Goal: Task Accomplishment & Management: Manage account settings

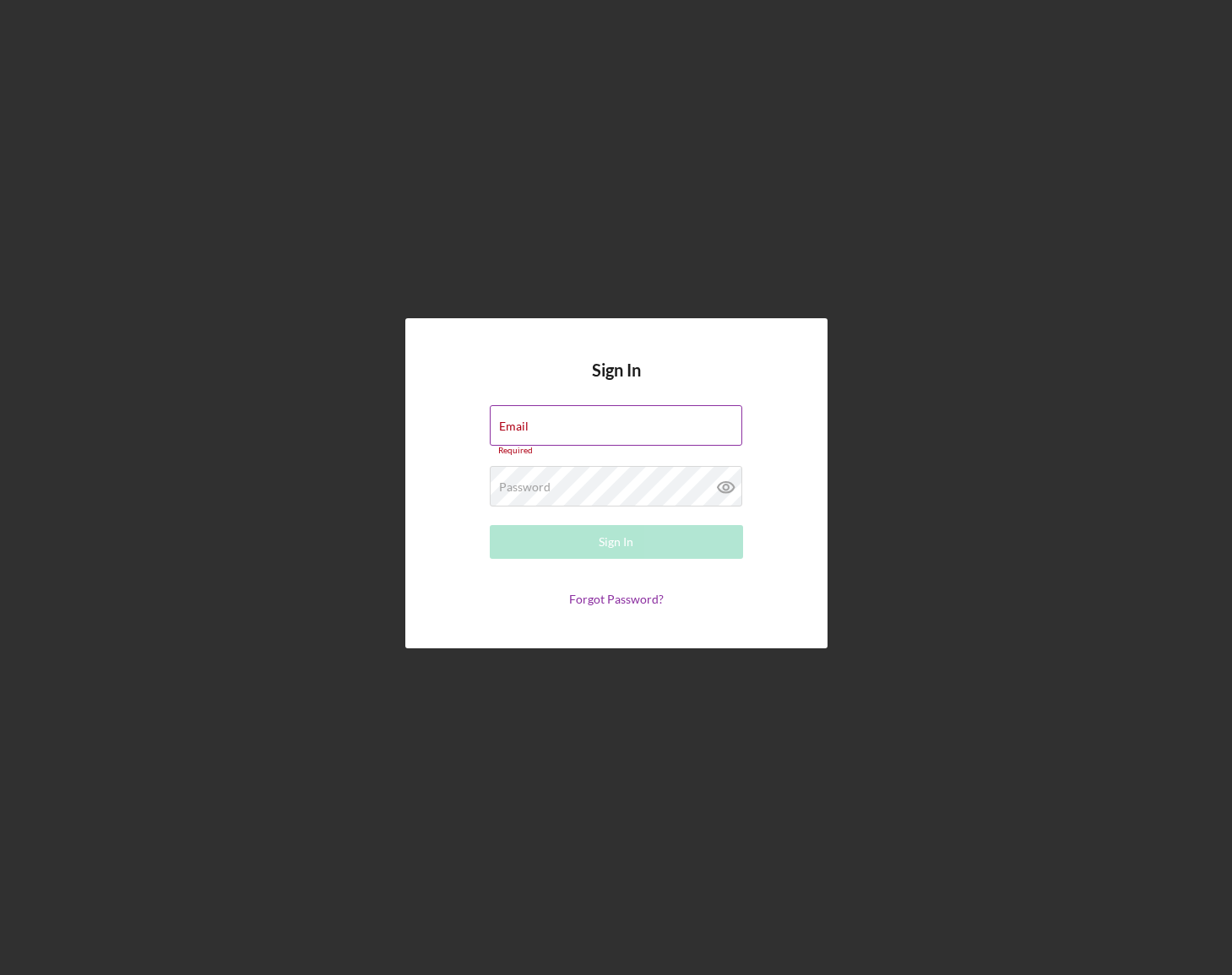
type input "[PERSON_NAME][EMAIL_ADDRESS][DOMAIN_NAME]"
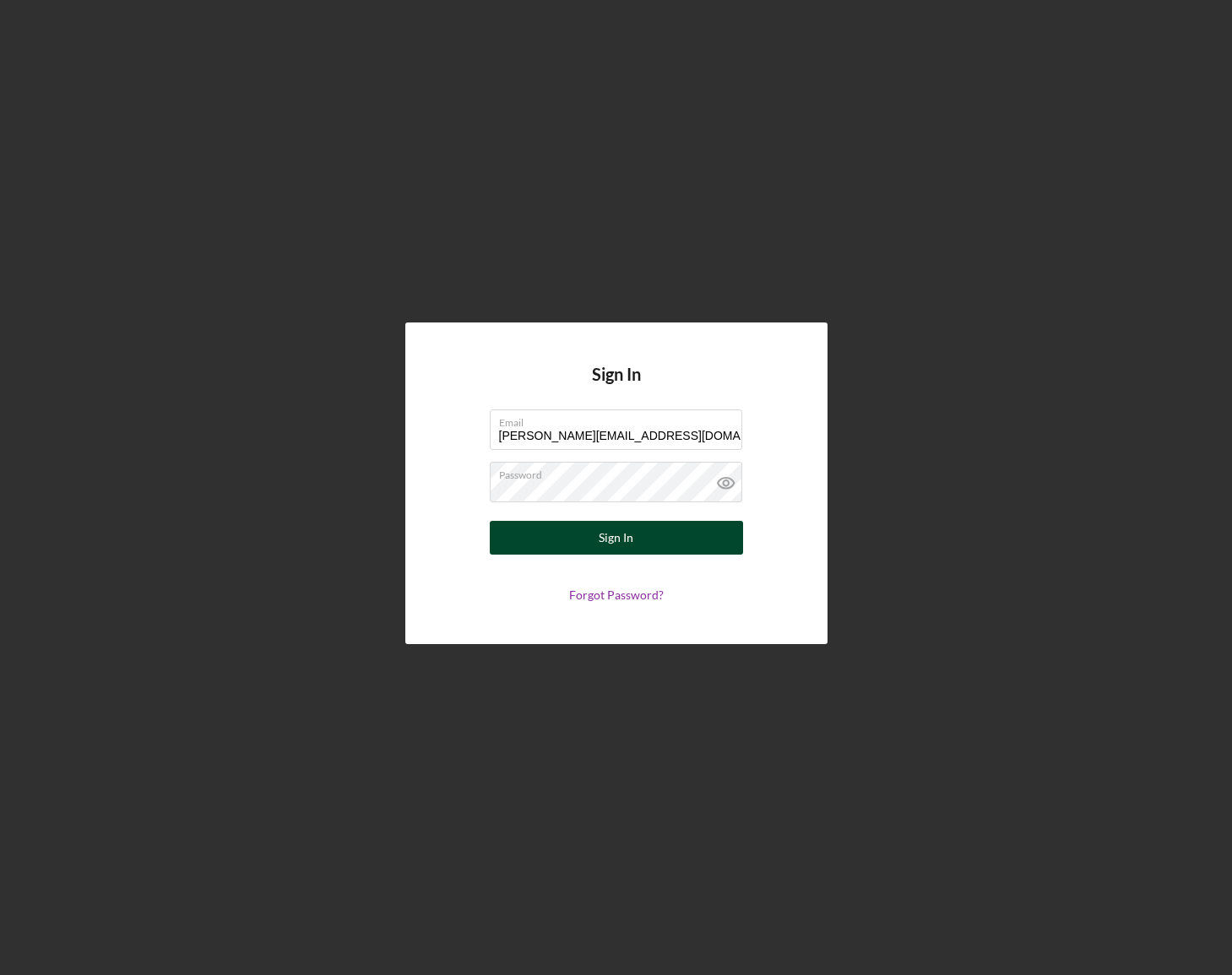
click at [634, 550] on button "Sign In" at bounding box center [616, 537] width 253 height 33
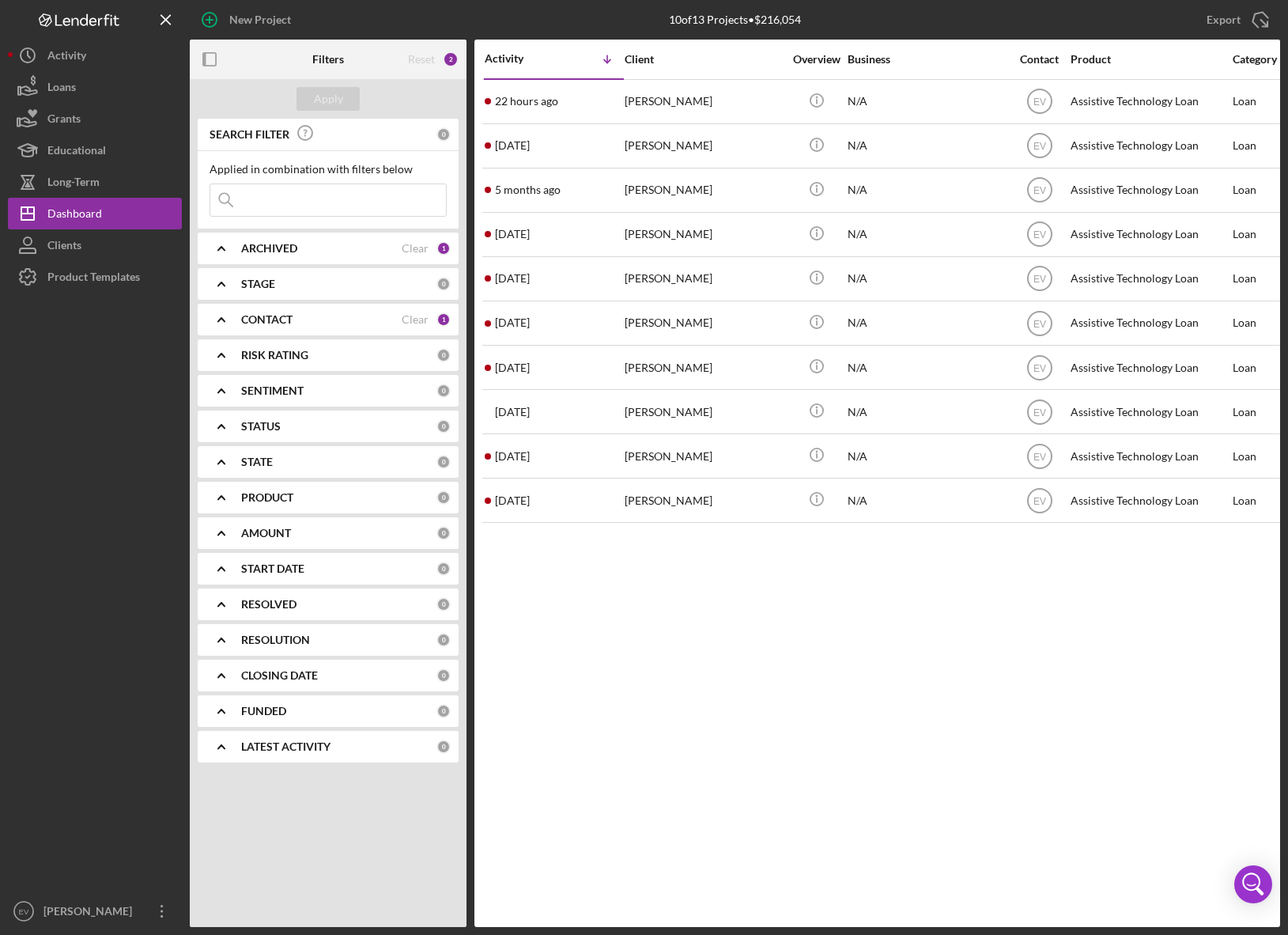
click at [83, 292] on div at bounding box center [95, 594] width 174 height 603
click at [115, 284] on div "Product Templates" at bounding box center [93, 278] width 92 height 36
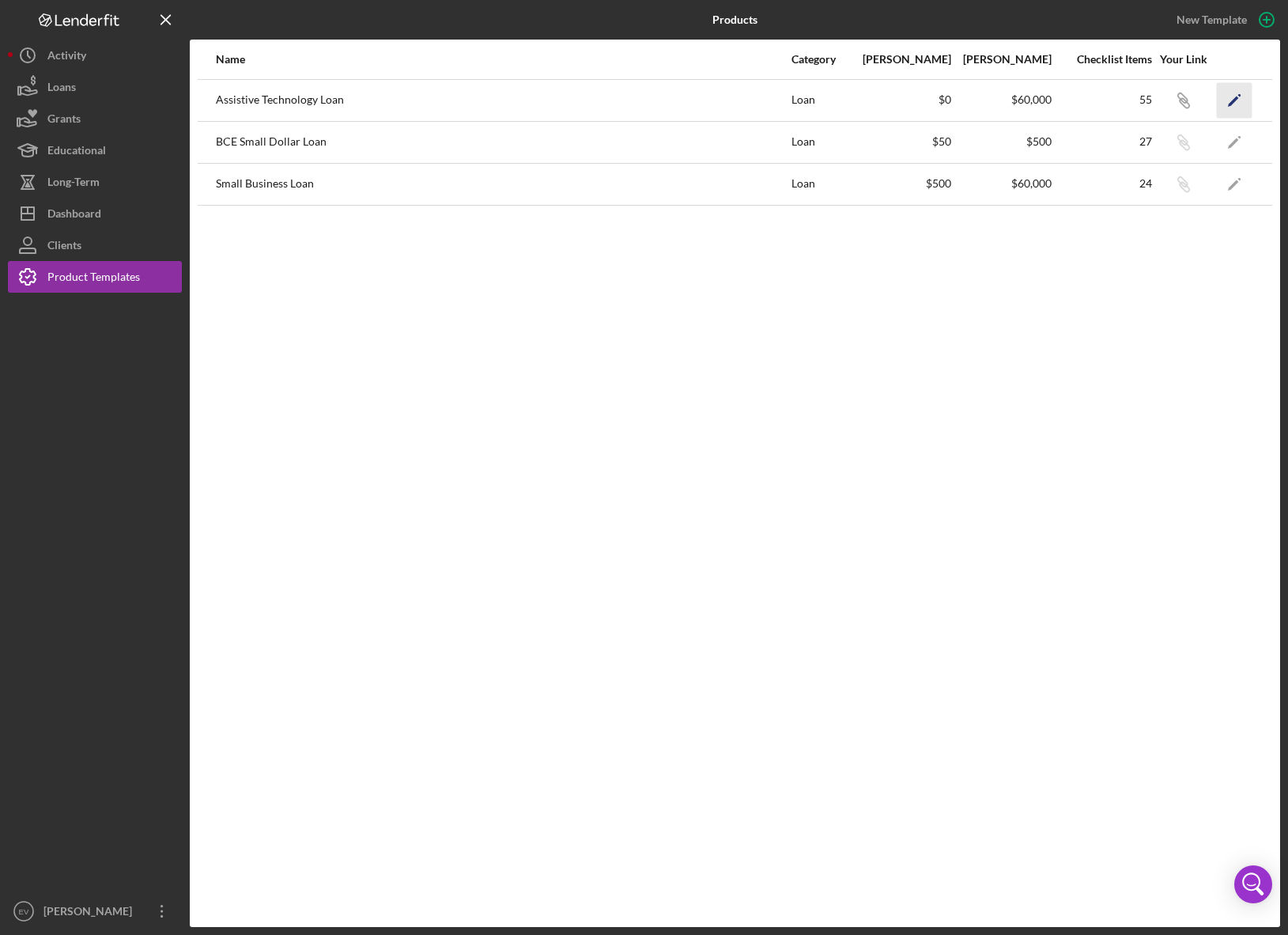
click at [1153, 99] on icon "Icon/Edit" at bounding box center [1235, 100] width 36 height 36
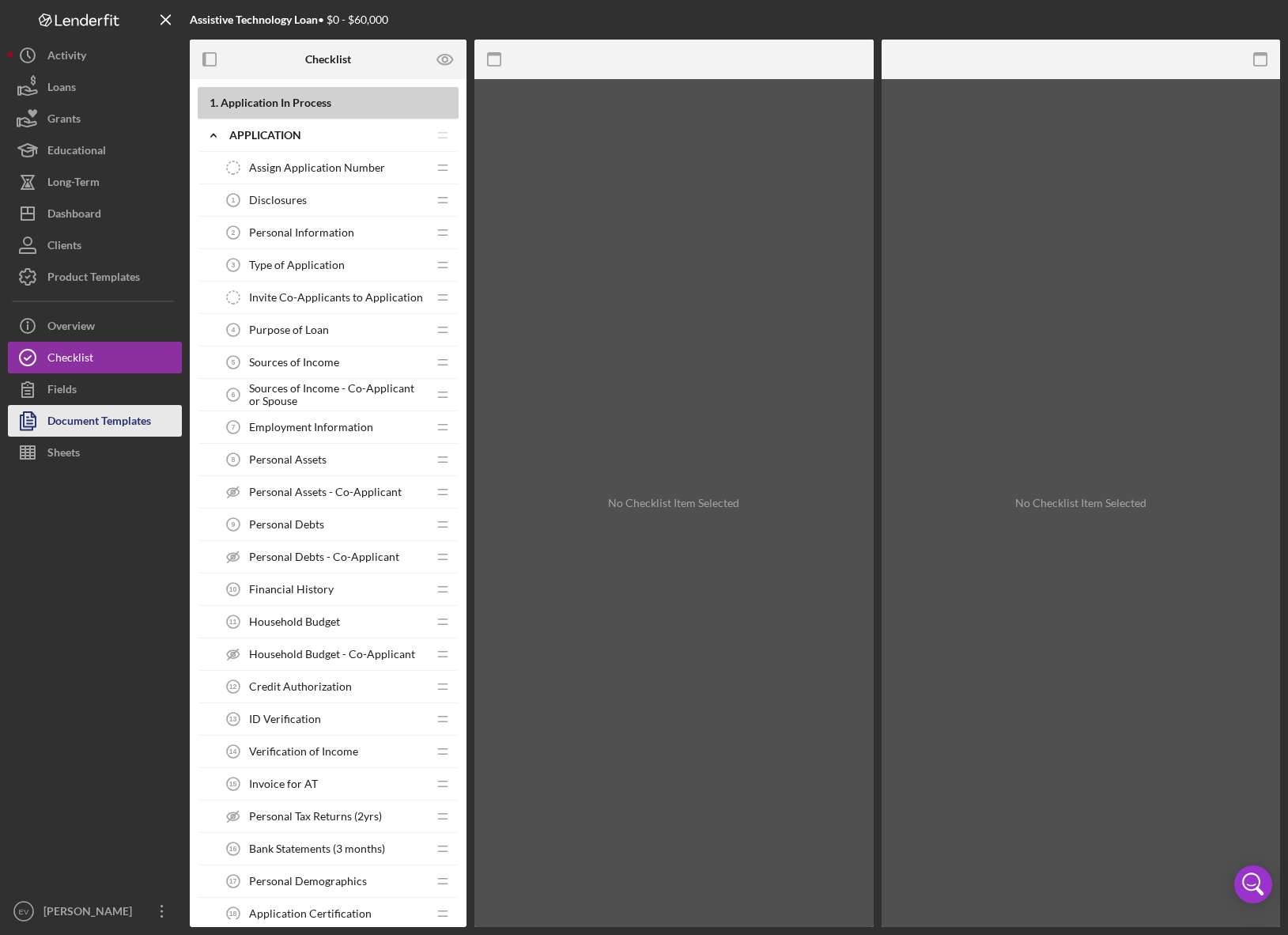
click at [65, 422] on div "Document Templates" at bounding box center [99, 422] width 103 height 36
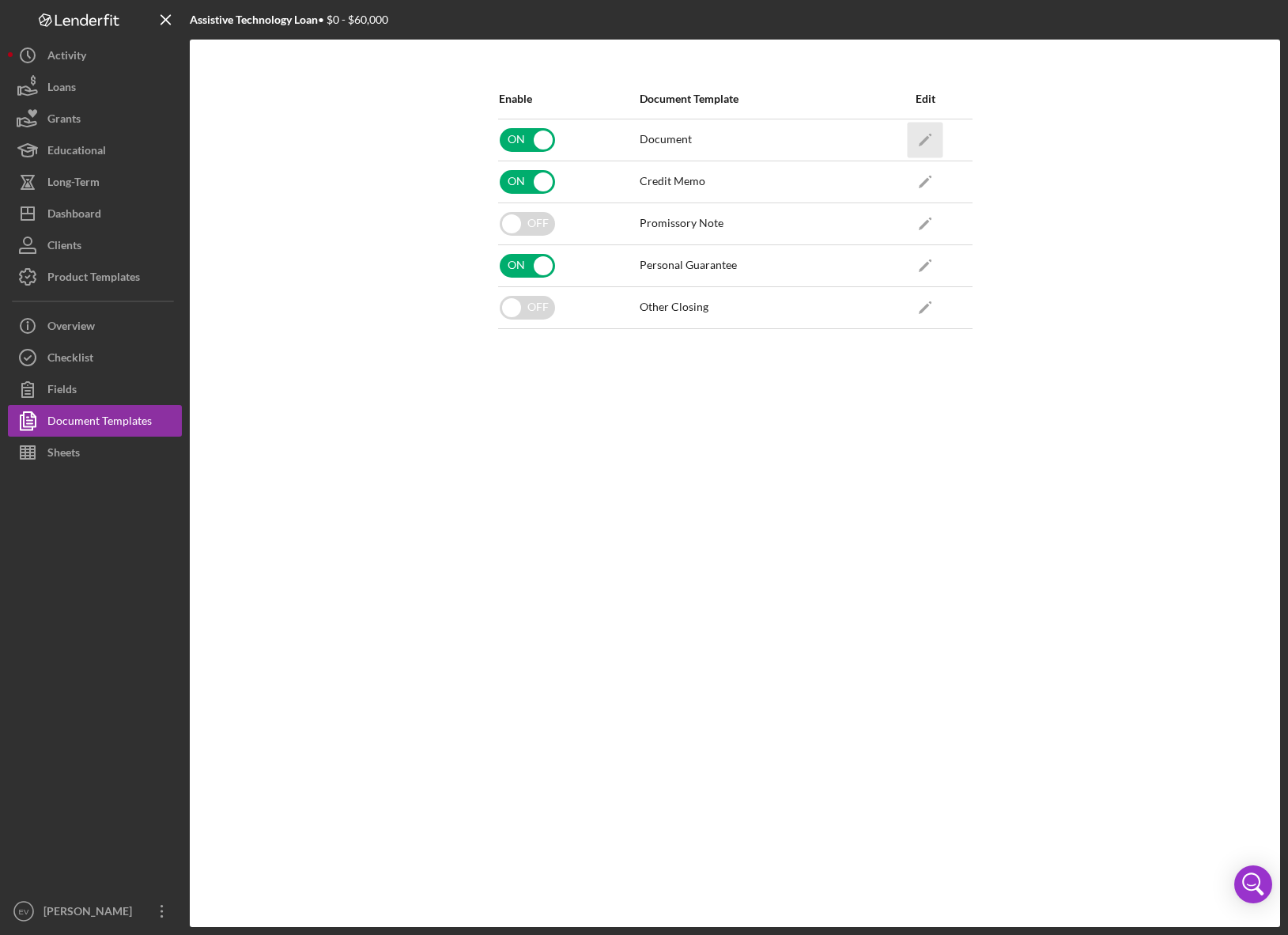
click at [934, 140] on icon "Icon/Edit" at bounding box center [926, 139] width 36 height 36
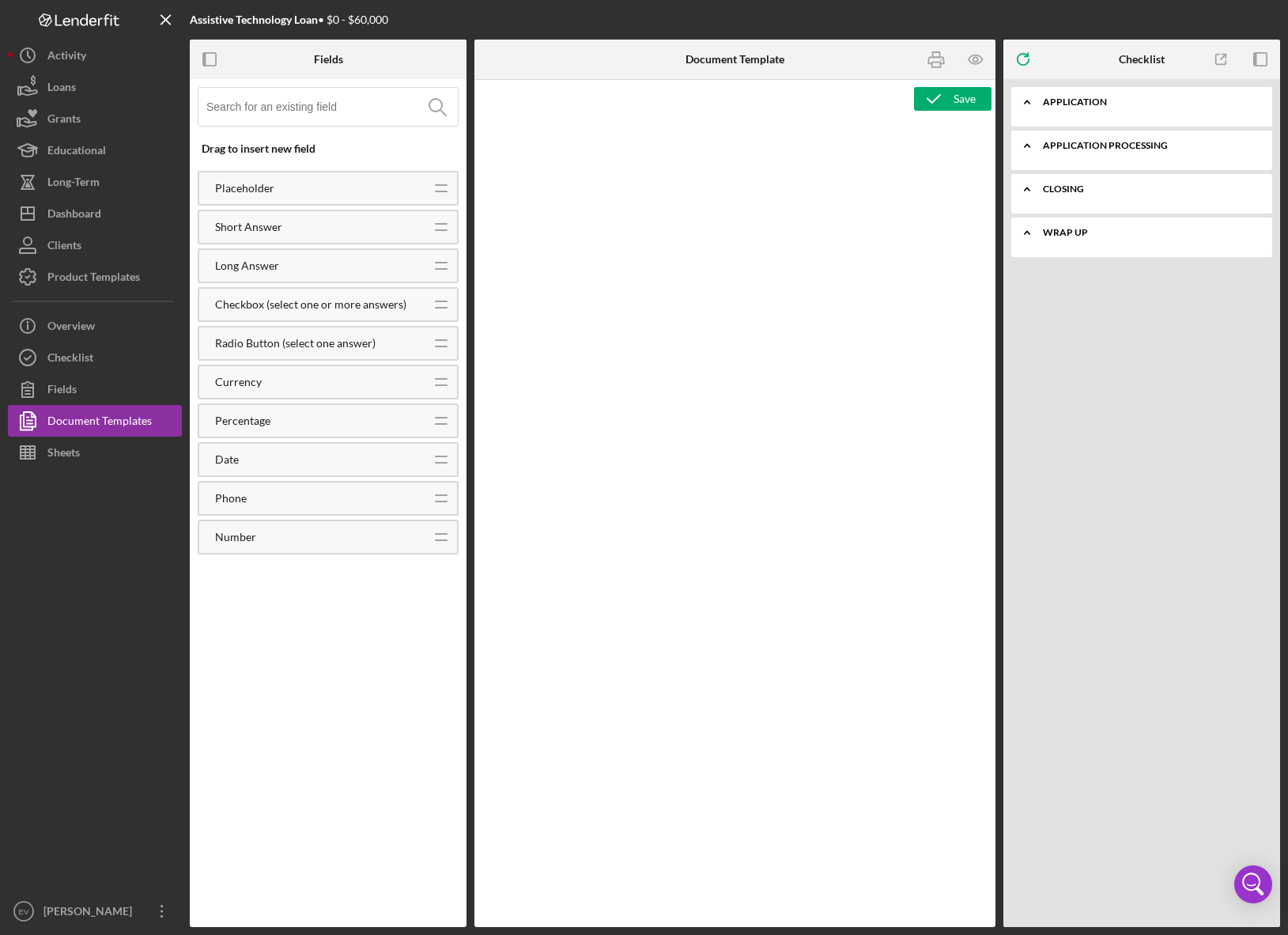
type textarea "<div class="WordSection1"> <p style="text-align: center; margin: 0in; font-size…"
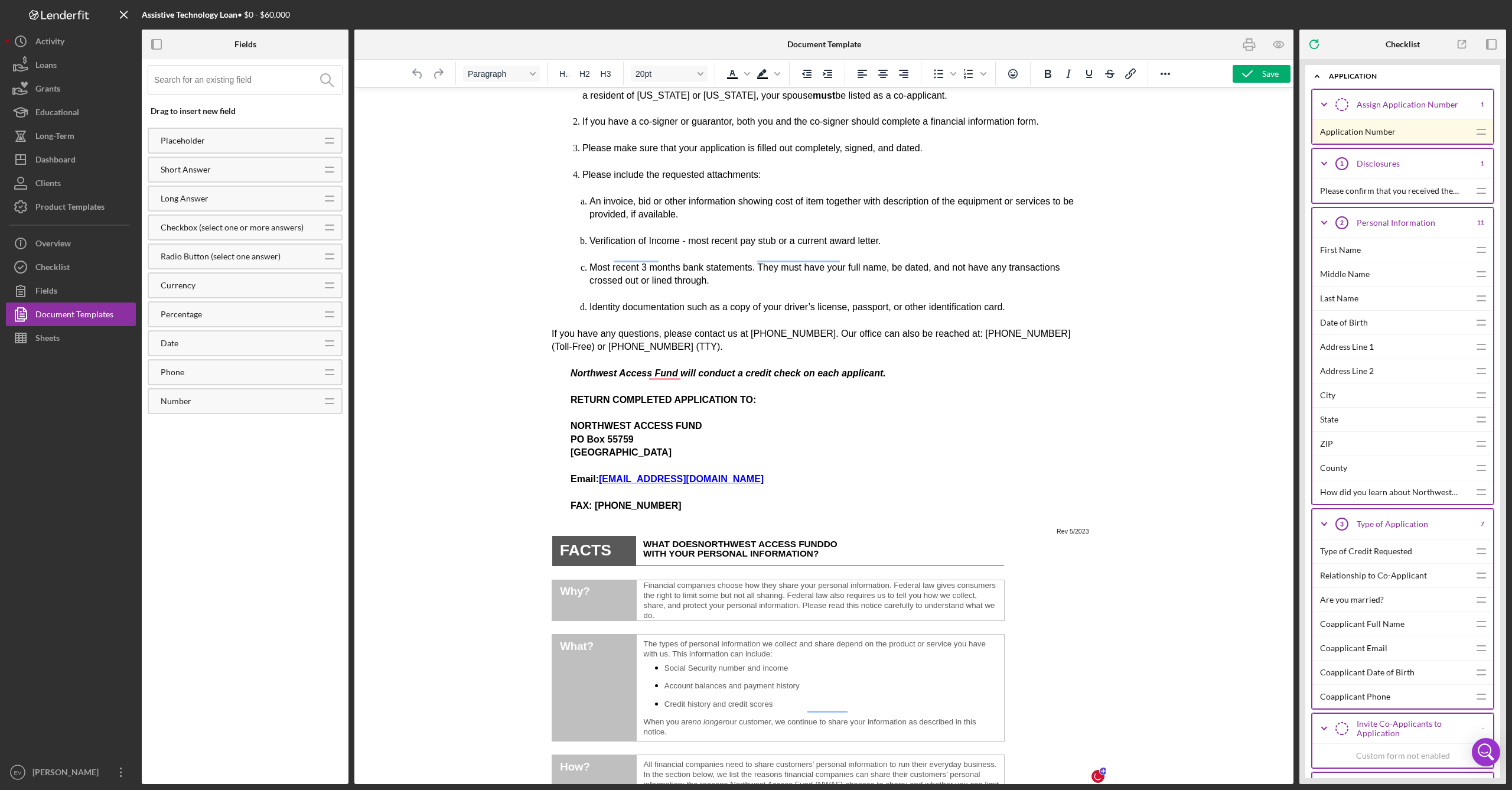
scroll to position [110, 0]
click at [666, 512] on p "Rich Text Area. Press ALT-0 for help." at bounding box center [823, 519] width 545 height 13
click at [861, 73] on icon "Reveal or hide additional toolbar items" at bounding box center [1165, 74] width 14 height 14
click at [861, 97] on icon "Page Break" at bounding box center [1104, 96] width 10 height 12
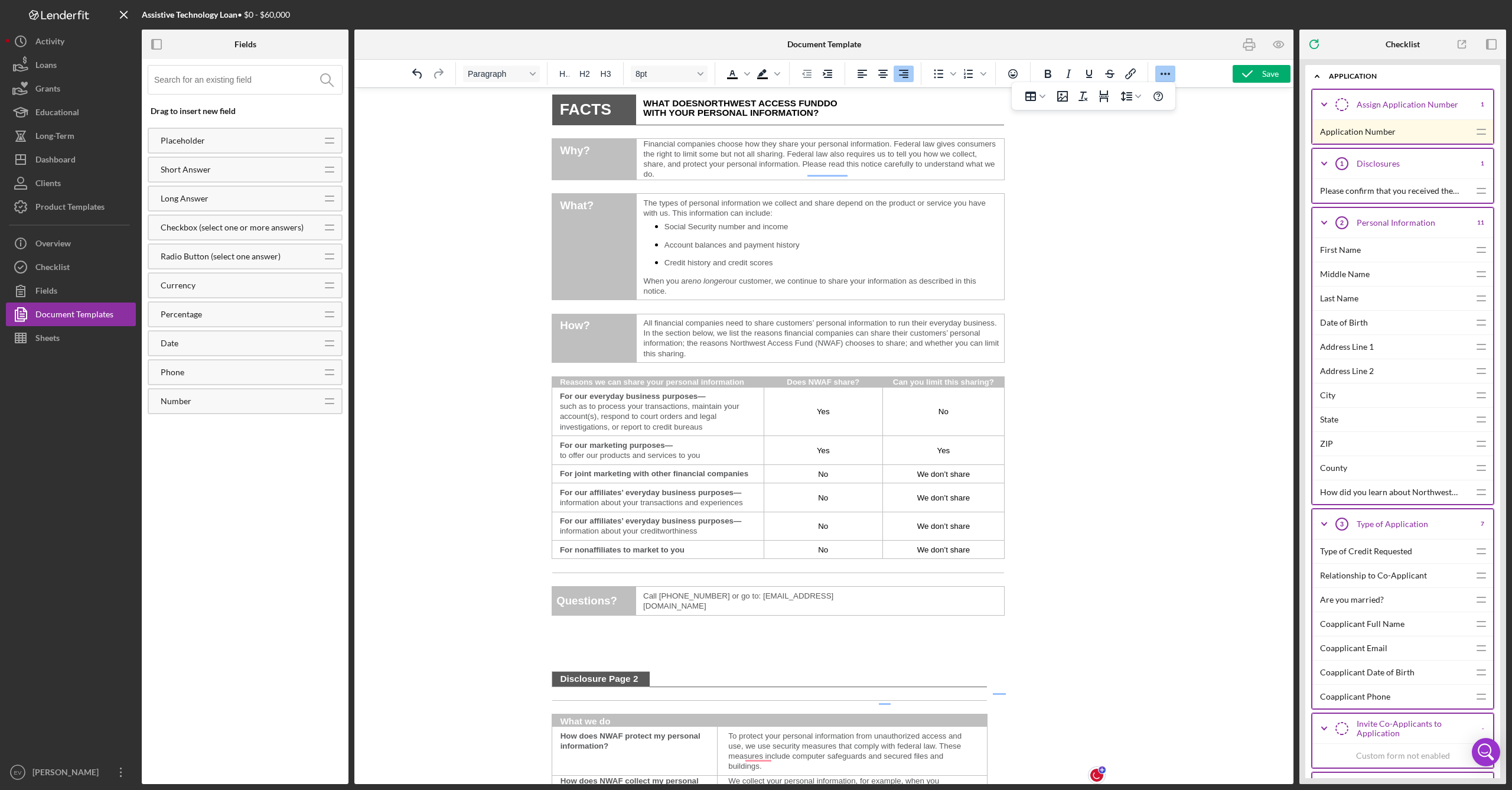
scroll to position [548, 0]
click at [639, 652] on p "Rich Text Area. Press ALT-0 for help." at bounding box center [823, 657] width 545 height 10
click at [623, 628] on p "Rich Text Area. Press ALT-0 for help." at bounding box center [823, 633] width 545 height 10
click at [602, 628] on p "Rich Text Area. Press ALT-0 for help." at bounding box center [823, 633] width 545 height 10
click at [861, 96] on icon "Page Break" at bounding box center [1104, 96] width 10 height 12
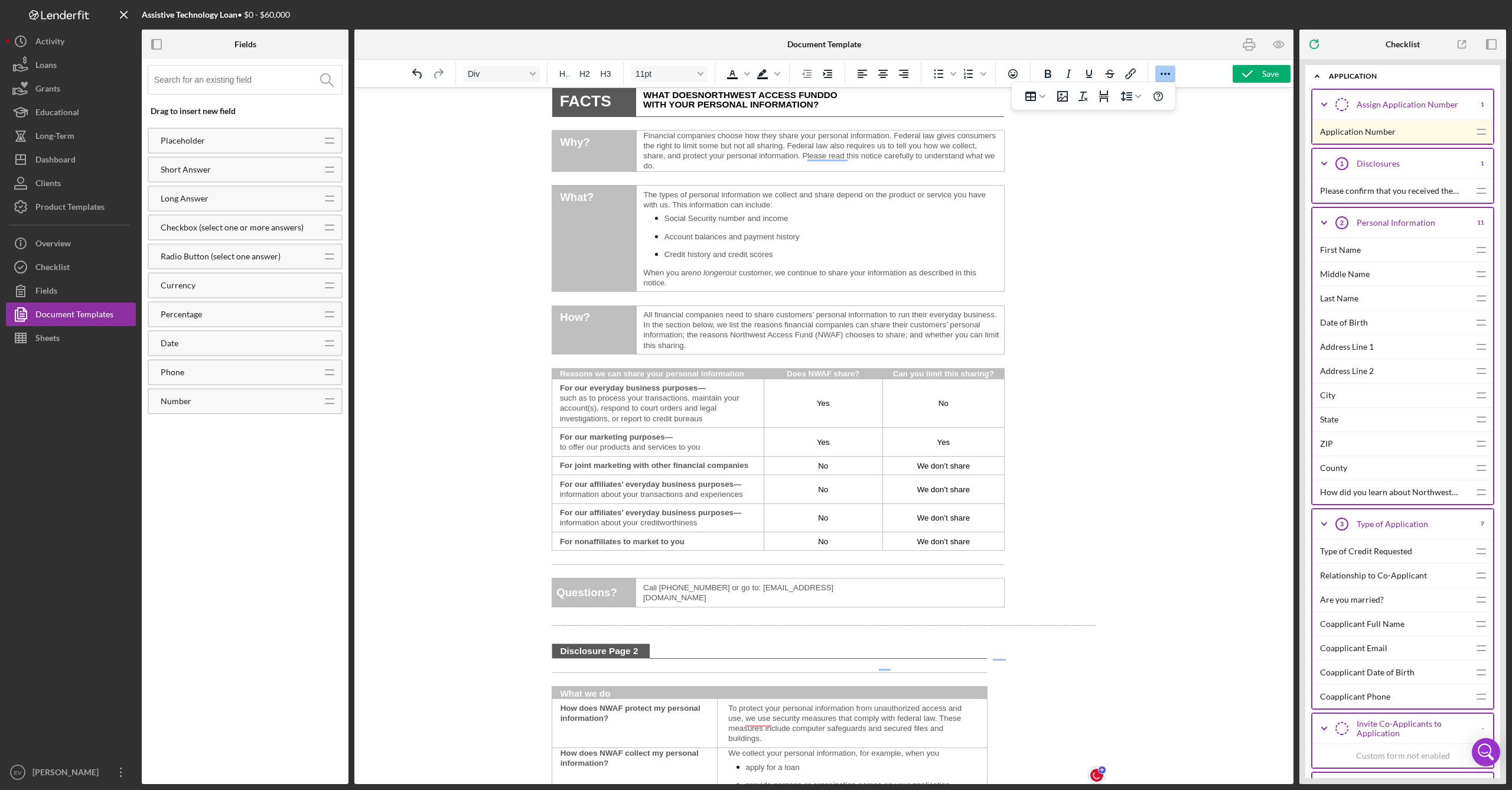
scroll to position [556, 0]
click at [861, 43] on icon "button" at bounding box center [1249, 45] width 12 height 5
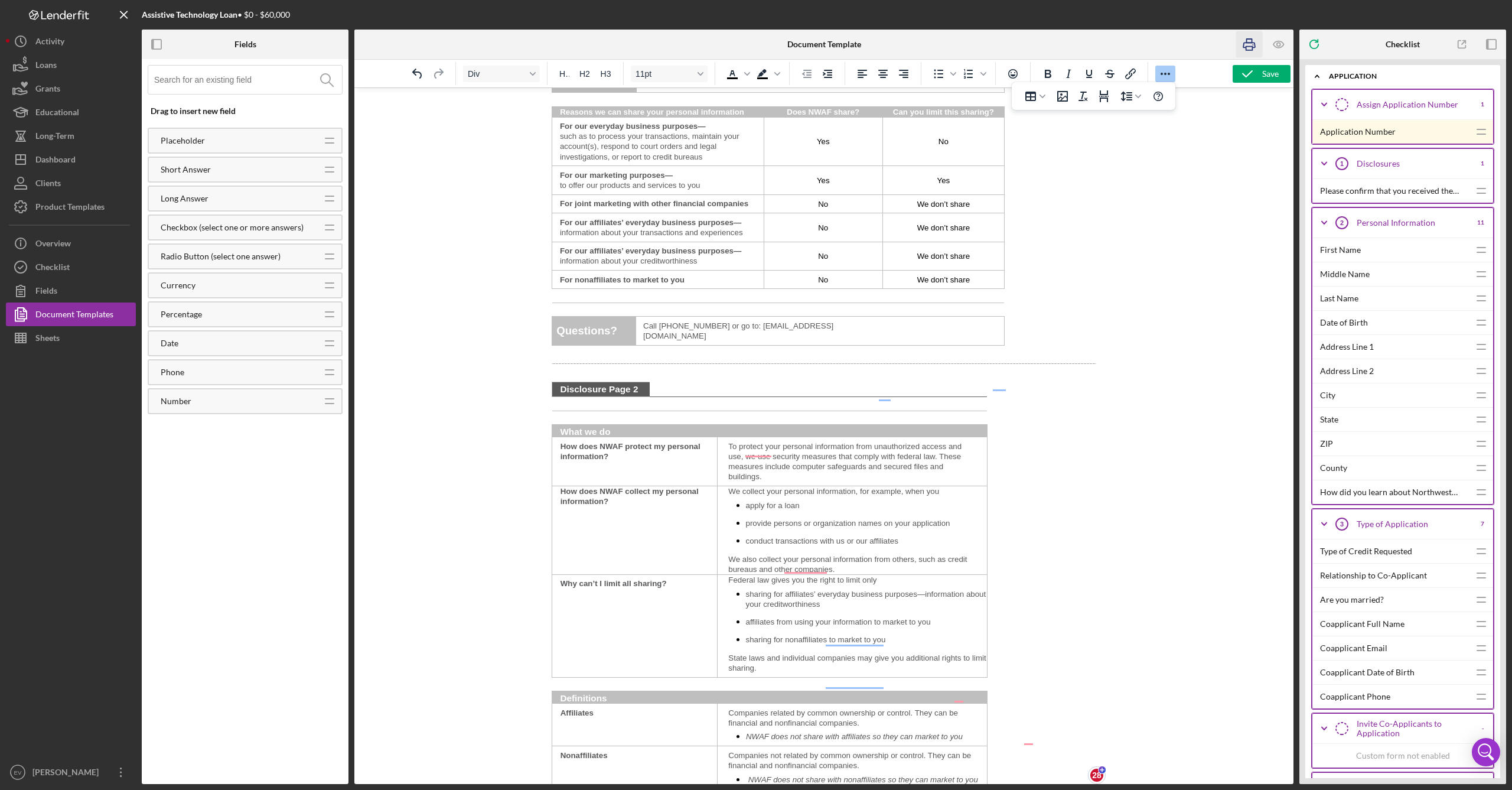
scroll to position [0, 0]
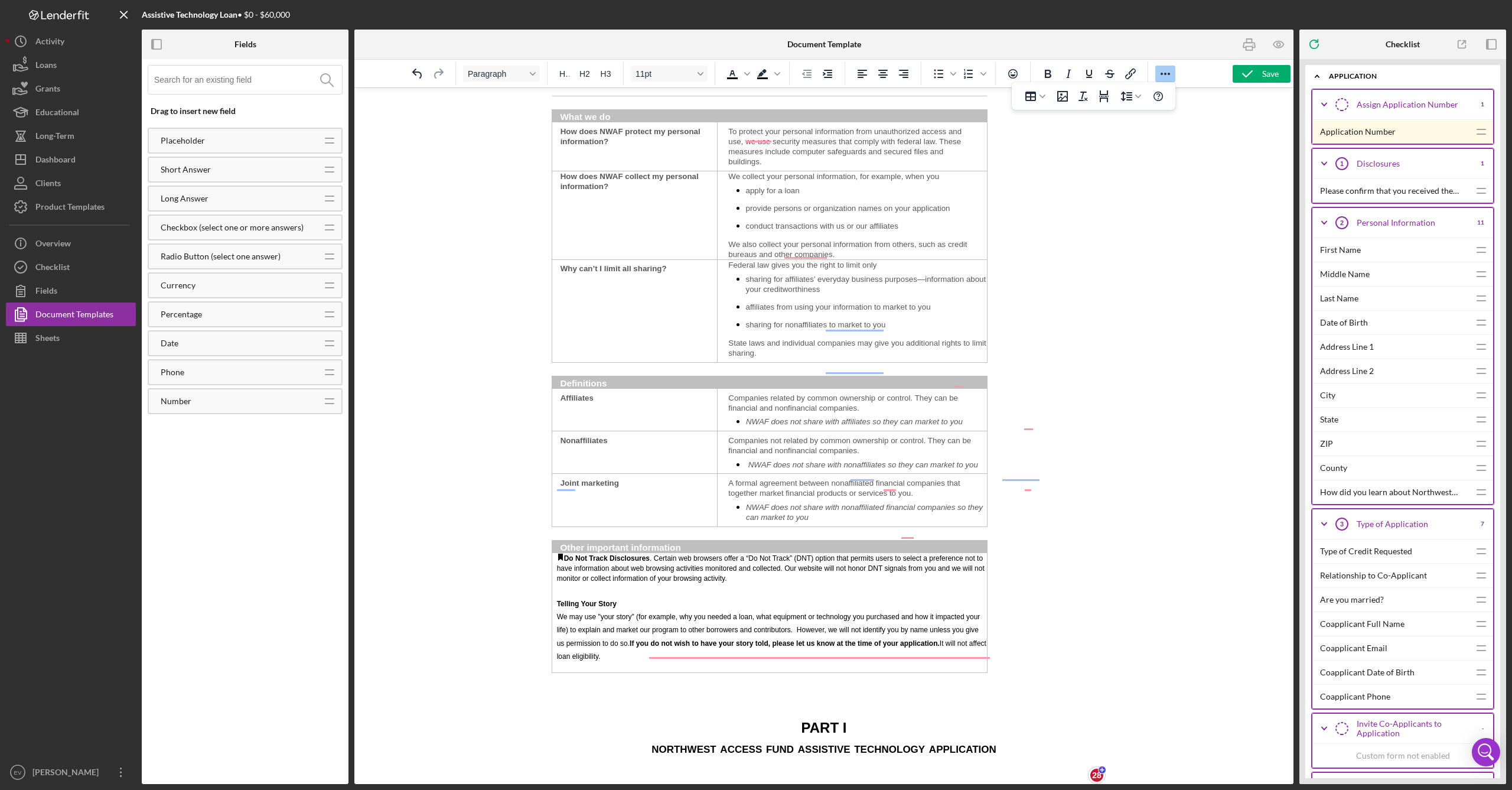
click at [648, 682] on p "Rich Text Area. Press ALT-0 for help." at bounding box center [823, 702] width 545 height 13
click at [575, 672] on td "Rich Text Area. Press ALT-0 for help." at bounding box center [601, 679] width 98 height 14
click at [588, 682] on p "Rich Text Area. Press ALT-0 for help." at bounding box center [823, 702] width 545 height 13
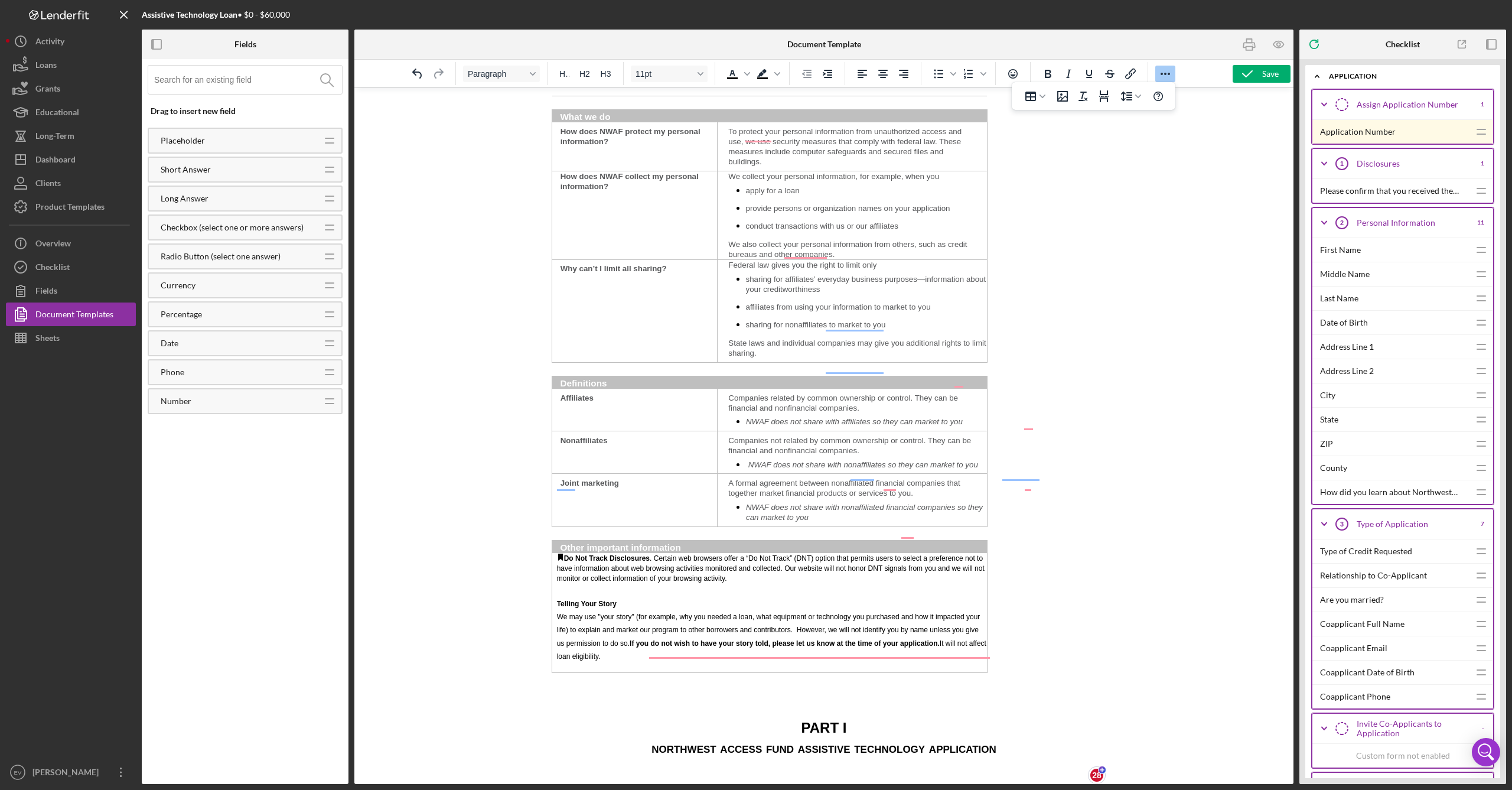
click at [861, 101] on icon "Page Break" at bounding box center [1104, 96] width 14 height 14
click at [861, 74] on icon "Align center" at bounding box center [883, 74] width 14 height 14
click at [861, 77] on icon "Align center" at bounding box center [883, 74] width 10 height 8
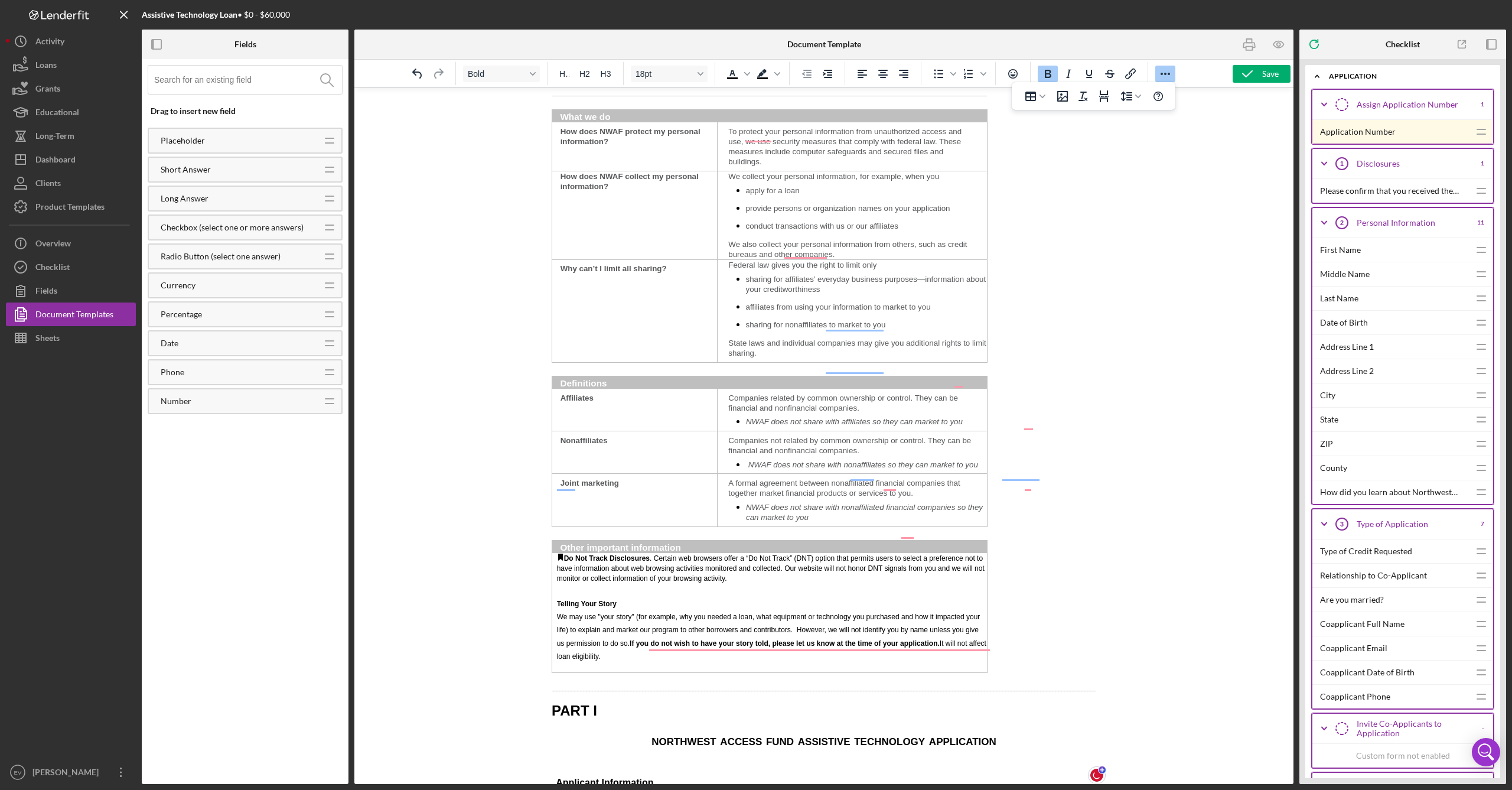
click at [594, 682] on span "PART I" at bounding box center [574, 710] width 45 height 16
drag, startPoint x: 633, startPoint y: 613, endPoint x: 746, endPoint y: 616, distance: 113.0
click at [746, 682] on p "PART I" at bounding box center [823, 710] width 545 height 20
click at [558, 682] on span "PART I" at bounding box center [574, 710] width 45 height 16
click at [861, 74] on icon "Align center" at bounding box center [883, 74] width 14 height 14
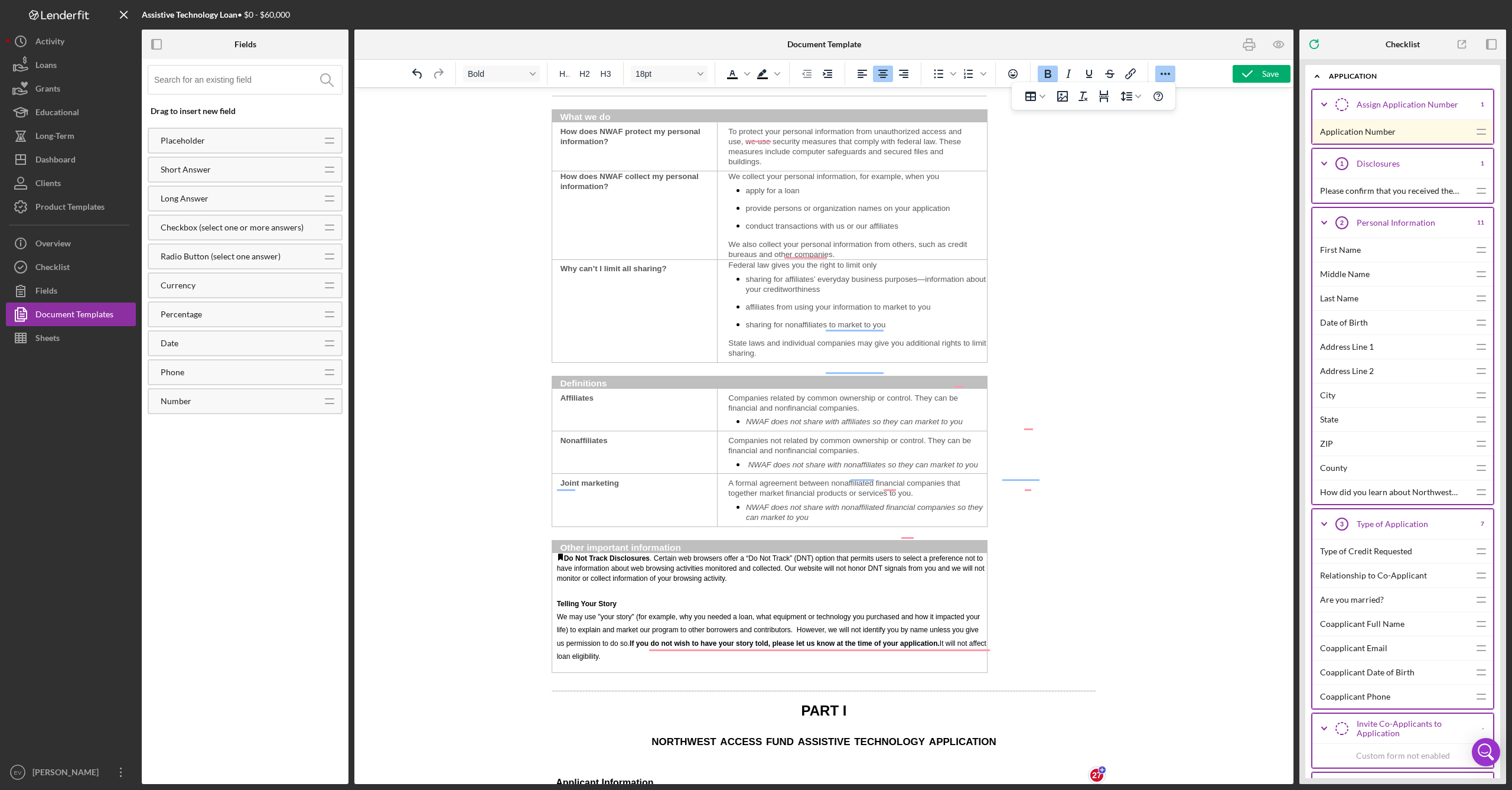
scroll to position [1335, 0]
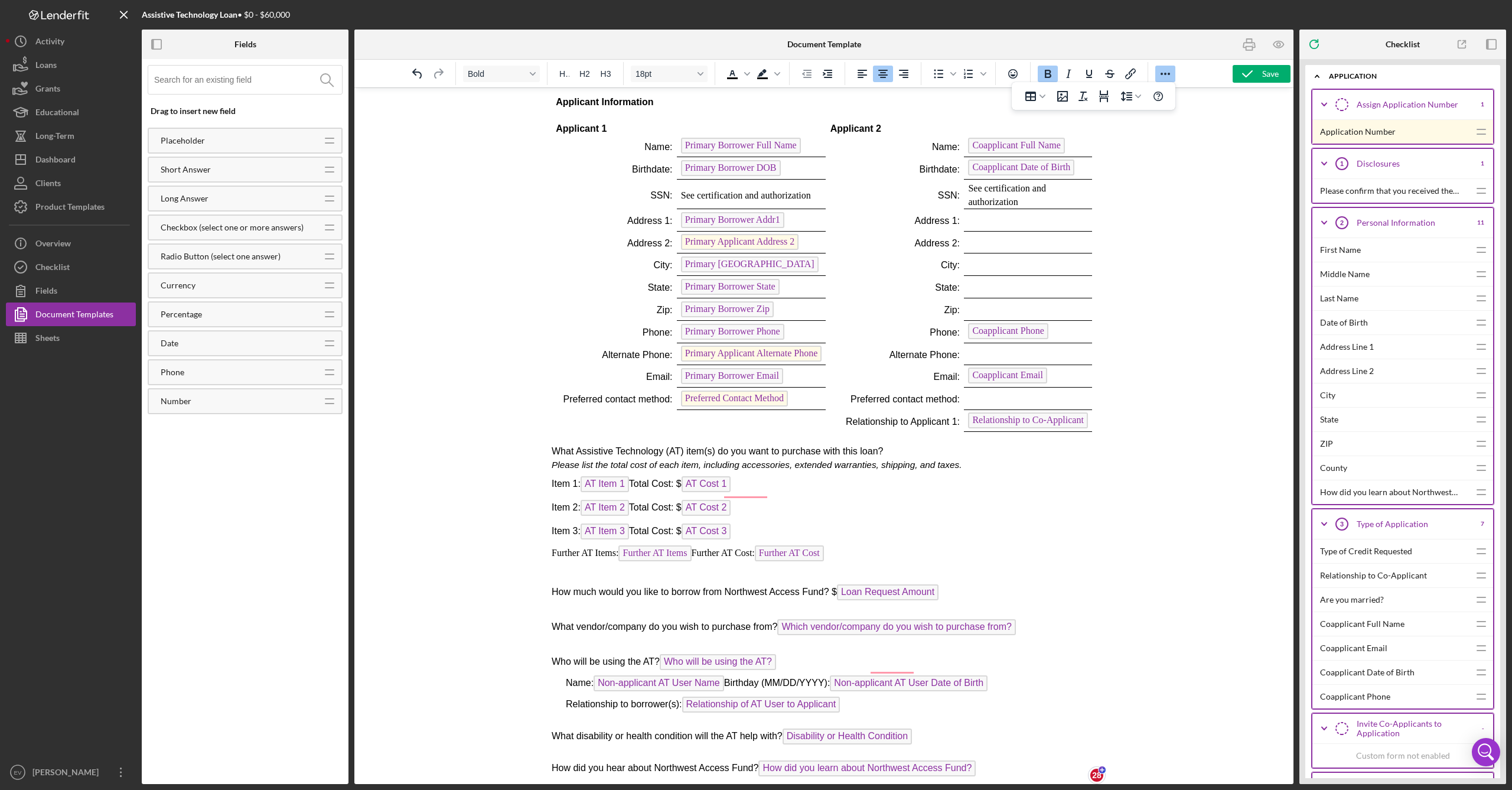
click at [668, 682] on p "Rich Text Area. Press ALT-0 for help." at bounding box center [823, 785] width 545 height 13
click at [861, 98] on icon "Page Break" at bounding box center [1104, 96] width 10 height 12
click at [861, 47] on rect "button" at bounding box center [1249, 48] width 6 height 3
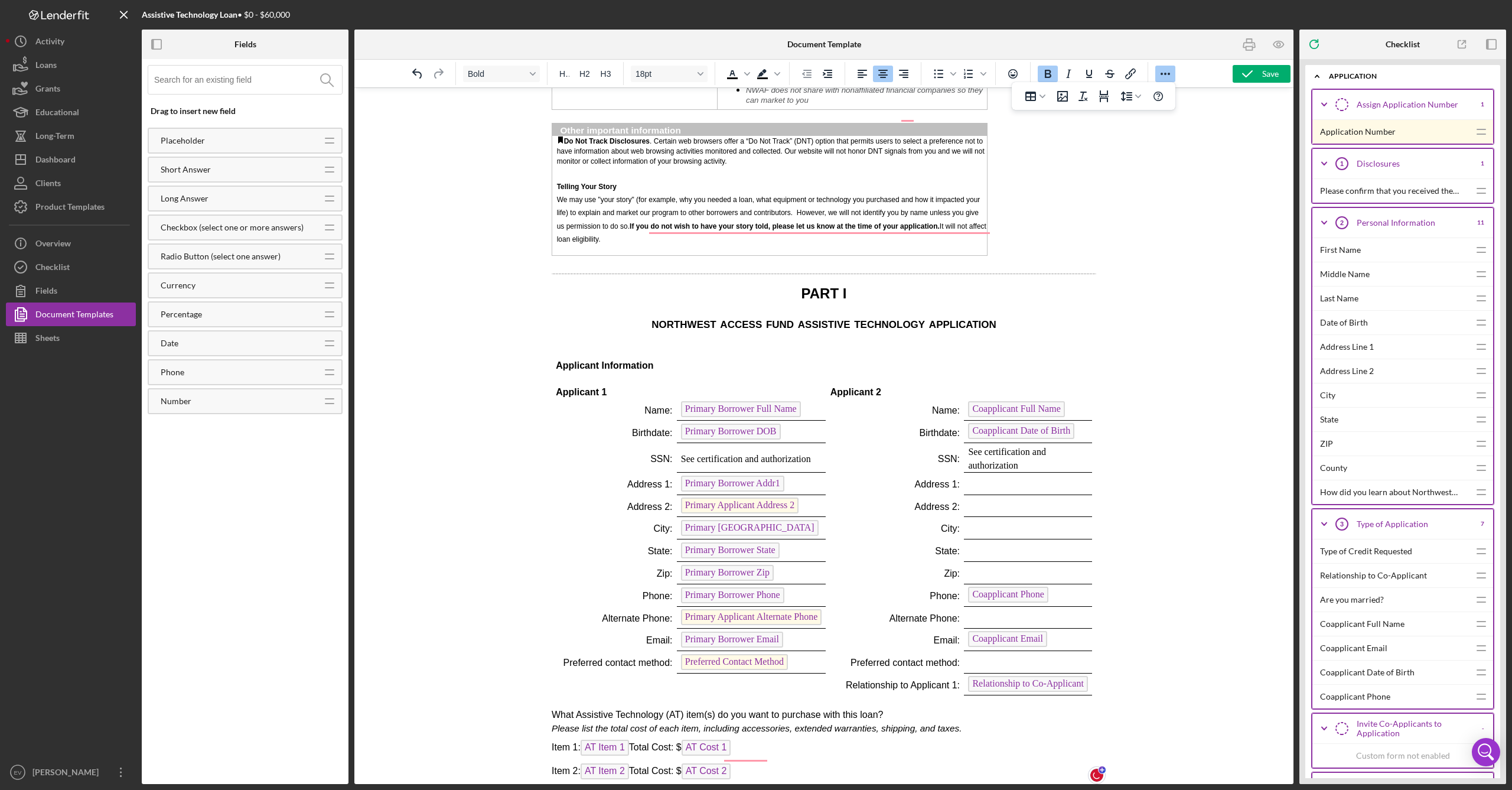
click at [600, 346] on p "Rich Text Area. Press ALT-0 for help." at bounding box center [821, 353] width 532 height 13
click at [675, 346] on td "Applicant Information" at bounding box center [821, 360] width 540 height 27
click at [574, 372] on p "Rich Text Area. Press ALT-0 for help." at bounding box center [689, 378] width 266 height 13
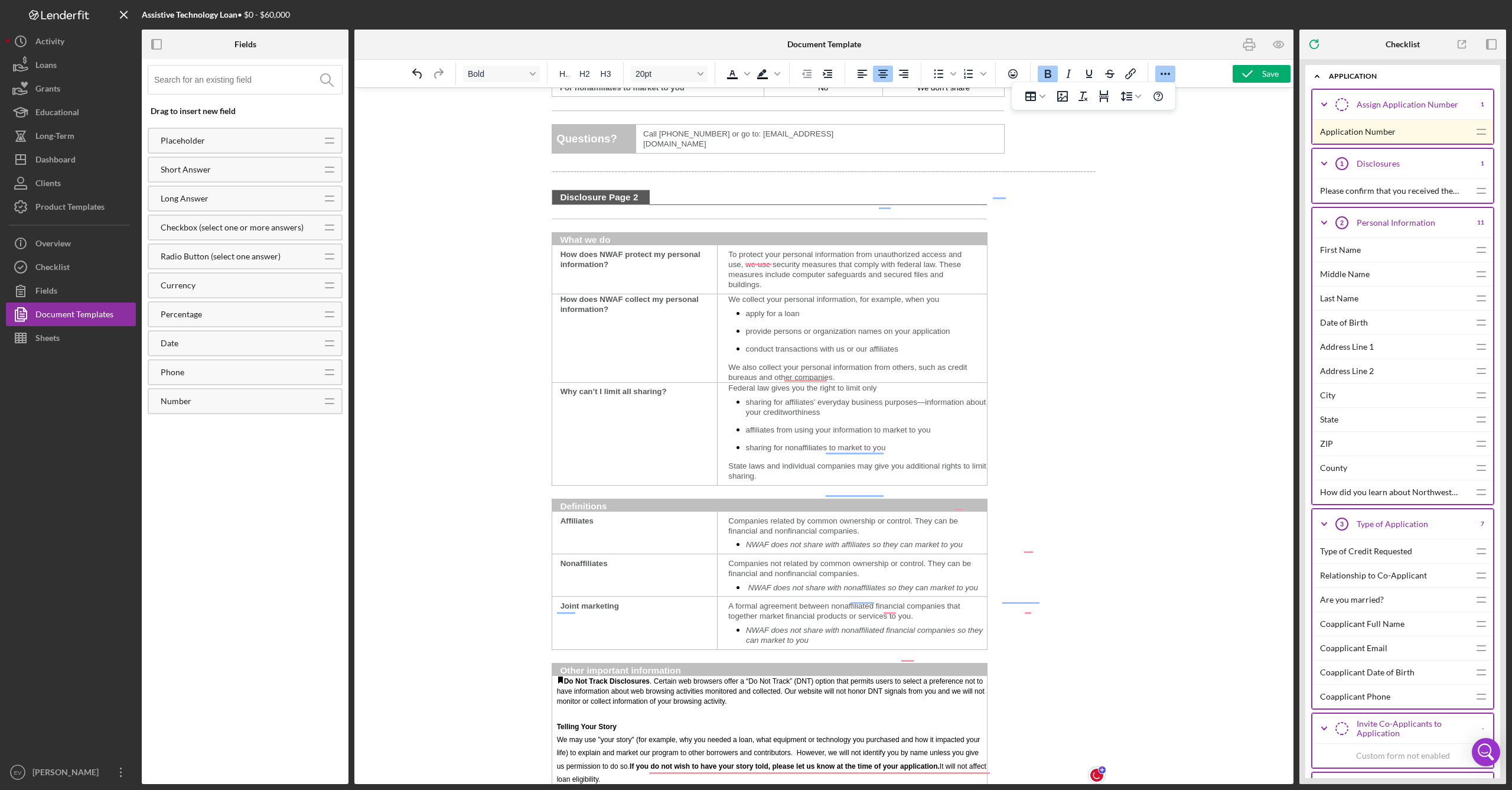
scroll to position [1025, 0]
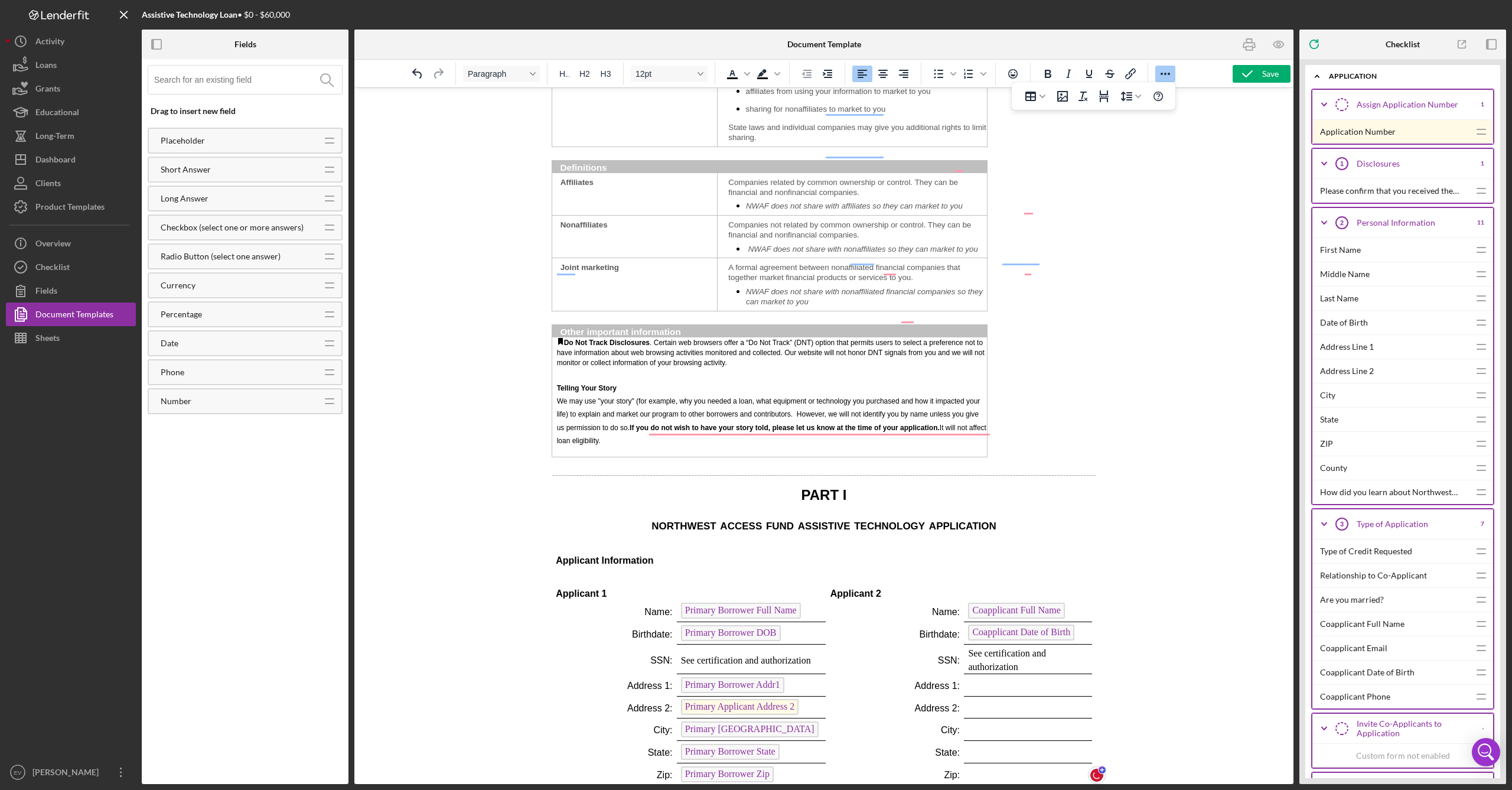
click at [574, 534] on p "Rich Text Area. Press ALT-0 for help." at bounding box center [823, 540] width 545 height 13
click at [574, 548] on td "Applicant Information" at bounding box center [821, 561] width 540 height 27
click at [589, 574] on p "Rich Text Area. Press ALT-0 for help." at bounding box center [689, 580] width 266 height 13
click at [598, 555] on span "Applicant Information" at bounding box center [605, 560] width 98 height 10
click at [585, 554] on p "Applicant Information" at bounding box center [821, 561] width 532 height 13
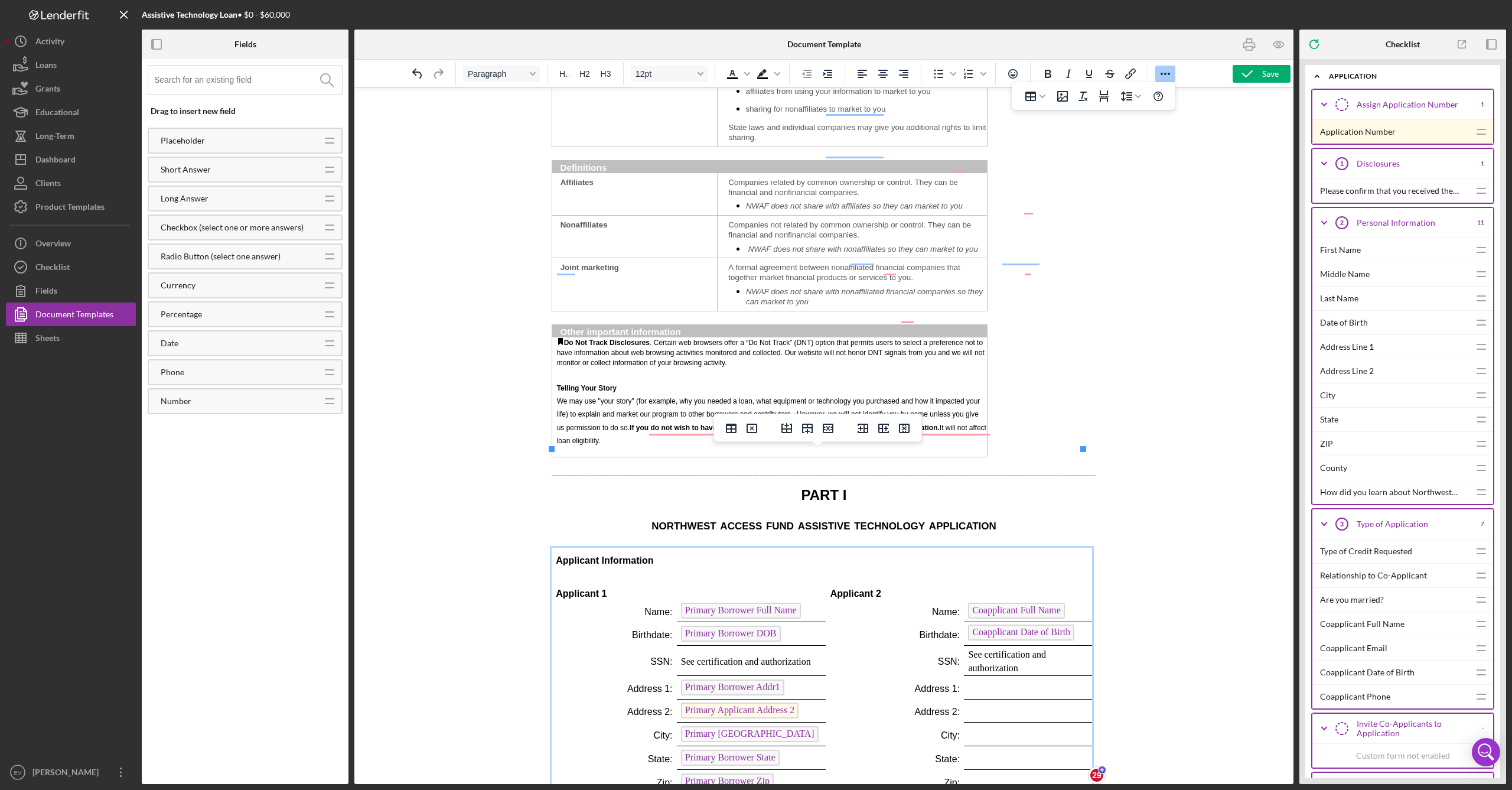
click at [577, 574] on p "Rich Text Area. Press ALT-0 for help." at bounding box center [689, 580] width 266 height 13
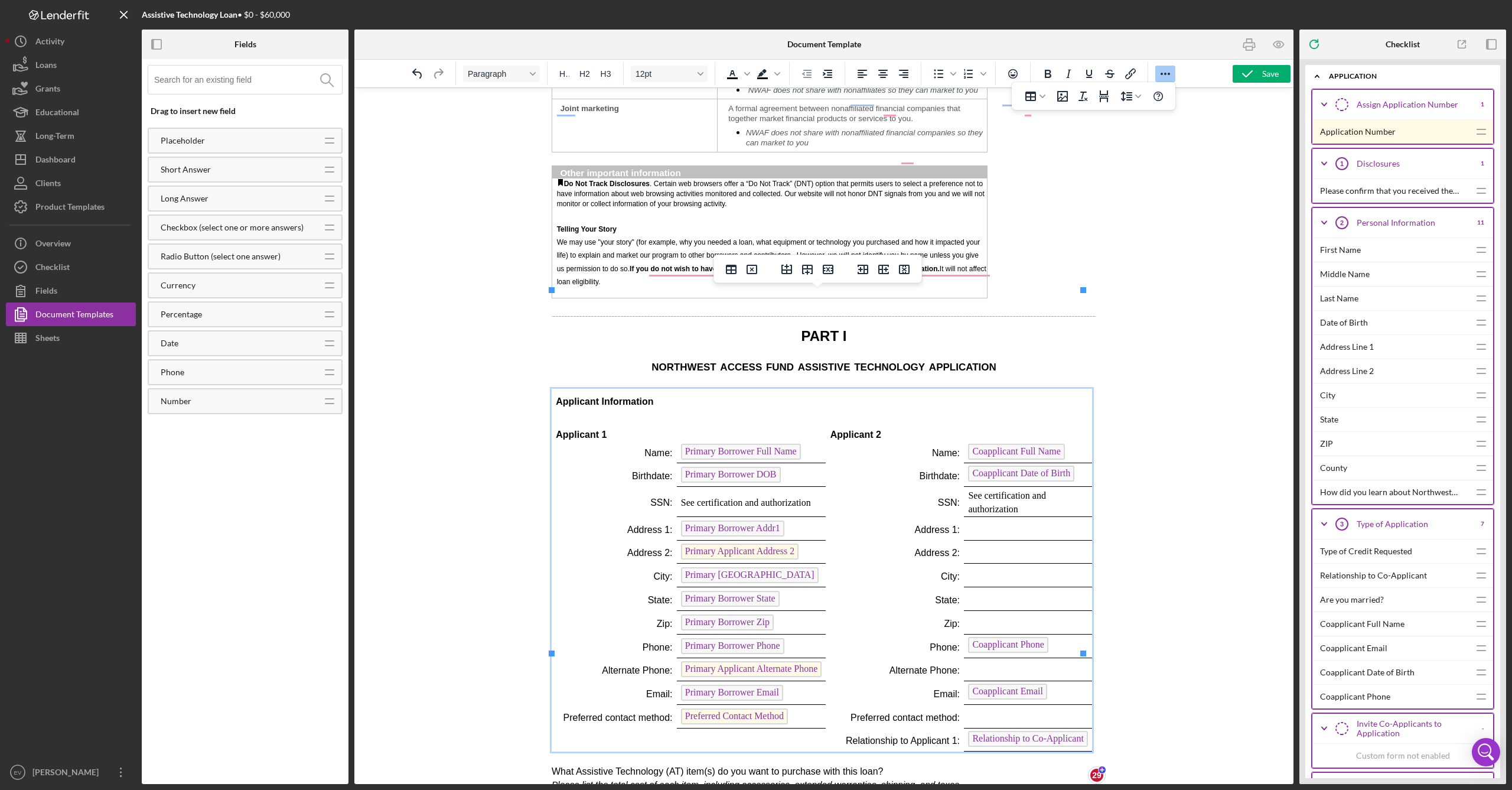
scroll to position [1522, 0]
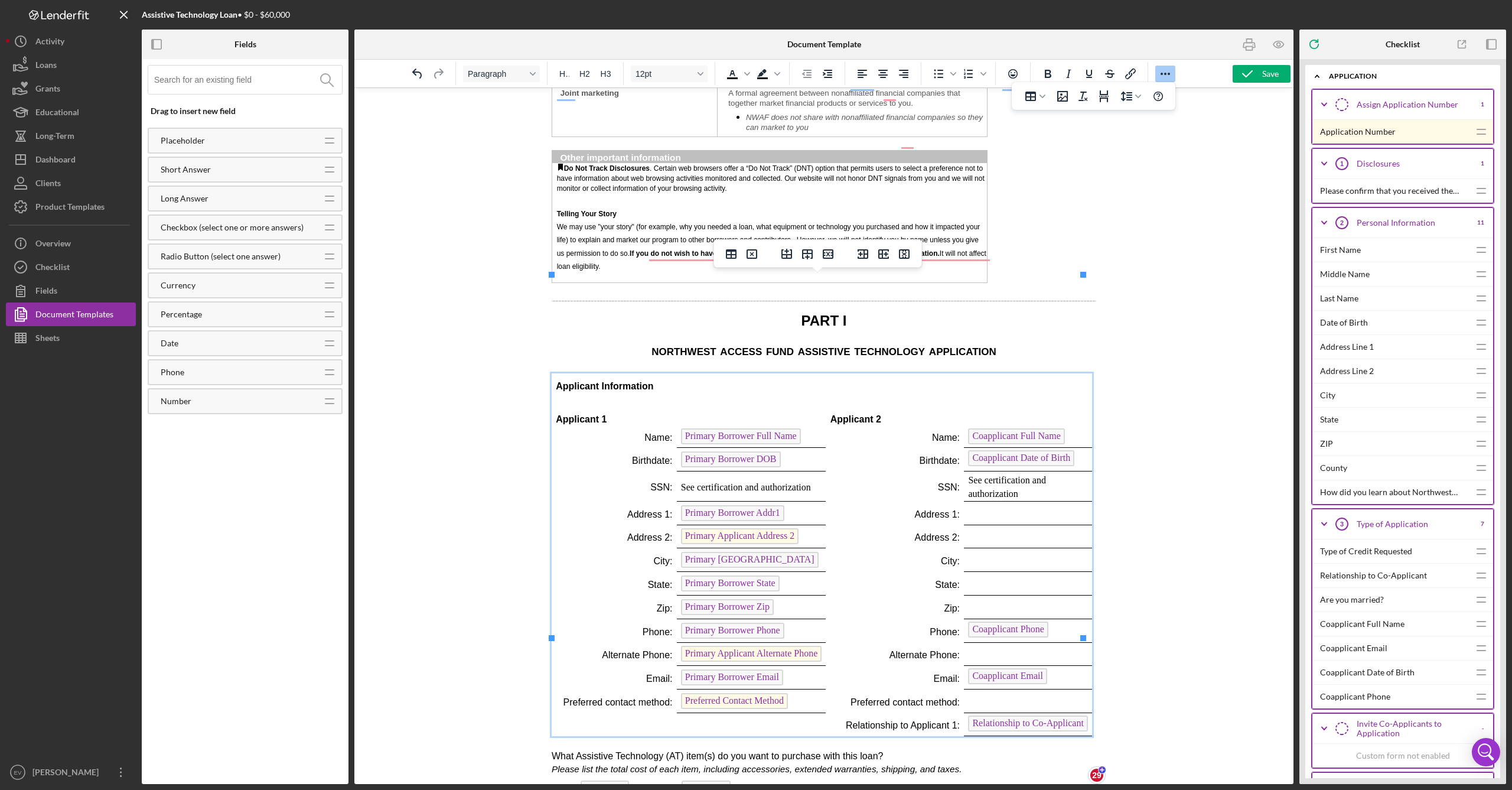
click at [605, 399] on p "Rich Text Area. Press ALT-0 for help." at bounding box center [689, 406] width 266 height 13
click at [579, 399] on p "Rich Text Area. Press ALT-0 for help." at bounding box center [689, 406] width 266 height 13
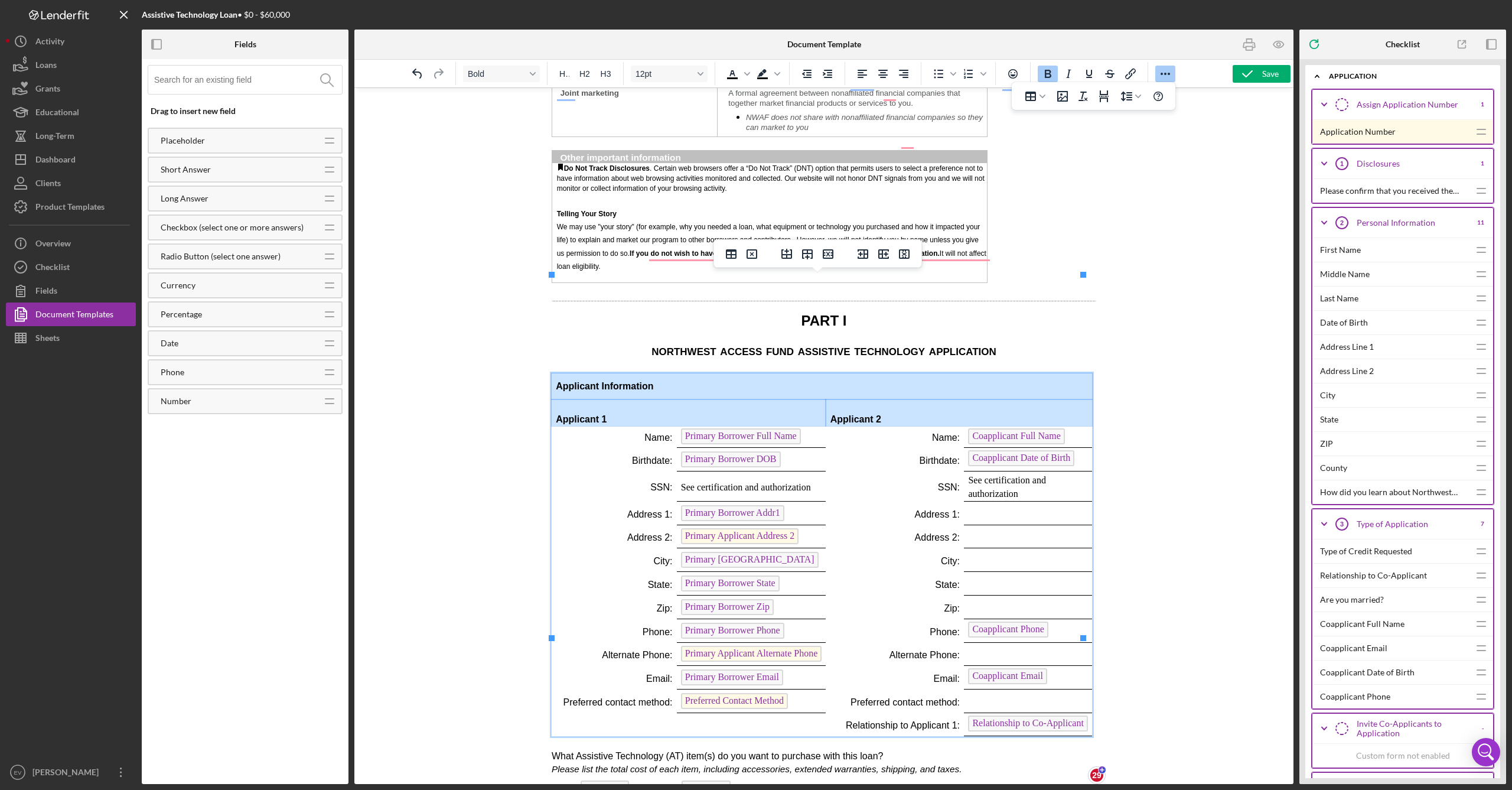
drag, startPoint x: 579, startPoint y: 298, endPoint x: 684, endPoint y: 304, distance: 105.2
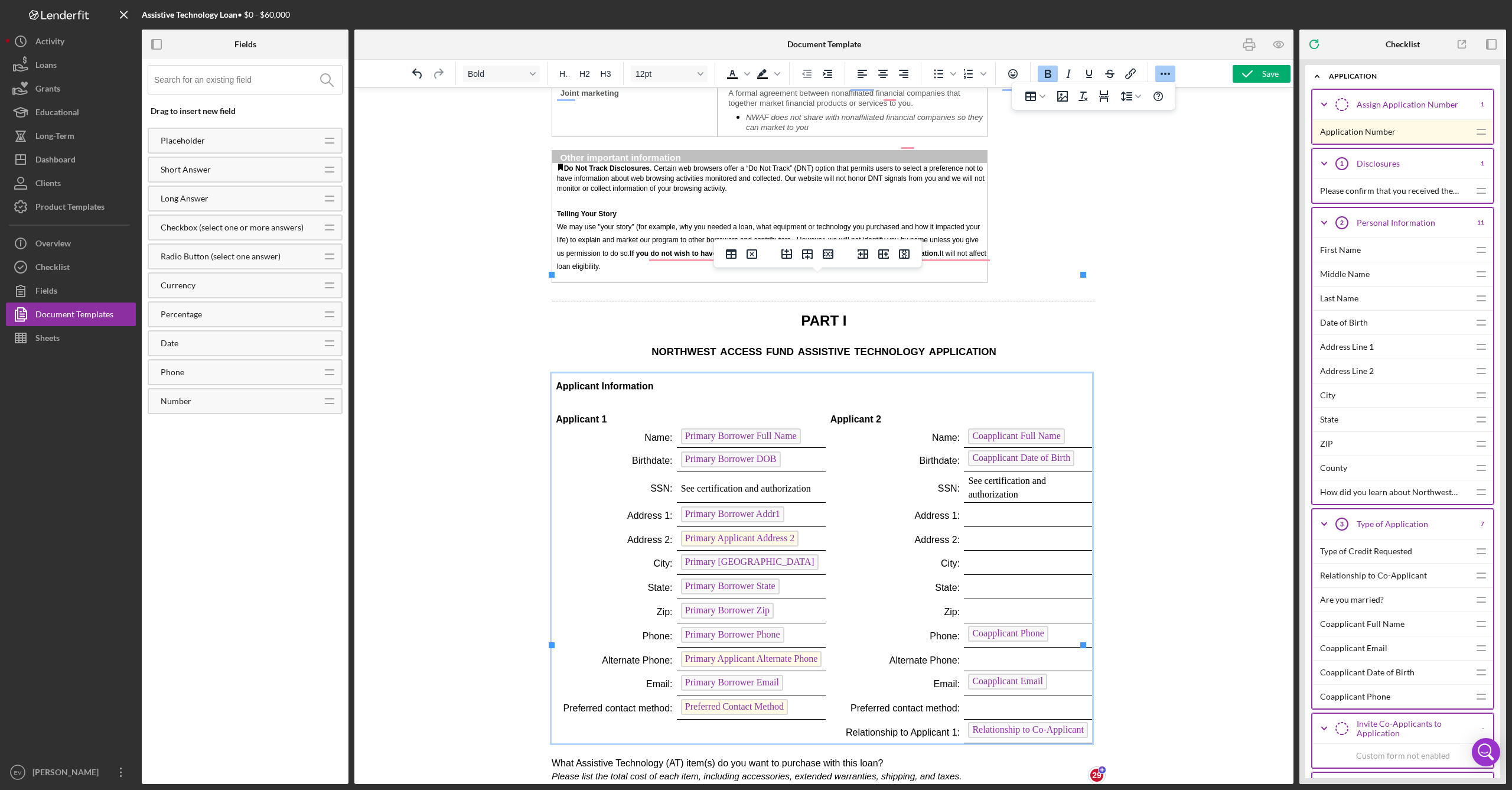
click at [748, 373] on td "Applicant Information" at bounding box center [821, 386] width 540 height 27
click at [687, 399] on p "Rich Text Area. Press ALT-0 for help." at bounding box center [689, 406] width 266 height 13
click at [646, 381] on span "Applicant Information" at bounding box center [605, 386] width 98 height 10
drag, startPoint x: 560, startPoint y: 284, endPoint x: 712, endPoint y: 308, distance: 153.9
click at [710, 373] on tbody "Applicant Information Applicant 1 Applicant 2 Name: Primary Borrower Full Name …" at bounding box center [821, 558] width 540 height 370
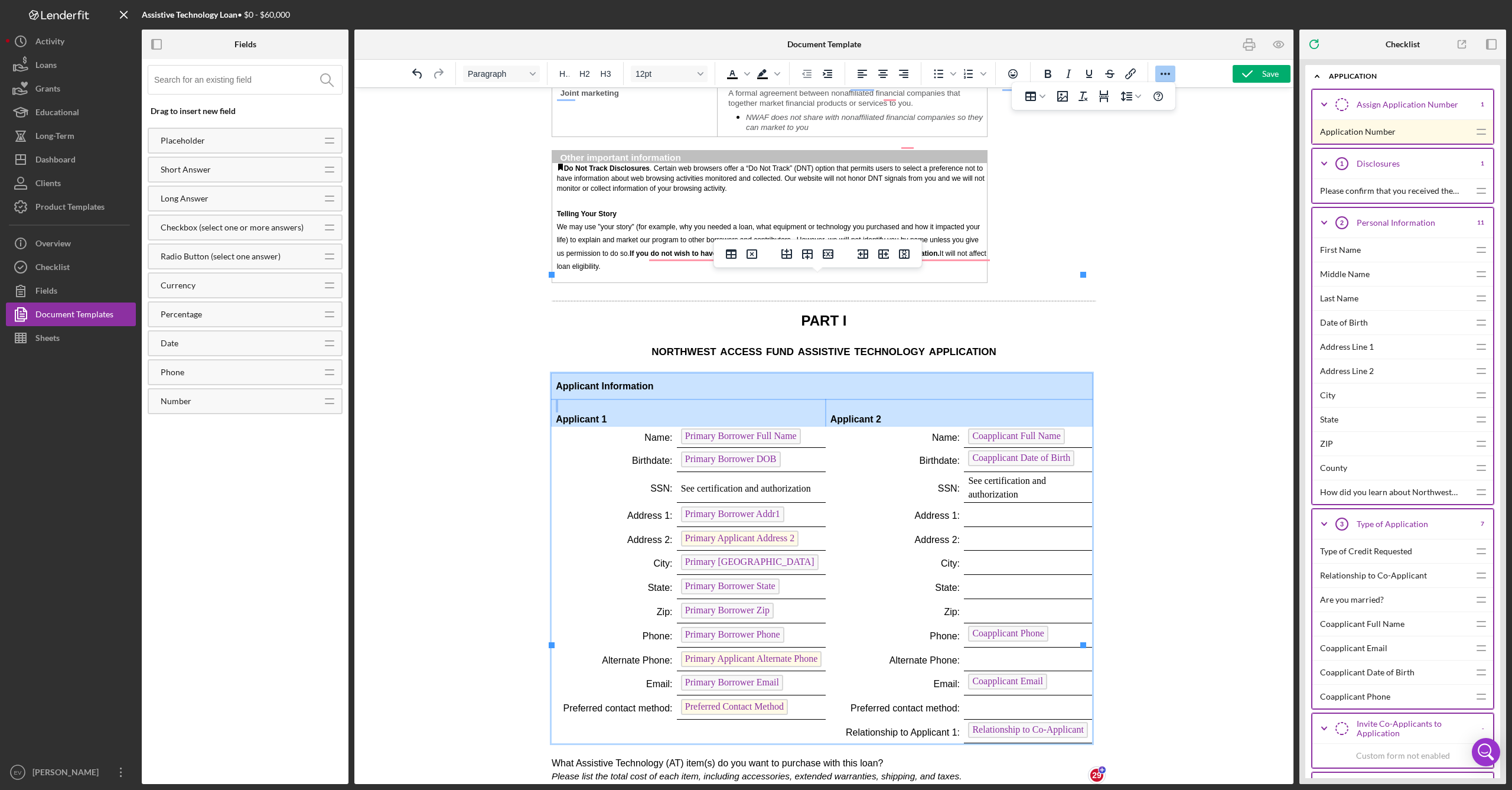
click at [712, 399] on td "Applicant 1" at bounding box center [689, 413] width 274 height 27
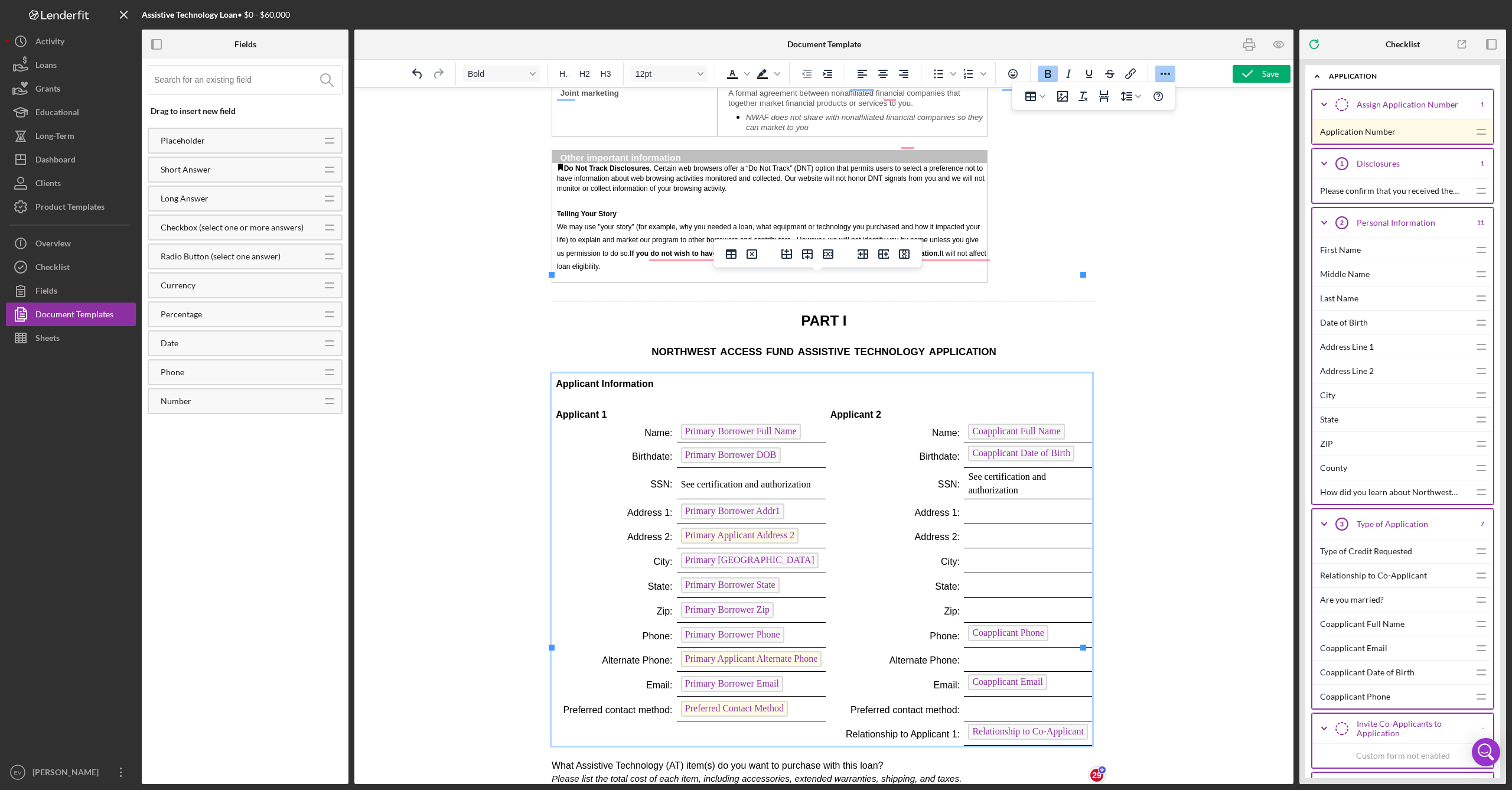
click at [711, 377] on p "Applicant Information" at bounding box center [821, 384] width 532 height 13
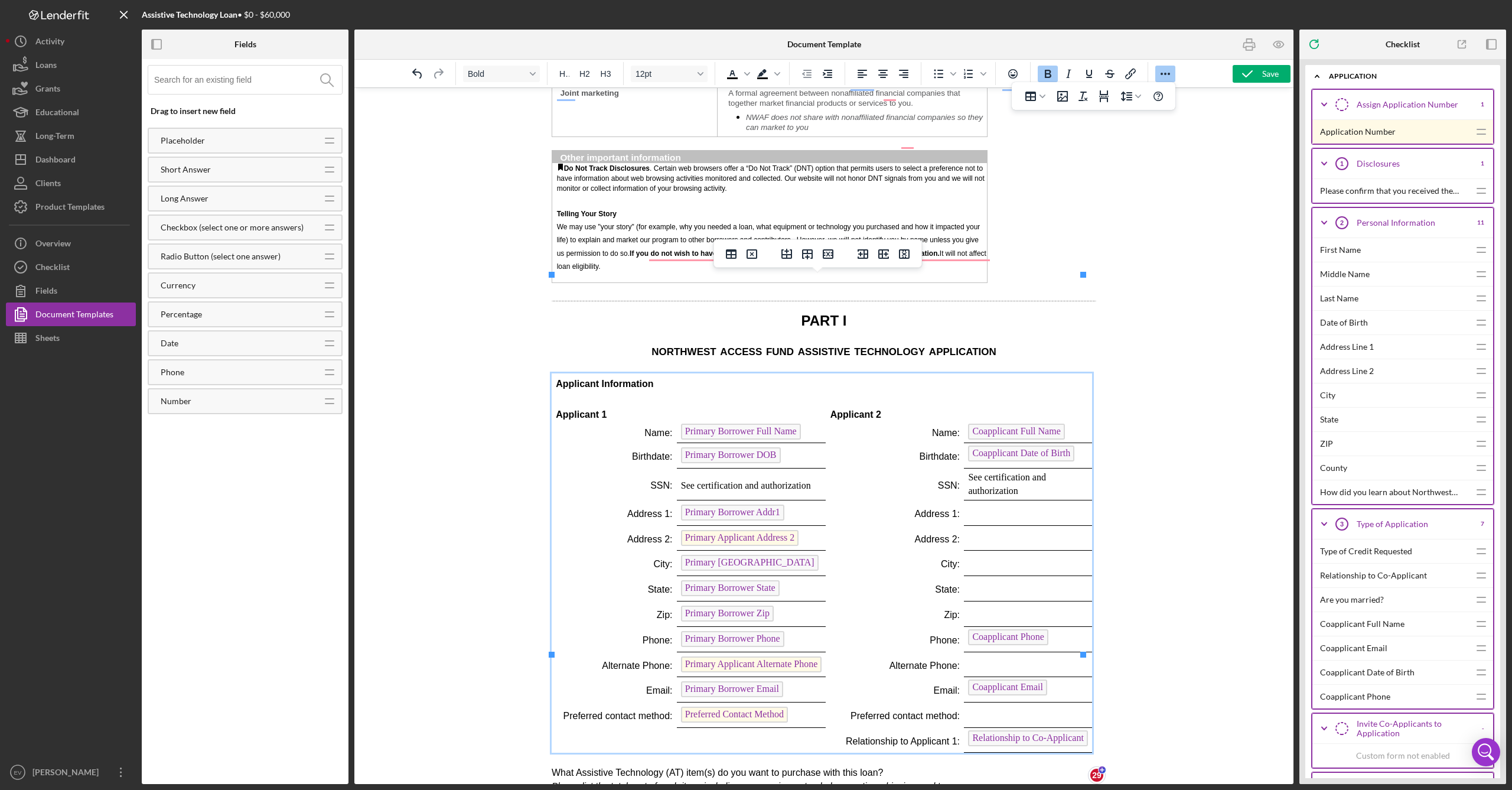
drag, startPoint x: 711, startPoint y: 297, endPoint x: 705, endPoint y: 313, distance: 17.1
click at [704, 408] on p "Applicant 1" at bounding box center [689, 415] width 266 height 13
click at [707, 408] on p "Applicant 1" at bounding box center [689, 415] width 266 height 13
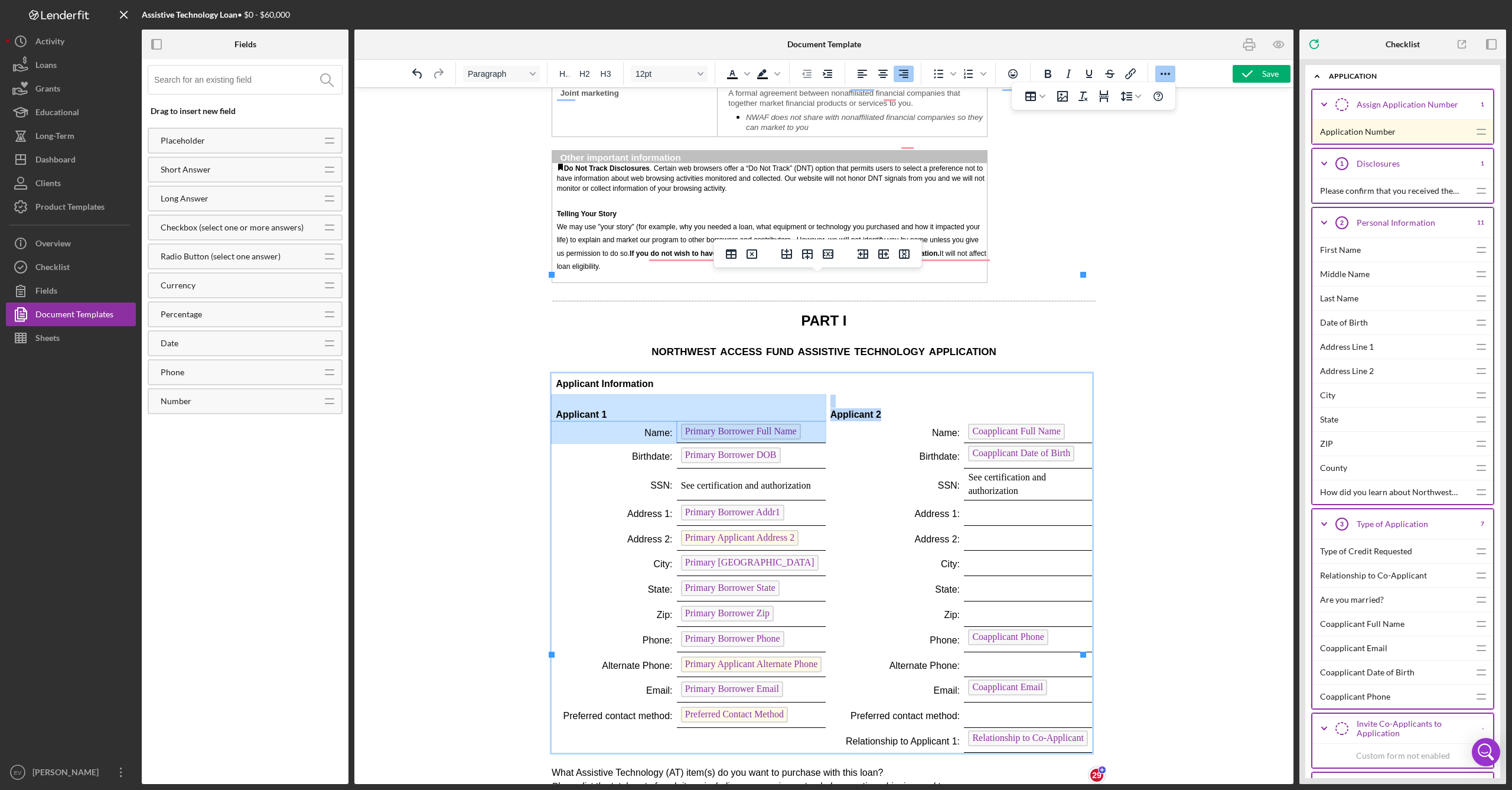
drag, startPoint x: 606, startPoint y: 304, endPoint x: 664, endPoint y: 322, distance: 60.7
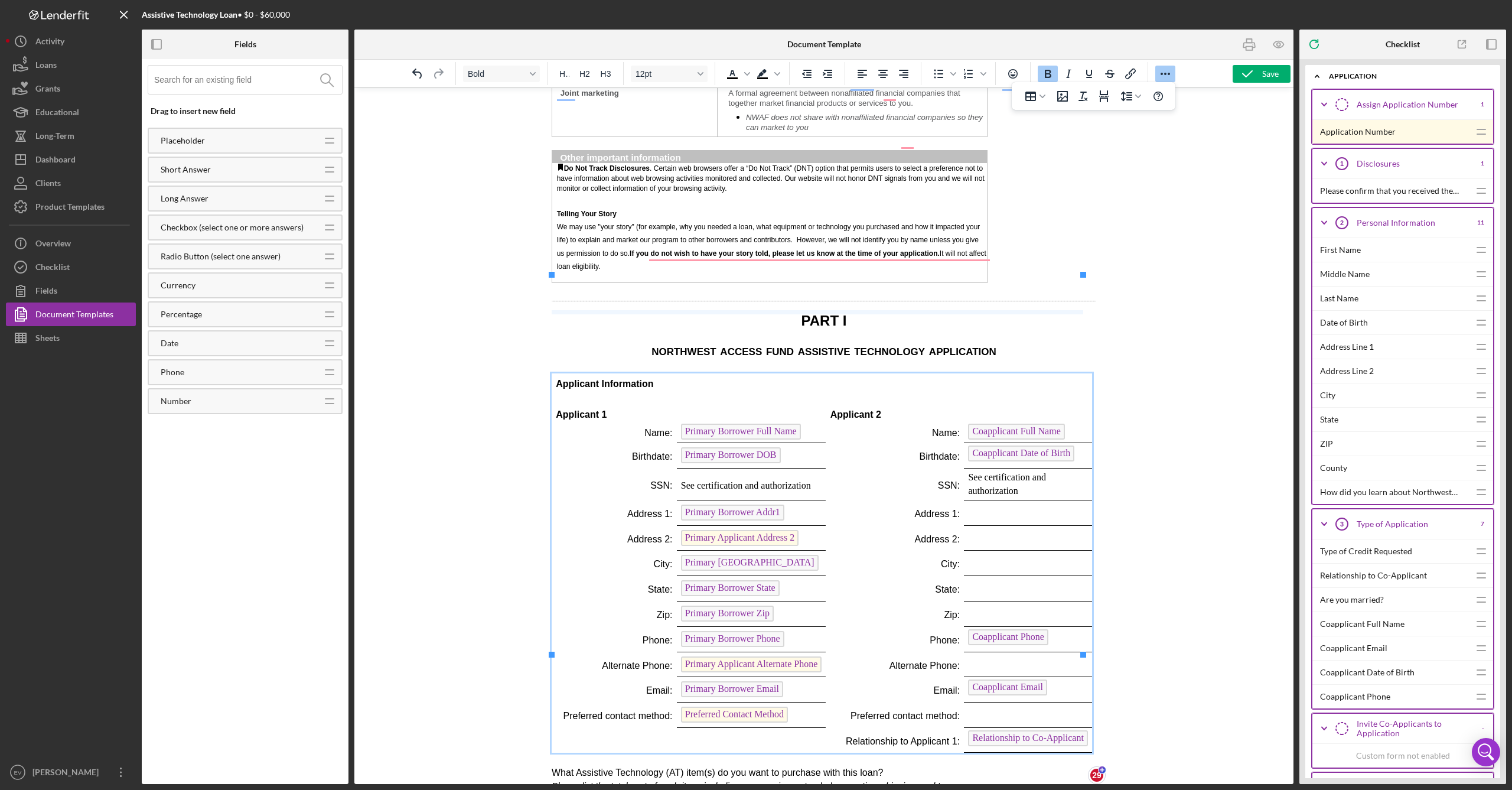
drag, startPoint x: 647, startPoint y: 323, endPoint x: 653, endPoint y: 312, distance: 12.5
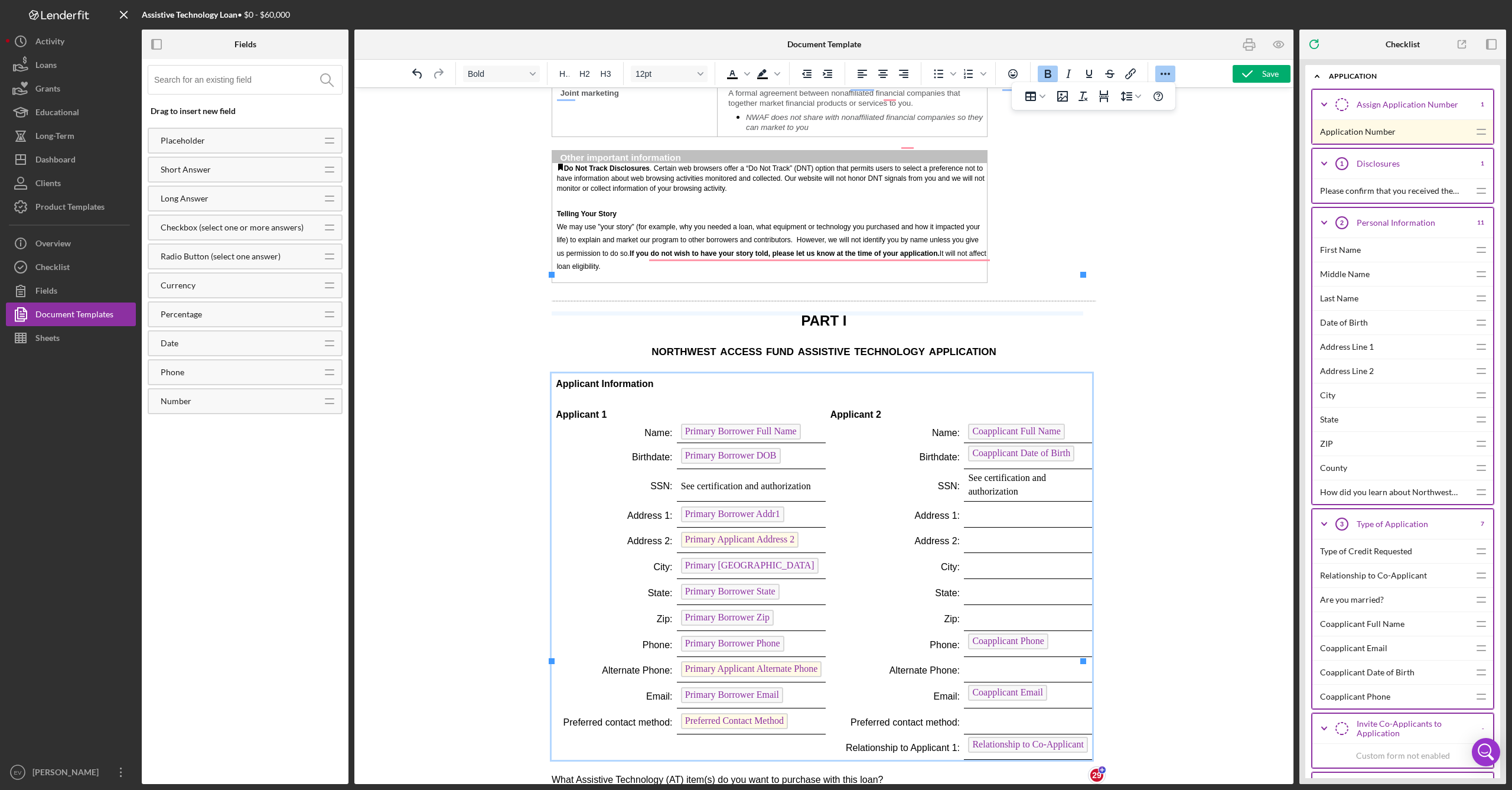
drag, startPoint x: 648, startPoint y: 322, endPoint x: 653, endPoint y: 313, distance: 10.3
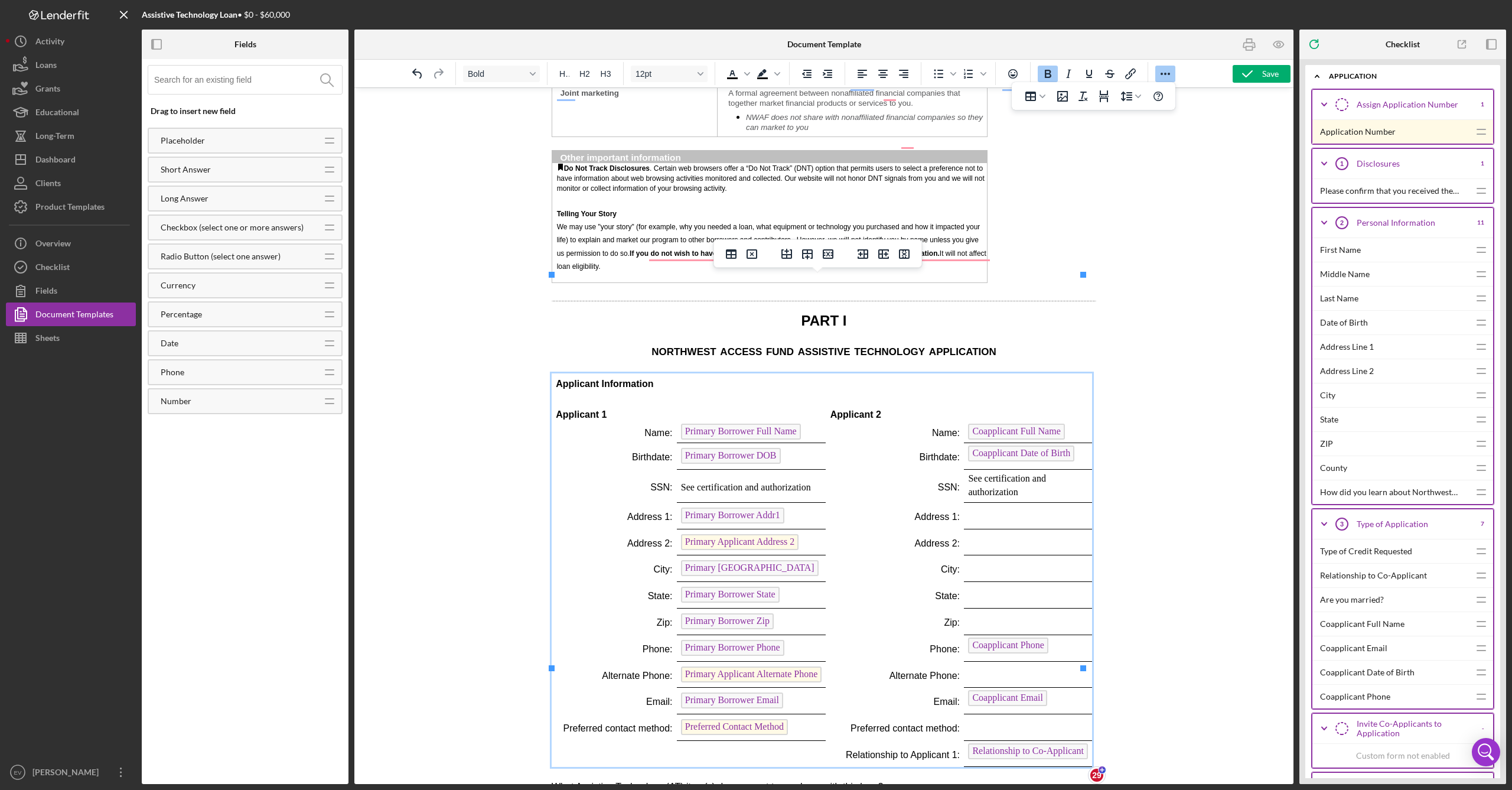
click at [857, 450] on p "Birthdate:" at bounding box center [895, 457] width 129 height 13
drag, startPoint x: 843, startPoint y: 322, endPoint x: 846, endPoint y: 313, distance: 9.5
drag, startPoint x: 801, startPoint y: 297, endPoint x: 806, endPoint y: 284, distance: 13.9
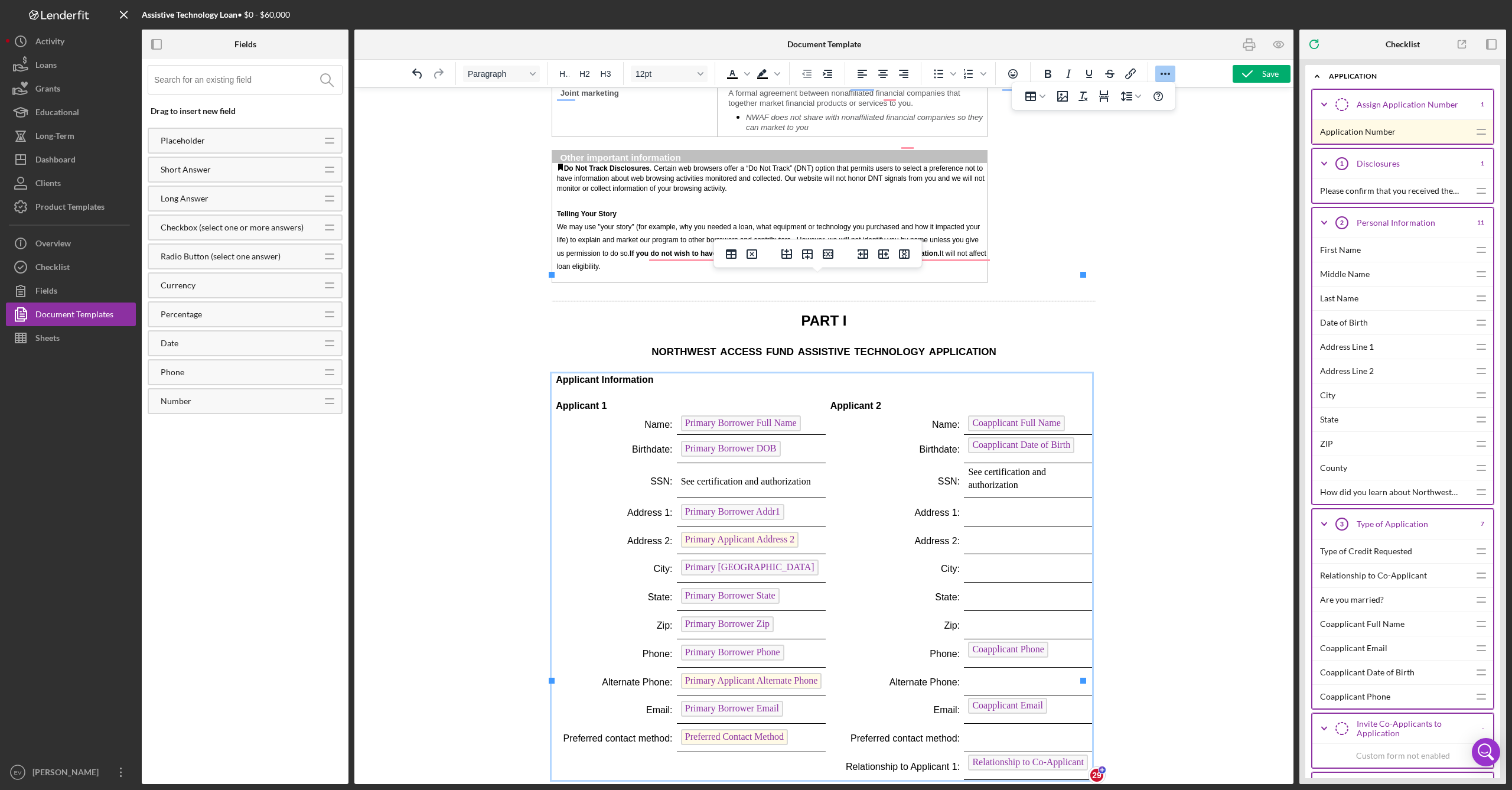
click at [598, 401] on span "Applicant 1" at bounding box center [581, 406] width 51 height 10
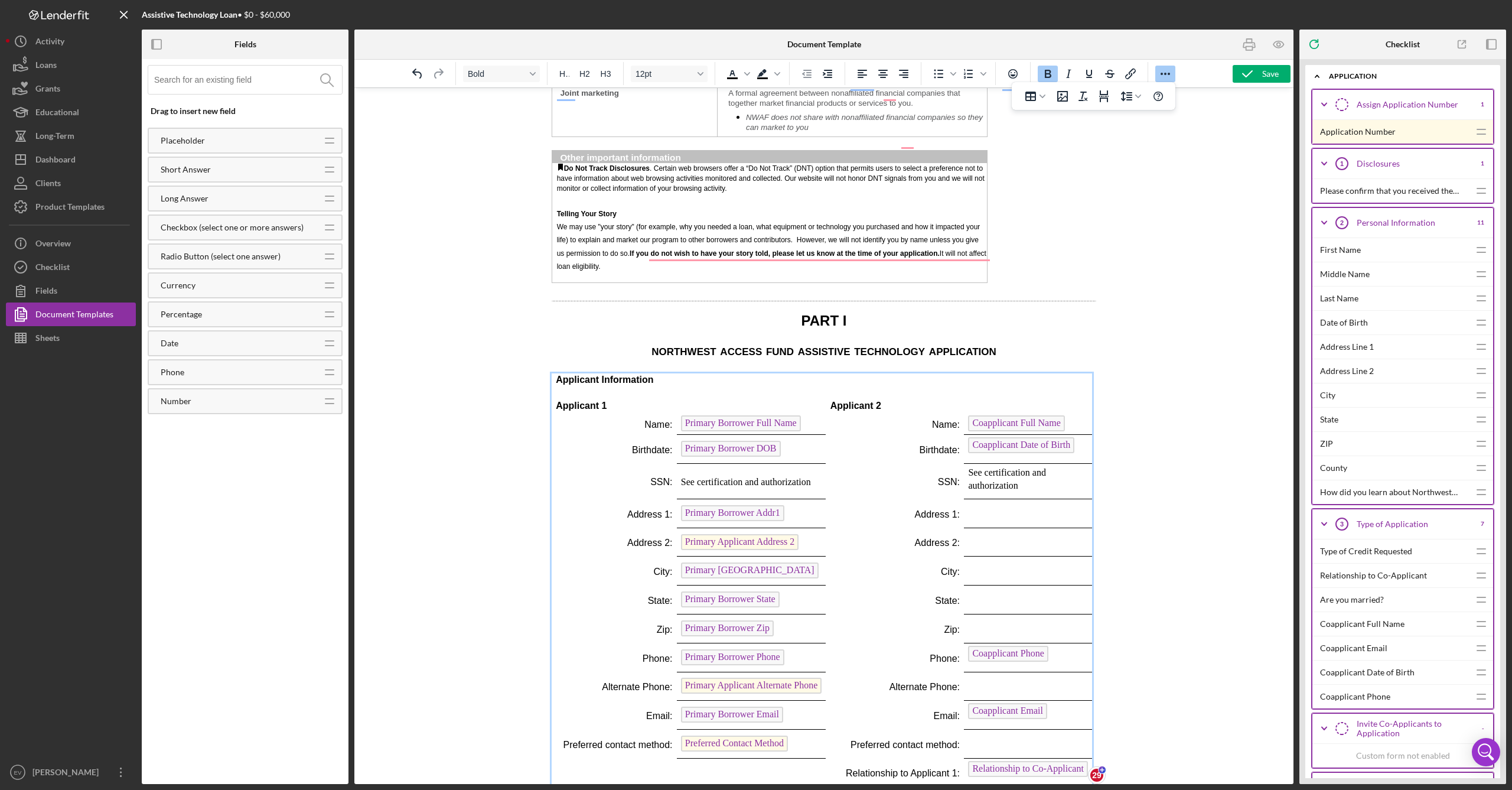
click at [578, 386] on p "Rich Text Area. Press ALT-0 for help." at bounding box center [689, 393] width 266 height 13
click at [576, 386] on p "Rich Text Area. Press ALT-0 for help." at bounding box center [689, 393] width 266 height 13
drag, startPoint x: 560, startPoint y: 293, endPoint x: 624, endPoint y: 313, distance: 67.1
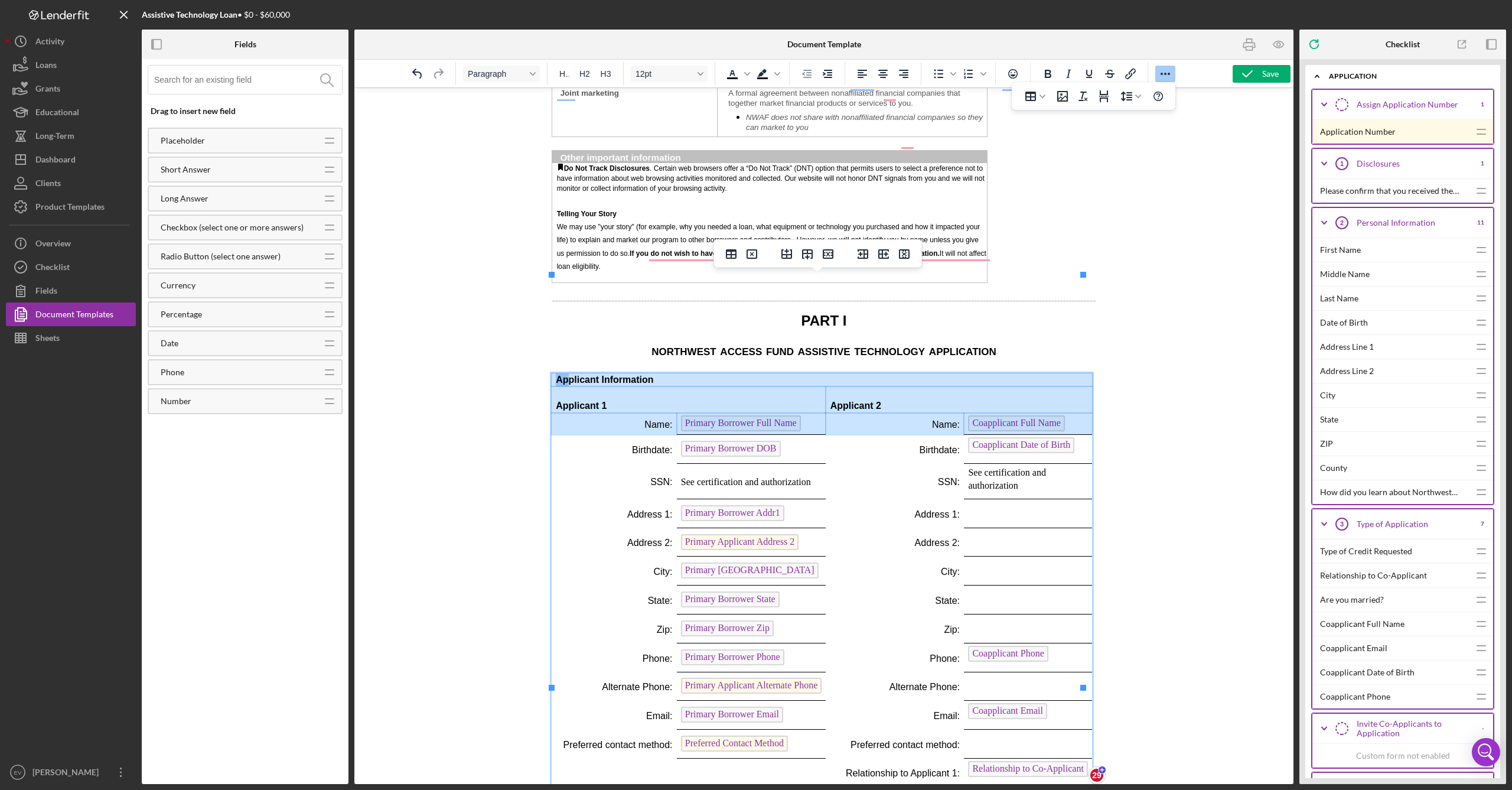
drag, startPoint x: 577, startPoint y: 325, endPoint x: 570, endPoint y: 280, distance: 45.5
click at [570, 373] on tbody "Applicant Information Applicant 1 Applicant 2 Name: Primary Borrower Full Name …" at bounding box center [821, 580] width 540 height 413
drag, startPoint x: 617, startPoint y: 312, endPoint x: 618, endPoint y: 302, distance: 10.0
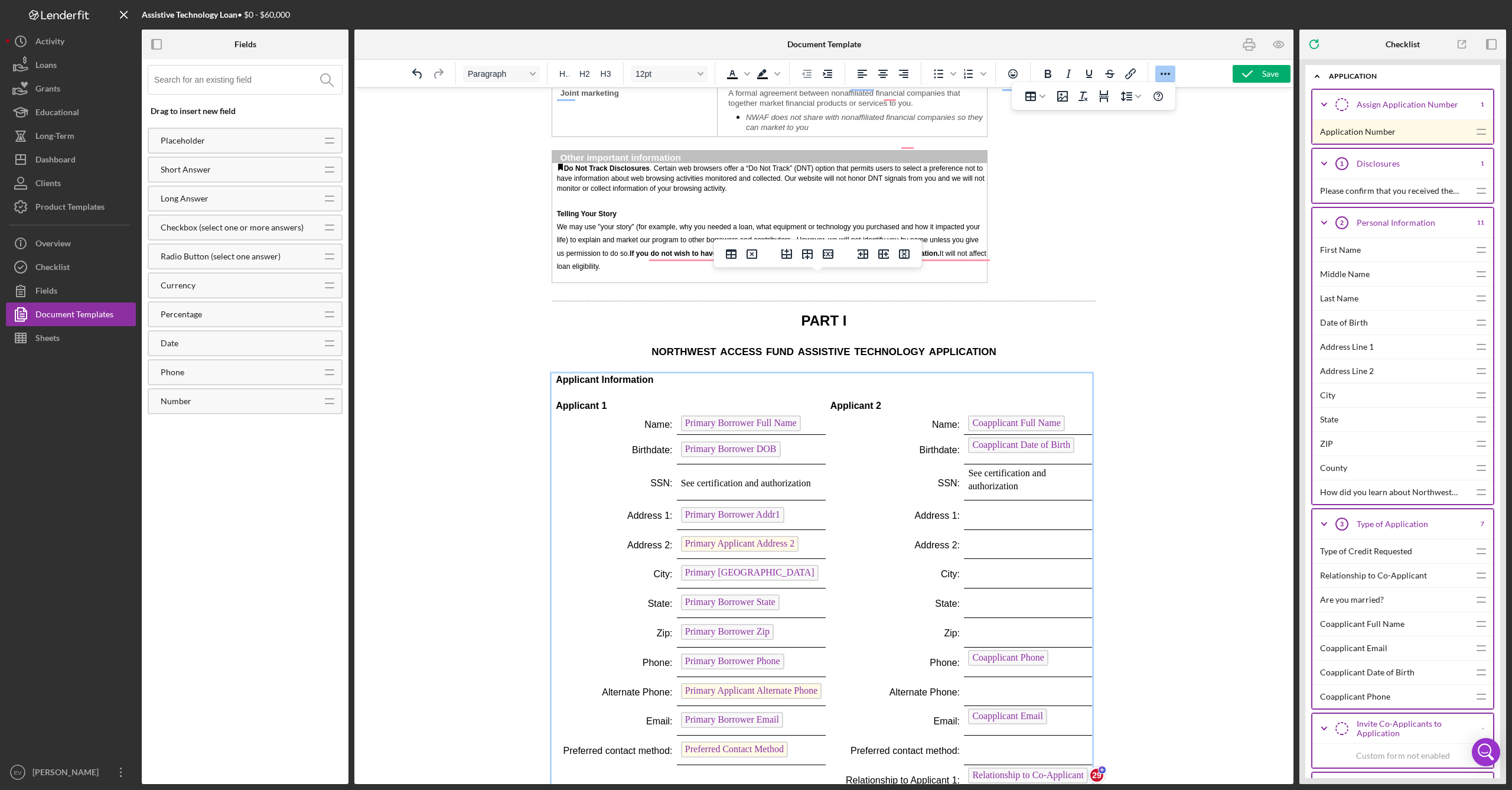
click at [612, 399] on p "Applicant 1" at bounding box center [689, 406] width 266 height 13
click at [578, 386] on p "Rich Text Area. Press ALT-0 for help." at bounding box center [689, 393] width 266 height 13
click at [830, 401] on span "Applicant 2" at bounding box center [856, 406] width 51 height 10
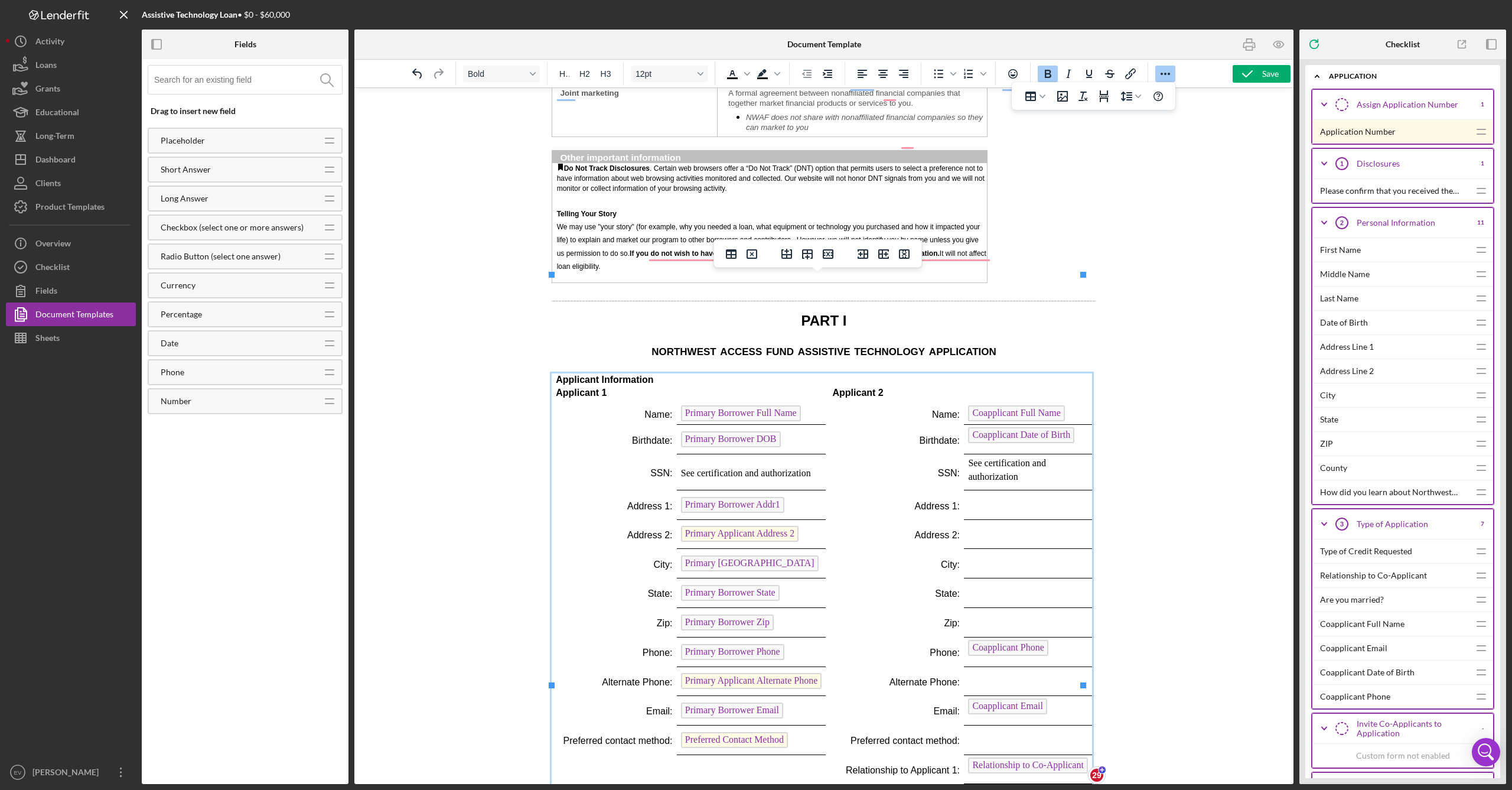
click at [585, 388] on span "Applicant 1" at bounding box center [581, 393] width 51 height 10
click at [675, 373] on p "Applicant Information" at bounding box center [821, 380] width 532 height 13
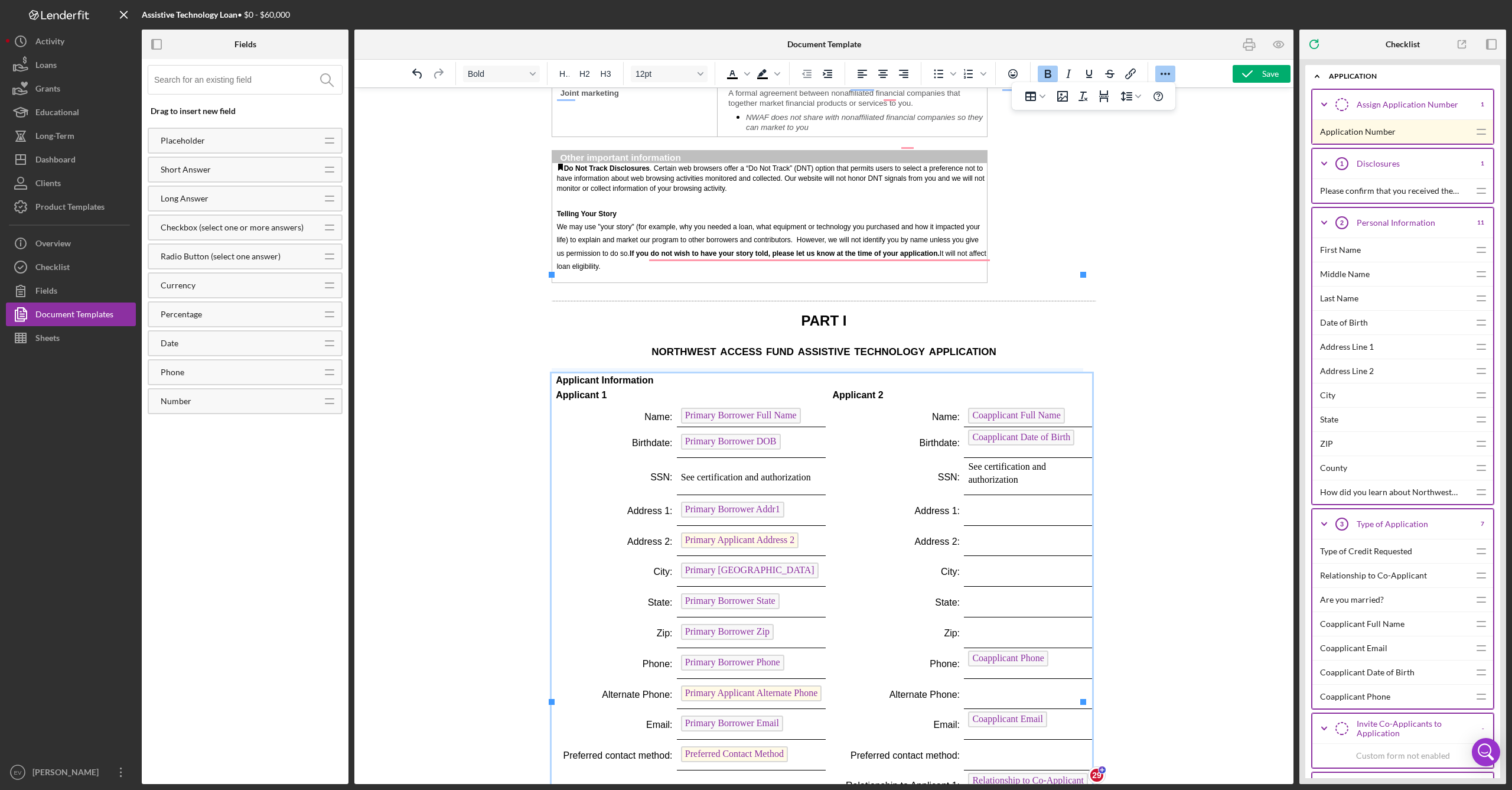
drag, startPoint x: 631, startPoint y: 359, endPoint x: 631, endPoint y: 371, distance: 12.0
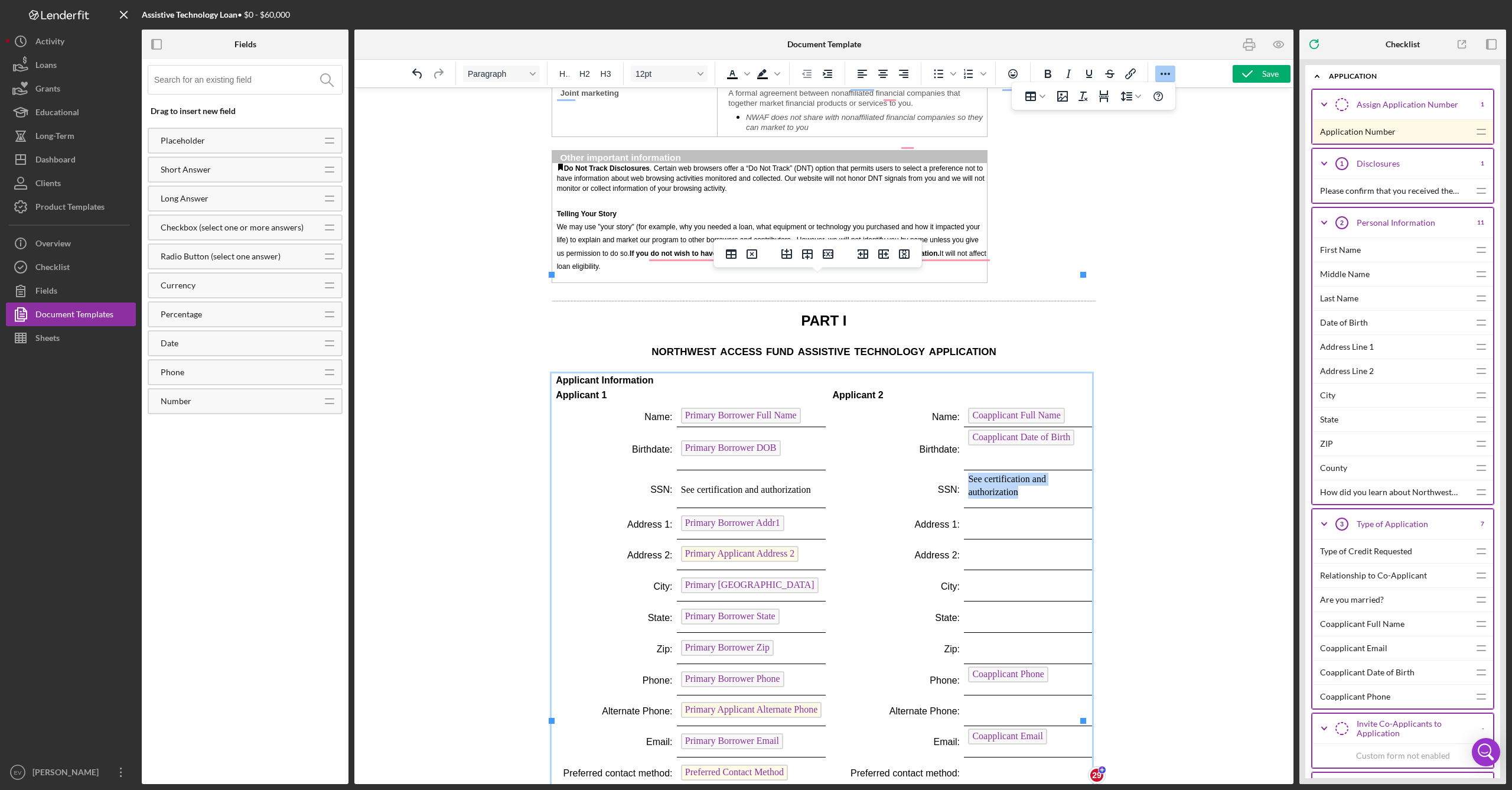
drag, startPoint x: 1010, startPoint y: 395, endPoint x: 961, endPoint y: 380, distance: 51.2
click at [861, 472] on p "See certification and authorization" at bounding box center [1027, 486] width 119 height 27
drag, startPoint x: 973, startPoint y: 377, endPoint x: 969, endPoint y: 382, distance: 6.4
click at [861, 472] on p "See" at bounding box center [1027, 479] width 119 height 13
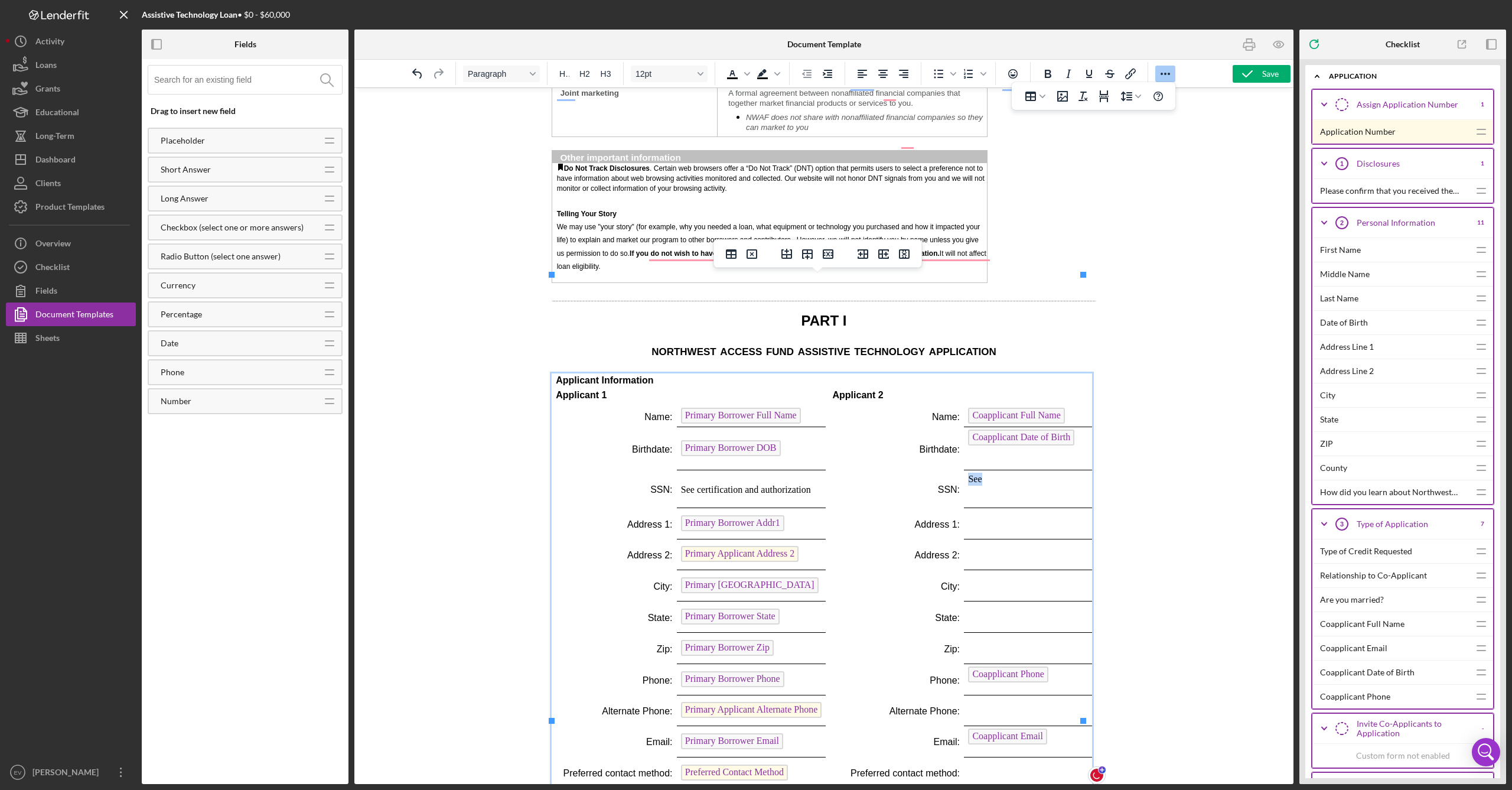
click at [861, 472] on p "See" at bounding box center [1027, 479] width 119 height 13
click at [861, 74] on icon "Align center" at bounding box center [883, 74] width 14 height 14
click at [861, 470] on td "See" at bounding box center [1028, 488] width 128 height 38
drag, startPoint x: 1032, startPoint y: 399, endPoint x: 1007, endPoint y: 378, distance: 32.6
click at [861, 470] on td "See" at bounding box center [1028, 488] width 128 height 38
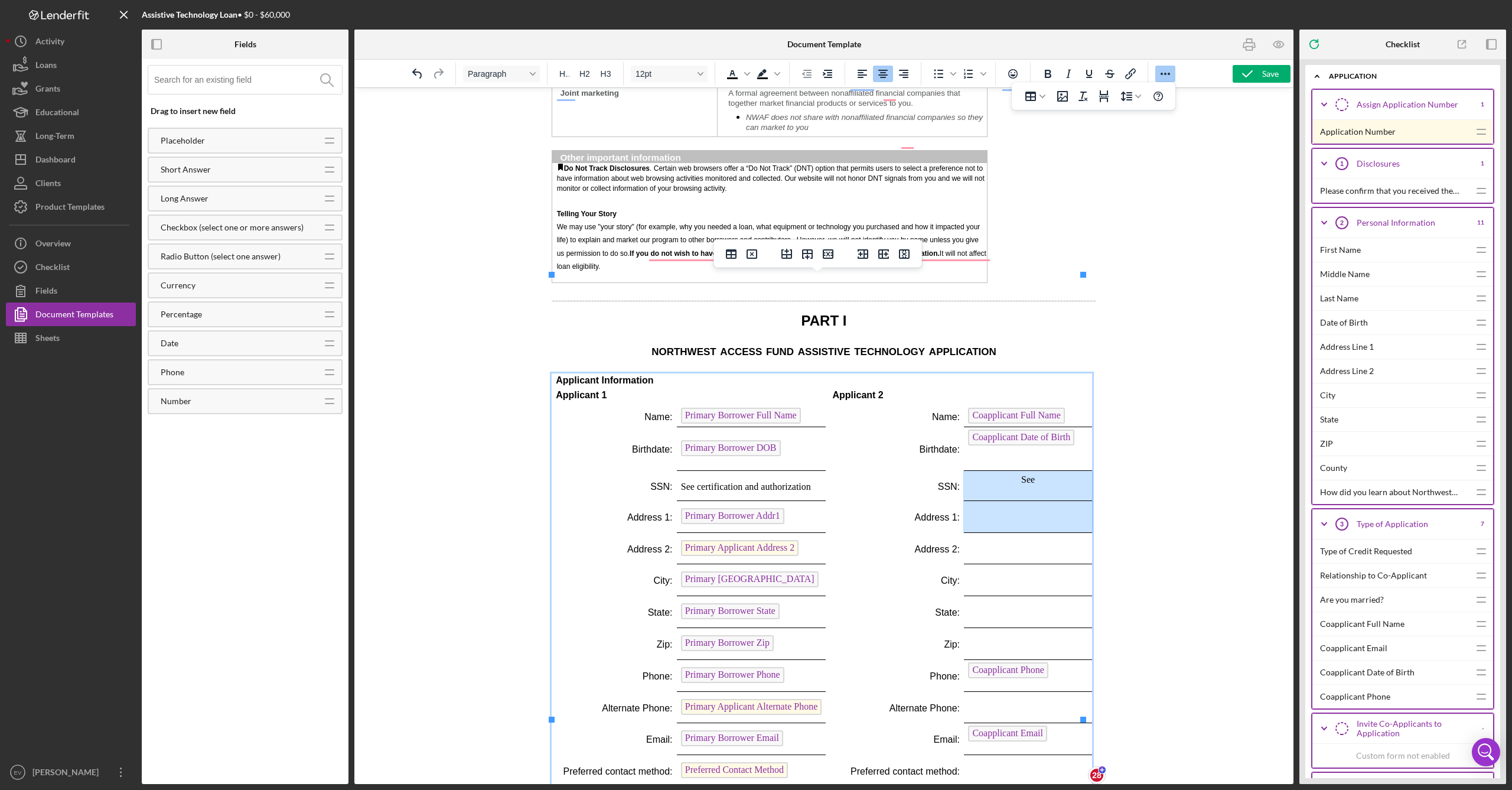
drag, startPoint x: 1036, startPoint y: 404, endPoint x: 1041, endPoint y: 389, distance: 15.8
click at [861, 389] on tbody "Applicant Information Applicant 1 Applicant 2 Name: Primary Borrower Full Name …" at bounding box center [821, 596] width 540 height 445
click at [861, 470] on td "See" at bounding box center [1028, 486] width 128 height 30
drag, startPoint x: 684, startPoint y: 288, endPoint x: 809, endPoint y: 570, distance: 308.5
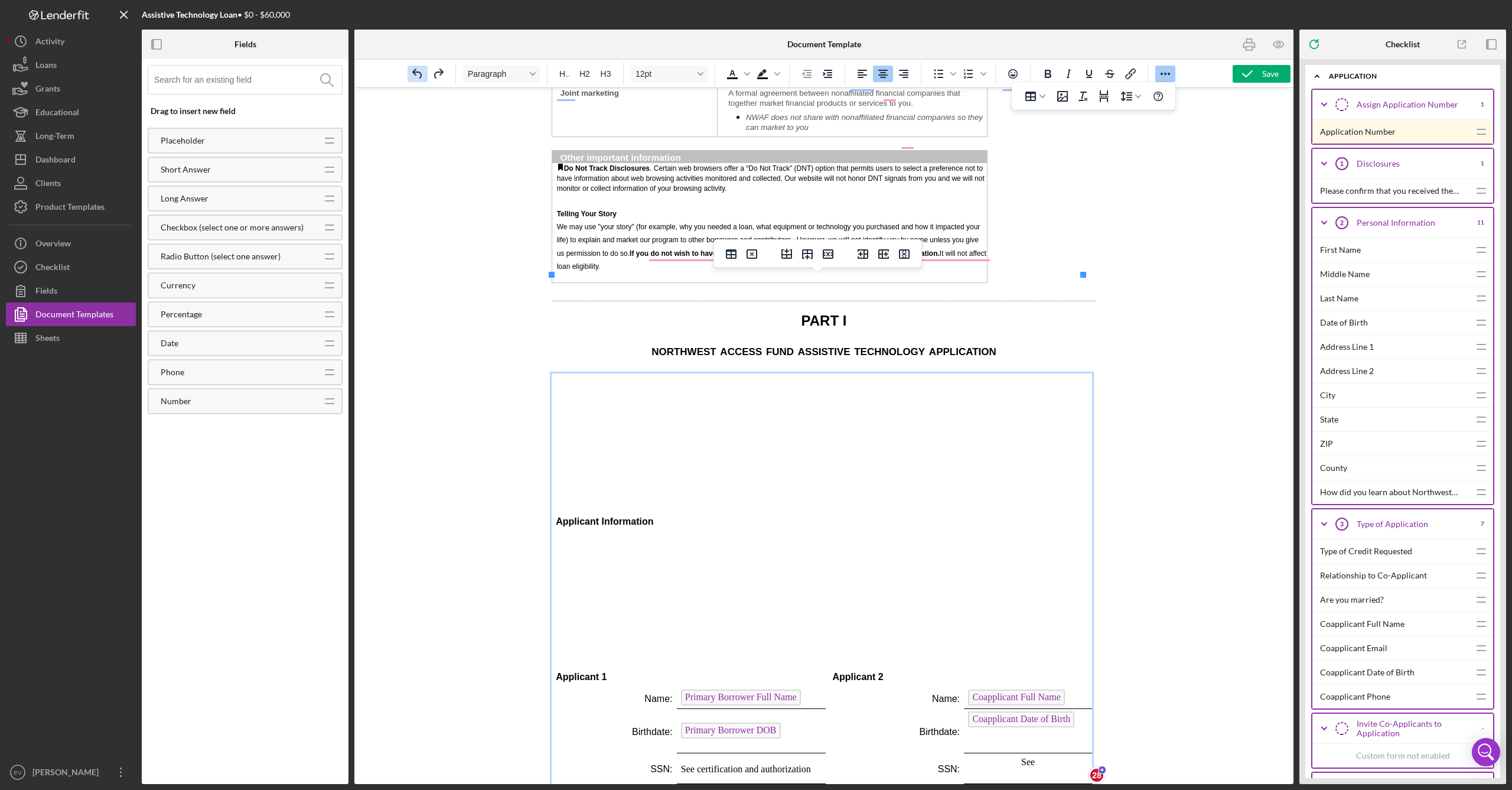
click at [420, 73] on icon "Undo" at bounding box center [417, 74] width 10 height 10
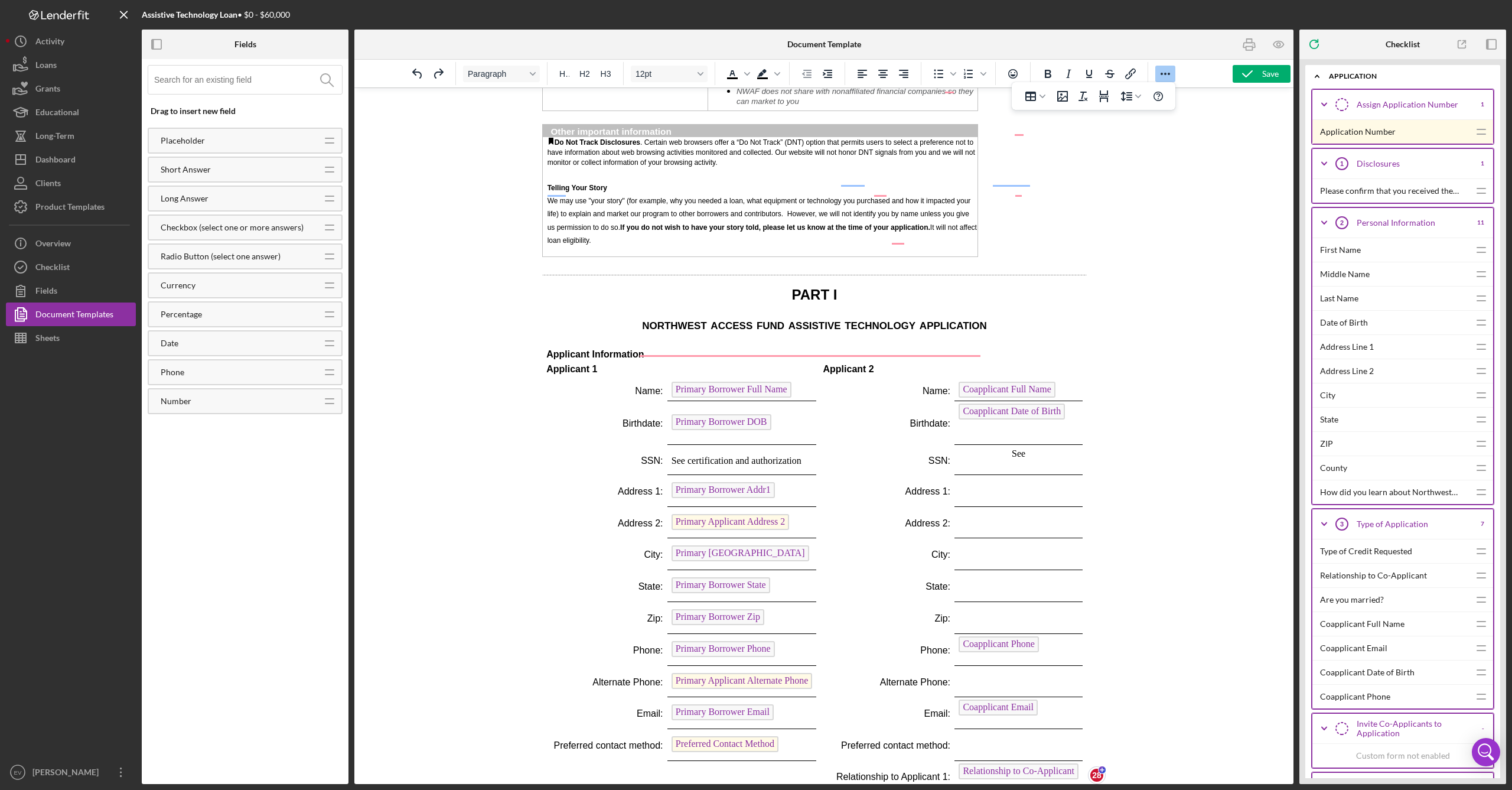
scroll to position [1548, 10]
click at [594, 455] on p "SSN:" at bounding box center [604, 461] width 116 height 13
click at [574, 682] on td "Email:" at bounding box center [605, 712] width 125 height 32
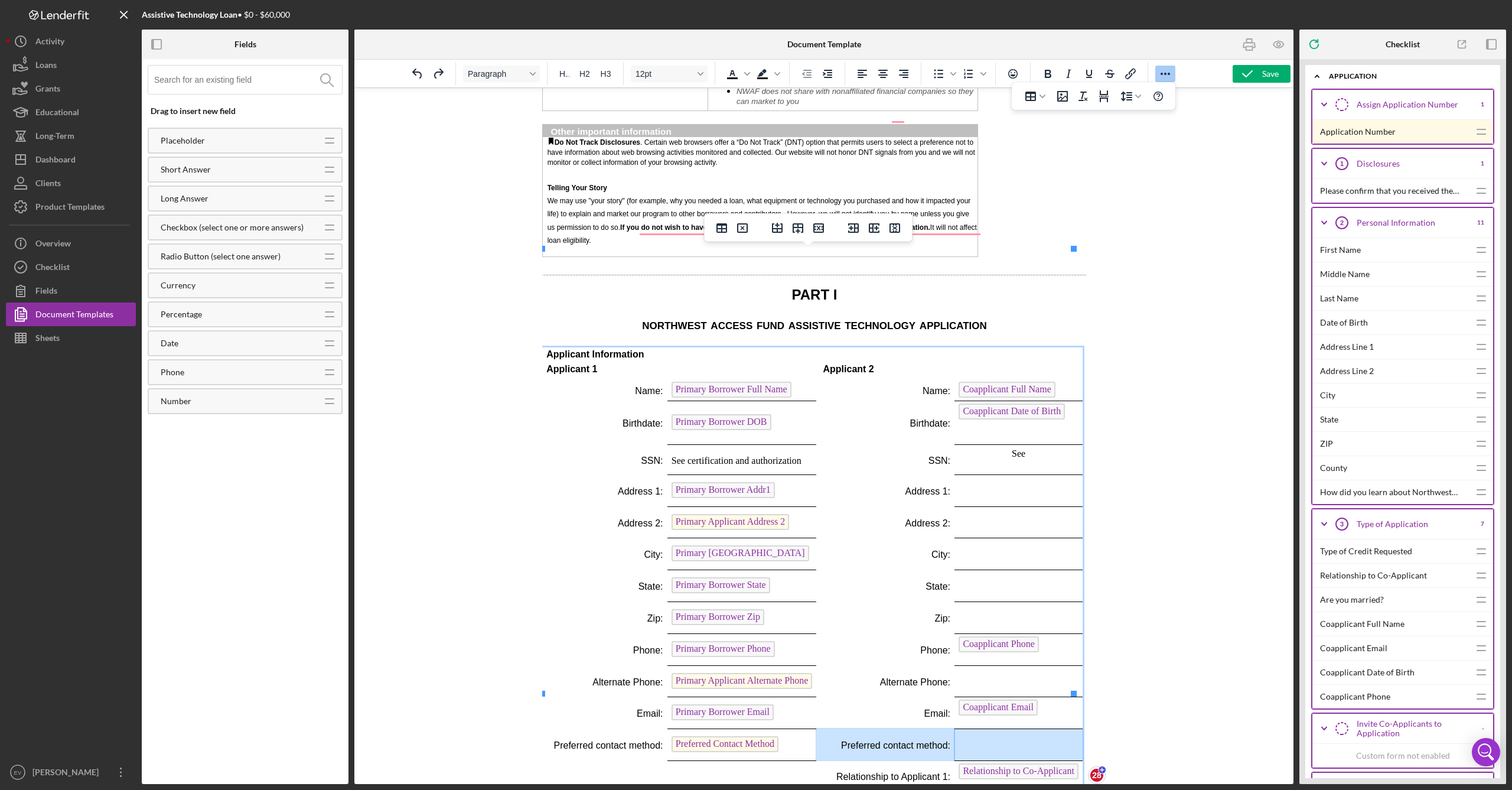
drag, startPoint x: 833, startPoint y: 647, endPoint x: 974, endPoint y: 647, distance: 141.0
click at [861, 682] on tr "Preferred contact method: Preferred Contact Method Preferred contact method:" at bounding box center [812, 745] width 540 height 32
click at [861, 682] on p "Email:" at bounding box center [885, 714] width 129 height 13
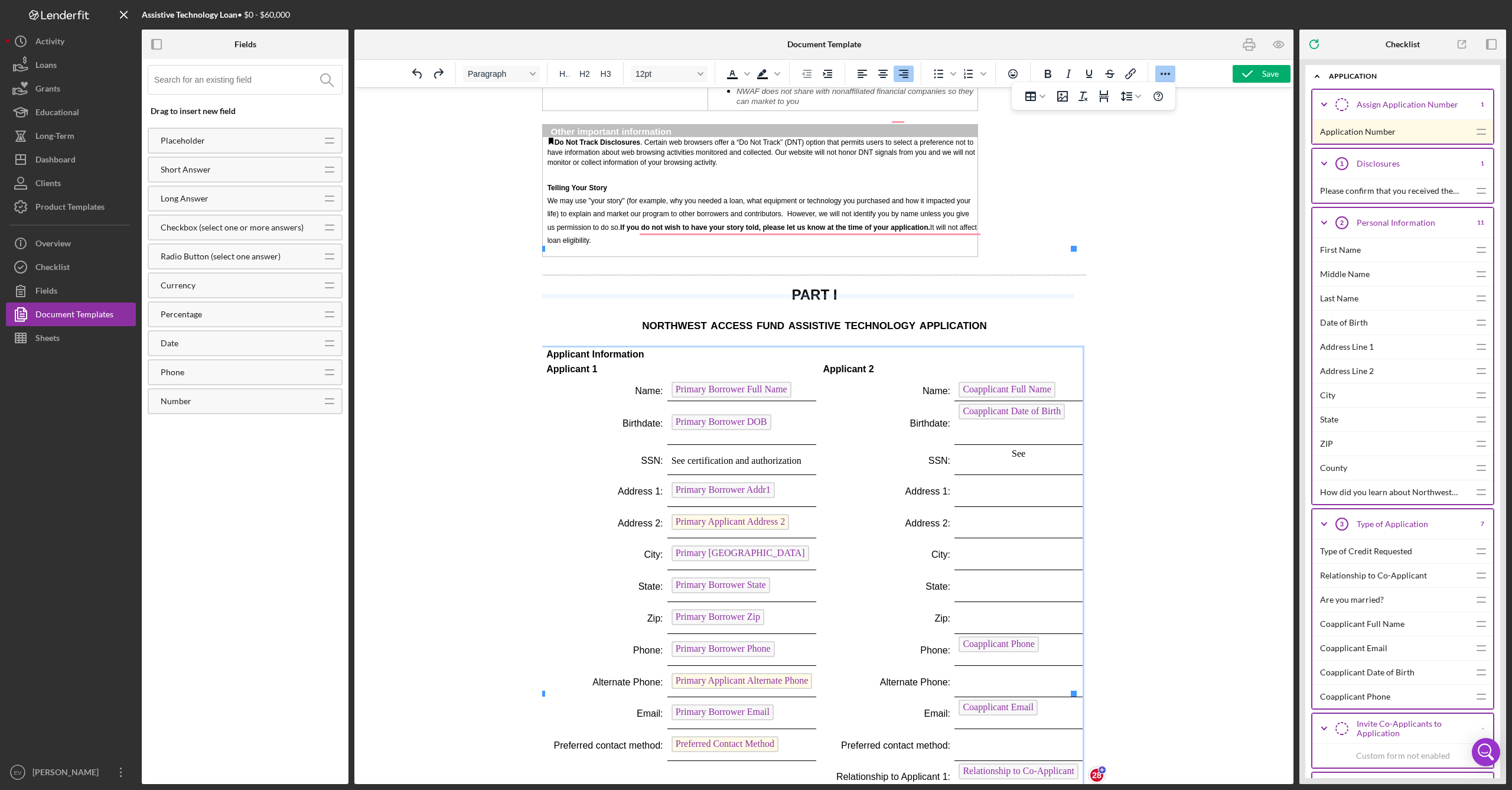
drag, startPoint x: 629, startPoint y: 302, endPoint x: 629, endPoint y: 297, distance: 5.0
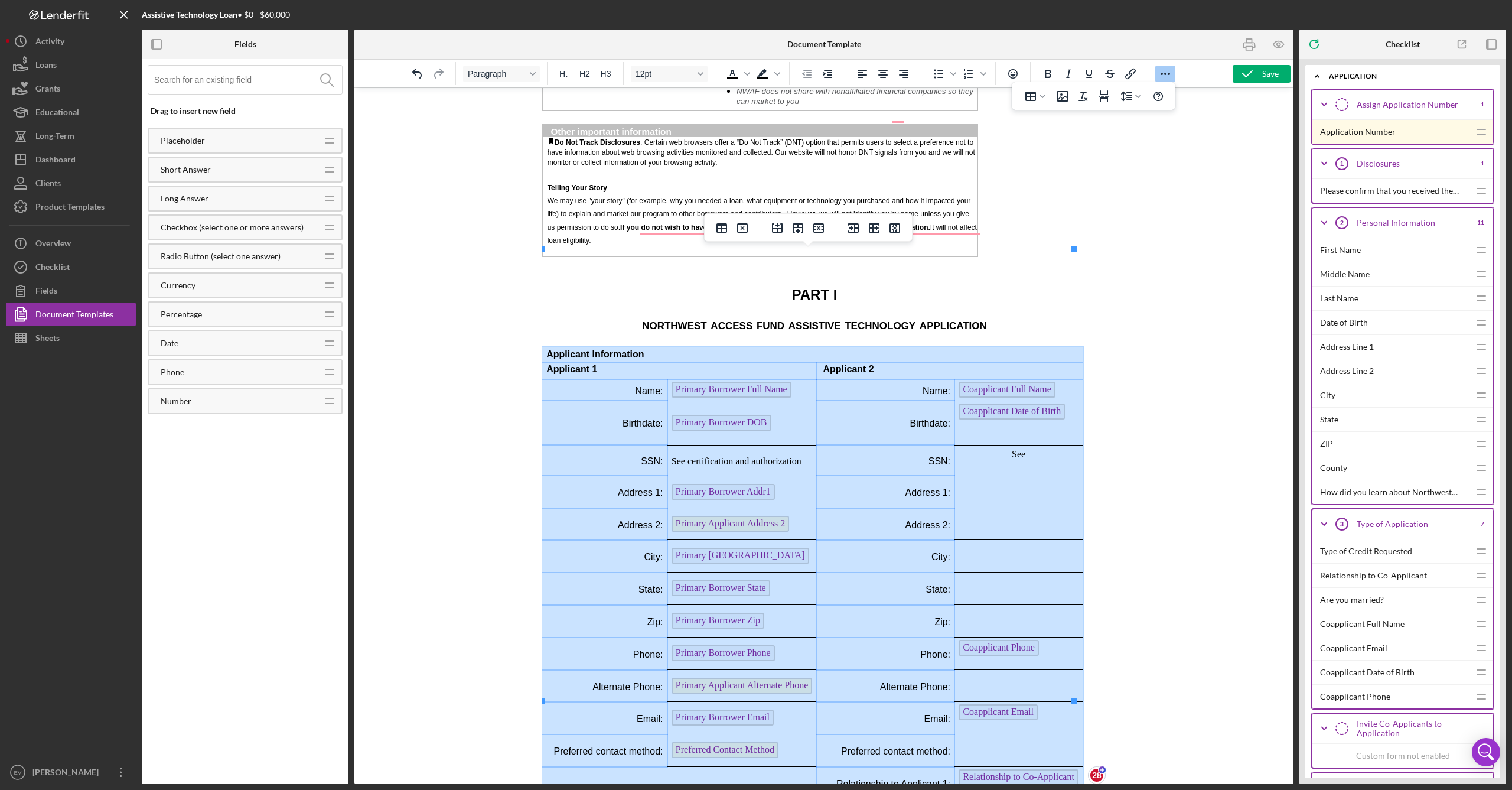
click at [791, 675] on tbody "Applicant Information Applicant 1 Applicant 2 Name: Primary Borrower Full Name …" at bounding box center [812, 572] width 540 height 451
click at [722, 228] on icon "Table properties" at bounding box center [722, 228] width 14 height 14
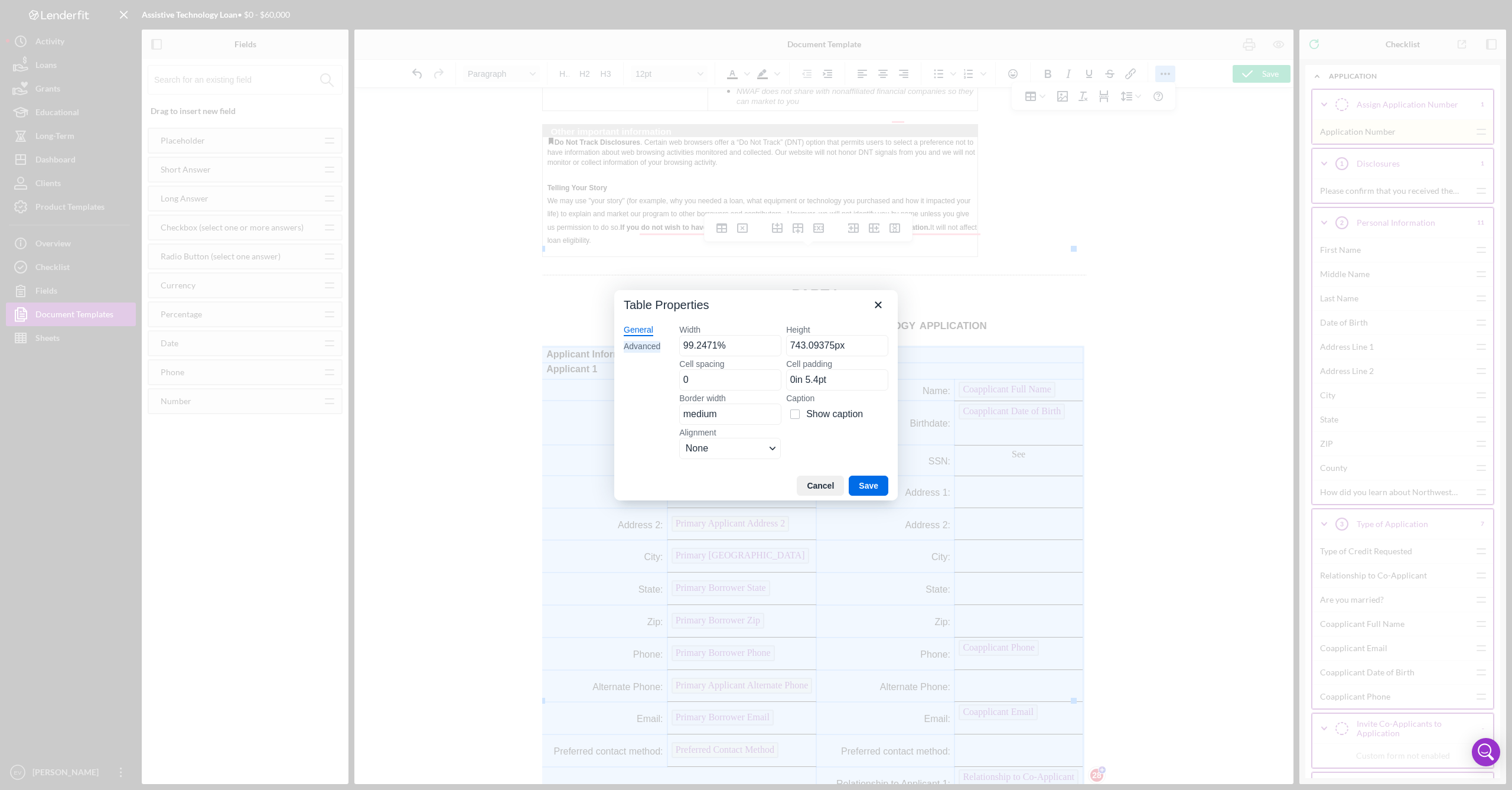
click at [647, 344] on div "Advanced" at bounding box center [642, 346] width 36 height 12
click at [731, 378] on input "currentcolor" at bounding box center [784, 380] width 209 height 21
click at [735, 346] on span "None" at bounding box center [779, 346] width 186 height 14
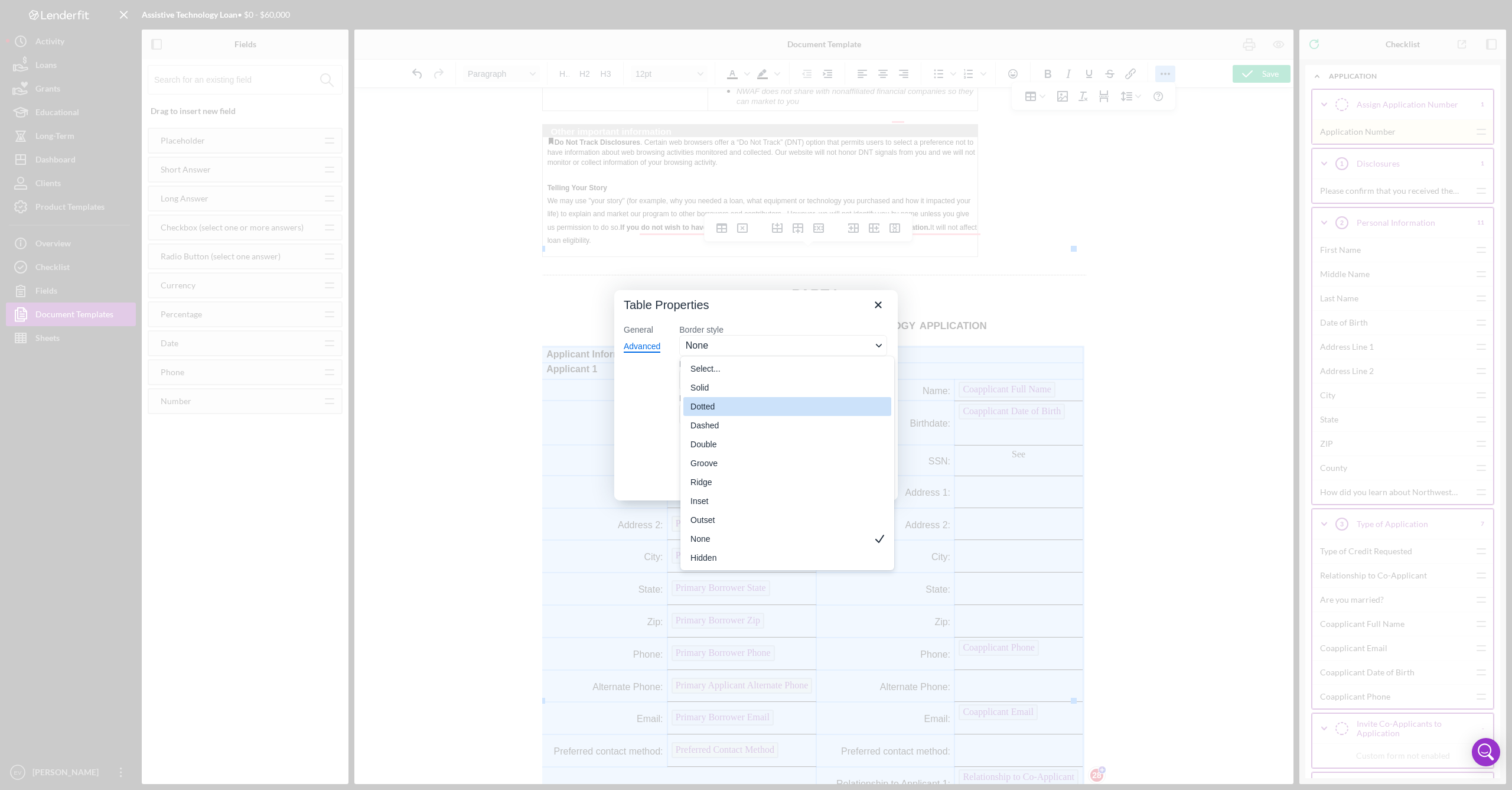
click at [733, 405] on div "Dotted" at bounding box center [779, 406] width 177 height 14
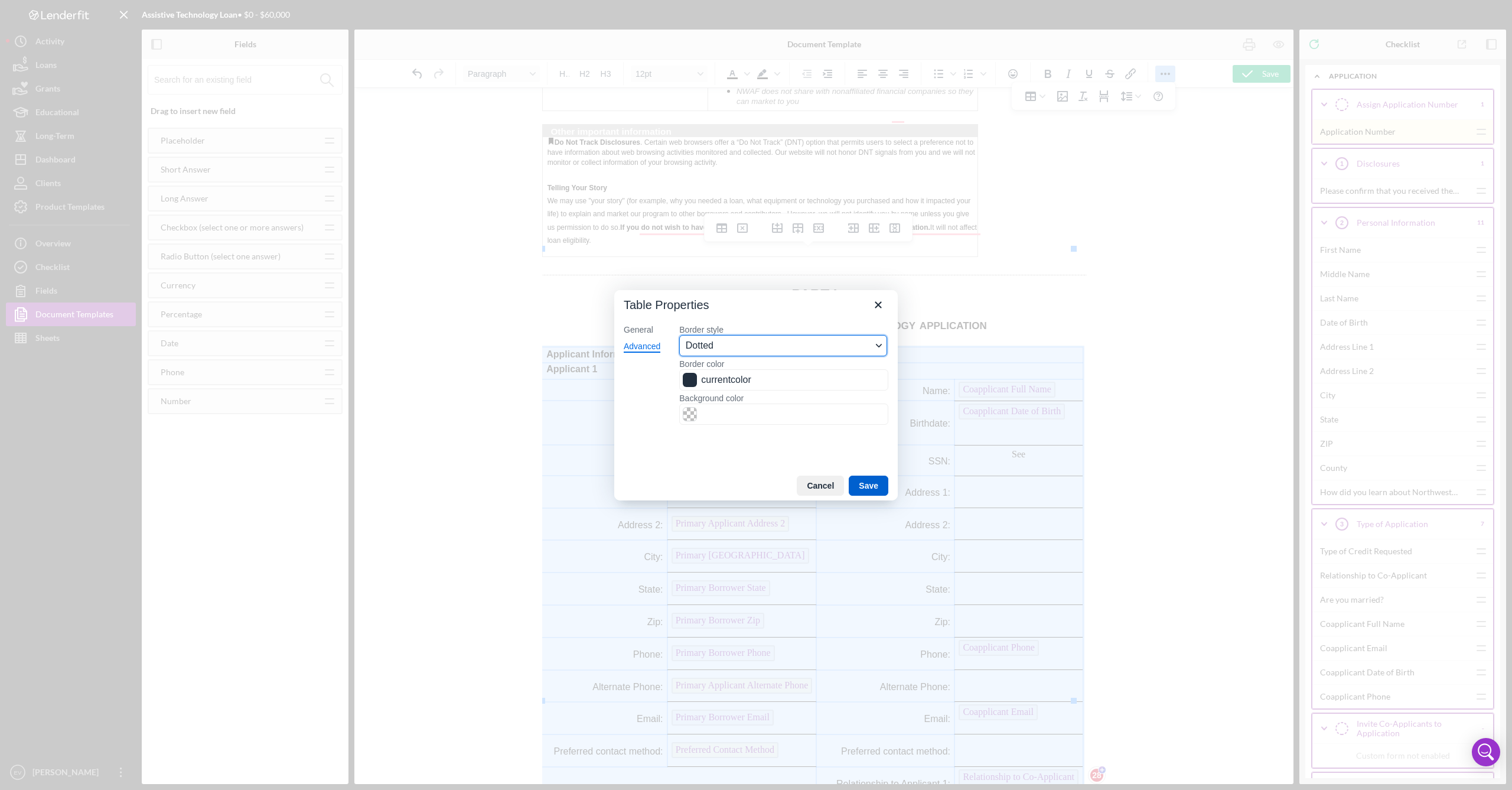
drag, startPoint x: 876, startPoint y: 488, endPoint x: 335, endPoint y: 402, distance: 547.8
click at [861, 488] on button "Save" at bounding box center [868, 486] width 39 height 20
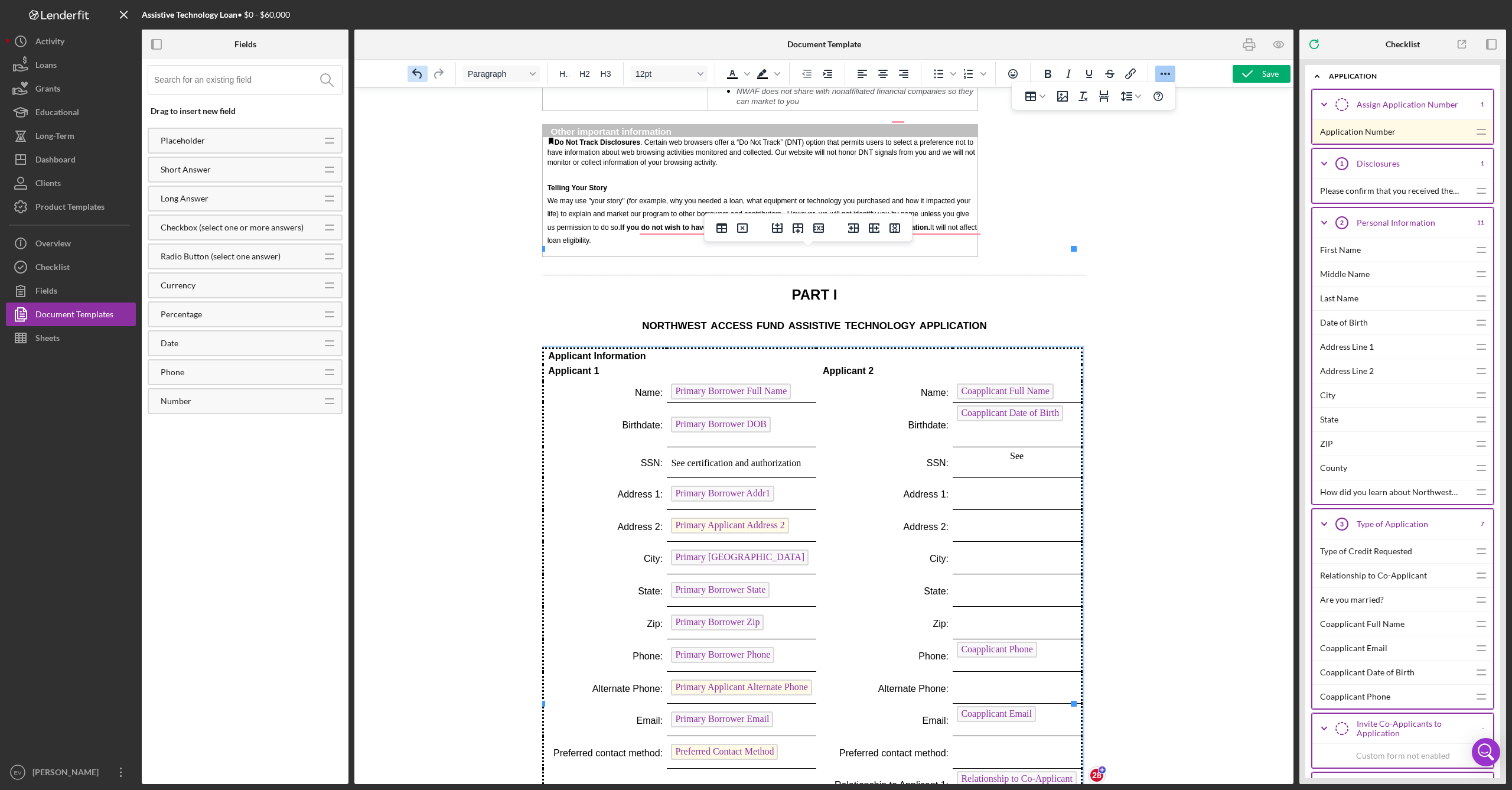
click at [417, 74] on icon "Undo" at bounding box center [417, 74] width 14 height 14
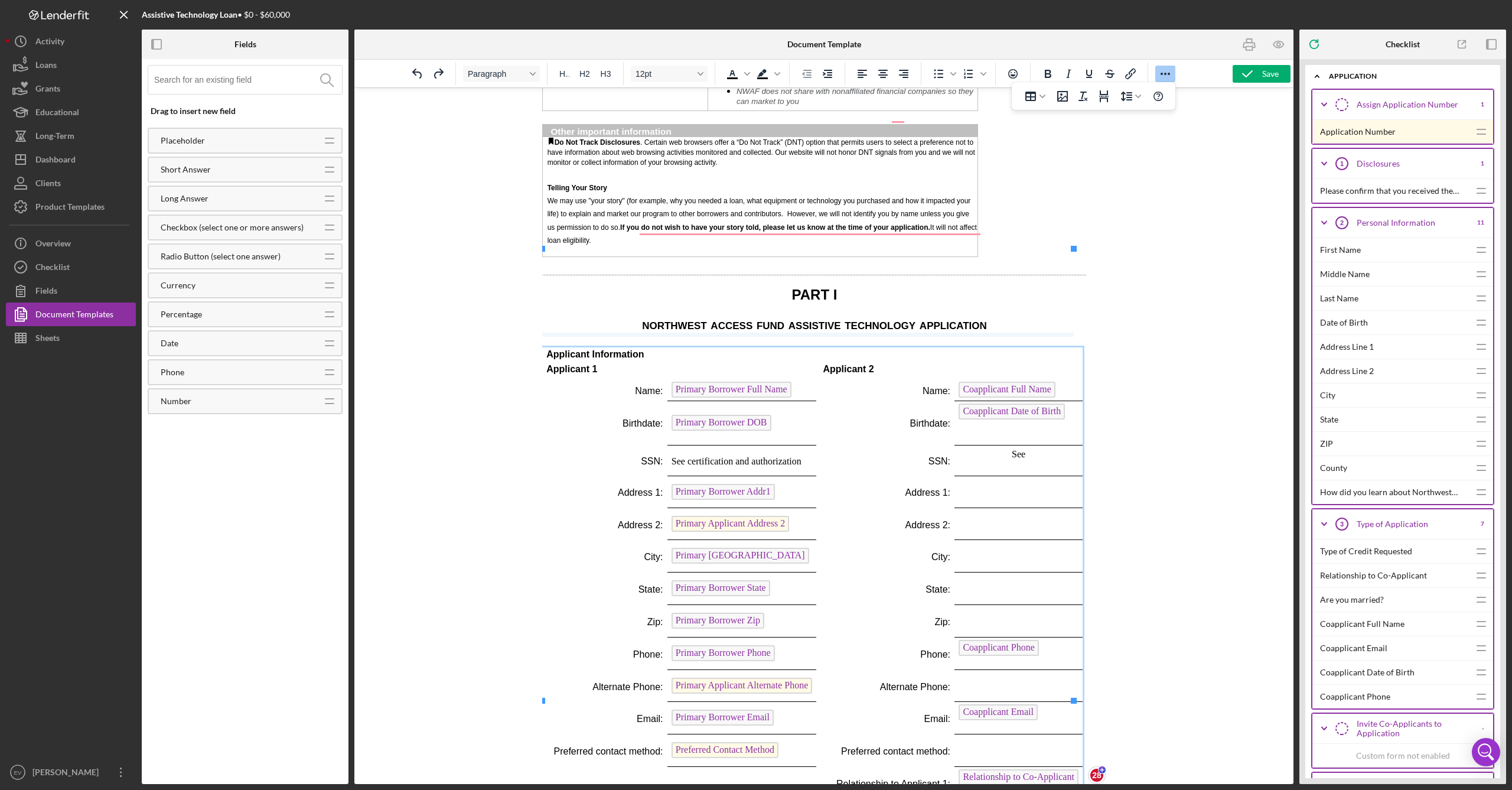
drag, startPoint x: 726, startPoint y: 347, endPoint x: 731, endPoint y: 336, distance: 12.1
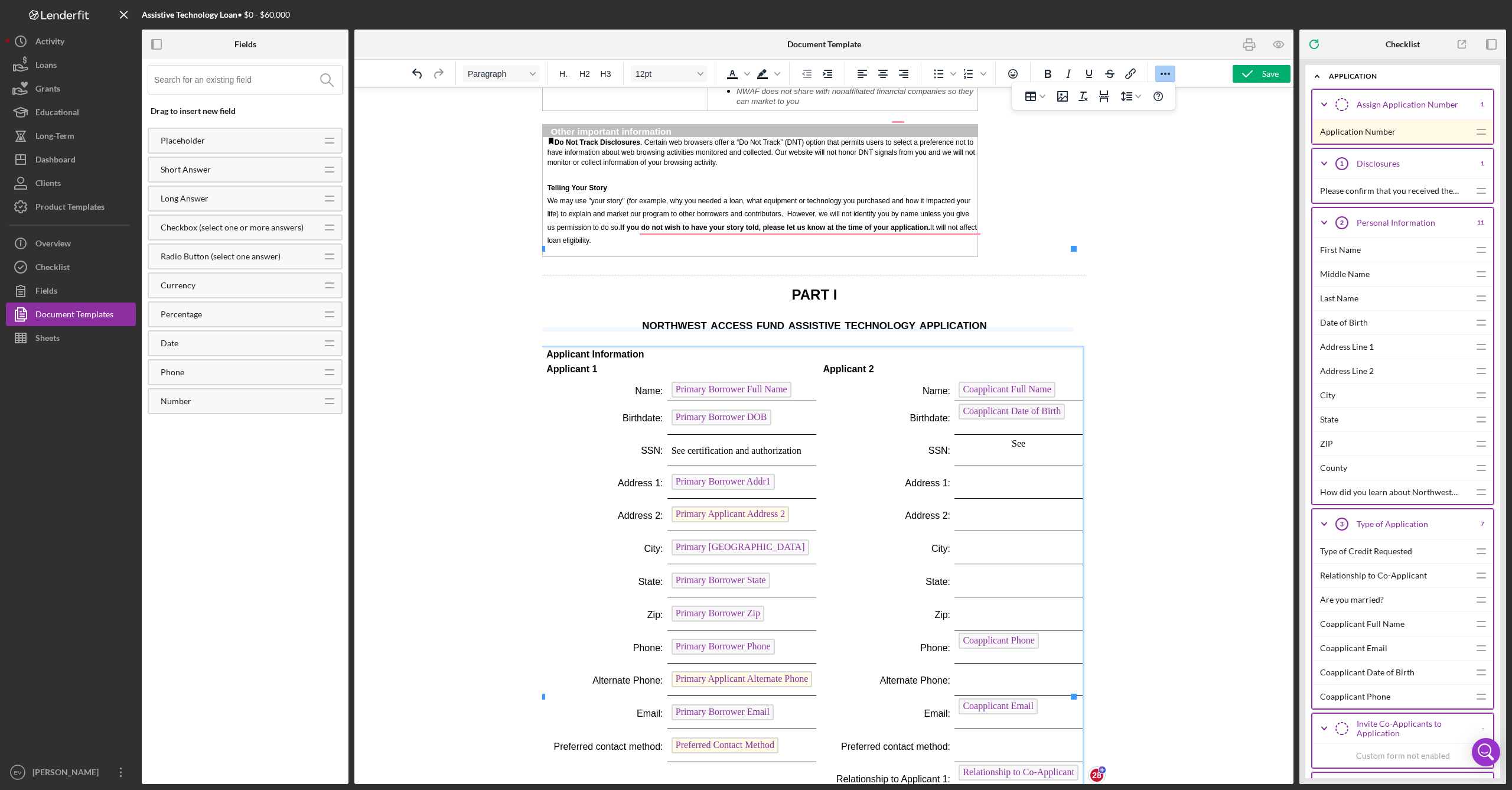
drag, startPoint x: 731, startPoint y: 336, endPoint x: 733, endPoint y: 330, distance: 6.3
drag, startPoint x: 793, startPoint y: 359, endPoint x: 797, endPoint y: 346, distance: 13.6
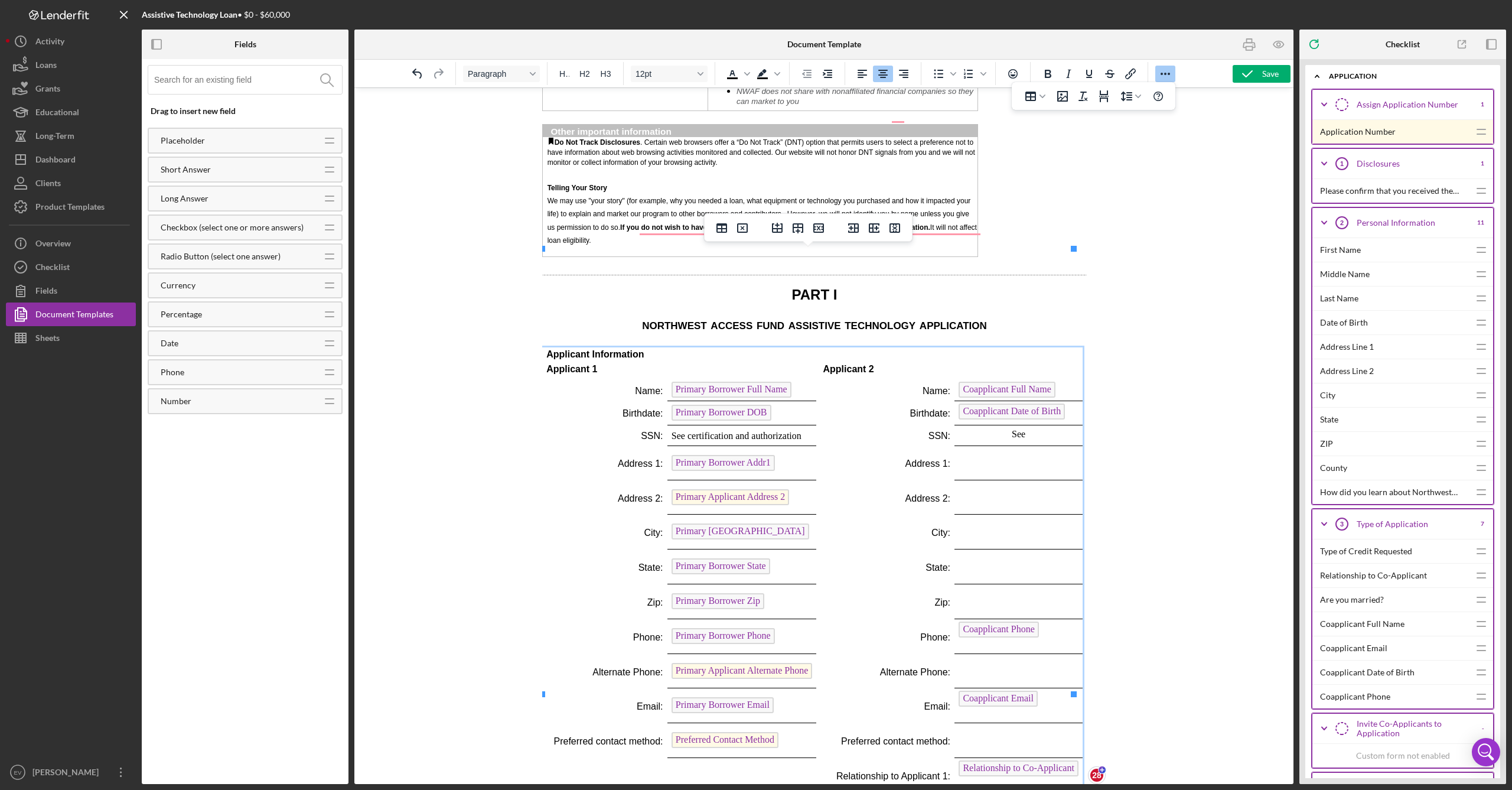
click at [861, 428] on p "See" at bounding box center [1018, 434] width 119 height 13
click at [861, 428] on p "See authorization" at bounding box center [1018, 434] width 119 height 13
click at [737, 430] on p "See certification and authorization" at bounding box center [742, 436] width 140 height 13
click at [861, 446] on td "Rich Text Area. Press ALT-0 for help." at bounding box center [1018, 463] width 128 height 35
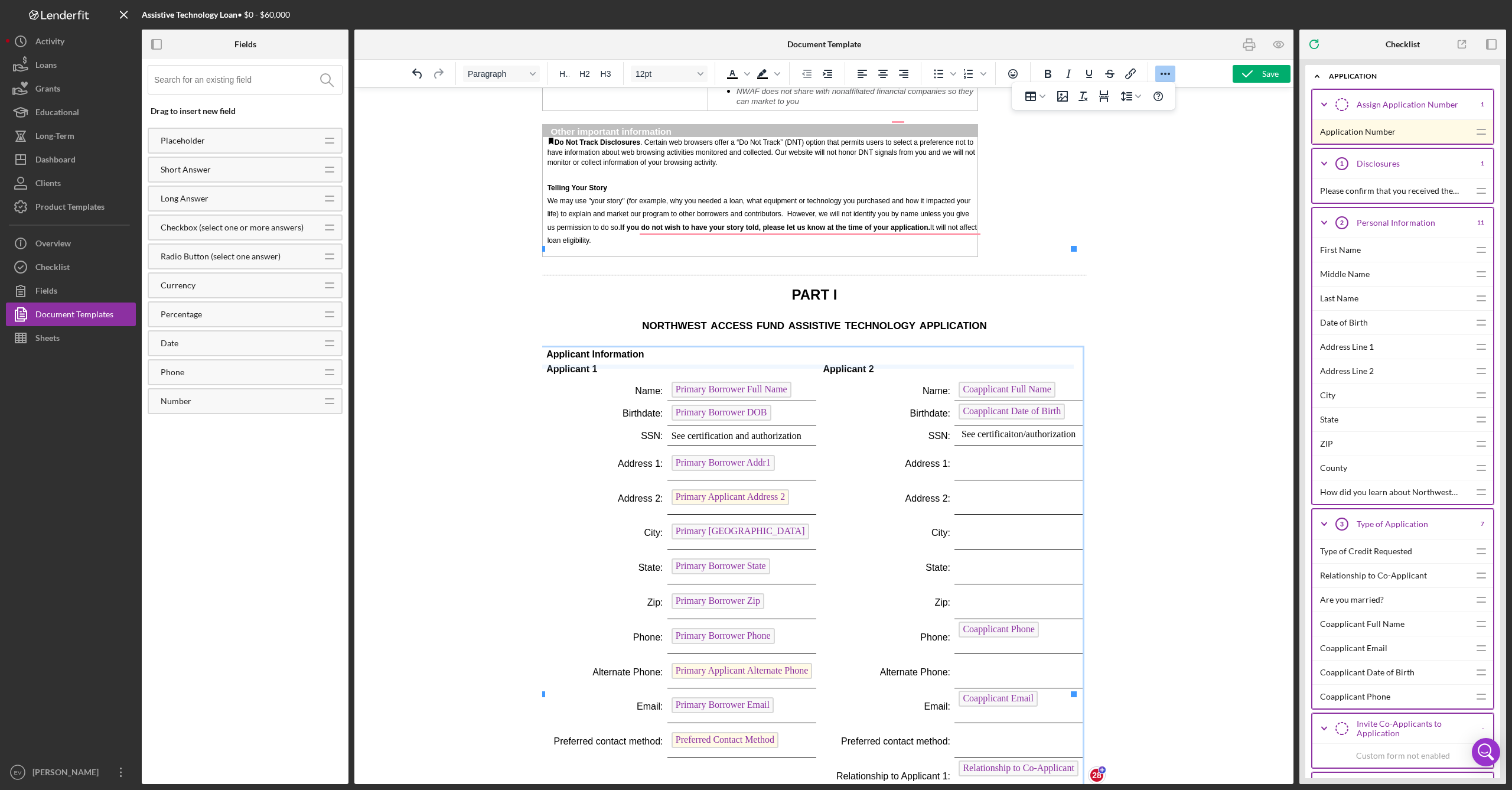
drag, startPoint x: 978, startPoint y: 384, endPoint x: 982, endPoint y: 368, distance: 16.5
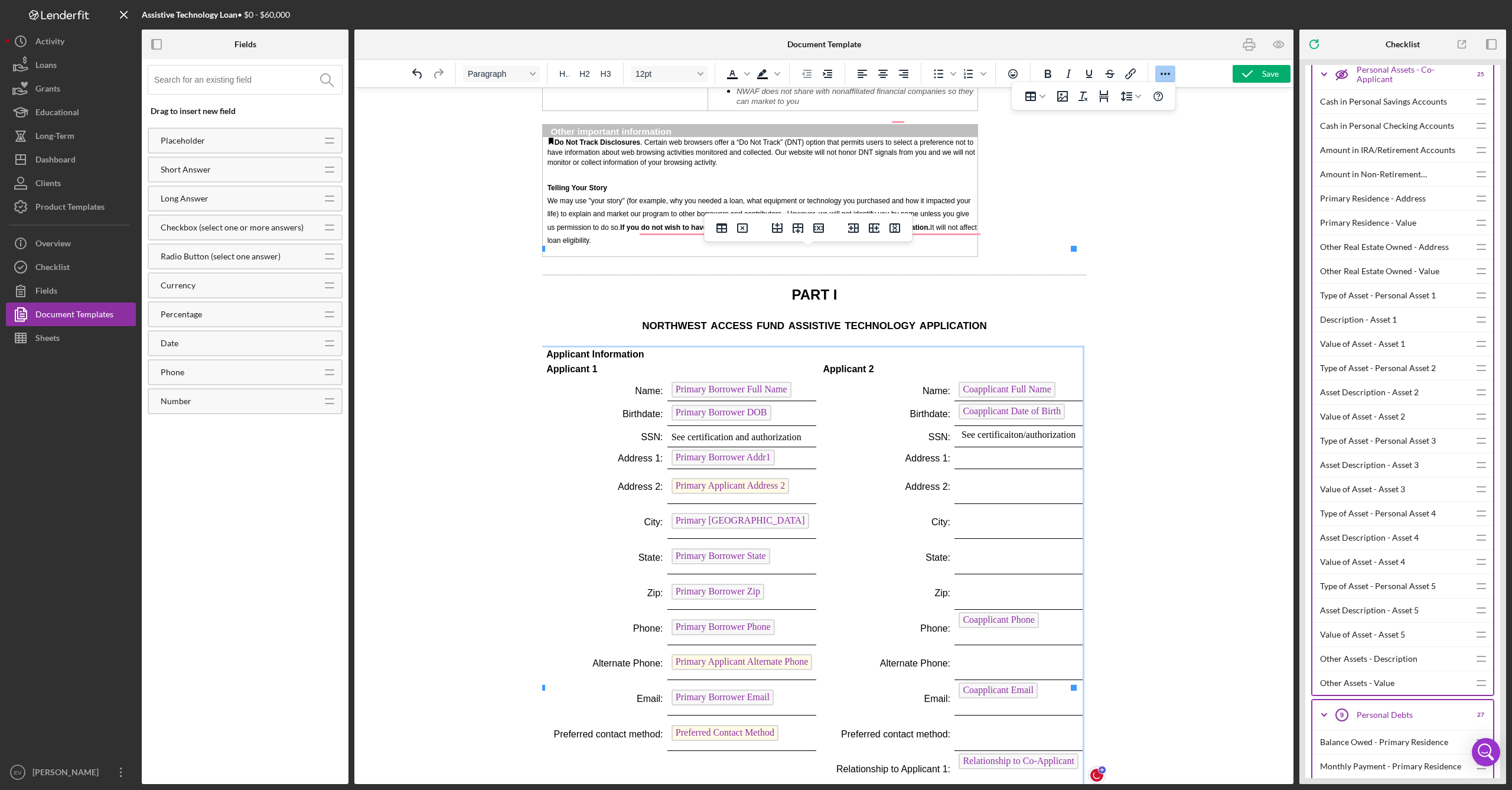
scroll to position [0, 0]
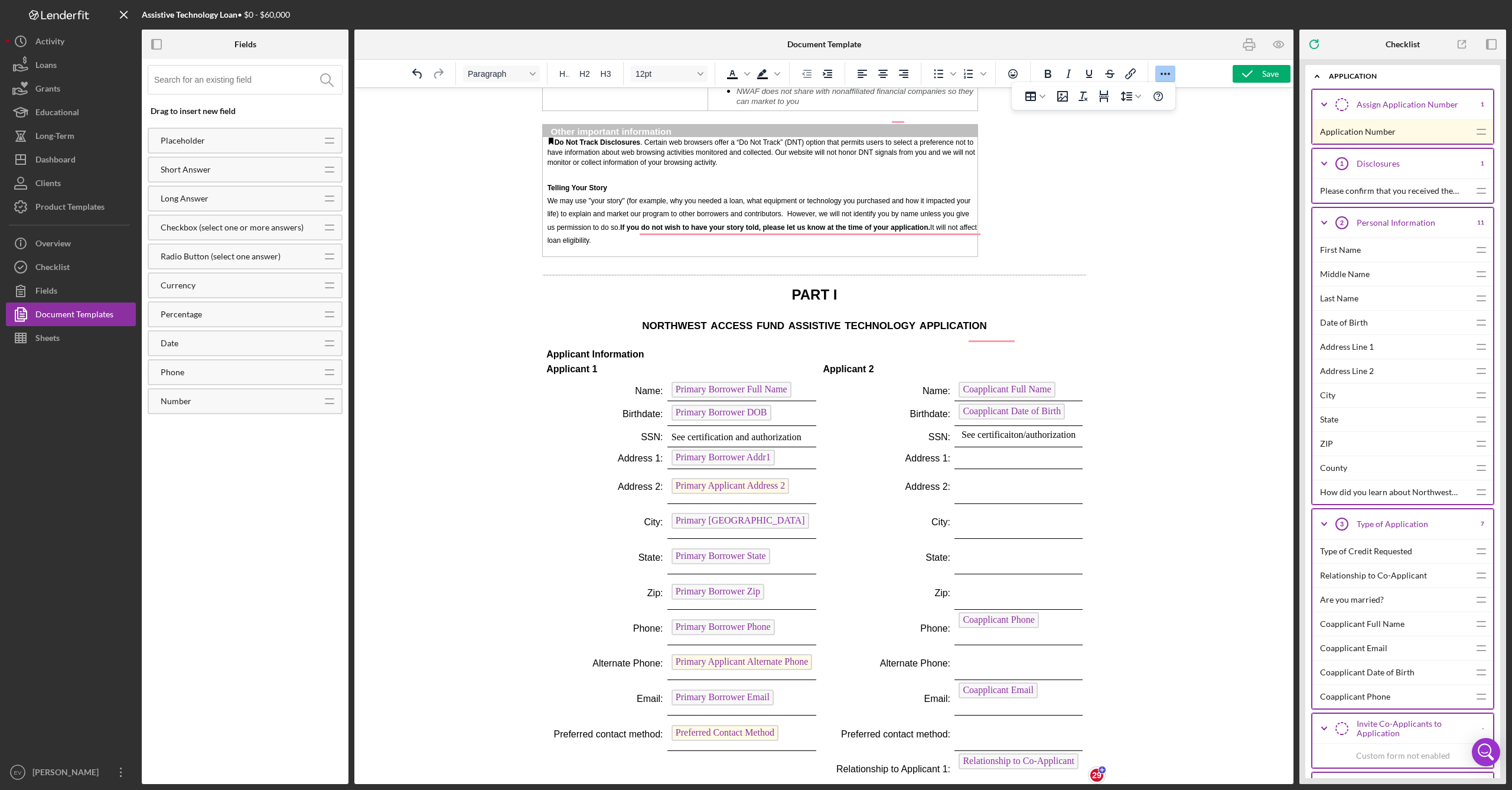
click at [213, 83] on input at bounding box center [248, 79] width 188 height 28
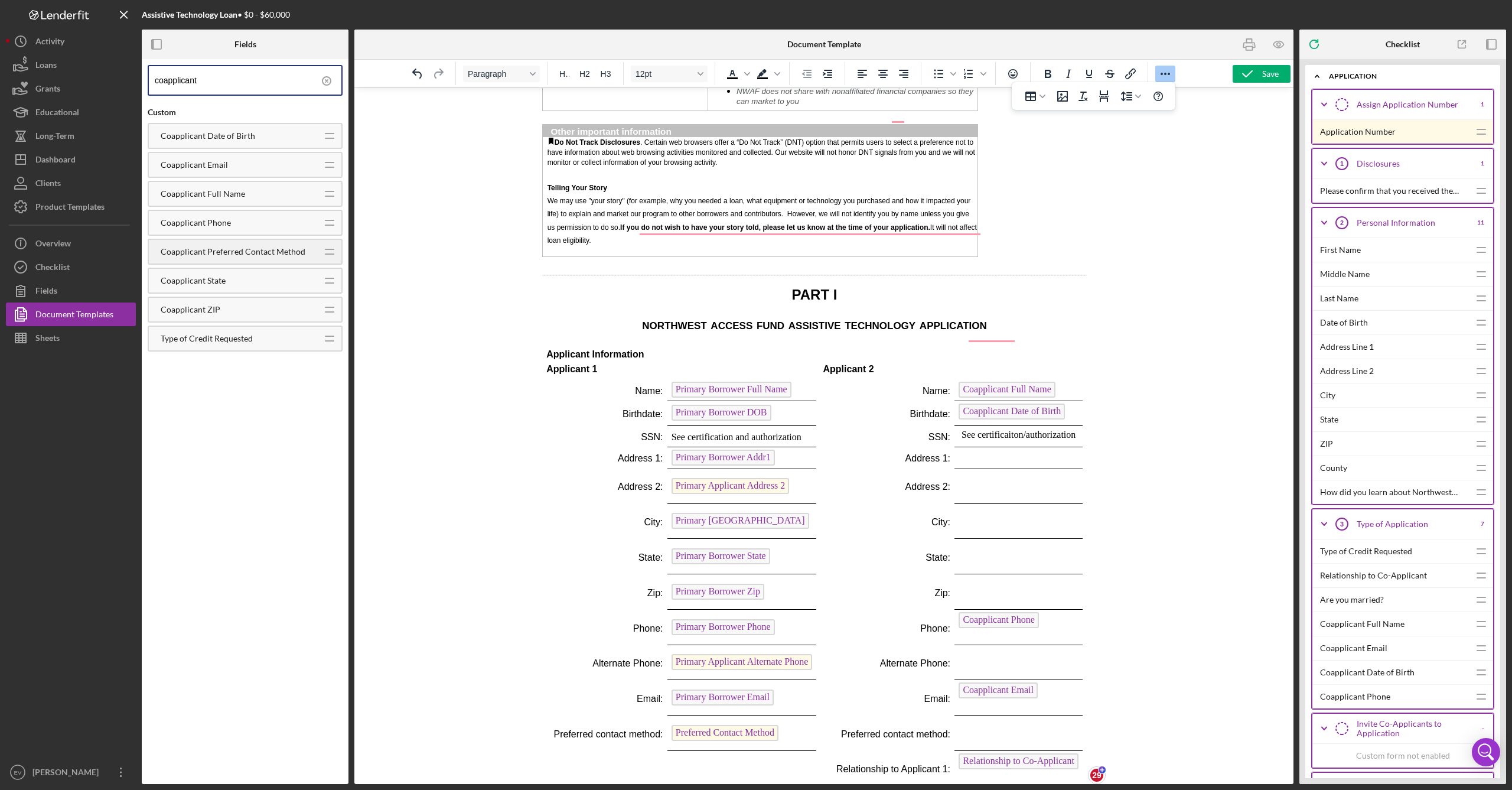
type input "coapplicant"
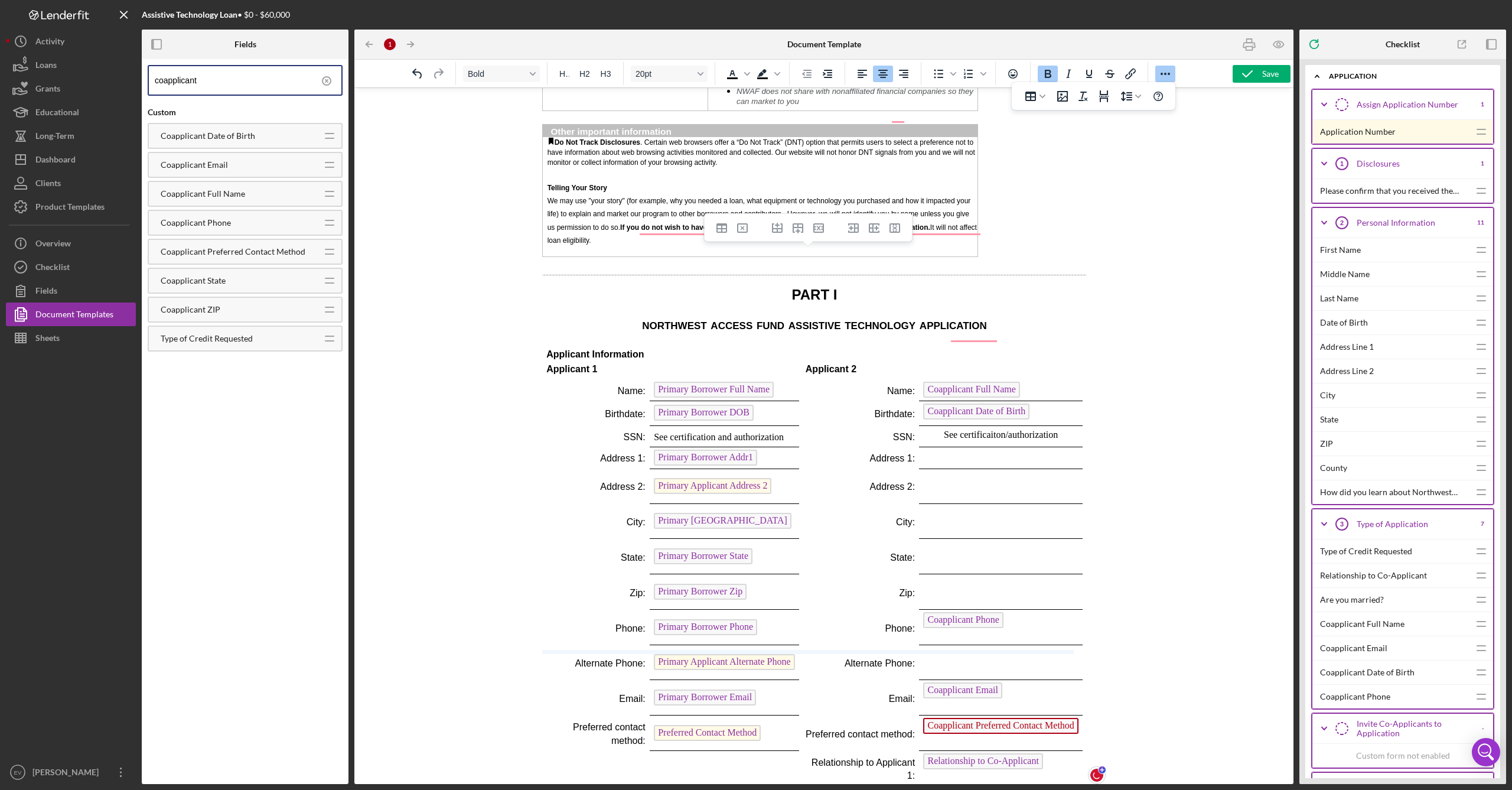
drag, startPoint x: 963, startPoint y: 652, endPoint x: 967, endPoint y: 638, distance: 14.6
drag, startPoint x: 927, startPoint y: 652, endPoint x: 930, endPoint y: 644, distance: 8.5
click at [861, 682] on td "Coapplicant Preferred Contact Method" at bounding box center [1001, 733] width 164 height 35
drag, startPoint x: 678, startPoint y: 654, endPoint x: 679, endPoint y: 647, distance: 7.1
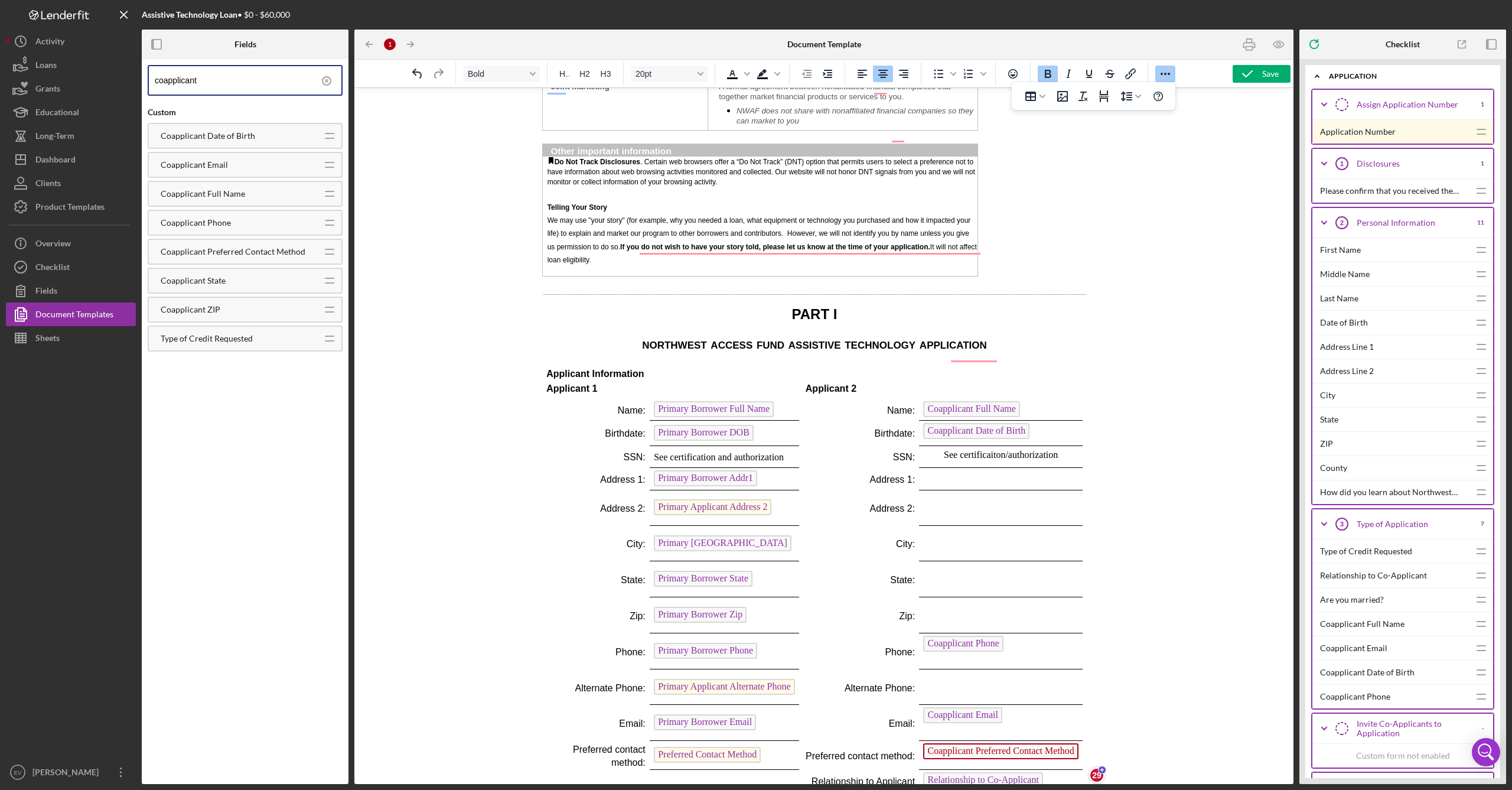
scroll to position [1544, 10]
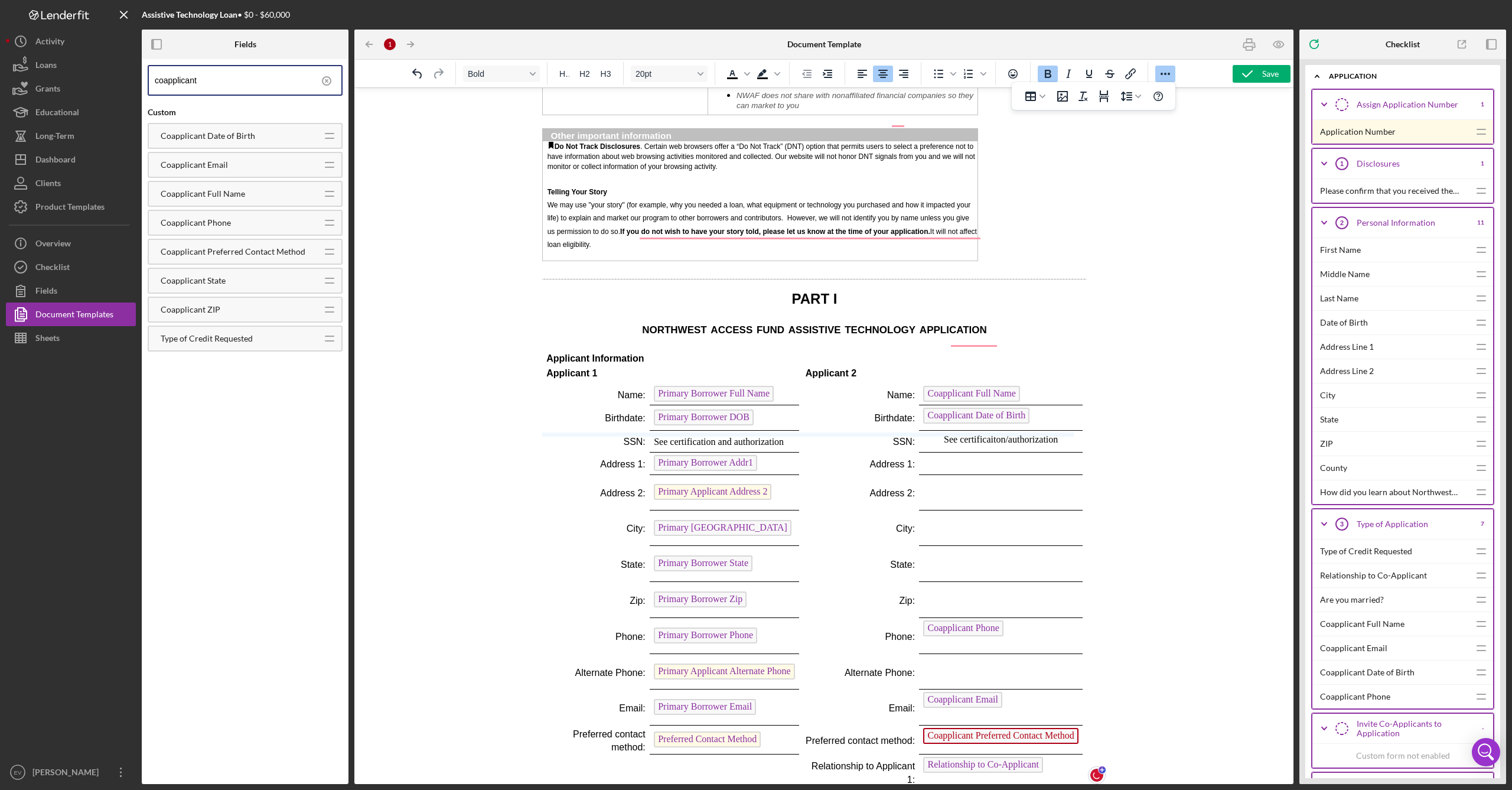
drag, startPoint x: 755, startPoint y: 446, endPoint x: 758, endPoint y: 434, distance: 12.4
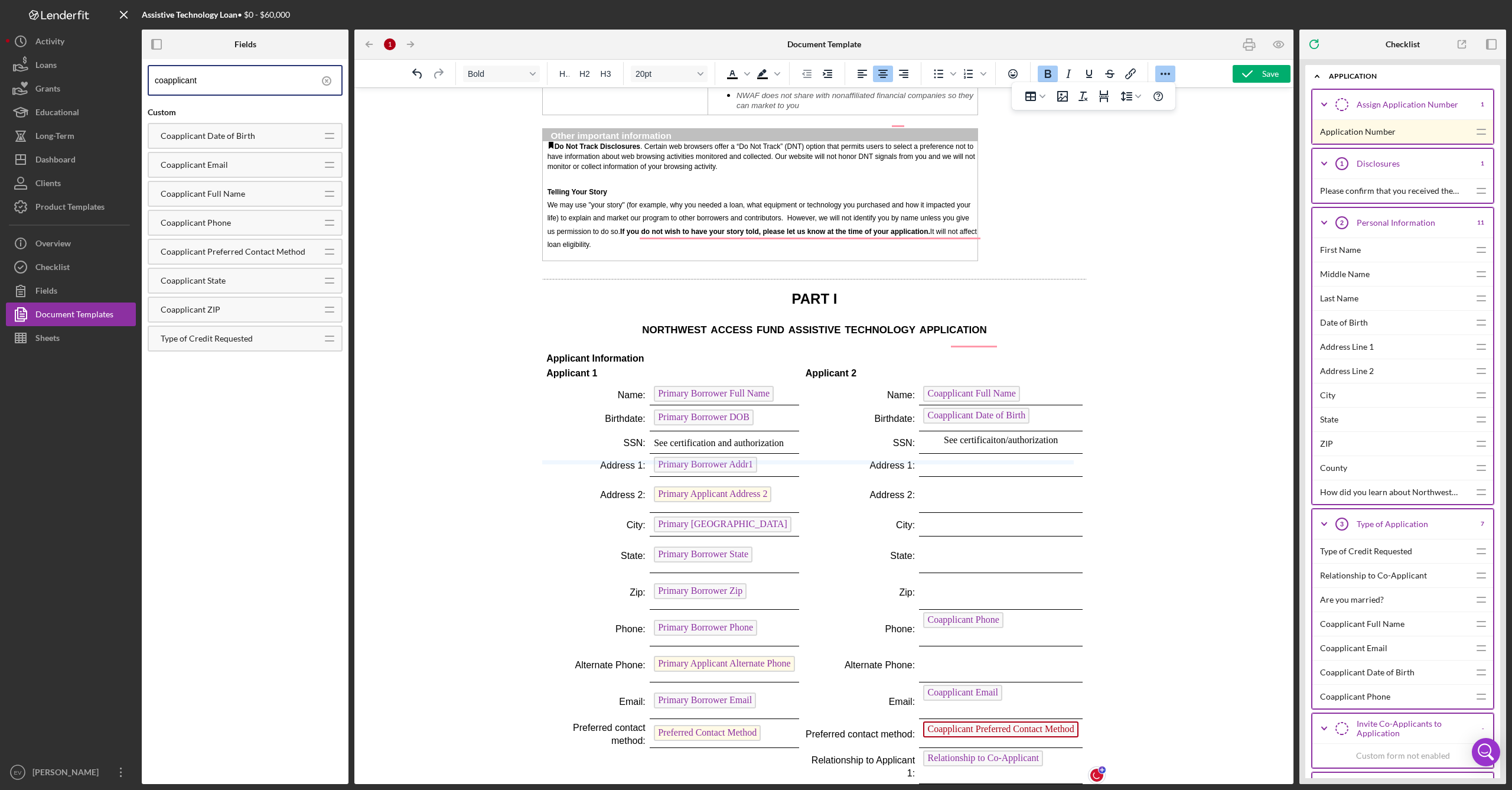
drag, startPoint x: 762, startPoint y: 475, endPoint x: 764, endPoint y: 463, distance: 12.2
drag, startPoint x: 763, startPoint y: 476, endPoint x: 772, endPoint y: 466, distance: 13.5
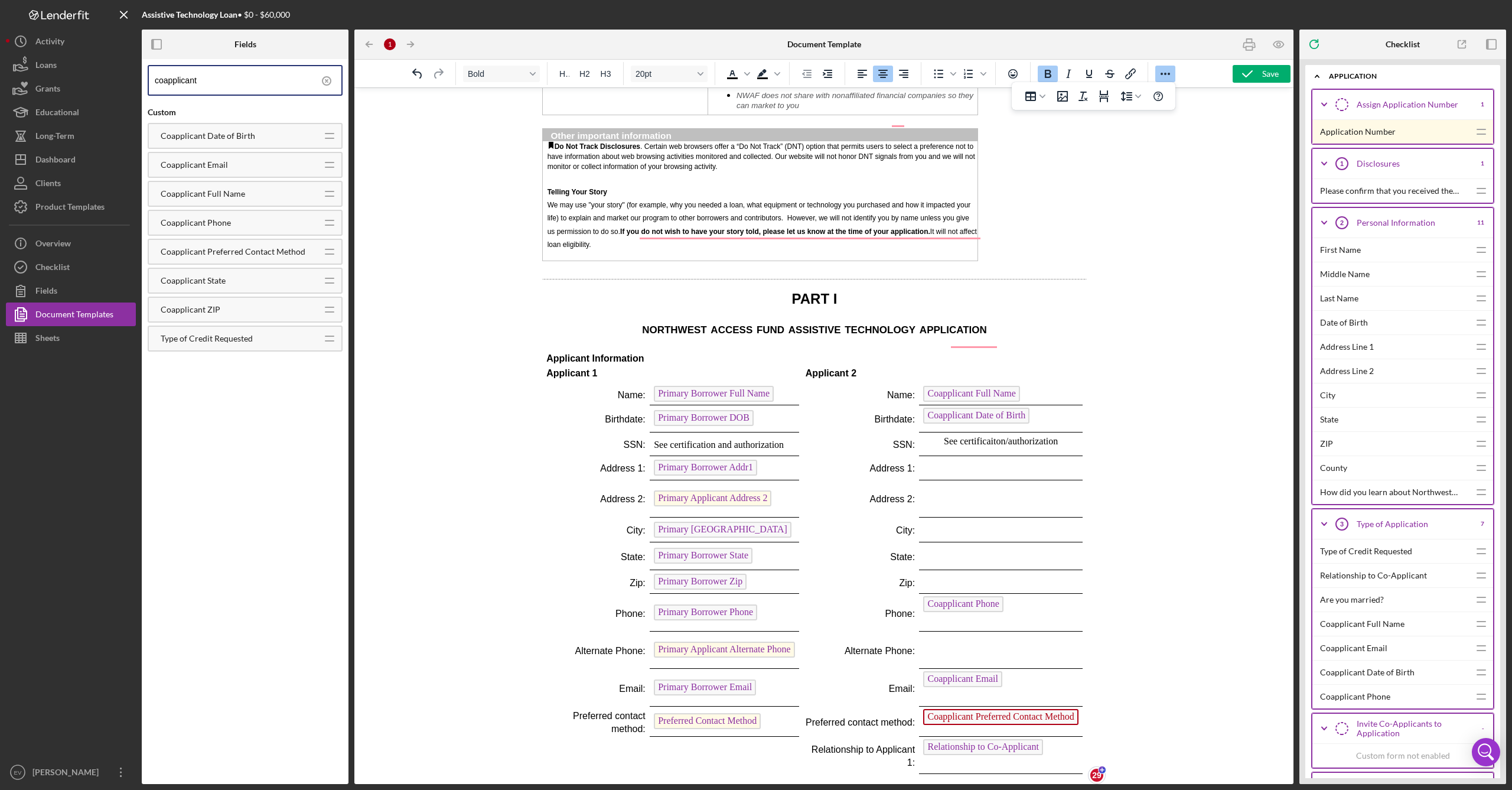
scroll to position [1544, 10]
drag, startPoint x: 785, startPoint y: 532, endPoint x: 788, endPoint y: 519, distance: 13.3
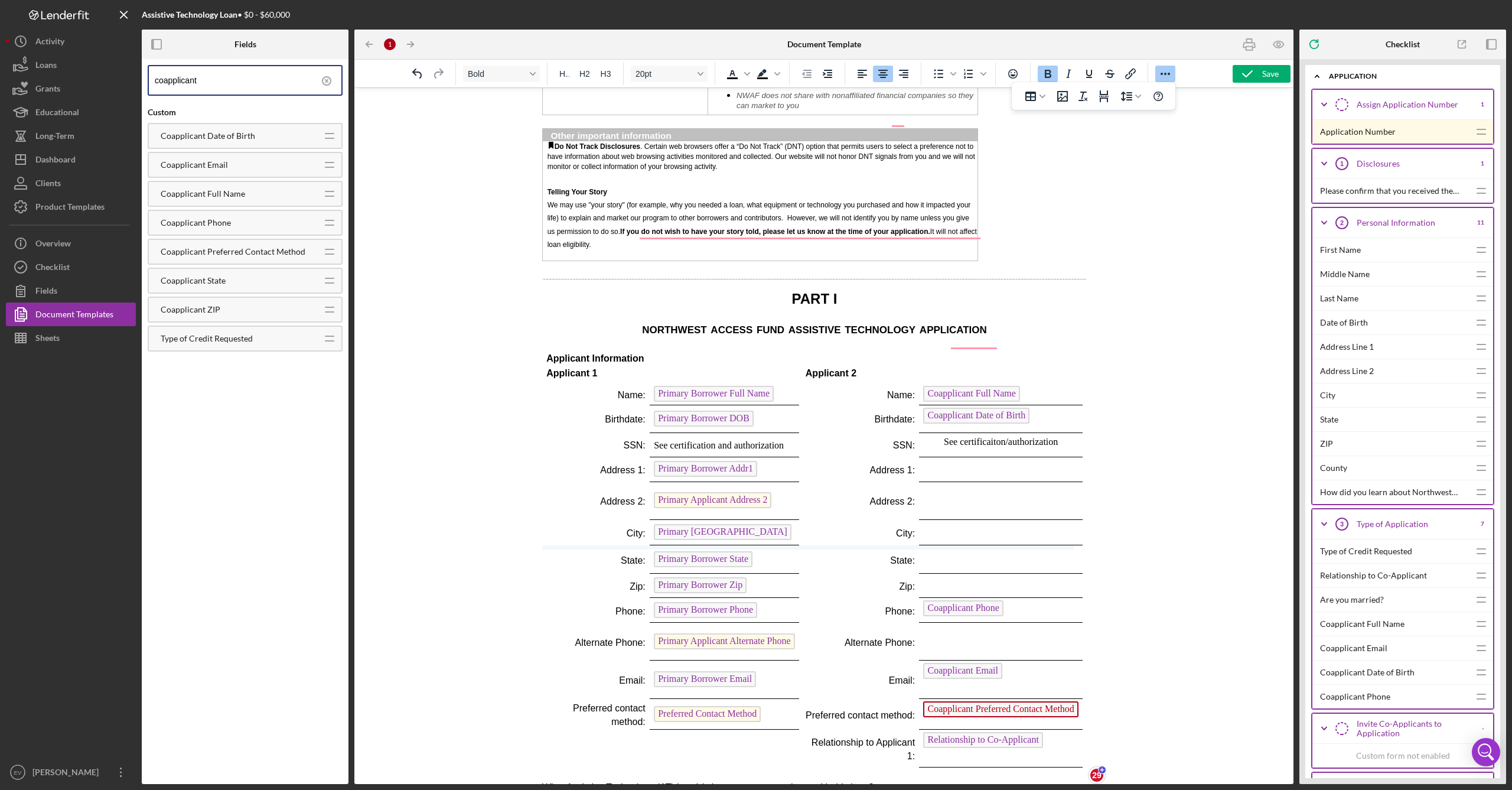
drag, startPoint x: 791, startPoint y: 559, endPoint x: 792, endPoint y: 549, distance: 10.0
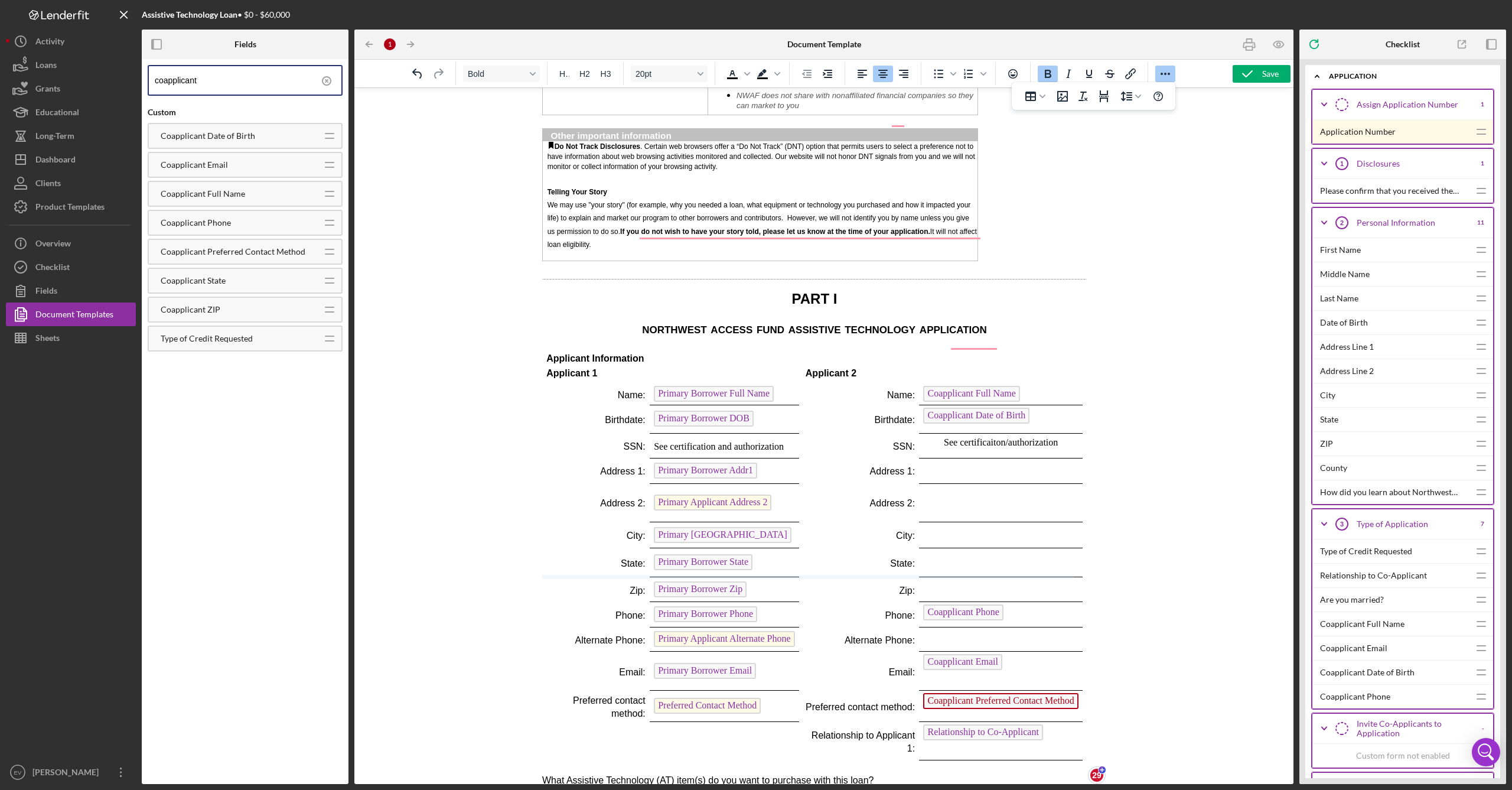
drag, startPoint x: 783, startPoint y: 592, endPoint x: 786, endPoint y: 576, distance: 16.3
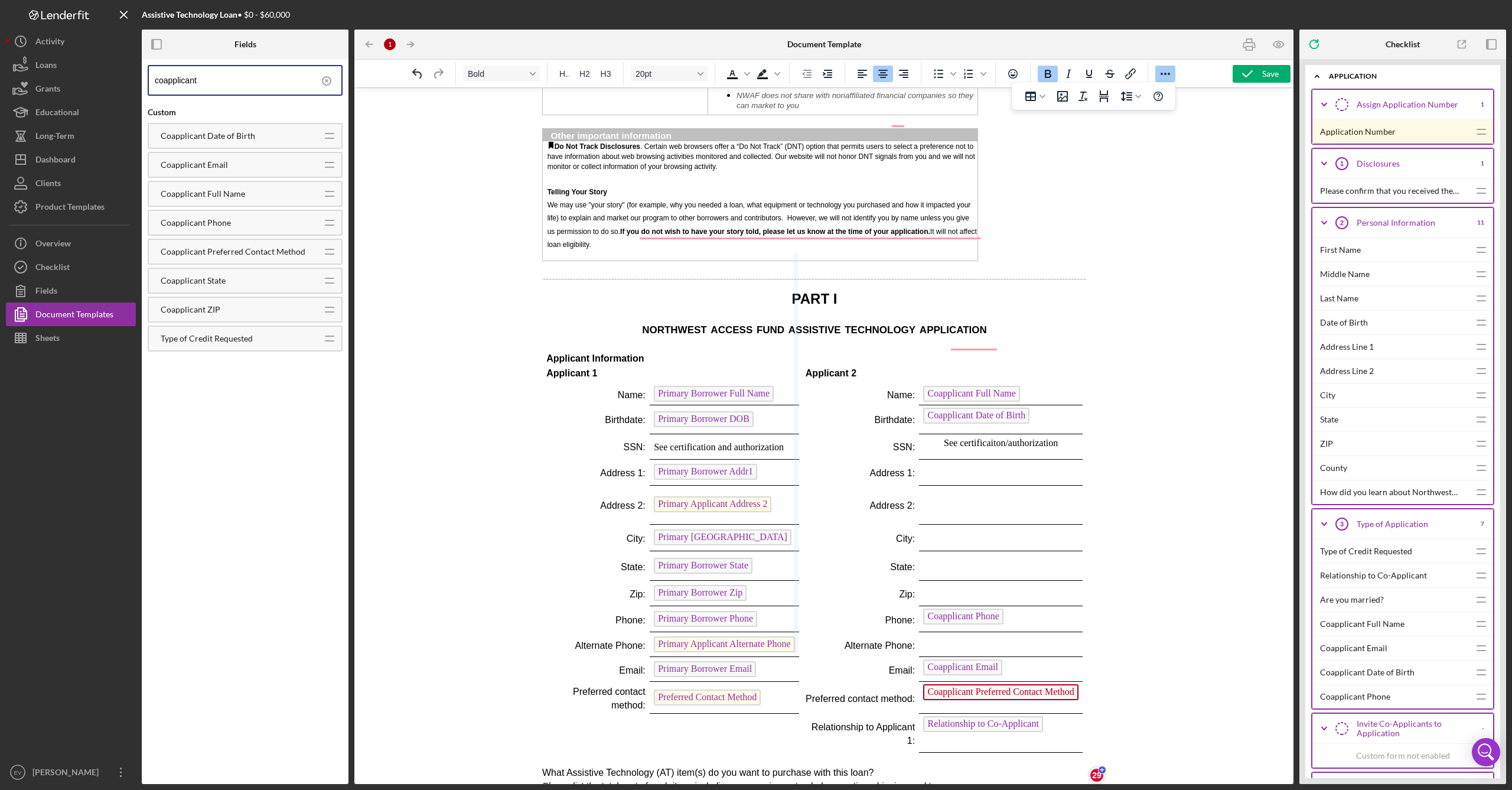
drag, startPoint x: 793, startPoint y: 617, endPoint x: 795, endPoint y: 607, distance: 10.2
drag, startPoint x: 778, startPoint y: 614, endPoint x: 779, endPoint y: 608, distance: 6.1
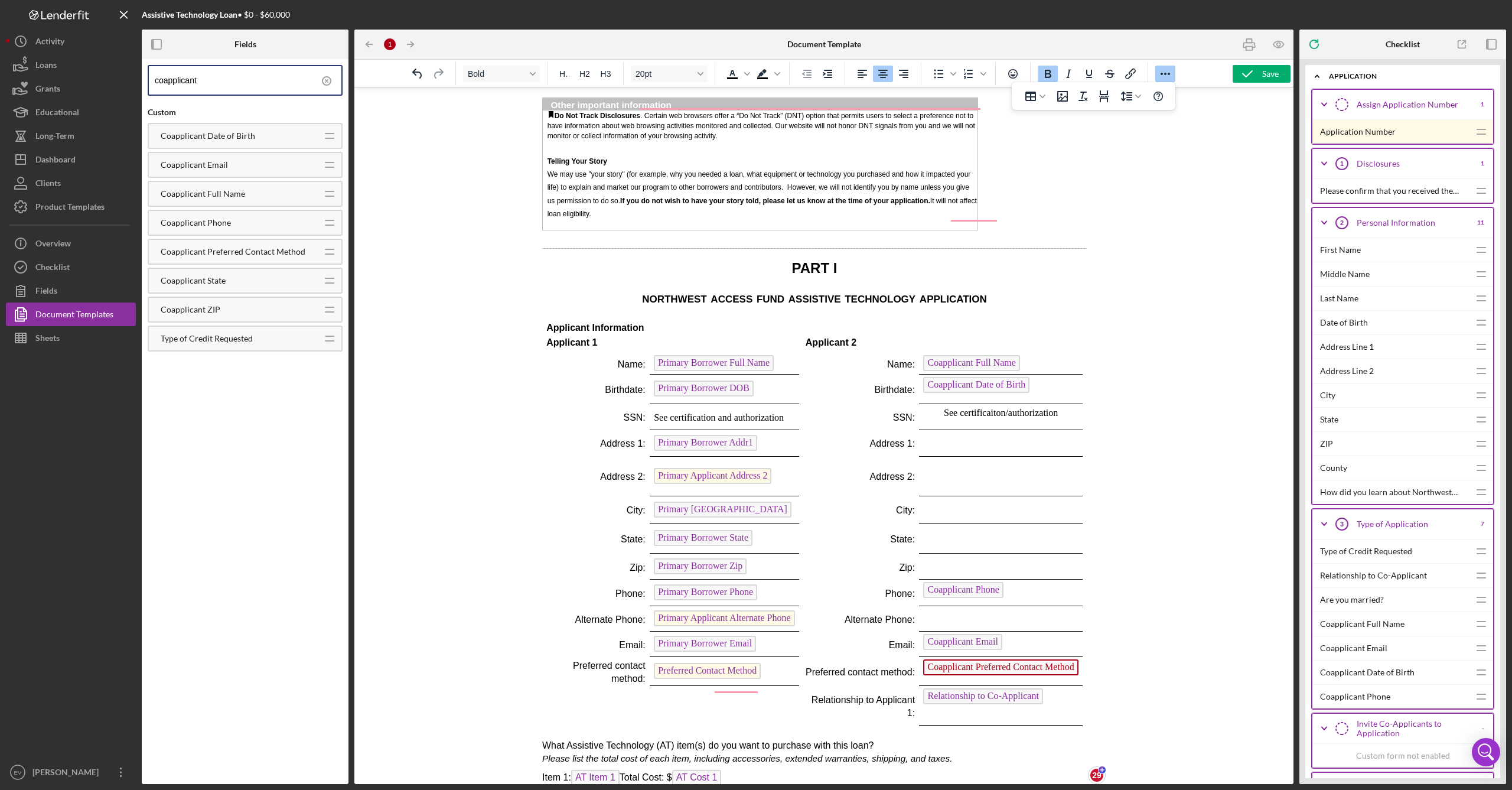
scroll to position [1674, 10]
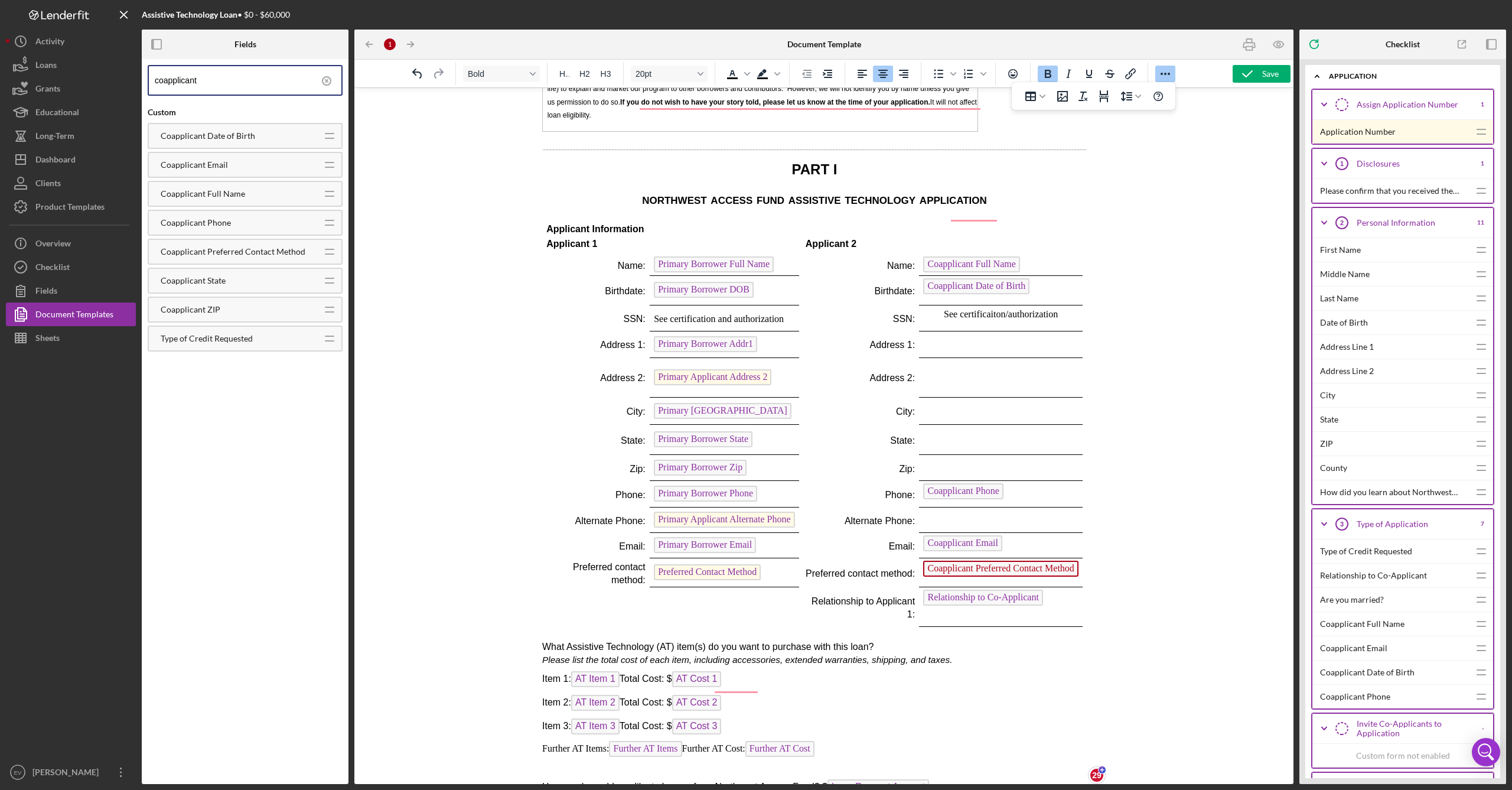
click at [1207, 168] on div at bounding box center [824, 435] width 939 height 696
click at [1250, 38] on icon "button" at bounding box center [1249, 44] width 27 height 27
click at [1263, 76] on div "Save" at bounding box center [1270, 74] width 17 height 18
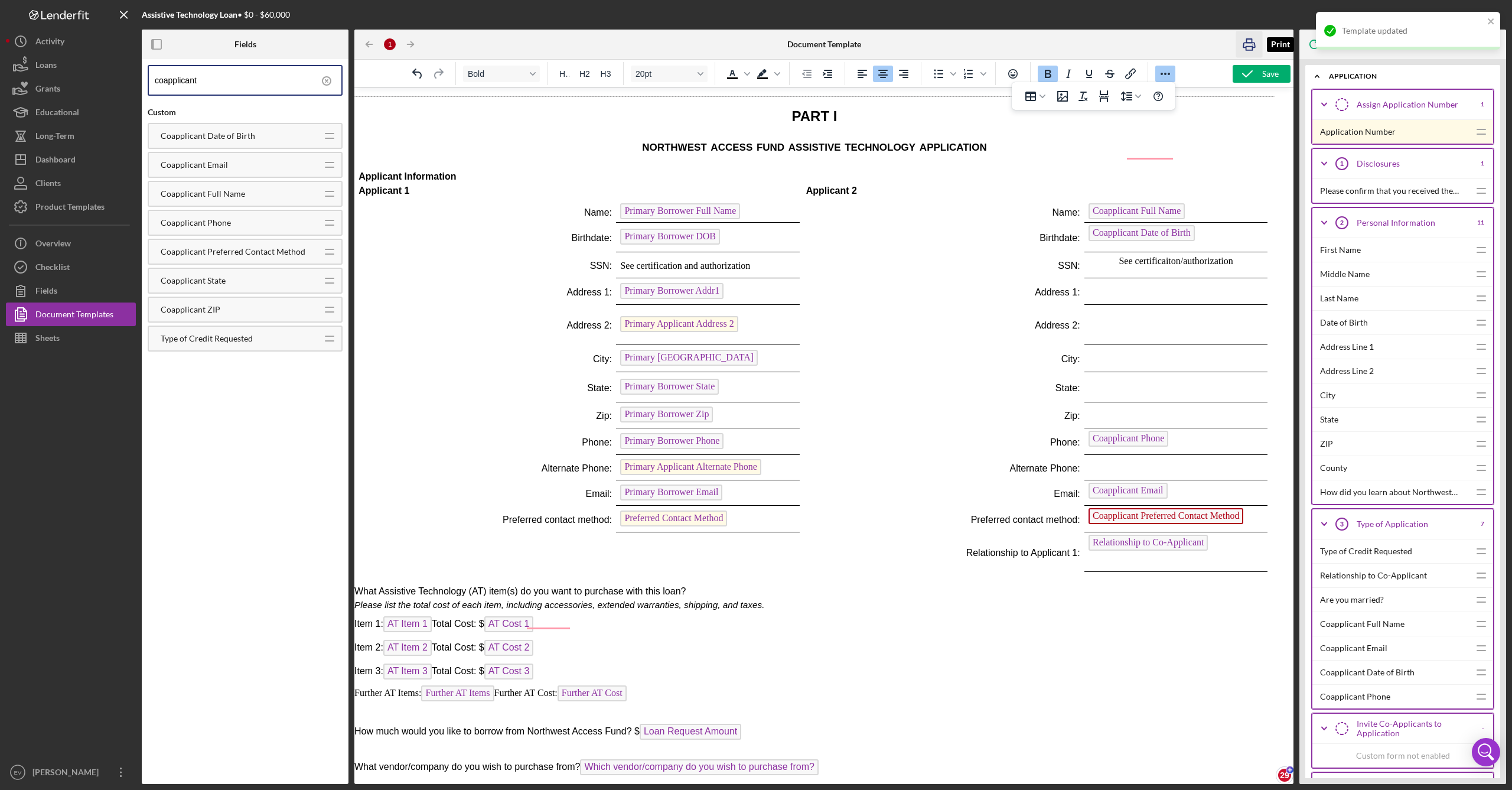
click at [1250, 47] on rect "button" at bounding box center [1249, 48] width 6 height 3
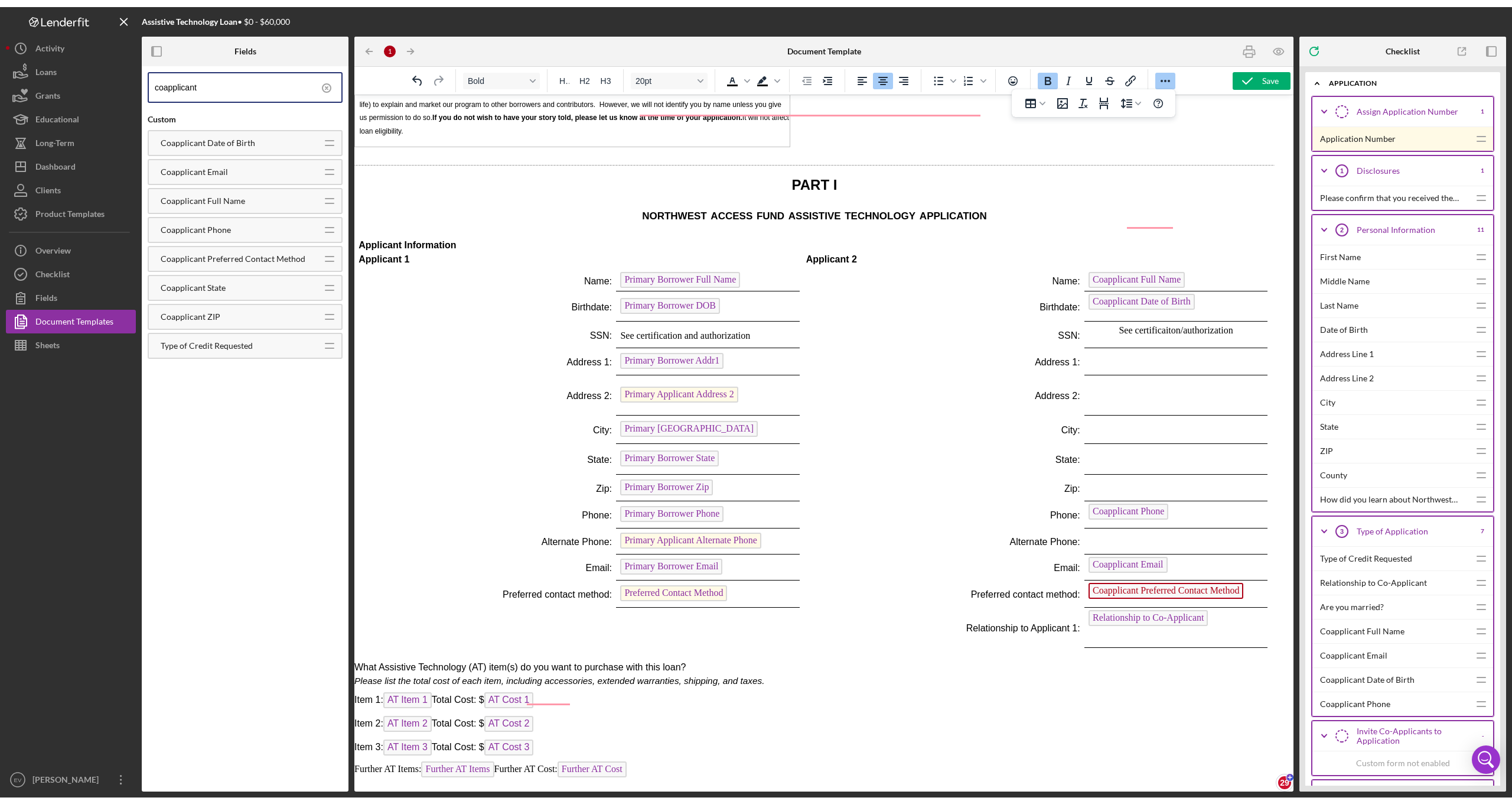
scroll to position [1557, 10]
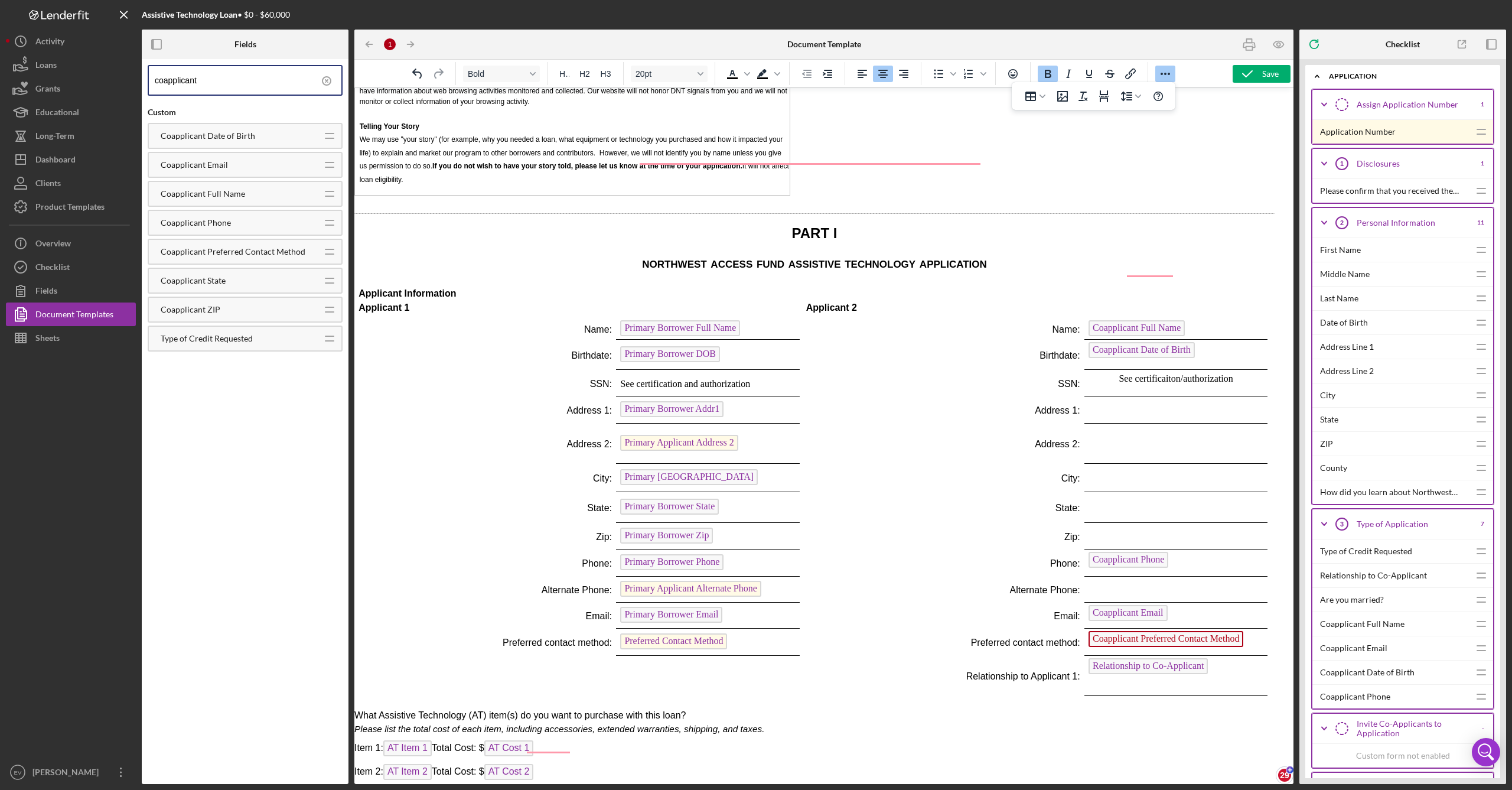
click at [1108, 466] on p "Rich Text Area. Press ALT-0 for help." at bounding box center [1176, 472] width 175 height 13
drag, startPoint x: 1104, startPoint y: 384, endPoint x: 1105, endPoint y: 375, distance: 9.1
drag, startPoint x: 1114, startPoint y: 360, endPoint x: 1115, endPoint y: 344, distance: 16.0
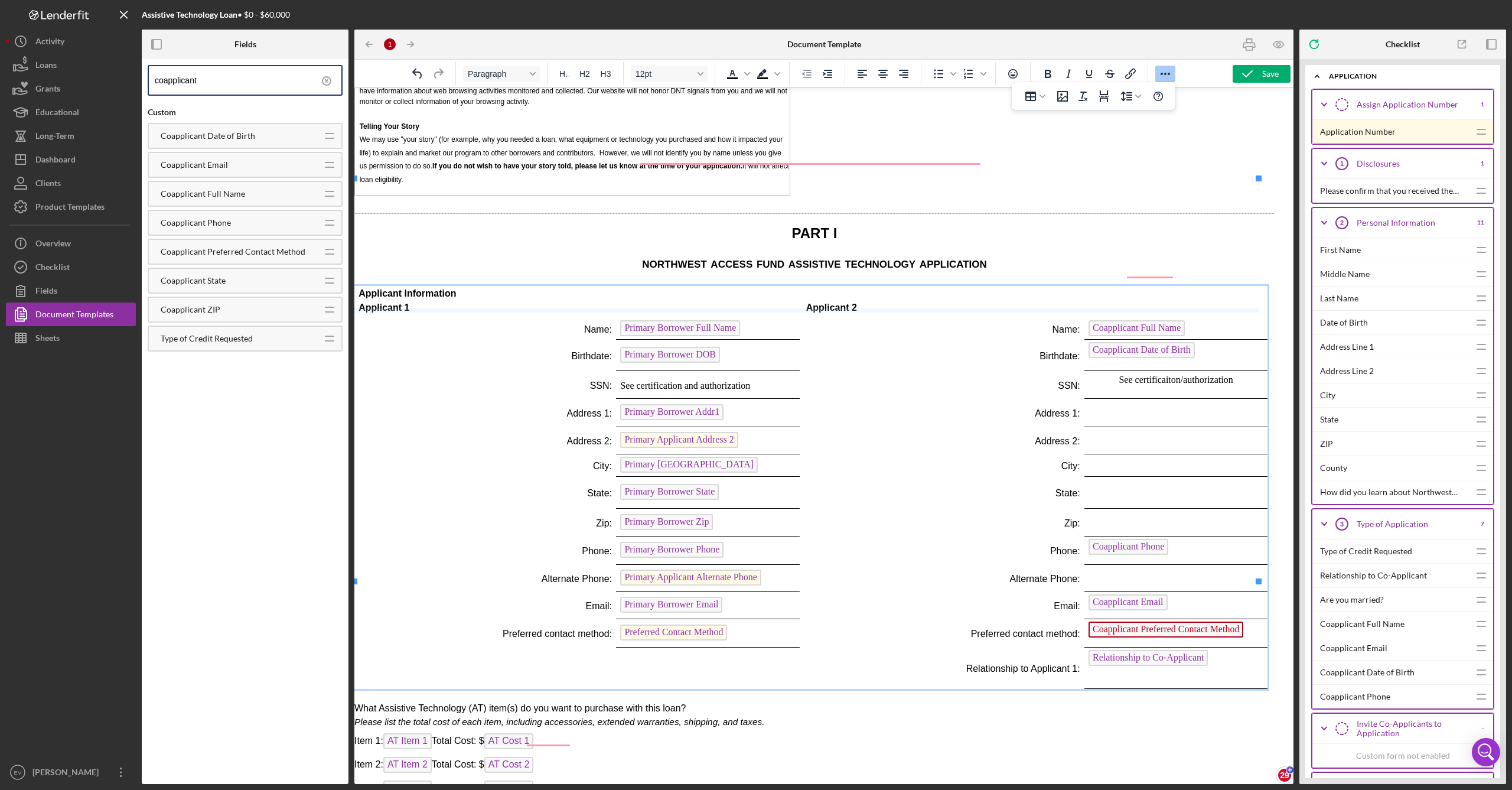
drag, startPoint x: 1118, startPoint y: 318, endPoint x: 1117, endPoint y: 307, distance: 11.0
drag, startPoint x: 1116, startPoint y: 293, endPoint x: 1117, endPoint y: 288, distance: 5.1
drag, startPoint x: 1117, startPoint y: 289, endPoint x: 1117, endPoint y: 284, distance: 5.0
click at [1117, 286] on tbody "Applicant Information Applicant 1 Applicant 2 Name: Primary Borrower Full Name …" at bounding box center [811, 488] width 913 height 404
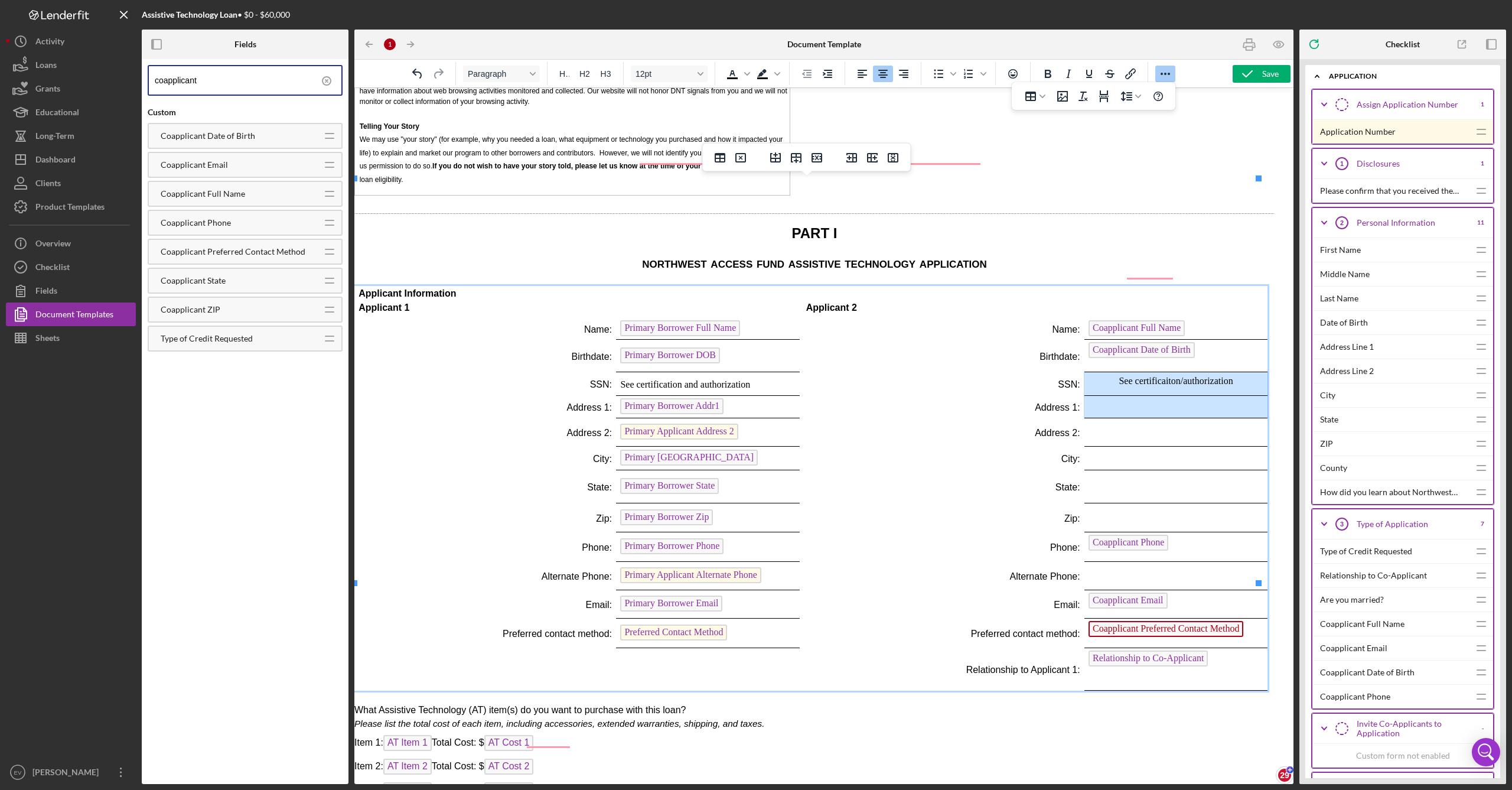
click at [1117, 395] on td "Rich Text Area. Press ALT-0 for help." at bounding box center [1176, 406] width 183 height 23
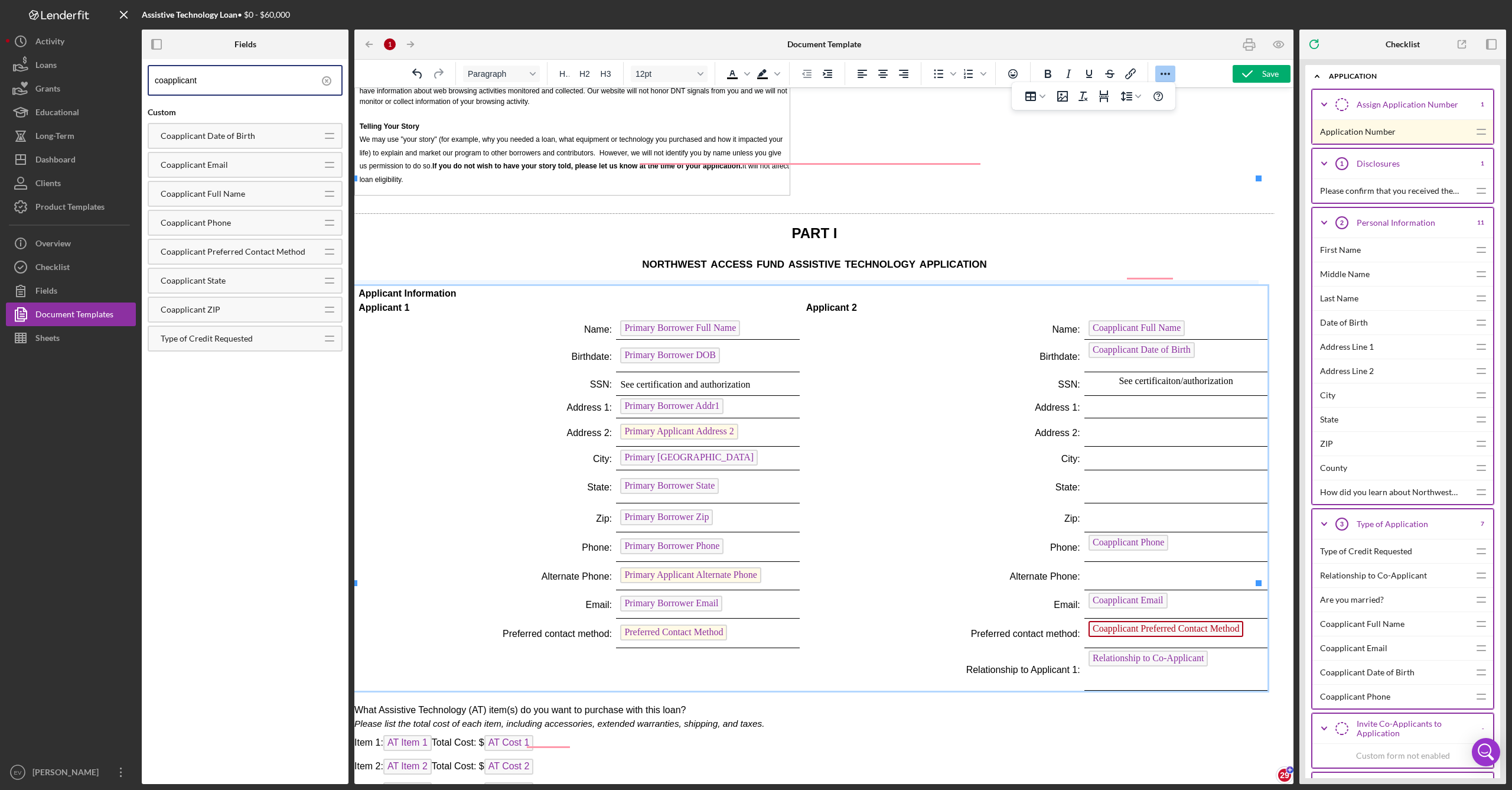
drag, startPoint x: 1120, startPoint y: 290, endPoint x: 1118, endPoint y: 280, distance: 10.2
drag, startPoint x: 1120, startPoint y: 335, endPoint x: 1121, endPoint y: 328, distance: 7.1
drag, startPoint x: 1119, startPoint y: 355, endPoint x: 1119, endPoint y: 350, distance: 5.0
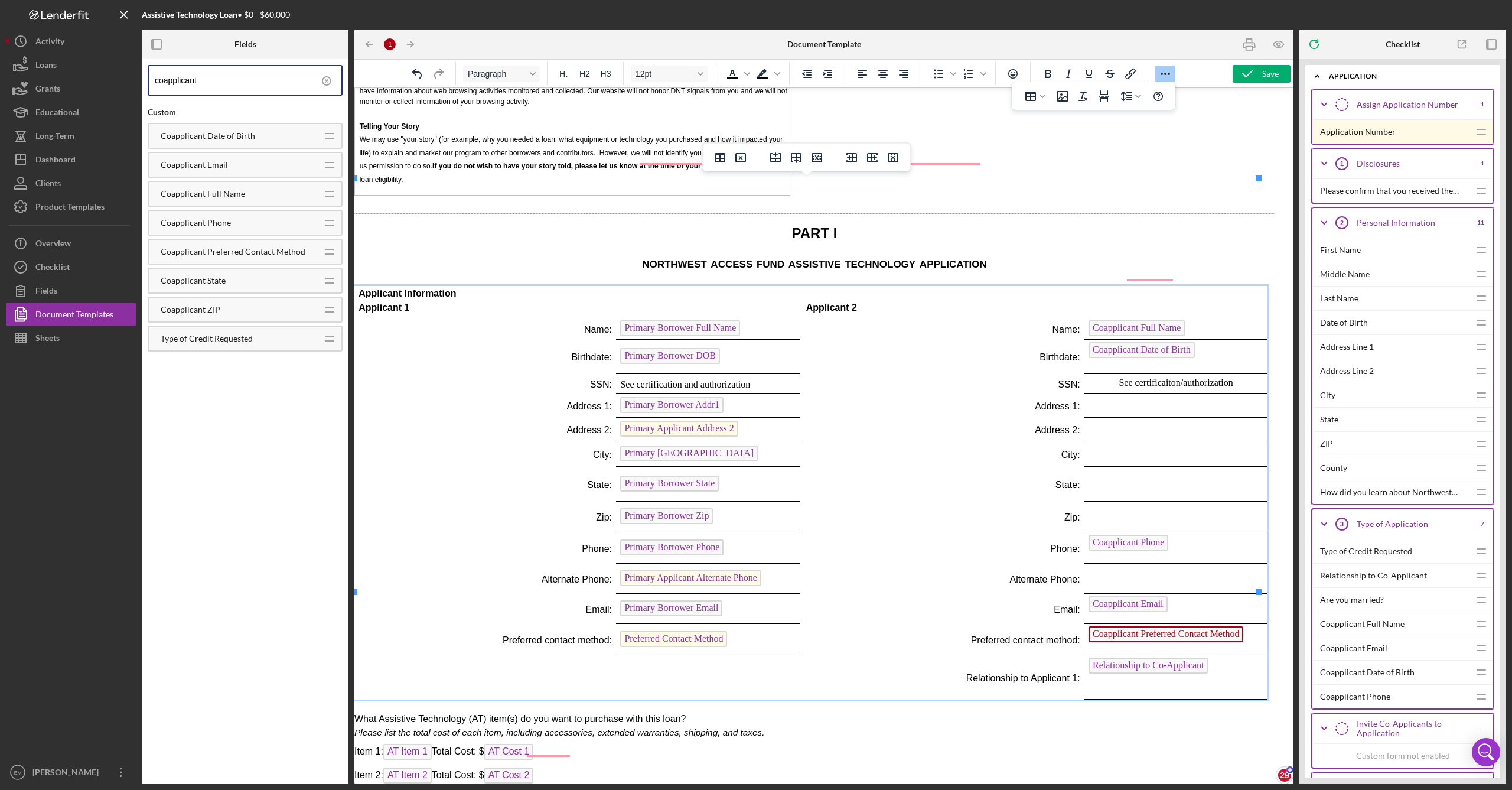
drag, startPoint x: 1110, startPoint y: 388, endPoint x: 1111, endPoint y: 382, distance: 6.1
drag, startPoint x: 1107, startPoint y: 396, endPoint x: 1109, endPoint y: 384, distance: 12.2
click at [1109, 384] on tbody "Applicant Information Applicant 1 Applicant 2 Name: Primary Borrower Full Name …" at bounding box center [811, 492] width 913 height 413
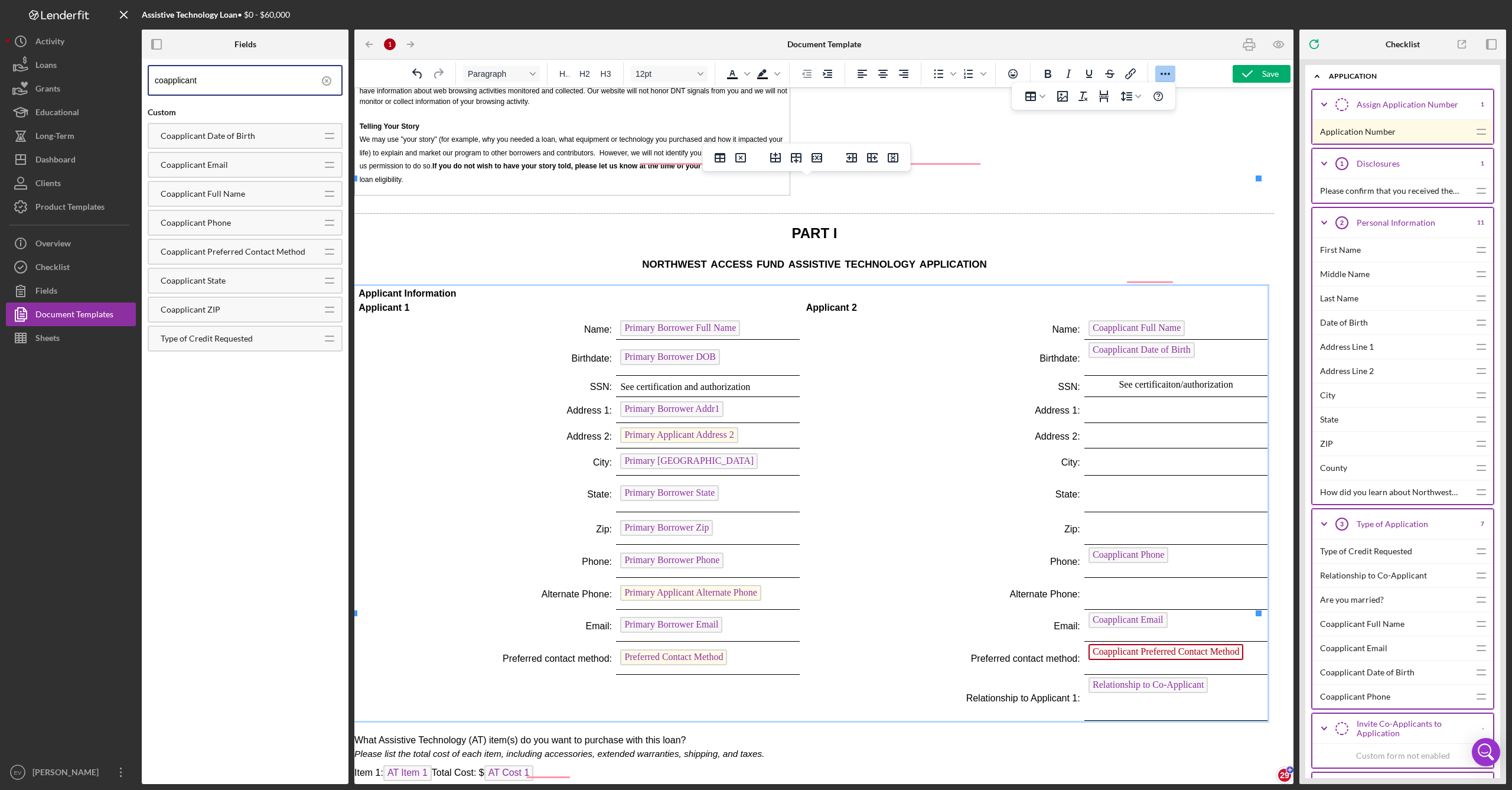
drag, startPoint x: 359, startPoint y: 186, endPoint x: 399, endPoint y: 200, distance: 42.4
click at [359, 289] on span "Applicant Information" at bounding box center [408, 293] width 98 height 10
click at [523, 273] on p "Rich Text Area. Press ALT-0 for help." at bounding box center [815, 279] width 920 height 13
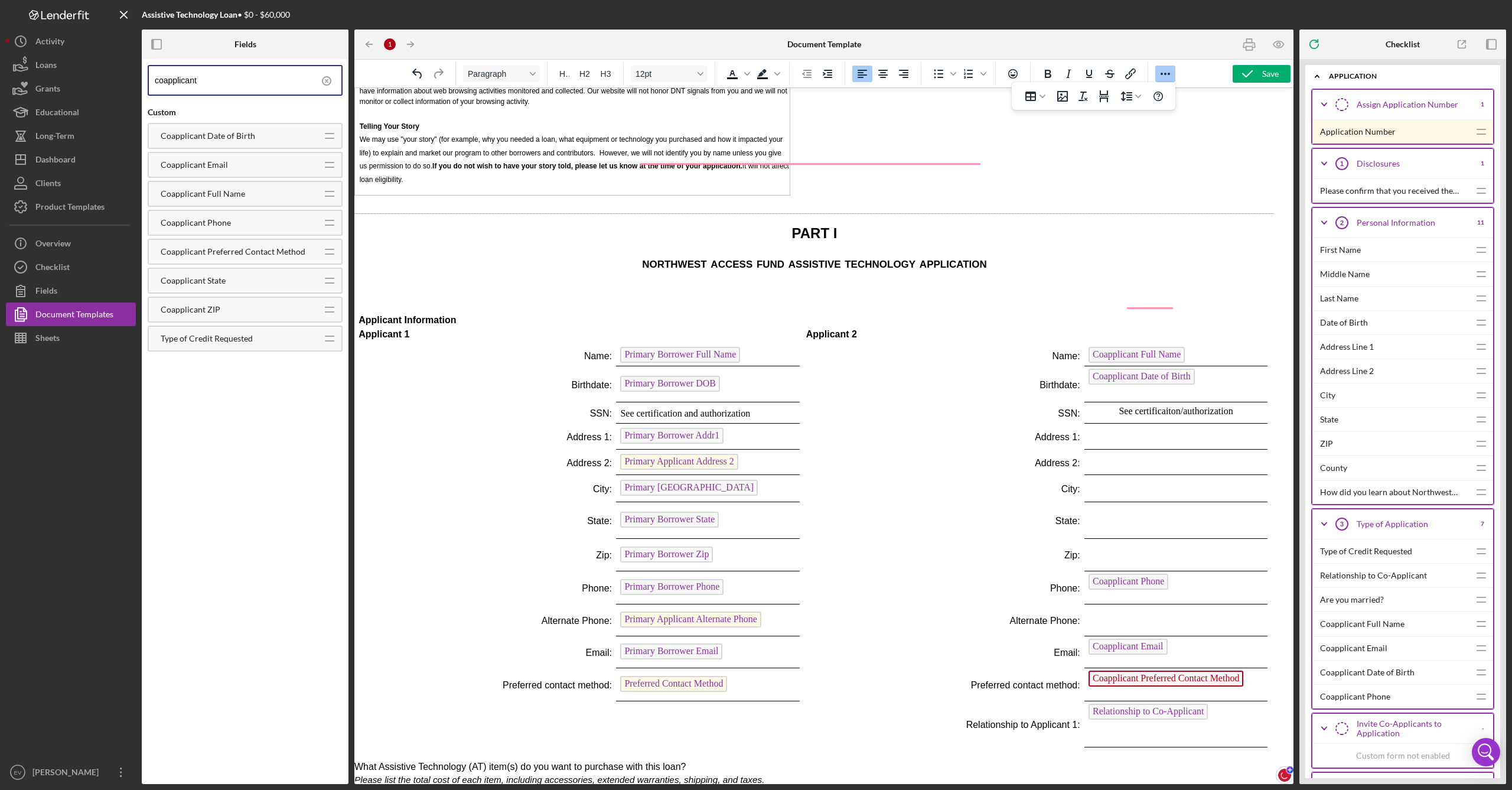
click at [807, 286] on p "Rich Text Area. Press ALT-0 for help." at bounding box center [815, 292] width 920 height 13
click at [1040, 97] on icon "Table" at bounding box center [1042, 96] width 6 height 6
click at [1148, 175] on div "4 columns, 7 rows" at bounding box center [1148, 173] width 10 height 10
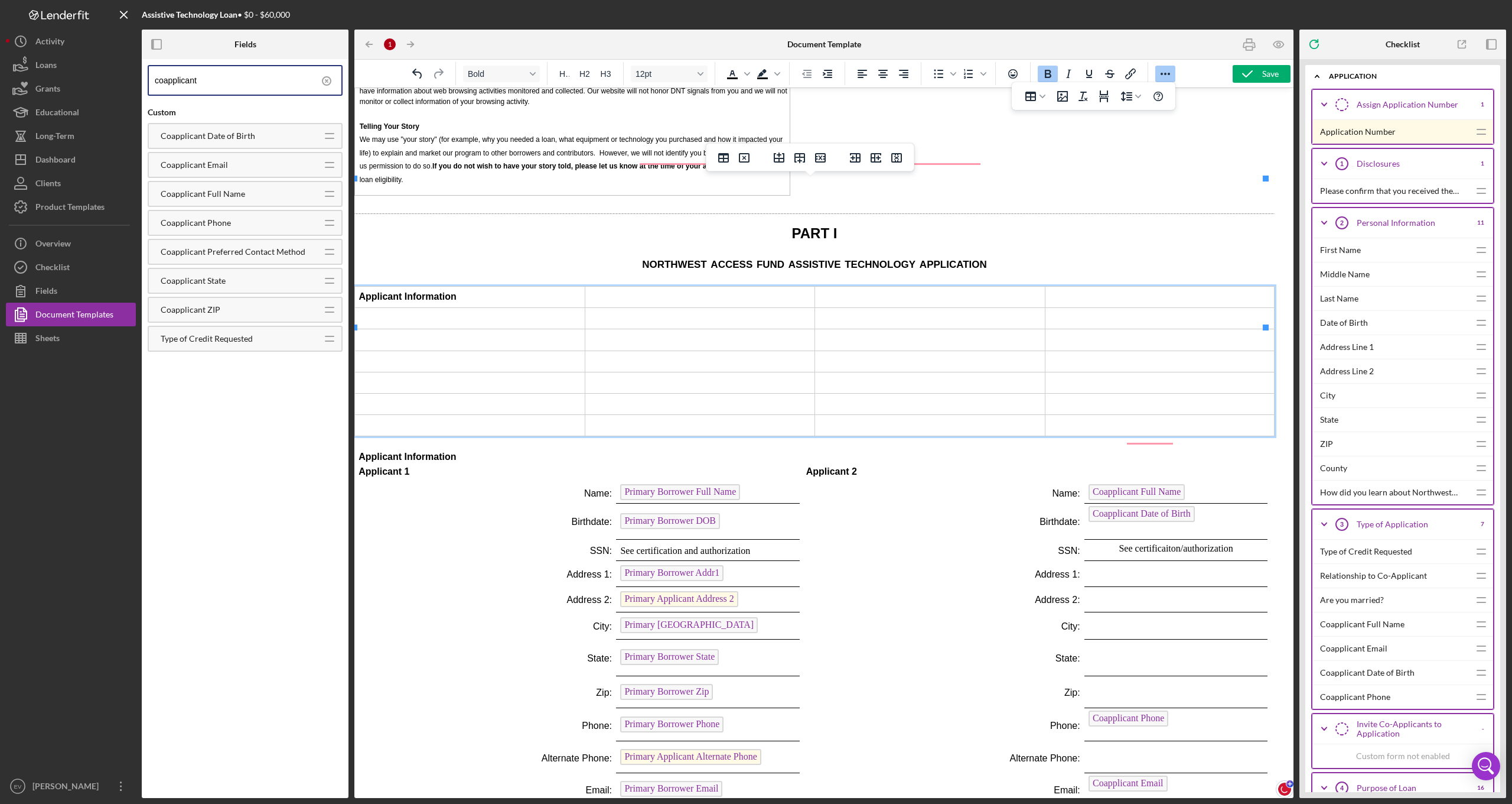
click at [409, 329] on td "Rich Text Area. Press ALT-0 for help." at bounding box center [470, 340] width 231 height 21
click at [410, 308] on td "Rich Text Area. Press ALT-0 for help." at bounding box center [470, 318] width 231 height 21
click at [479, 286] on td "Applicant Information" at bounding box center [470, 296] width 231 height 21
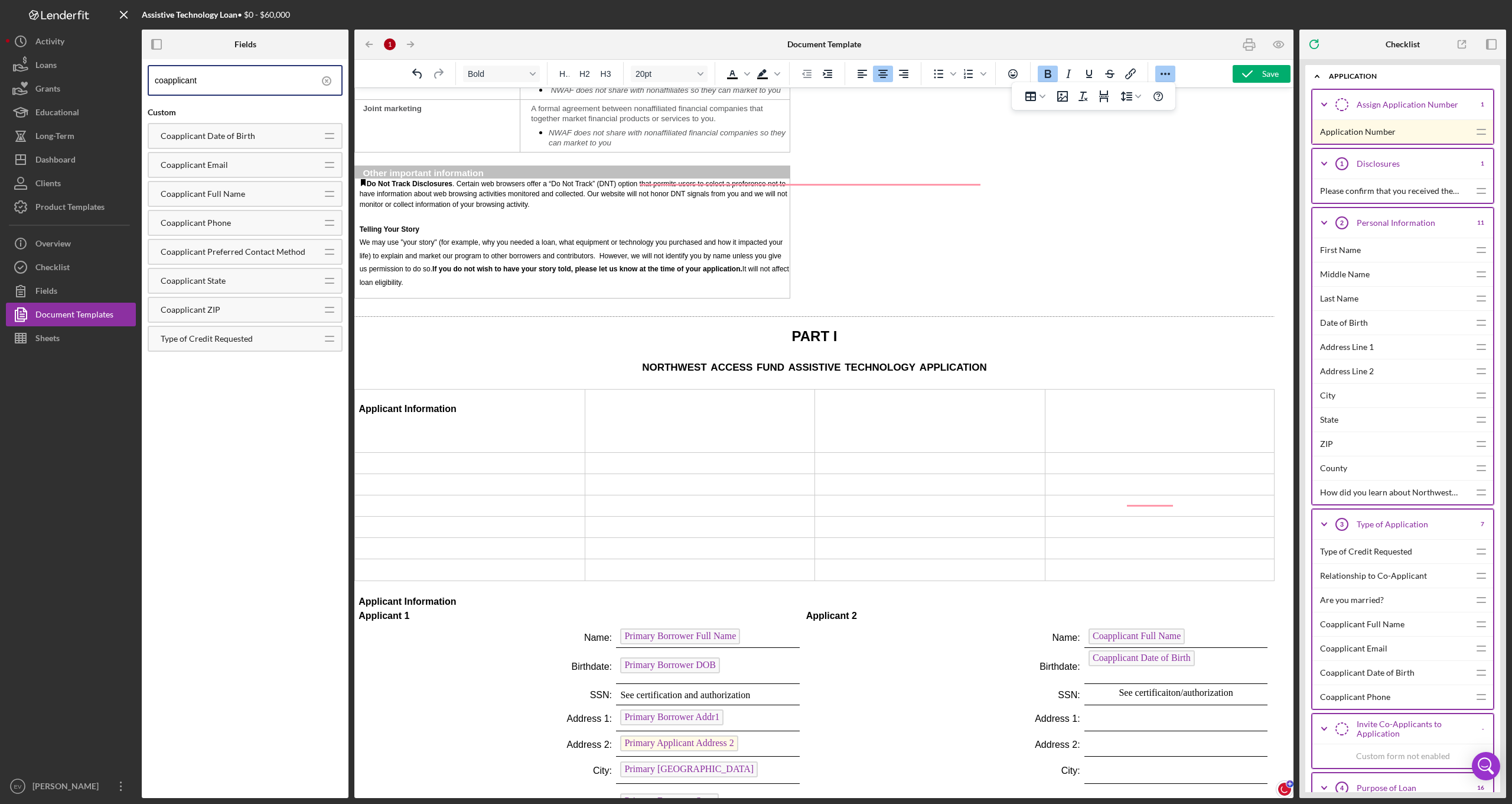
scroll to position [1536, 10]
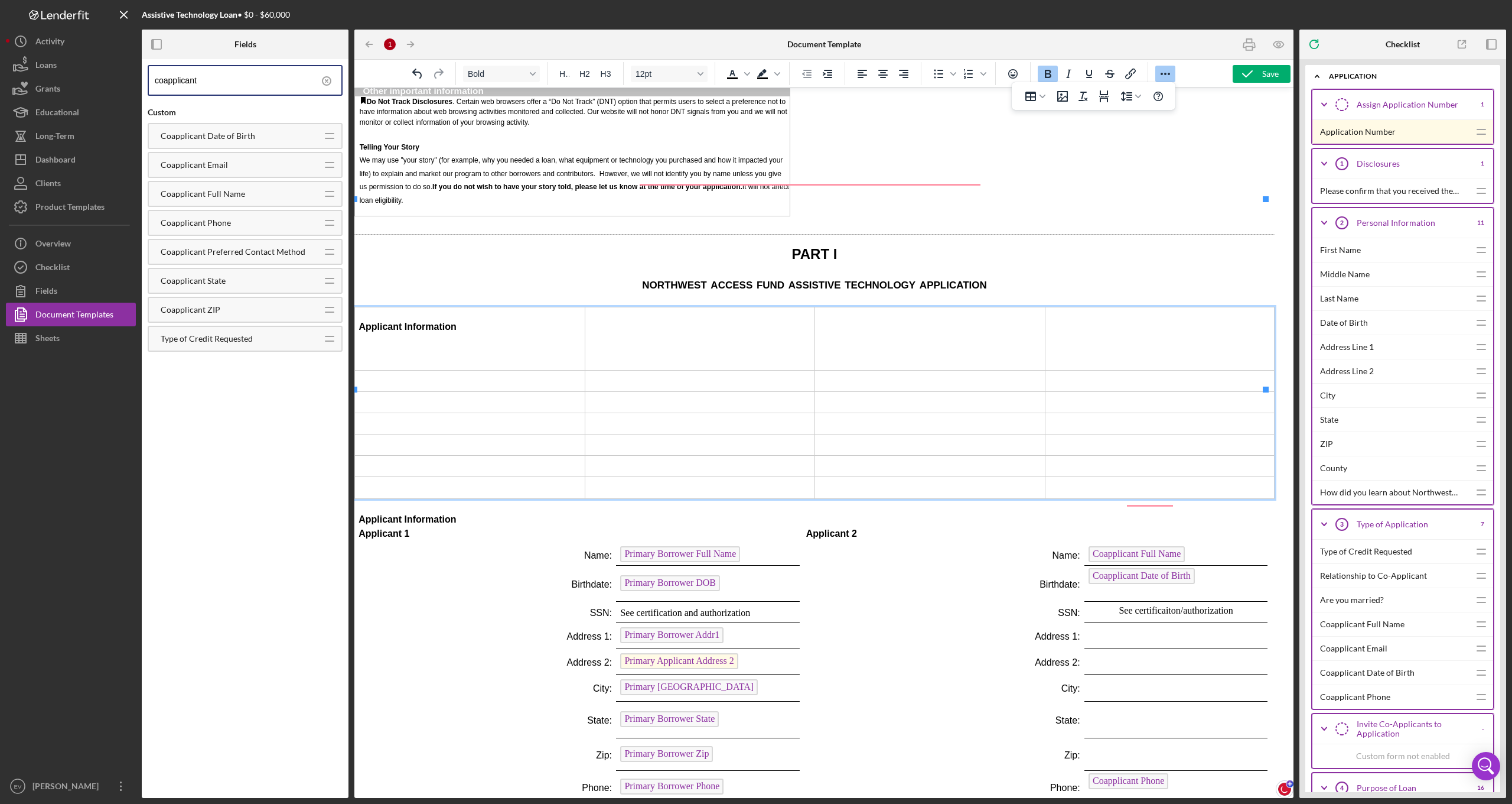
click at [478, 320] on p "Applicant Information" at bounding box center [470, 327] width 222 height 13
click at [484, 343] on p "Rich Text Area. Press ALT-0 for help." at bounding box center [470, 349] width 222 height 13
click at [483, 307] on td "Applicant Information" at bounding box center [470, 338] width 231 height 63
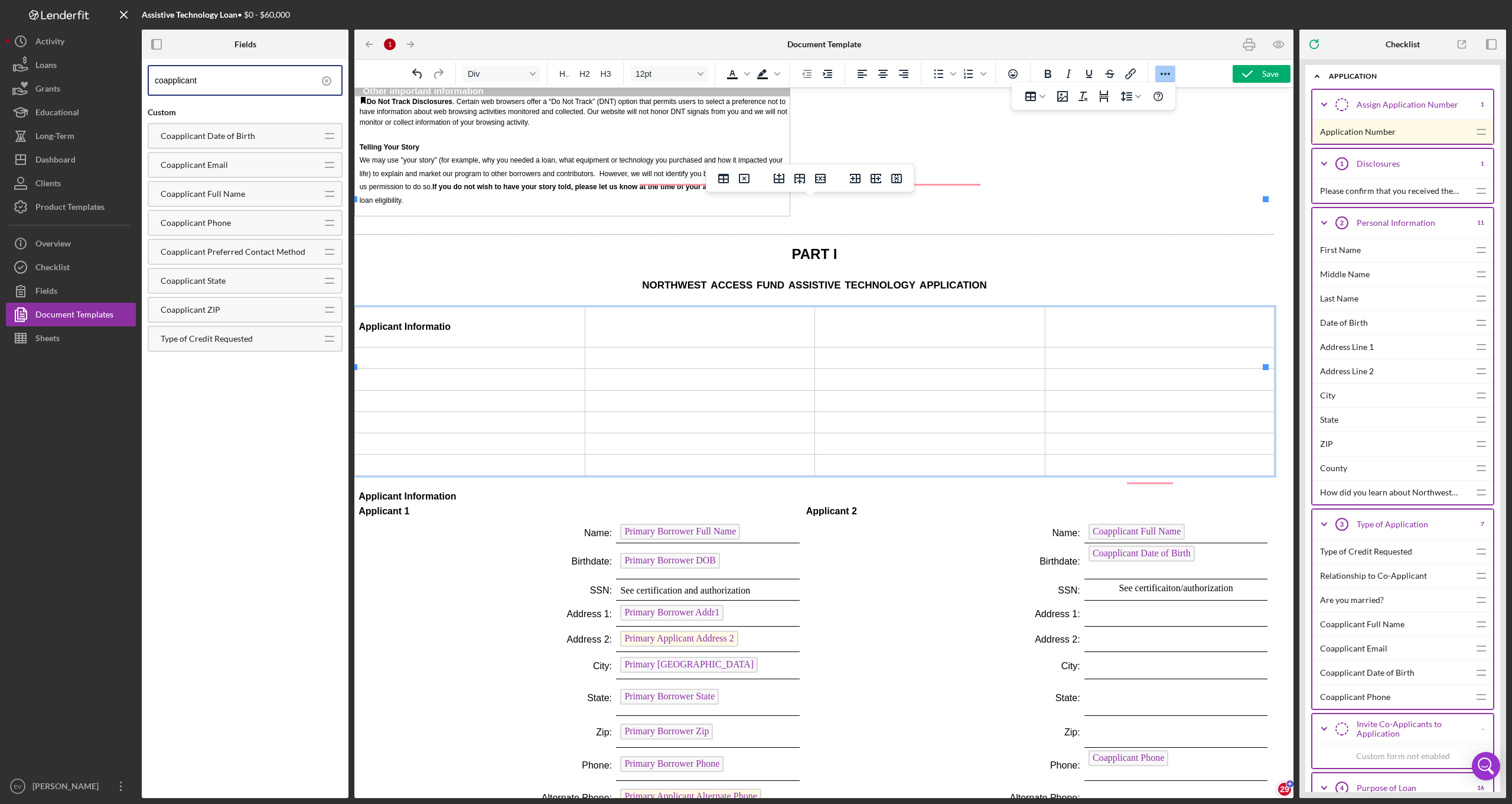
click at [488, 320] on p "Applicant Informatio" at bounding box center [470, 327] width 222 height 13
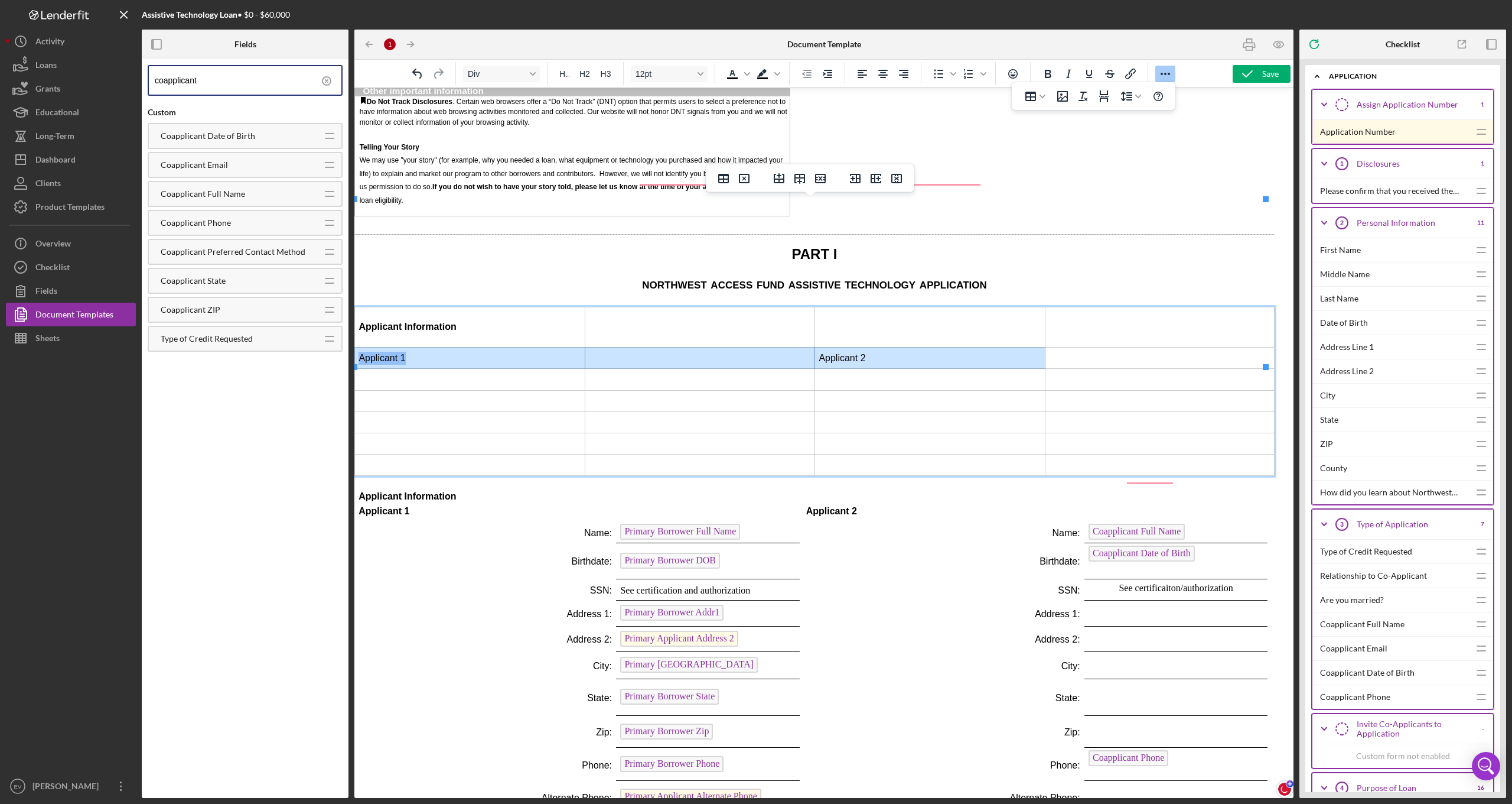
drag, startPoint x: 801, startPoint y: 249, endPoint x: 409, endPoint y: 244, distance: 392.0
click at [409, 347] on tr "Applicant 1 Applicant 2" at bounding box center [815, 358] width 920 height 21
click at [1049, 73] on icon "Bold" at bounding box center [1047, 74] width 14 height 14
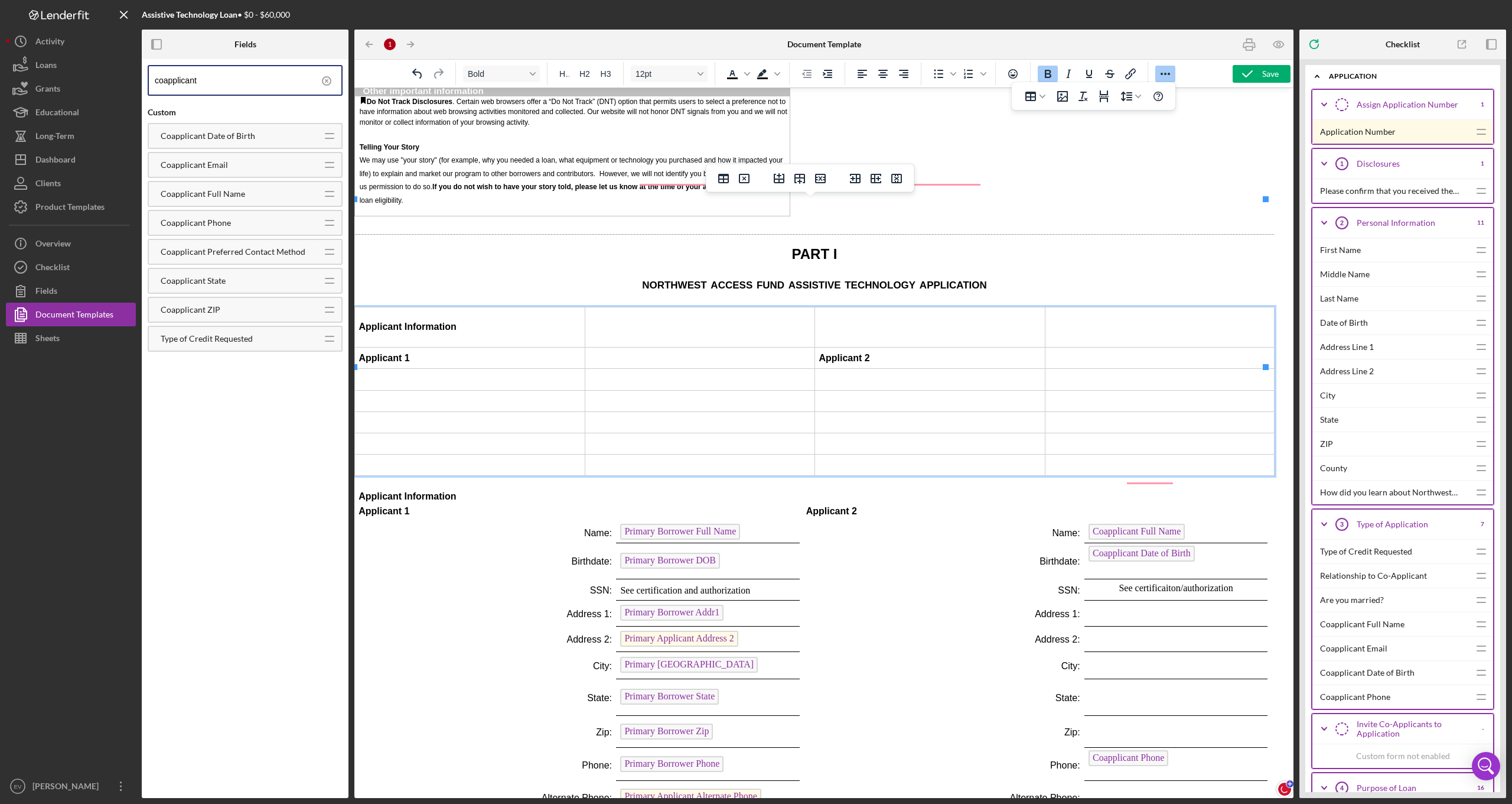
click at [448, 322] on strong "Applicant Information" at bounding box center [408, 327] width 98 height 10
click at [434, 369] on td "Rich Text Area. Press ALT-0 for help." at bounding box center [470, 379] width 231 height 21
click at [439, 390] on td "Rich Text Area. Press ALT-0 for help." at bounding box center [470, 400] width 231 height 21
click at [441, 369] on td "Rich Text Area. Press ALT-0 for help." at bounding box center [470, 379] width 231 height 21
click at [832, 74] on icon "Increase indent" at bounding box center [827, 74] width 14 height 14
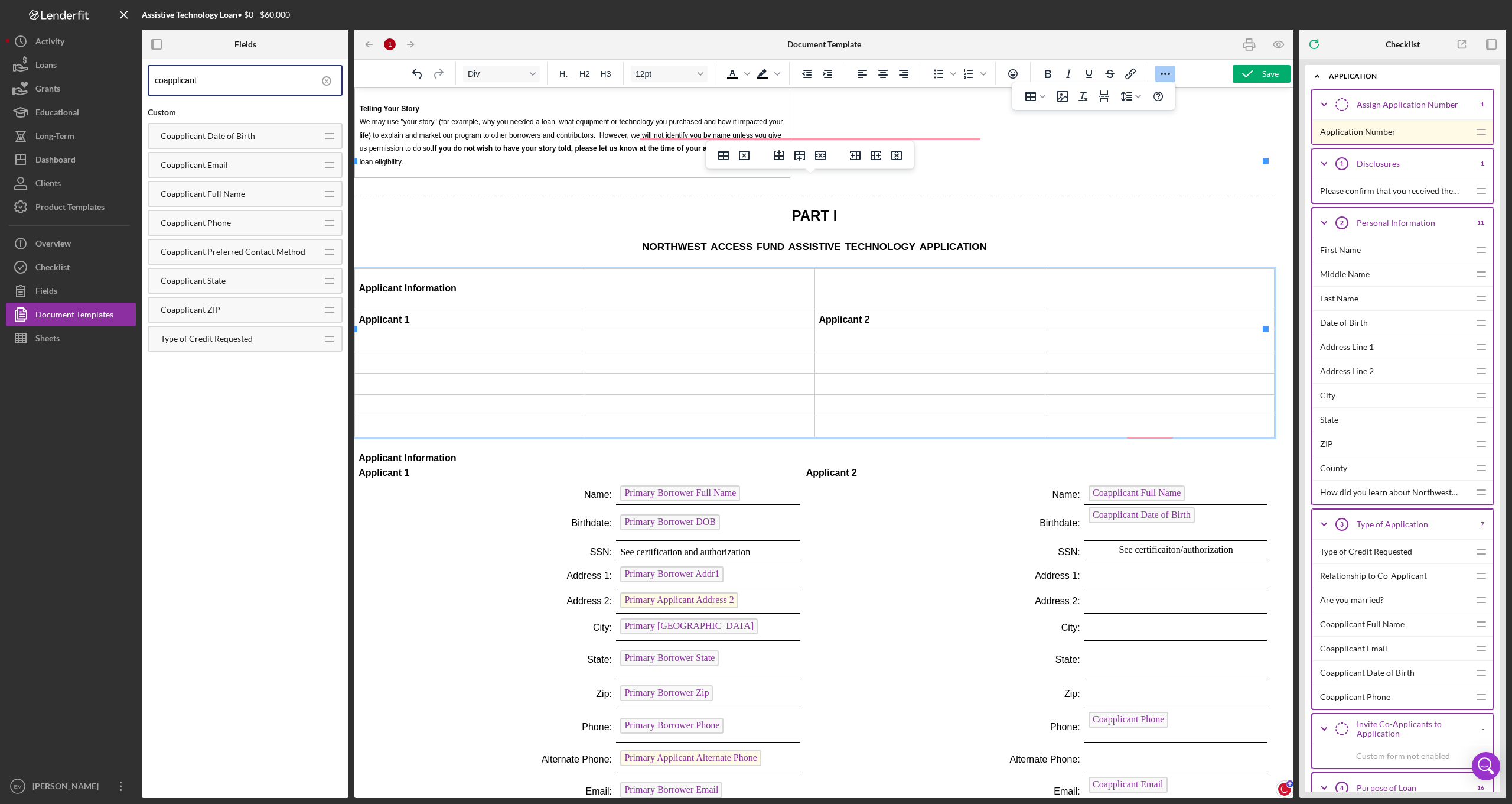
scroll to position [1583, 10]
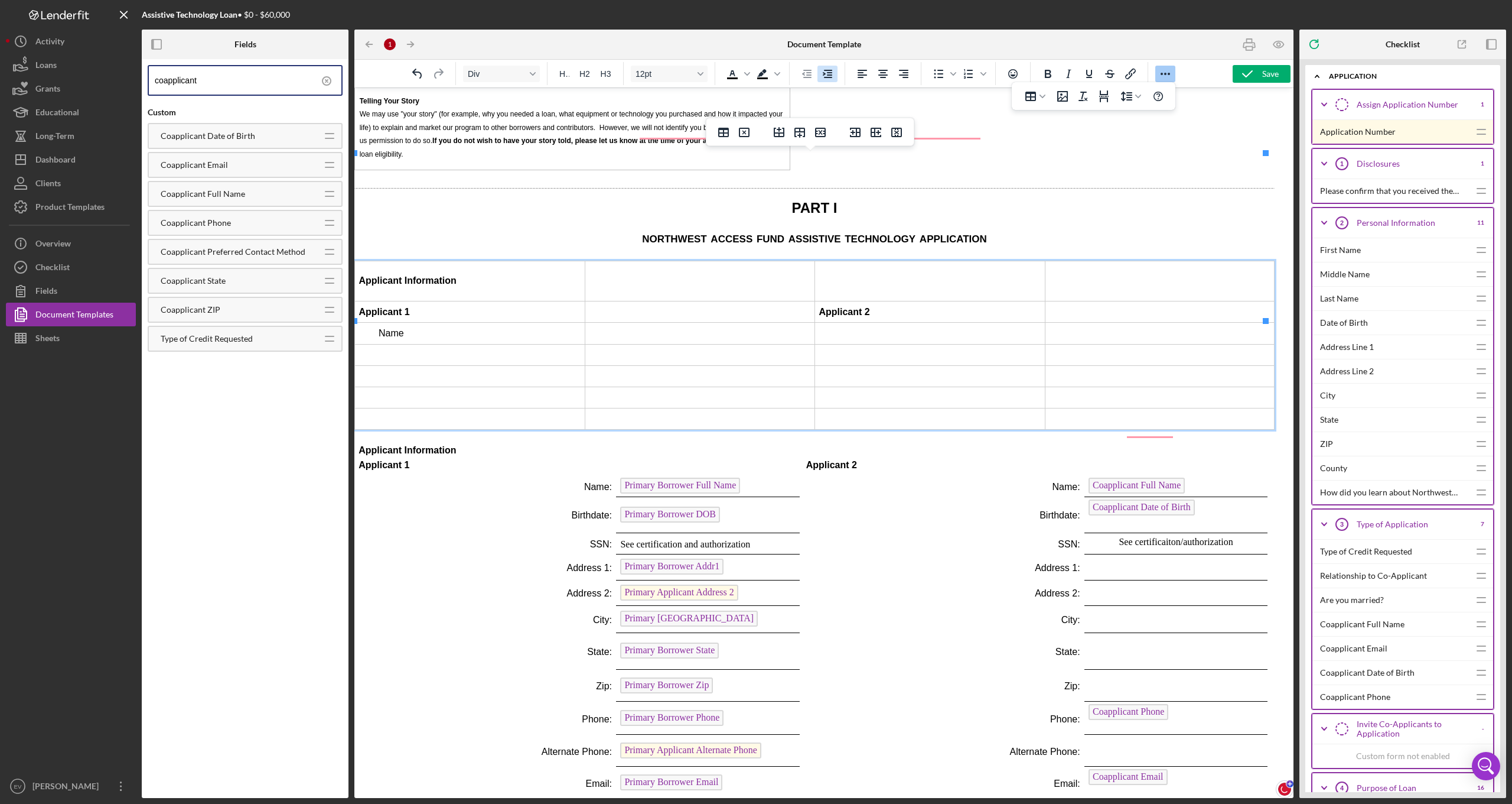
click at [832, 74] on icon "Increase indent" at bounding box center [828, 74] width 10 height 8
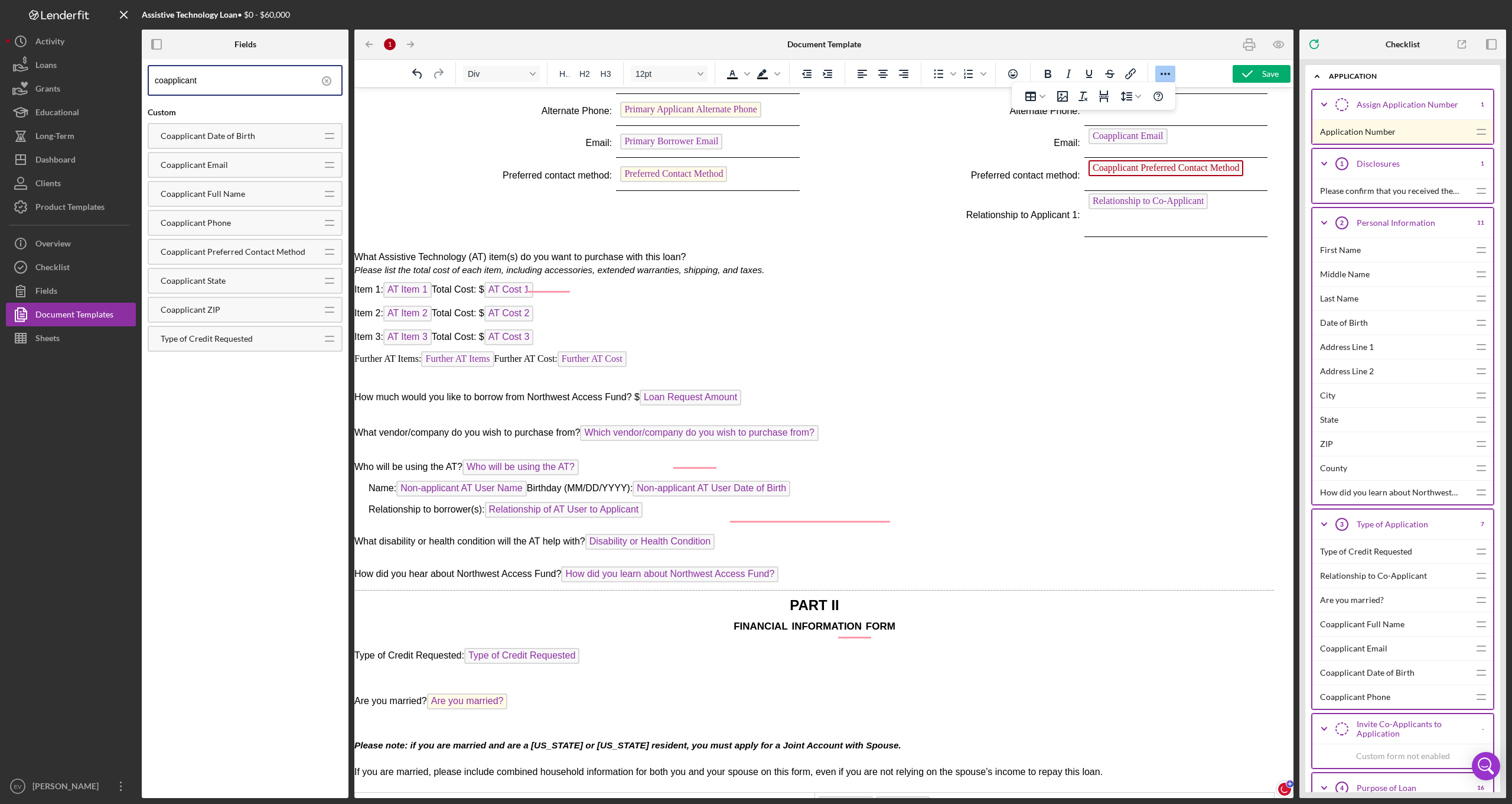
scroll to position [0, 0]
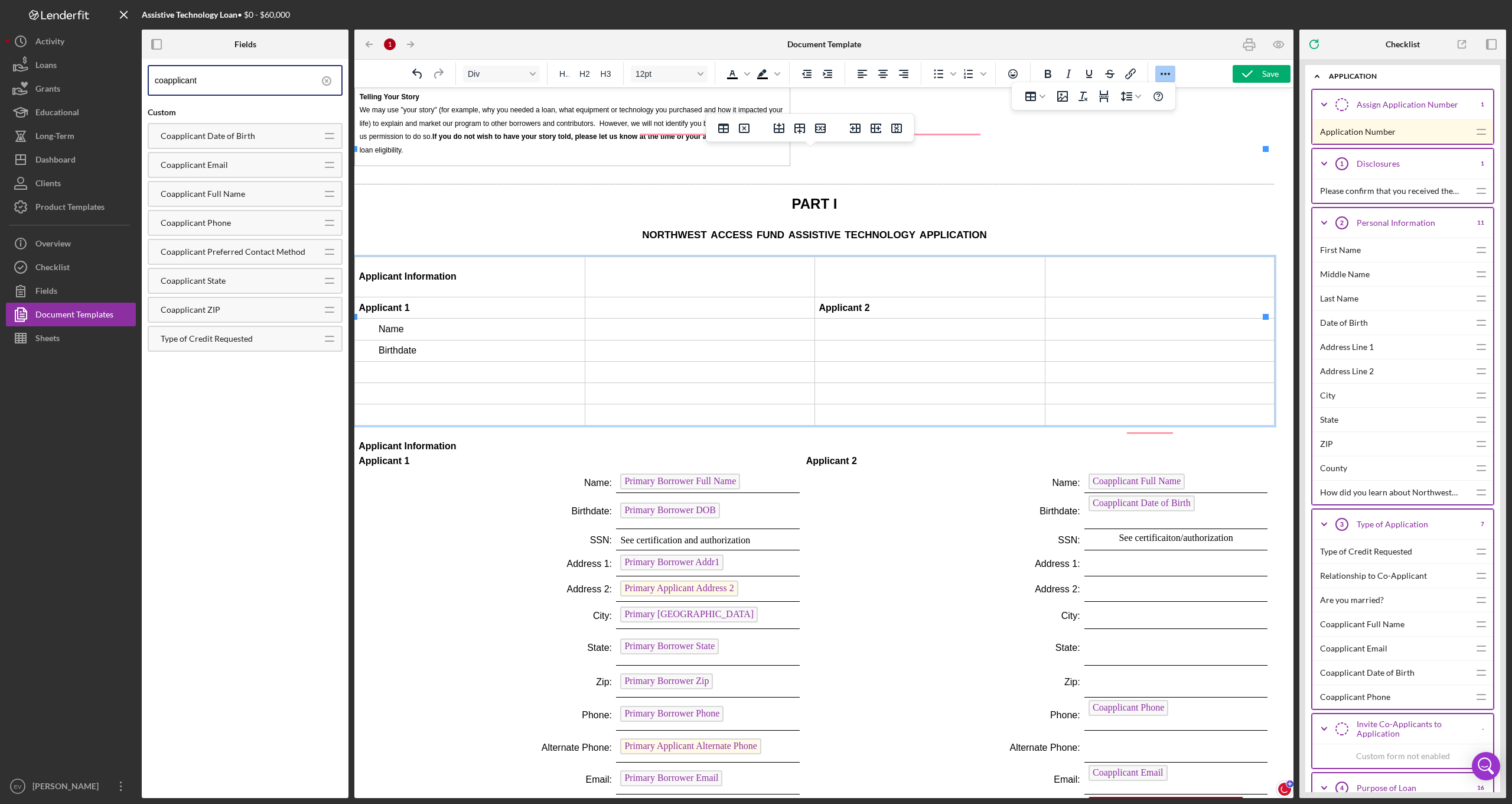
click at [428, 361] on td "Rich Text Area. Press ALT-0 for help." at bounding box center [470, 371] width 231 height 21
click at [1258, 71] on icon "button" at bounding box center [1247, 74] width 30 height 30
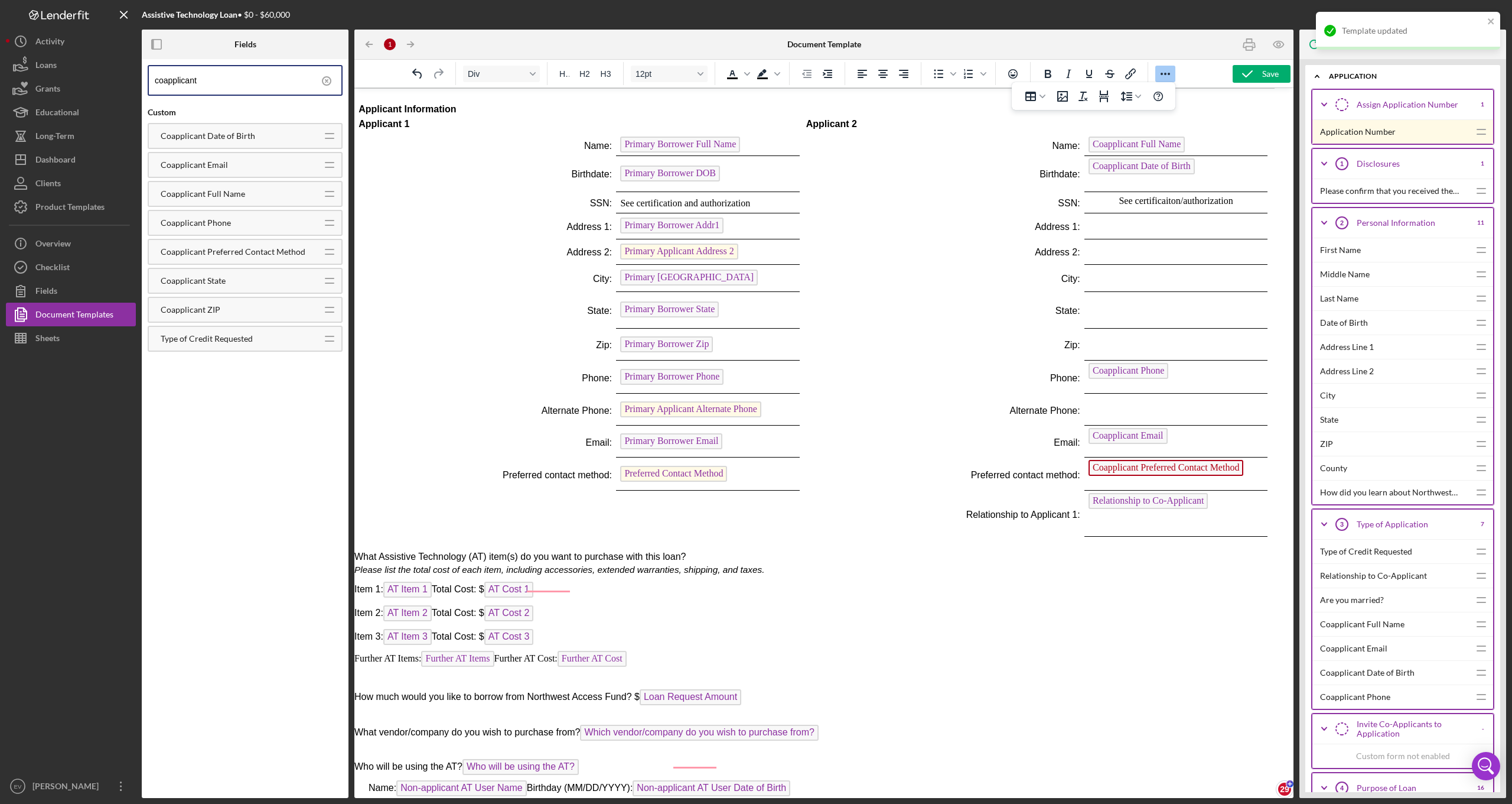
scroll to position [1984, 10]
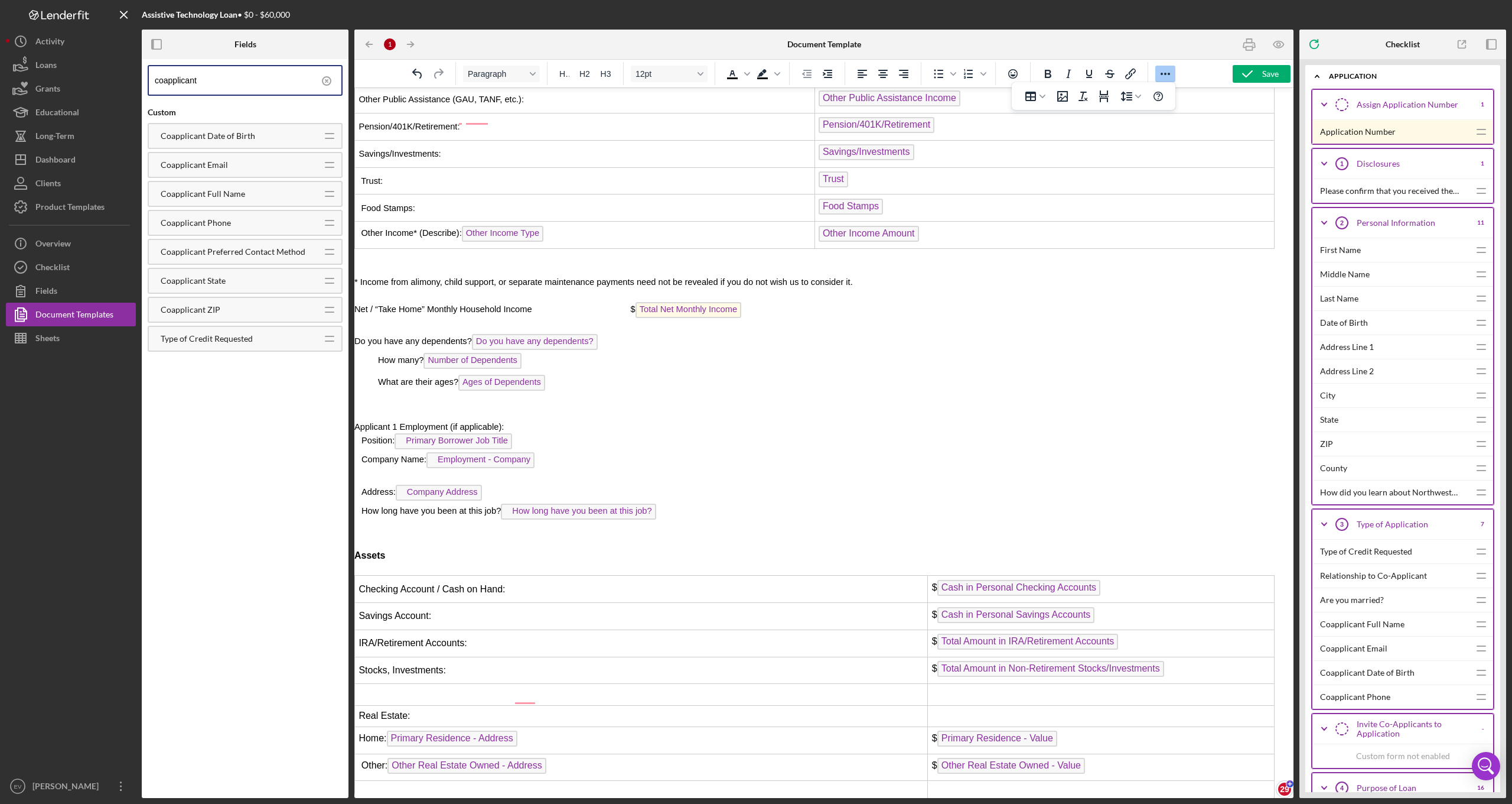
click at [538, 522] on p "Rich Text Area. Press ALT-0 for help." at bounding box center [815, 528] width 920 height 13
click at [553, 522] on p "Rich Text Area. Press ALT-0 for help." at bounding box center [815, 528] width 920 height 13
click at [1099, 99] on icon "Page Break" at bounding box center [1104, 96] width 14 height 14
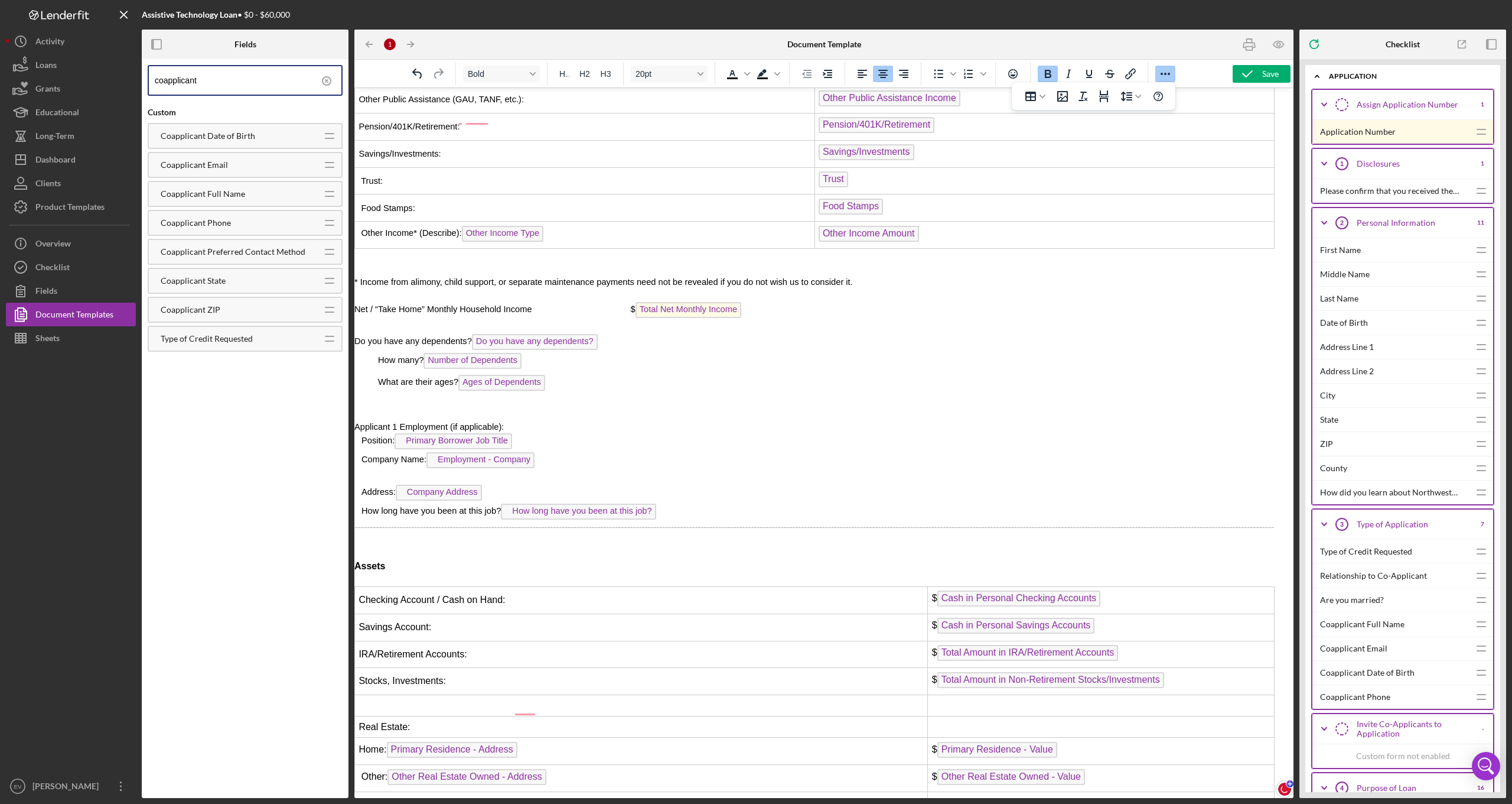
click at [362, 561] on span "Assets" at bounding box center [370, 566] width 31 height 10
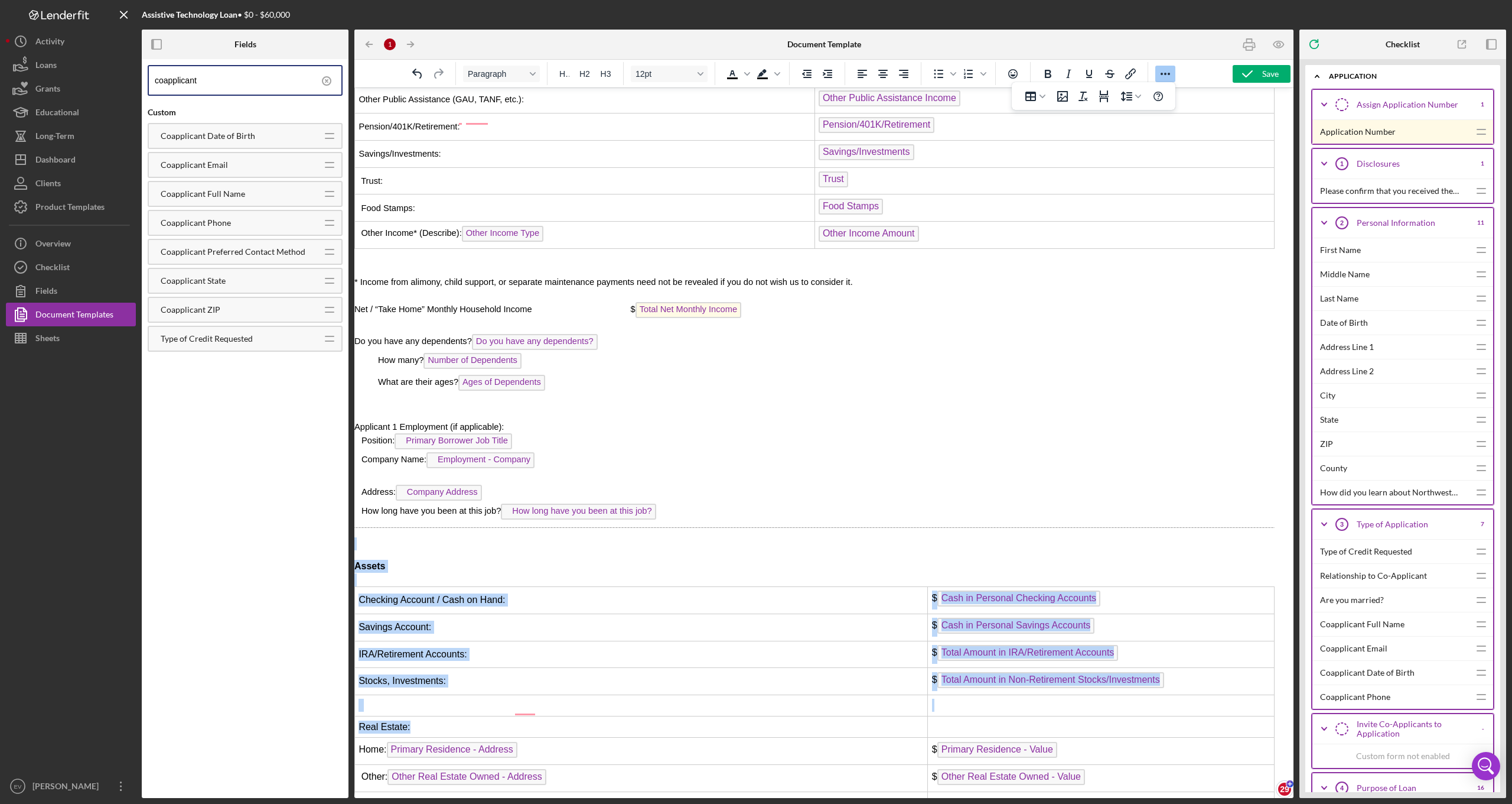
drag, startPoint x: 409, startPoint y: 419, endPoint x: 571, endPoint y: 612, distance: 252.0
click at [571, 612] on div "PART II financial information form Type of Credit Requested: Type of Credit Req…" at bounding box center [815, 549] width 920 height 1655
click at [502, 537] on p "Rich Text Area. Press ALT-0 for help." at bounding box center [815, 544] width 920 height 13
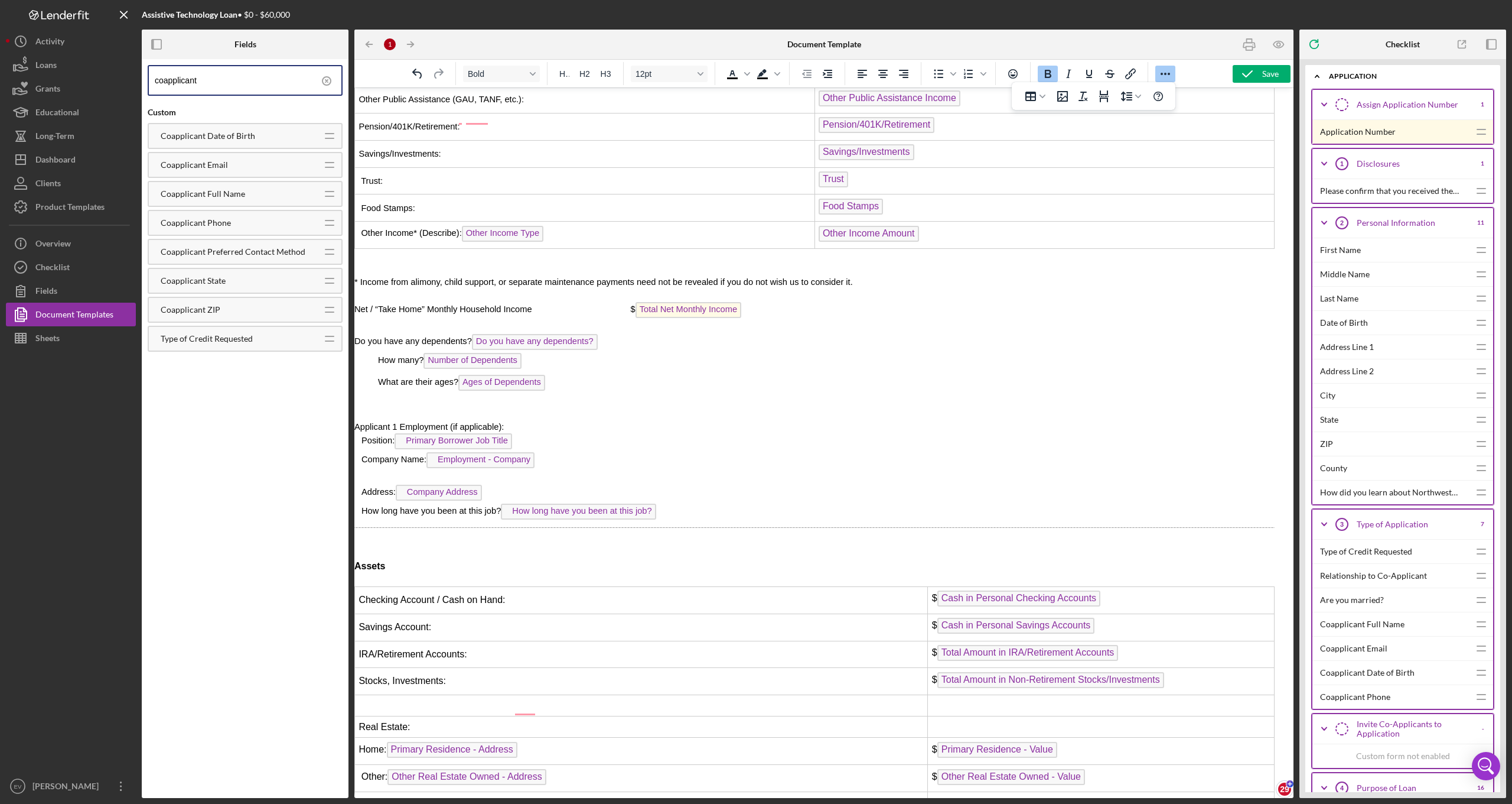
click at [398, 434] on div "PART II financial information form Type of Credit Requested: Type of Credit Req…" at bounding box center [815, 549] width 920 height 1655
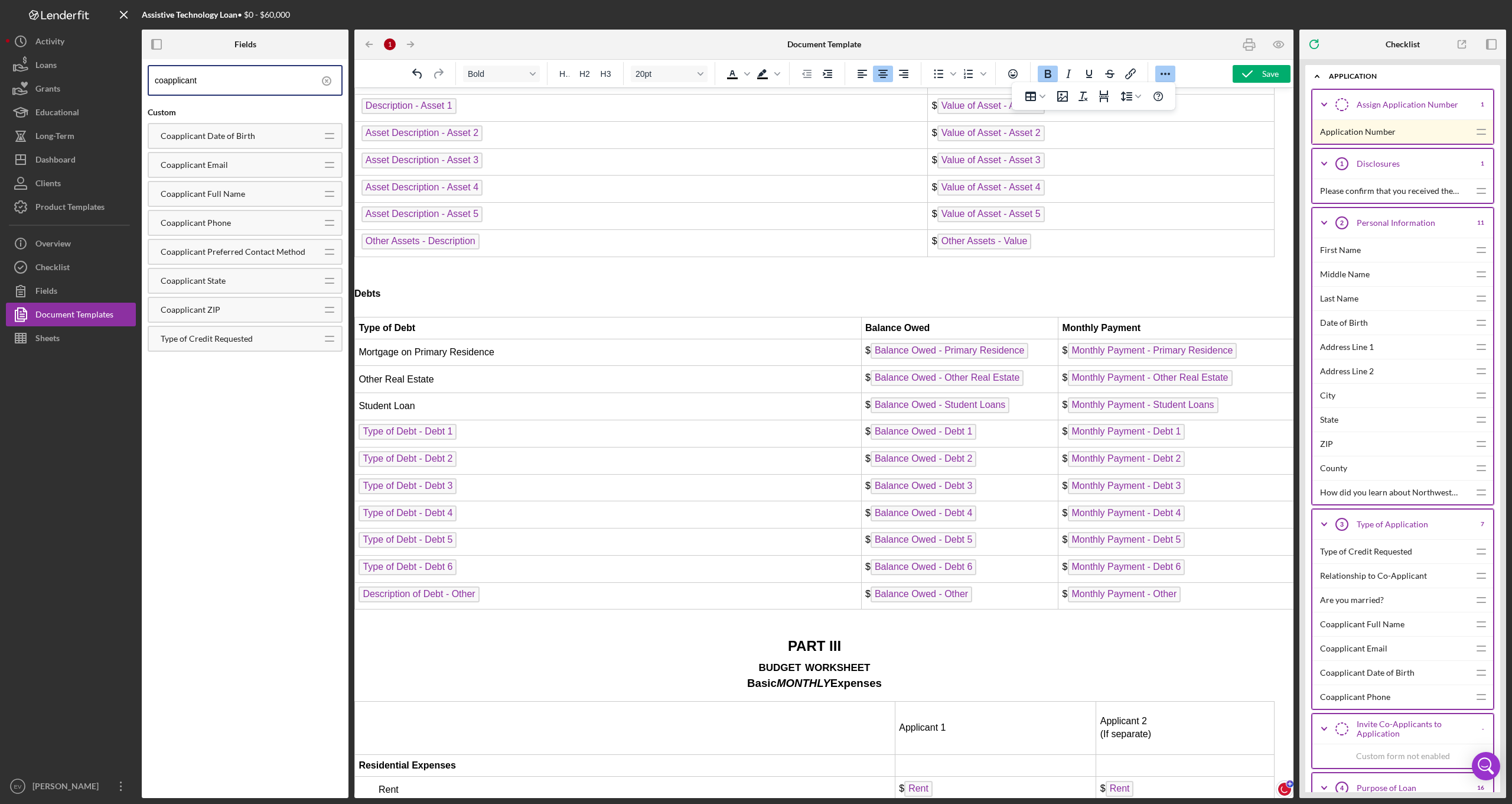
click at [694, 623] on p "Rich Text Area. Press ALT-0 for help." at bounding box center [815, 629] width 920 height 13
click at [1106, 98] on icon "Page Break" at bounding box center [1104, 96] width 10 height 12
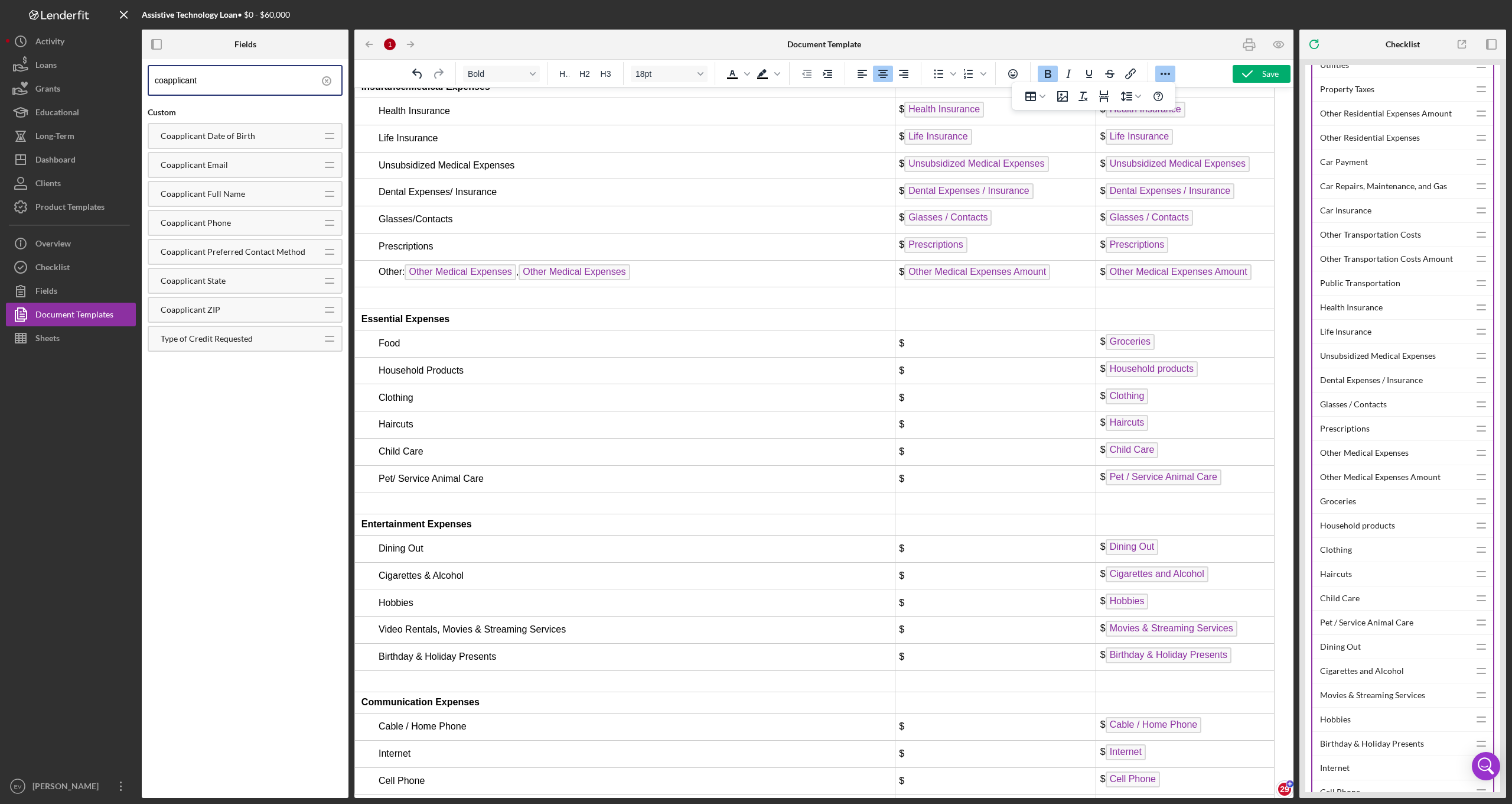
click at [695, 408] on tbody "Applicant 1 Applicant 2 (If separate) Residential Expenses Rent $ Rent $ Rent M…" at bounding box center [815, 298] width 920 height 1373
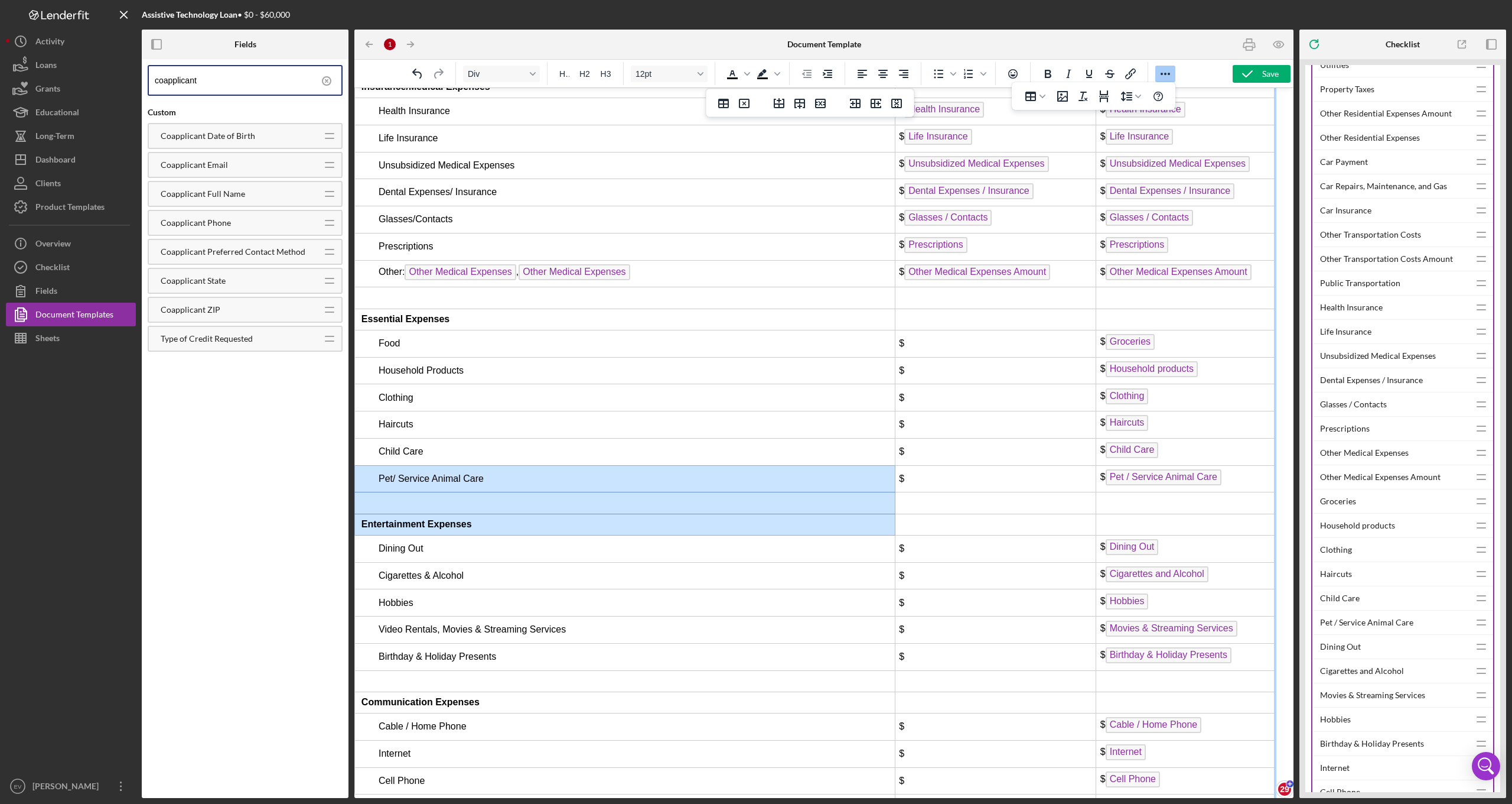
click at [407, 365] on span "Household Products" at bounding box center [421, 370] width 85 height 10
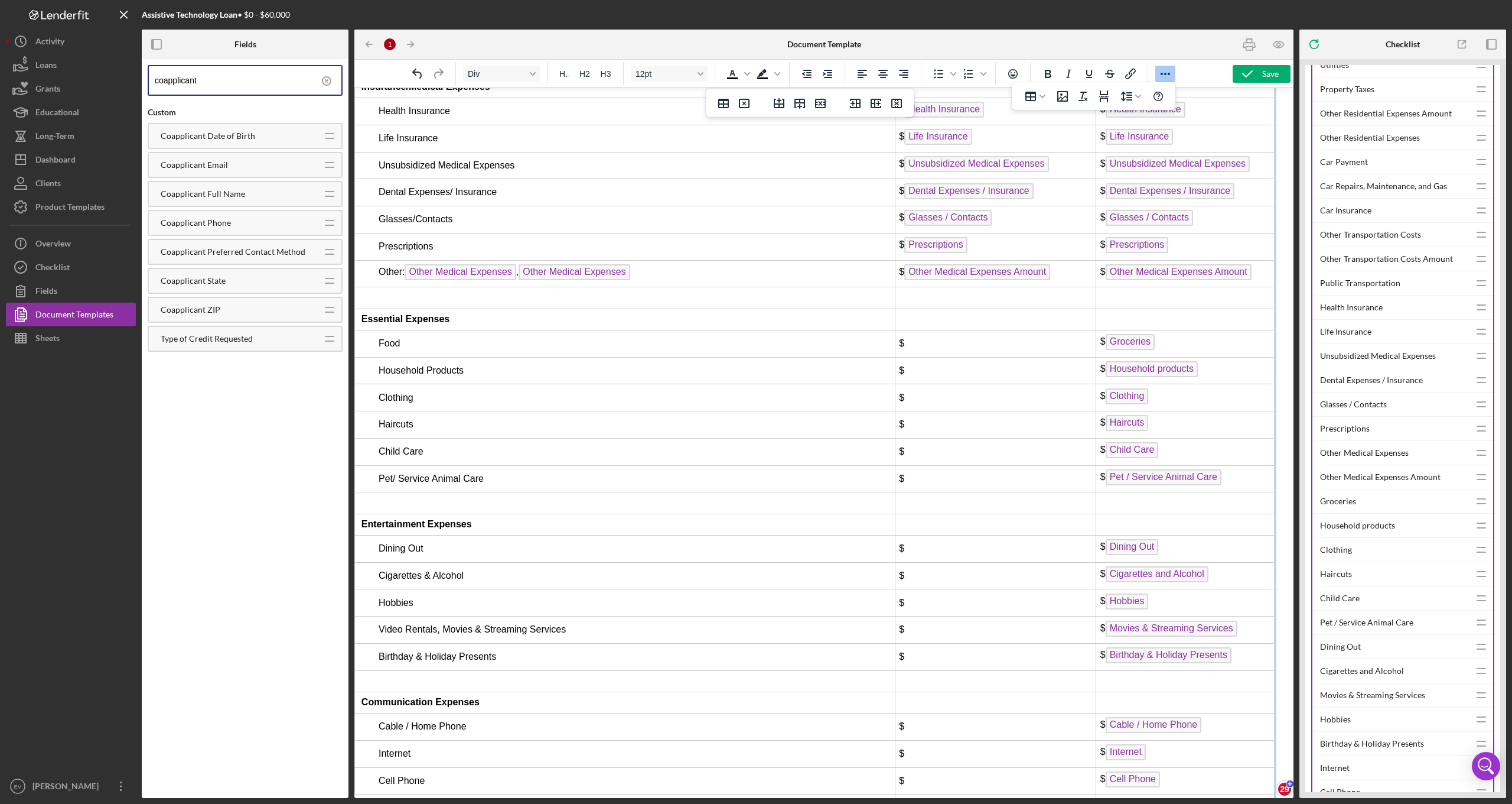
click at [395, 338] on span "Food" at bounding box center [389, 343] width 21 height 10
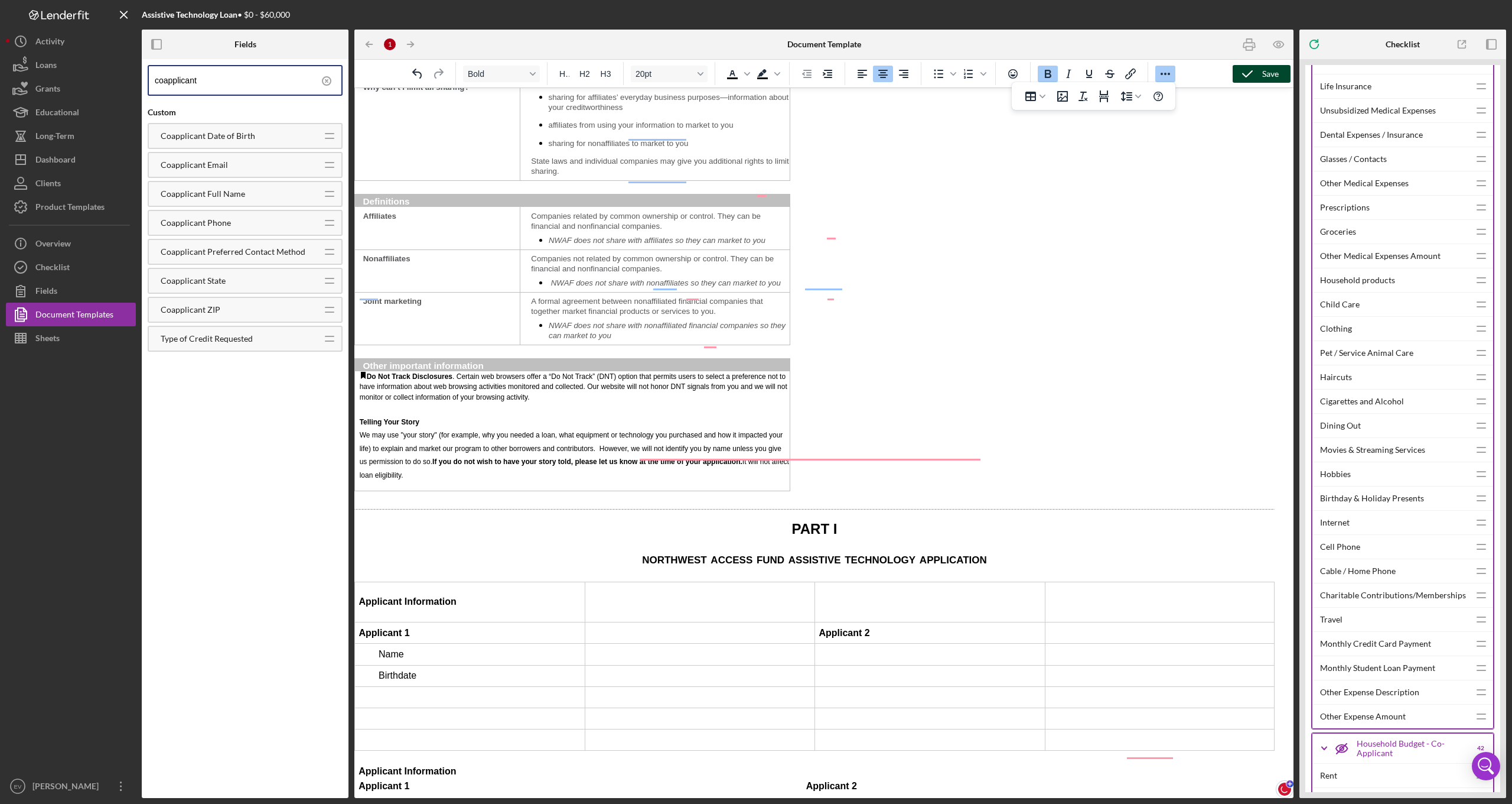
click at [1261, 77] on button "Save" at bounding box center [1261, 74] width 58 height 18
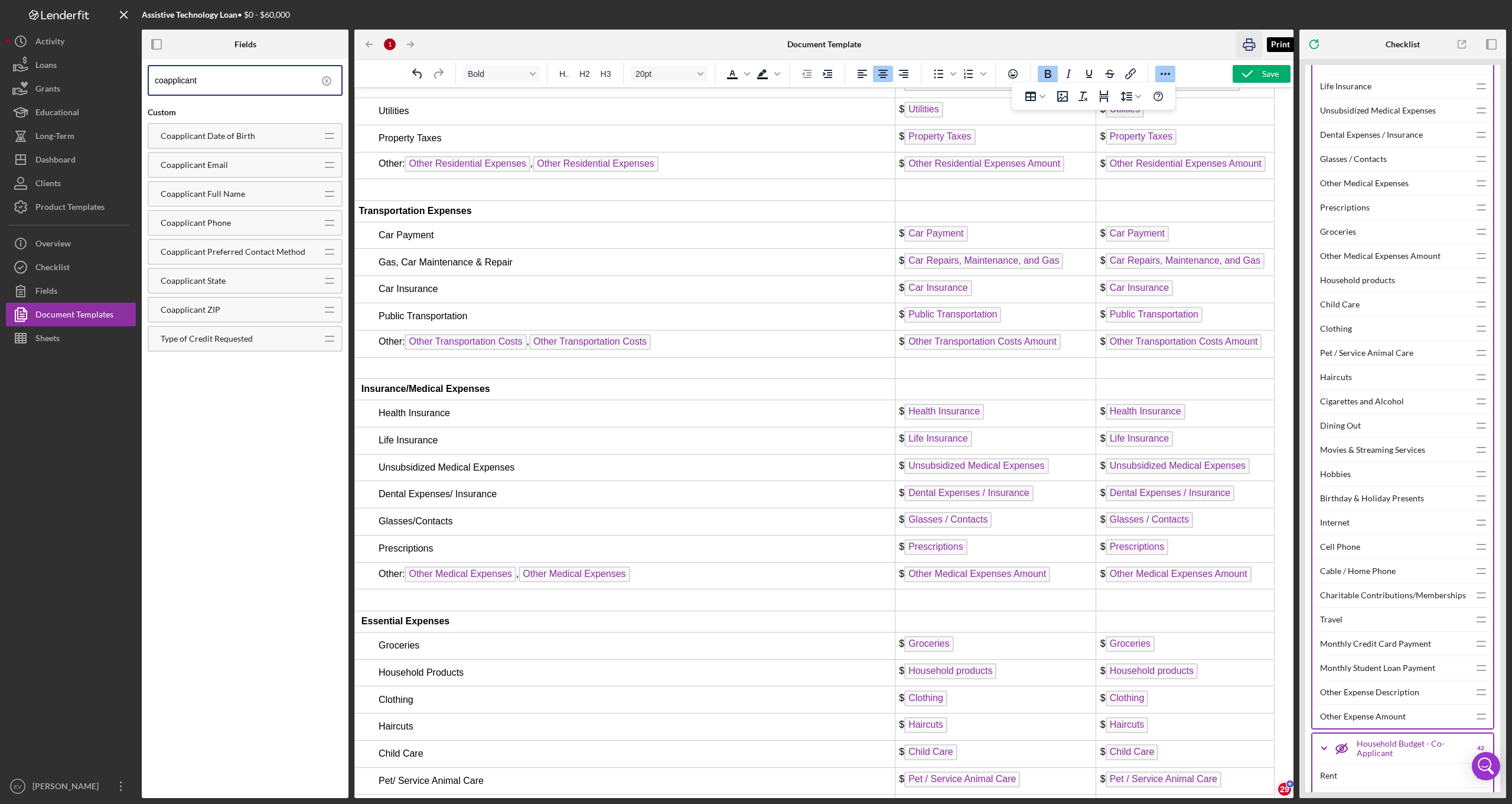
click at [1246, 43] on icon "button" at bounding box center [1249, 45] width 12 height 5
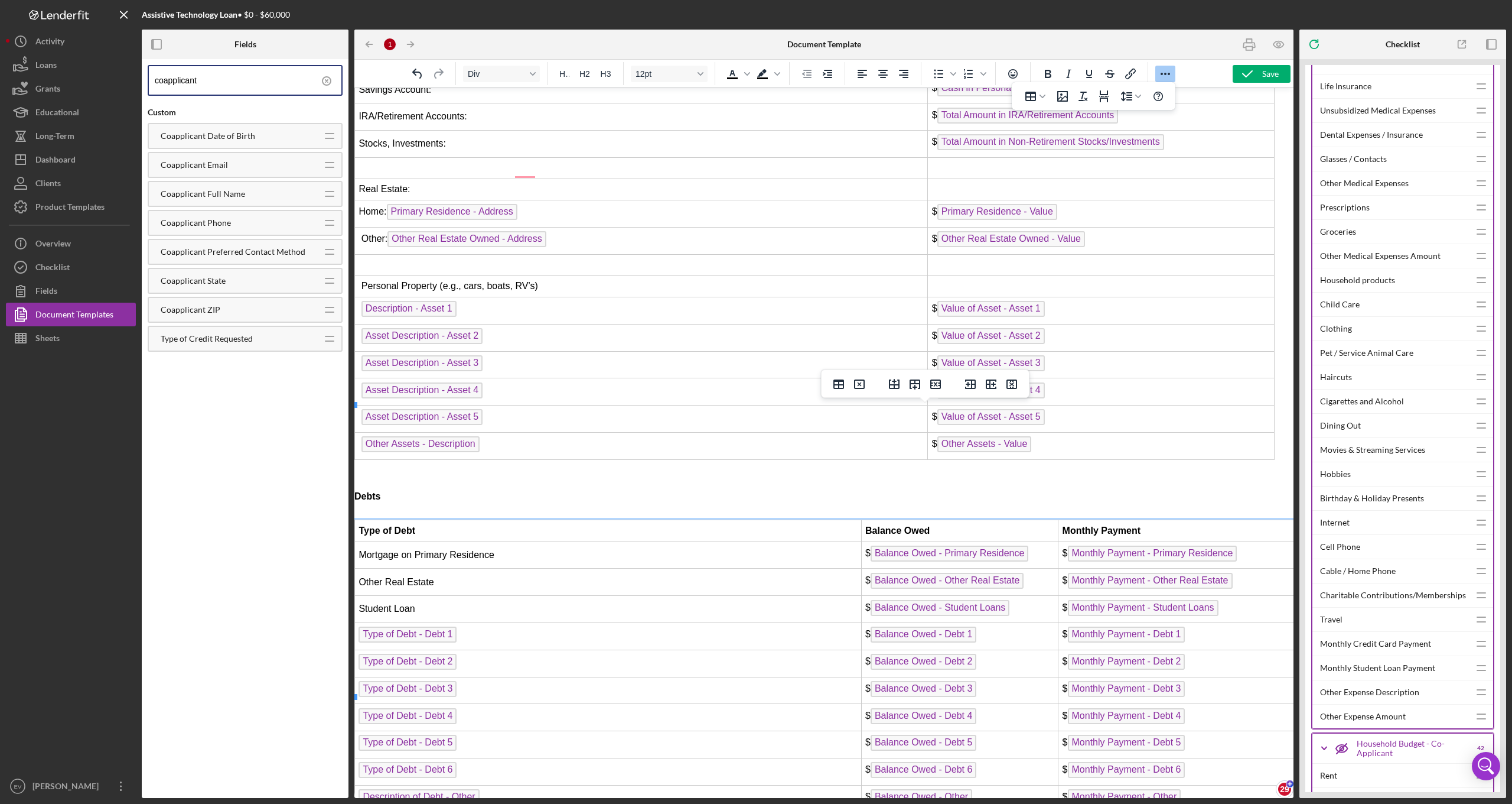
drag, startPoint x: 492, startPoint y: 453, endPoint x: 503, endPoint y: 444, distance: 14.2
click at [510, 542] on td "Mortgage on Primary Residence" at bounding box center [609, 555] width 507 height 27
click at [512, 542] on td "Mortgage on Primary Residence" at bounding box center [609, 555] width 507 height 27
drag, startPoint x: 532, startPoint y: 451, endPoint x: 534, endPoint y: 444, distance: 7.3
drag, startPoint x: 529, startPoint y: 480, endPoint x: 532, endPoint y: 473, distance: 7.6
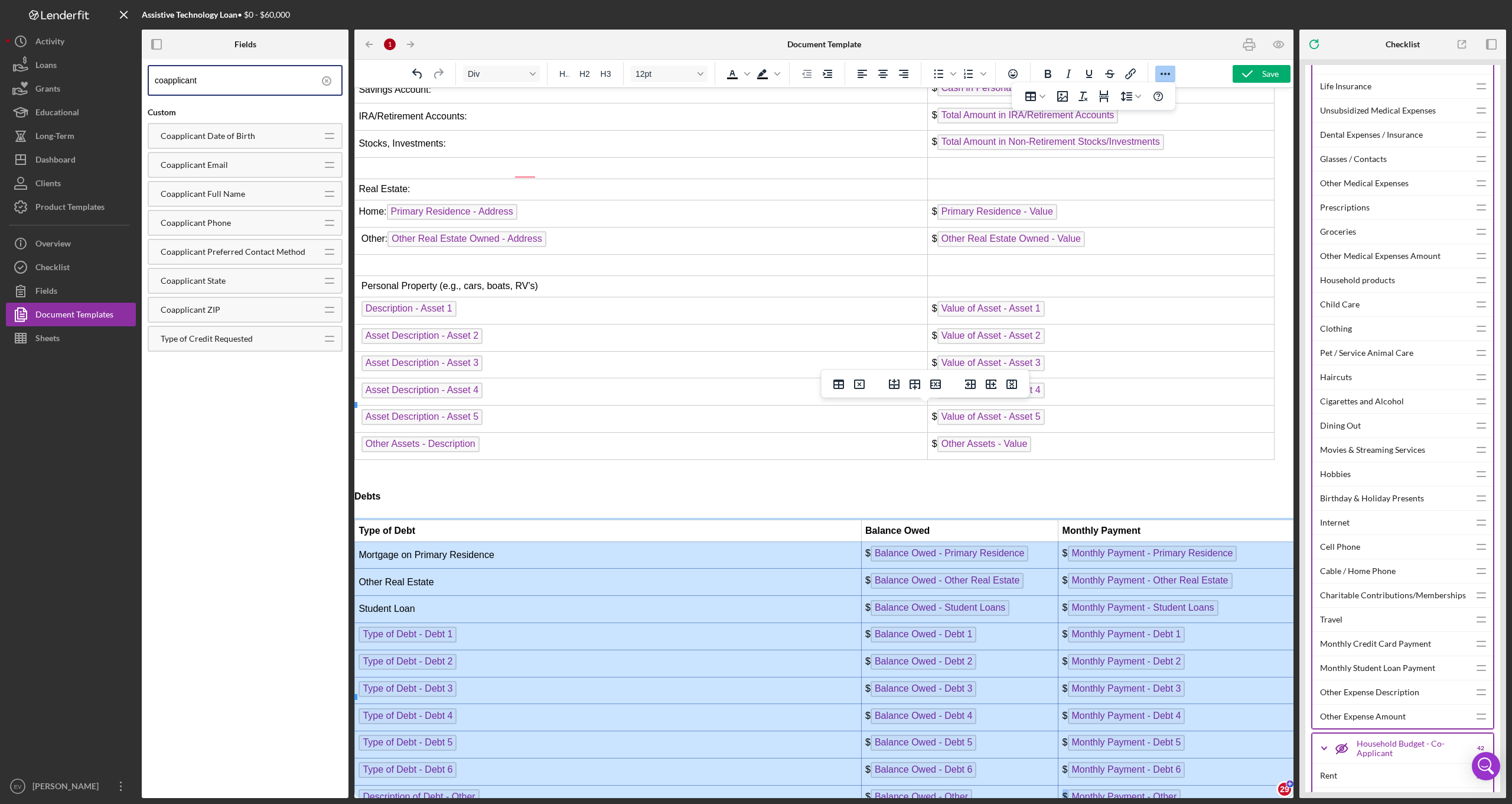
drag, startPoint x: 387, startPoint y: 434, endPoint x: 1148, endPoint y: 688, distance: 802.3
click at [1148, 688] on tbody "Type of Debt Balance Owed Monthly Payment Mortgage on Primary Residence $ Balan…" at bounding box center [931, 666] width 1152 height 292
click at [1140, 101] on button "Line height" at bounding box center [1131, 96] width 33 height 17
click at [1136, 118] on div "1" at bounding box center [1138, 116] width 42 height 19
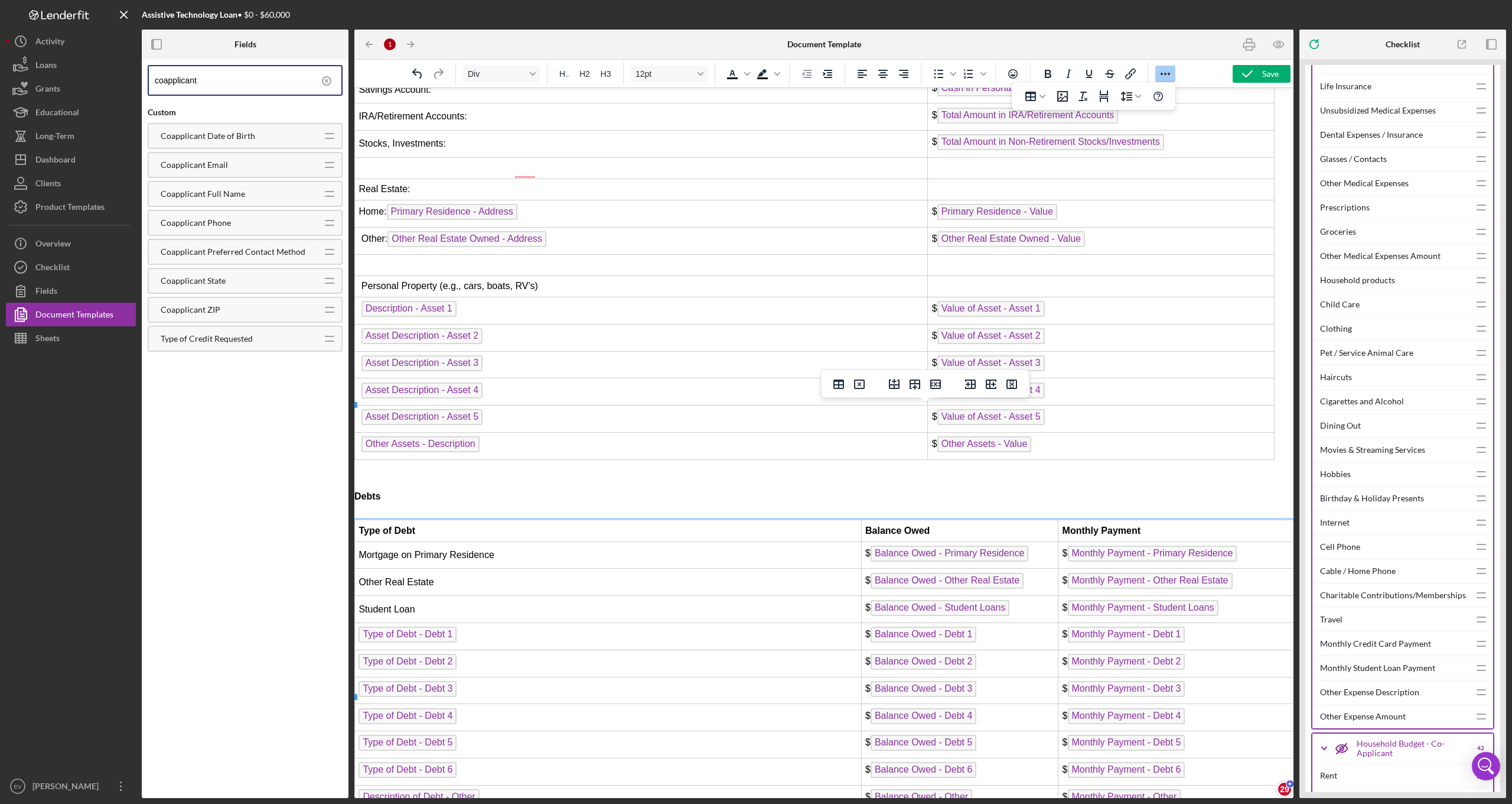
click at [691, 758] on td "Type of Debt - Debt 6 ﻿" at bounding box center [609, 771] width 507 height 27
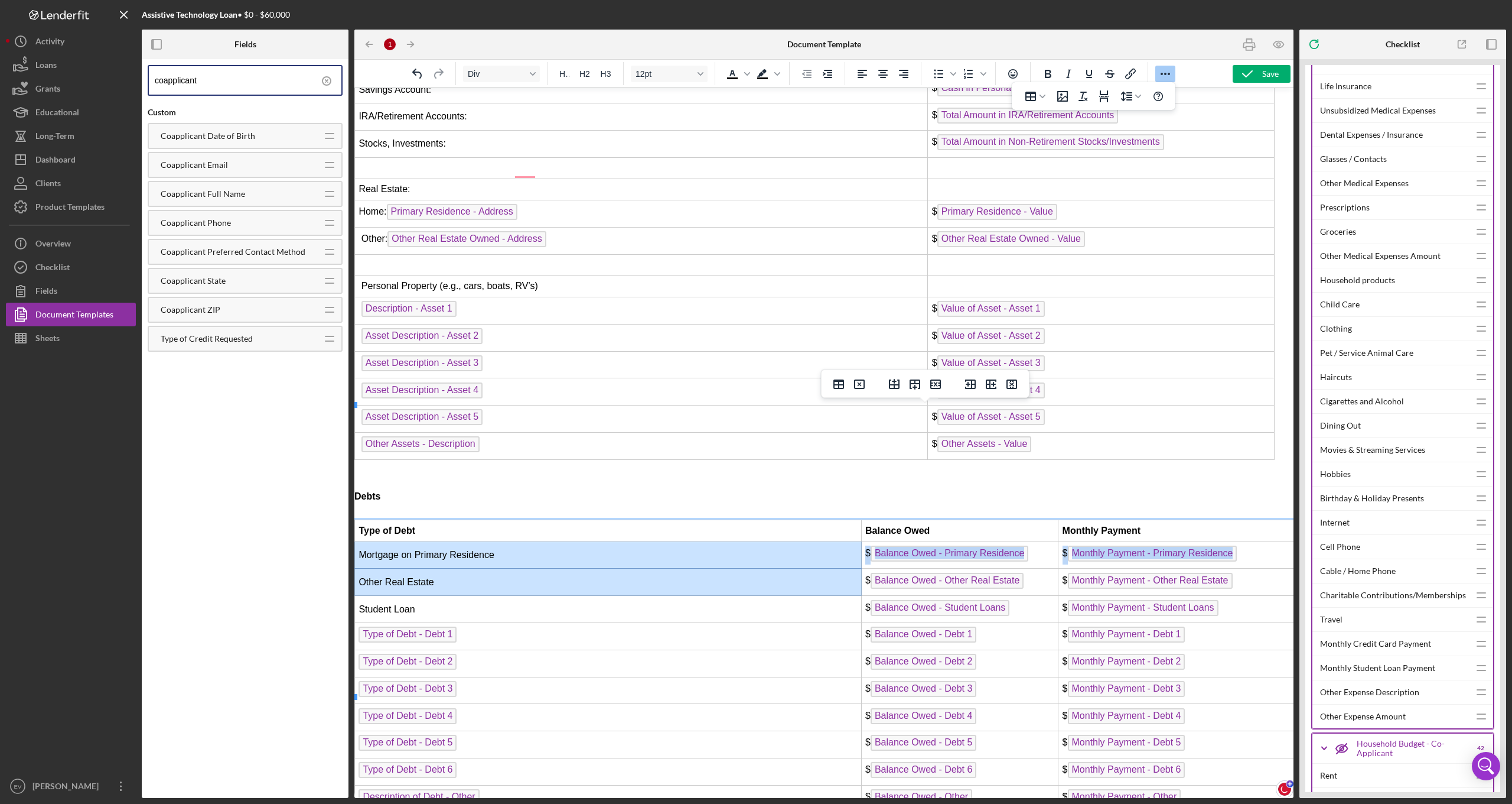
drag, startPoint x: 359, startPoint y: 438, endPoint x: 527, endPoint y: 444, distance: 168.1
click at [527, 542] on td "Mortgage on Primary Residence" at bounding box center [609, 555] width 507 height 27
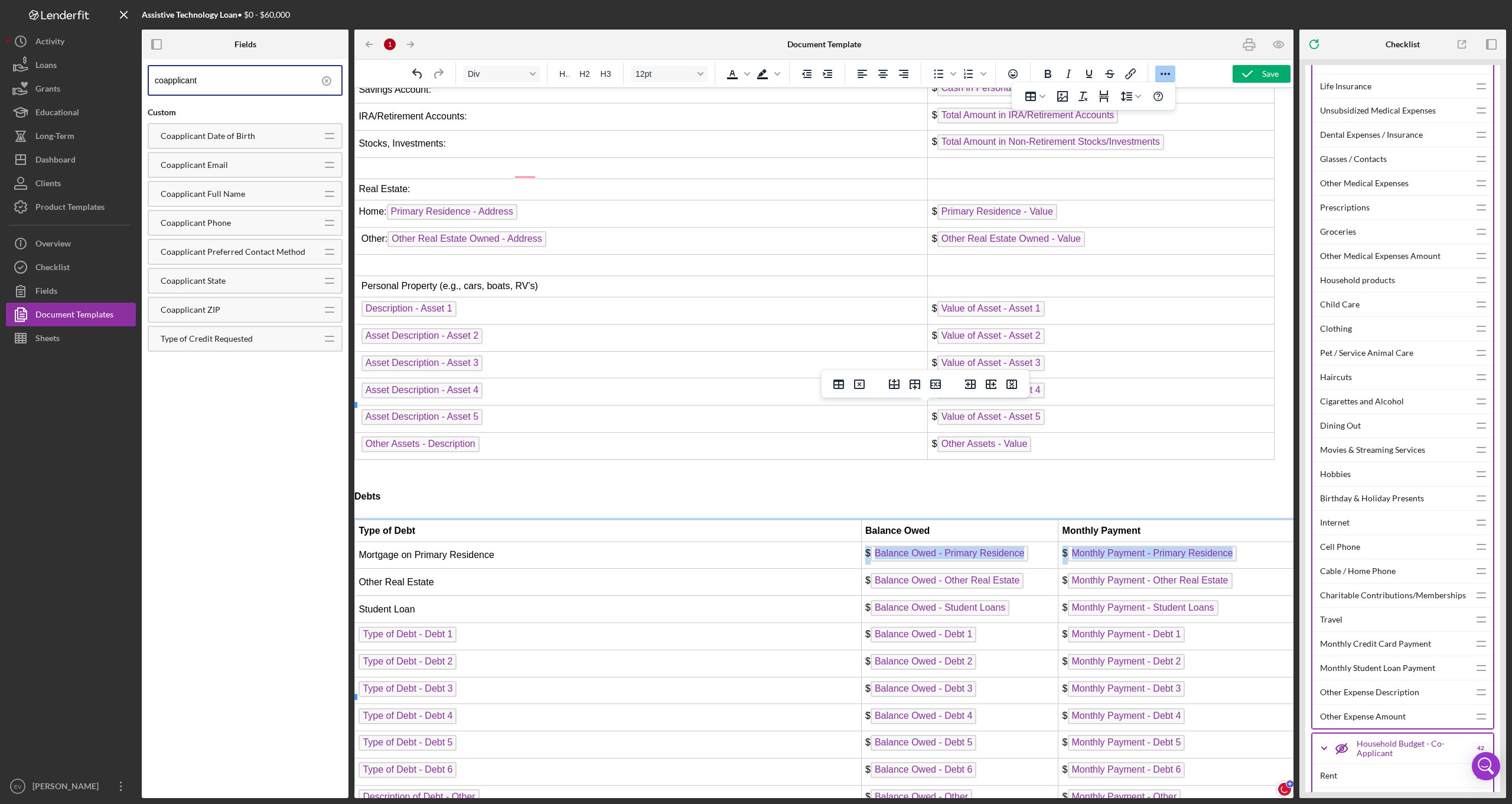
click at [527, 542] on td "Mortgage on Primary Residence" at bounding box center [609, 555] width 507 height 27
click at [1128, 94] on icon "Line height" at bounding box center [1126, 96] width 14 height 14
drag, startPoint x: 1126, startPoint y: 120, endPoint x: 792, endPoint y: 35, distance: 344.6
click at [1126, 120] on div "1" at bounding box center [1130, 117] width 11 height 14
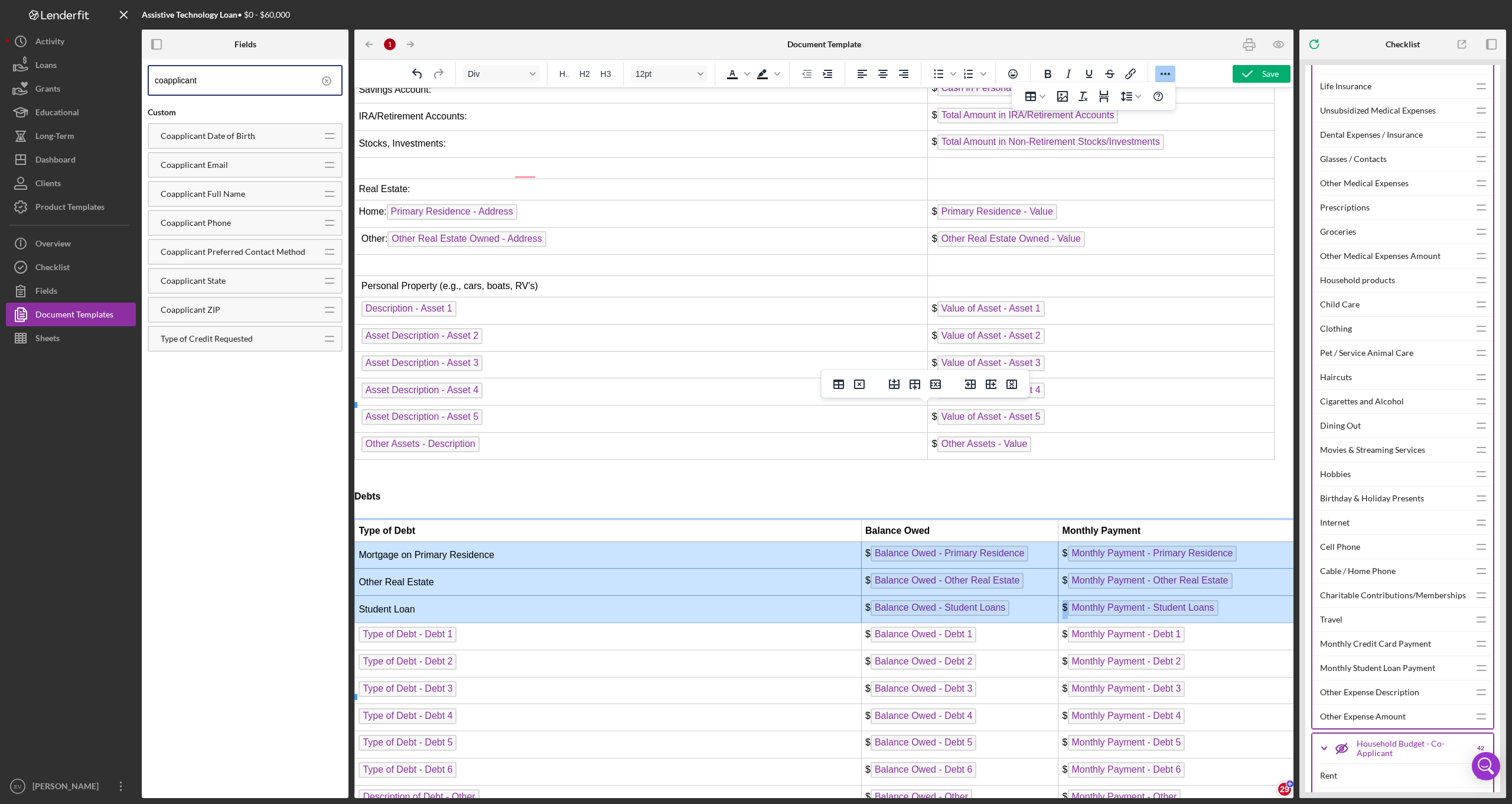
drag, startPoint x: 359, startPoint y: 437, endPoint x: 1126, endPoint y: 498, distance: 769.4
click at [1126, 520] on tbody "Type of Debt Balance Owed Monthly Payment Mortgage on Primary Residence $ Balan…" at bounding box center [931, 666] width 1152 height 292
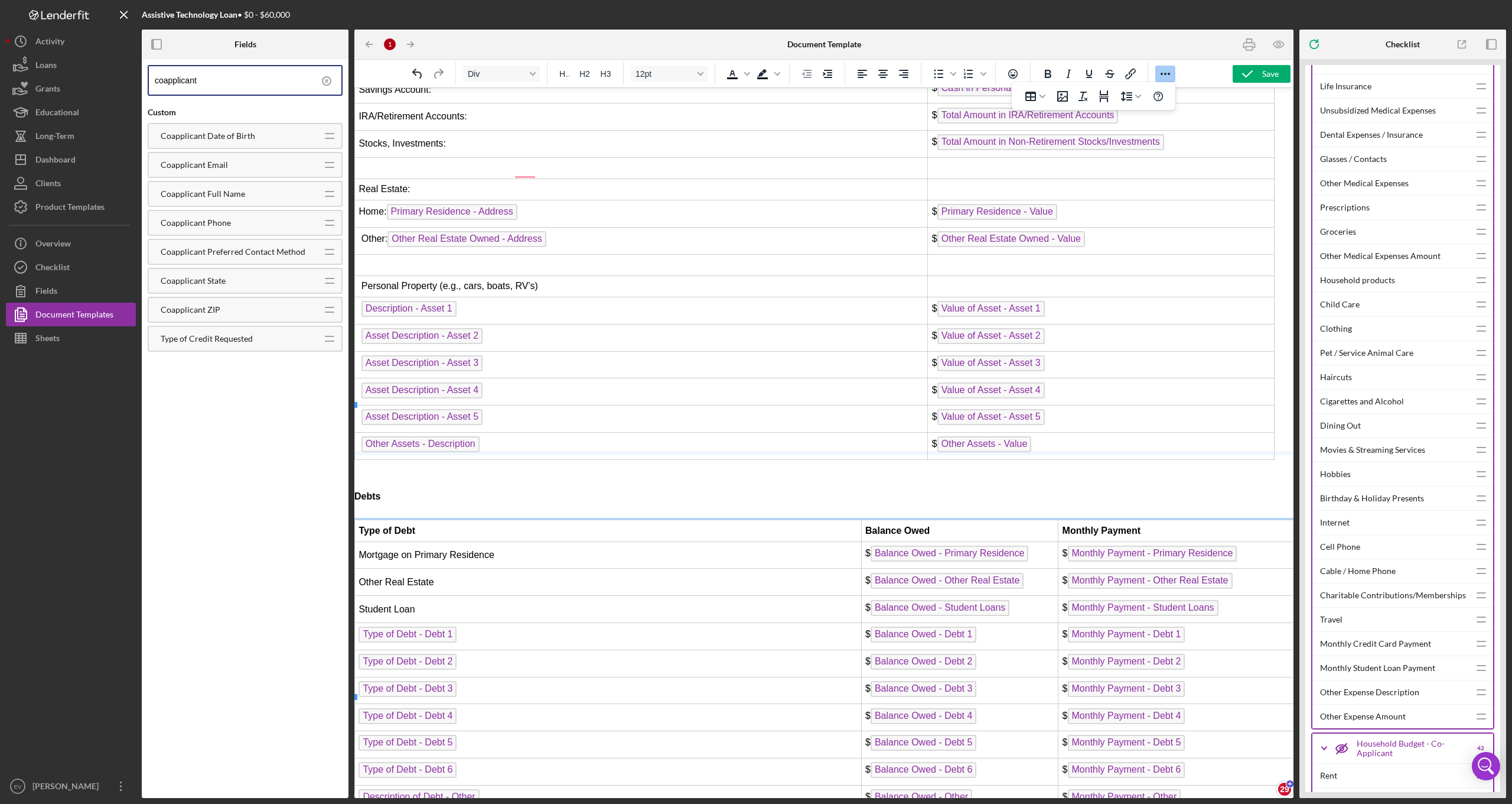
drag, startPoint x: 617, startPoint y: 442, endPoint x: 615, endPoint y: 449, distance: 7.3
click at [615, 542] on td "Mortgage on Primary Residence" at bounding box center [609, 555] width 507 height 27
drag, startPoint x: 594, startPoint y: 453, endPoint x: 598, endPoint y: 443, distance: 10.8
click at [681, 568] on td "Other Real Estate" at bounding box center [609, 581] width 507 height 27
click at [563, 677] on td "Type of Debt - Debt 3" at bounding box center [609, 690] width 507 height 27
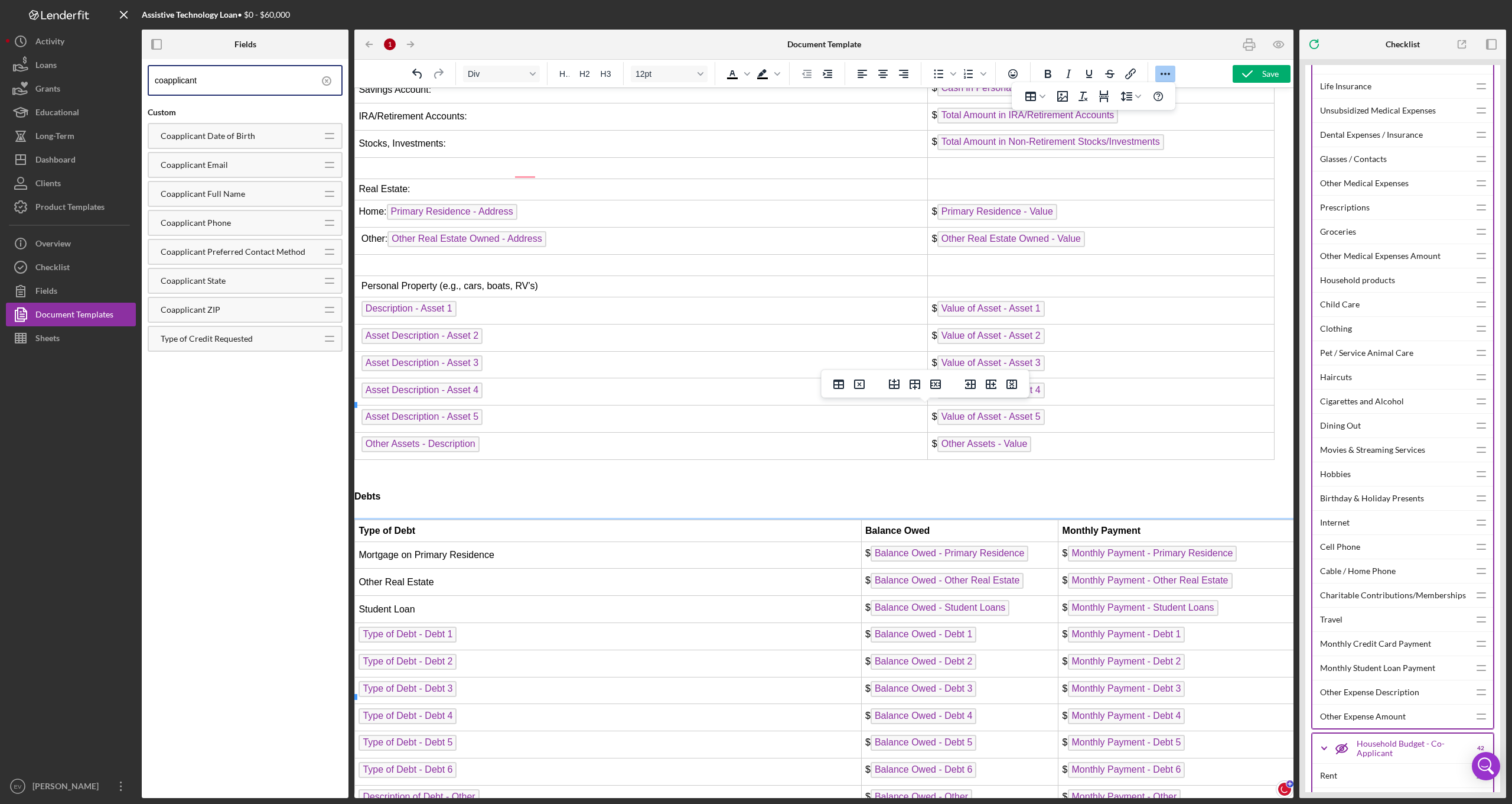
click at [453, 596] on td "Student Loan" at bounding box center [609, 609] width 507 height 27
click at [488, 622] on td "Type of Debt - Debt 1" at bounding box center [609, 635] width 507 height 27
click at [471, 596] on td "Student Loan" at bounding box center [609, 609] width 507 height 27
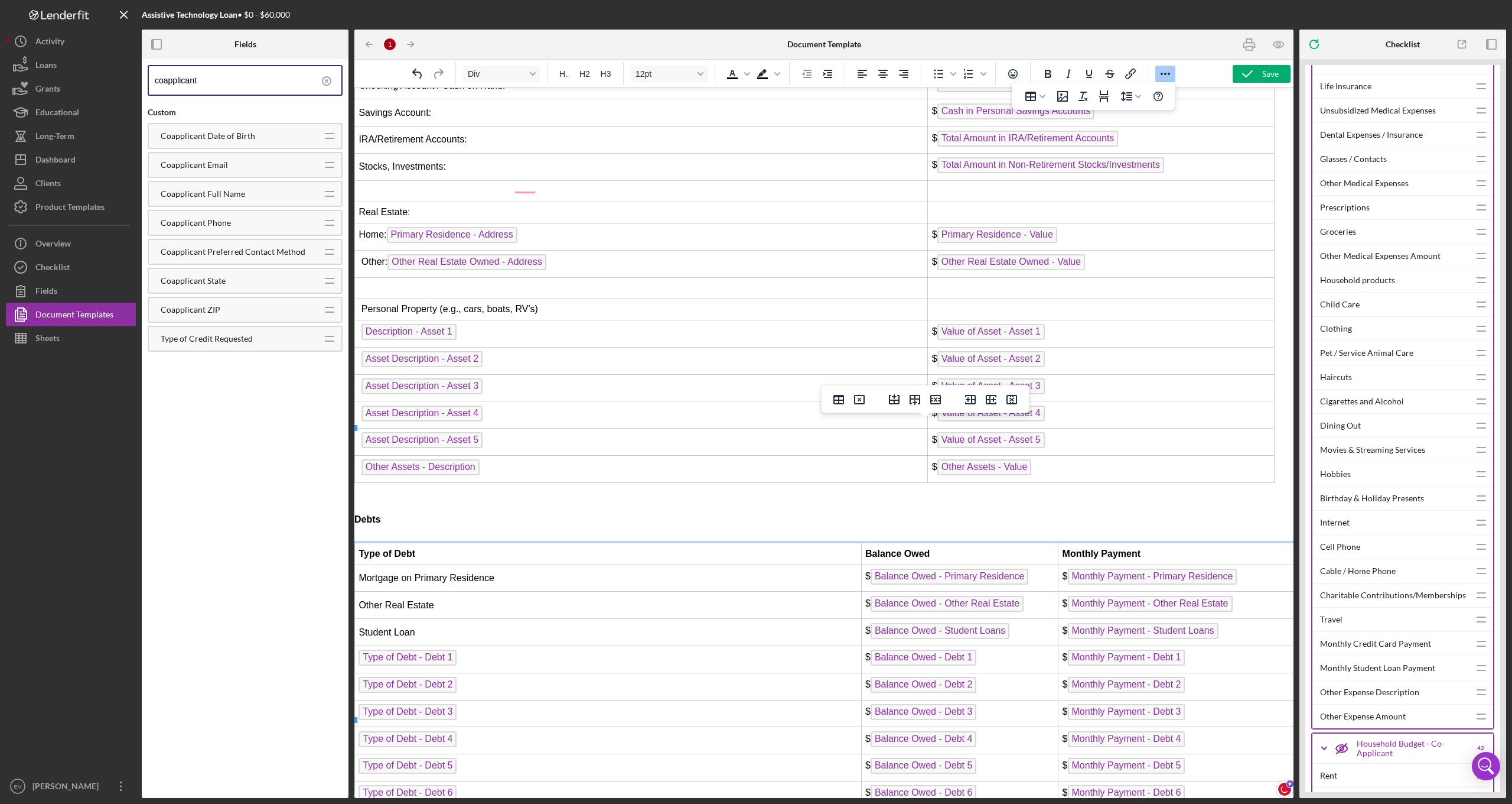
scroll to position [3578, 10]
click at [425, 496] on p "Rich Text Area. Press ALT-0 for help." at bounding box center [815, 503] width 920 height 14
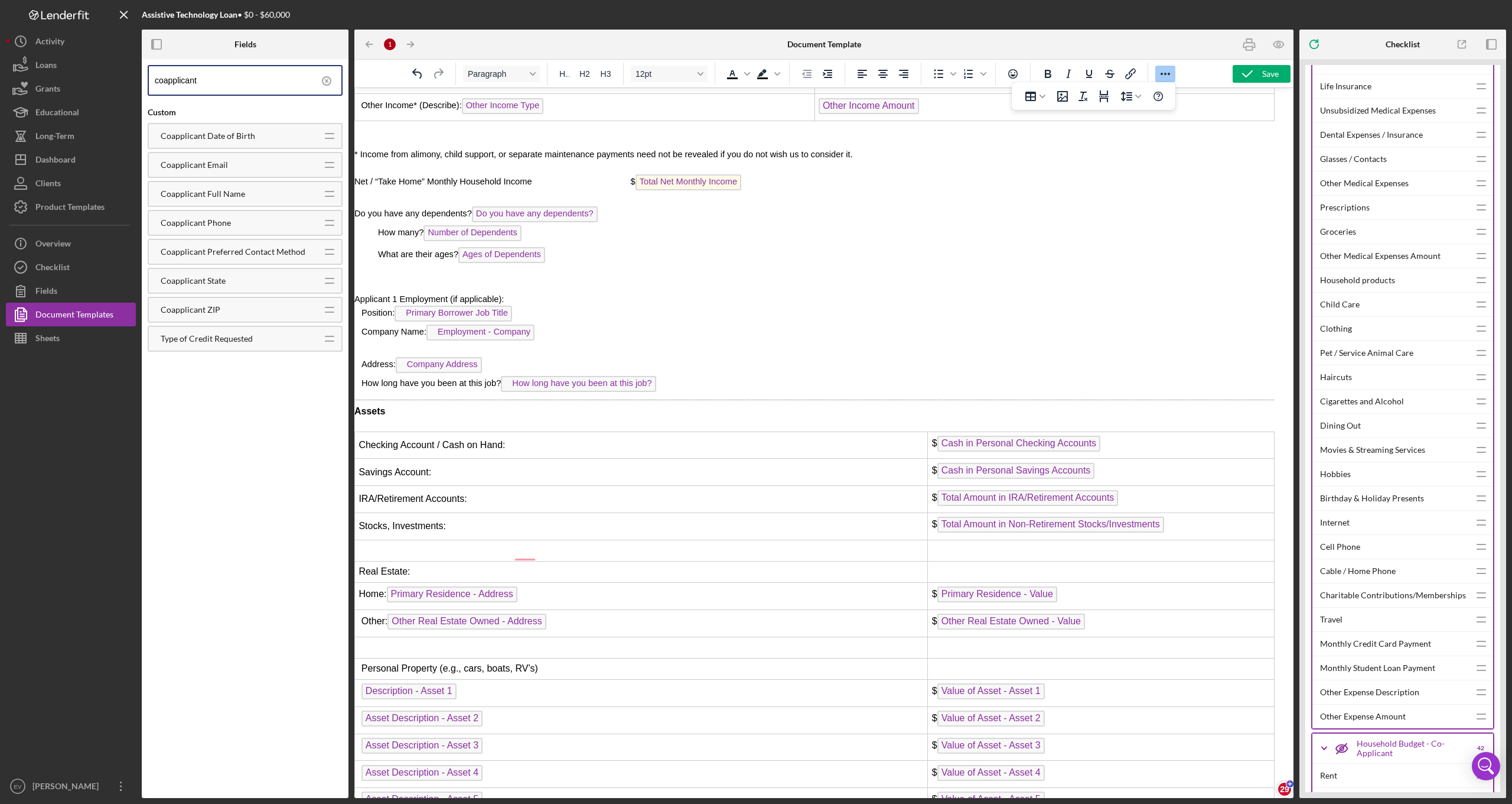
scroll to position [3211, 10]
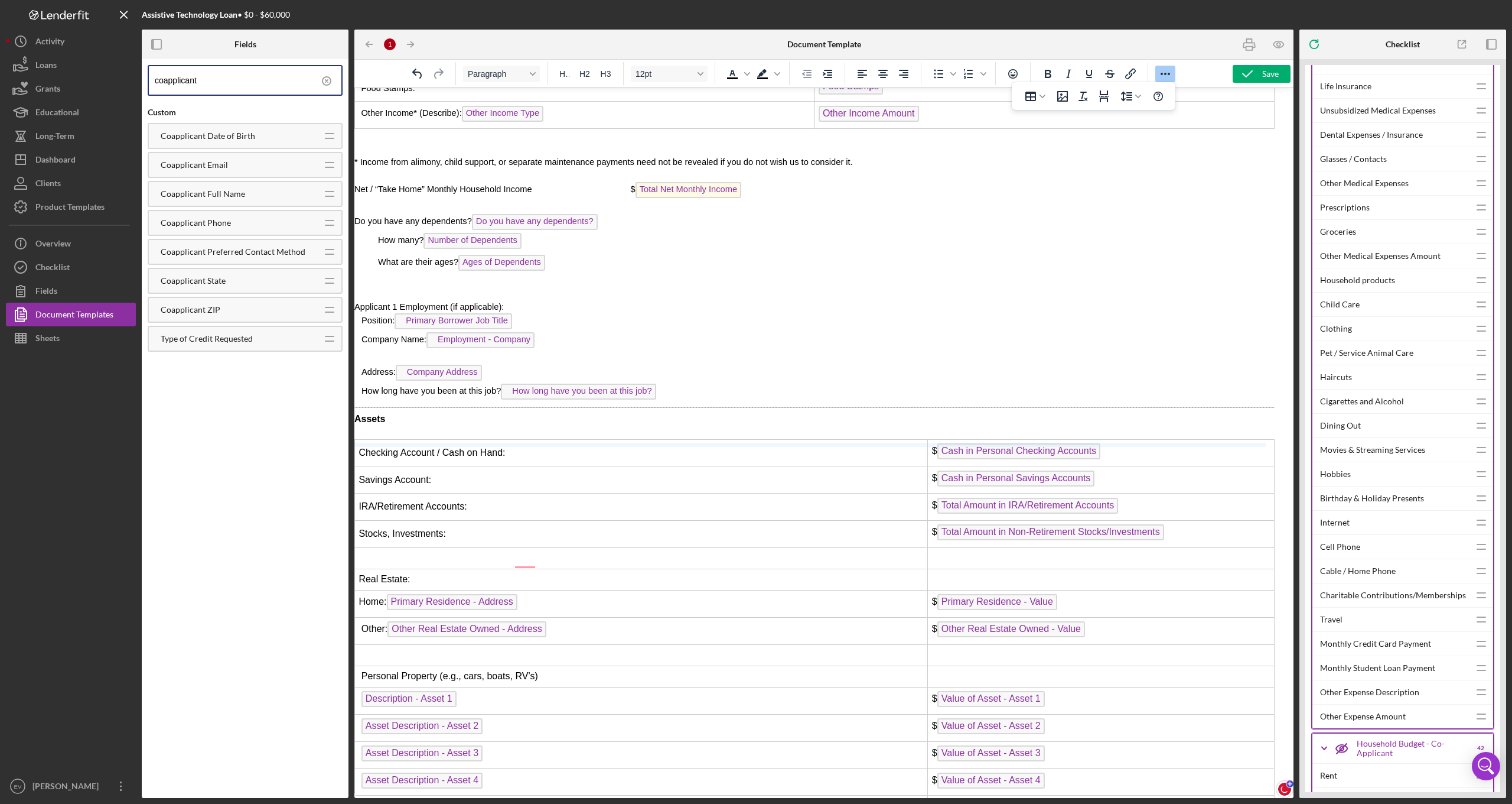
drag, startPoint x: 419, startPoint y: 453, endPoint x: 421, endPoint y: 444, distance: 9.2
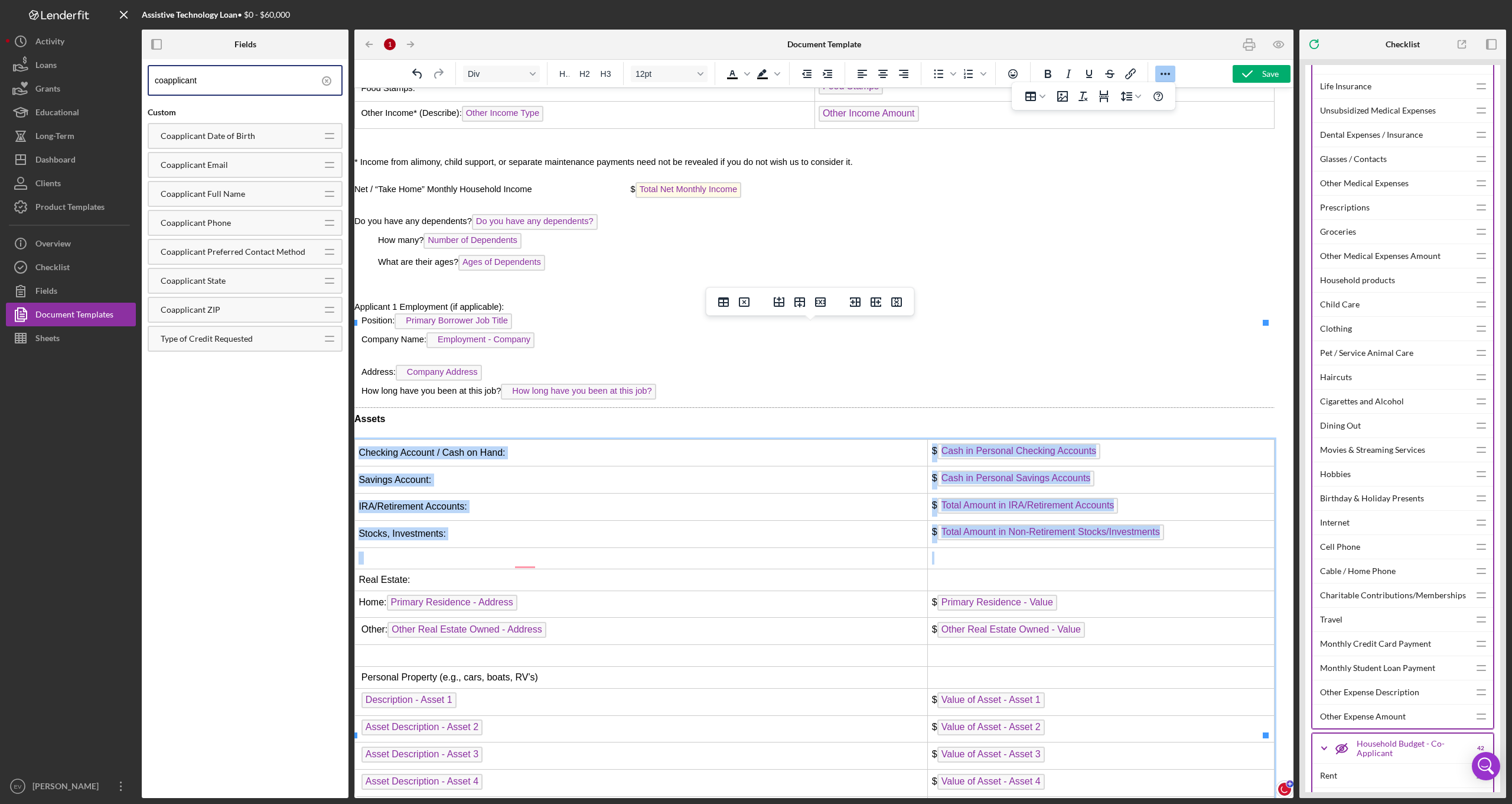
click at [435, 451] on html "Assistive Technology Loan Application Loan Application Instructions Please revi…" at bounding box center [815, 132] width 939 height 6511
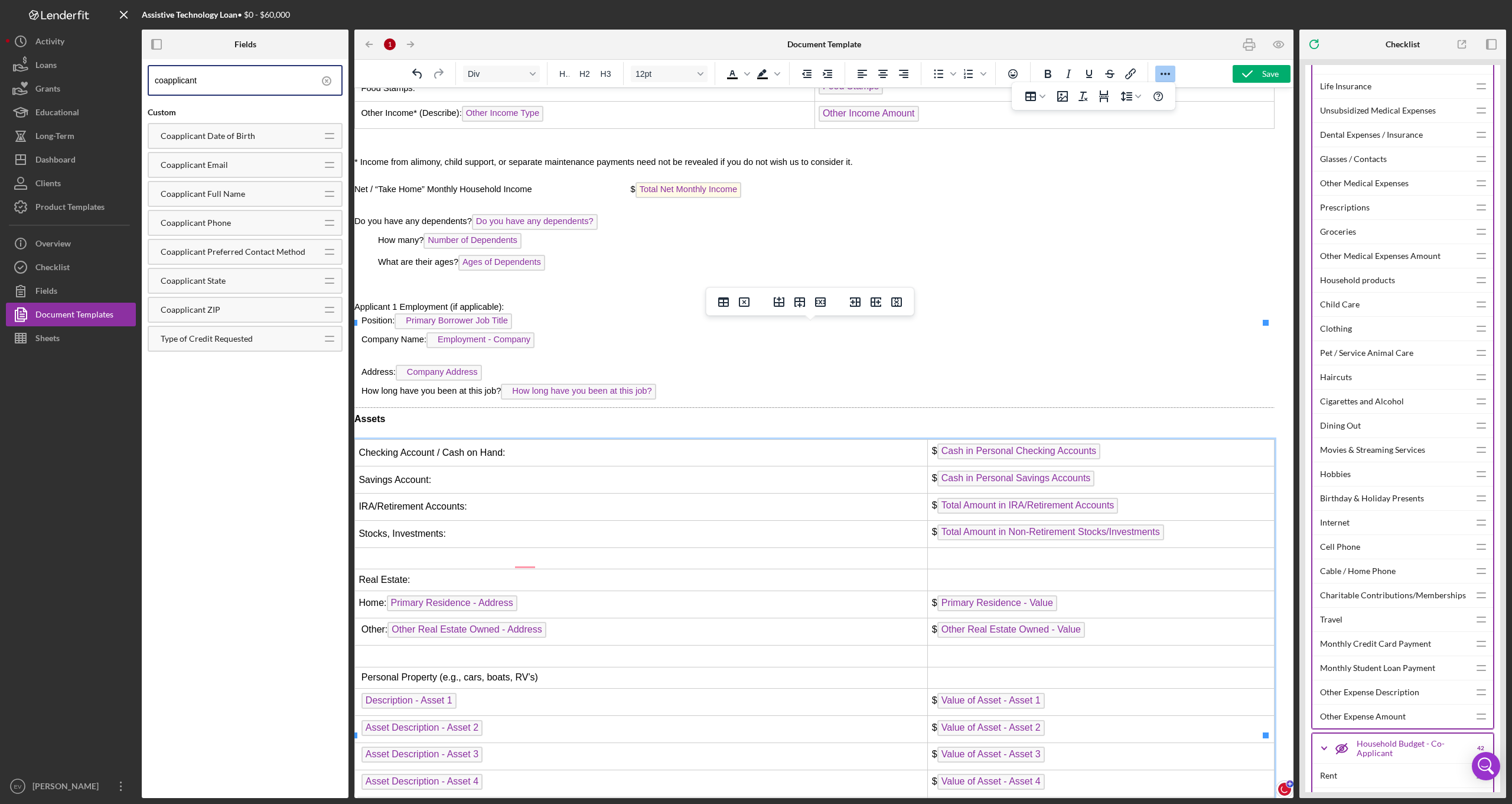
click at [868, 520] on td "Stocks, Investments:" at bounding box center [642, 533] width 573 height 27
drag, startPoint x: 881, startPoint y: 451, endPoint x: 885, endPoint y: 443, distance: 8.9
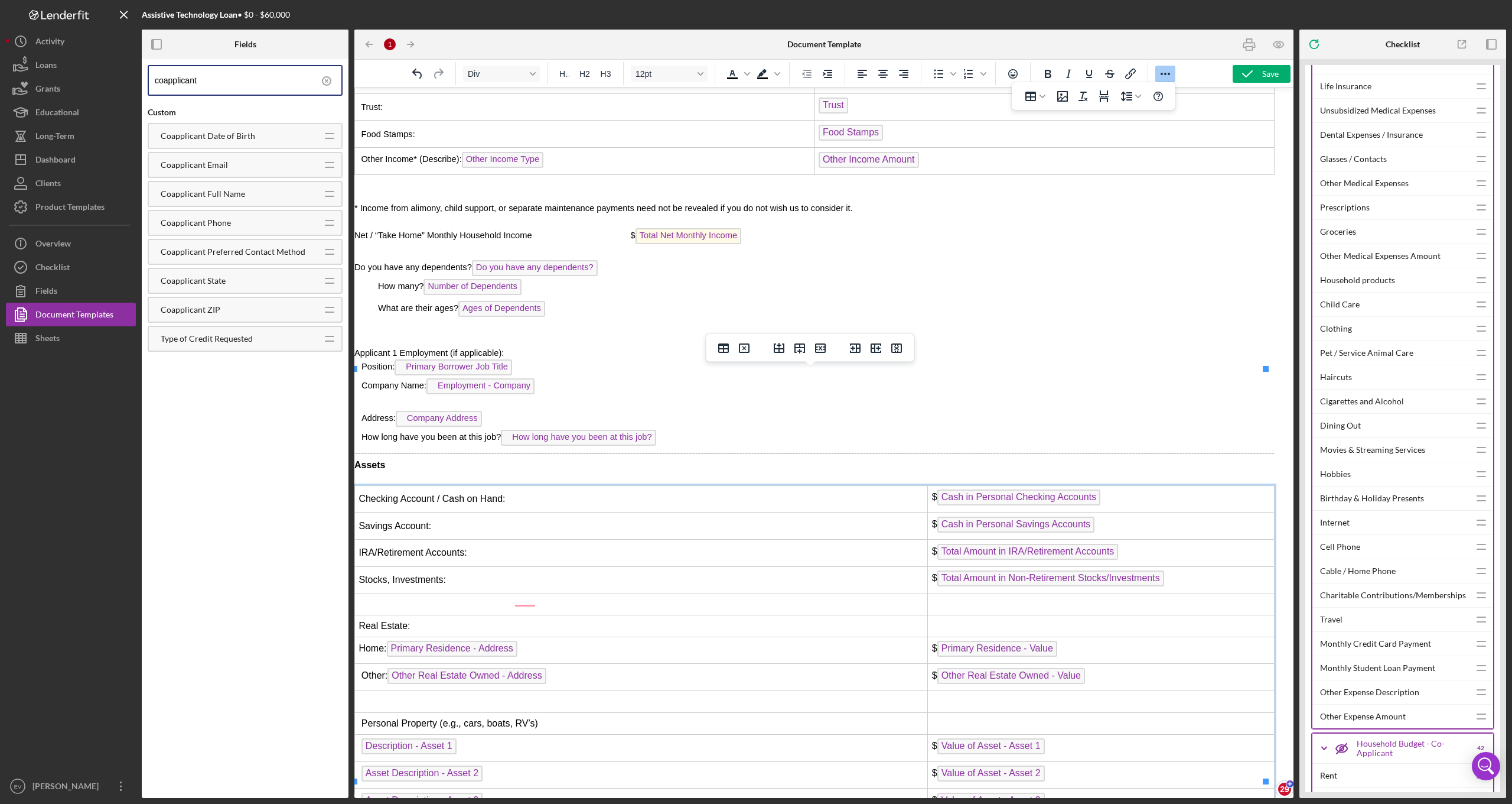
scroll to position [3165, 10]
click at [412, 472] on p "Rich Text Area. Press ALT-0 for help." at bounding box center [815, 478] width 920 height 13
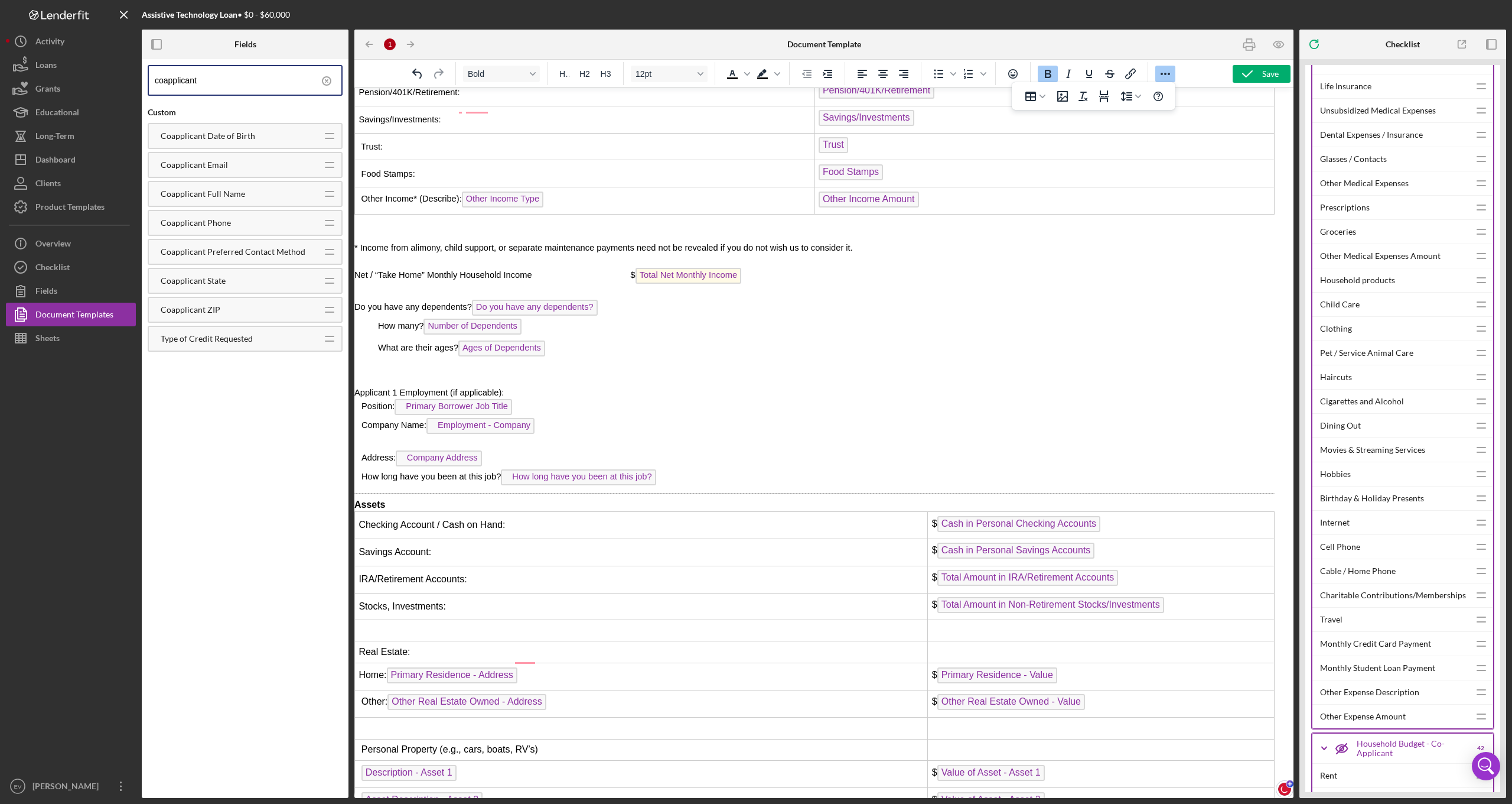
scroll to position [3102, 10]
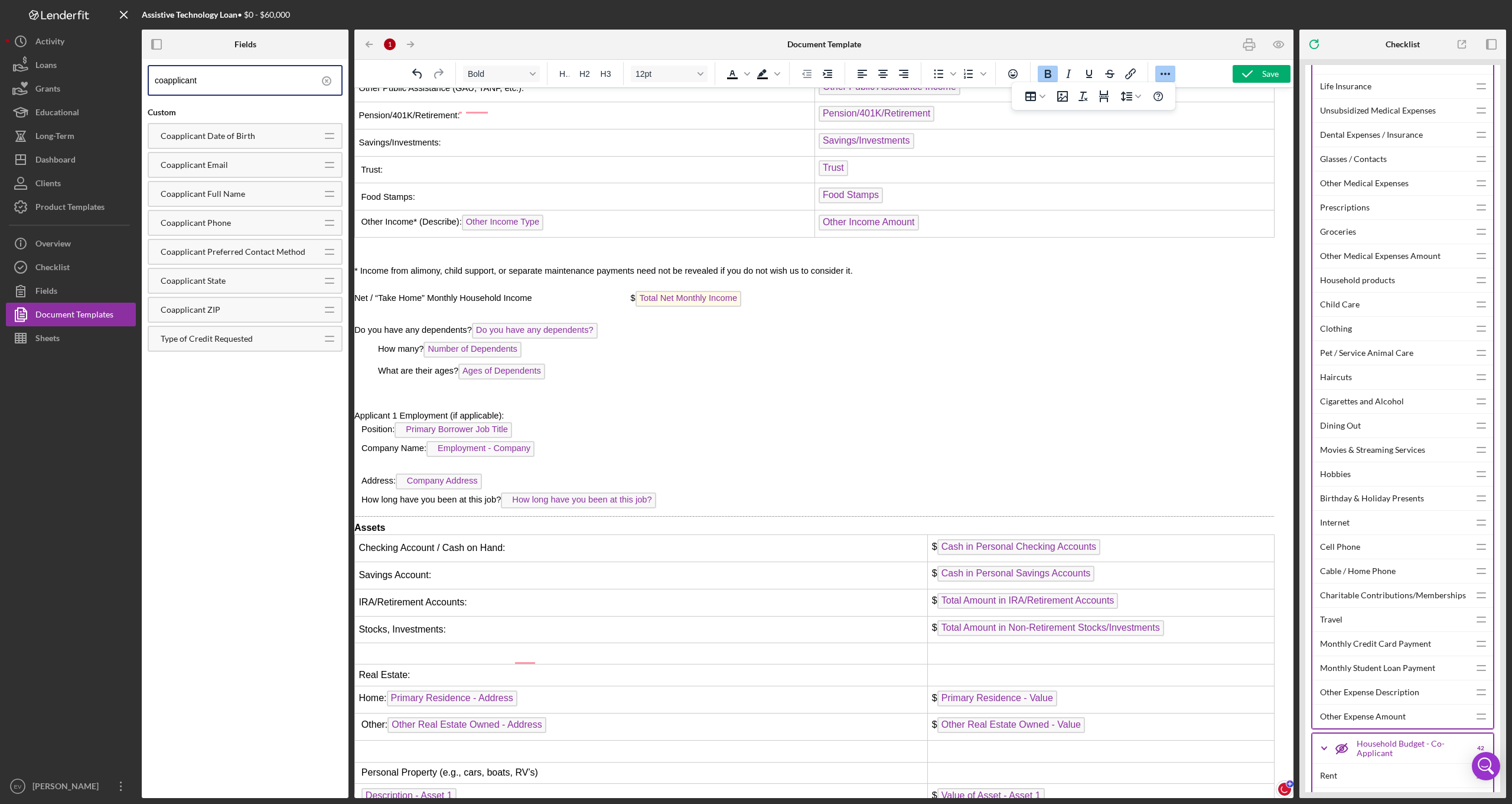
click at [690, 291] on span "Total Net Monthly Income" at bounding box center [689, 298] width 106 height 16
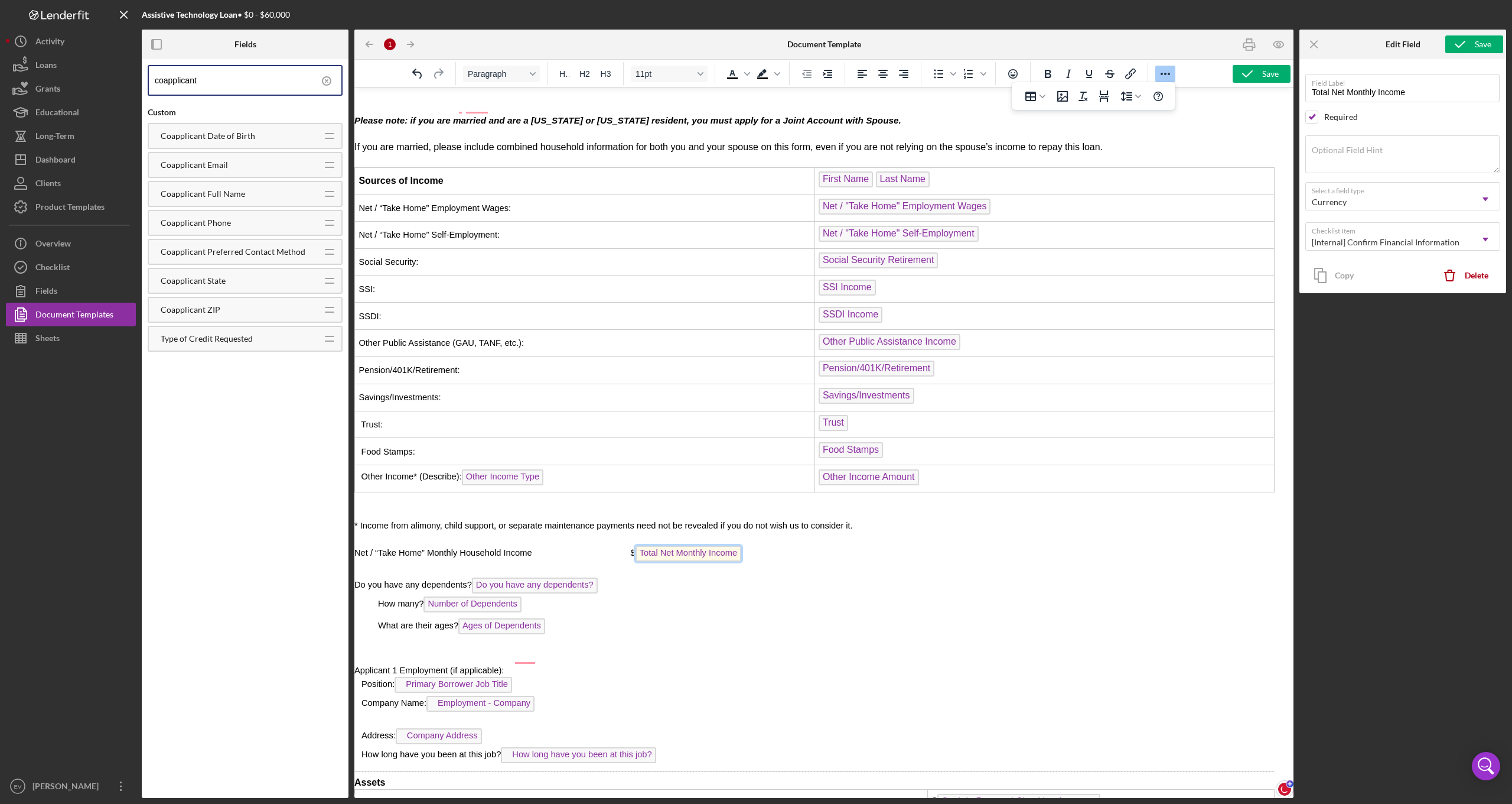
scroll to position [2848, 10]
click at [1278, 46] on icon "button" at bounding box center [1279, 44] width 3 height 3
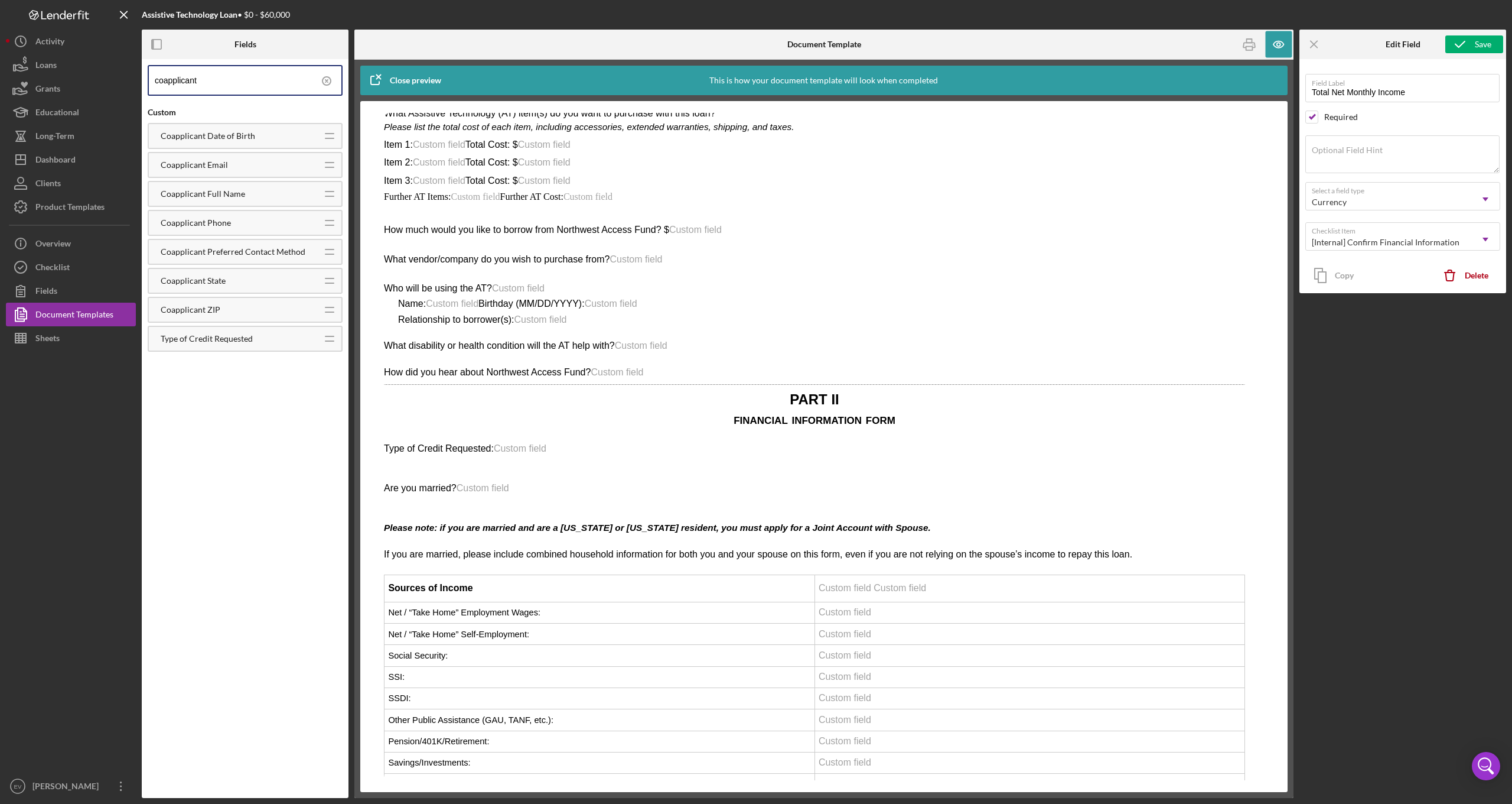
scroll to position [2465, 10]
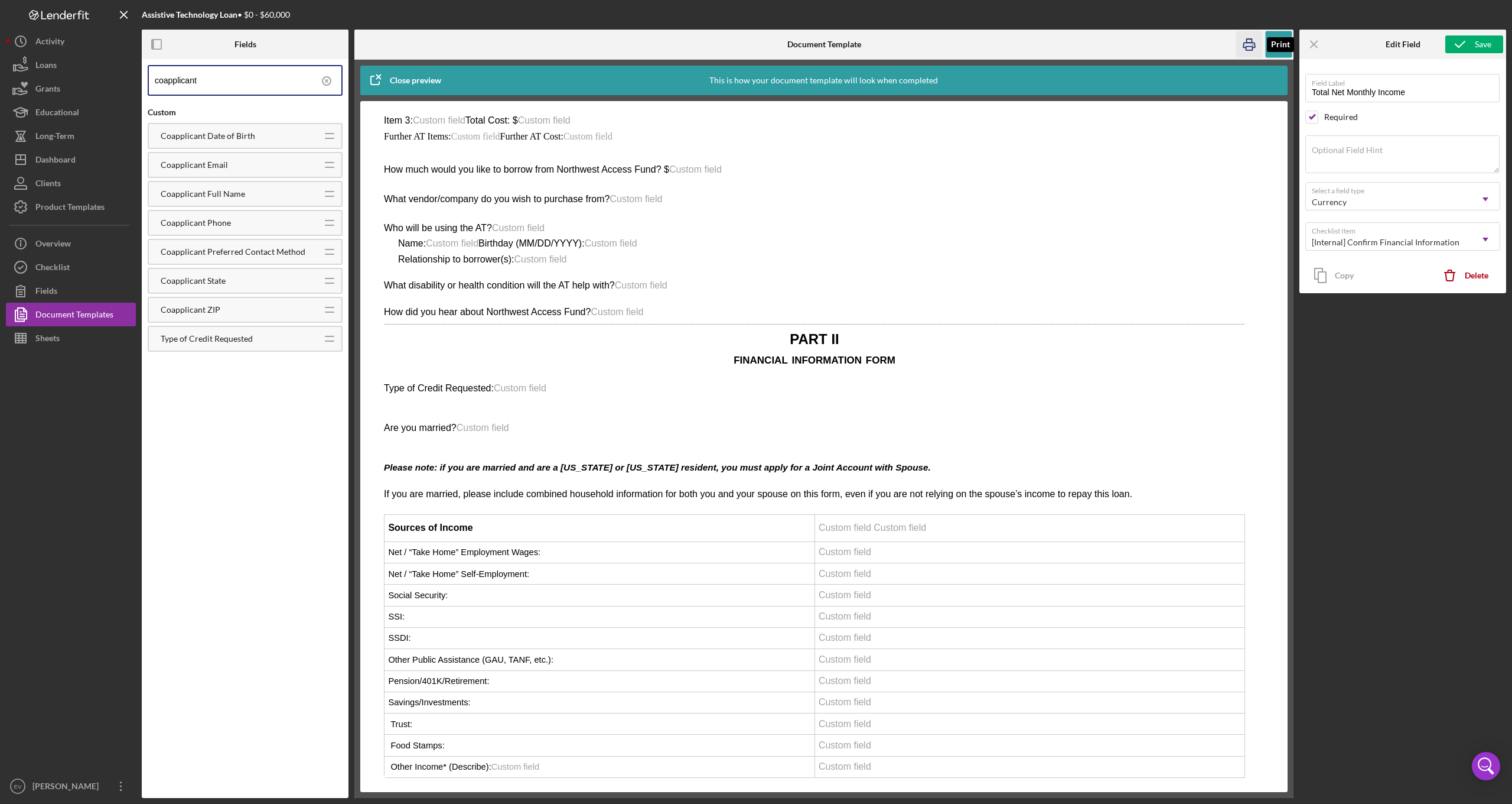
click at [1250, 43] on icon "button" at bounding box center [1249, 45] width 12 height 5
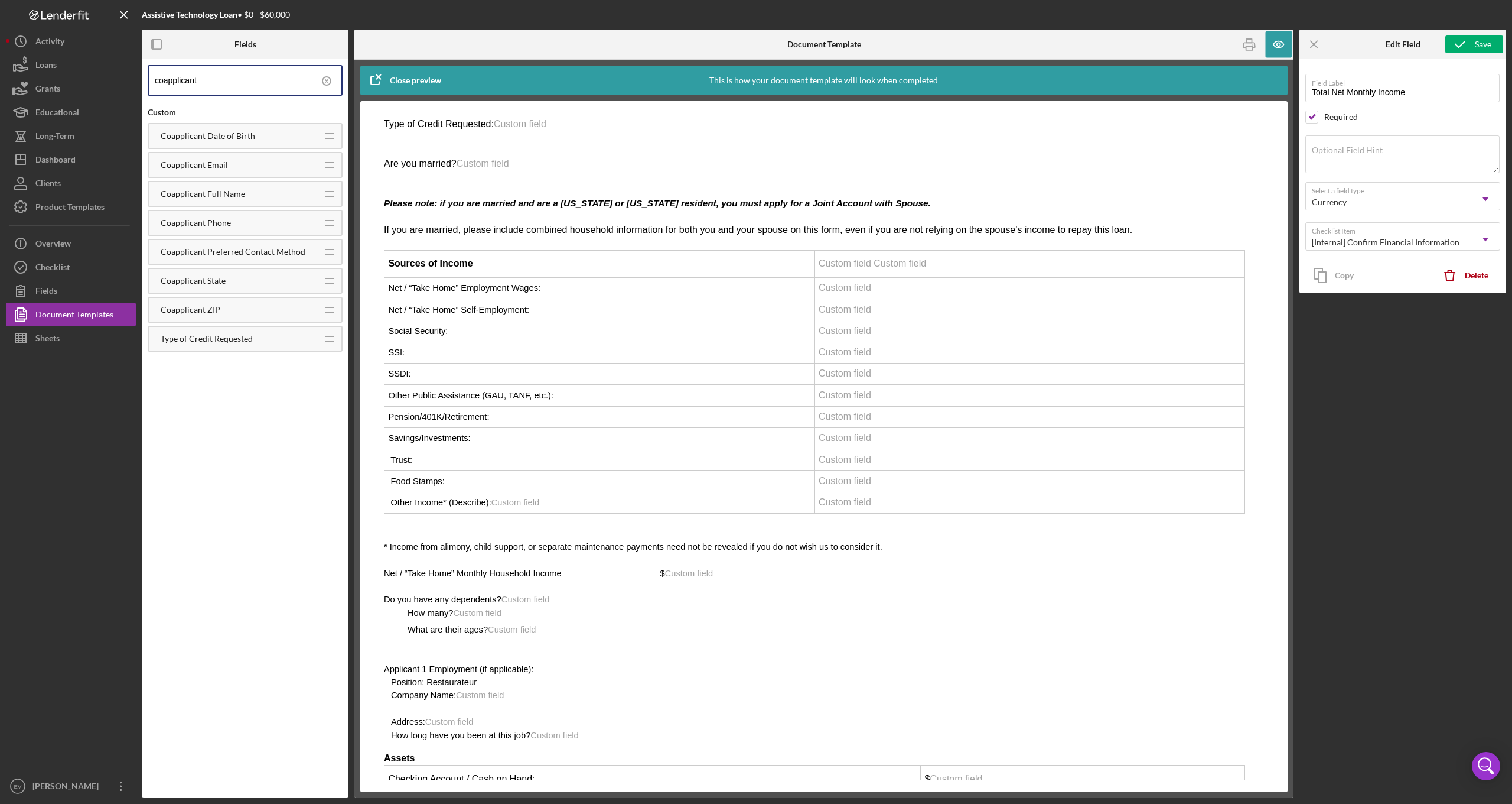
scroll to position [2993, 10]
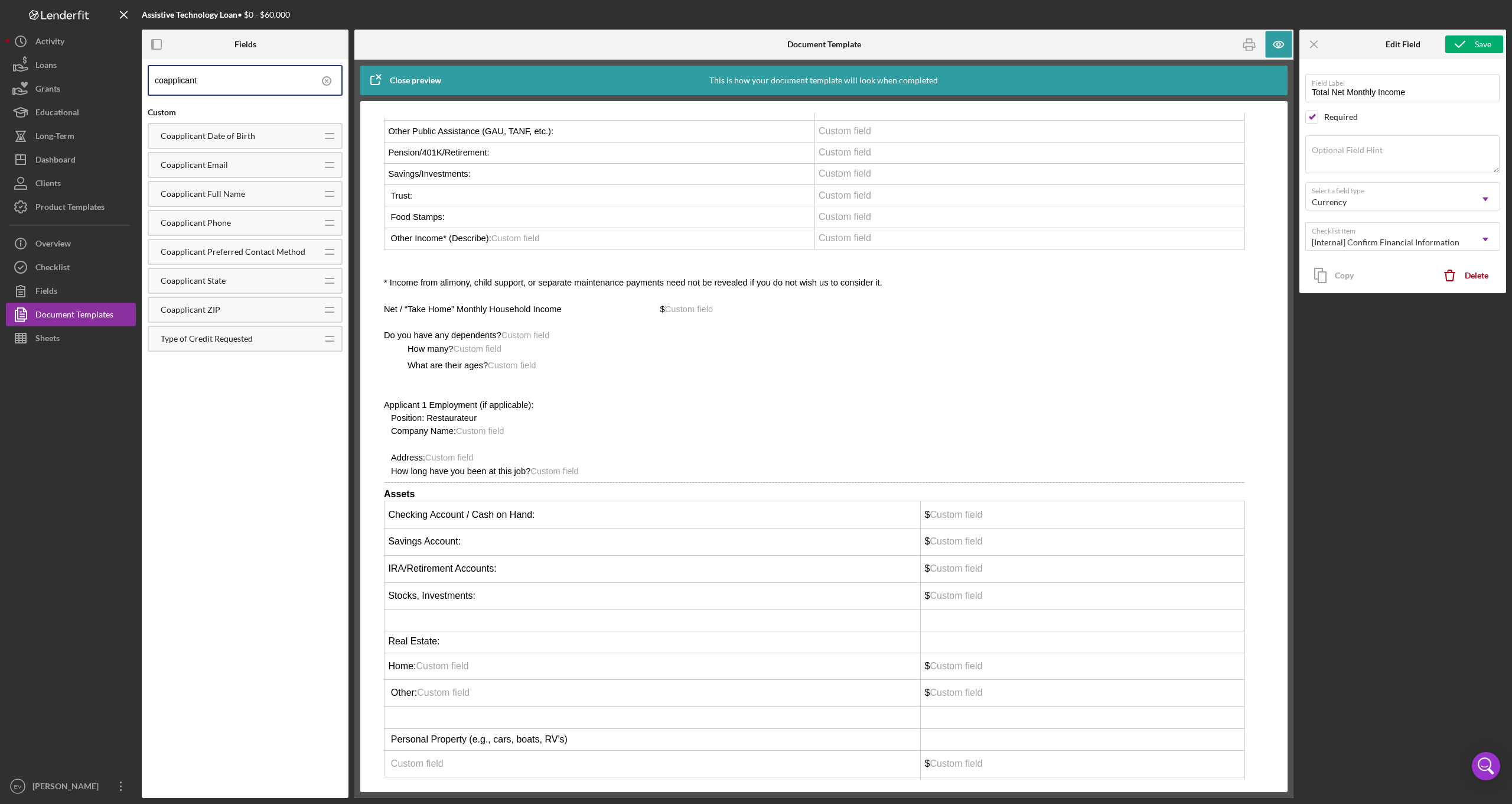
click at [558, 438] on p "Rich Text Area. Press ALT-0 for help." at bounding box center [815, 444] width 861 height 13
click at [484, 426] on span "Custom field" at bounding box center [479, 431] width 48 height 10
click at [443, 453] on span "Custom field" at bounding box center [449, 457] width 48 height 10
click at [444, 411] on p "Position: Restaurateur" at bounding box center [815, 418] width 861 height 13
click at [396, 453] on span "Address: Custom field" at bounding box center [432, 457] width 82 height 10
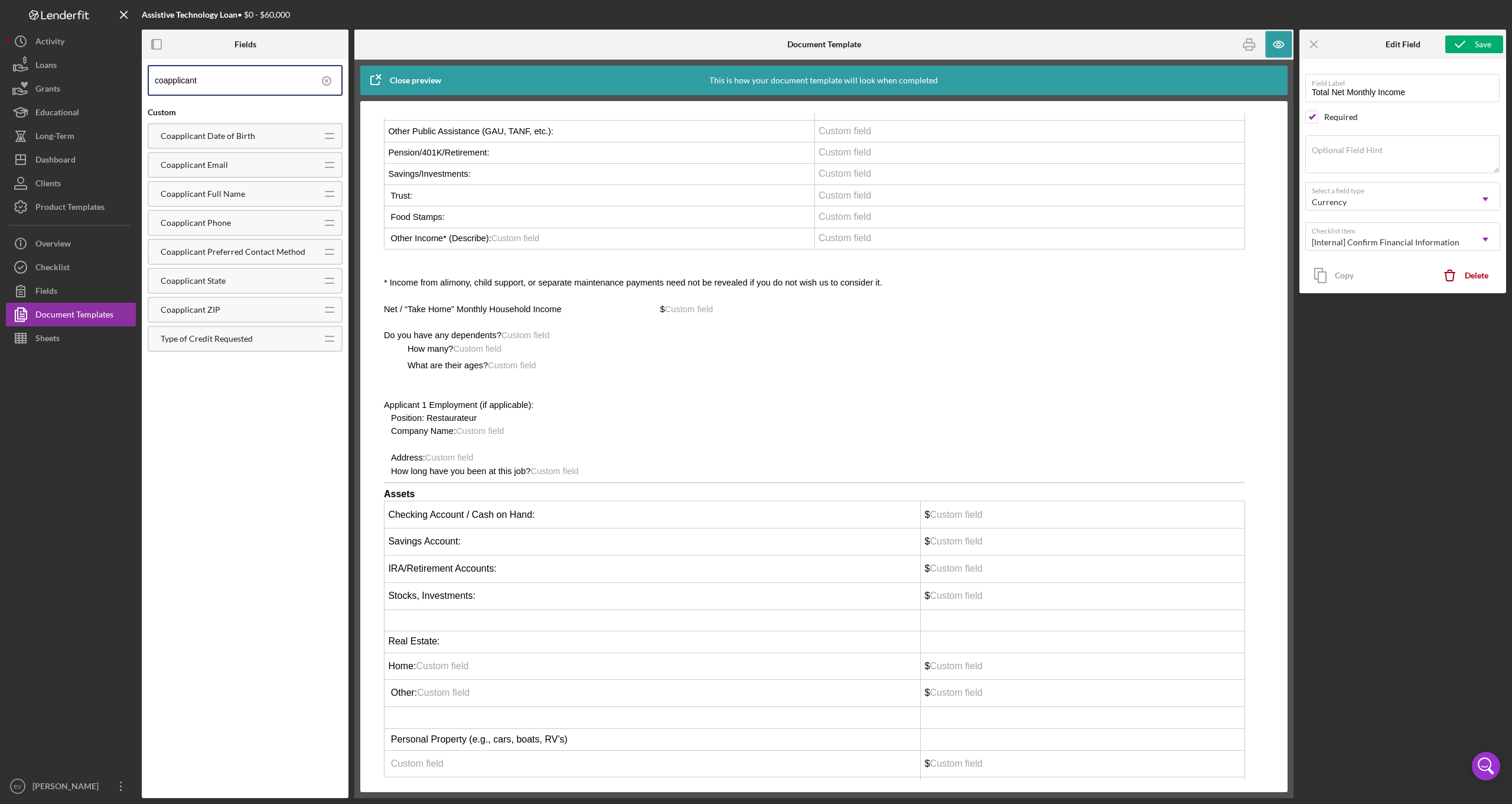
click at [487, 451] on p "Address: Custom field" at bounding box center [815, 457] width 861 height 13
click at [430, 453] on span "Custom field" at bounding box center [449, 457] width 48 height 10
drag, startPoint x: 463, startPoint y: 335, endPoint x: 390, endPoint y: 321, distance: 74.3
click at [390, 321] on div "PART II financial information form Type of Credit Requested: Custom field Are y…" at bounding box center [815, 522] width 861 height 1452
click at [563, 424] on p "Company Name: Custom field" at bounding box center [815, 431] width 861 height 13
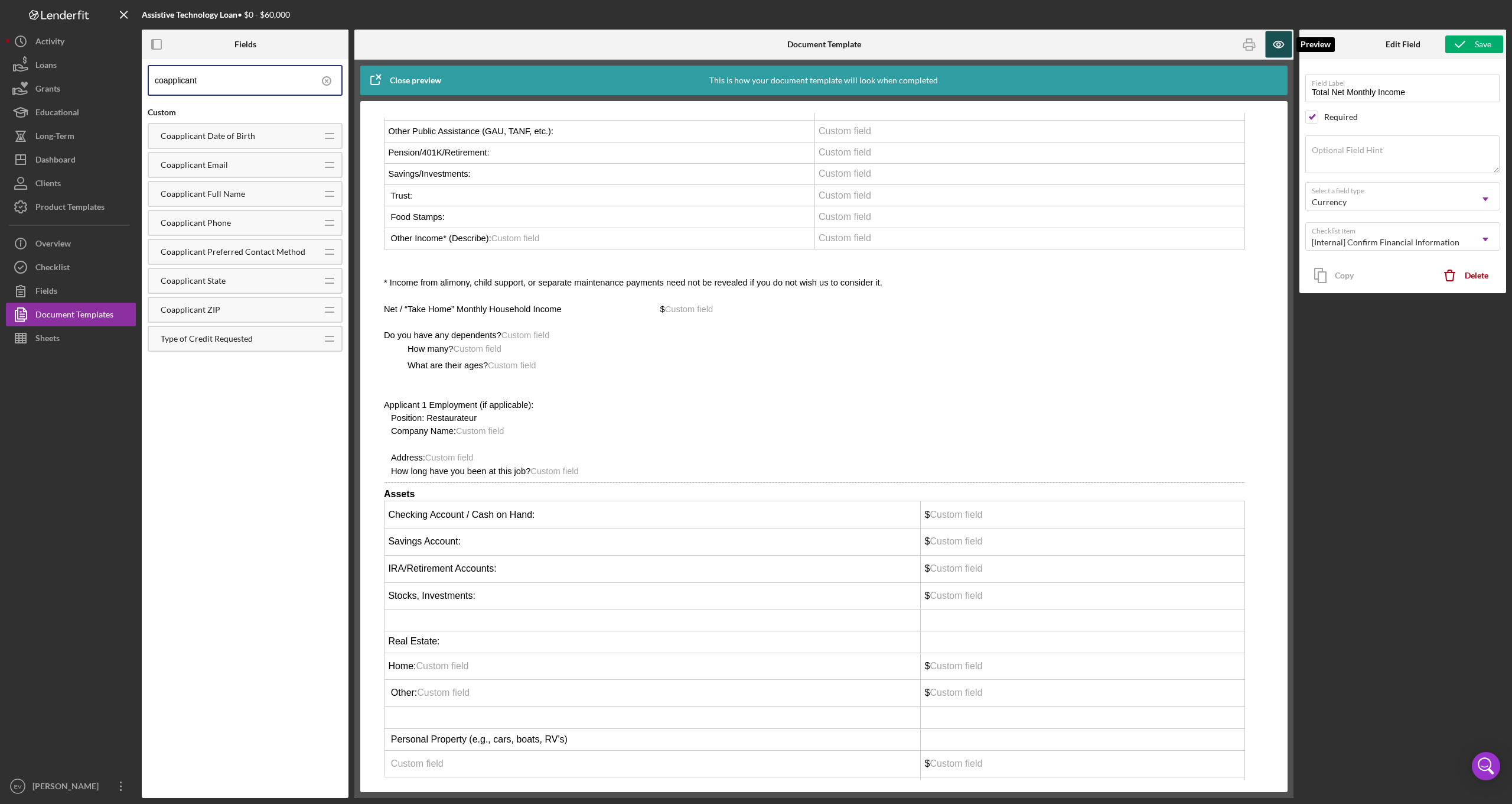
click at [1277, 42] on icon "button" at bounding box center [1279, 44] width 27 height 27
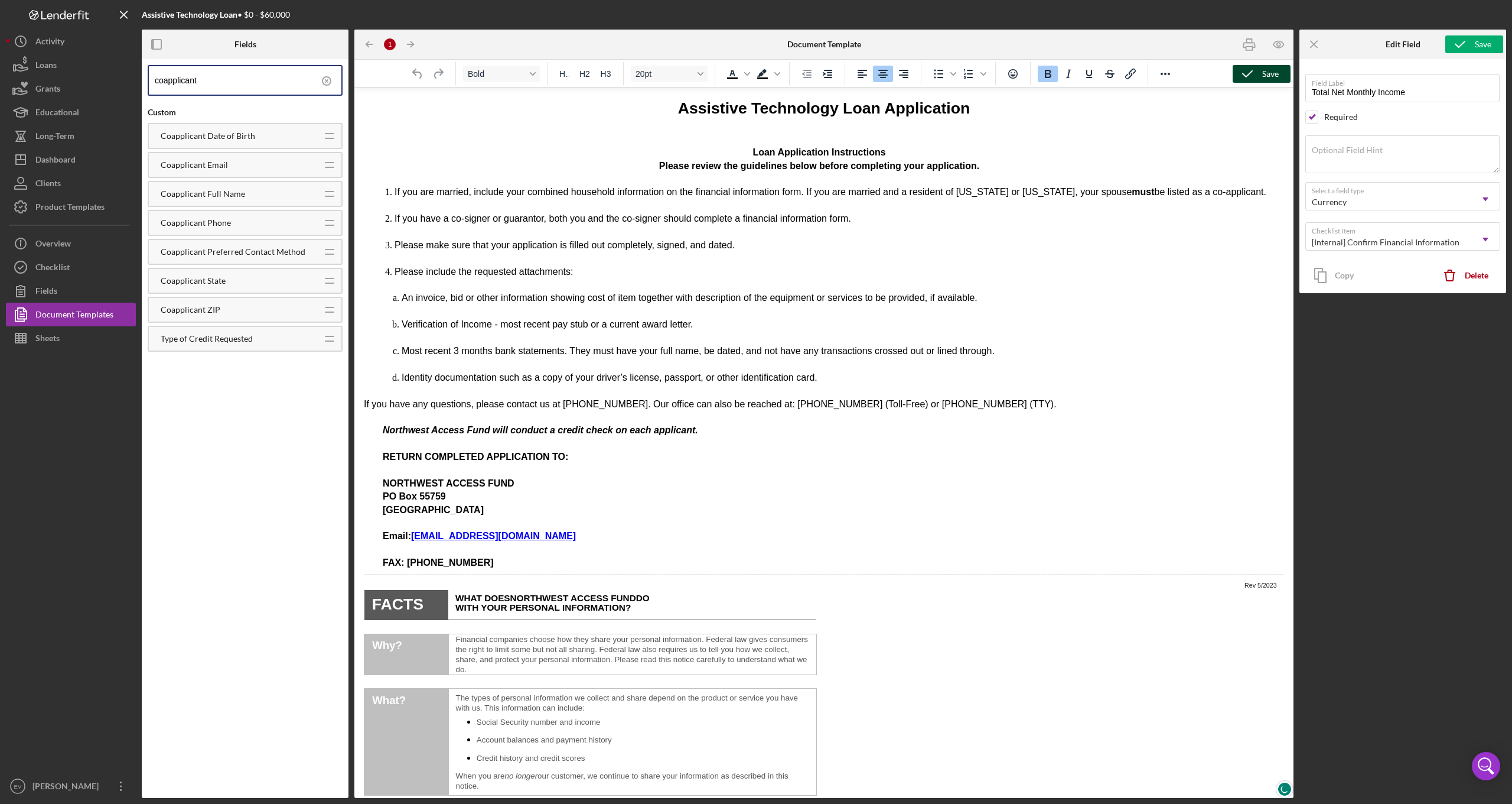
click at [1263, 79] on div "Save" at bounding box center [1270, 74] width 17 height 18
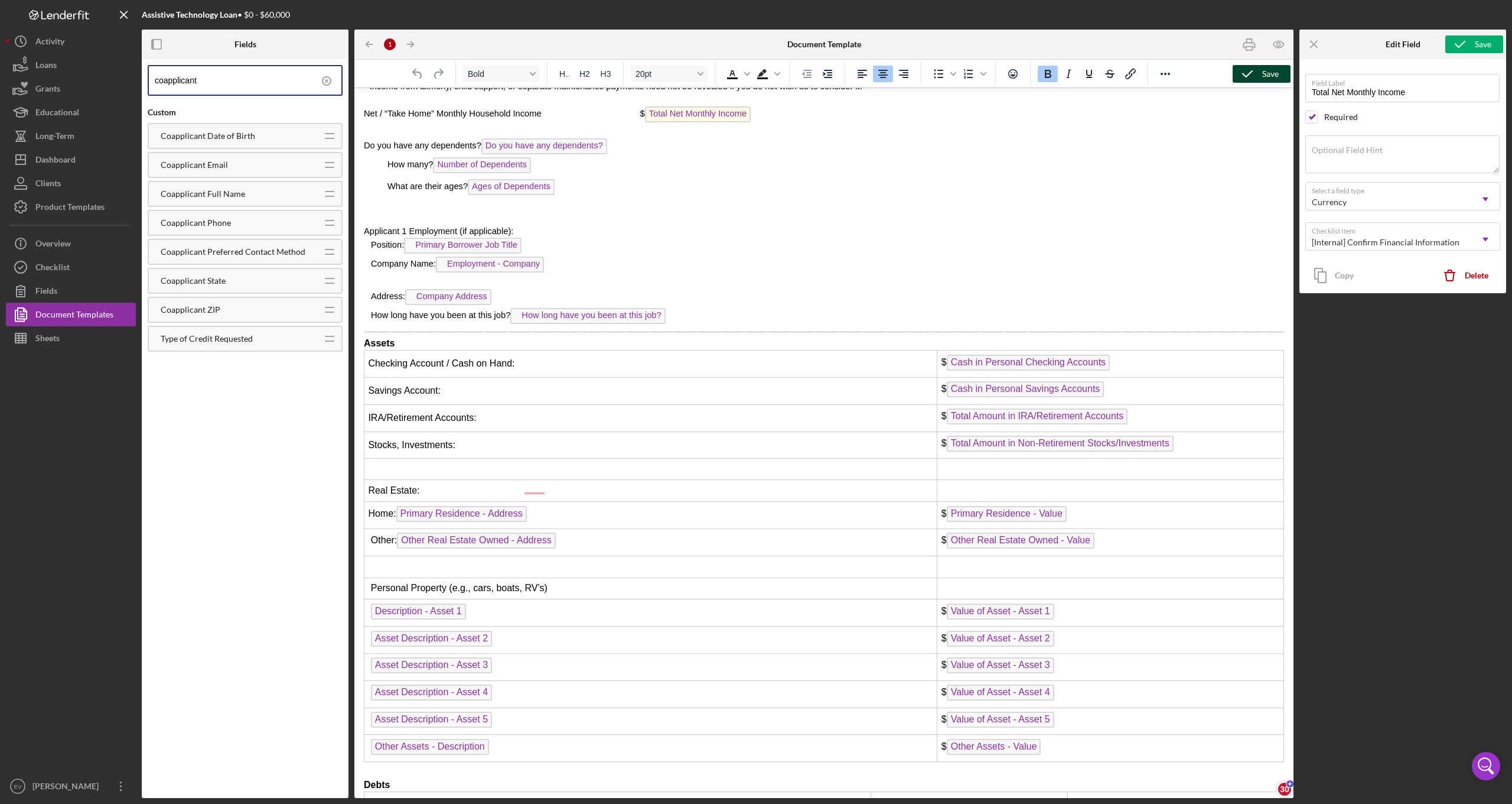
scroll to position [3288, 0]
click at [427, 761] on p "Rich Text Area. Press ALT-0 for help." at bounding box center [823, 767] width 920 height 13
click at [1164, 77] on icon "Reveal or hide additional toolbar items" at bounding box center [1165, 74] width 14 height 14
click at [1107, 98] on icon "Page Break" at bounding box center [1104, 96] width 10 height 12
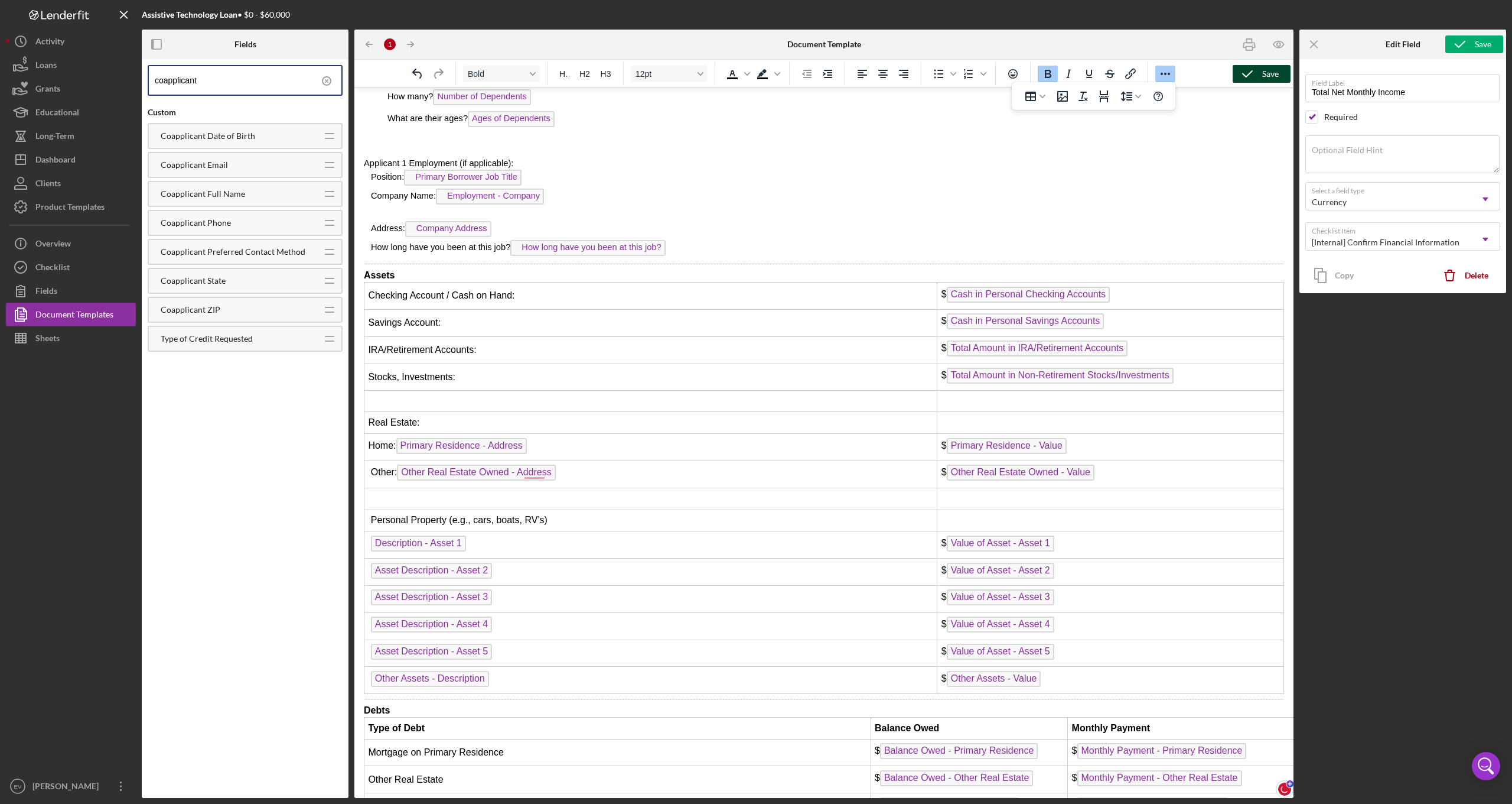
scroll to position [3478, 0]
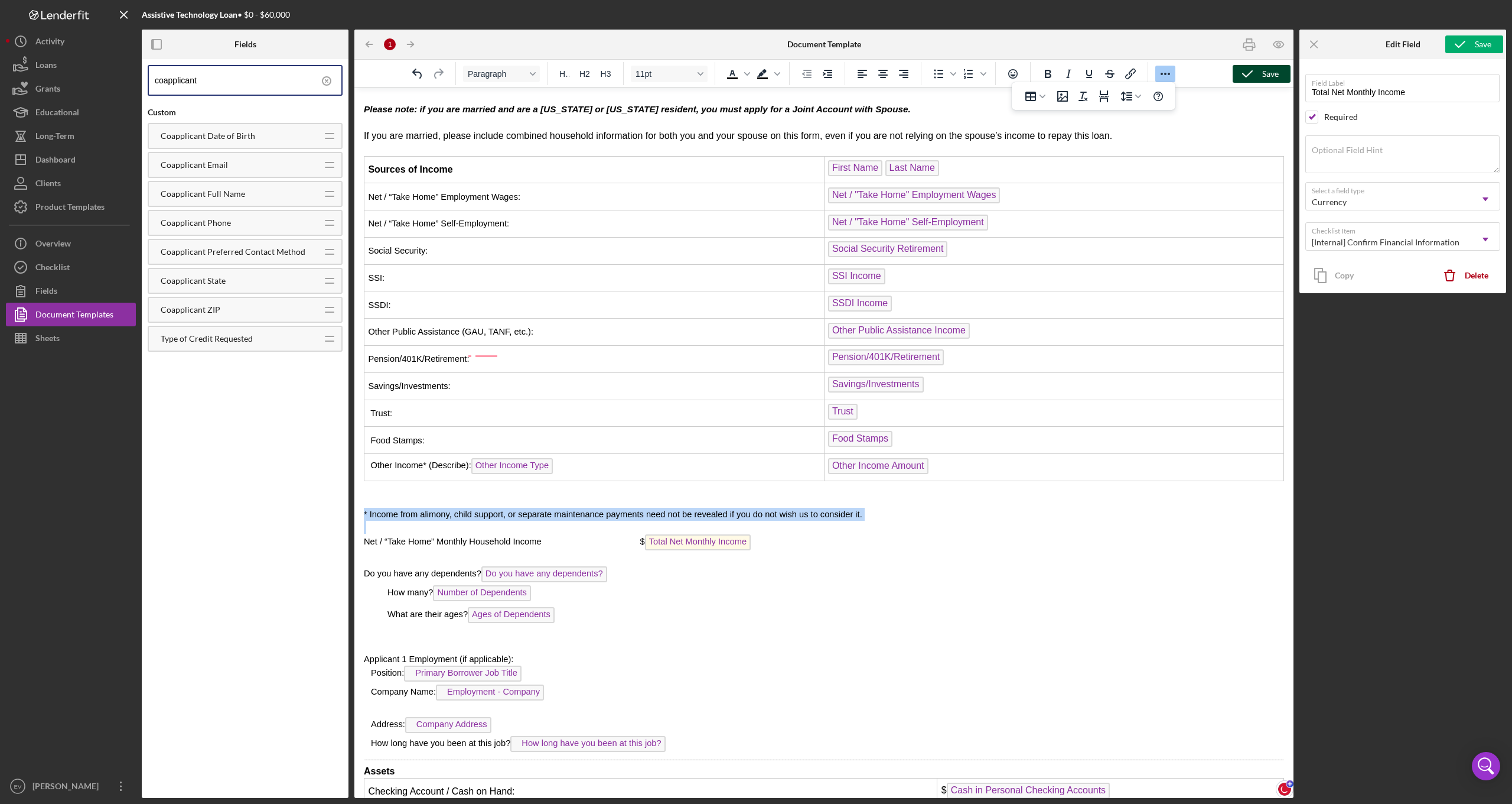
drag, startPoint x: 364, startPoint y: 398, endPoint x: 806, endPoint y: 424, distance: 442.8
click at [806, 424] on div "PART II financial information form Type of Credit Requested: Type of Credit Req…" at bounding box center [823, 739] width 920 height 1570
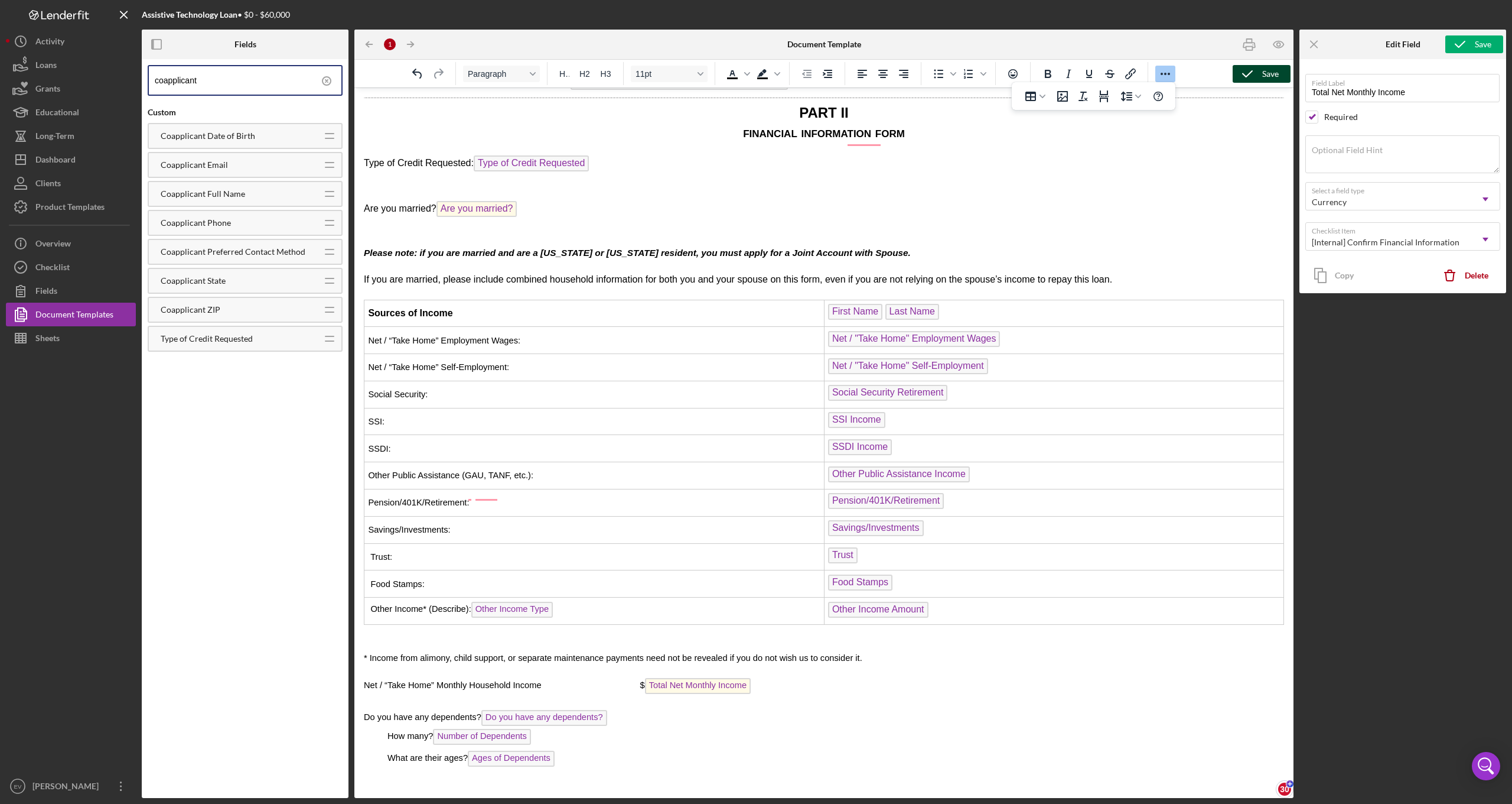
click at [773, 678] on p "Net / “Take Home” Monthly Household Income $ Total Net Monthly Income ﻿" at bounding box center [823, 687] width 920 height 19
drag, startPoint x: 781, startPoint y: 567, endPoint x: 372, endPoint y: 550, distance: 409.4
drag, startPoint x: 364, startPoint y: 553, endPoint x: 794, endPoint y: 582, distance: 431.0
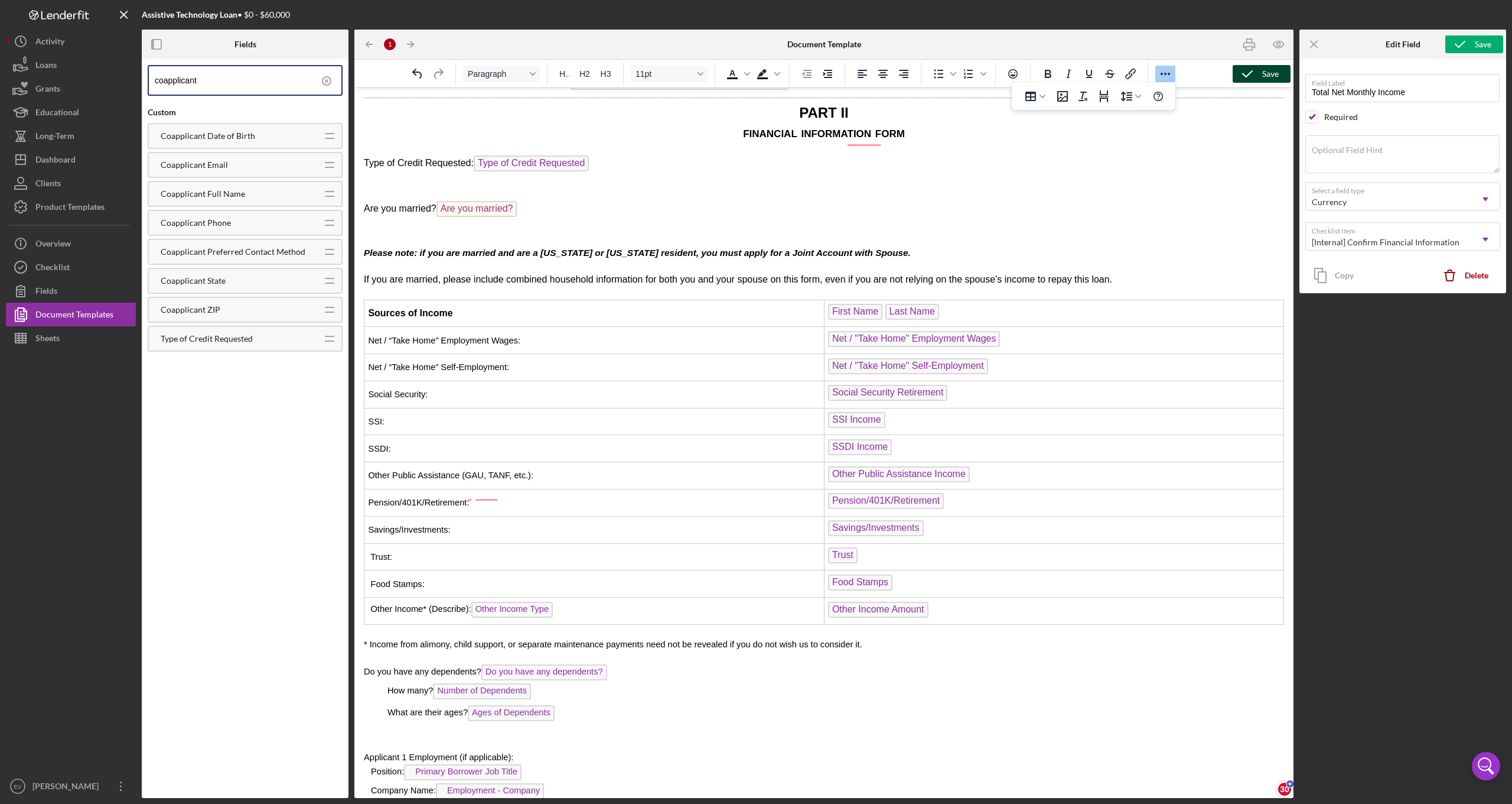
click at [395, 686] on span "How many? Number of Dependents" at bounding box center [459, 690] width 143 height 10
click at [388, 686] on span "How many? Number of Dependents" at bounding box center [459, 690] width 143 height 10
click at [549, 664] on span "Do you have any dependents?" at bounding box center [544, 672] width 126 height 16
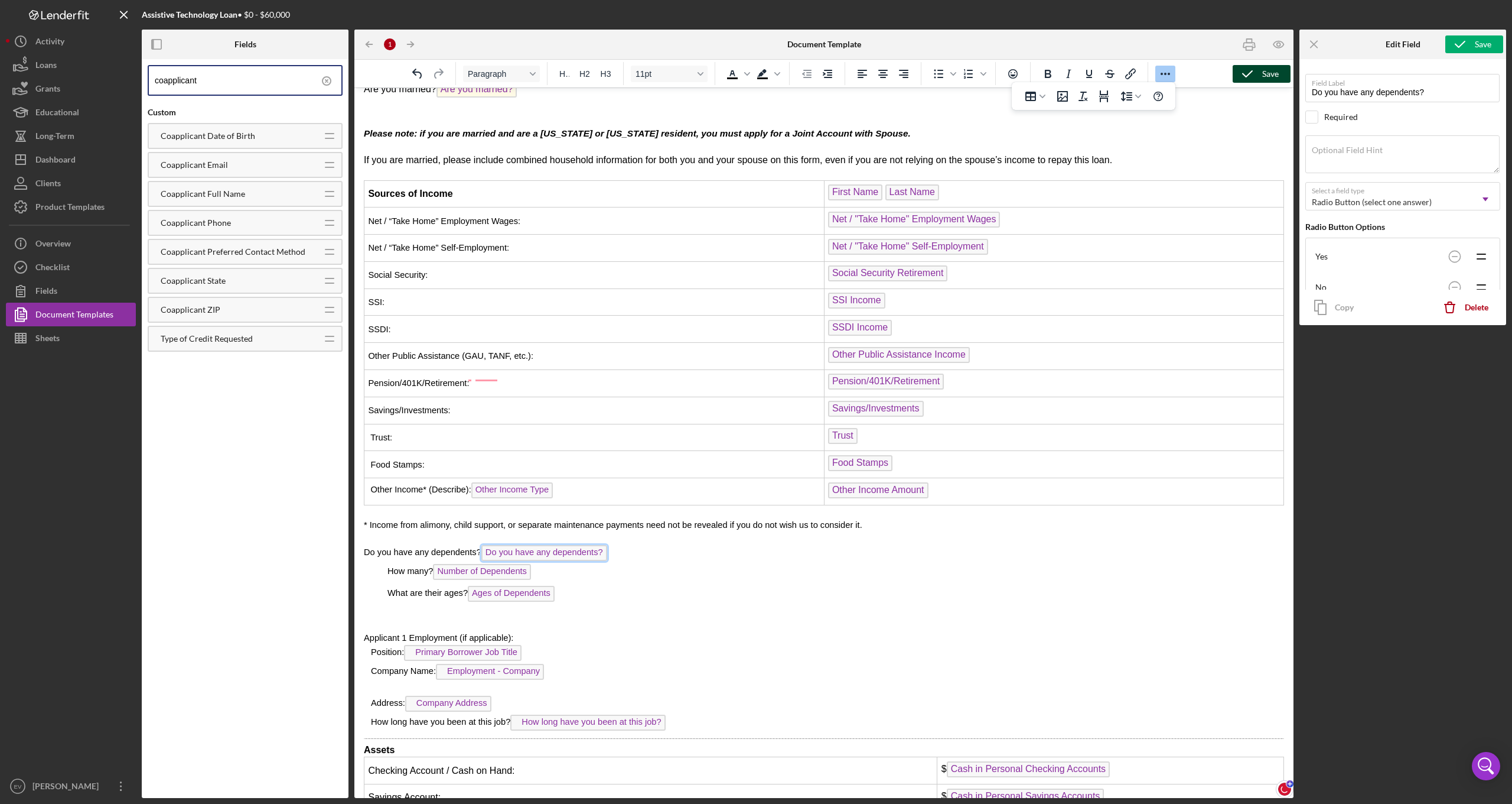
click at [571, 545] on span "Do you have any dependents?" at bounding box center [544, 553] width 126 height 16
click at [583, 564] on p "How many? Number of Dependents" at bounding box center [823, 573] width 920 height 19
click at [379, 564] on p "How many? Number of Dependents ﻿" at bounding box center [823, 573] width 920 height 19
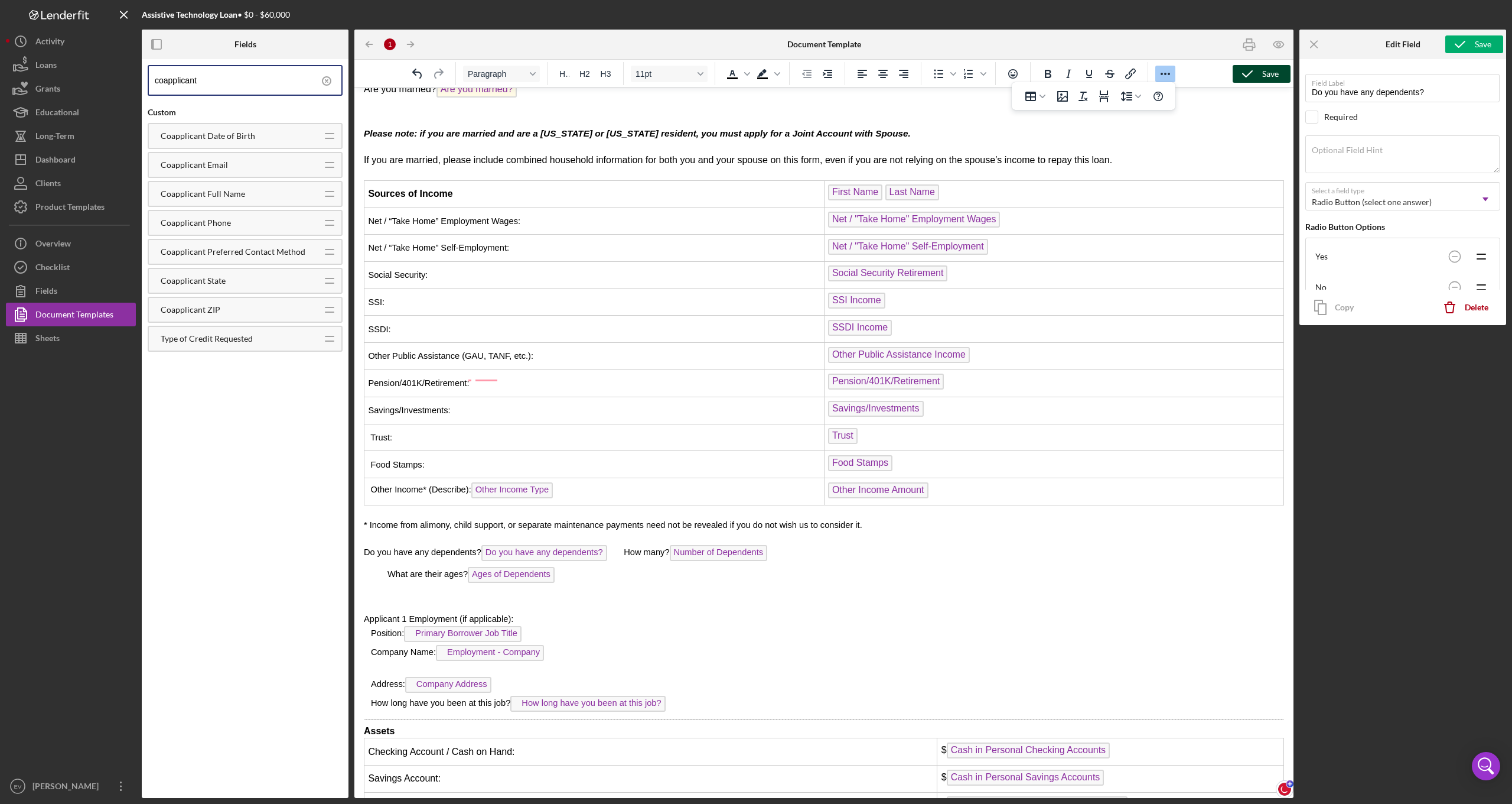
click at [629, 547] on span "How many? Number of Dependents" at bounding box center [695, 552] width 143 height 10
click at [613, 547] on span "How many? Number of Dependents" at bounding box center [679, 552] width 143 height 10
click at [831, 77] on icon "Increase indent" at bounding box center [828, 74] width 10 height 8
click at [417, 77] on icon "Undo" at bounding box center [417, 74] width 14 height 14
click at [417, 75] on icon "Undo" at bounding box center [417, 74] width 14 height 14
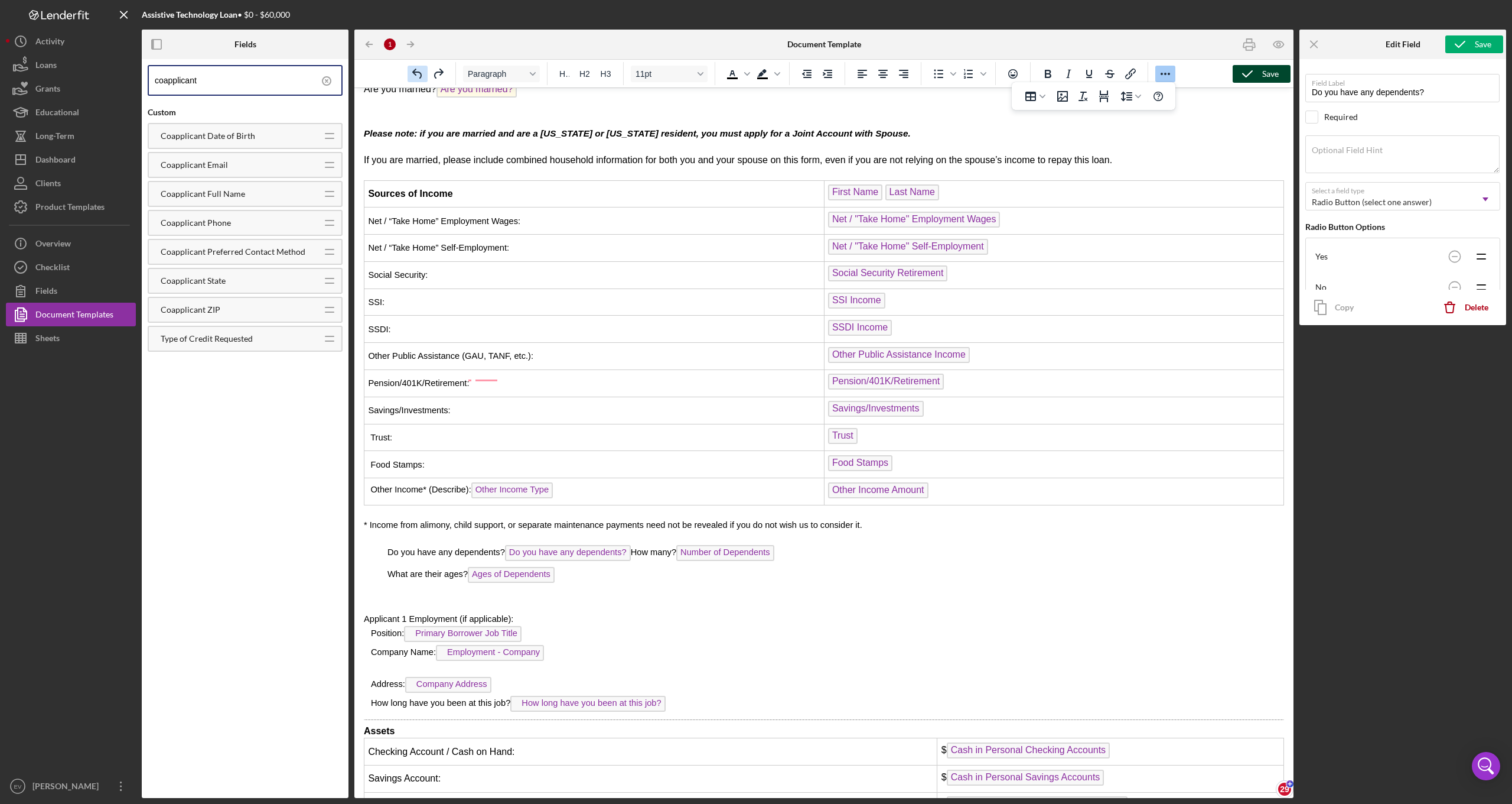
click at [417, 75] on icon "Undo" at bounding box center [417, 74] width 14 height 14
click at [417, 76] on icon "Undo" at bounding box center [417, 74] width 14 height 14
click at [624, 547] on span "How many? Number of Dependents" at bounding box center [679, 552] width 143 height 10
click at [616, 547] on span "How many? Number of Dependents" at bounding box center [679, 552] width 143 height 10
click at [613, 547] on span "How many? Number of Dependents" at bounding box center [679, 552] width 143 height 10
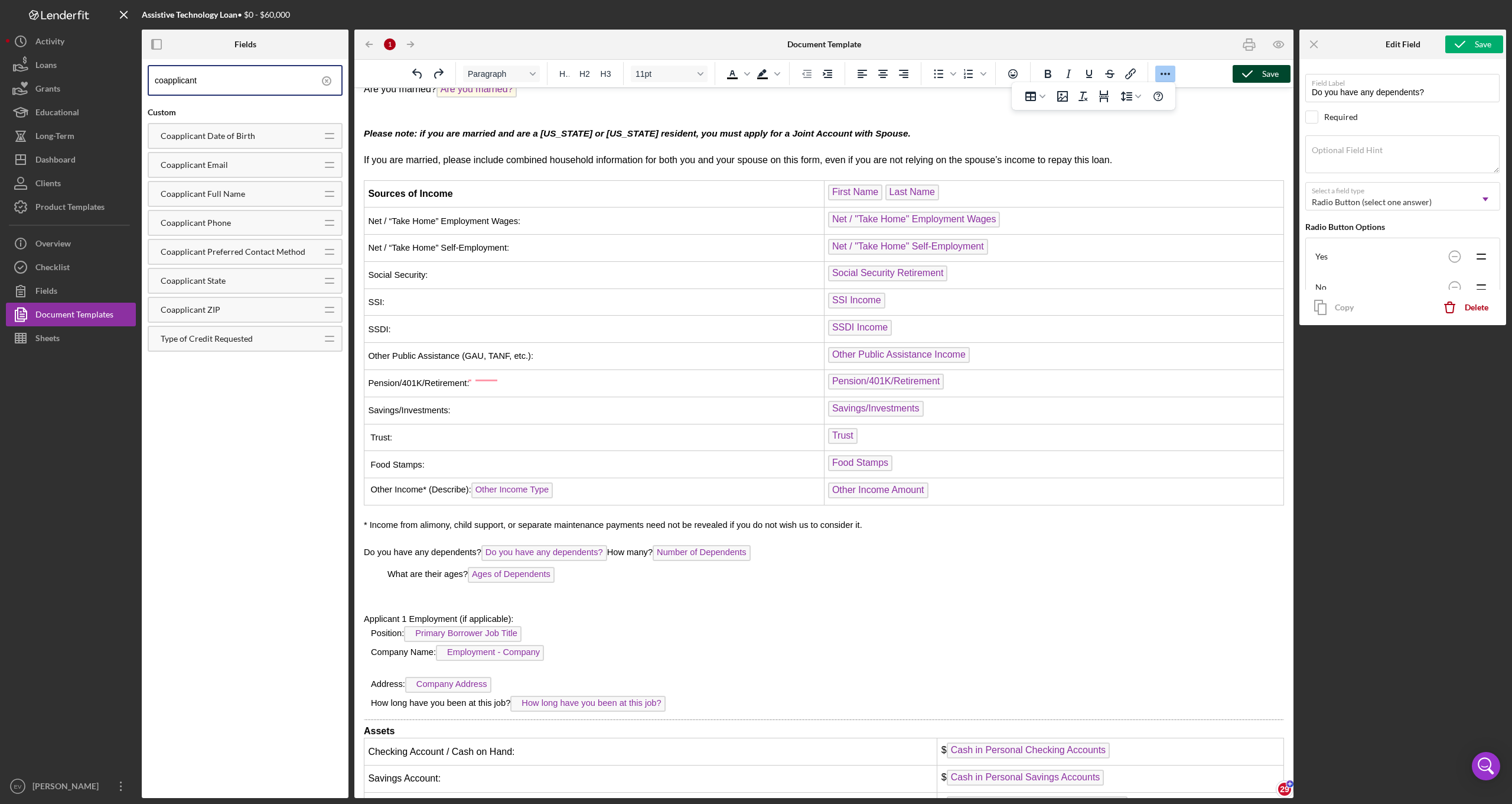
click at [615, 547] on span "How many? Number of Dependents" at bounding box center [679, 552] width 143 height 10
click at [386, 567] on p "What are their ages? Ages of Dependents" at bounding box center [823, 576] width 920 height 19
click at [388, 569] on span "What are their ages? Ages of Dependents" at bounding box center [471, 574] width 167 height 10
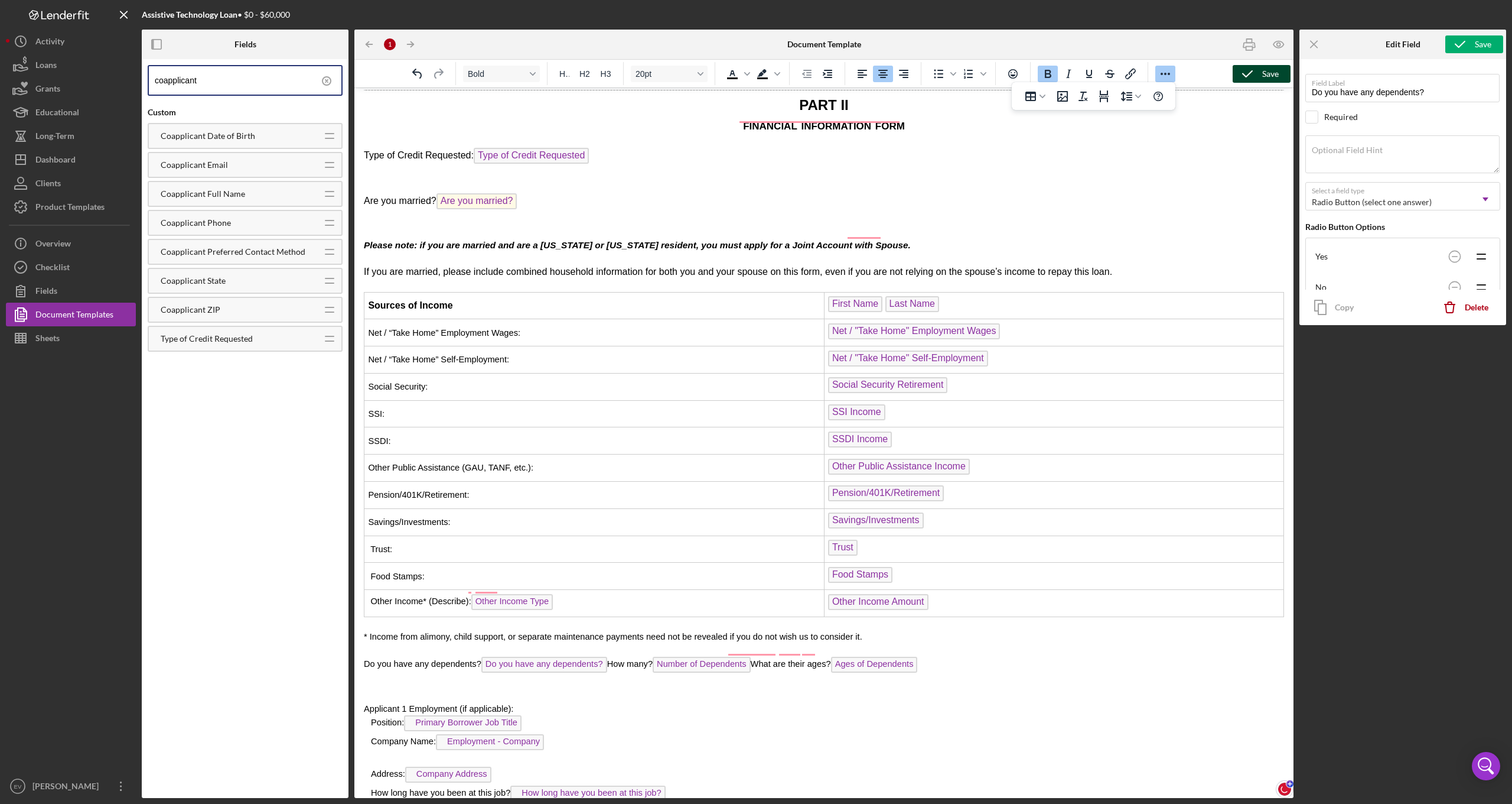
scroll to position [2811, 0]
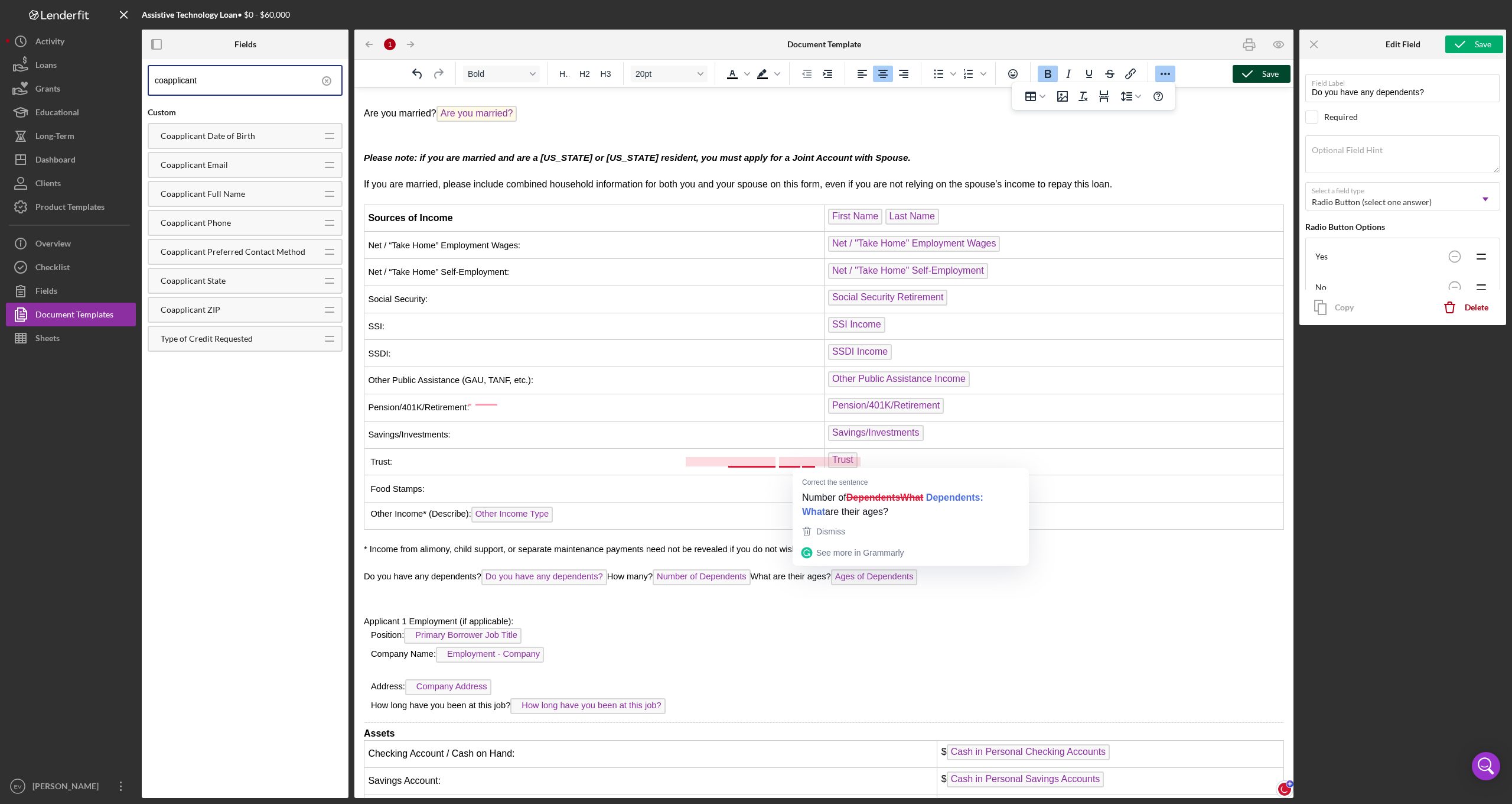
click at [781, 571] on span "What are their ages? Ages of Dependents" at bounding box center [834, 576] width 167 height 10
click at [368, 628] on p "Position: Primary Borrower Job Title" at bounding box center [823, 637] width 920 height 19
click at [375, 601] on p "Rich Text Area. Press ALT-0 for help." at bounding box center [823, 608] width 920 height 13
click at [372, 588] on p "Rich Text Area. Press ALT-0 for help." at bounding box center [823, 594] width 920 height 13
click at [370, 628] on p "Position: Primary Borrower Job Title" at bounding box center [823, 637] width 920 height 19
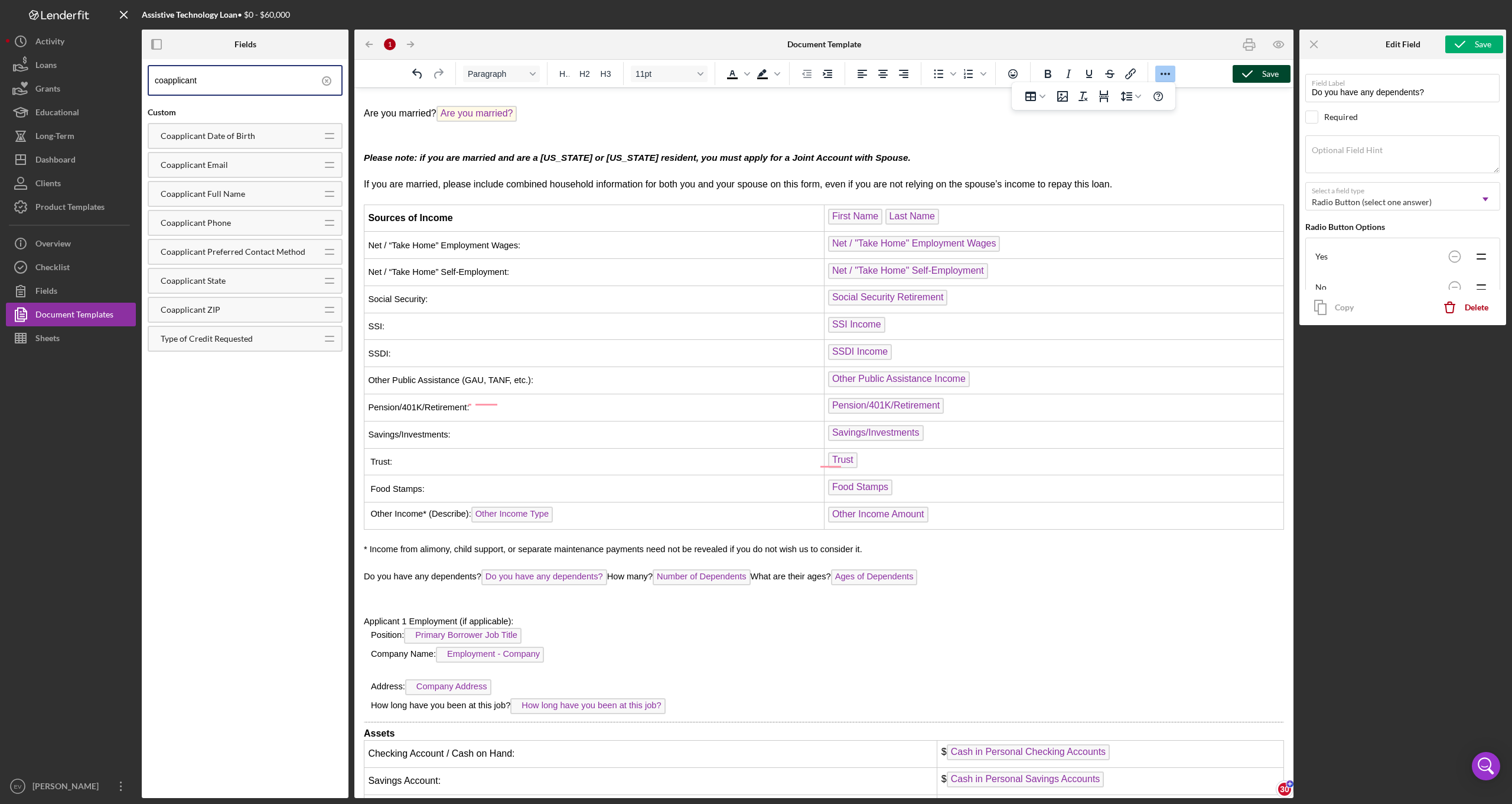
click at [384, 601] on p "Rich Text Area. Press ALT-0 for help." at bounding box center [823, 608] width 920 height 13
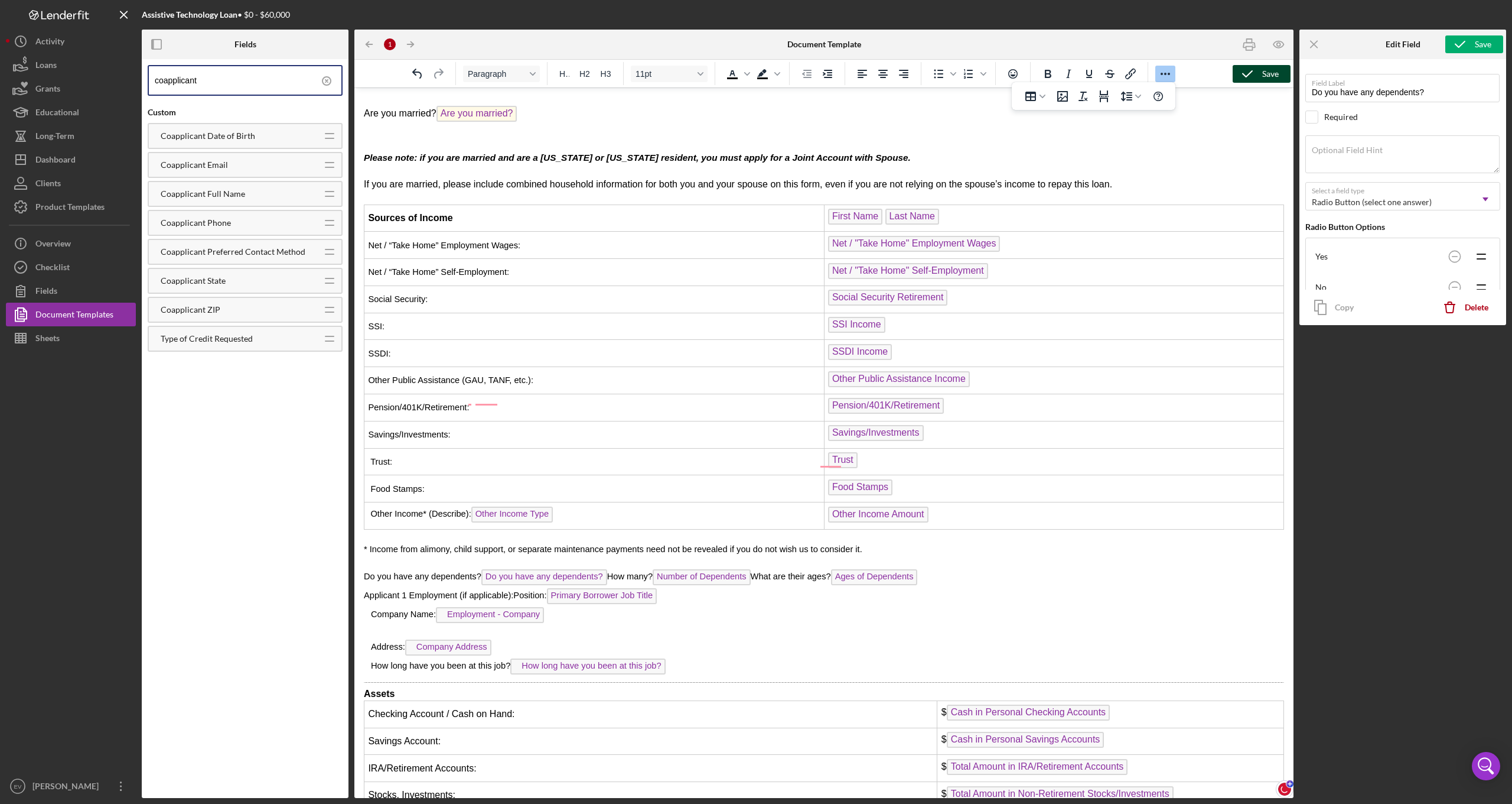
click at [552, 590] on span "Position: Primary Borrower Job Title" at bounding box center [591, 595] width 156 height 10
click at [370, 607] on p "Company Name: Employment - Company" at bounding box center [823, 616] width 920 height 19
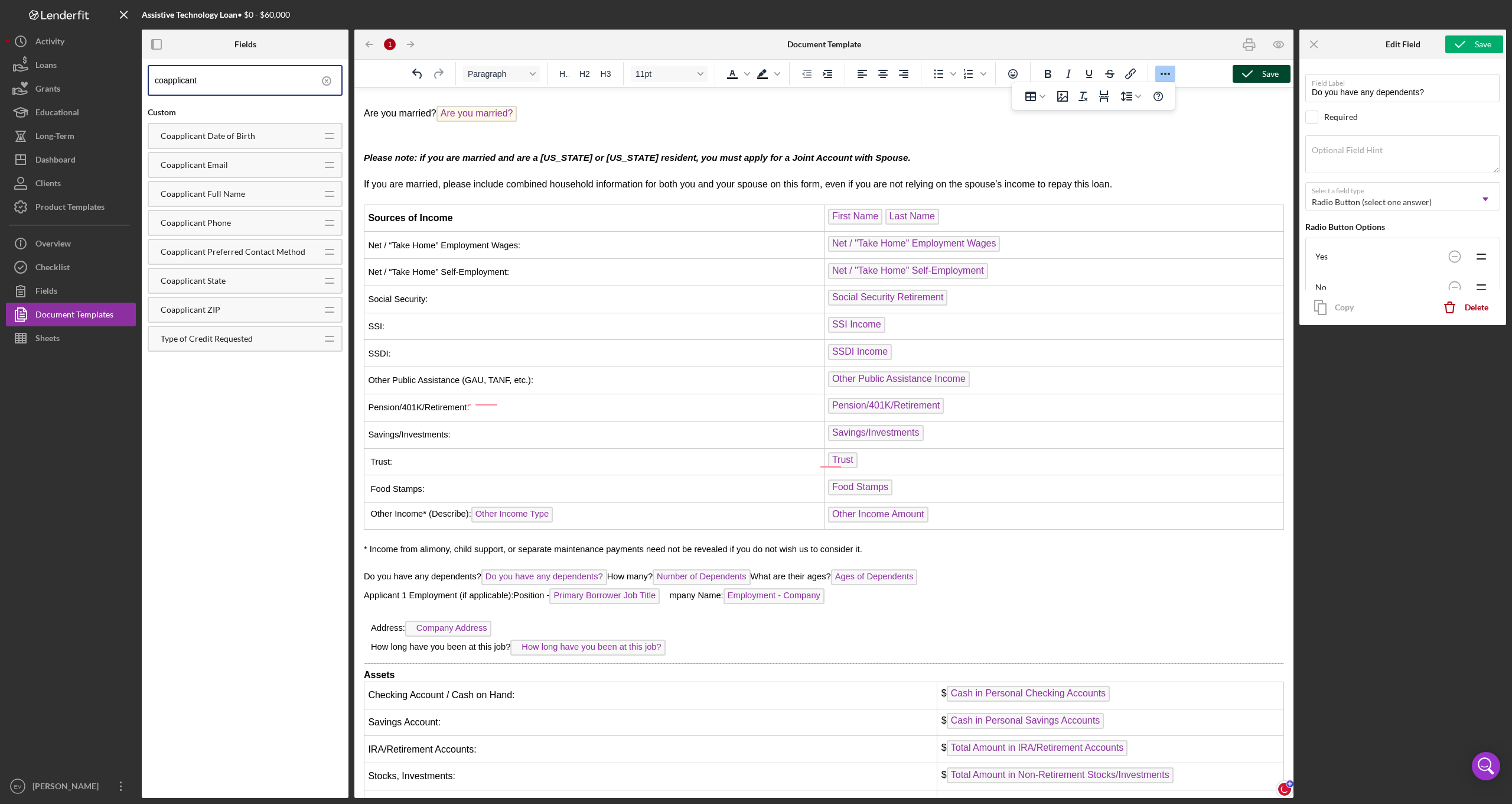
drag, startPoint x: 518, startPoint y: 480, endPoint x: 556, endPoint y: 482, distance: 38.1
click at [556, 590] on span "Position - Primary Borrower Job Title" at bounding box center [591, 595] width 156 height 10
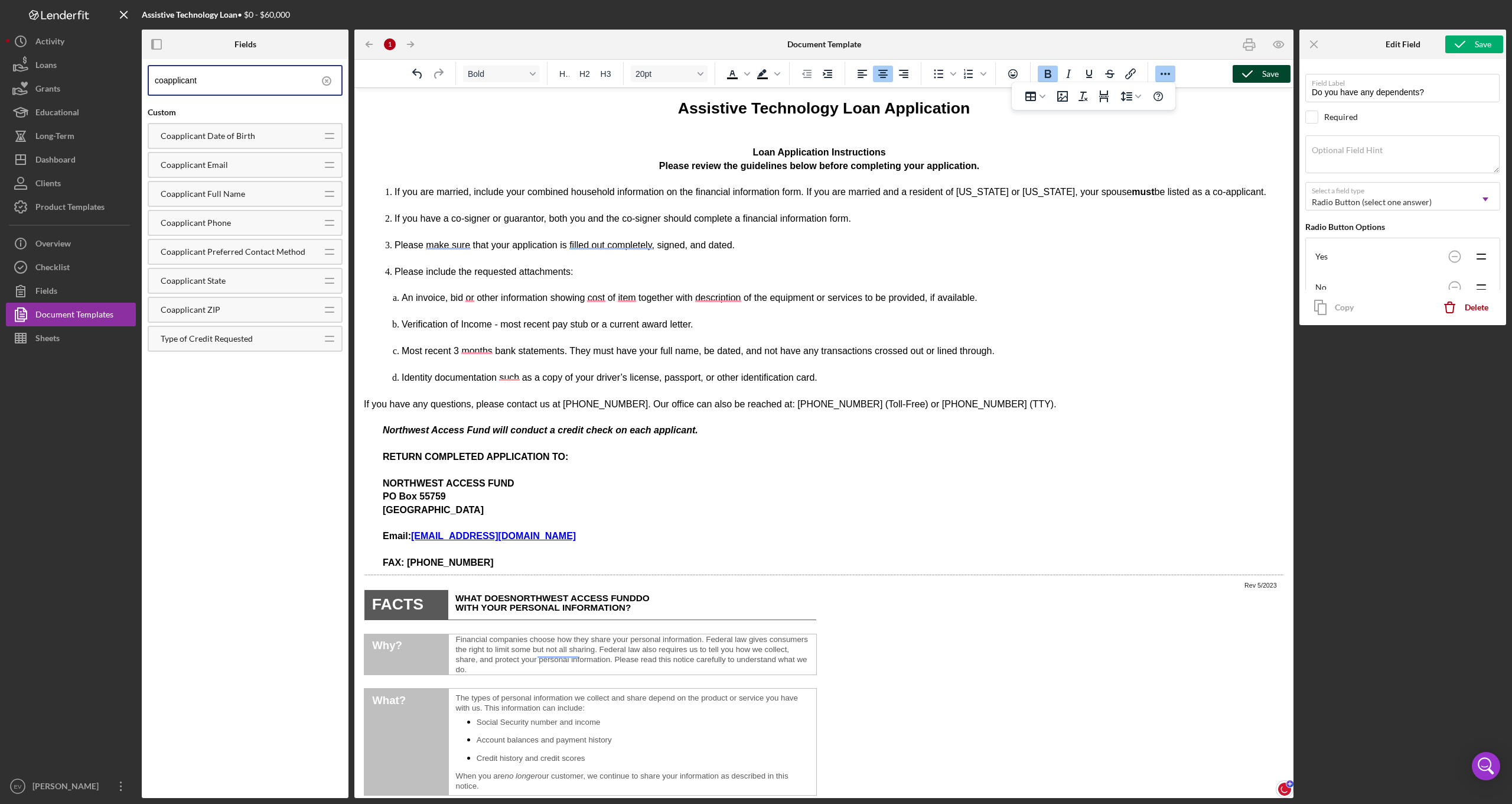
scroll to position [202, 0]
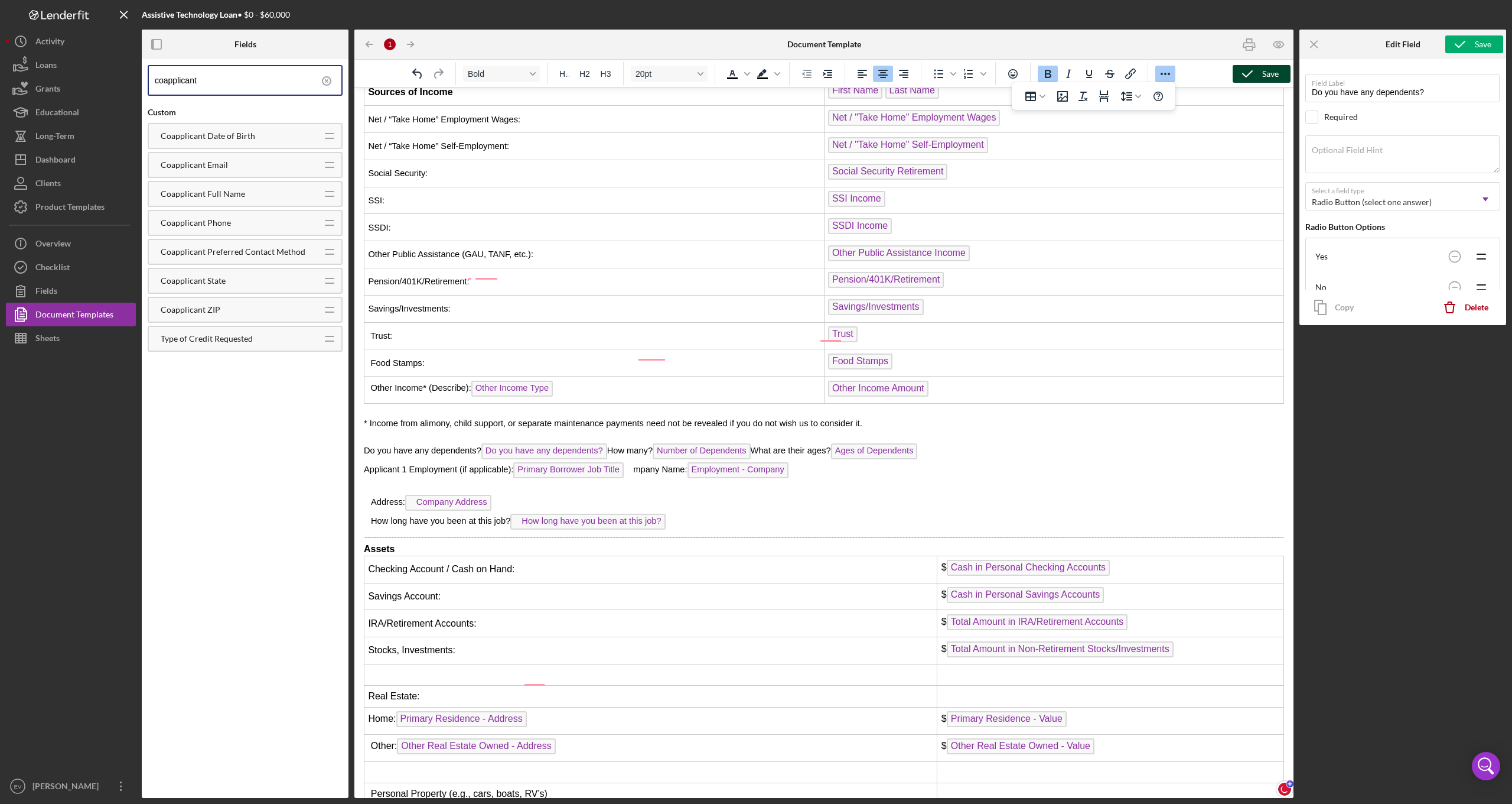
click at [496, 495] on p "Address: Company Address" at bounding box center [823, 504] width 920 height 19
drag, startPoint x: 504, startPoint y: 387, endPoint x: 371, endPoint y: 380, distance: 133.2
click at [371, 495] on p "Address: Company Address ﻿" at bounding box center [823, 504] width 920 height 19
drag, startPoint x: 370, startPoint y: 384, endPoint x: 532, endPoint y: 382, distance: 162.0
click at [532, 495] on p "Address: Company Address" at bounding box center [823, 504] width 920 height 19
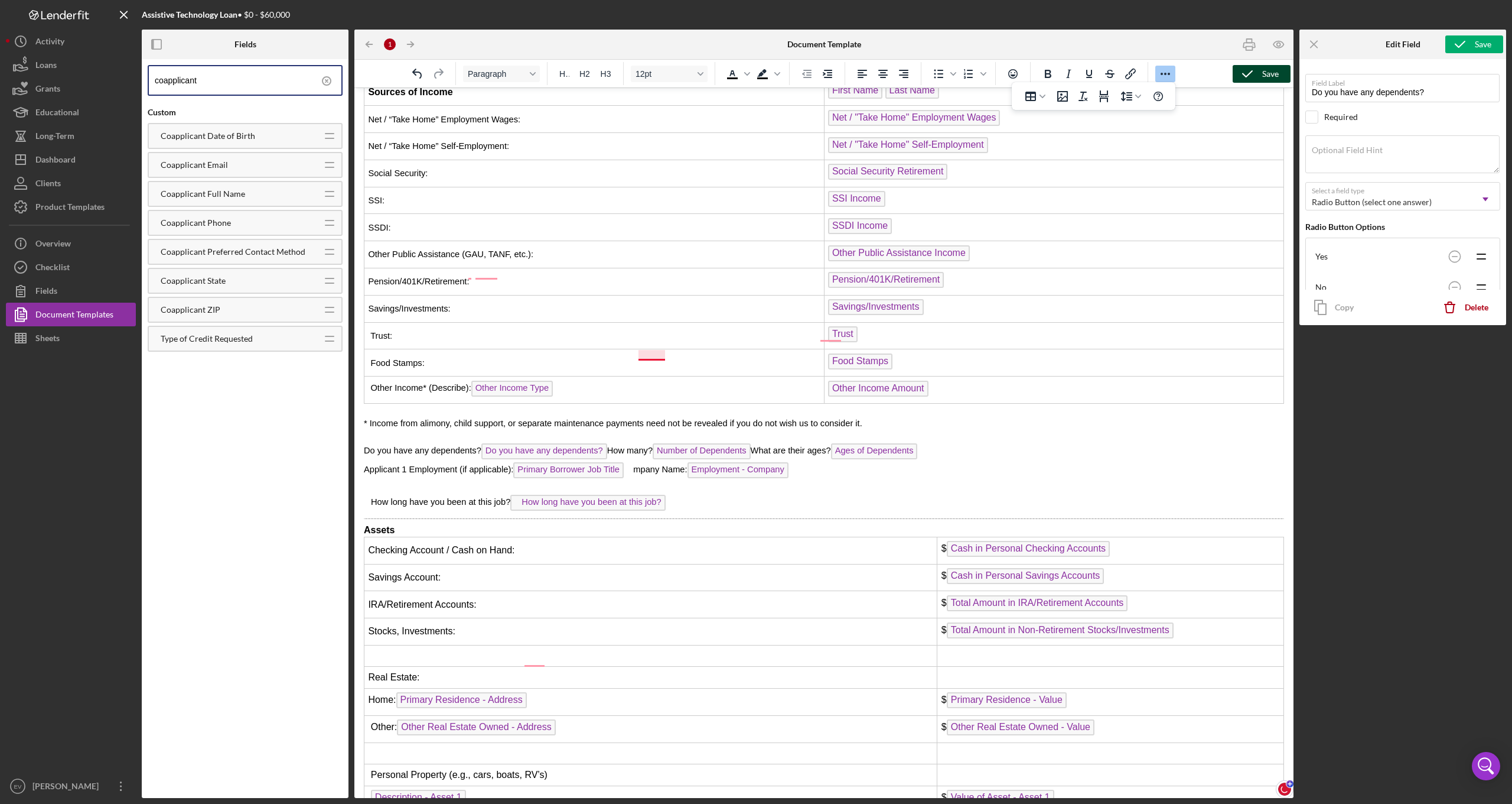
click at [633, 464] on span "Primary Borrower Job Title" at bounding box center [573, 469] width 120 height 10
drag, startPoint x: 554, startPoint y: 355, endPoint x: 768, endPoint y: 358, distance: 214.0
click at [753, 462] on p "Applicant 1 Employment (if applicable): Employment - Company , ﻿ Primary Borrow…" at bounding box center [823, 471] width 920 height 19
drag, startPoint x: 510, startPoint y: 384, endPoint x: 762, endPoint y: 353, distance: 253.9
click at [762, 353] on div "PART II financial information form Type of Credit Requested: Type of Credit Req…" at bounding box center [823, 580] width 920 height 1407
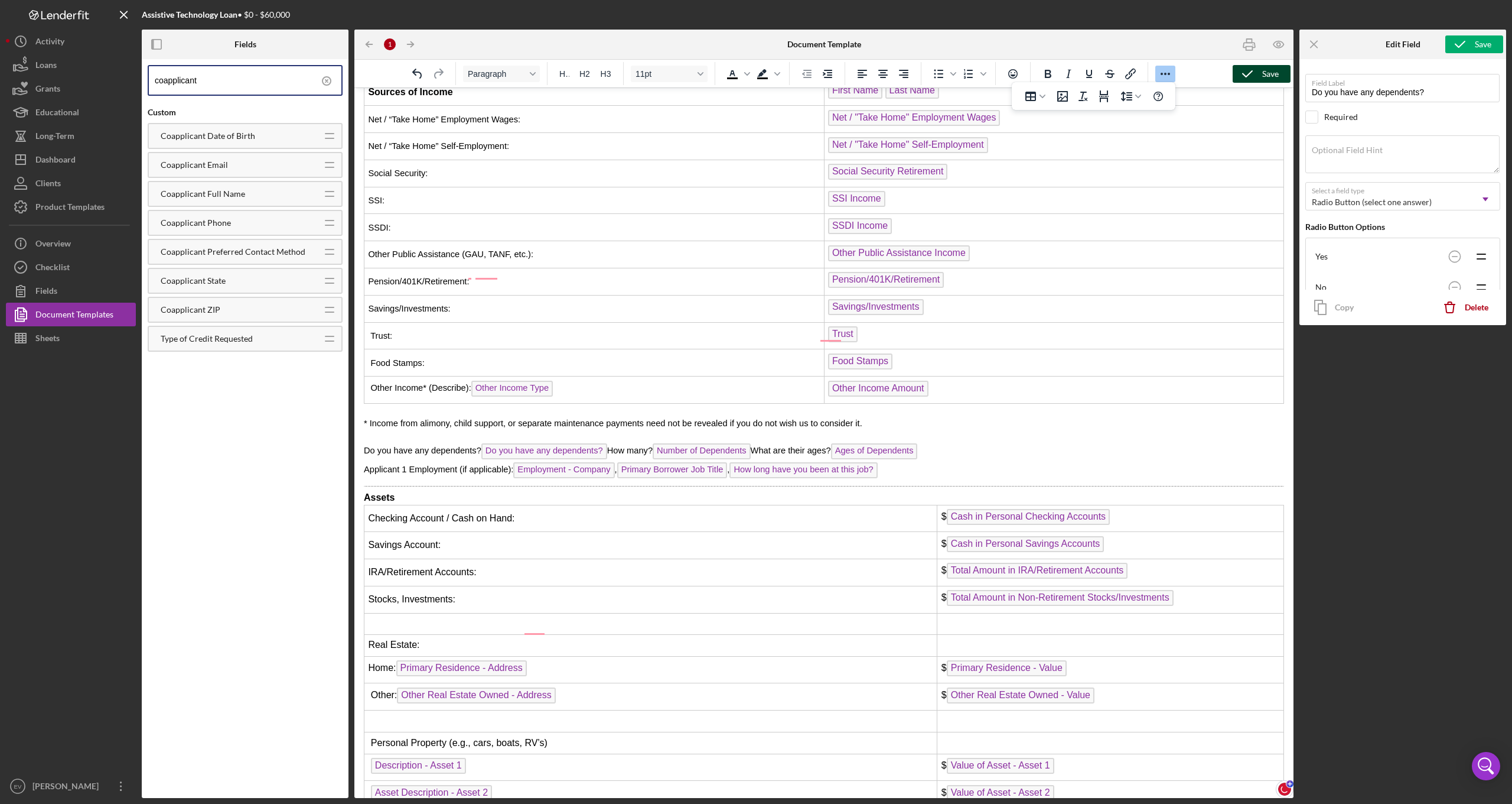
click at [908, 462] on p "Applicant 1 Employment (if applicable): Employment - Company , Primary Borrower…" at bounding box center [823, 471] width 920 height 19
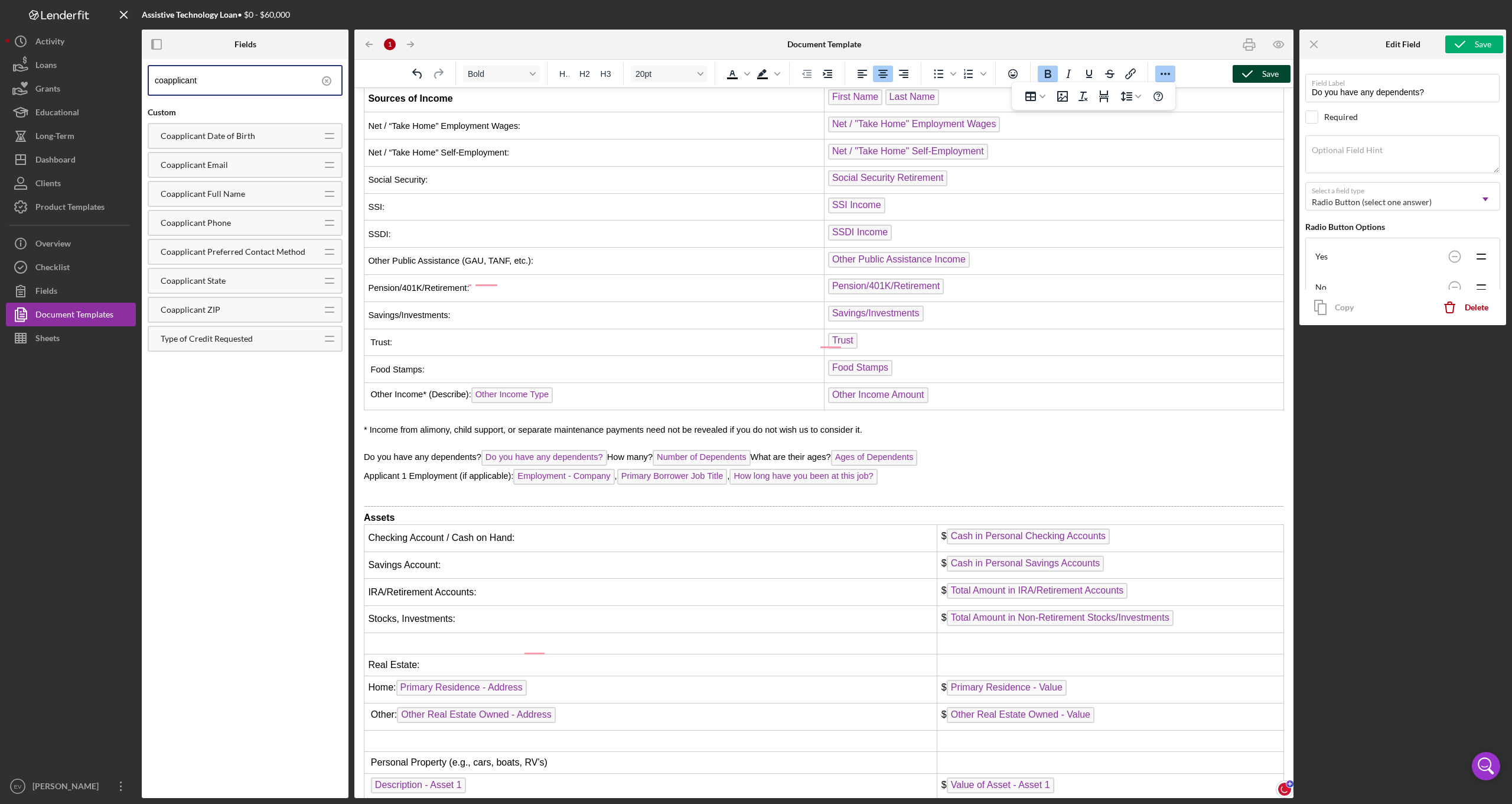
click at [401, 488] on p "Rich Text Area. Press ALT-0 for help." at bounding box center [823, 494] width 920 height 13
click at [365, 471] on span "Applicant 1 Employment (if applicable):" at bounding box center [438, 476] width 149 height 10
drag, startPoint x: 365, startPoint y: 360, endPoint x: 513, endPoint y: 360, distance: 148.0
click at [513, 471] on span "Applicant 1 Employment (if applicable):" at bounding box center [438, 476] width 149 height 10
copy span "Applicant 1 Employment (if applicable):"
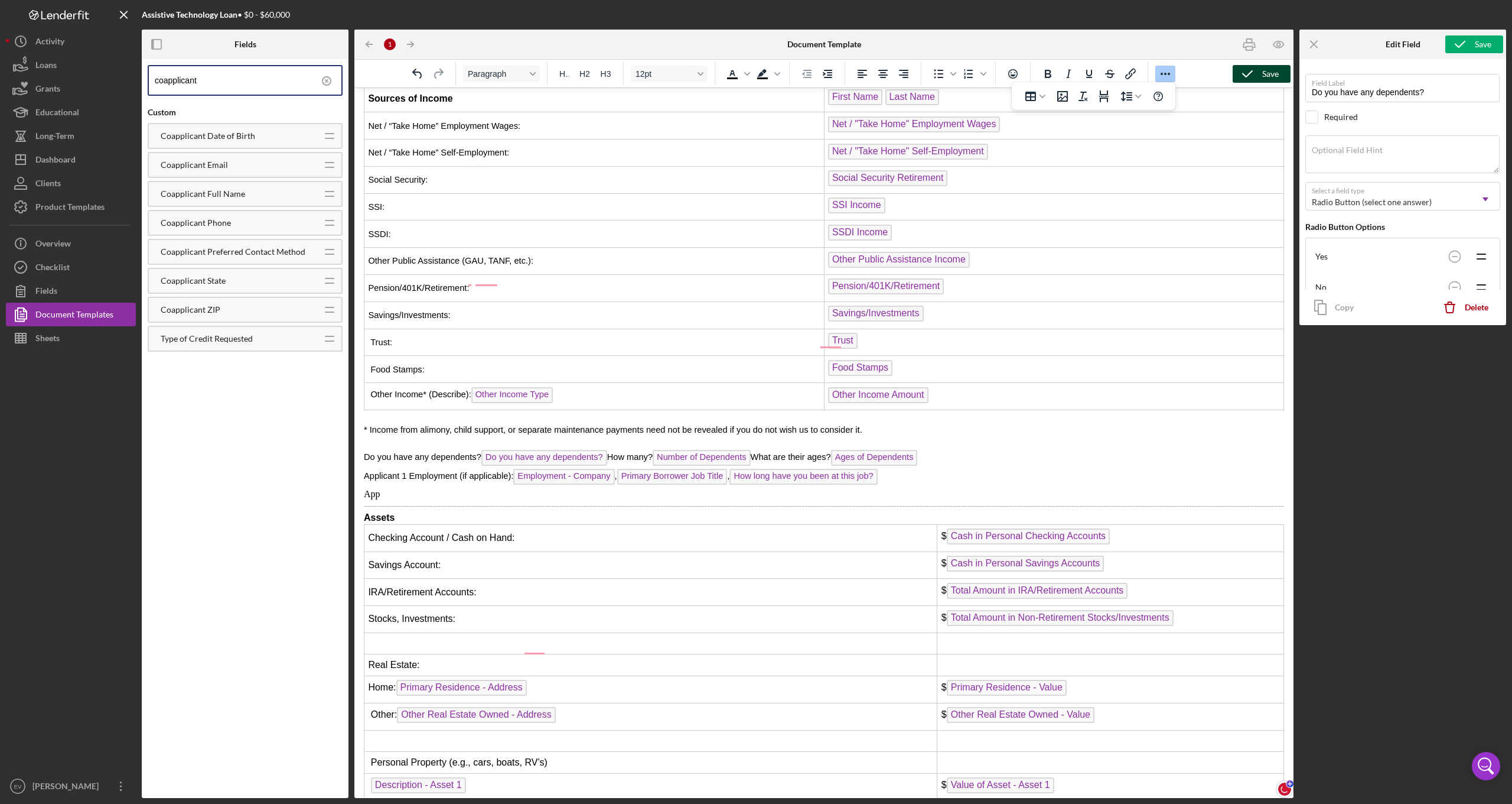
click at [394, 488] on p "App" at bounding box center [823, 494] width 920 height 13
drag, startPoint x: 393, startPoint y: 379, endPoint x: 366, endPoint y: 378, distance: 27.0
click at [366, 488] on p "App" at bounding box center [823, 494] width 920 height 13
click at [405, 489] on span "Applicant 1 Employment (if applicable):" at bounding box center [438, 494] width 149 height 10
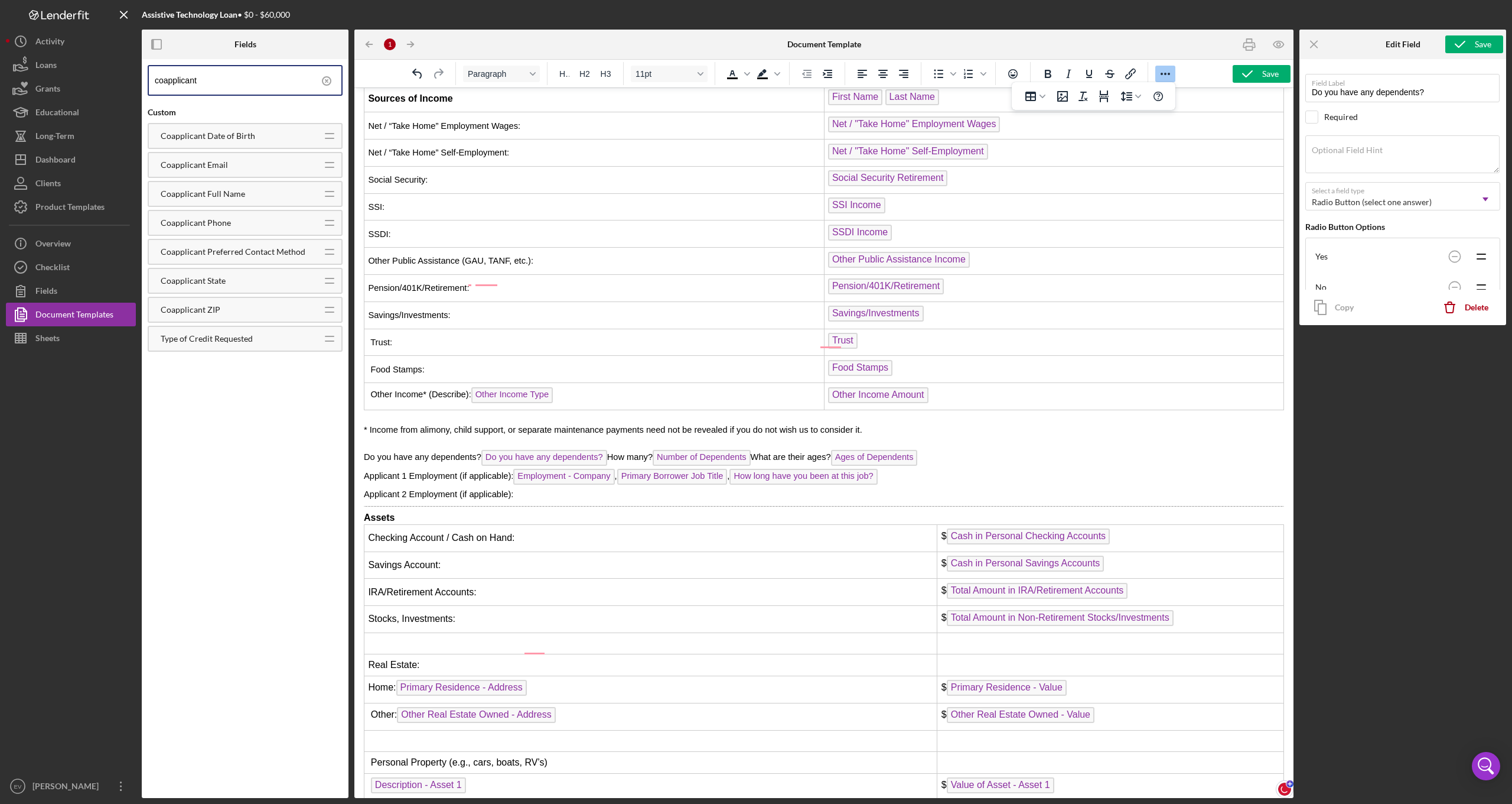
click at [571, 488] on p "Applicant 2 Employment (if applicable):" at bounding box center [823, 494] width 920 height 13
click at [1304, 41] on icon "Icon/Menu Close" at bounding box center [1314, 44] width 27 height 27
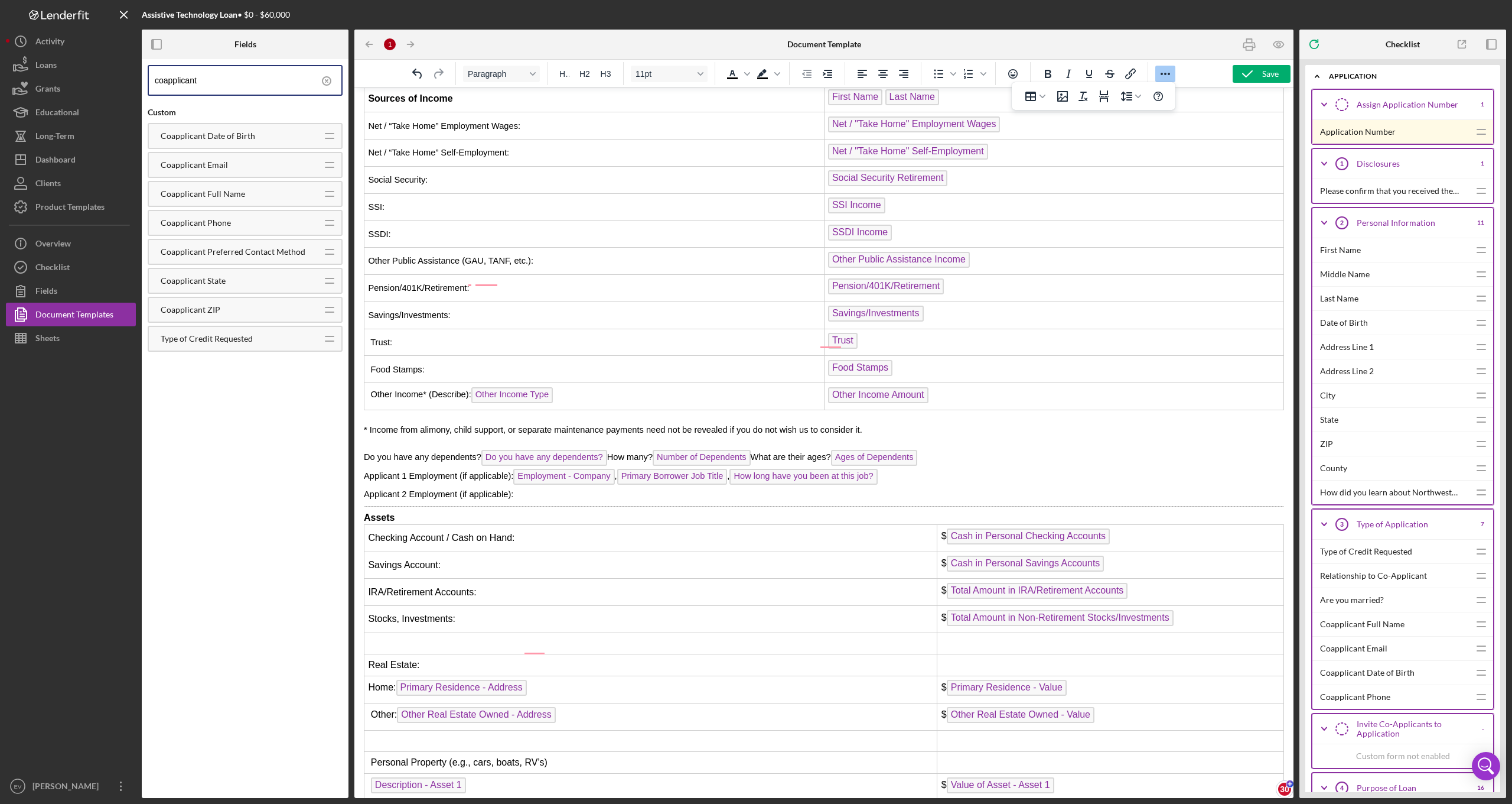
click at [218, 84] on input "coapplicant" at bounding box center [248, 80] width 187 height 28
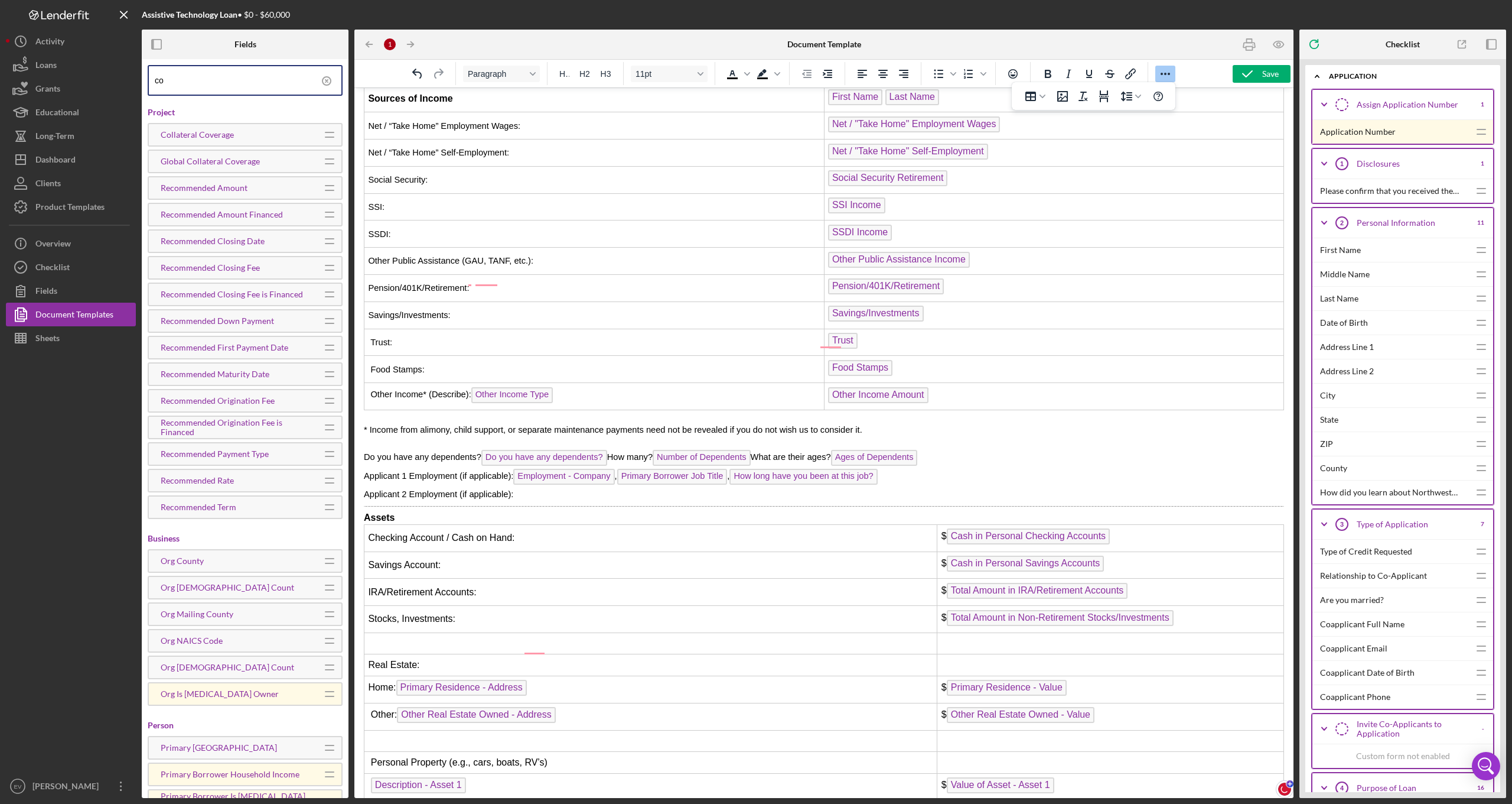
type input "c"
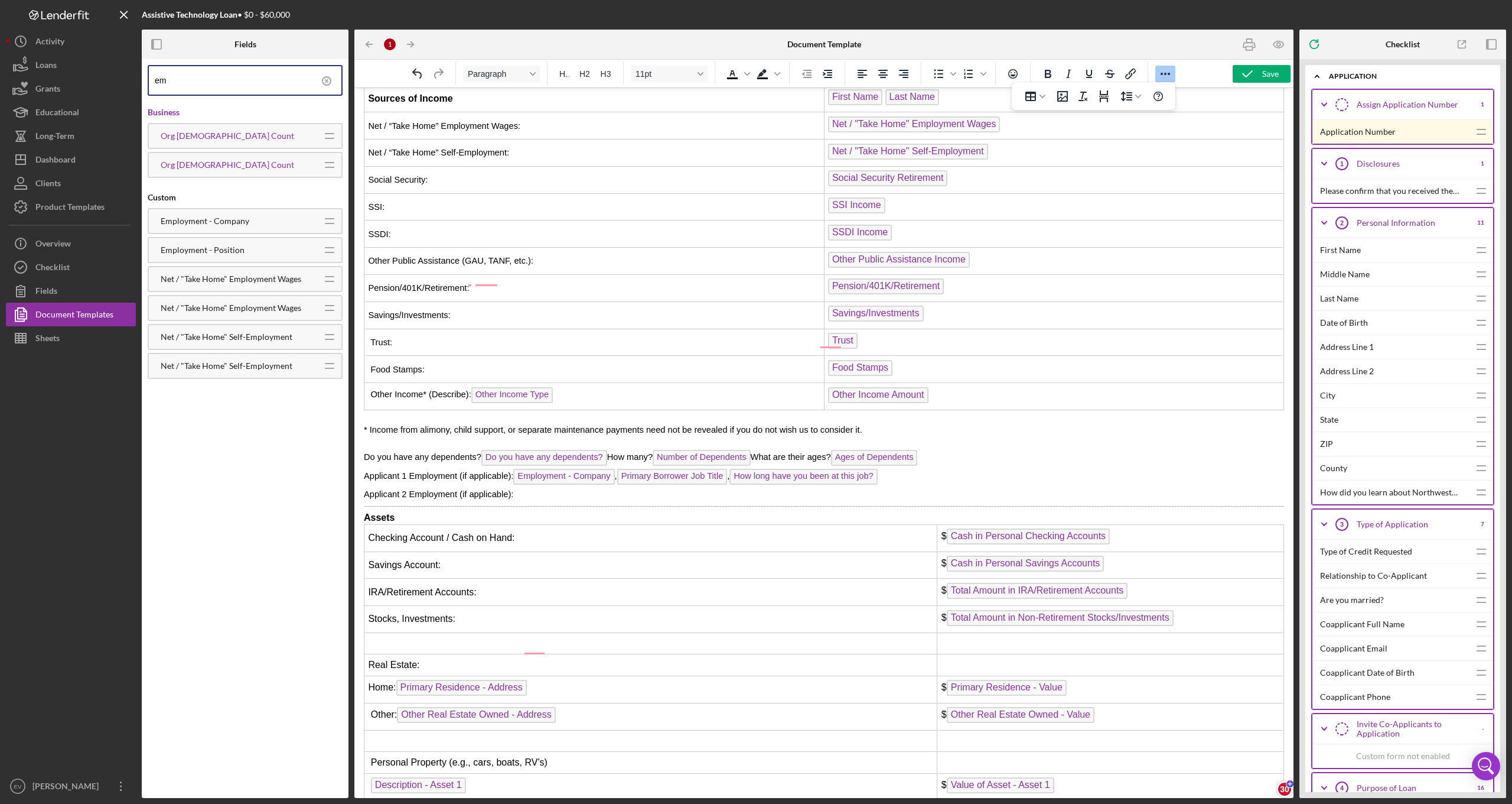
type input "e"
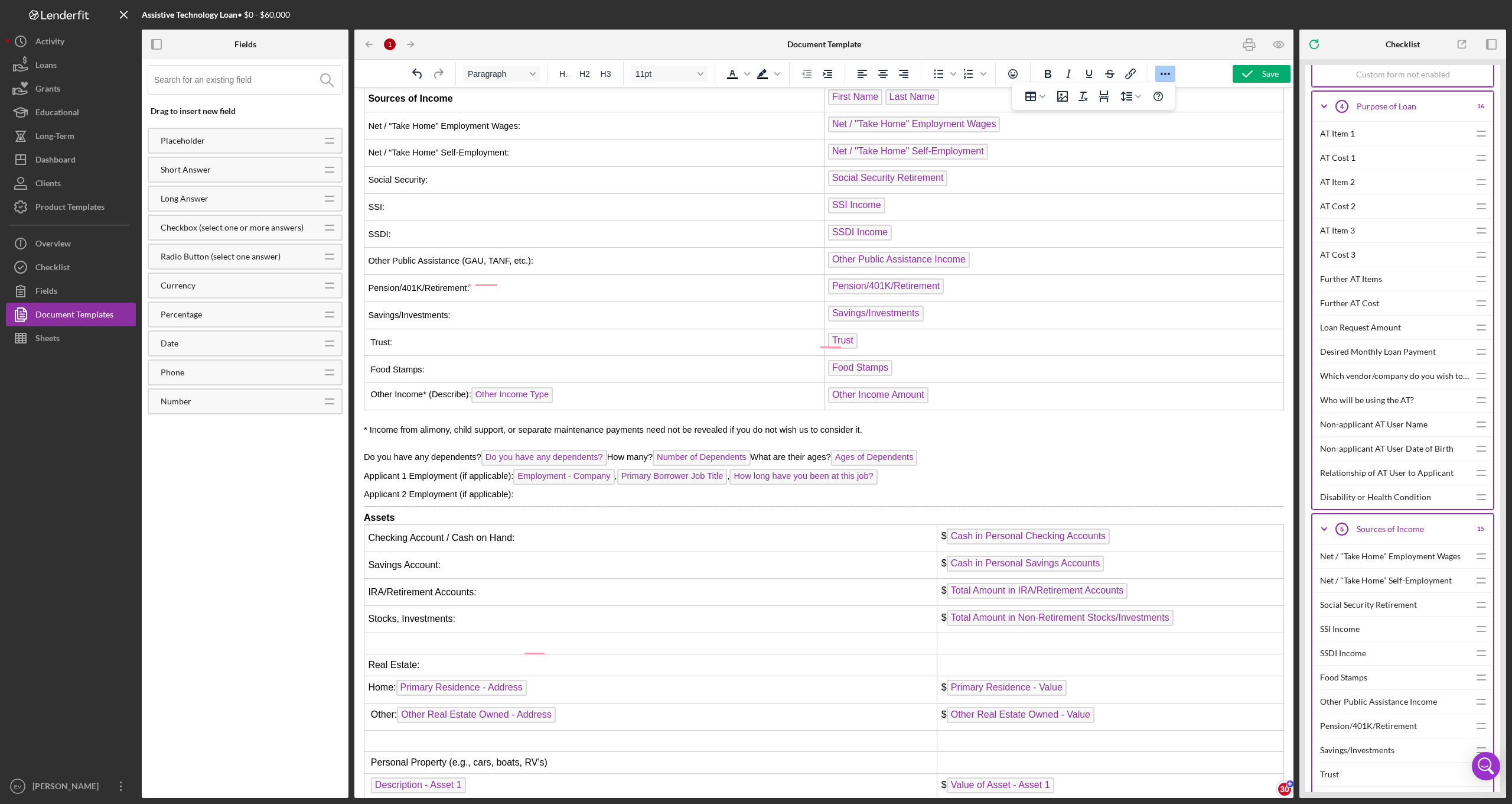
scroll to position [0, 0]
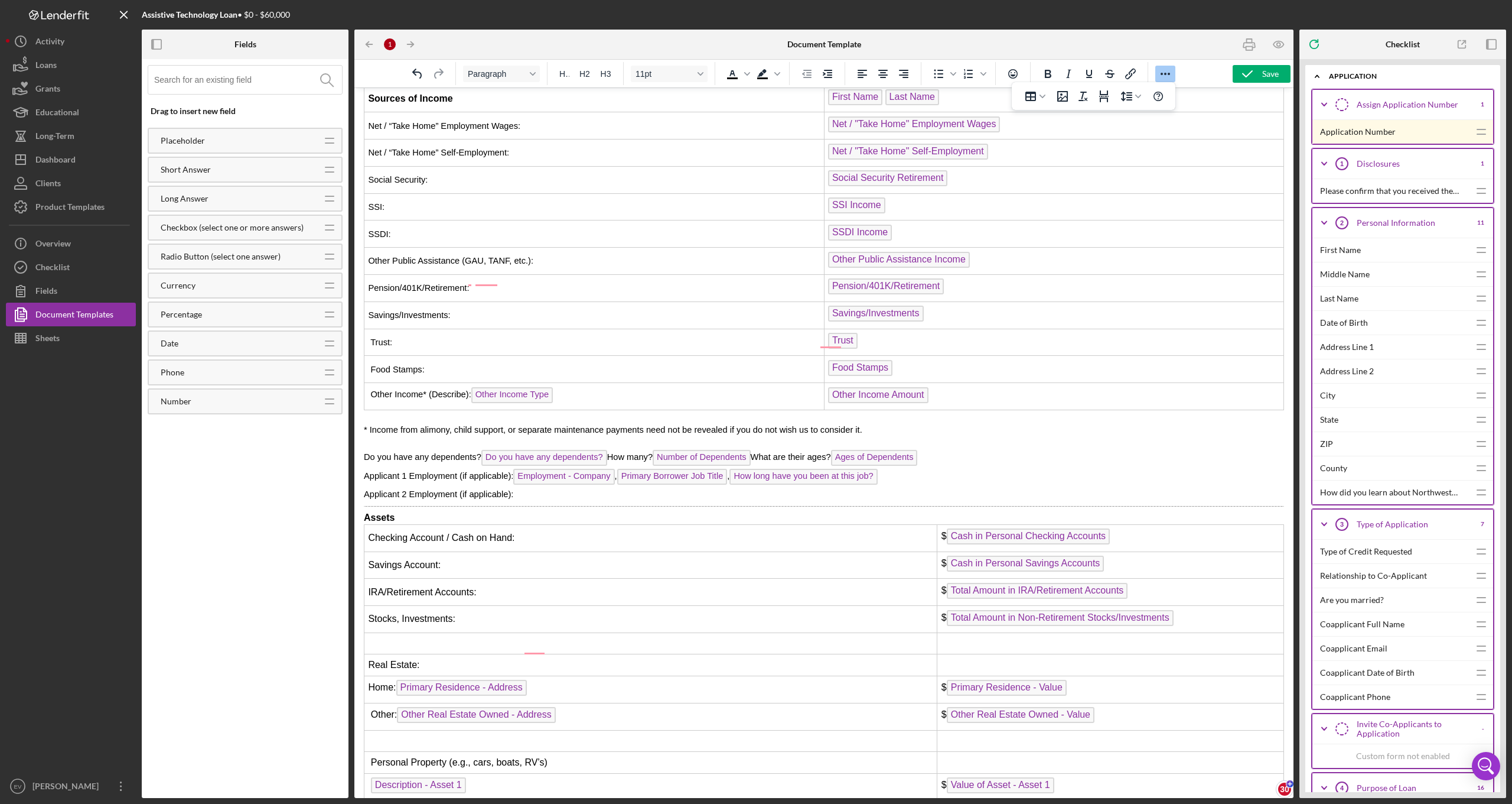
click at [1325, 102] on icon "Icon/Expander" at bounding box center [1324, 104] width 30 height 30
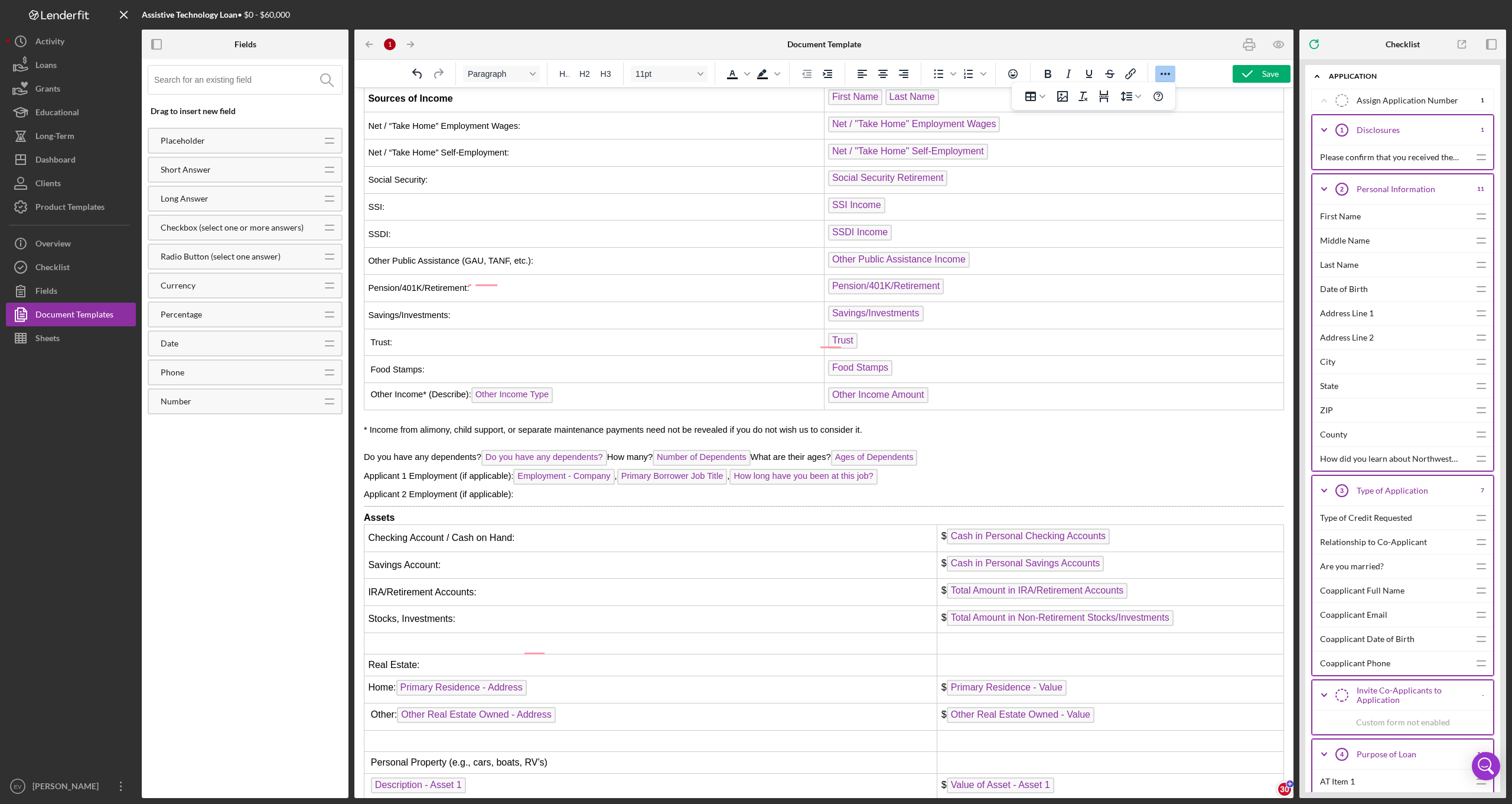
click at [1321, 125] on icon "Icon/Expander" at bounding box center [1324, 130] width 30 height 30
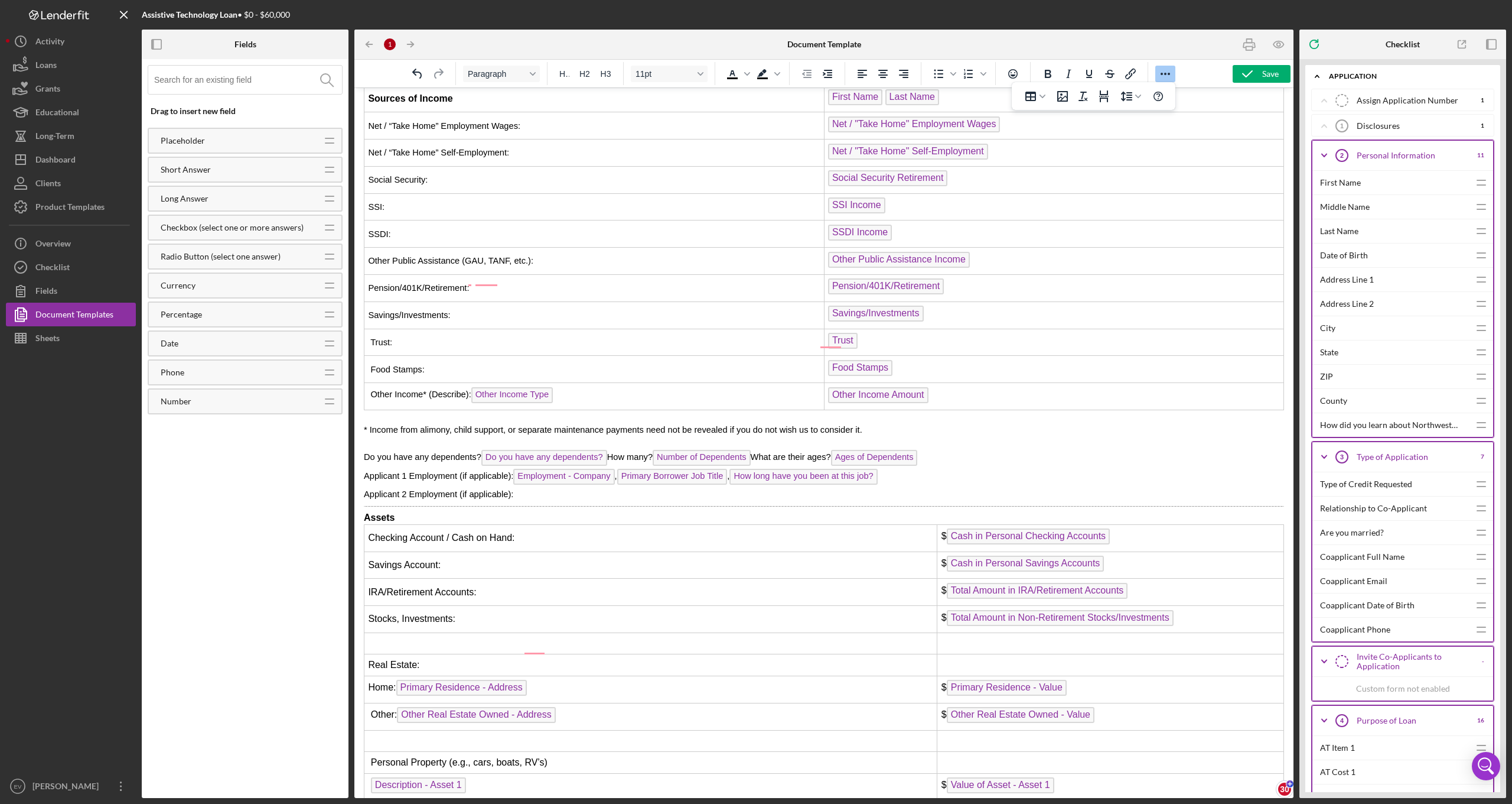
click at [1319, 75] on icon "Icon/Expander" at bounding box center [1317, 76] width 23 height 23
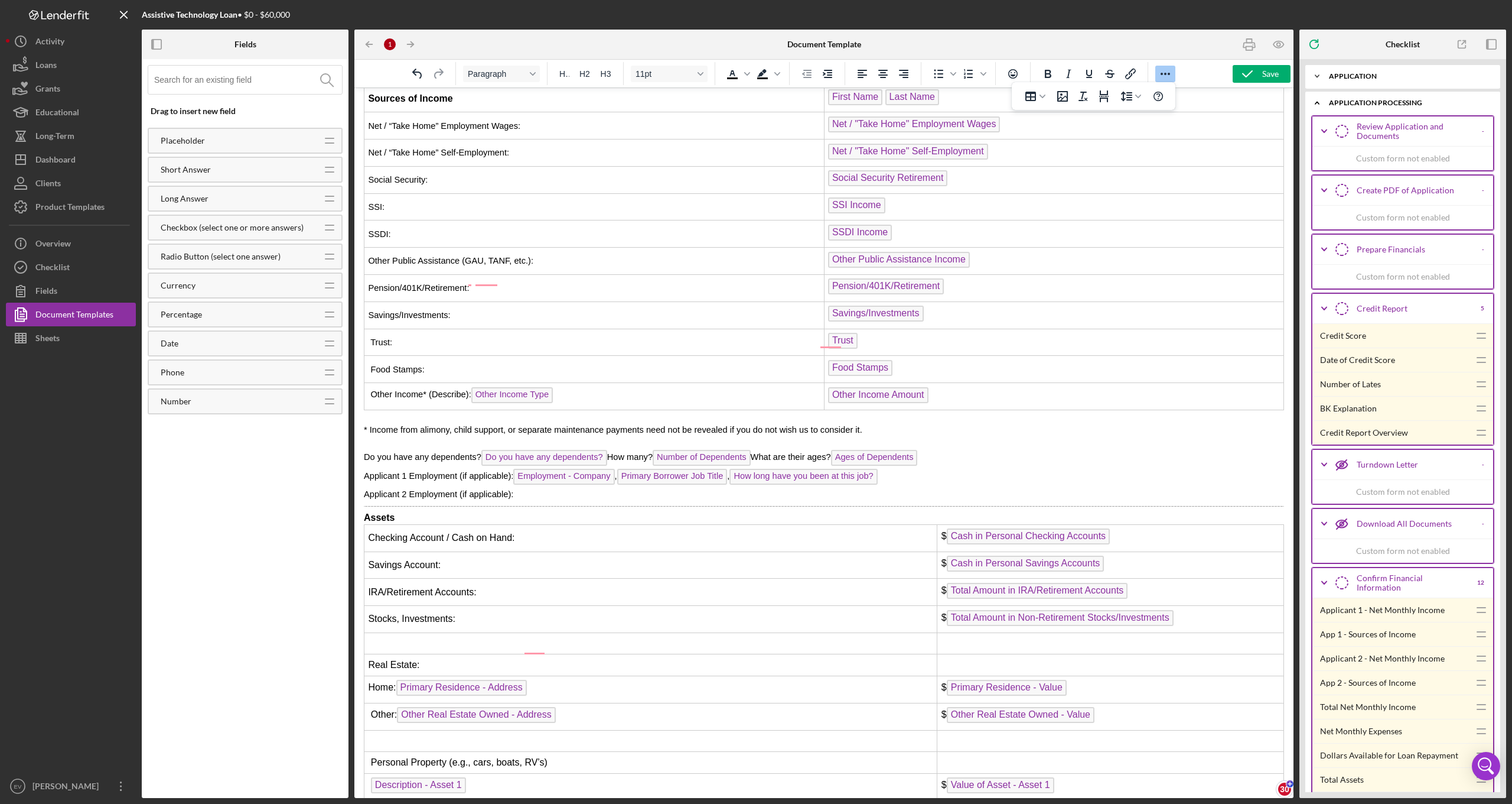
click at [1316, 77] on icon "Icon/Expander" at bounding box center [1317, 76] width 23 height 23
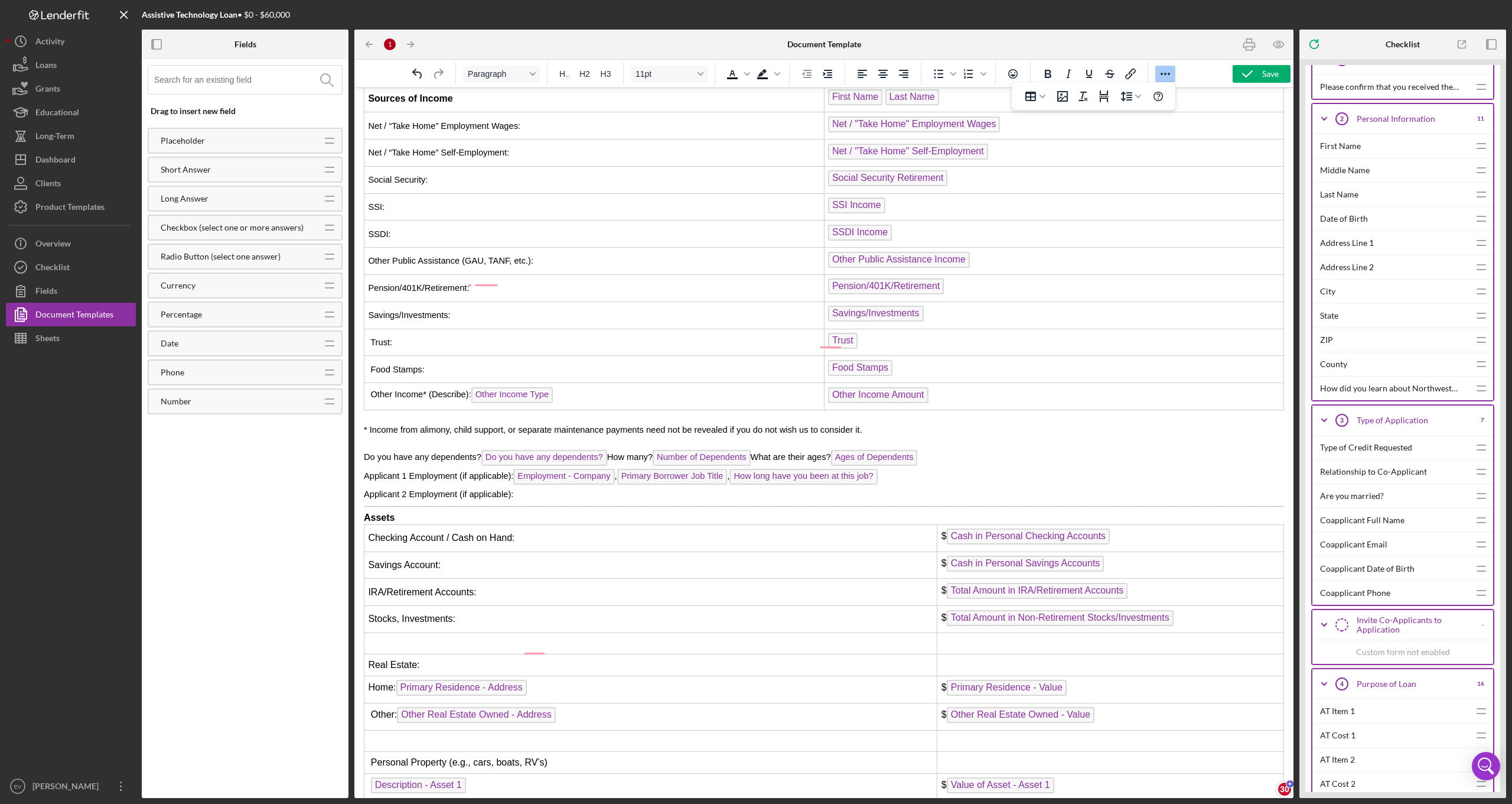
scroll to position [164, 0]
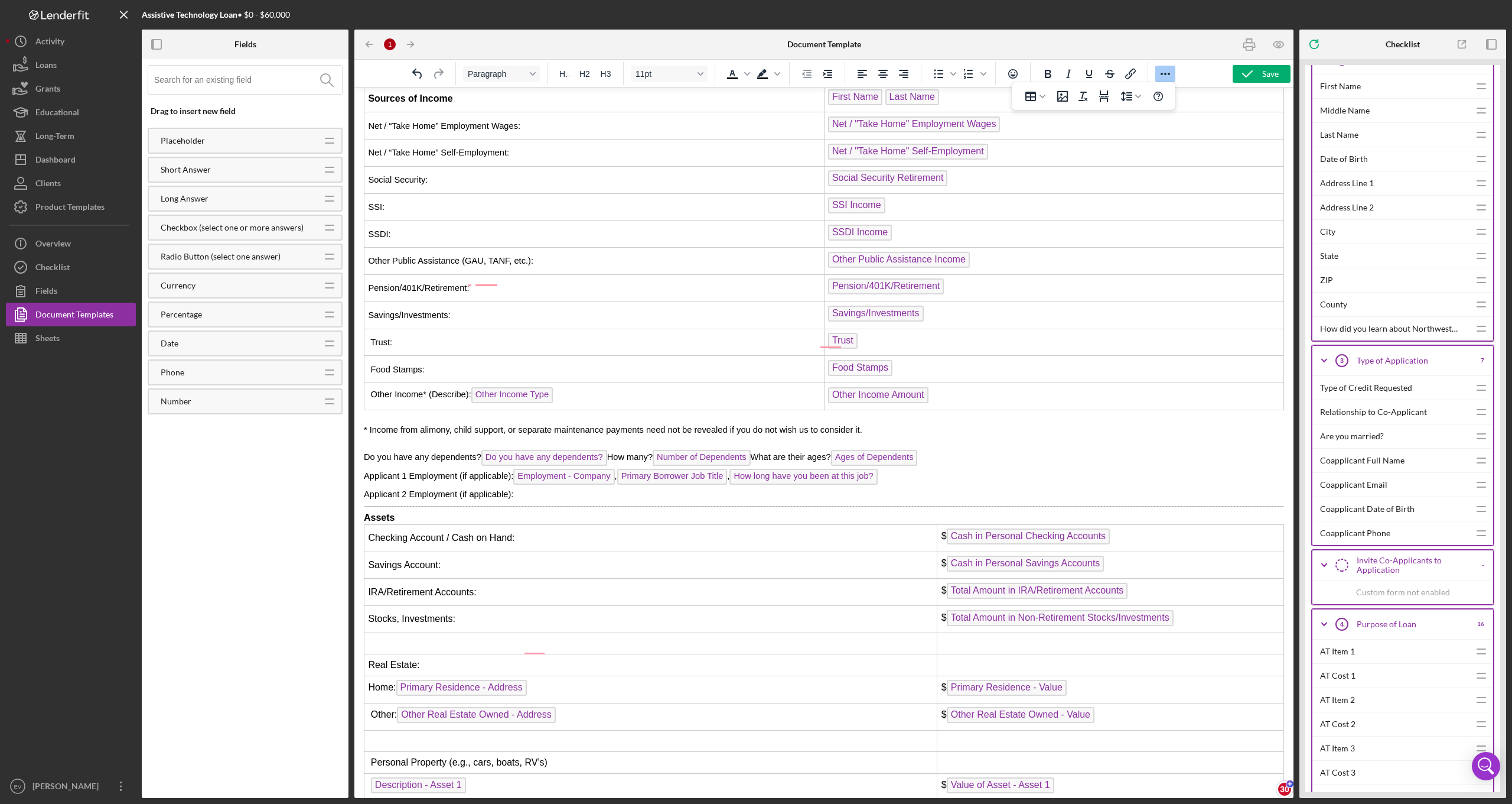
click at [1387, 594] on div "Custom form not enabled" at bounding box center [1403, 591] width 180 height 24
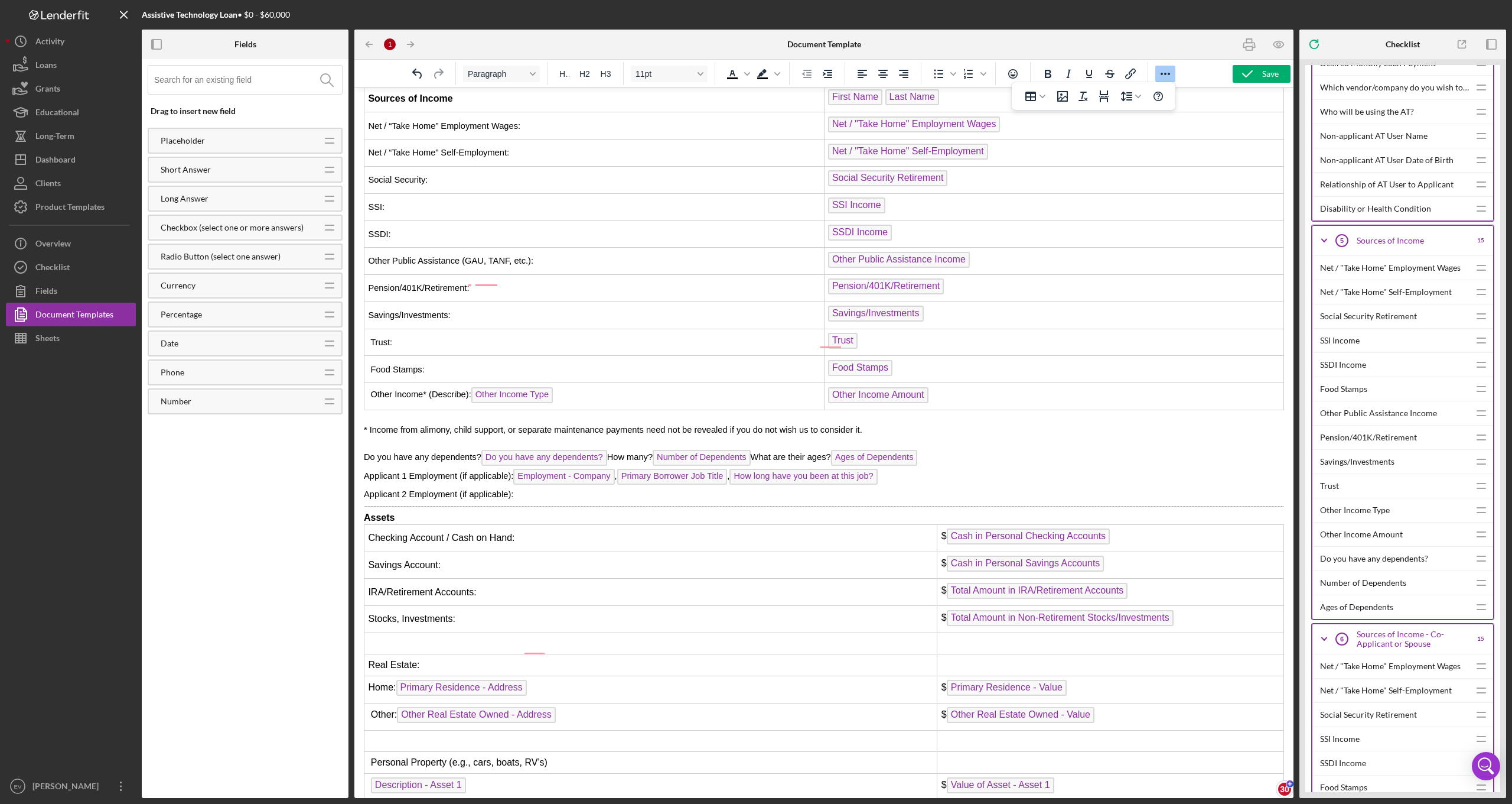
scroll to position [1031, 0]
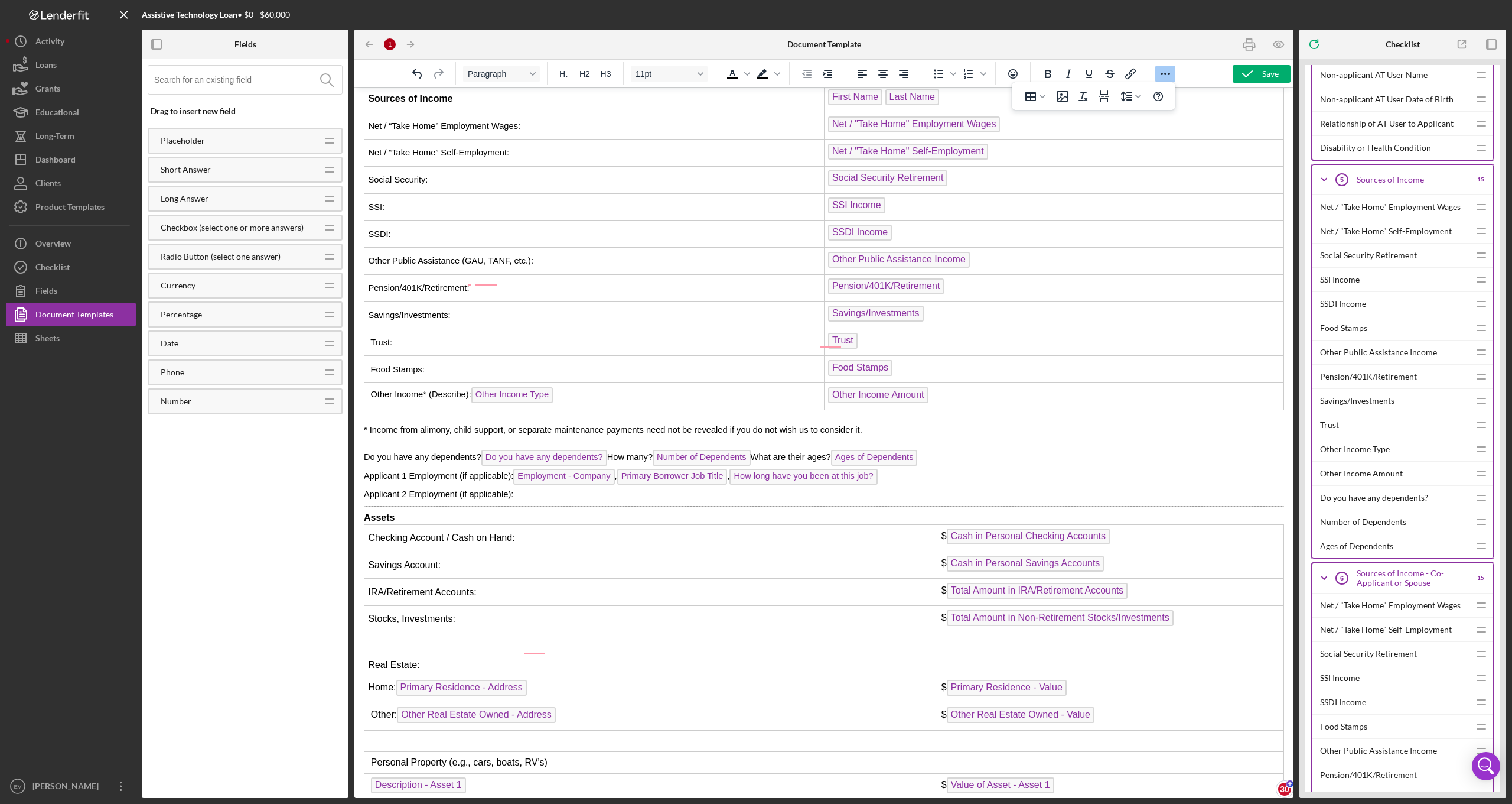
click at [642, 488] on p "Applicant 2 Employment (if applicable):" at bounding box center [823, 494] width 920 height 13
click at [1269, 74] on div "Save" at bounding box center [1270, 74] width 17 height 18
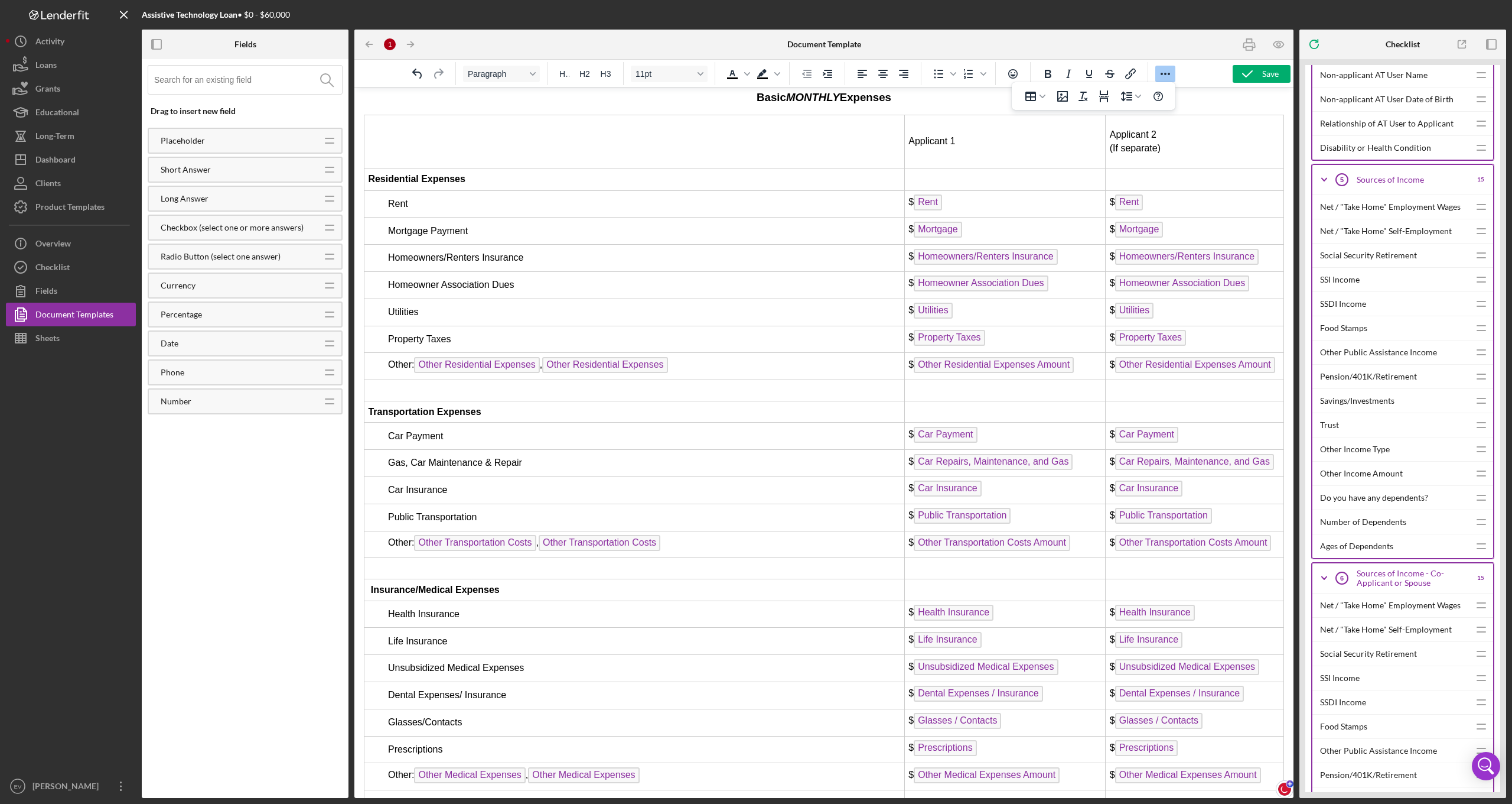
scroll to position [0, 0]
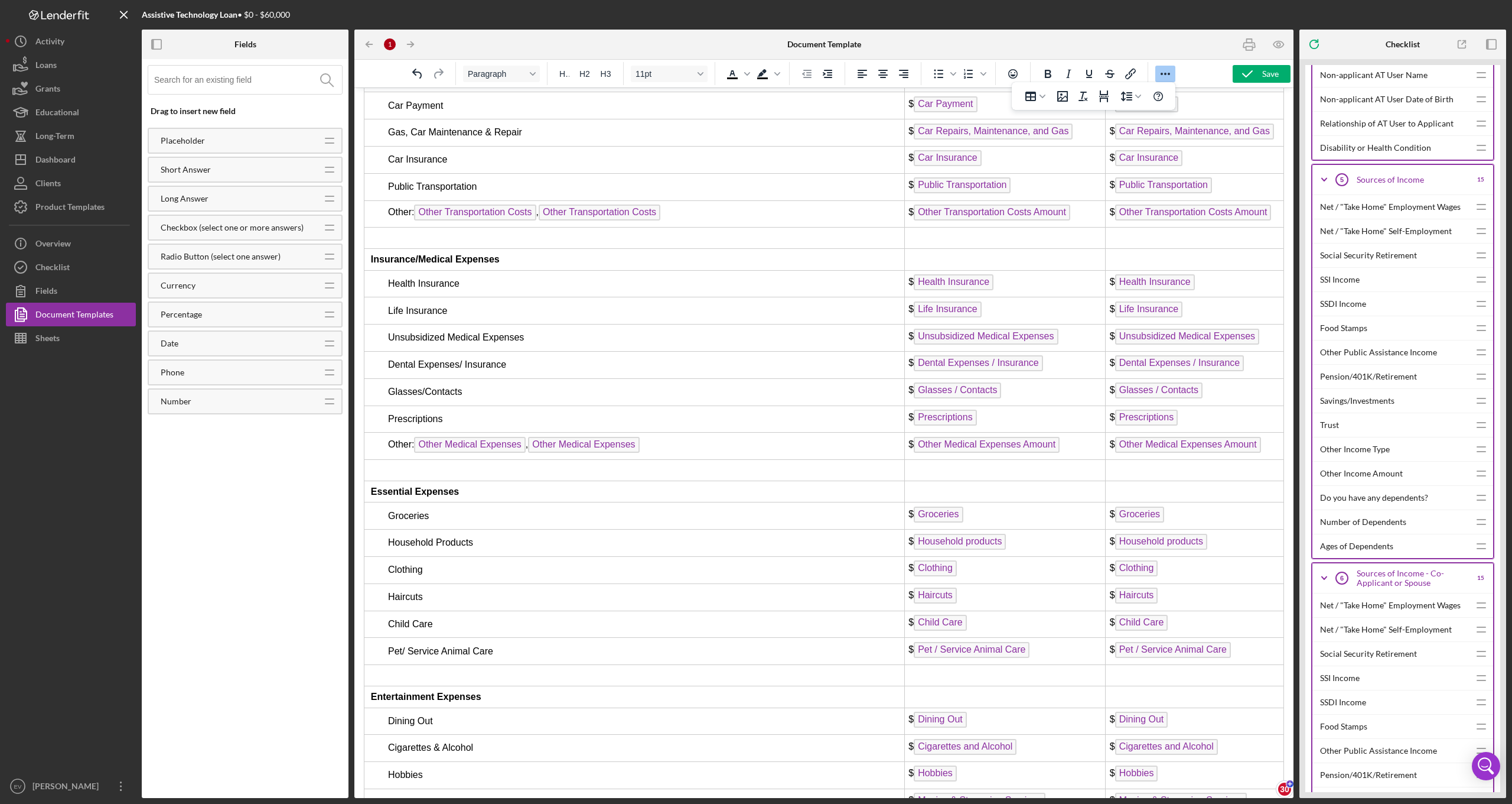
click at [417, 460] on td "Rich Text Area. Press ALT-0 for help." at bounding box center [634, 470] width 540 height 21
click at [1131, 94] on icon "Line height" at bounding box center [1126, 96] width 14 height 14
click at [1131, 96] on icon "Line height" at bounding box center [1126, 96] width 11 height 10
click at [1105, 98] on icon "Page Break" at bounding box center [1104, 96] width 10 height 12
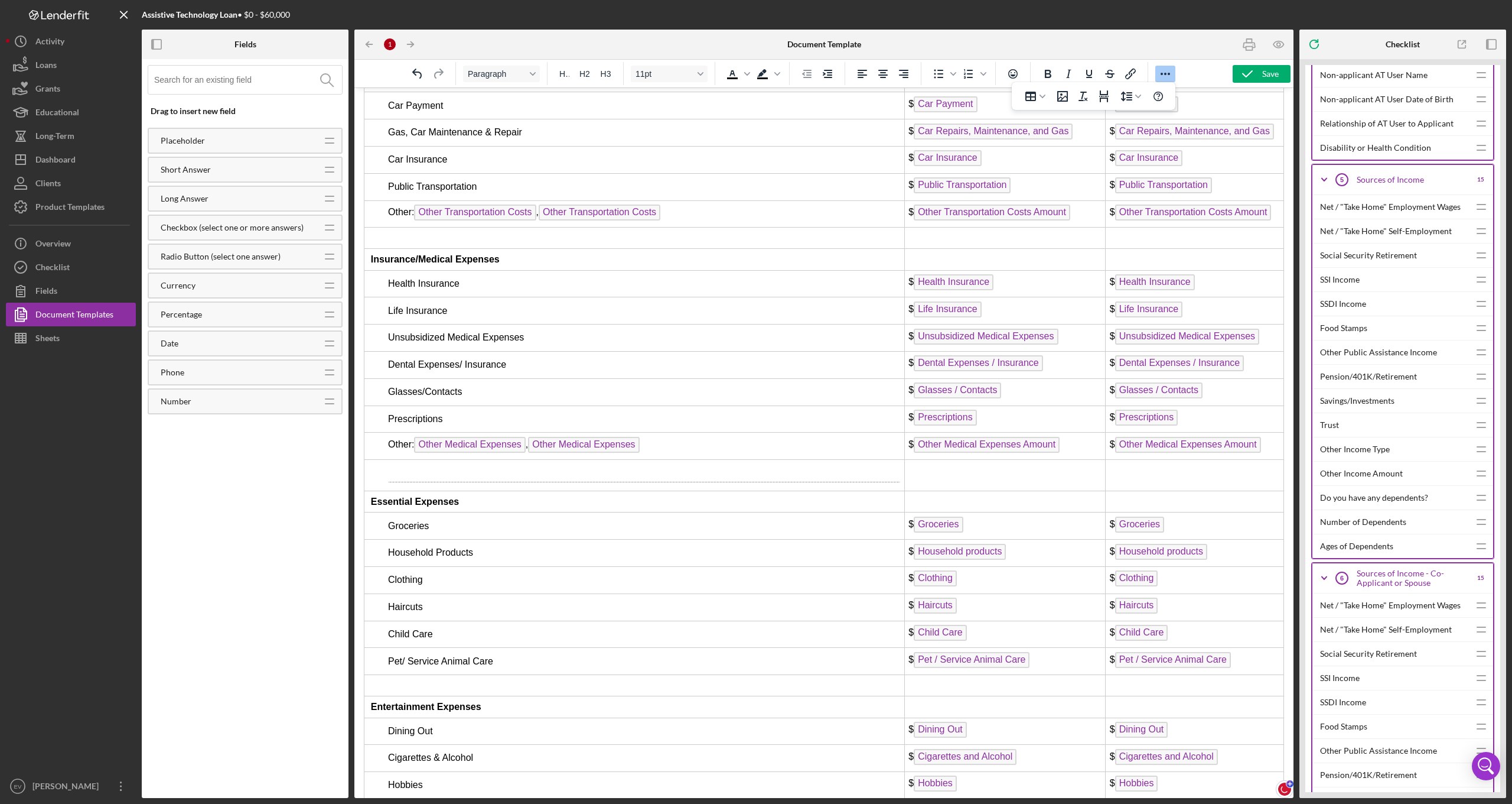
click at [657, 460] on td "Rich Text Area. Press ALT-0 for help." at bounding box center [634, 475] width 540 height 31
click at [1243, 46] on icon "button" at bounding box center [1249, 45] width 12 height 5
click at [534, 460] on td "Rich Text Area. Press ALT-0 for help." at bounding box center [634, 475] width 540 height 31
drag, startPoint x: 394, startPoint y: 360, endPoint x: 640, endPoint y: 364, distance: 246.0
click at [604, 460] on td "Rich Text Area. Press ALT-0 for help." at bounding box center [634, 475] width 540 height 31
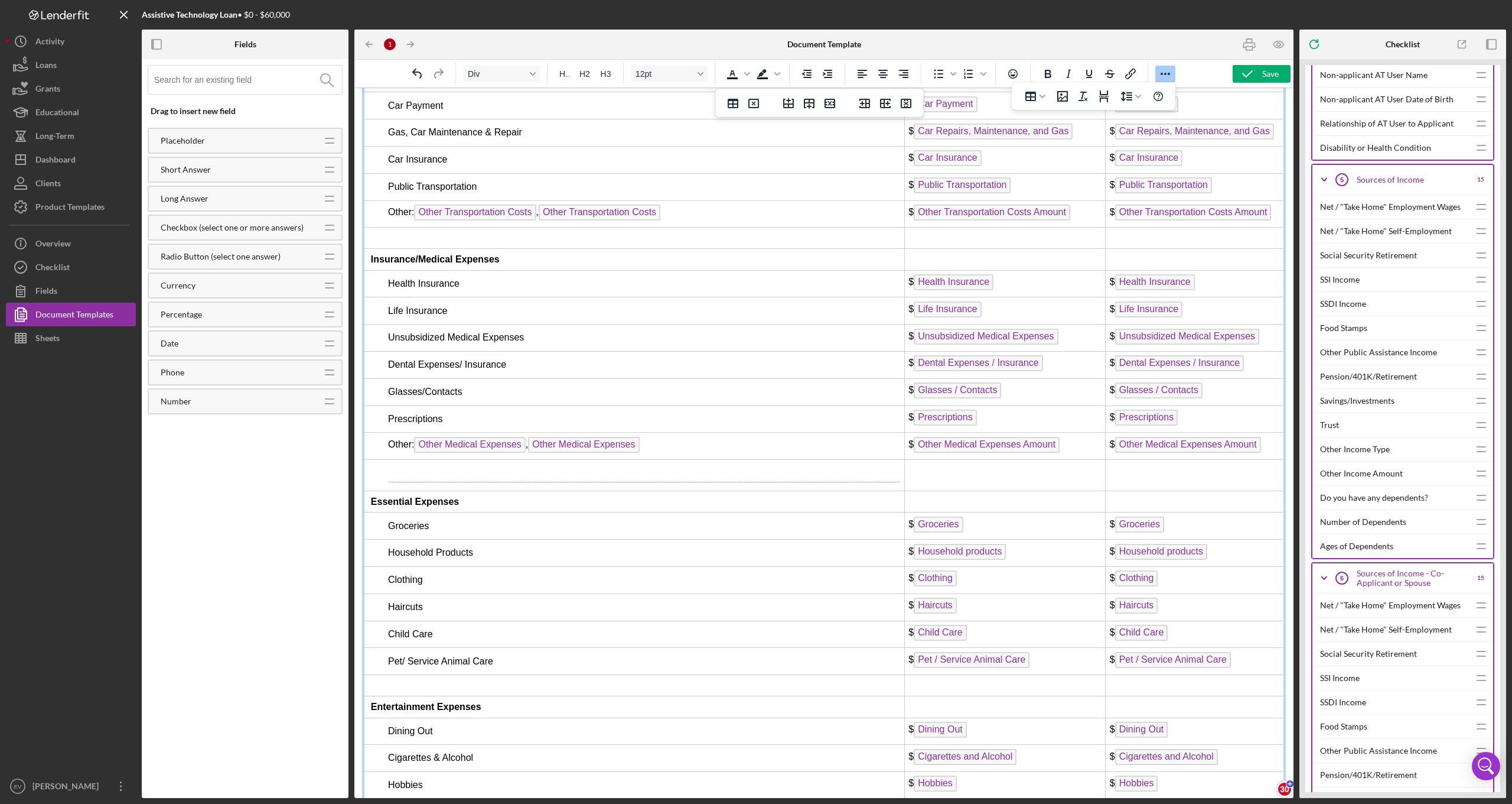
click at [713, 460] on td "Rich Text Area. Press ALT-0 for help." at bounding box center [634, 475] width 540 height 31
click at [419, 76] on icon "Undo" at bounding box center [417, 74] width 14 height 14
click at [419, 75] on icon "Undo" at bounding box center [417, 74] width 14 height 14
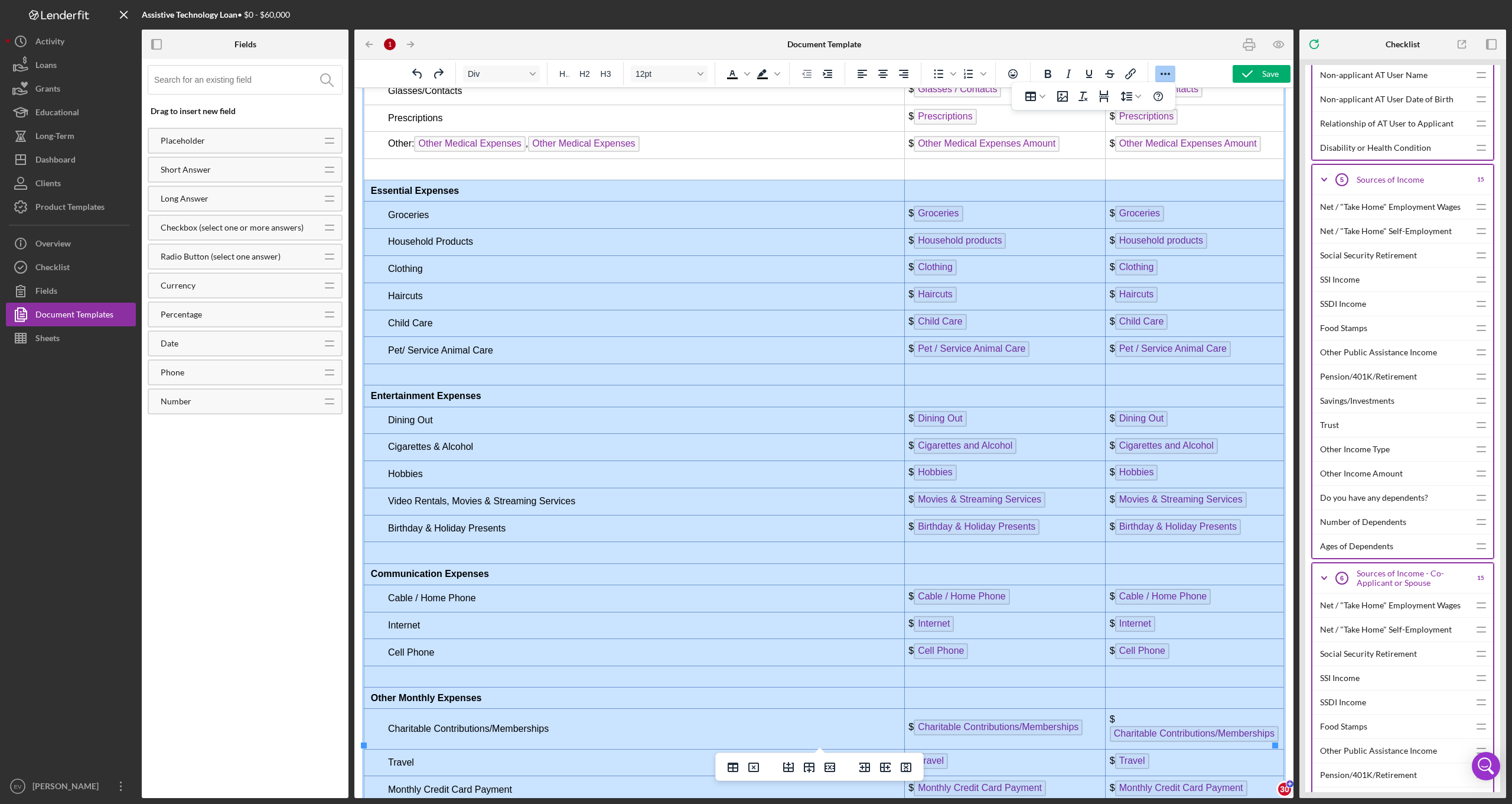
drag, startPoint x: 388, startPoint y: 376, endPoint x: 1215, endPoint y: 742, distance: 904.4
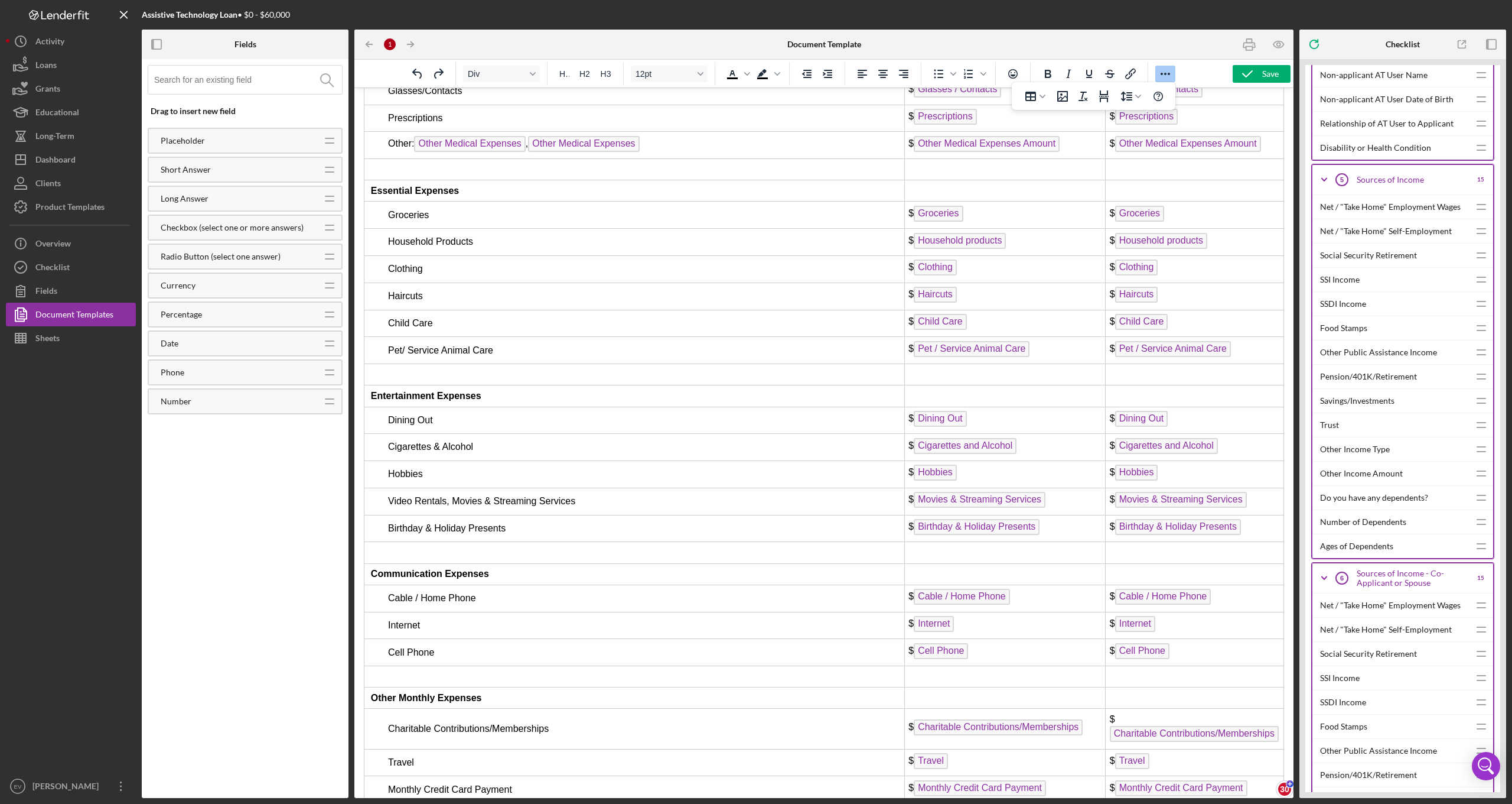
drag, startPoint x: 1154, startPoint y: 710, endPoint x: 363, endPoint y: 285, distance: 897.9
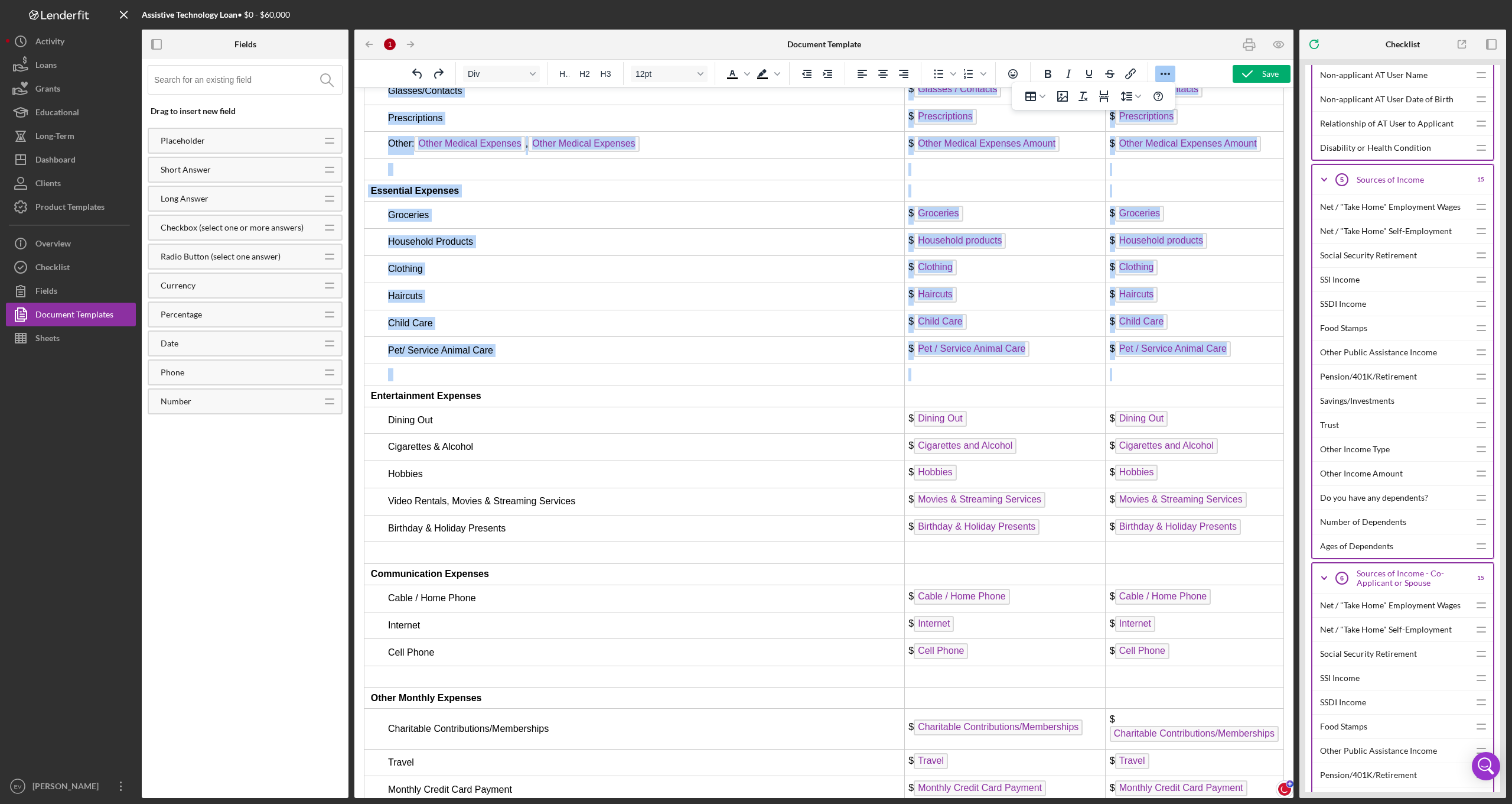
drag, startPoint x: 363, startPoint y: 285, endPoint x: 368, endPoint y: 281, distance: 6.4
click at [412, 364] on td "Rich Text Area. Press ALT-0 for help." at bounding box center [634, 374] width 540 height 21
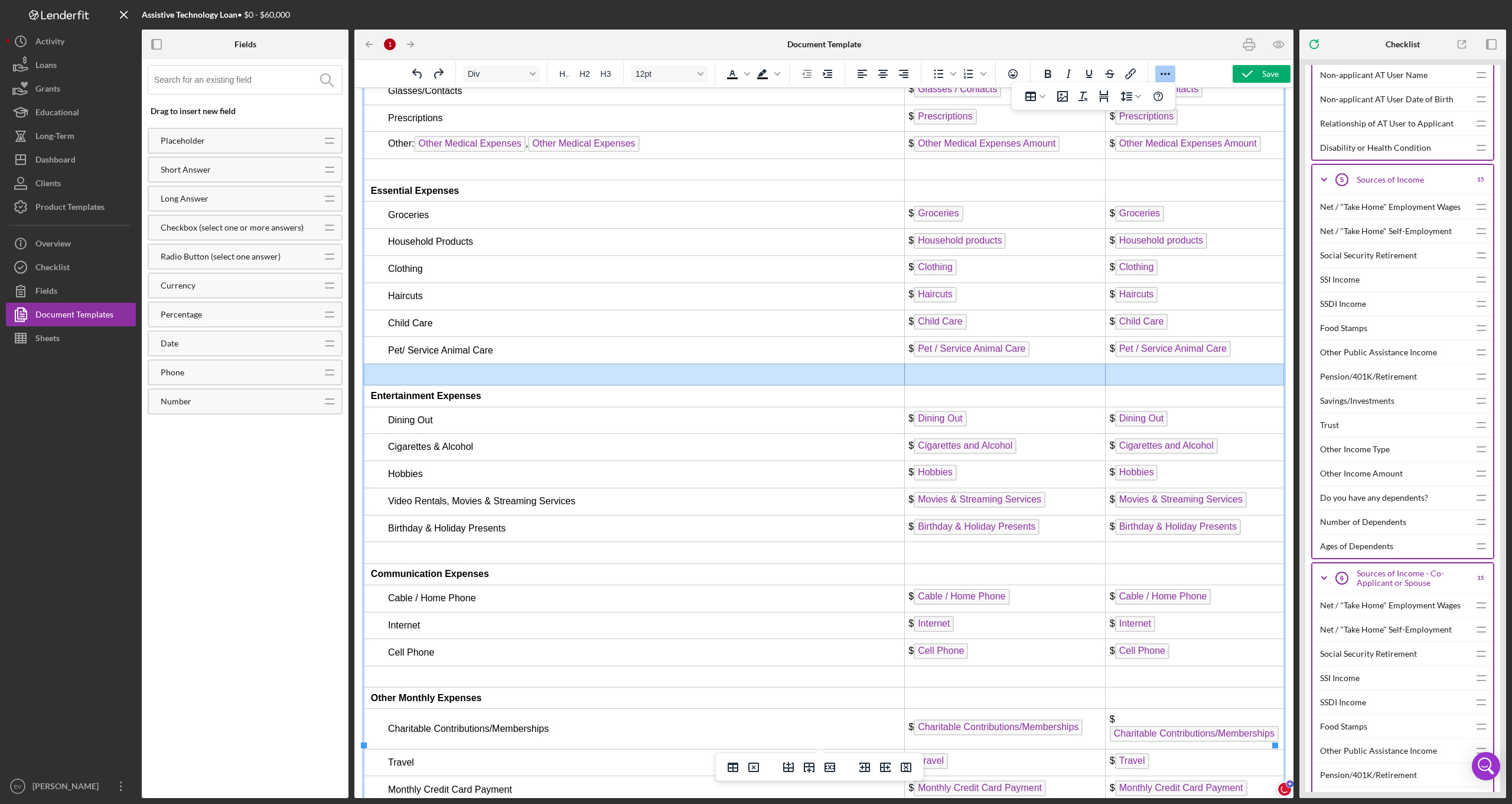
drag, startPoint x: 383, startPoint y: 262, endPoint x: 1190, endPoint y: 258, distance: 807.0
click at [1190, 364] on tr "Rich Text Area. Press ALT-0 for help." at bounding box center [824, 374] width 920 height 21
click at [1049, 96] on button "Table" at bounding box center [1036, 96] width 33 height 17
click at [1082, 204] on div "Table properties" at bounding box center [1075, 203] width 59 height 14
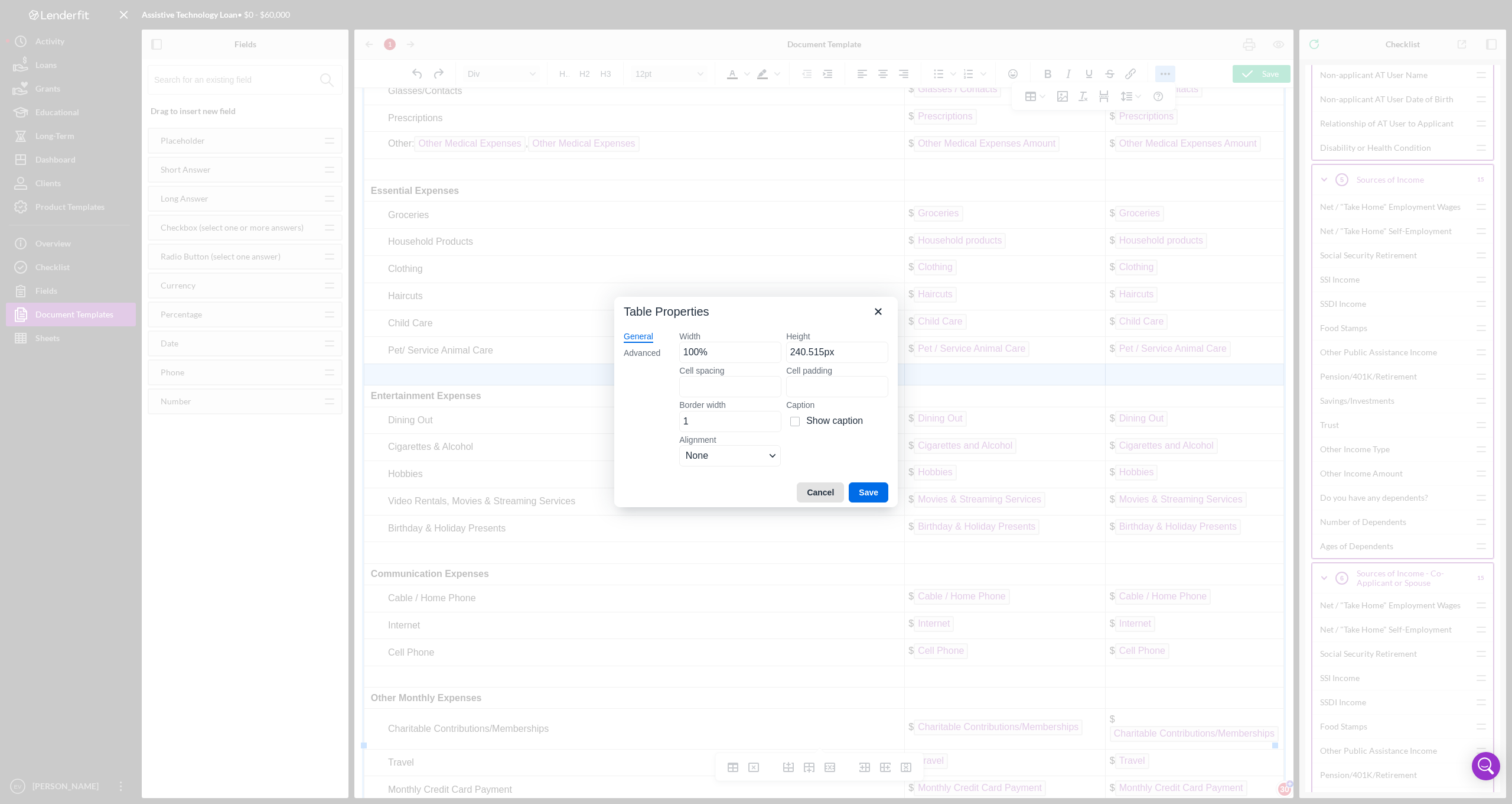
click at [812, 485] on button "Cancel" at bounding box center [820, 492] width 48 height 20
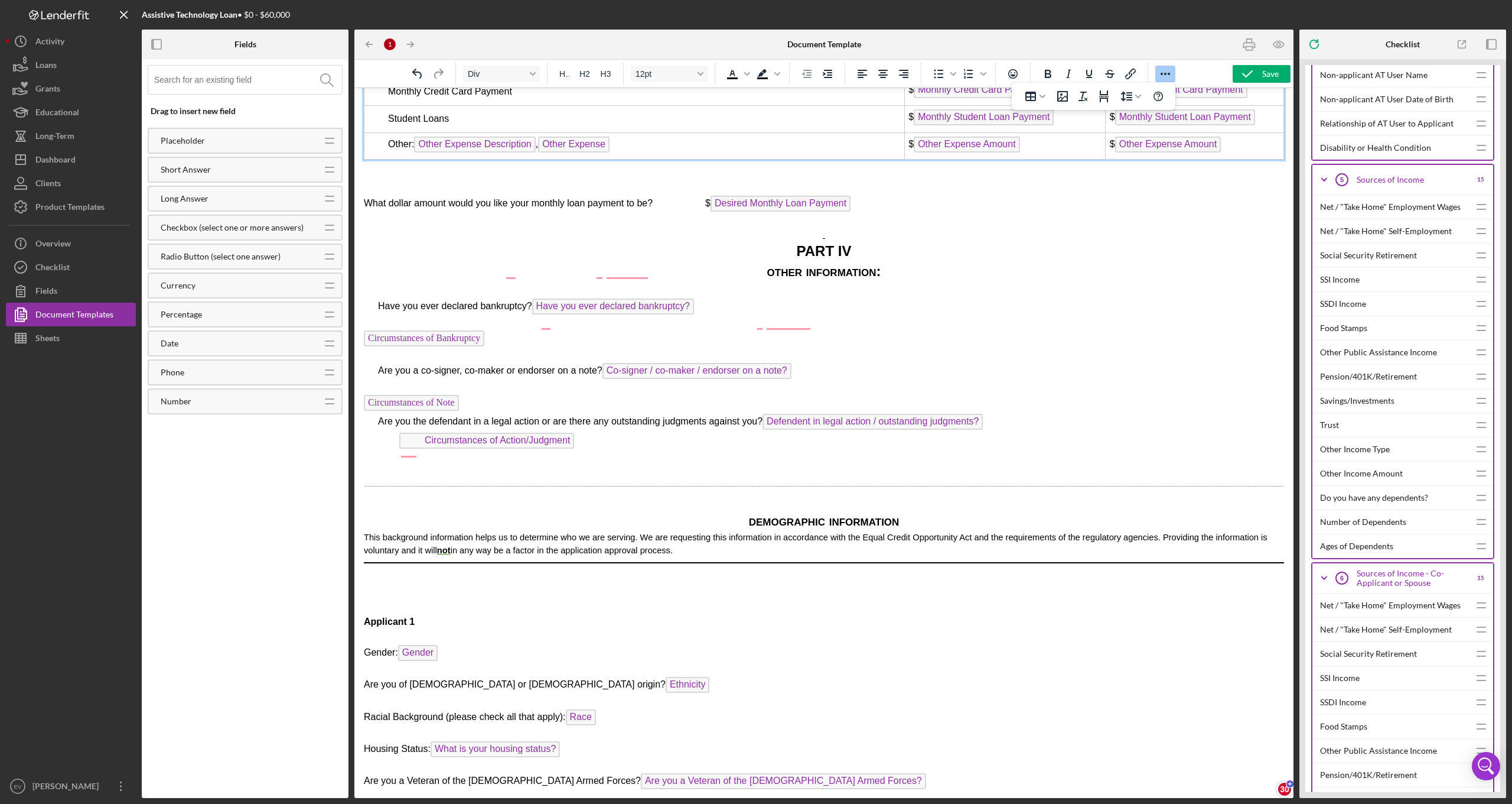
scroll to position [5487, 0]
click at [1261, 70] on icon "button" at bounding box center [1247, 74] width 30 height 30
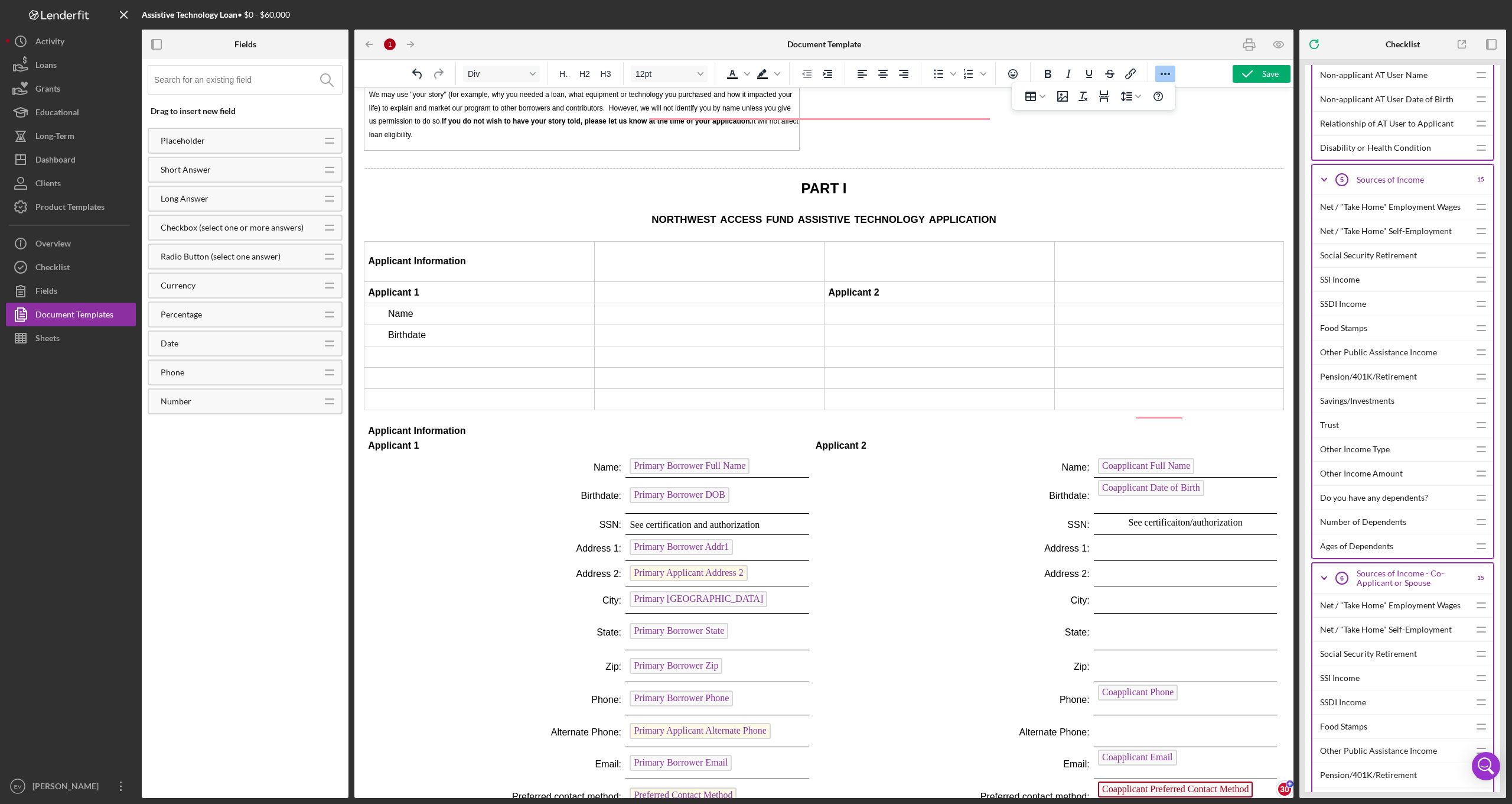
click at [412, 346] on td "Rich Text Area. Press ALT-0 for help." at bounding box center [479, 356] width 231 height 21
click at [879, 112] on icon "Insert column after" at bounding box center [885, 113] width 14 height 14
click at [421, 74] on icon "Undo" at bounding box center [417, 74] width 14 height 14
click at [414, 76] on icon "Undo" at bounding box center [417, 74] width 14 height 14
click at [410, 346] on td "Rich Text Area. Press ALT-0 for help." at bounding box center [479, 356] width 231 height 21
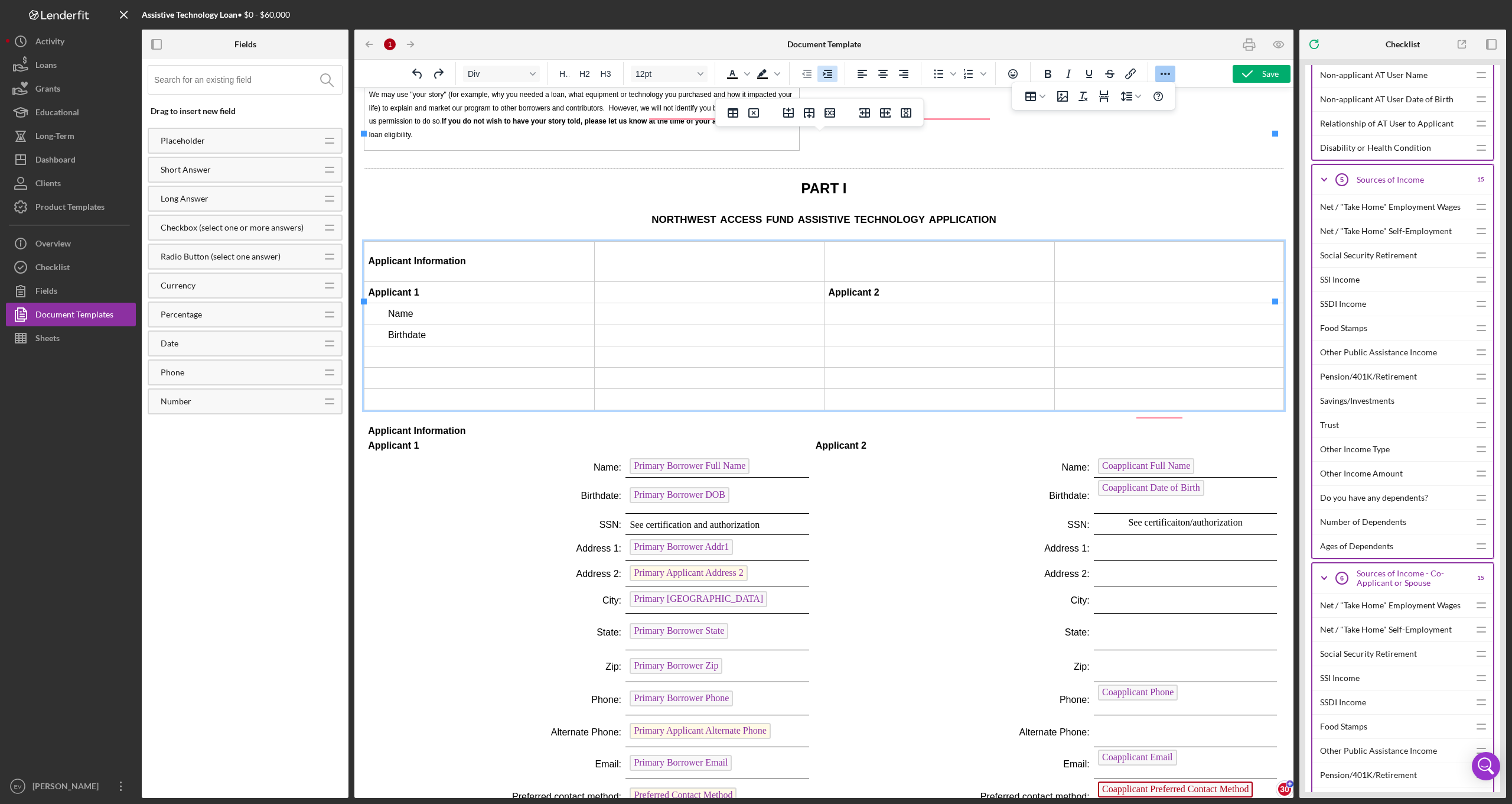
click at [831, 73] on icon "Increase indent" at bounding box center [828, 74] width 10 height 8
click at [483, 367] on td "Rich Text Area. Press ALT-0 for help." at bounding box center [479, 378] width 231 height 21
click at [823, 73] on icon "Increase indent" at bounding box center [828, 74] width 10 height 8
click at [500, 389] on td "Rich Text Area. Press ALT-0 for help." at bounding box center [479, 399] width 231 height 21
click at [826, 68] on icon "Increase indent" at bounding box center [827, 74] width 14 height 14
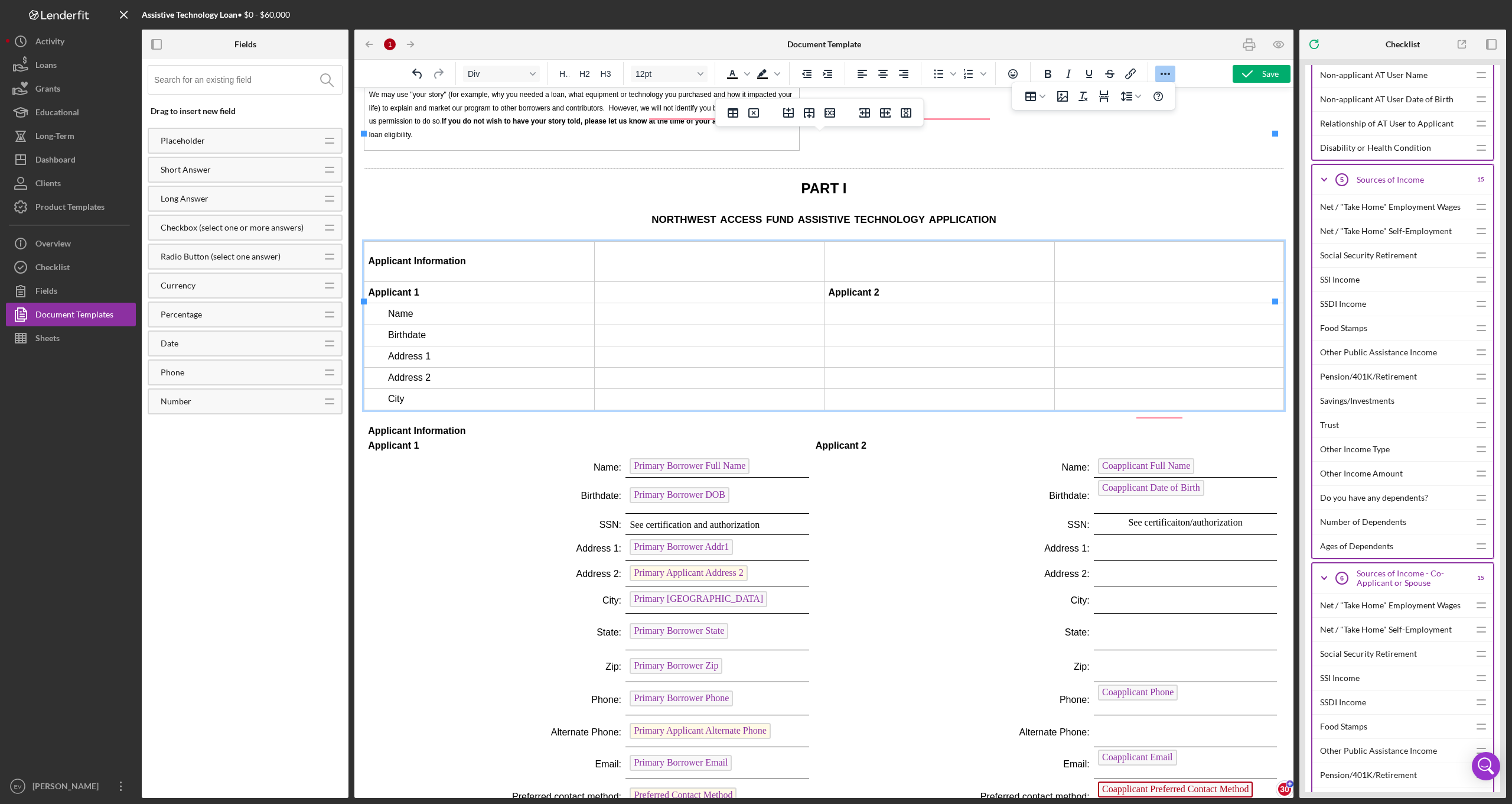
click at [457, 346] on td "Address 1" at bounding box center [479, 356] width 231 height 21
drag, startPoint x: 452, startPoint y: 250, endPoint x: 424, endPoint y: 248, distance: 28.1
click at [424, 346] on td "Address 1" at bounding box center [479, 356] width 231 height 21
drag, startPoint x: 431, startPoint y: 290, endPoint x: 393, endPoint y: 286, distance: 38.2
click at [393, 389] on td "City" at bounding box center [479, 399] width 231 height 21
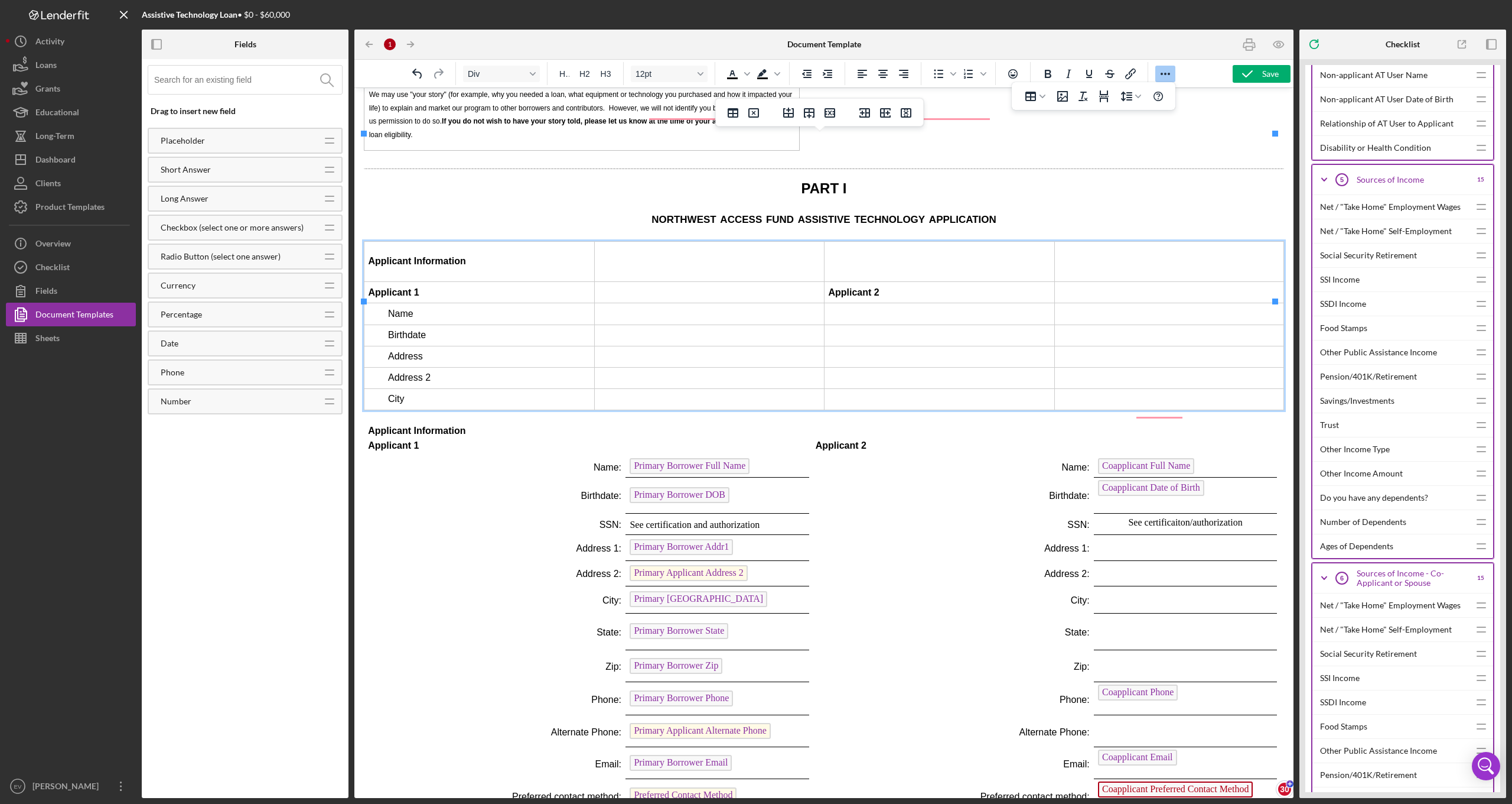
click at [467, 367] on td "Address 2" at bounding box center [479, 378] width 231 height 21
drag, startPoint x: 413, startPoint y: 266, endPoint x: 386, endPoint y: 270, distance: 27.3
click at [386, 367] on td "Address 2" at bounding box center [479, 378] width 231 height 21
drag, startPoint x: 388, startPoint y: 289, endPoint x: 382, endPoint y: 289, distance: 6.0
click at [382, 389] on td "City" at bounding box center [479, 399] width 231 height 21
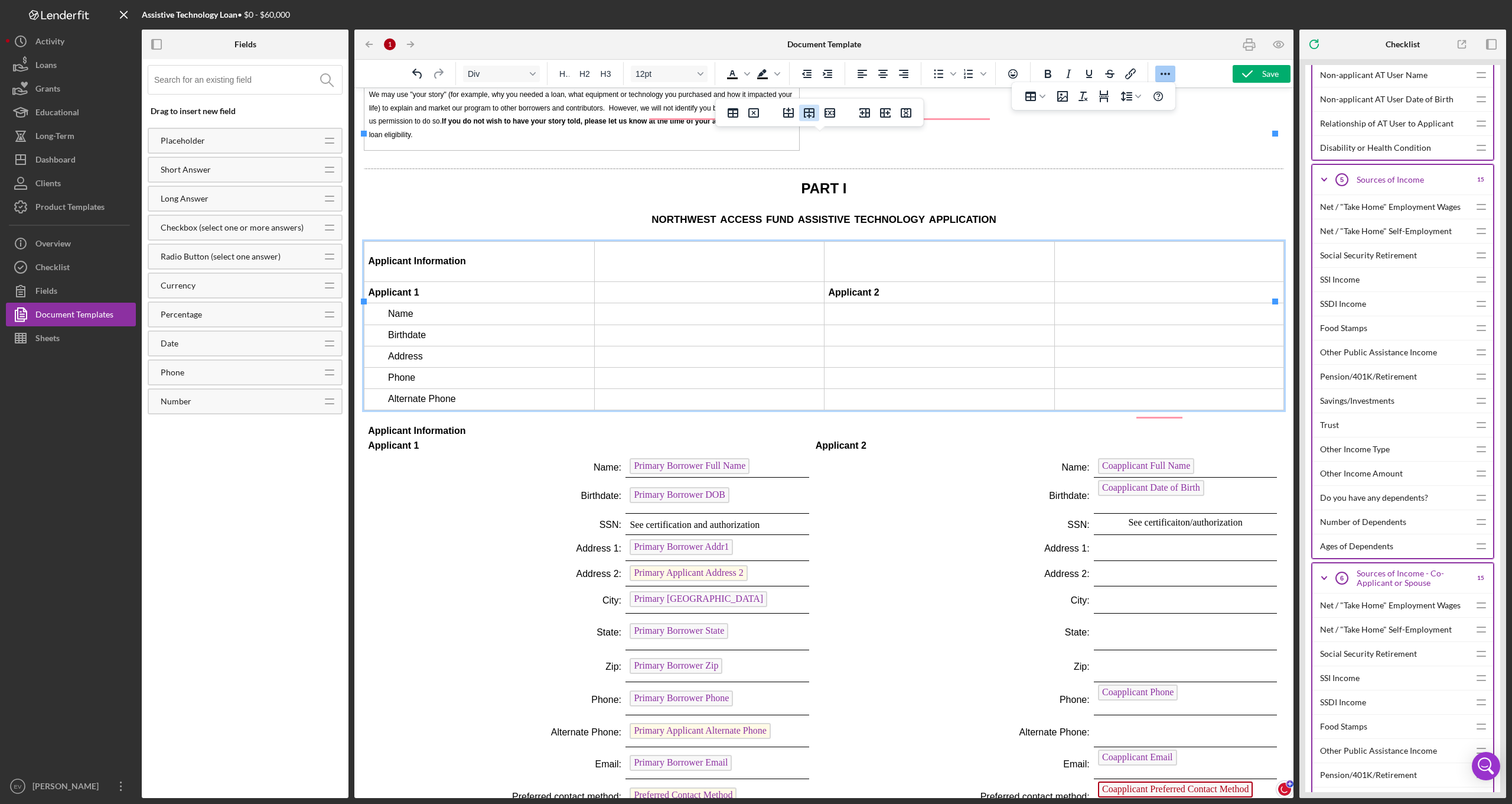
click at [809, 118] on icon "Insert row after" at bounding box center [808, 113] width 10 height 10
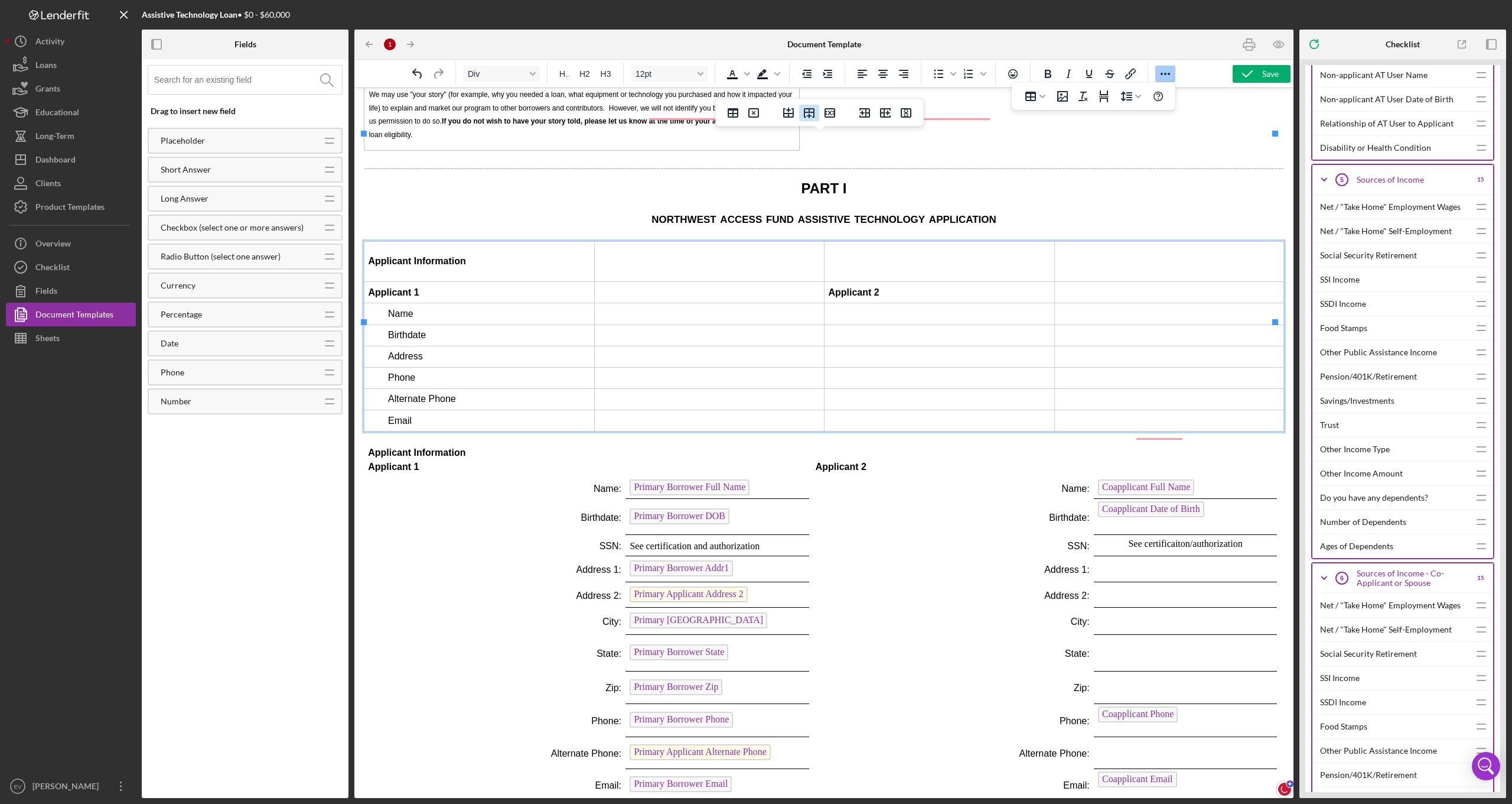
click at [806, 114] on icon "Insert row after" at bounding box center [809, 113] width 14 height 14
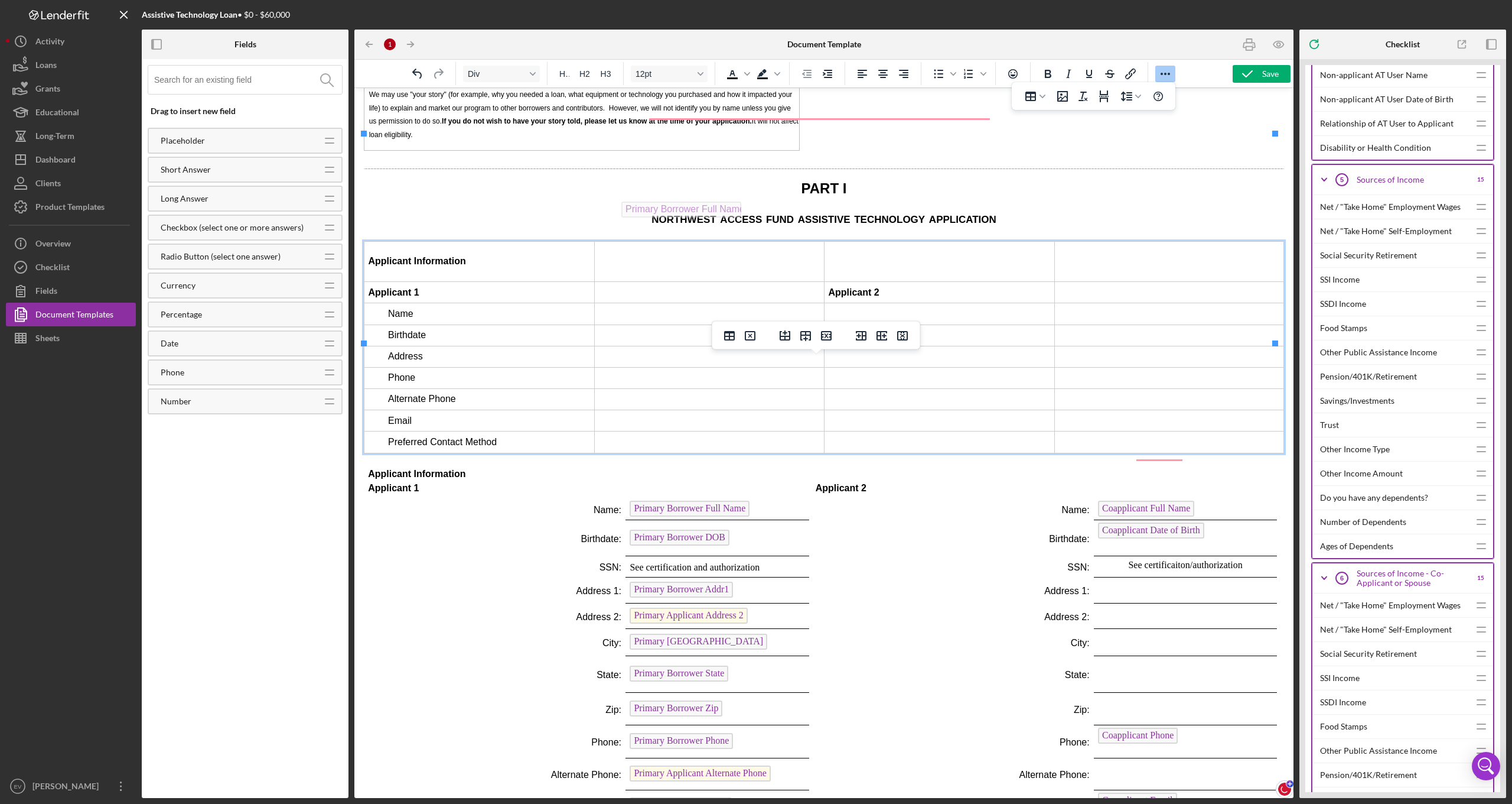
drag, startPoint x: 668, startPoint y: 398, endPoint x: 662, endPoint y: 198, distance: 200.1
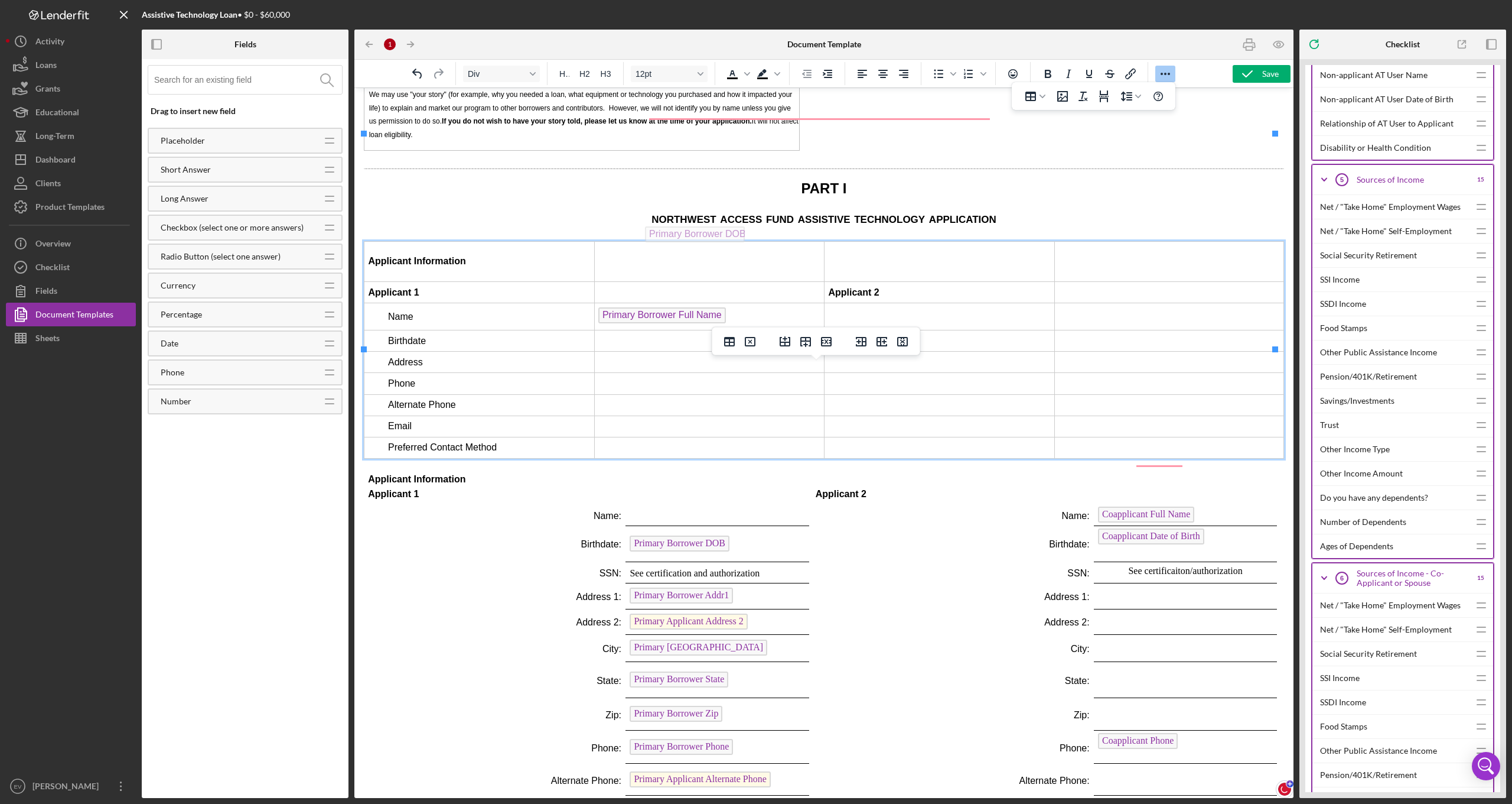
drag, startPoint x: 674, startPoint y: 431, endPoint x: 691, endPoint y: 223, distance: 208.7
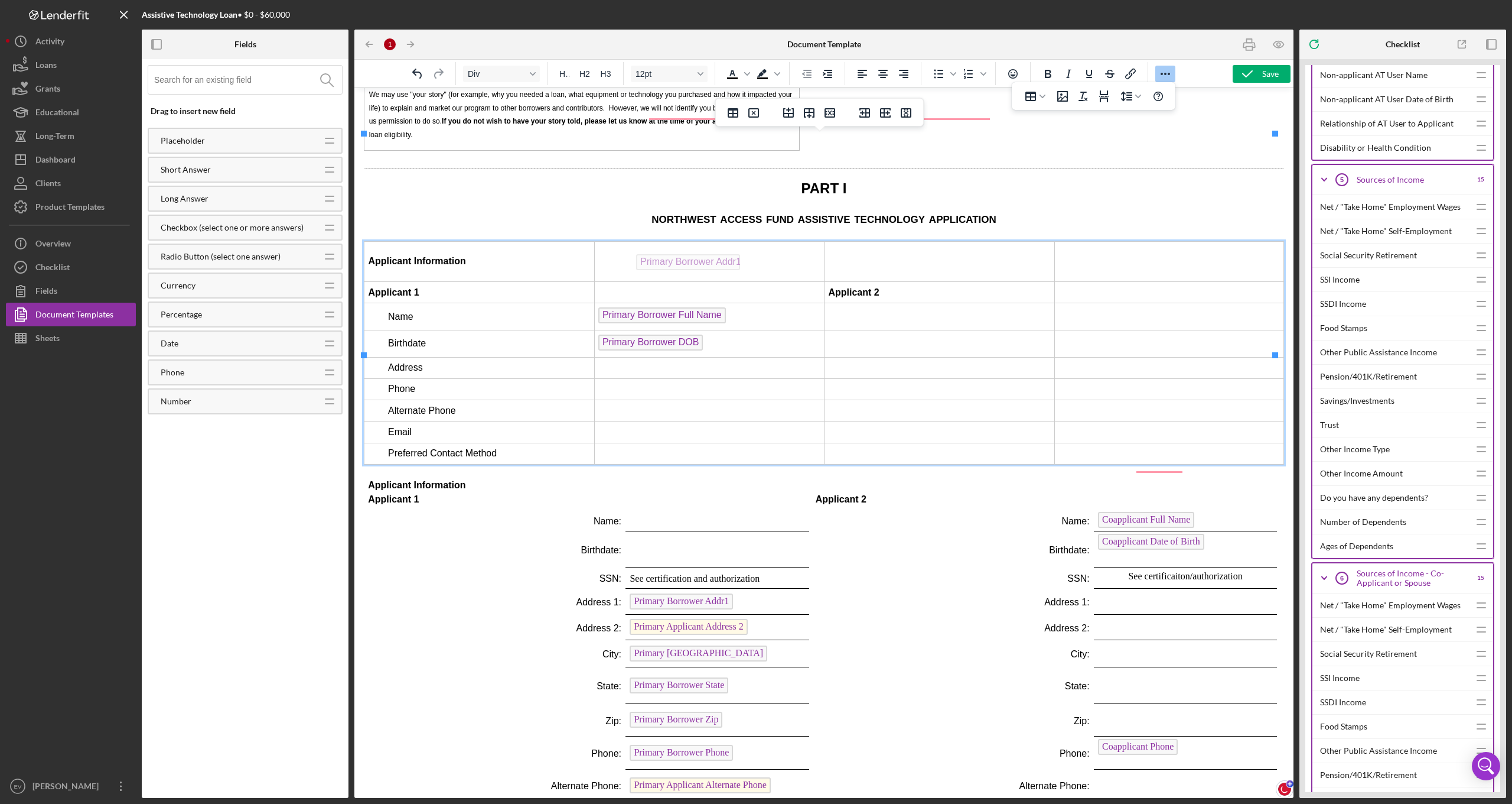
drag, startPoint x: 669, startPoint y: 490, endPoint x: 678, endPoint y: 251, distance: 239.2
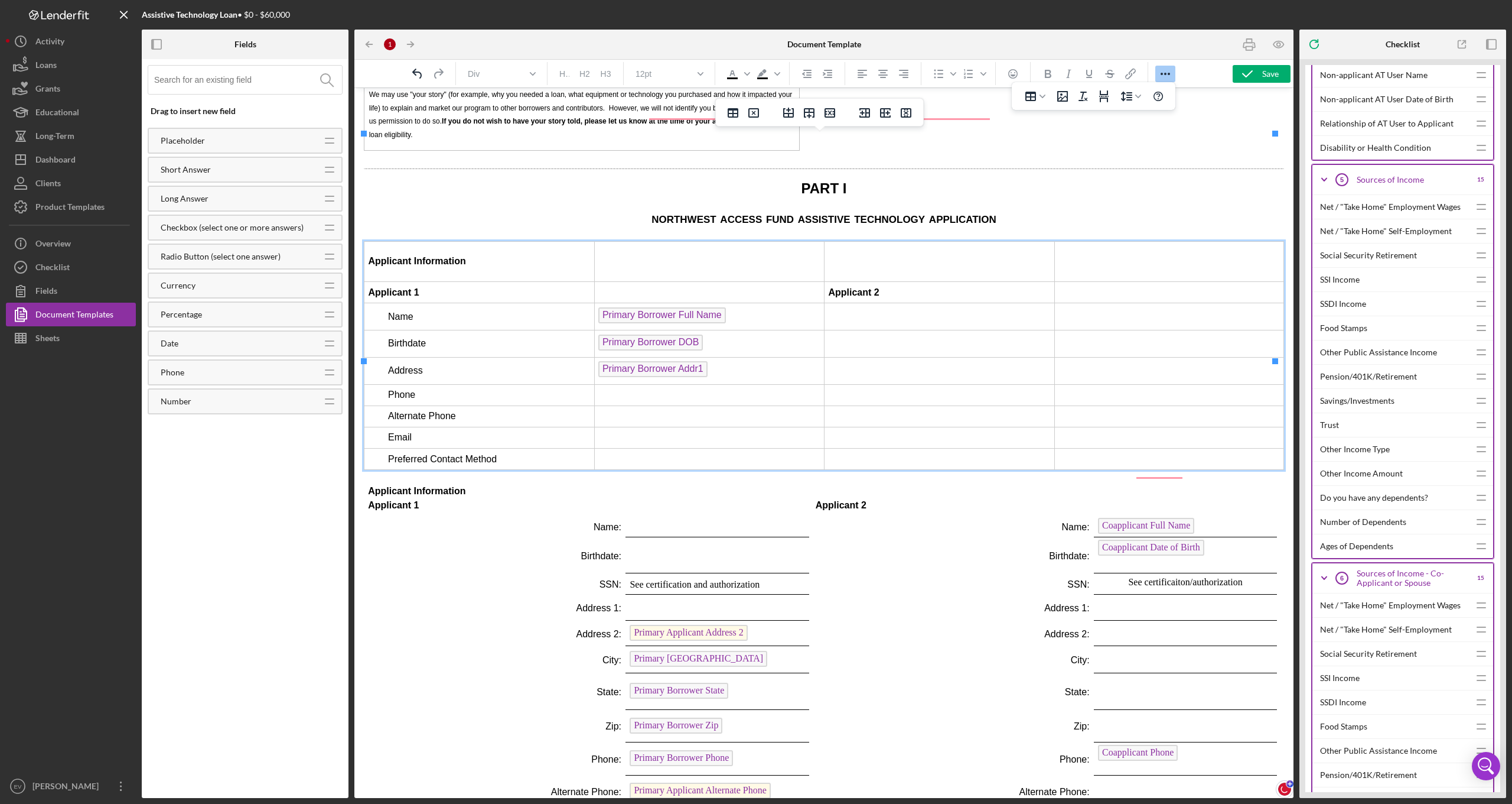
click at [722, 357] on td "Primary Borrower Addr1" at bounding box center [709, 370] width 231 height 27
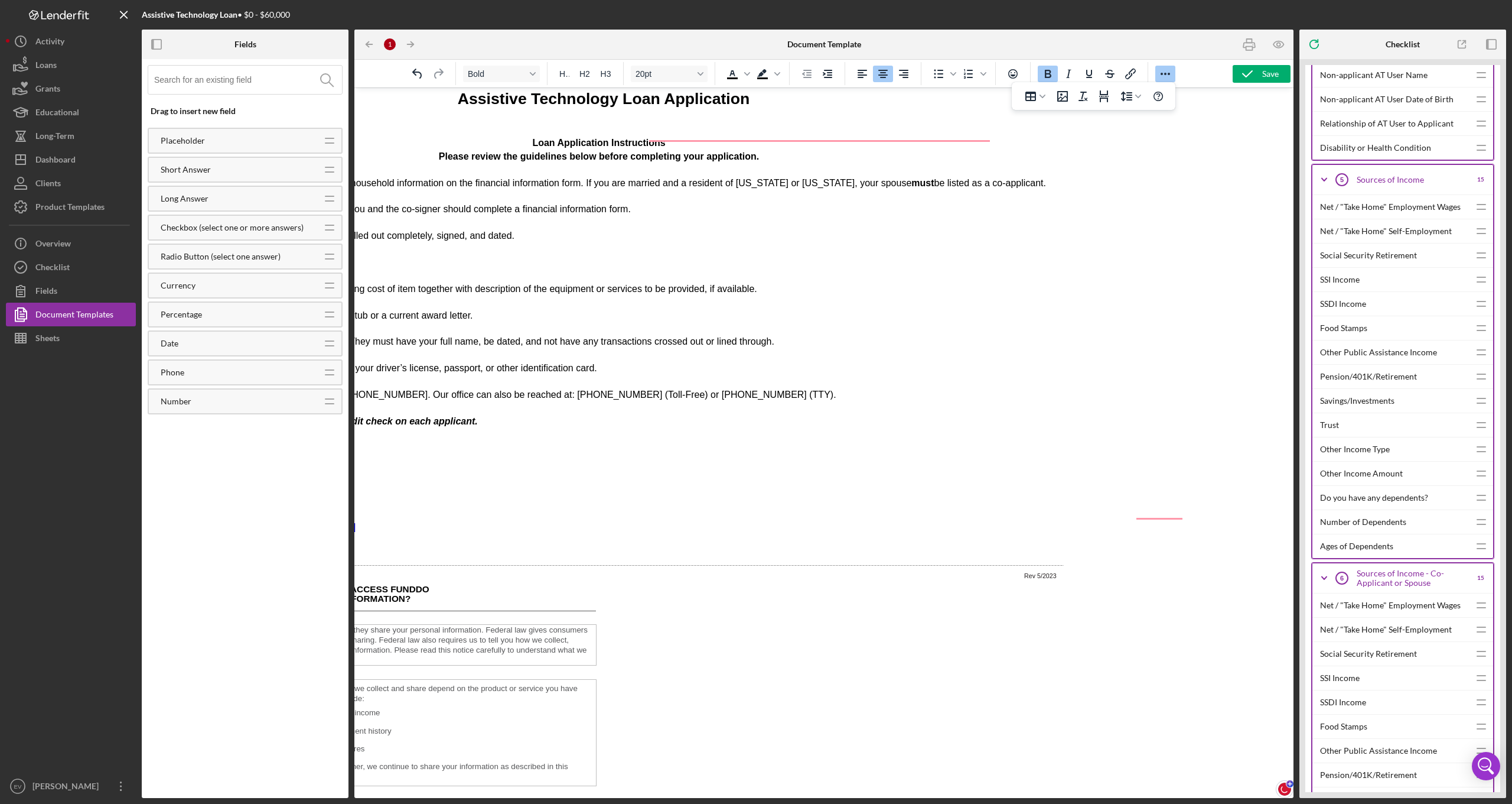
scroll to position [31, 220]
click at [414, 73] on icon "Undo" at bounding box center [417, 74] width 10 height 10
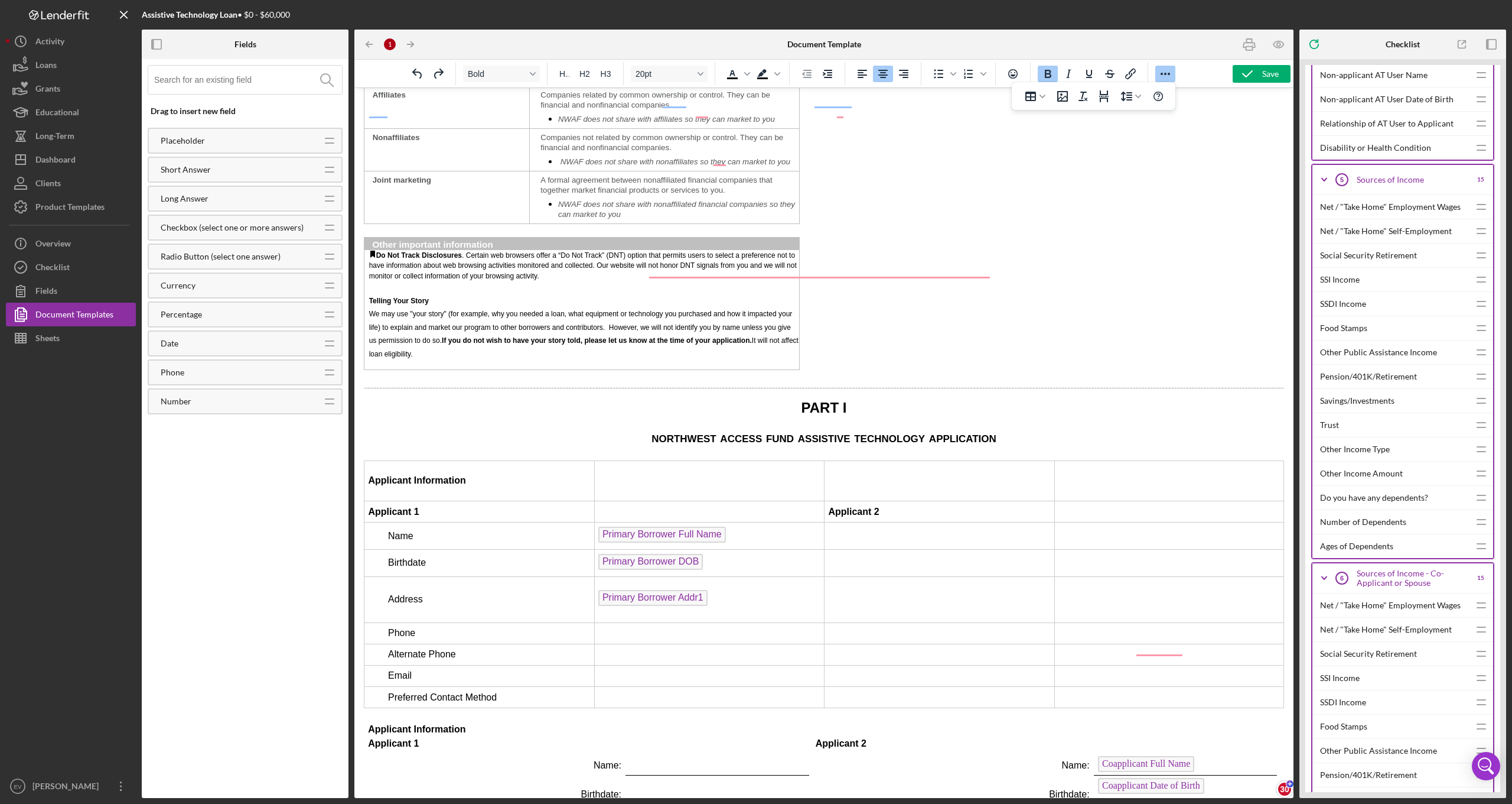
scroll to position [1444, 0]
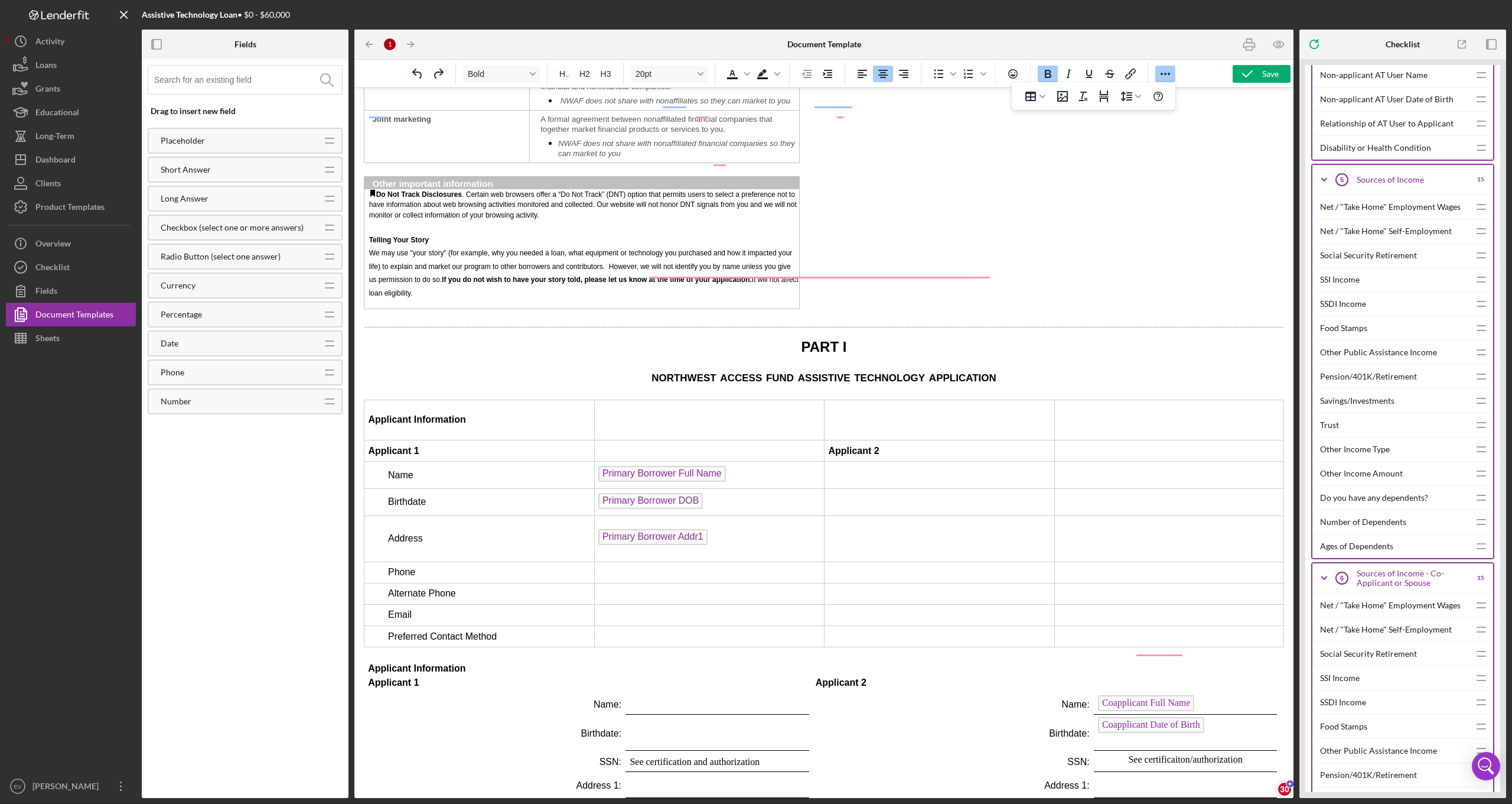
click at [721, 529] on p "Primary Borrower Addr1" at bounding box center [709, 538] width 222 height 19
click at [669, 529] on span "Primary Borrower Addr1" at bounding box center [653, 537] width 109 height 16
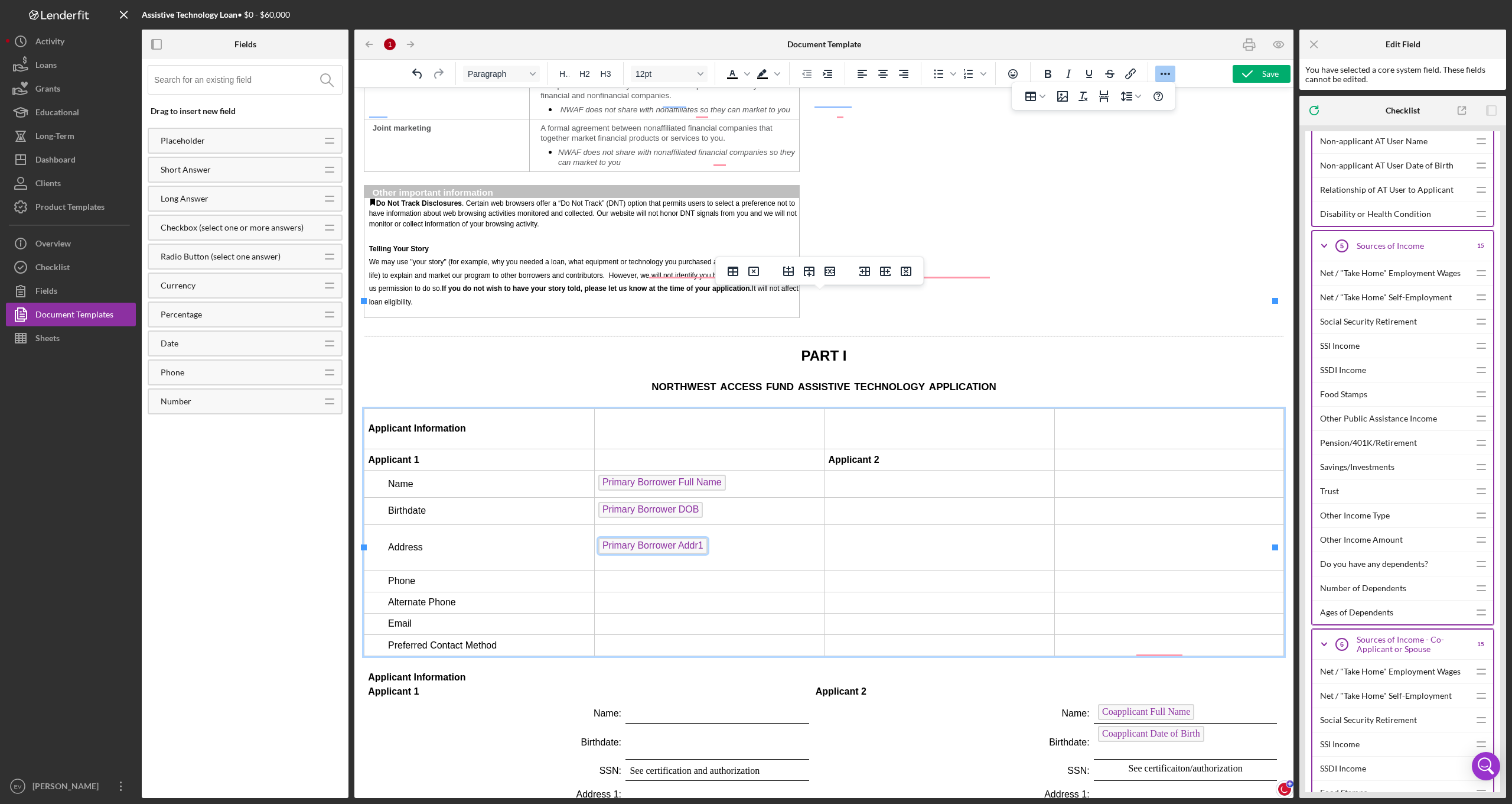
scroll to position [1435, 0]
click at [717, 538] on p "Primary Borrower Addr1 ﻿" at bounding box center [709, 547] width 222 height 19
click at [720, 538] on p "Primary Borrower Addr1" at bounding box center [709, 547] width 222 height 19
click at [739, 538] on p "Primary Borrower Addr1" at bounding box center [709, 547] width 222 height 19
click at [1128, 99] on icon "Line height" at bounding box center [1126, 96] width 14 height 14
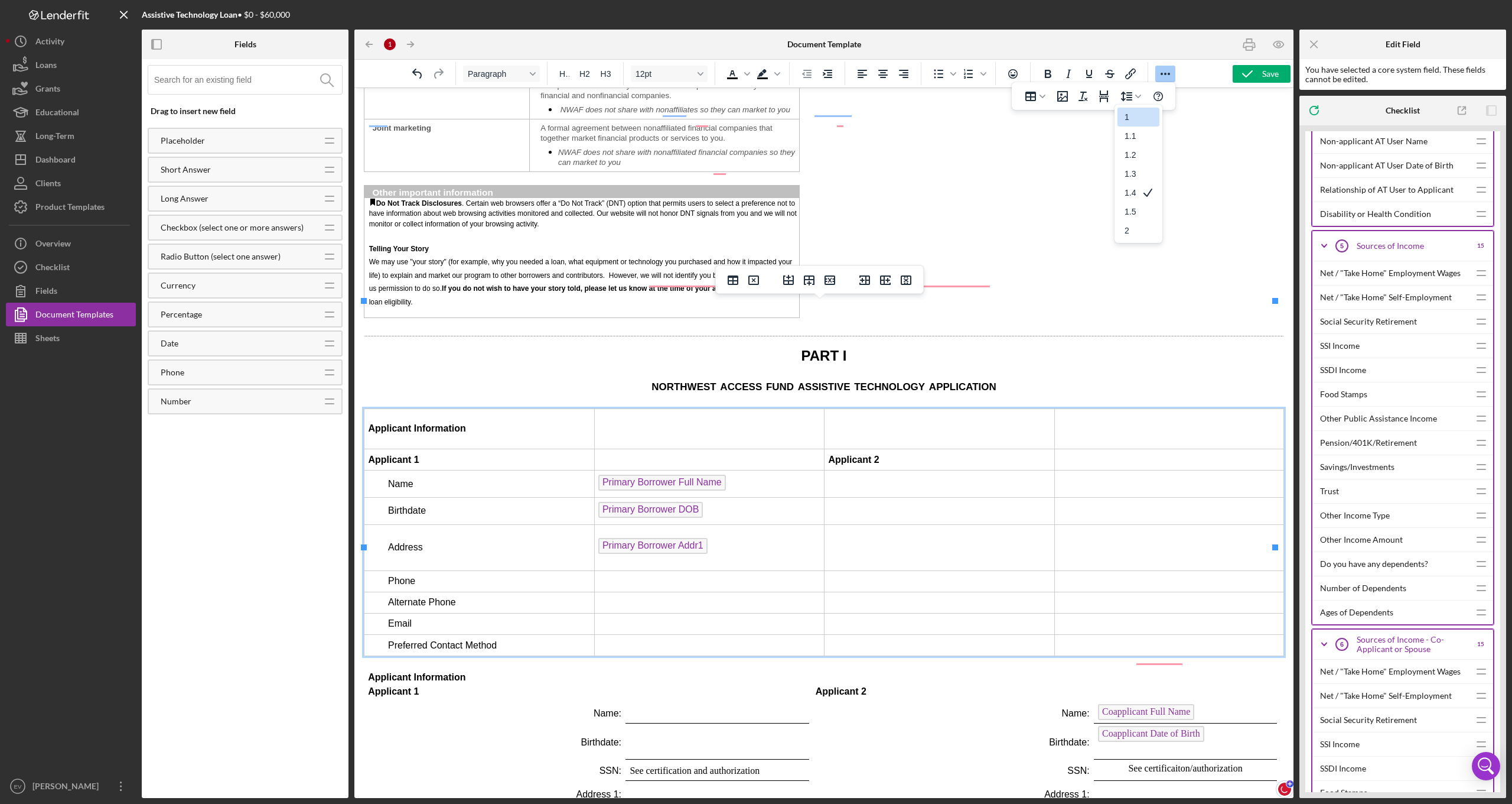
click at [1133, 116] on div "1" at bounding box center [1130, 117] width 11 height 14
drag, startPoint x: 737, startPoint y: 446, endPoint x: 697, endPoint y: 446, distance: 40.0
click at [700, 538] on p "Primary Borrower Addr1 ﻿" at bounding box center [709, 547] width 222 height 19
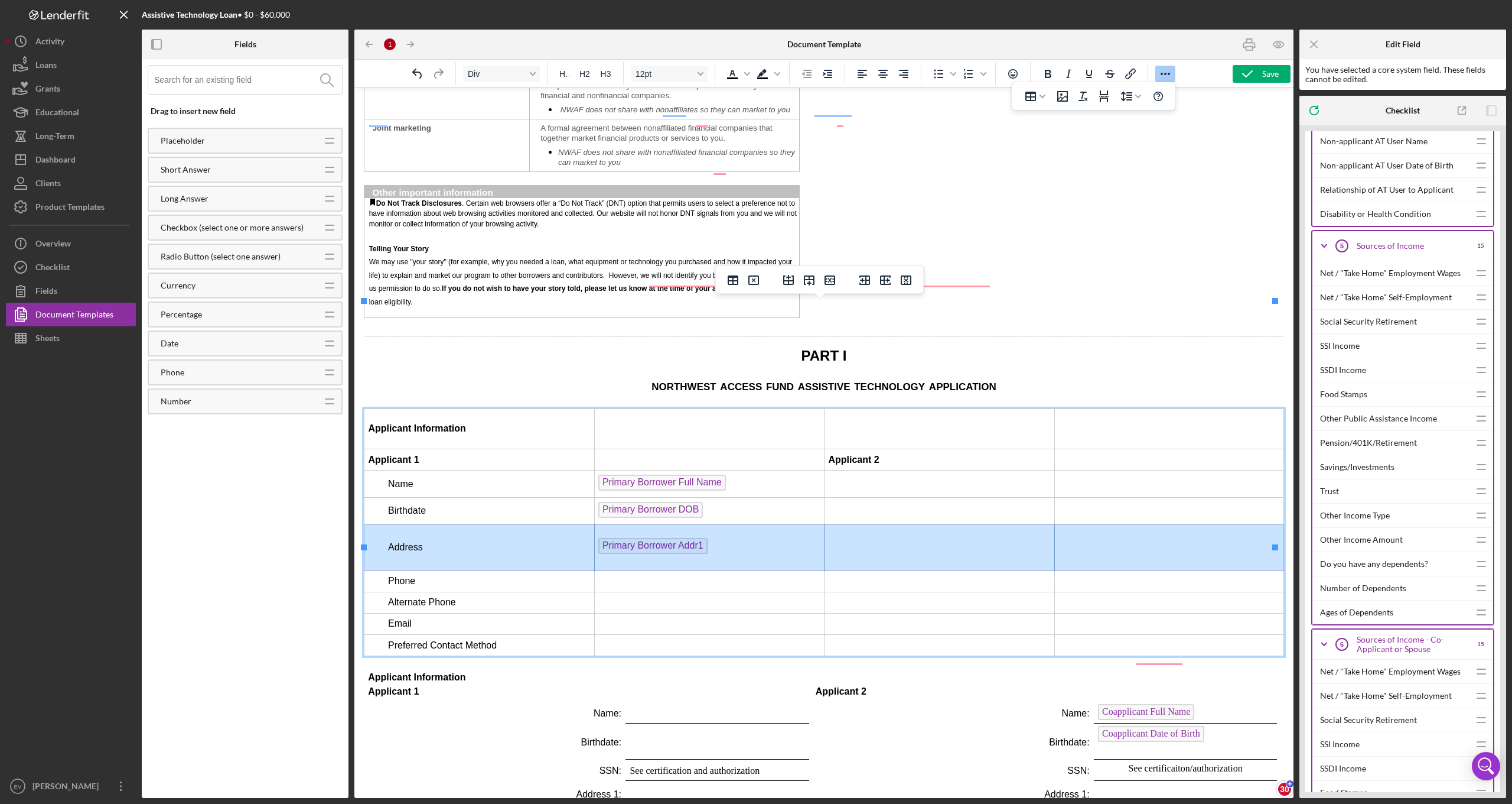
drag, startPoint x: 382, startPoint y: 433, endPoint x: 1132, endPoint y: 435, distance: 750.0
click at [1132, 524] on tr "Address Primary Borrower Addr1" at bounding box center [824, 547] width 920 height 46
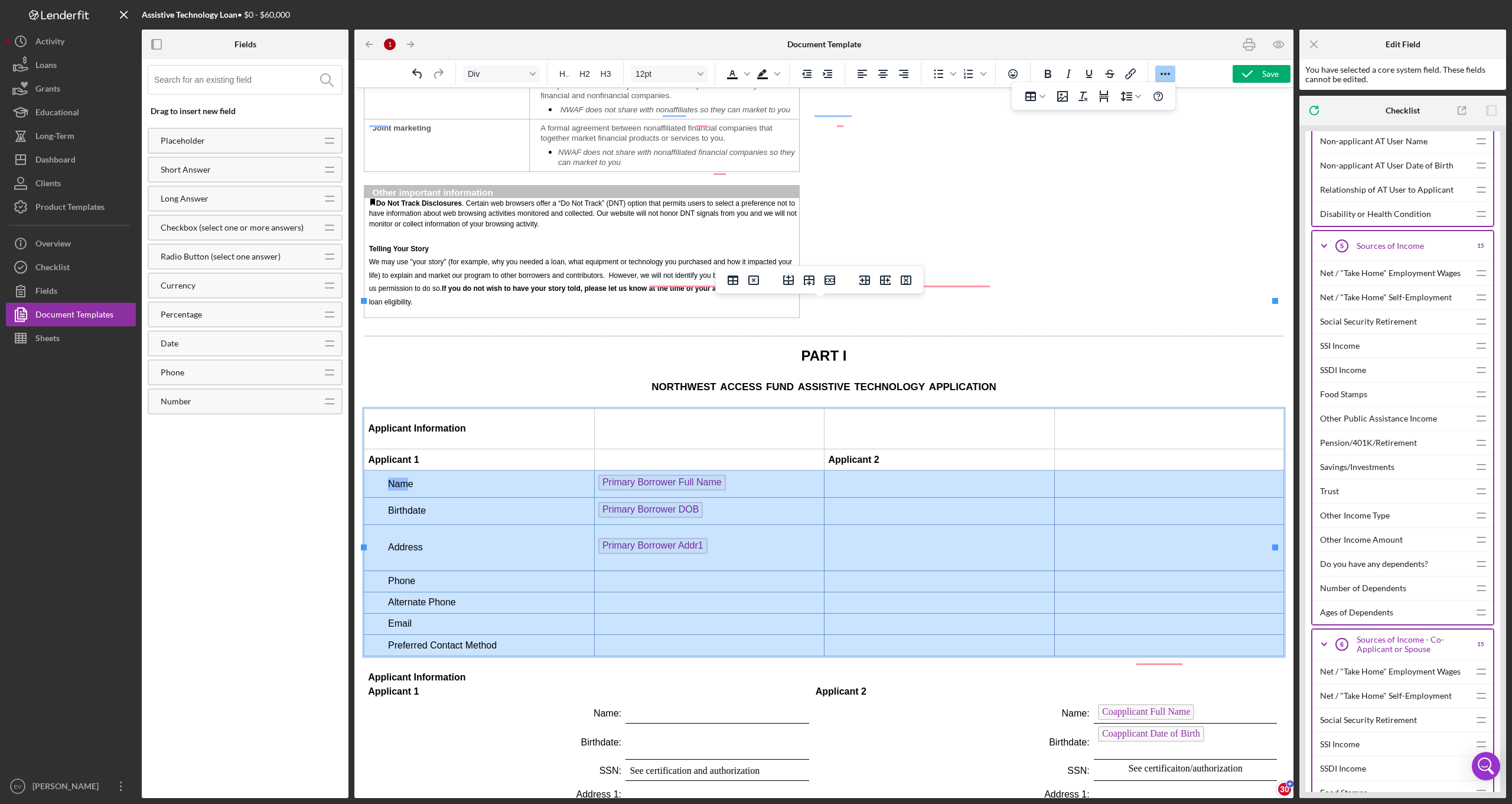
drag, startPoint x: 1129, startPoint y: 536, endPoint x: 408, endPoint y: 373, distance: 739.2
click at [408, 409] on tbody "Applicant Information Applicant 1 Applicant 2 Name Primary Borrower Full Name B…" at bounding box center [824, 532] width 920 height 247
click at [1136, 94] on icon "Line height" at bounding box center [1138, 96] width 6 height 6
click at [1133, 116] on div "1" at bounding box center [1130, 117] width 11 height 14
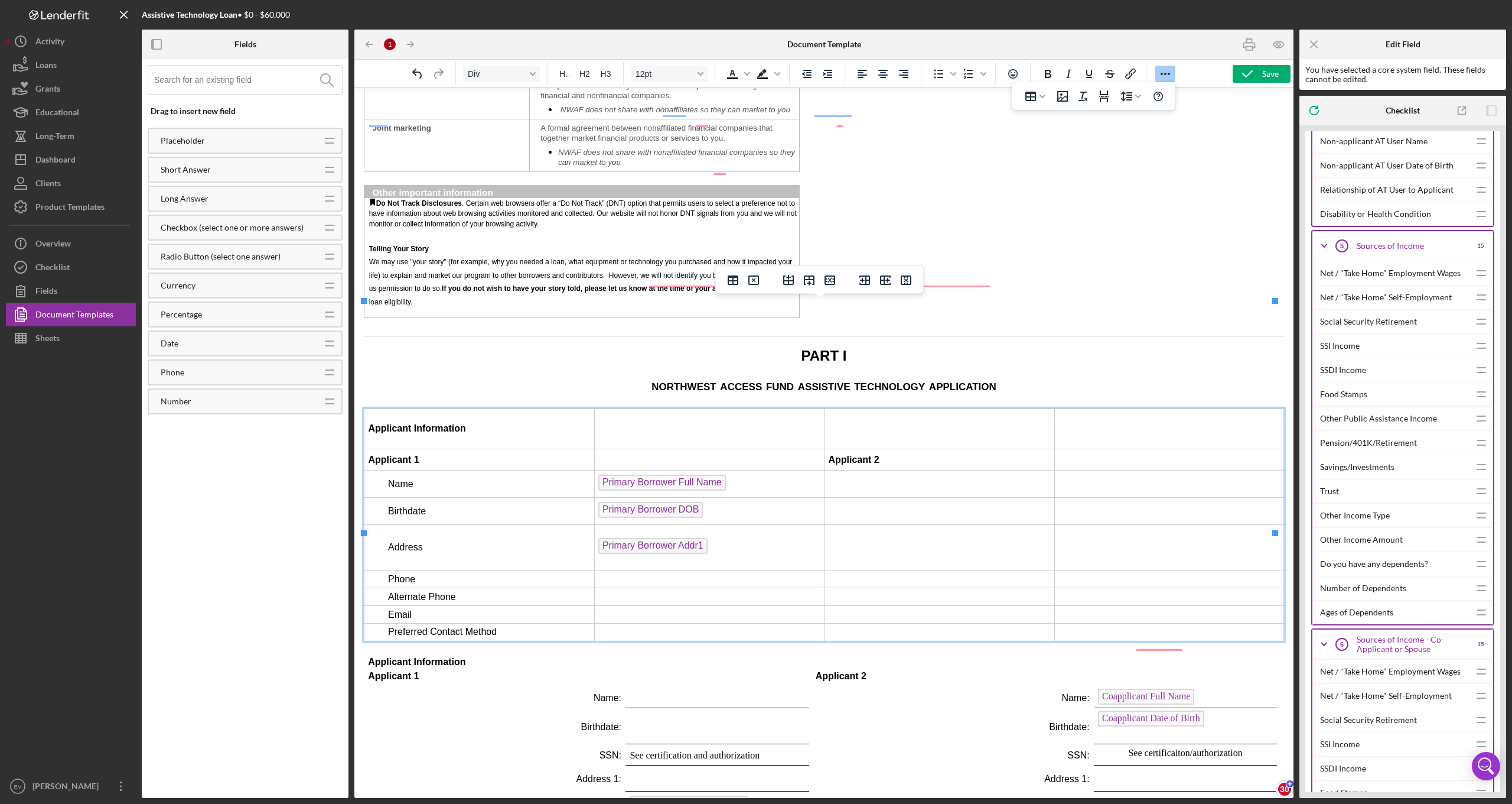
click at [727, 538] on p "Primary Borrower Addr1" at bounding box center [709, 547] width 222 height 19
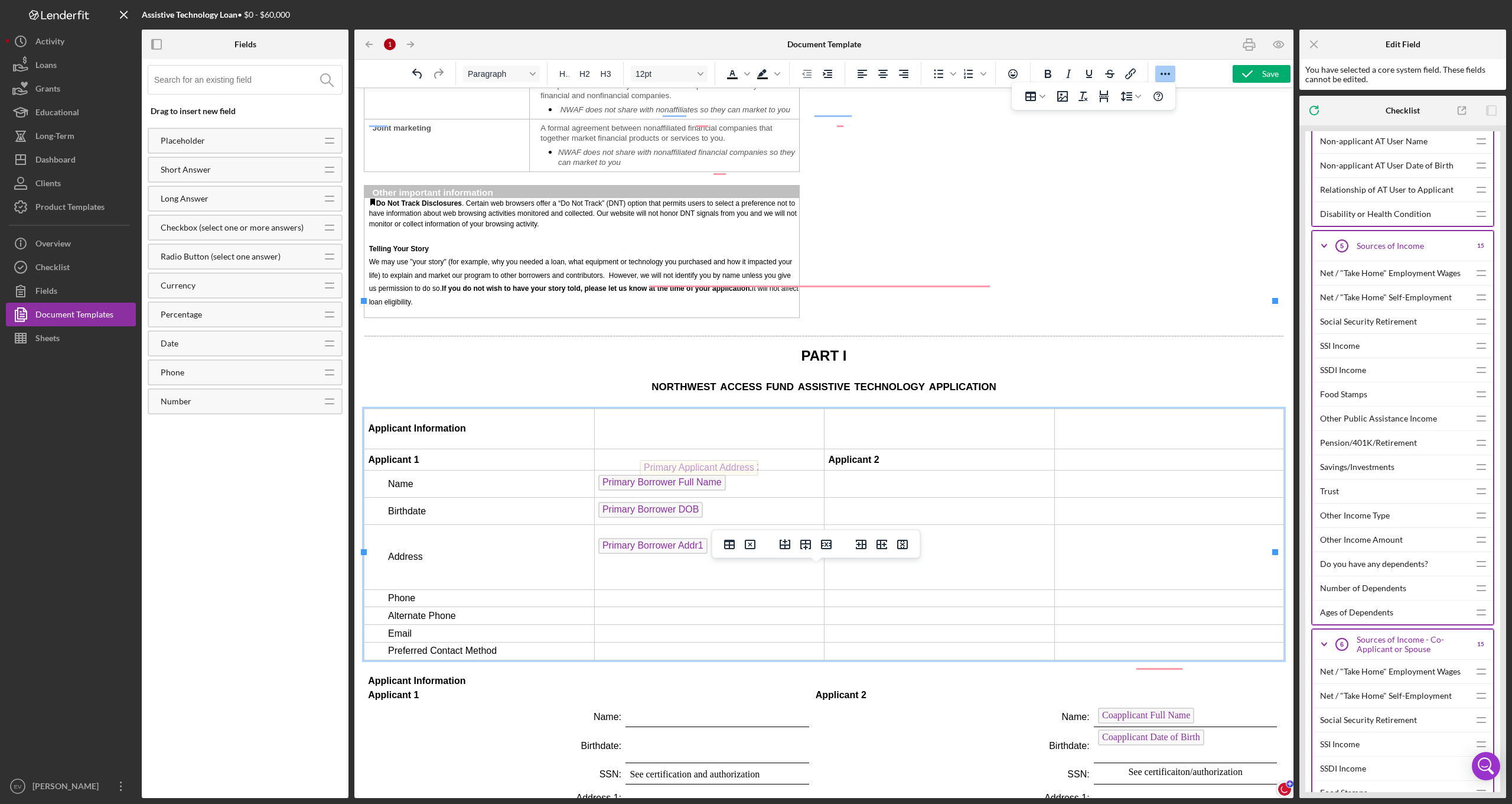
drag, startPoint x: 692, startPoint y: 714, endPoint x: 704, endPoint y: 457, distance: 257.3
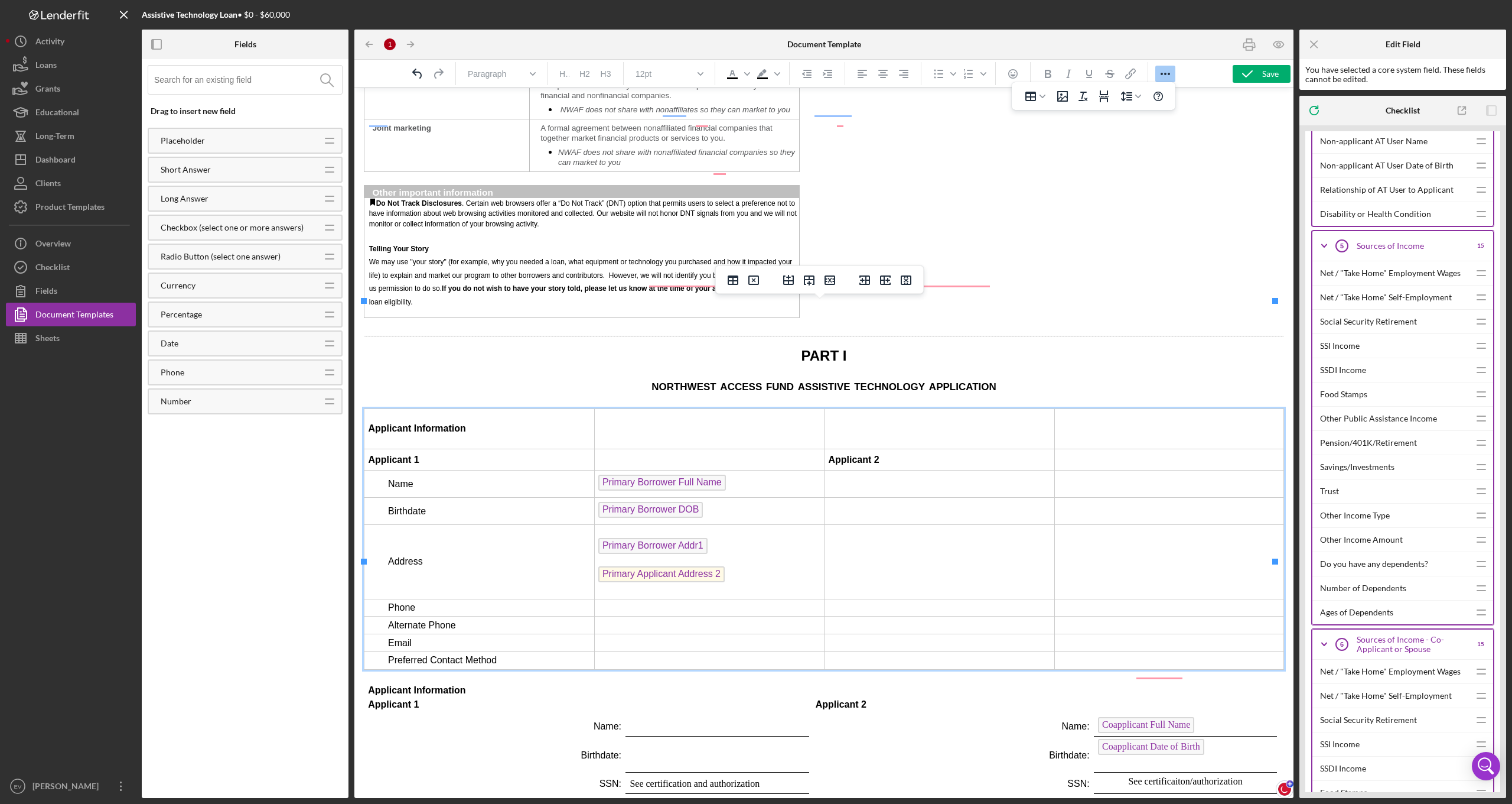
click at [749, 566] on p "Primary Applicant Address 2" at bounding box center [709, 575] width 222 height 19
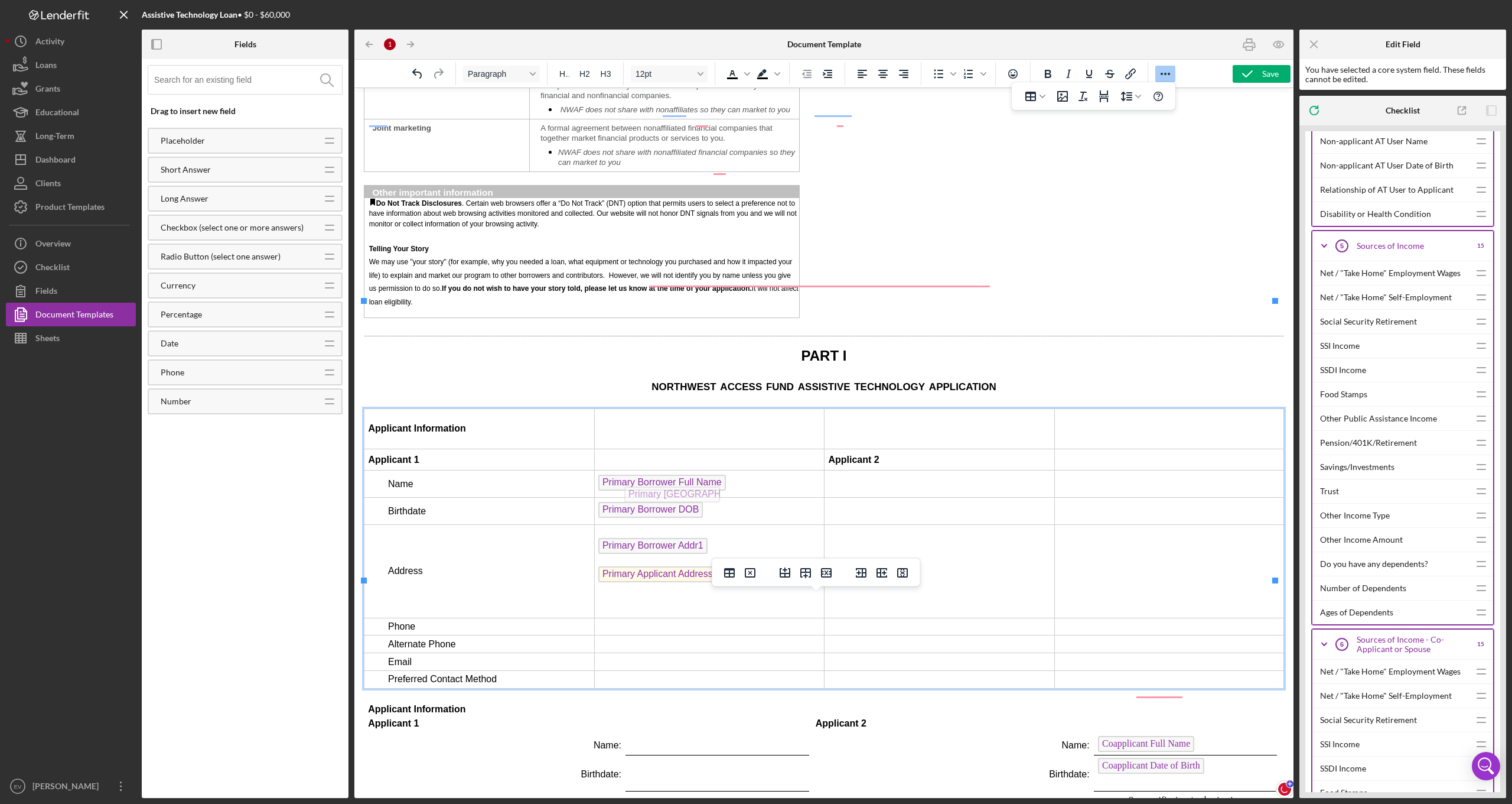
drag, startPoint x: 688, startPoint y: 767, endPoint x: 685, endPoint y: 484, distance: 283.0
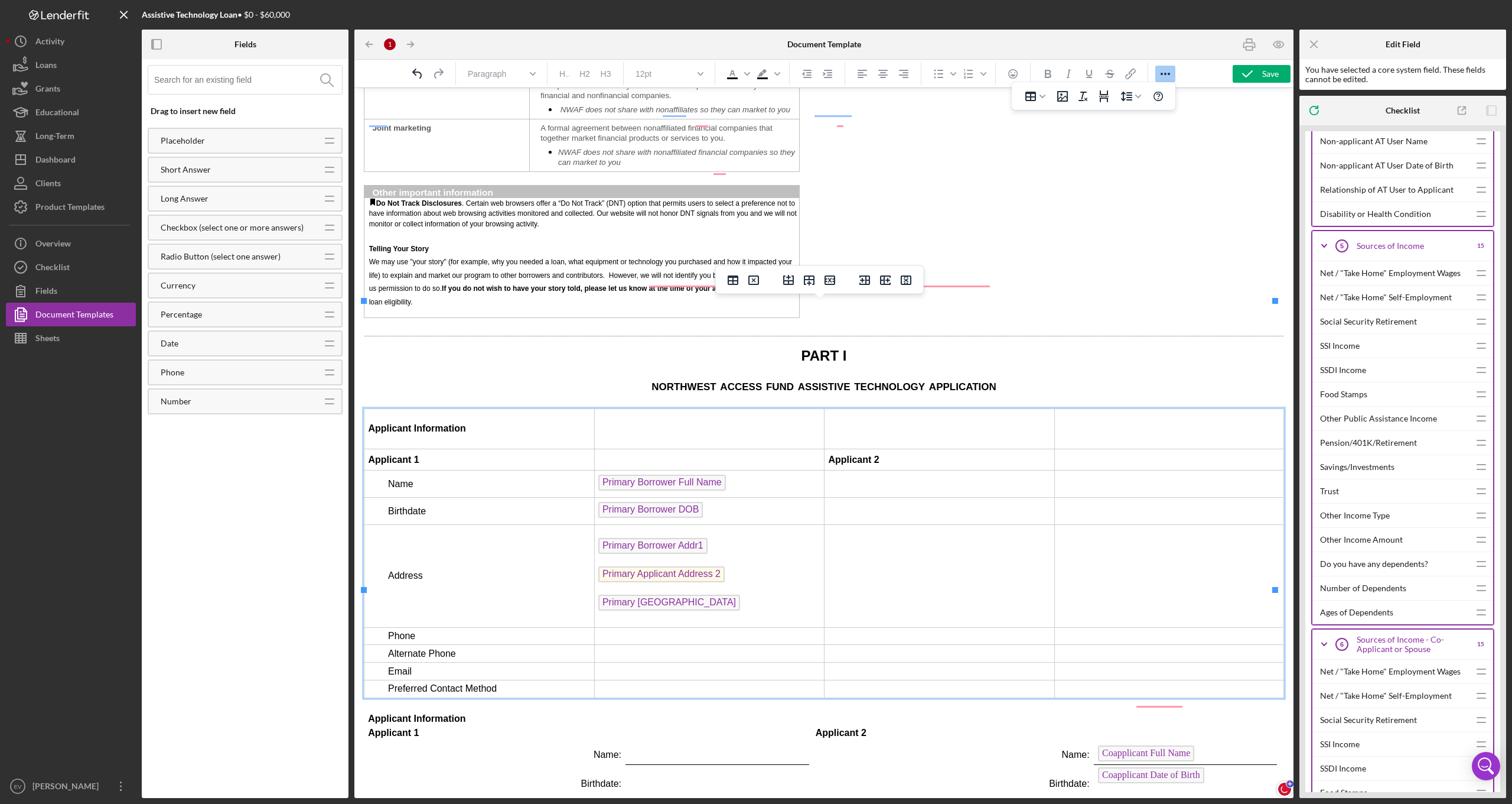
scroll to position [1474, 0]
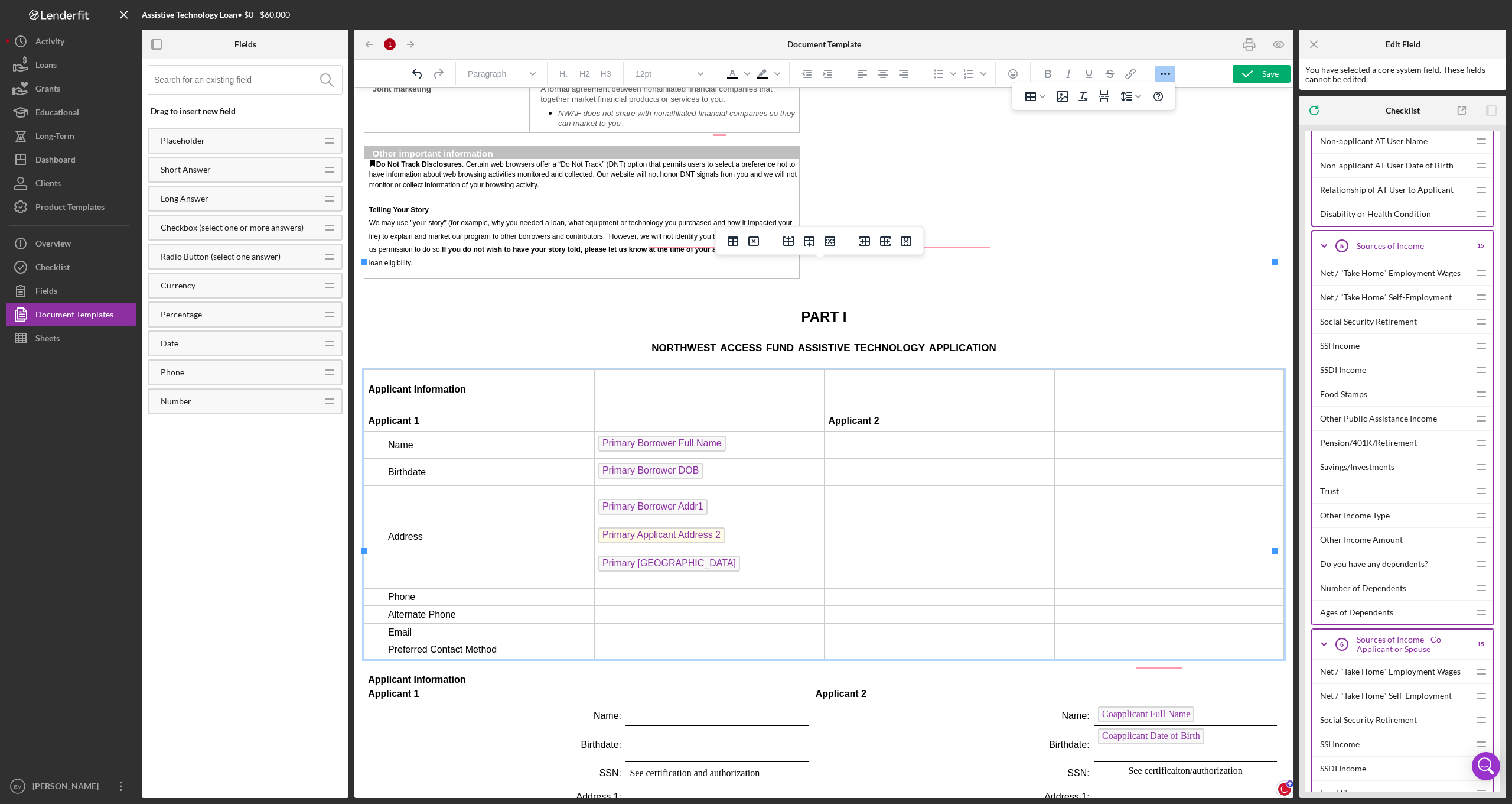
click at [723, 555] on p "Primary [GEOGRAPHIC_DATA]" at bounding box center [709, 564] width 222 height 19
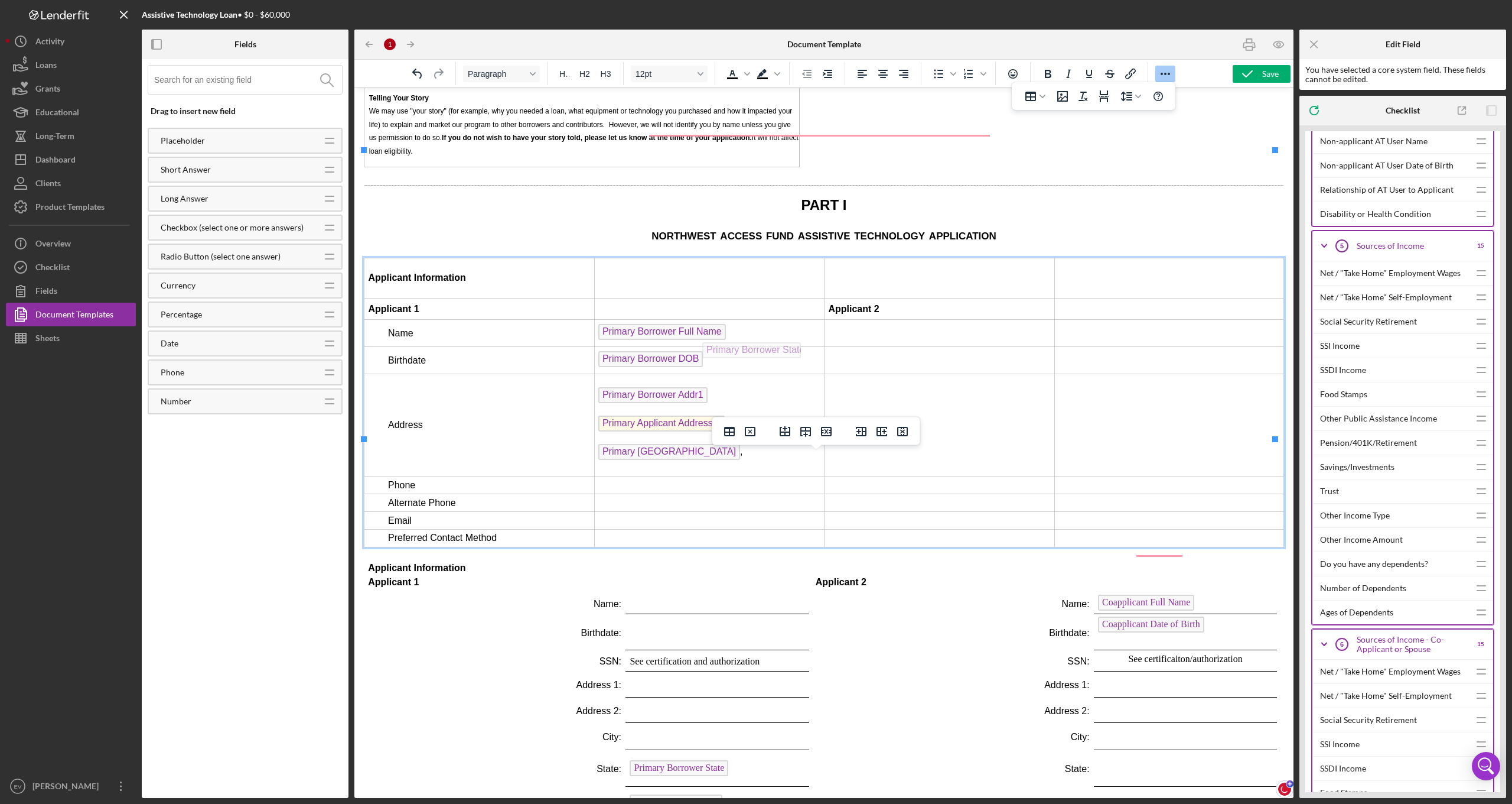
drag, startPoint x: 704, startPoint y: 659, endPoint x: 779, endPoint y: 339, distance: 328.7
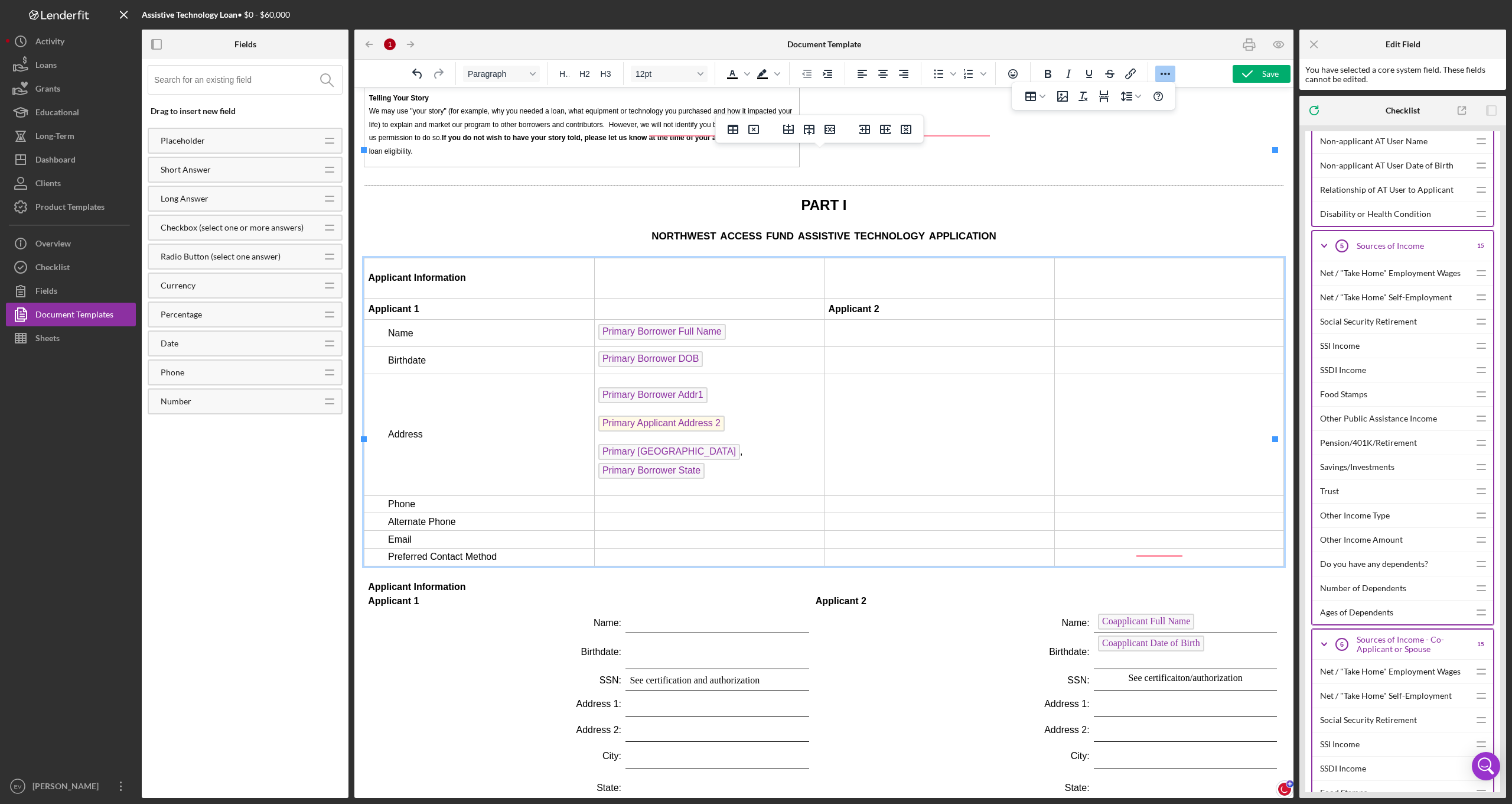
click at [813, 444] on p "Primary Borrower City , Primary Borrower State ﻿" at bounding box center [709, 462] width 222 height 38
drag, startPoint x: 677, startPoint y: 692, endPoint x: 816, endPoint y: 352, distance: 367.3
click at [644, 495] on td "Rich Text Area. Press ALT-0 for help." at bounding box center [709, 504] width 231 height 18
click at [748, 415] on p "Primary Applicant Address 2 ﻿" at bounding box center [709, 424] width 222 height 19
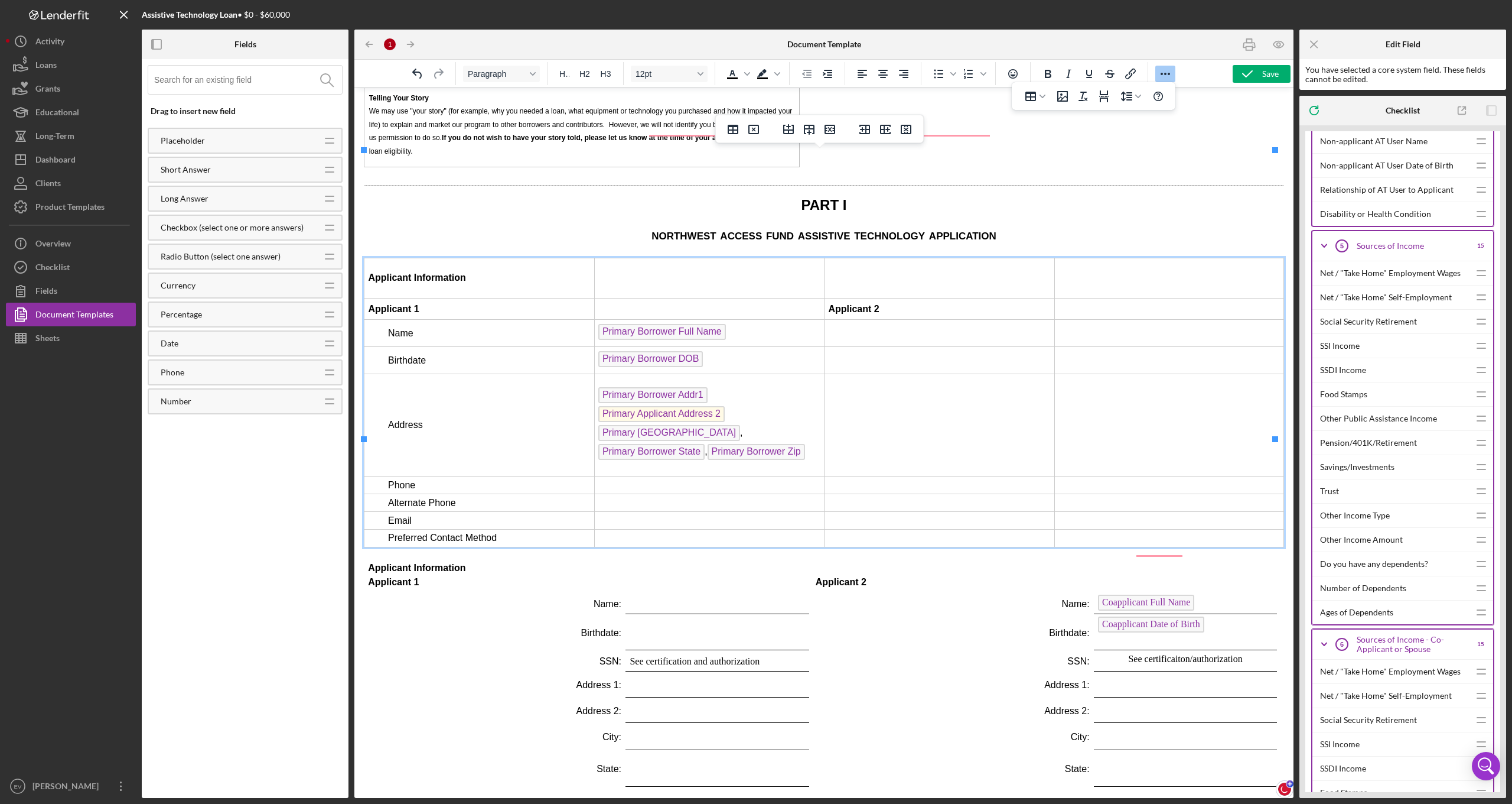
click at [762, 387] on p "Primary Borrower Addr1 Primary Applicant Address 2 Primary Borrower City ﻿ , Pr…" at bounding box center [709, 425] width 222 height 76
click at [733, 387] on p "Primary Borrower Addr1 Primary Applicant Address 2 Primary Borrower City ﻿ , Pr…" at bounding box center [709, 425] width 222 height 76
click at [720, 387] on p "Primary Borrower Addr1 ﻿ Primary Applicant Address 2 Primary Borrower City , Pr…" at bounding box center [709, 425] width 222 height 76
click at [650, 387] on p "Primary Borrower Addr1 ﻿ Primary Applicant Address 2 Primary Borrower City , Pr…" at bounding box center [709, 425] width 222 height 76
click at [651, 406] on span "Primary Applicant Address 2" at bounding box center [662, 413] width 127 height 16
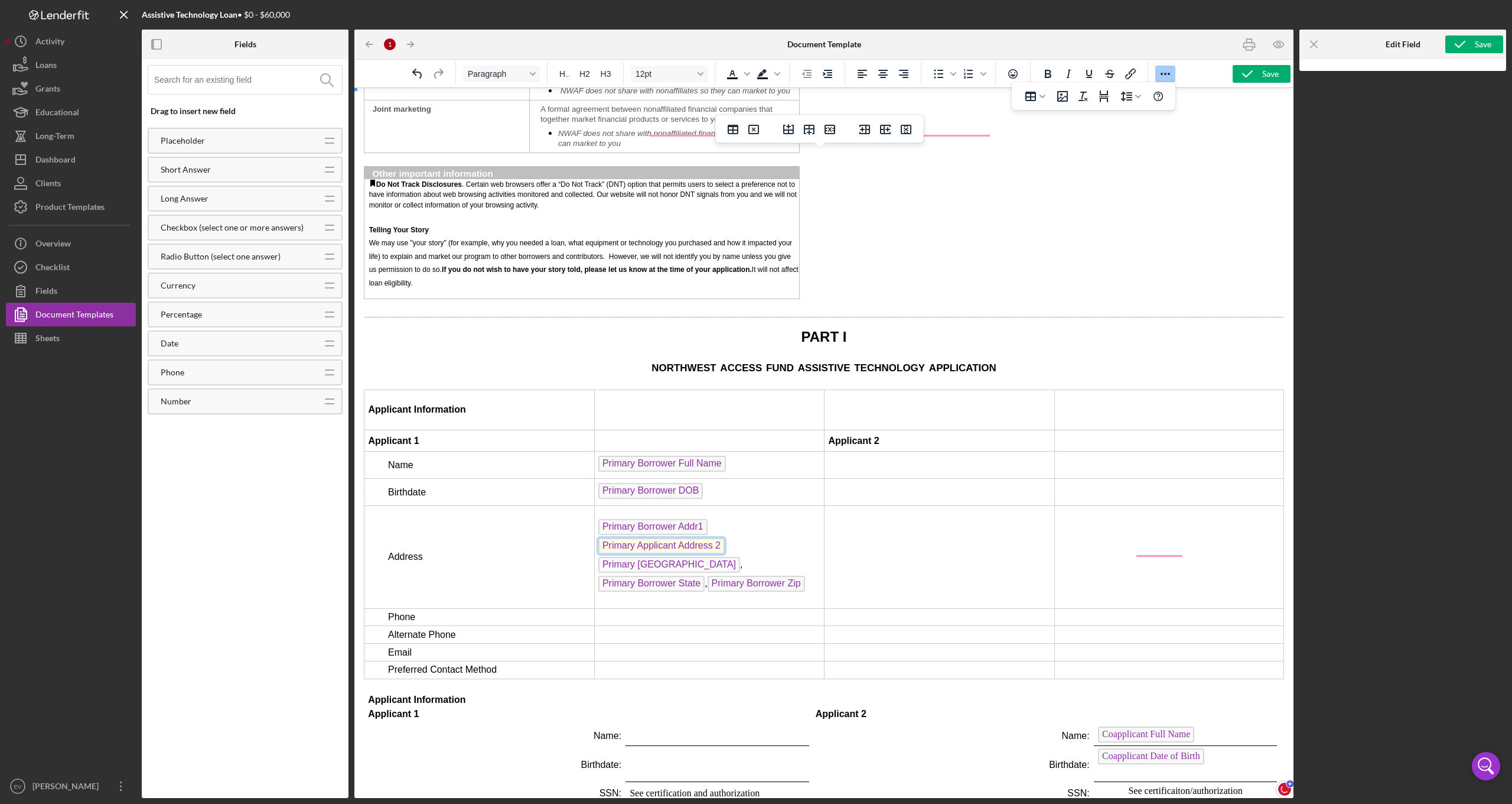
scroll to position [1454, 0]
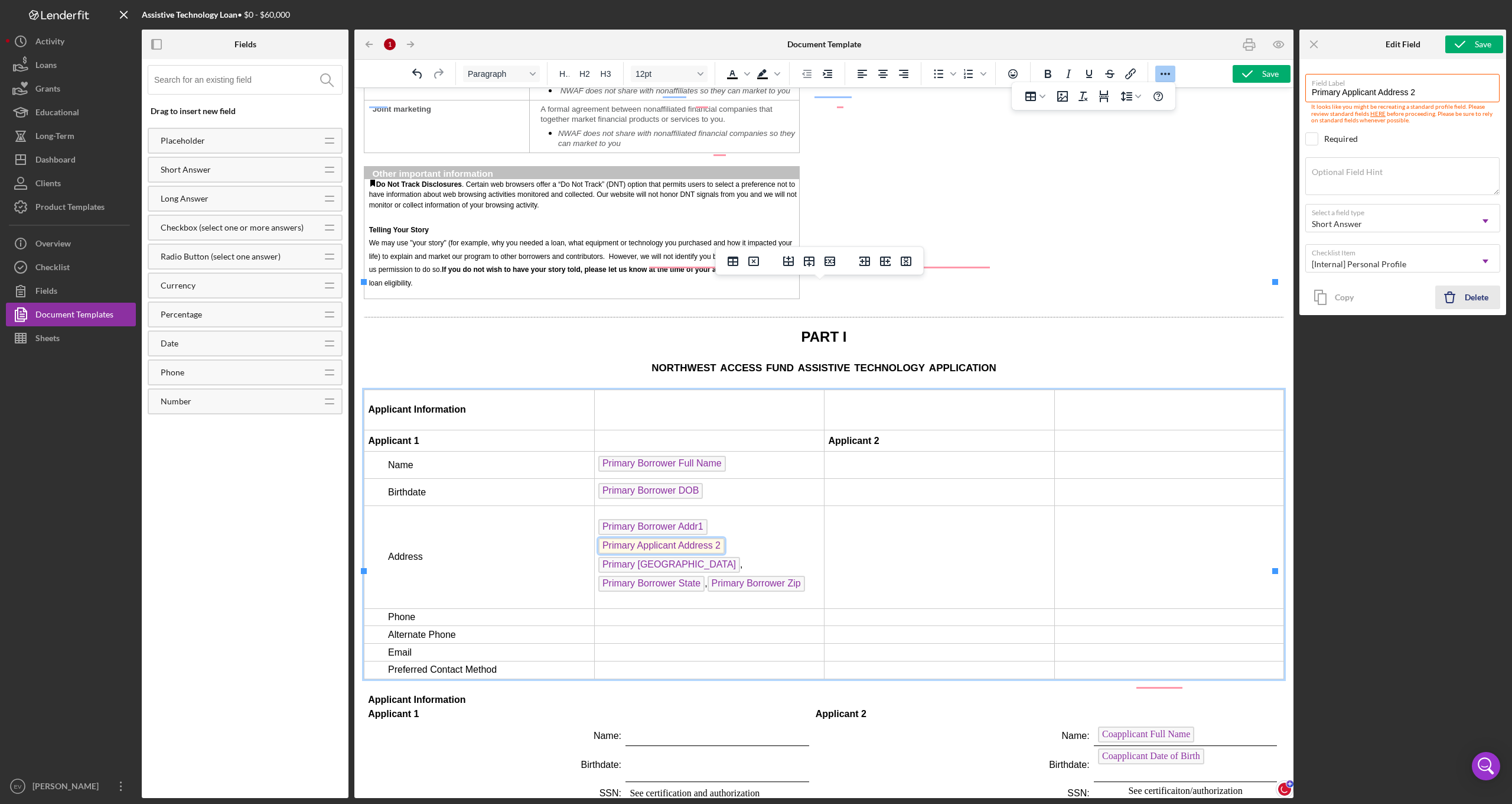
click at [1460, 300] on icon "Icon/Delete" at bounding box center [1449, 297] width 30 height 30
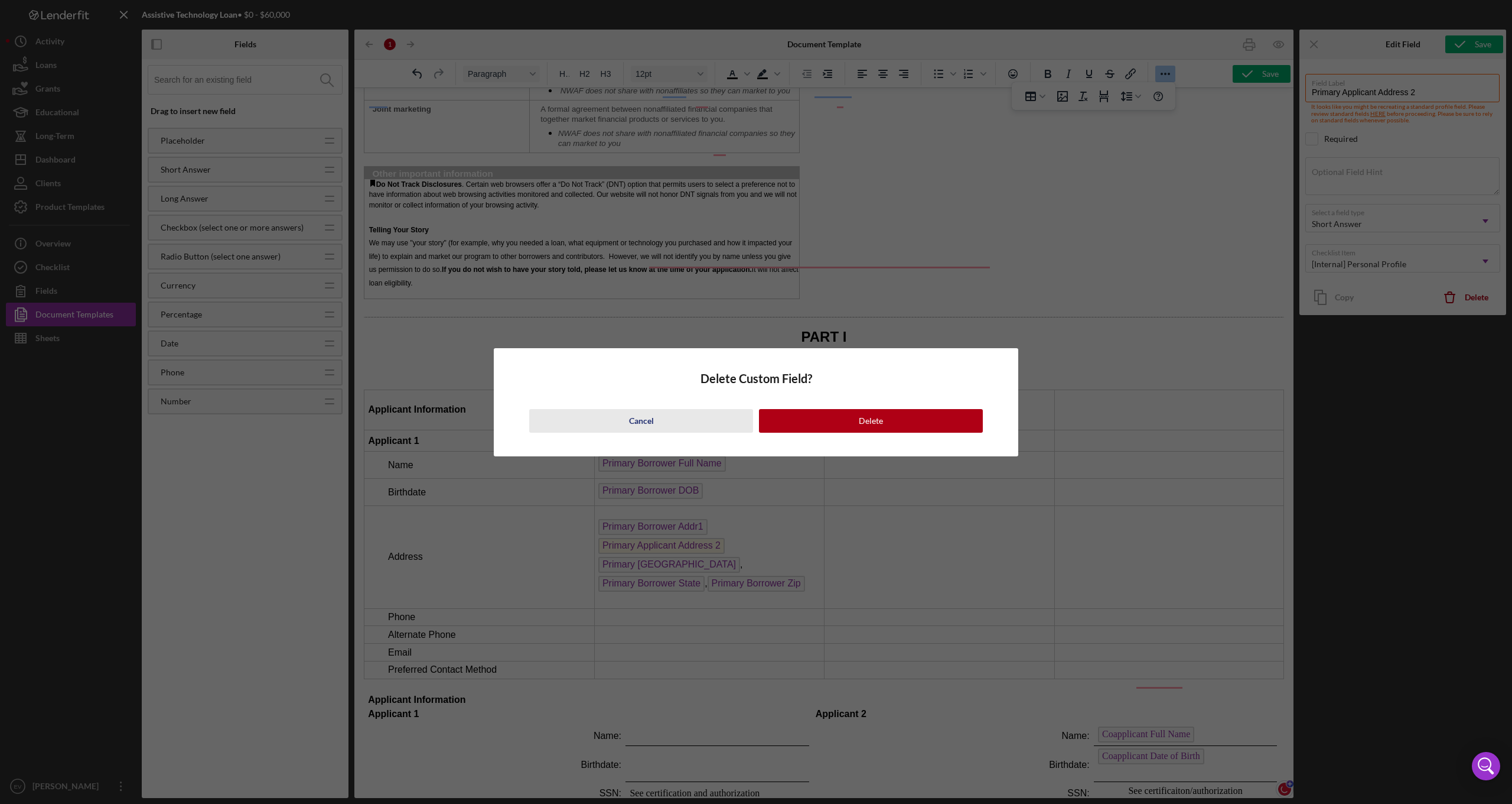
click at [642, 418] on div "Cancel" at bounding box center [642, 421] width 25 height 23
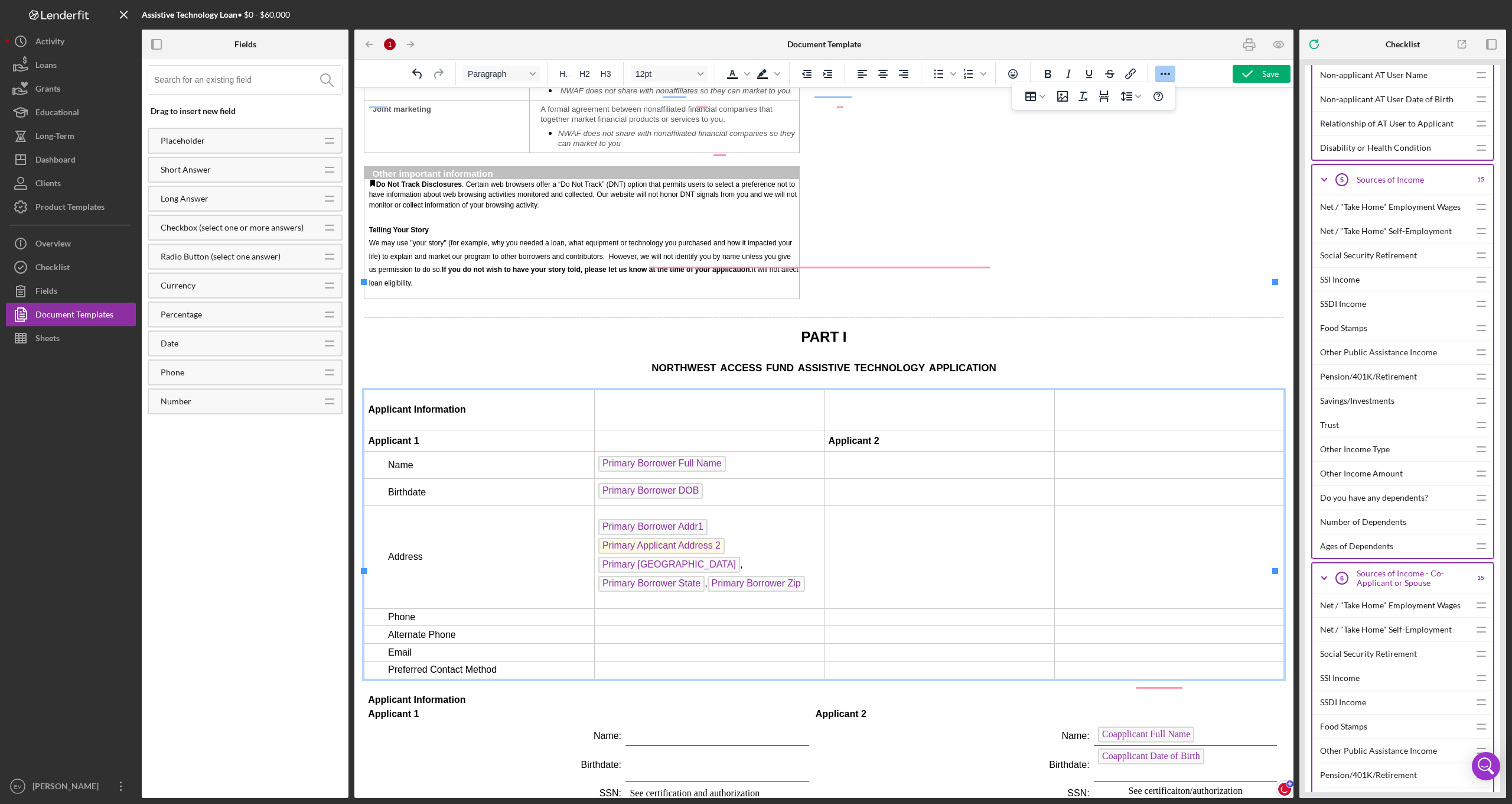
click at [741, 519] on p "Primary Borrower Addr1 Primary Applicant Address 2 ﻿ Primary Borrower City , Pr…" at bounding box center [709, 557] width 222 height 76
click at [660, 519] on span "Primary Borrower Addr1" at bounding box center [653, 526] width 109 height 16
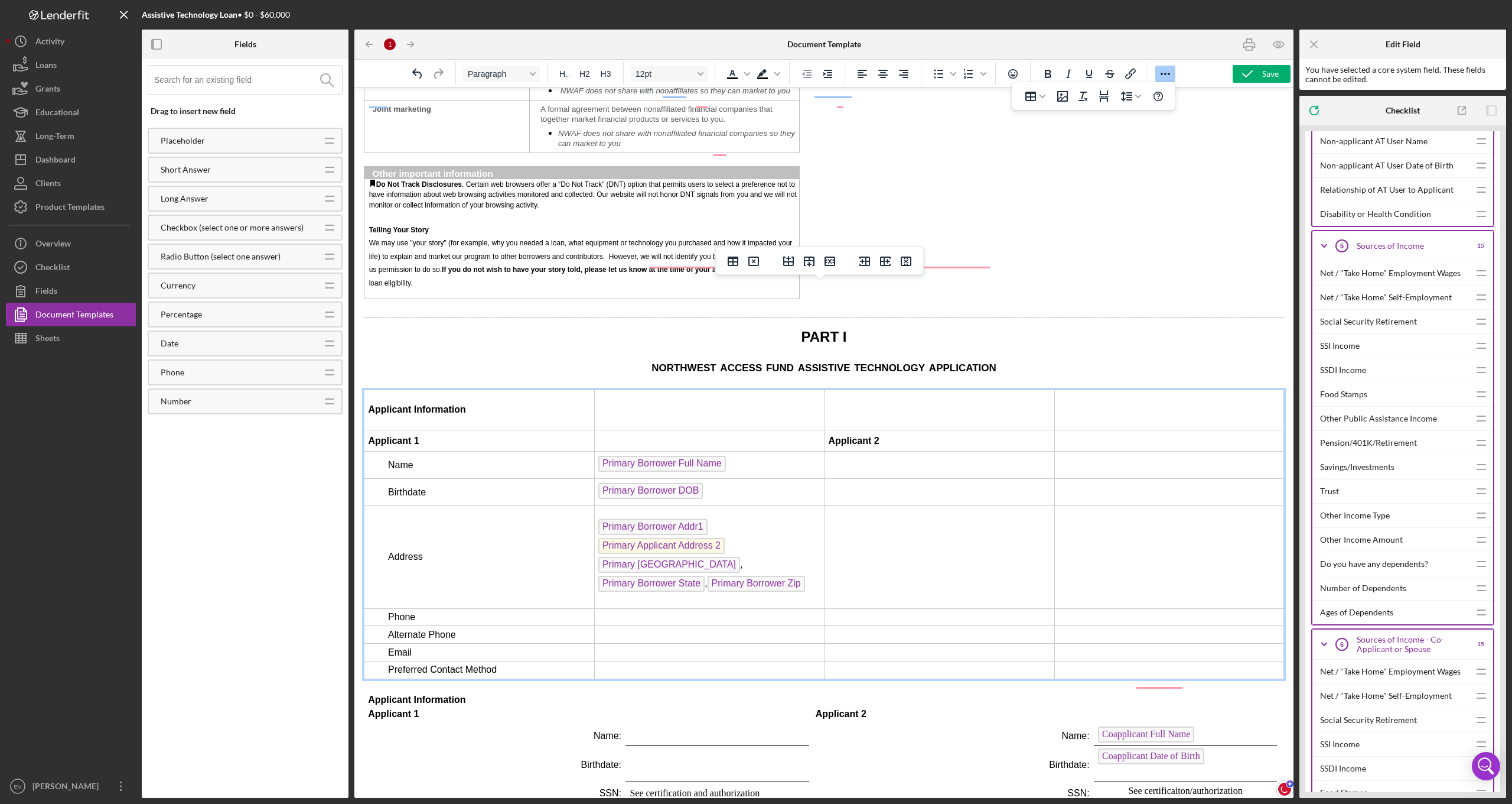
scroll to position [1435, 0]
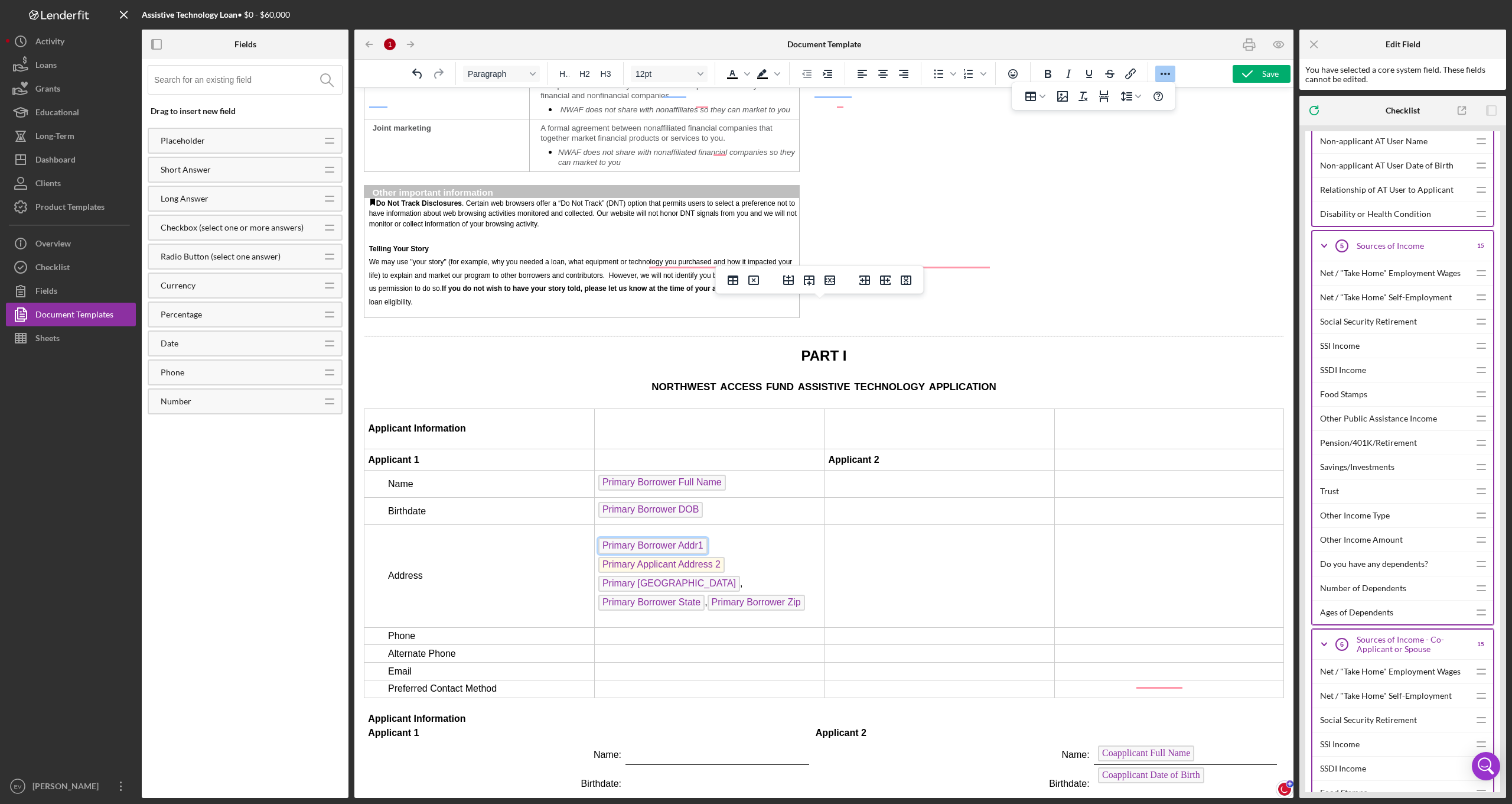
click at [727, 538] on p "Primary Borrower Addr1 Primary Applicant Address 2 Primary Borrower City , Prim…" at bounding box center [709, 576] width 222 height 76
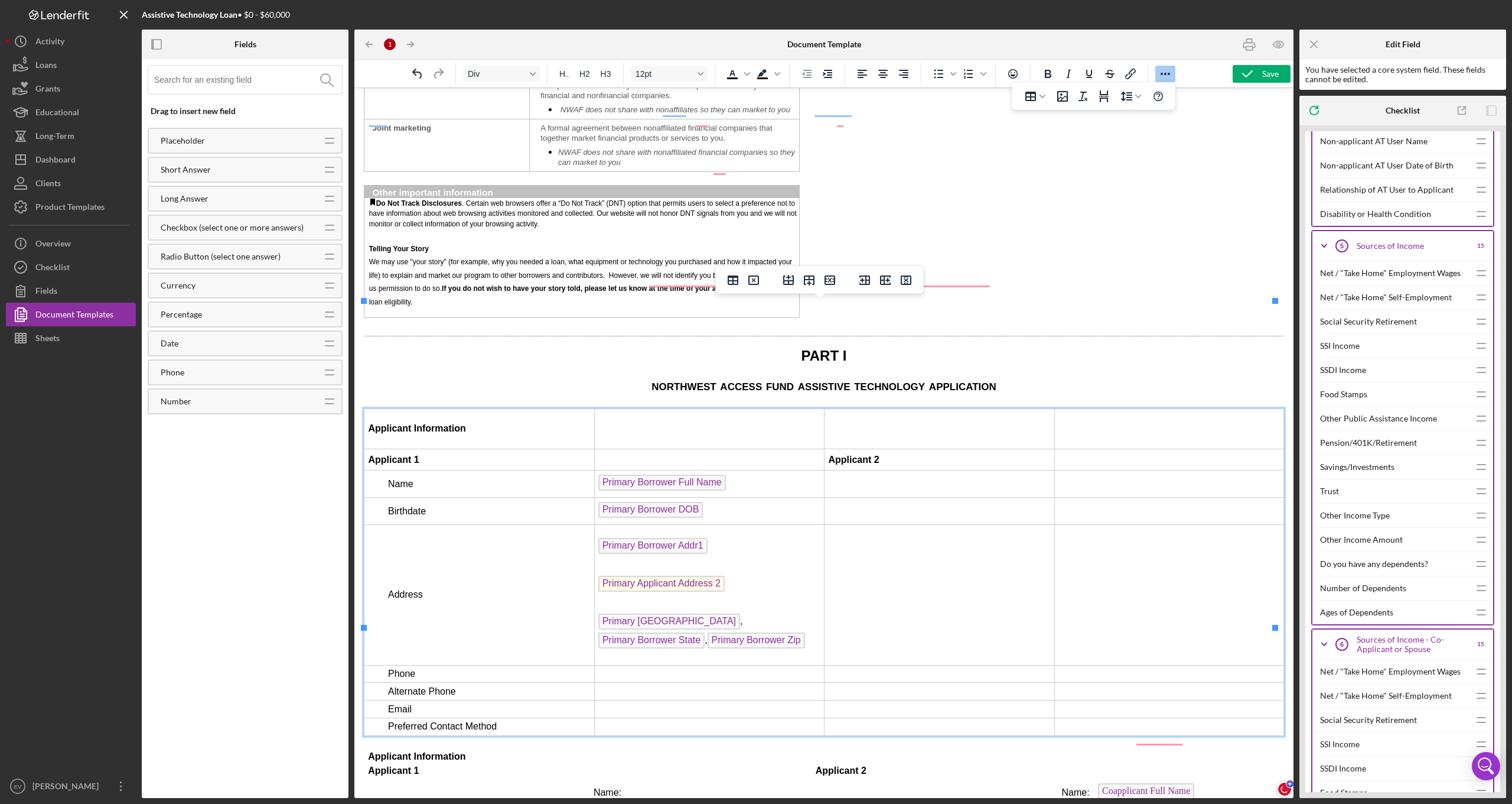
click at [1146, 524] on td "Rich Text Area. Press ALT-0 for help." at bounding box center [1169, 595] width 230 height 141
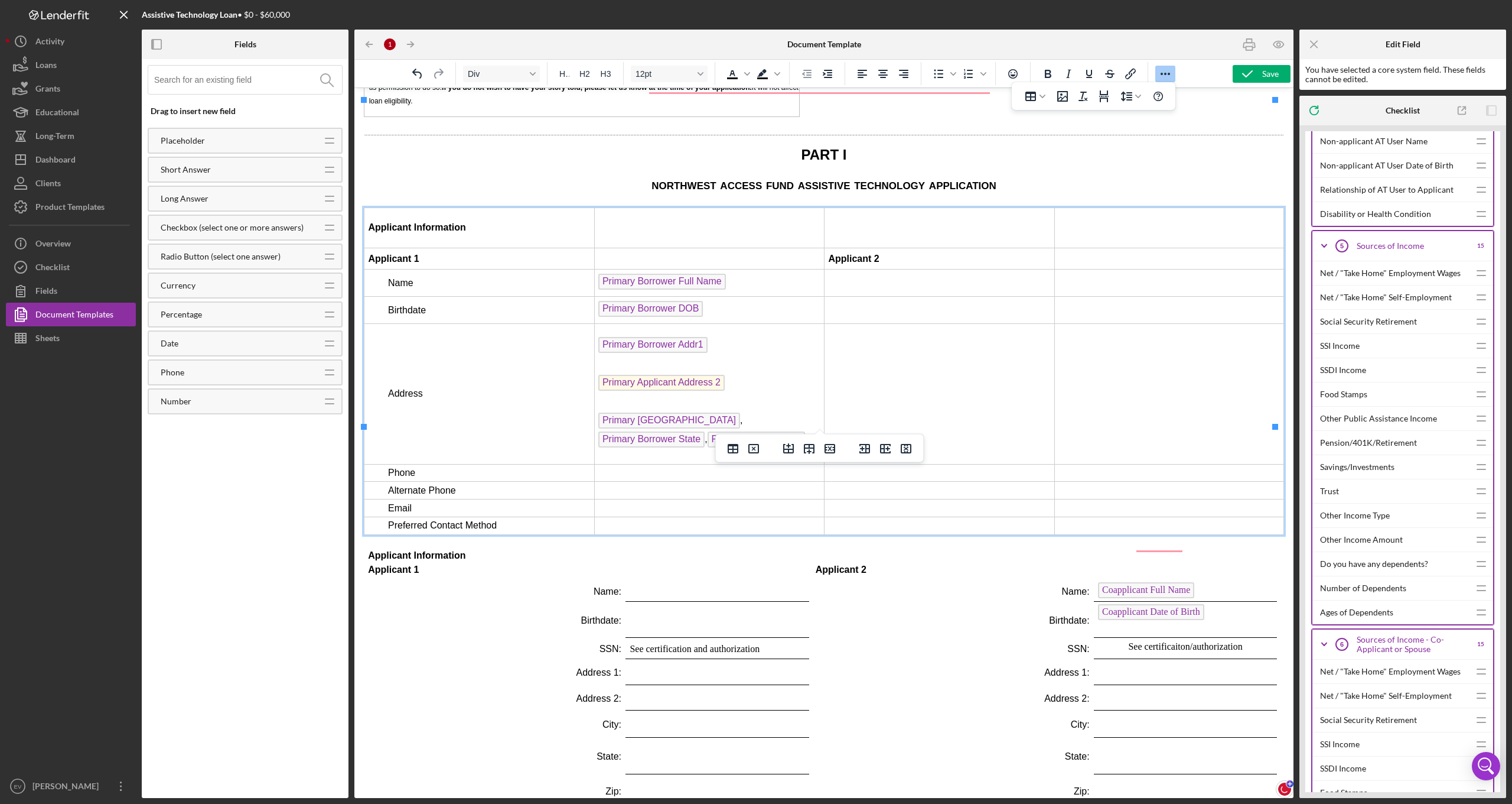
scroll to position [1636, 0]
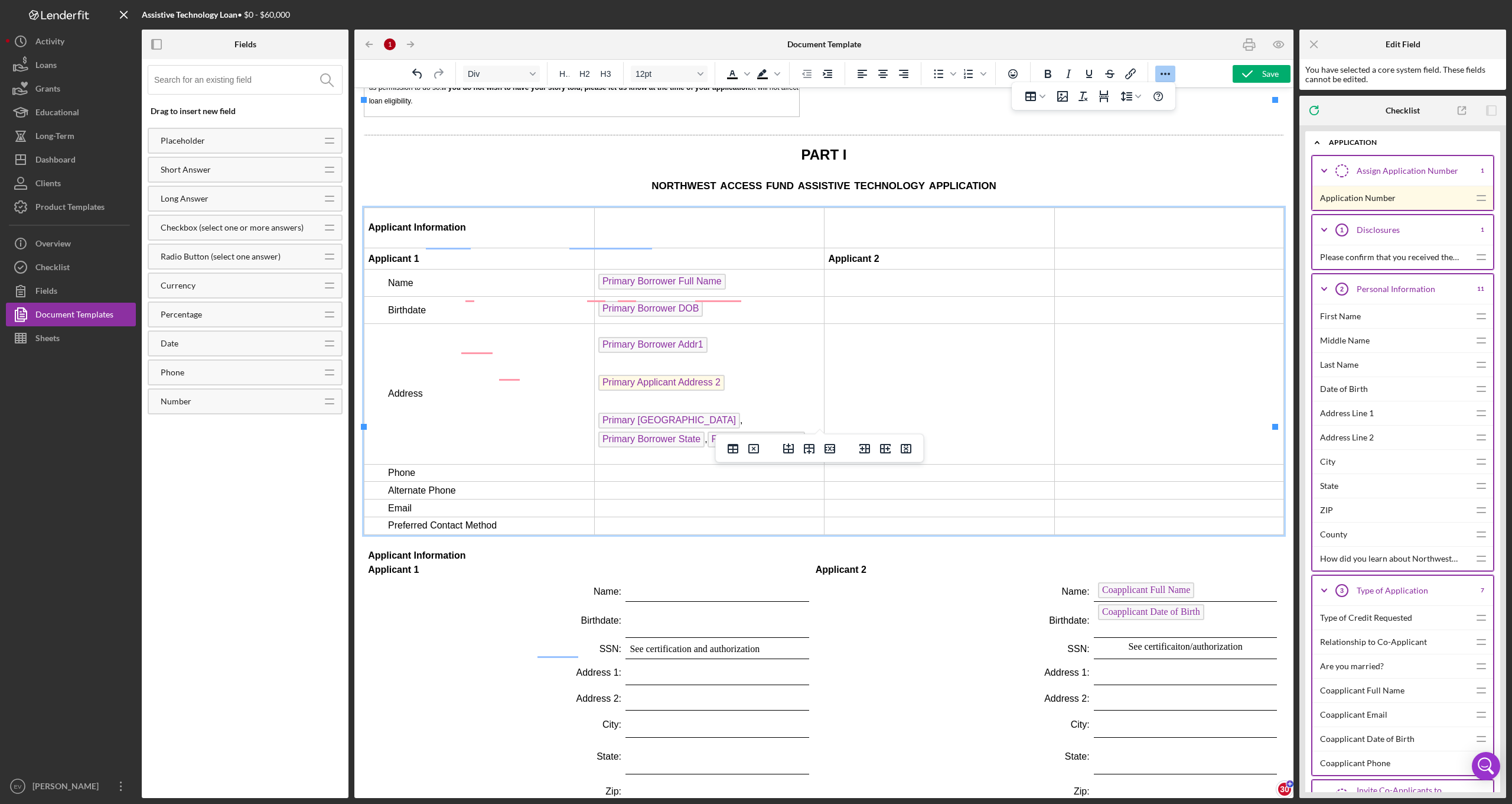
scroll to position [1031, 0]
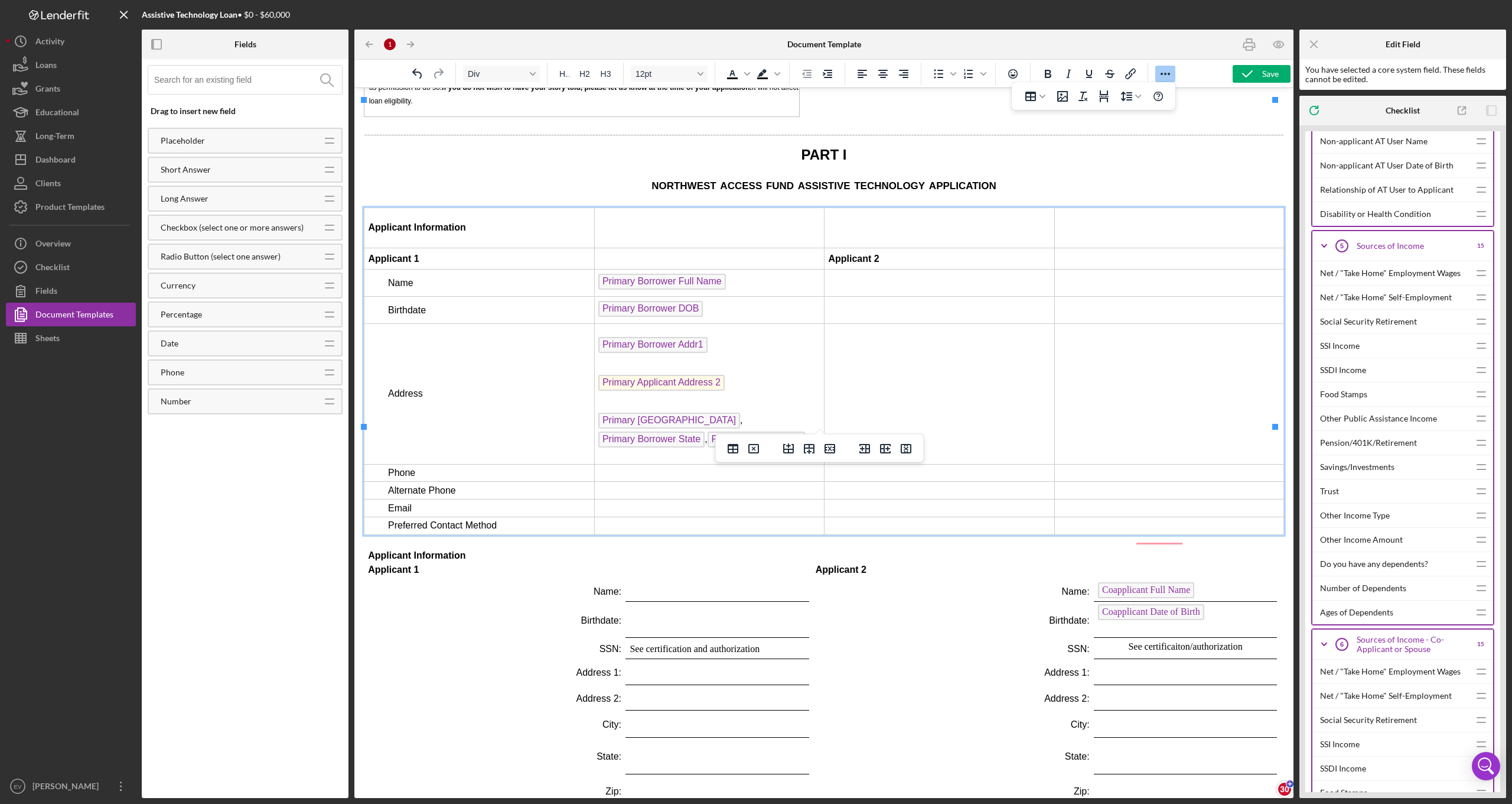
click at [215, 70] on input at bounding box center [248, 79] width 188 height 28
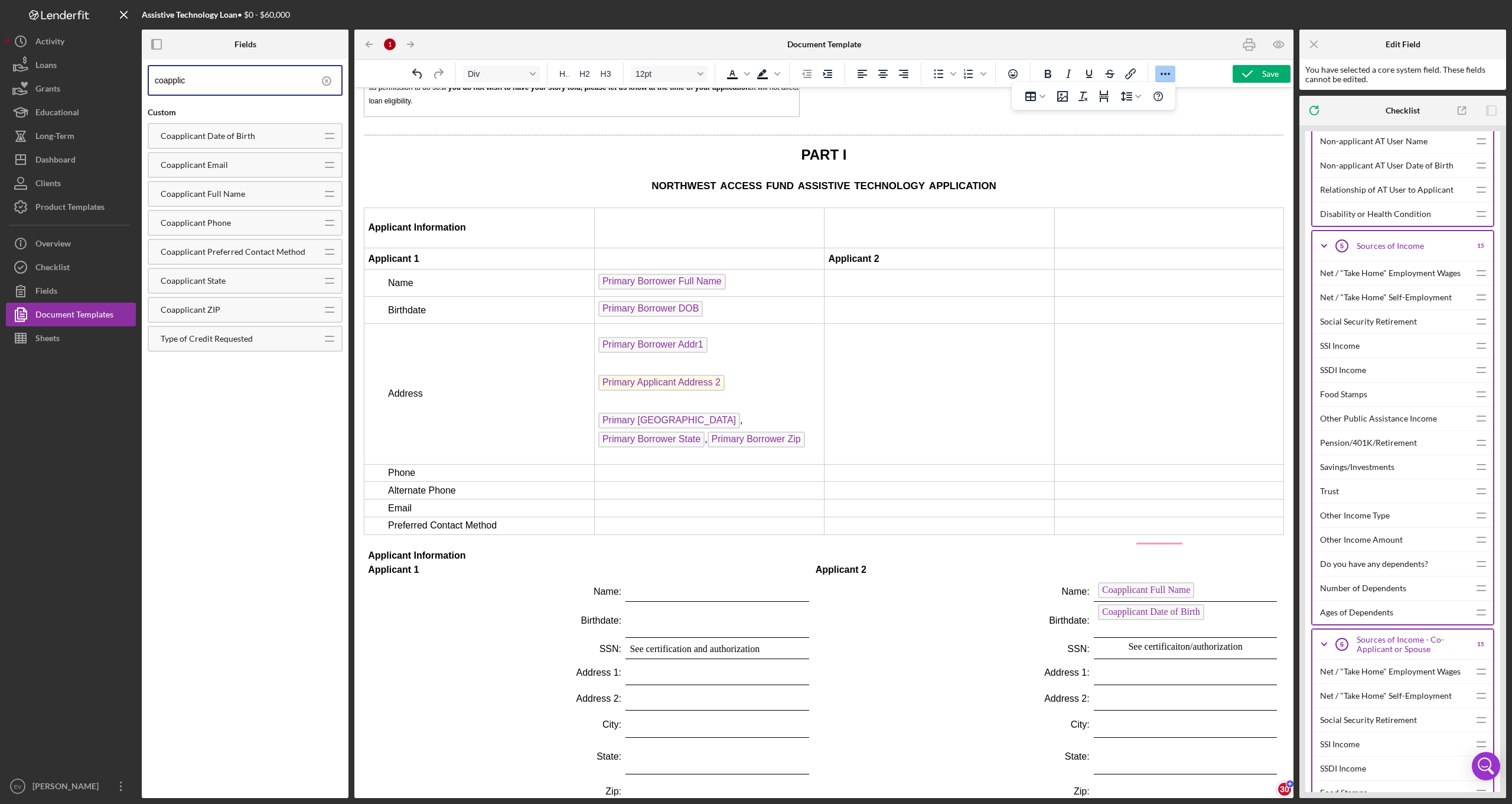
type input "coapplic"
click at [1105, 323] on td "Rich Text Area. Press ALT-0 for help." at bounding box center [1169, 393] width 230 height 141
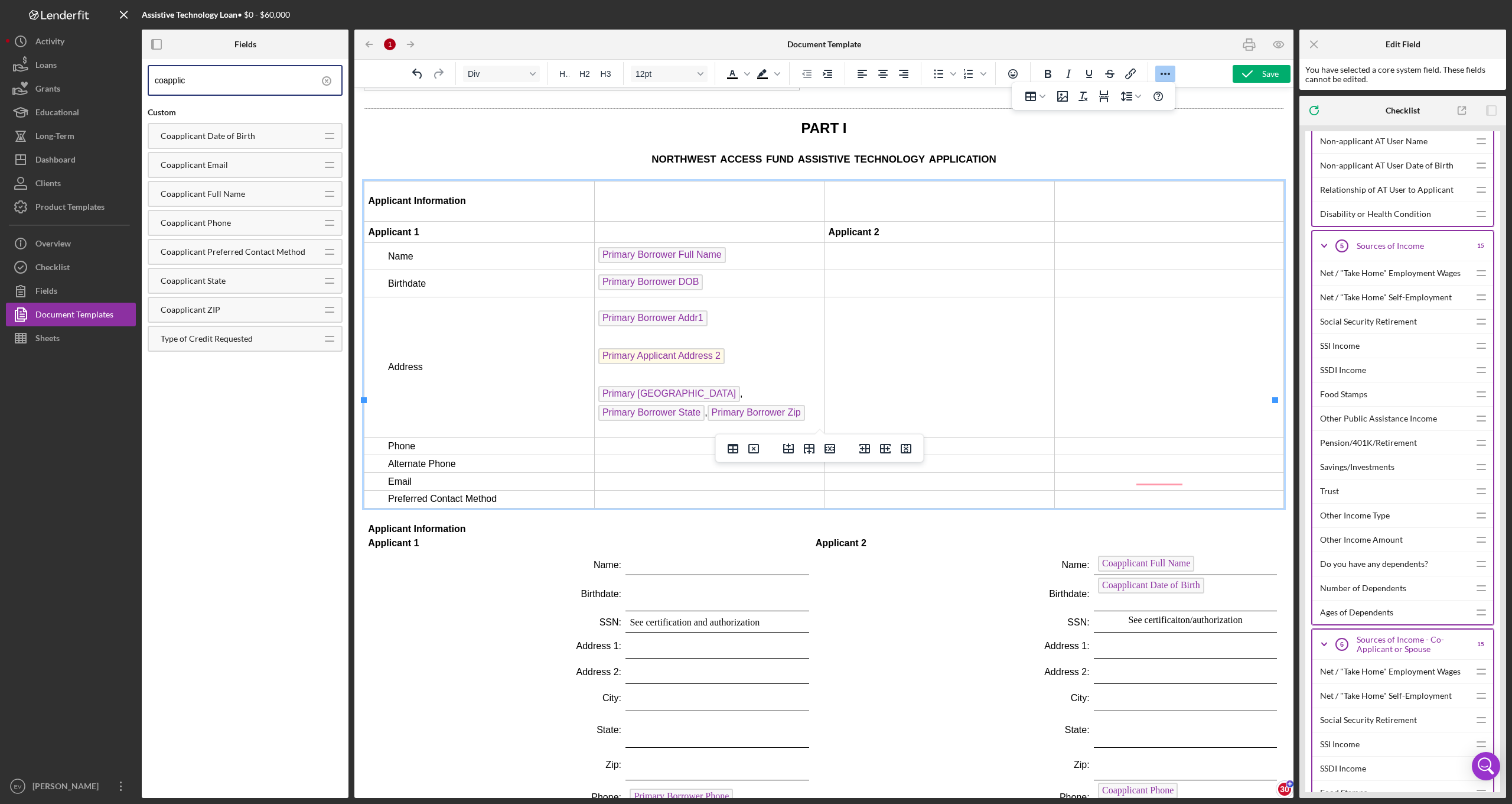
scroll to position [1695, 0]
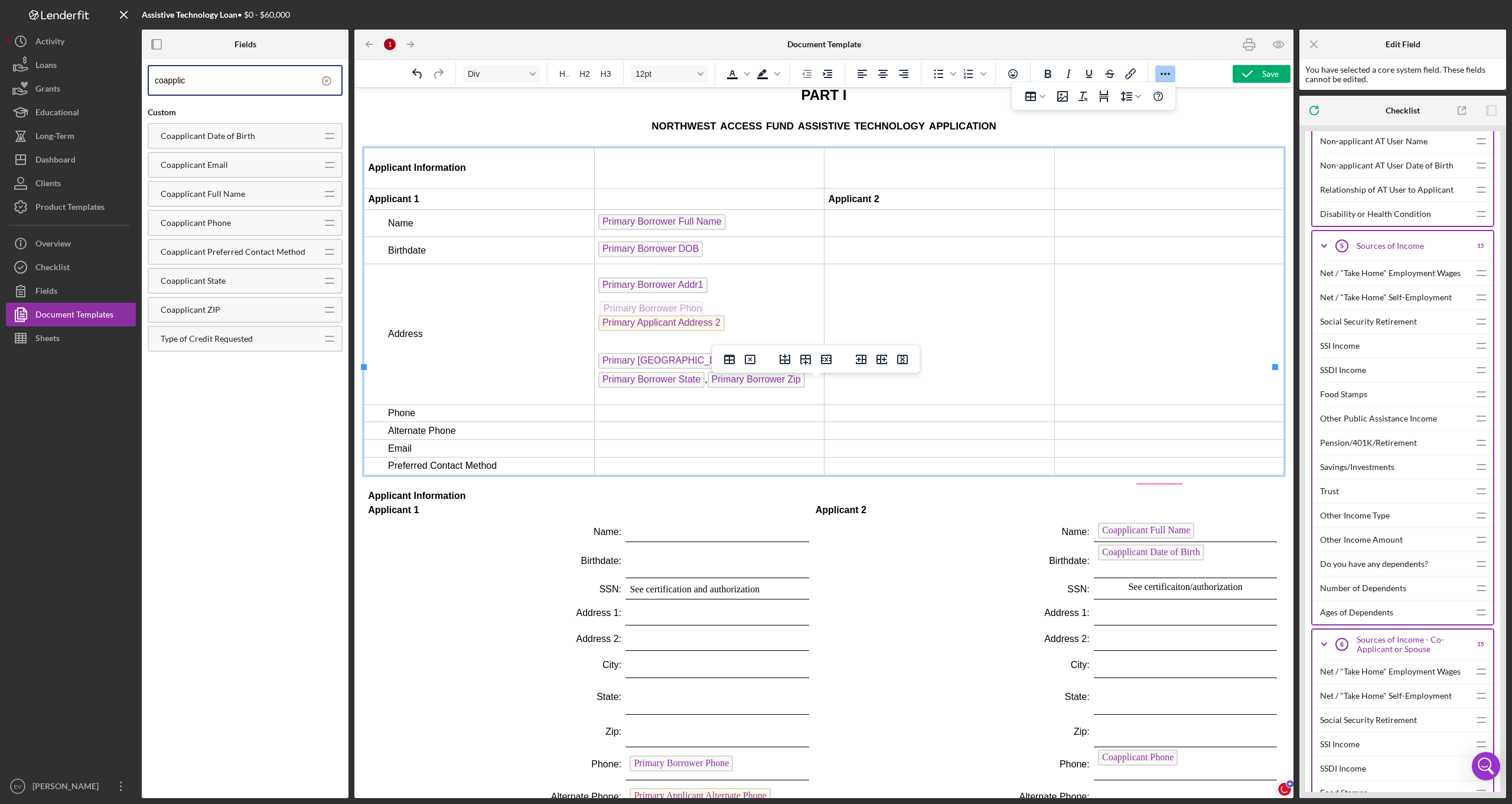
drag, startPoint x: 700, startPoint y: 652, endPoint x: 671, endPoint y: 298, distance: 355.2
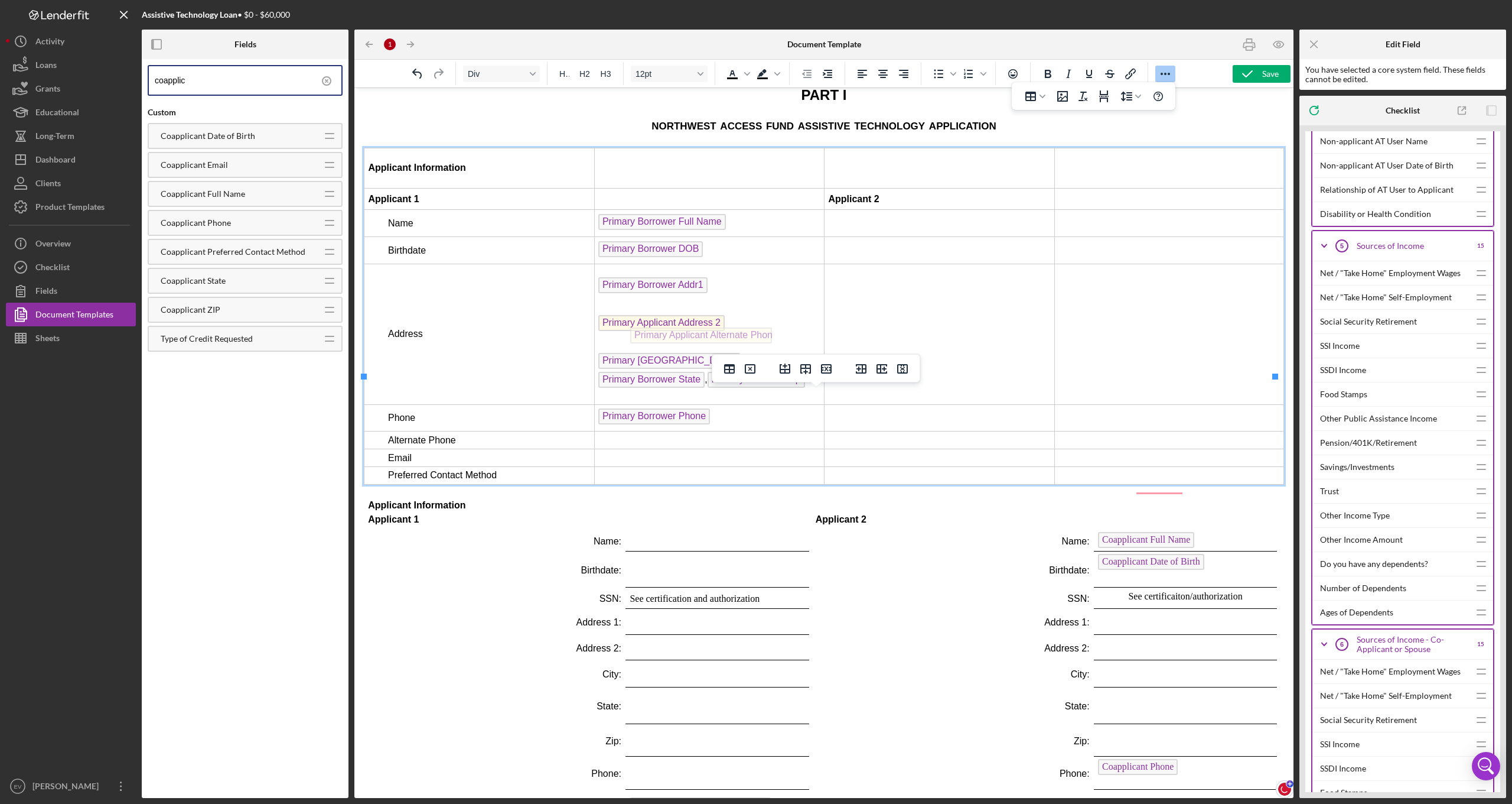
drag, startPoint x: 687, startPoint y: 698, endPoint x: 691, endPoint y: 324, distance: 374.0
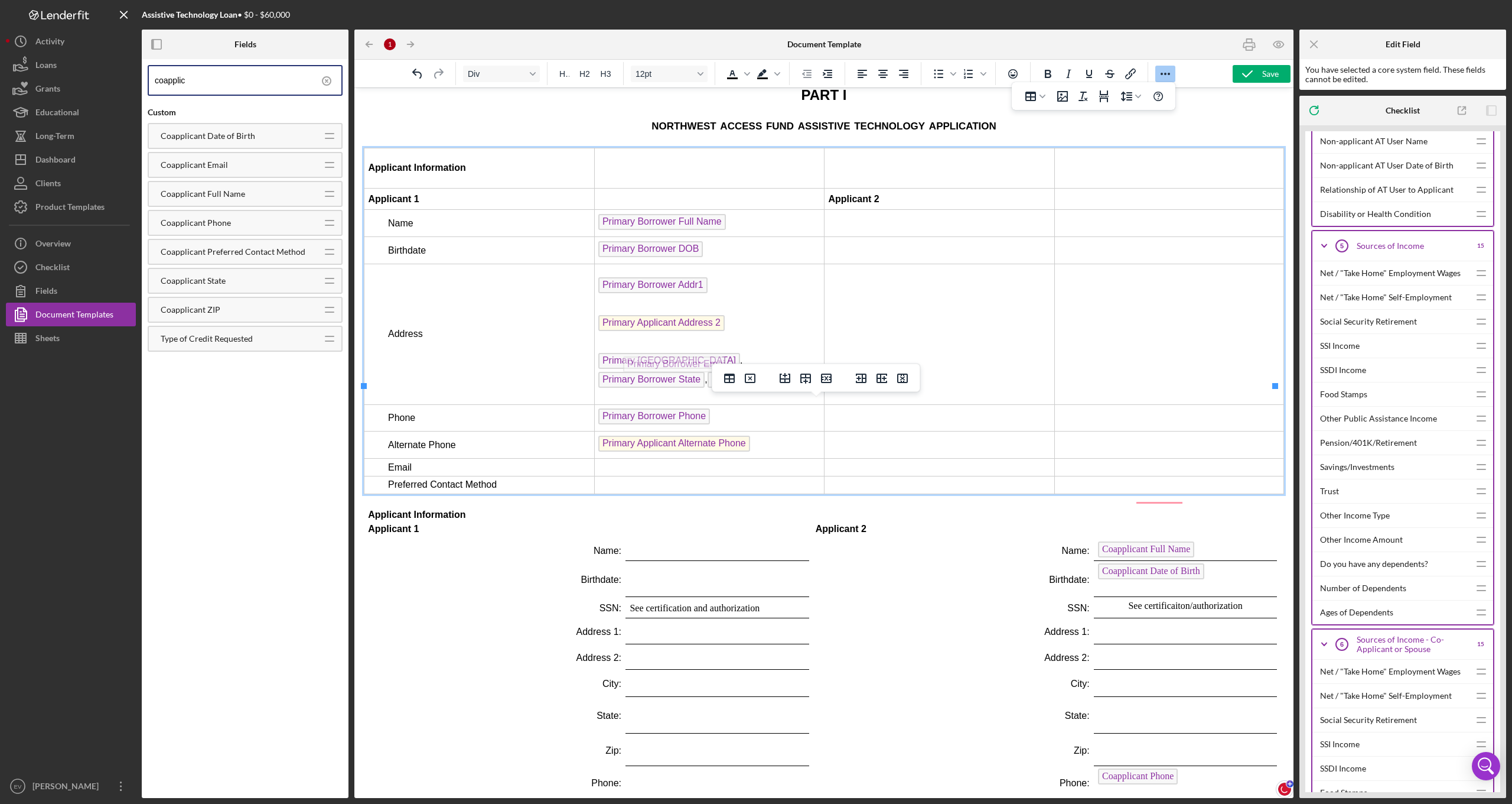
drag, startPoint x: 673, startPoint y: 736, endPoint x: 669, endPoint y: 353, distance: 383.0
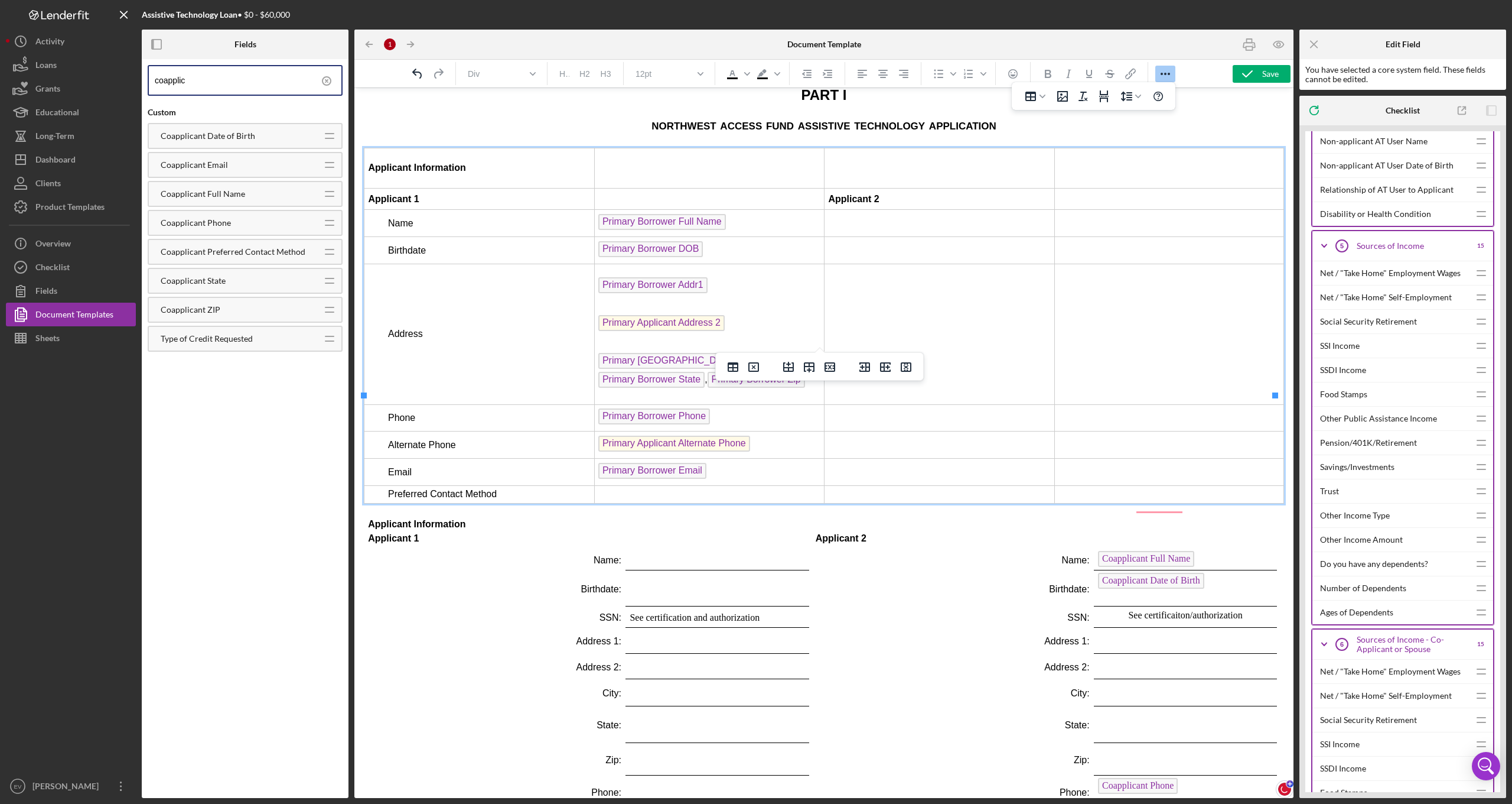
scroll to position [1746, 0]
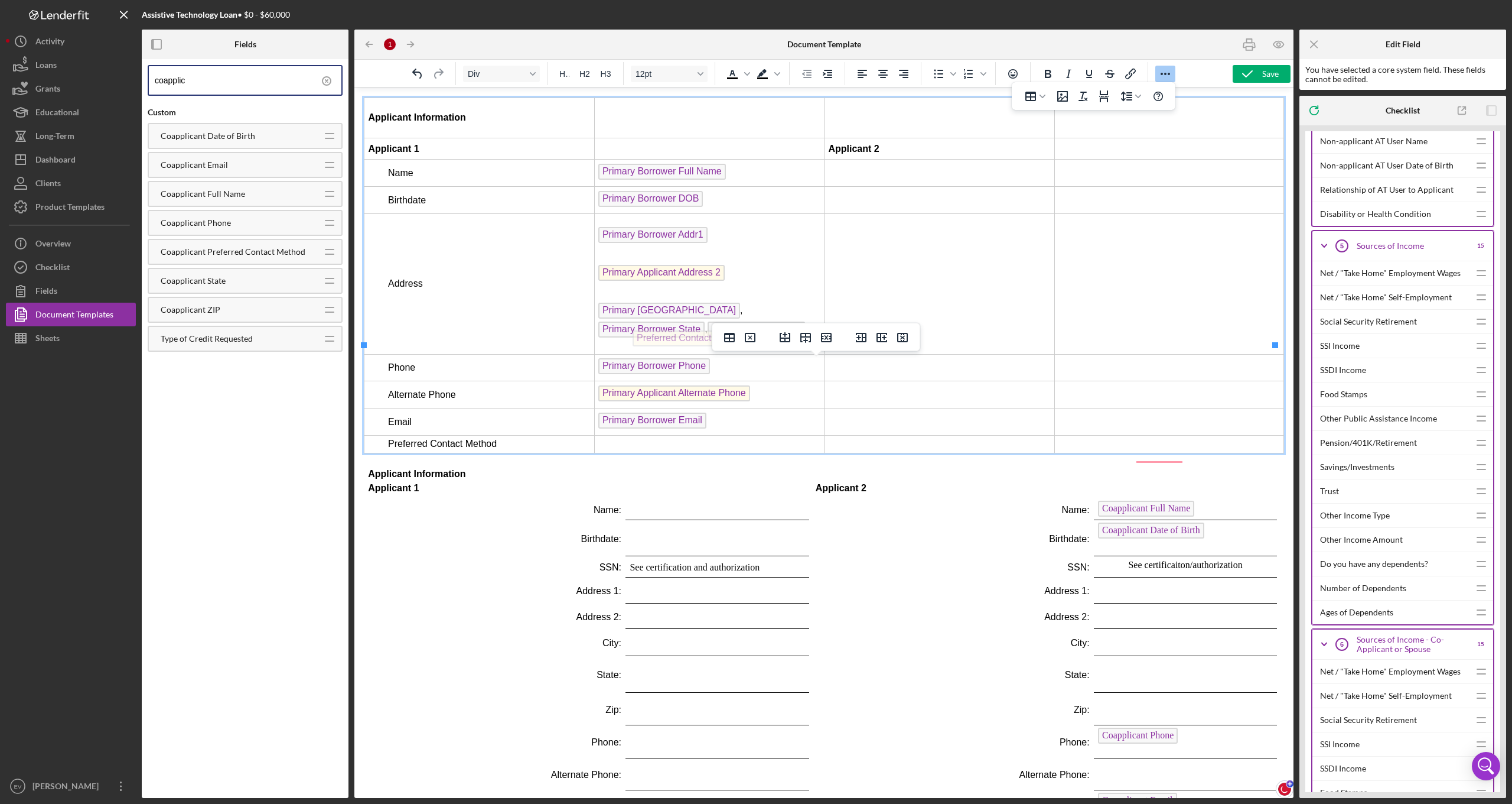
drag, startPoint x: 659, startPoint y: 725, endPoint x: 664, endPoint y: 327, distance: 398.0
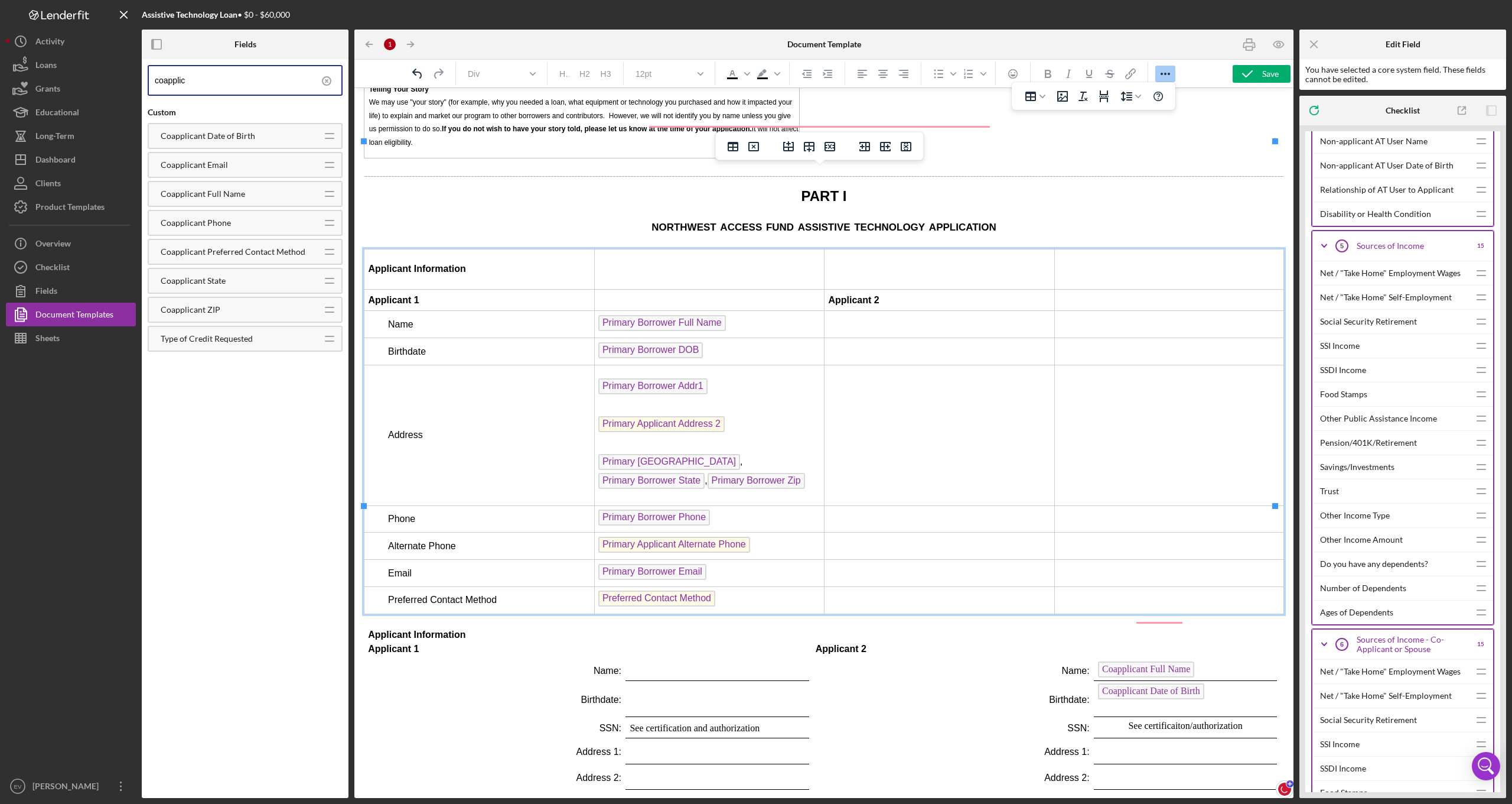
scroll to position [1631, 0]
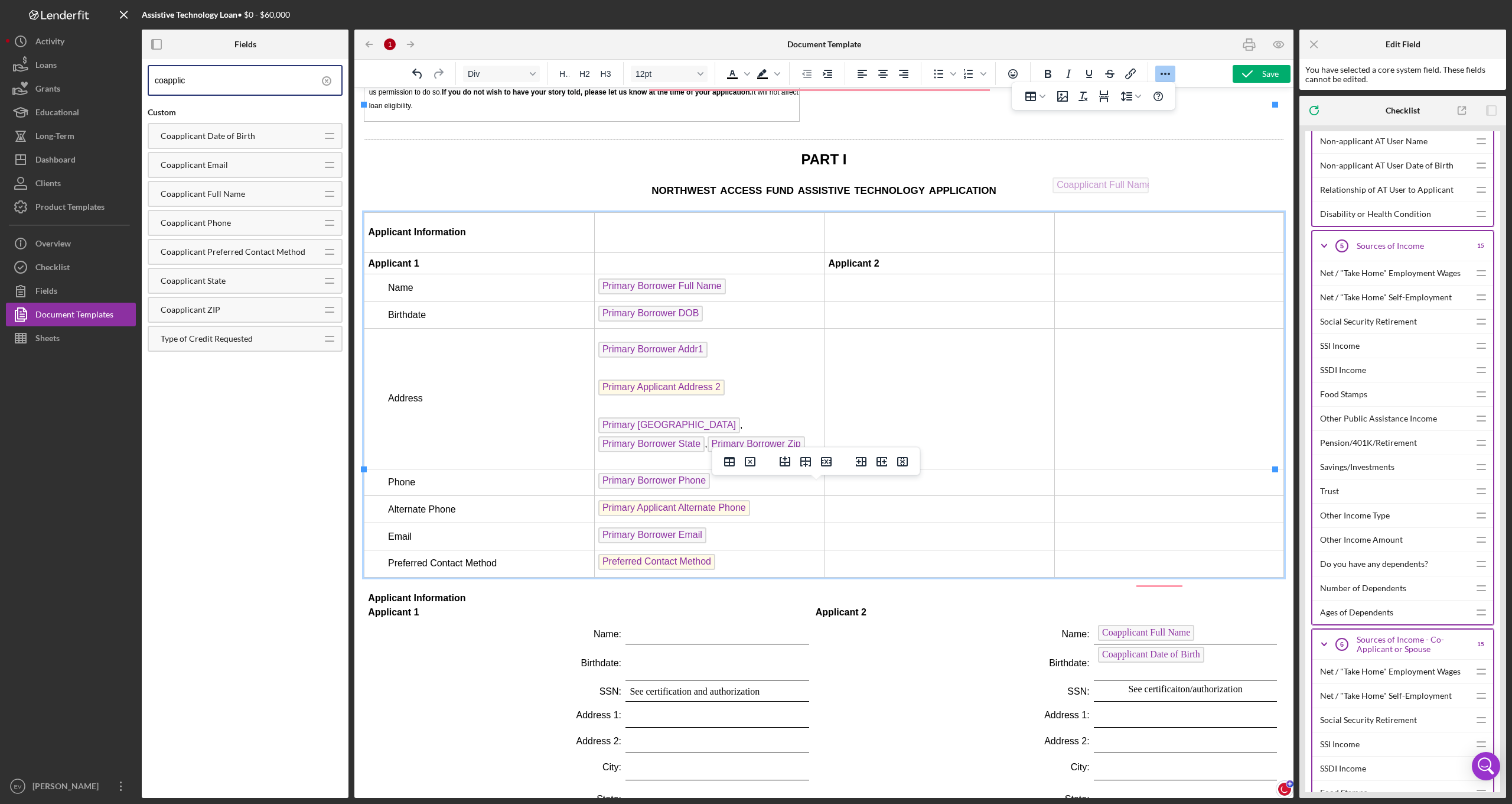
drag, startPoint x: 1130, startPoint y: 526, endPoint x: 1091, endPoint y: 174, distance: 354.2
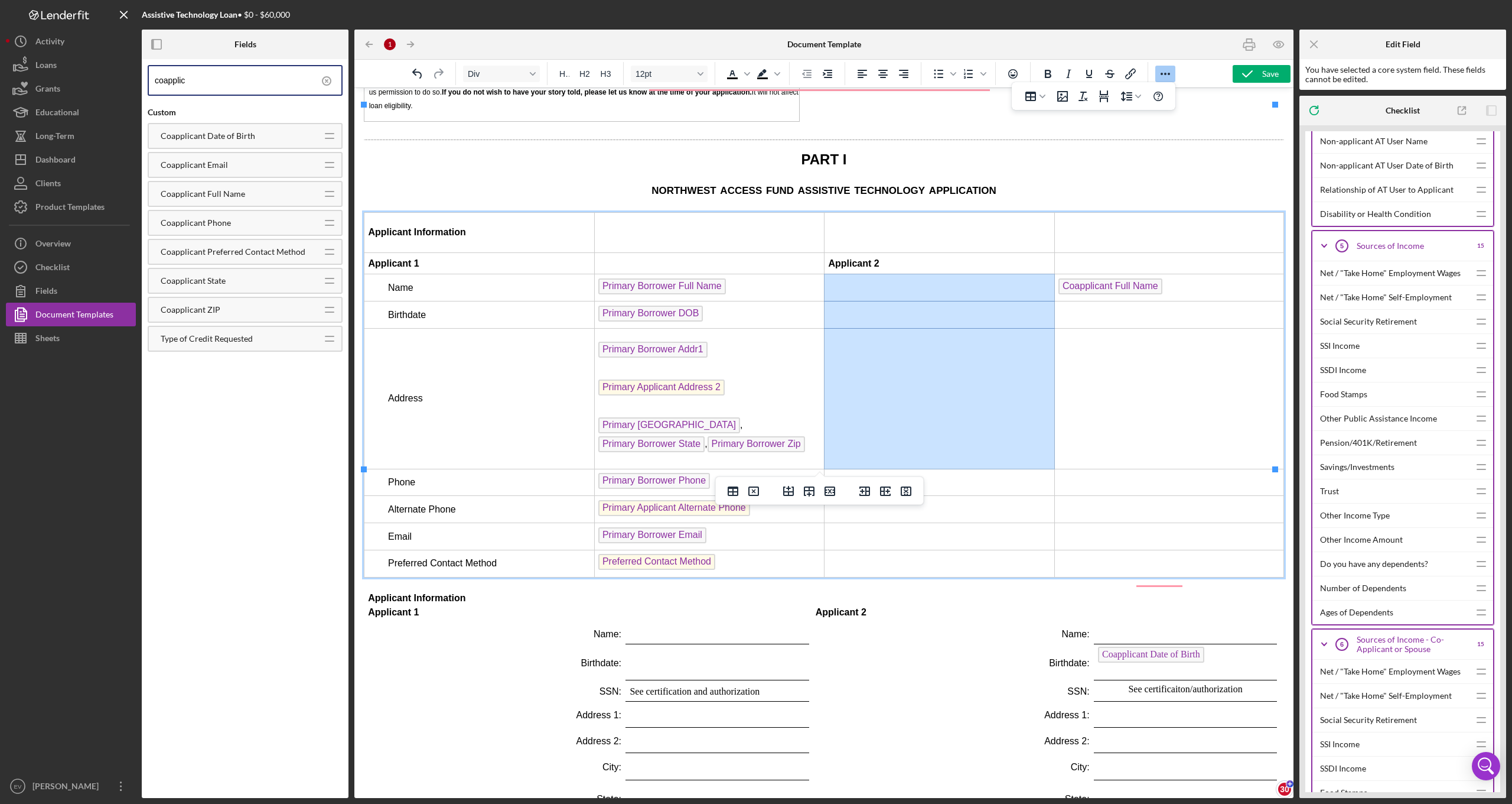
drag, startPoint x: 916, startPoint y: 180, endPoint x: 921, endPoint y: 324, distance: 144.1
click at [921, 324] on tbody "Applicant Information Applicant 1 Applicant 2 Name Primary Borrower Full Name C…" at bounding box center [824, 394] width 920 height 364
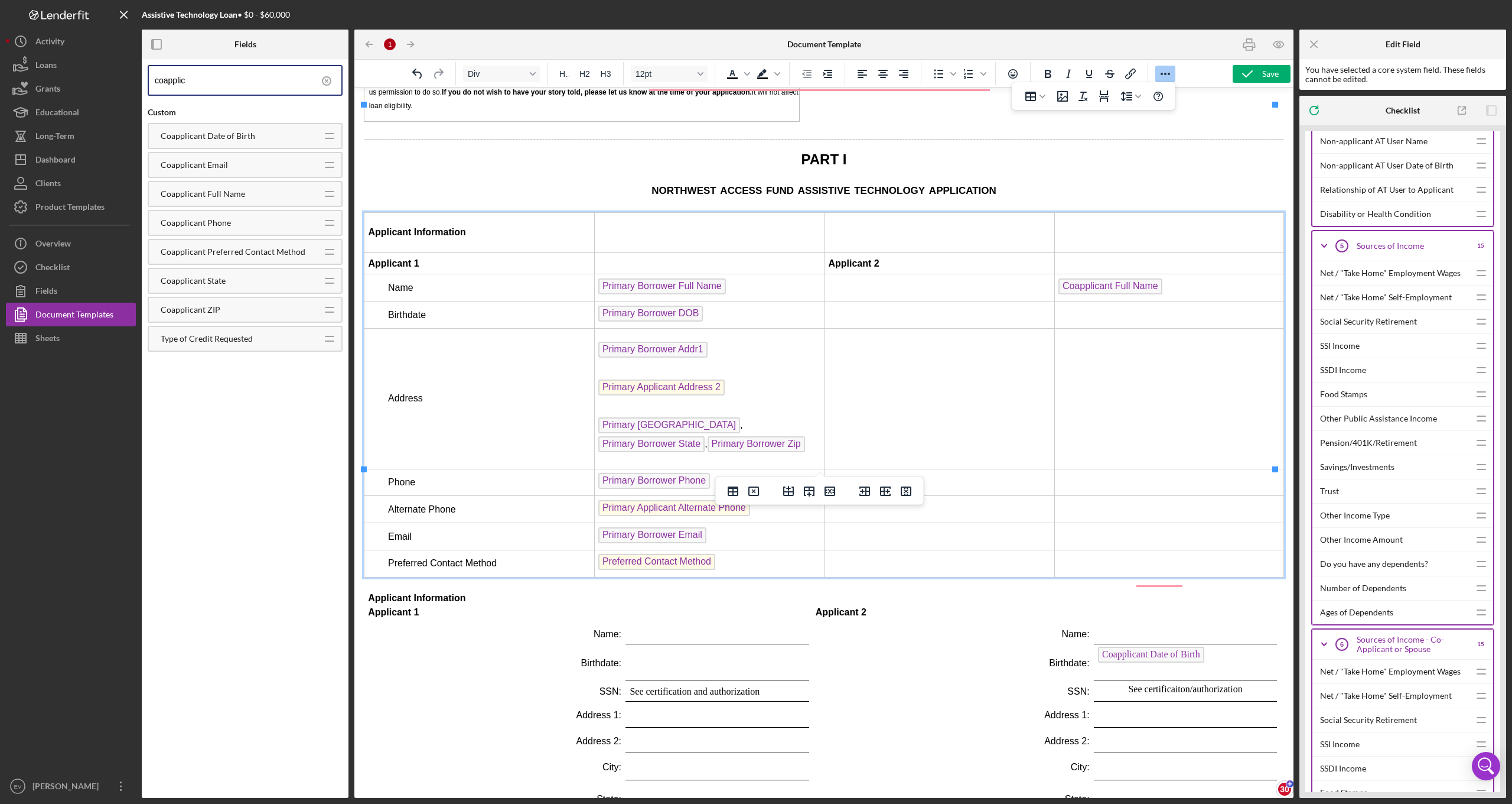
drag, startPoint x: 899, startPoint y: 131, endPoint x: 901, endPoint y: 141, distance: 10.2
click at [901, 212] on td "Rich Text Area. Press ALT-0 for help." at bounding box center [939, 232] width 231 height 40
drag, startPoint x: 886, startPoint y: 158, endPoint x: 828, endPoint y: 154, distance: 58.1
click at [828, 253] on td "Applicant 2" at bounding box center [939, 263] width 231 height 21
drag, startPoint x: 1065, startPoint y: 176, endPoint x: 935, endPoint y: 180, distance: 130.1
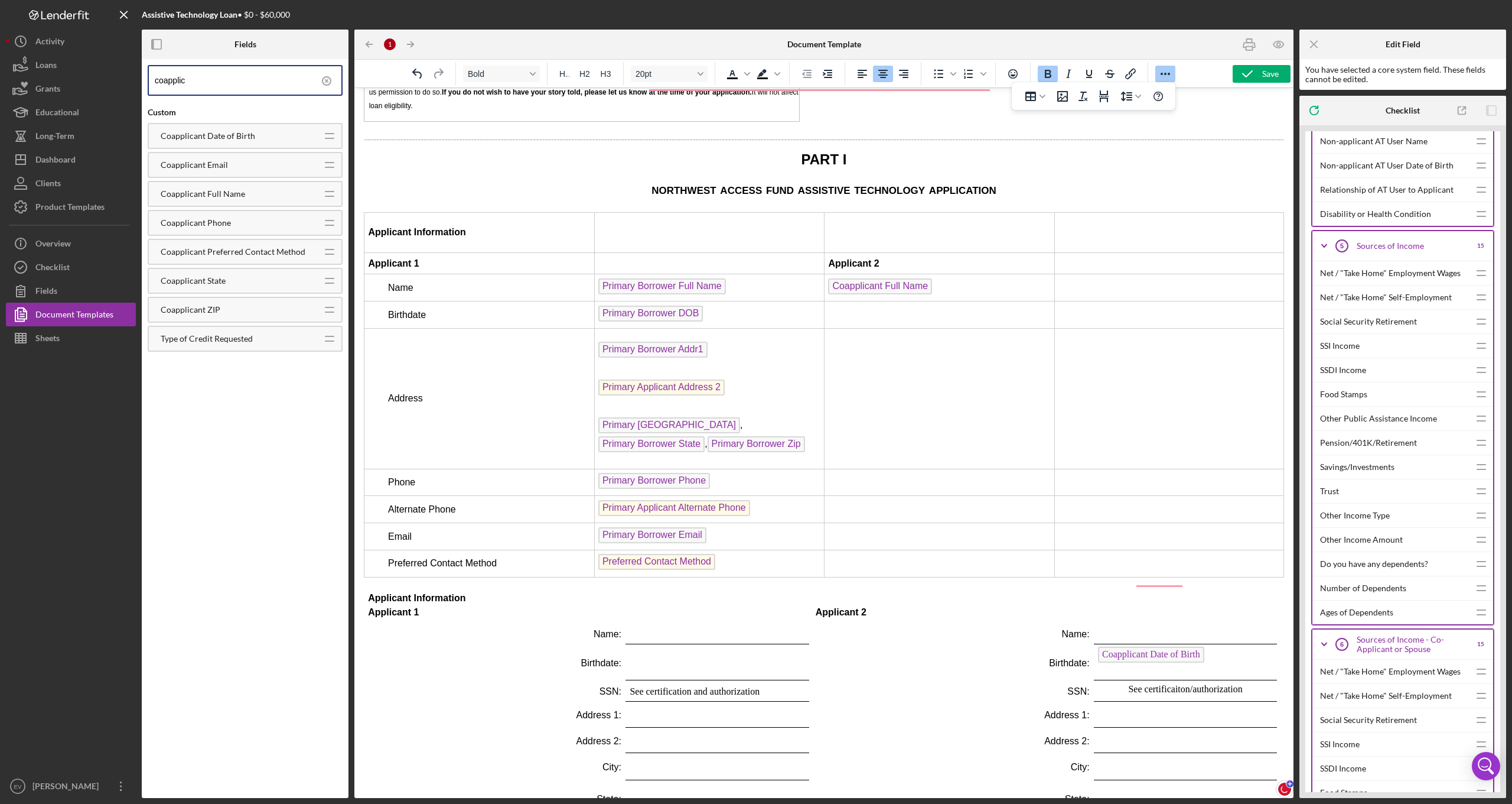
scroll to position [1616, 0]
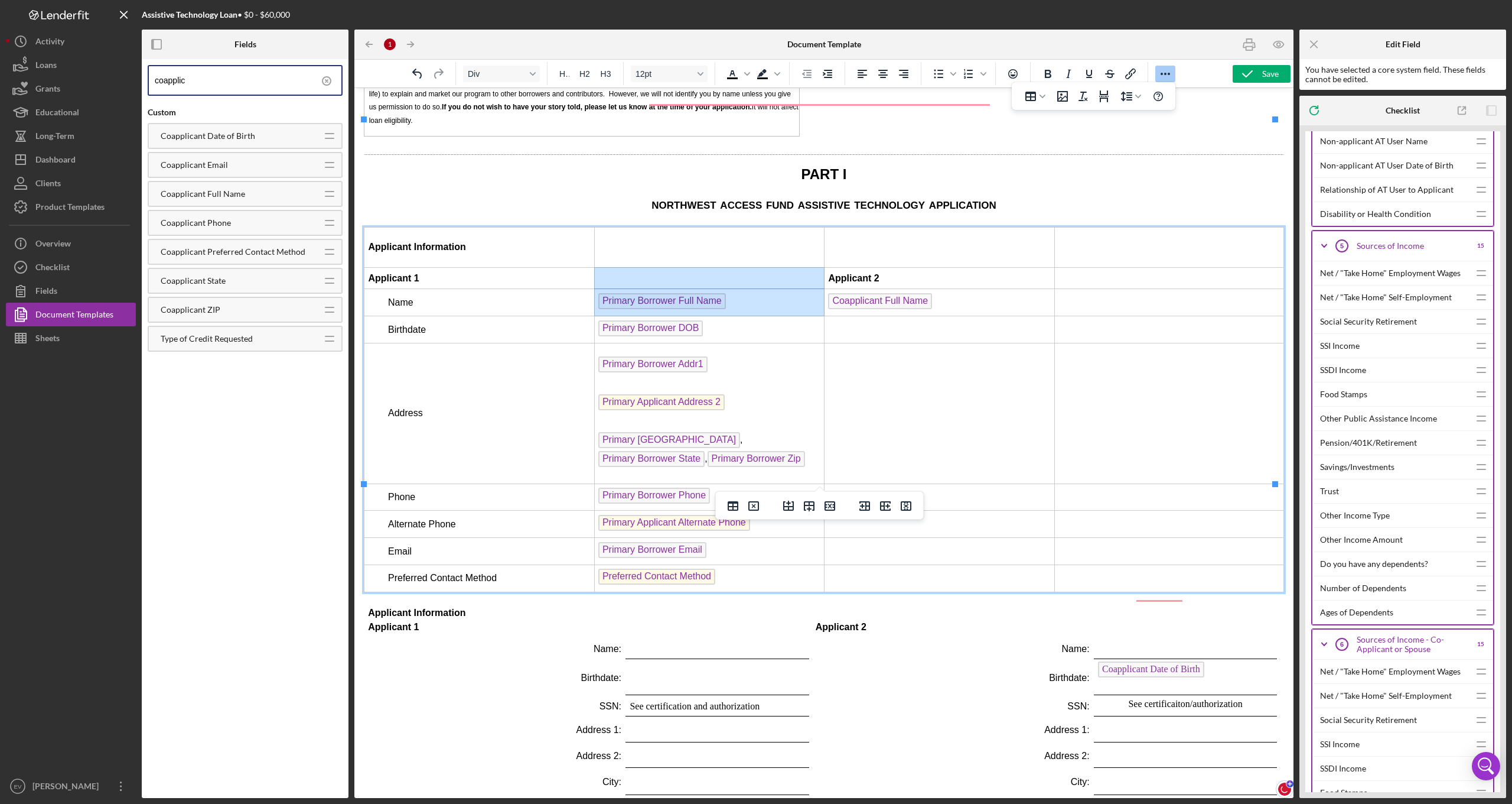
drag, startPoint x: 630, startPoint y: 177, endPoint x: 680, endPoint y: 210, distance: 59.9
click at [620, 227] on tbody "Applicant Information Applicant 1 Applicant 2 Name Primary Borrower Full Name C…" at bounding box center [824, 409] width 920 height 364
click at [484, 268] on td "Applicant 1" at bounding box center [479, 278] width 231 height 21
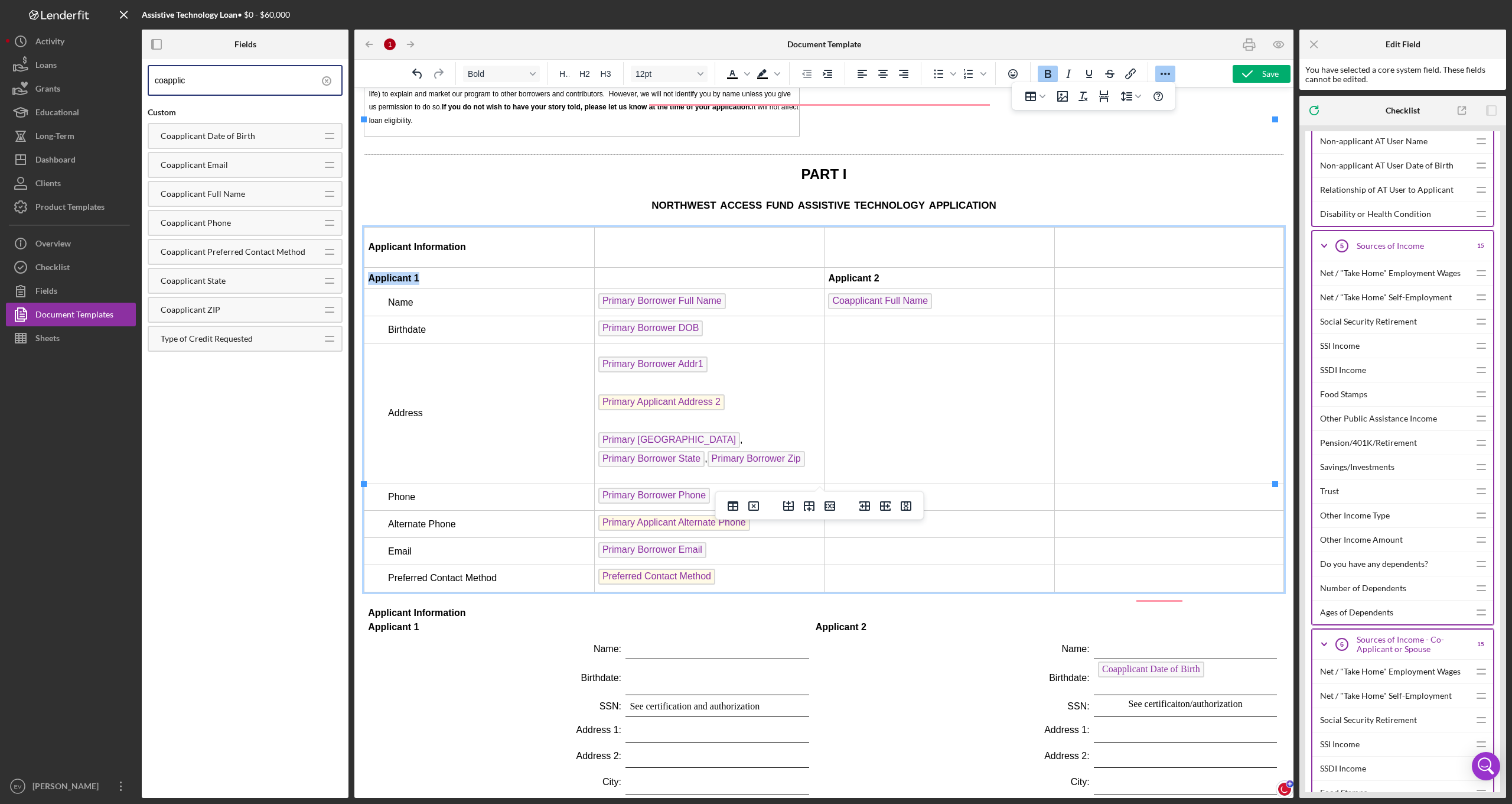
click at [370, 268] on td "Applicant 1" at bounding box center [479, 278] width 231 height 21
click at [628, 268] on td "Rich Text Area. Press ALT-0 for help." at bounding box center [709, 278] width 231 height 21
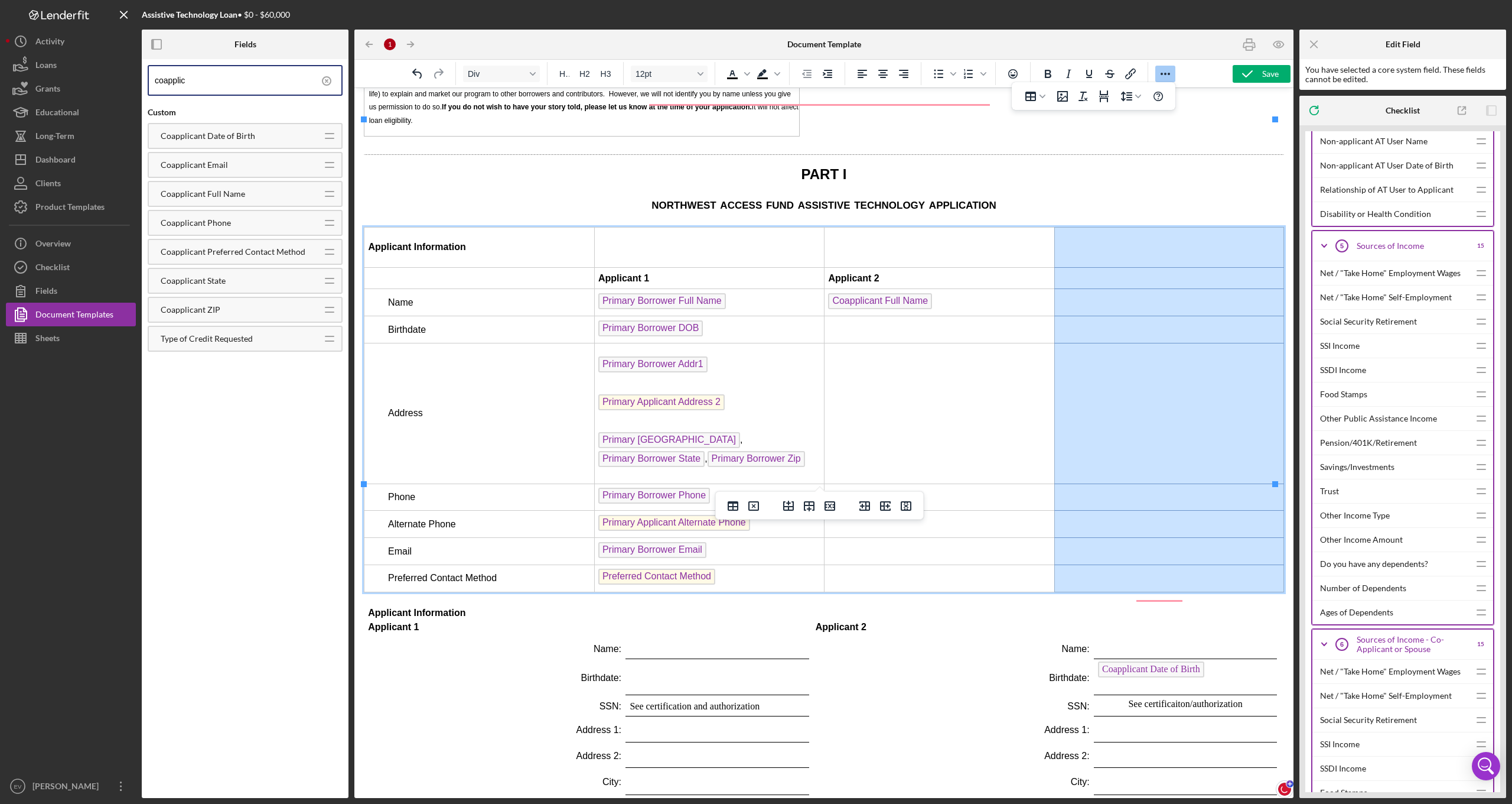
drag, startPoint x: 1166, startPoint y: 137, endPoint x: 1183, endPoint y: 465, distance: 328.4
click at [1183, 465] on tbody "Applicant Information Applicant 1 Applicant 2 Name Primary Borrower Full Name C…" at bounding box center [824, 409] width 920 height 364
click at [911, 508] on icon "Delete column" at bounding box center [905, 506] width 10 height 10
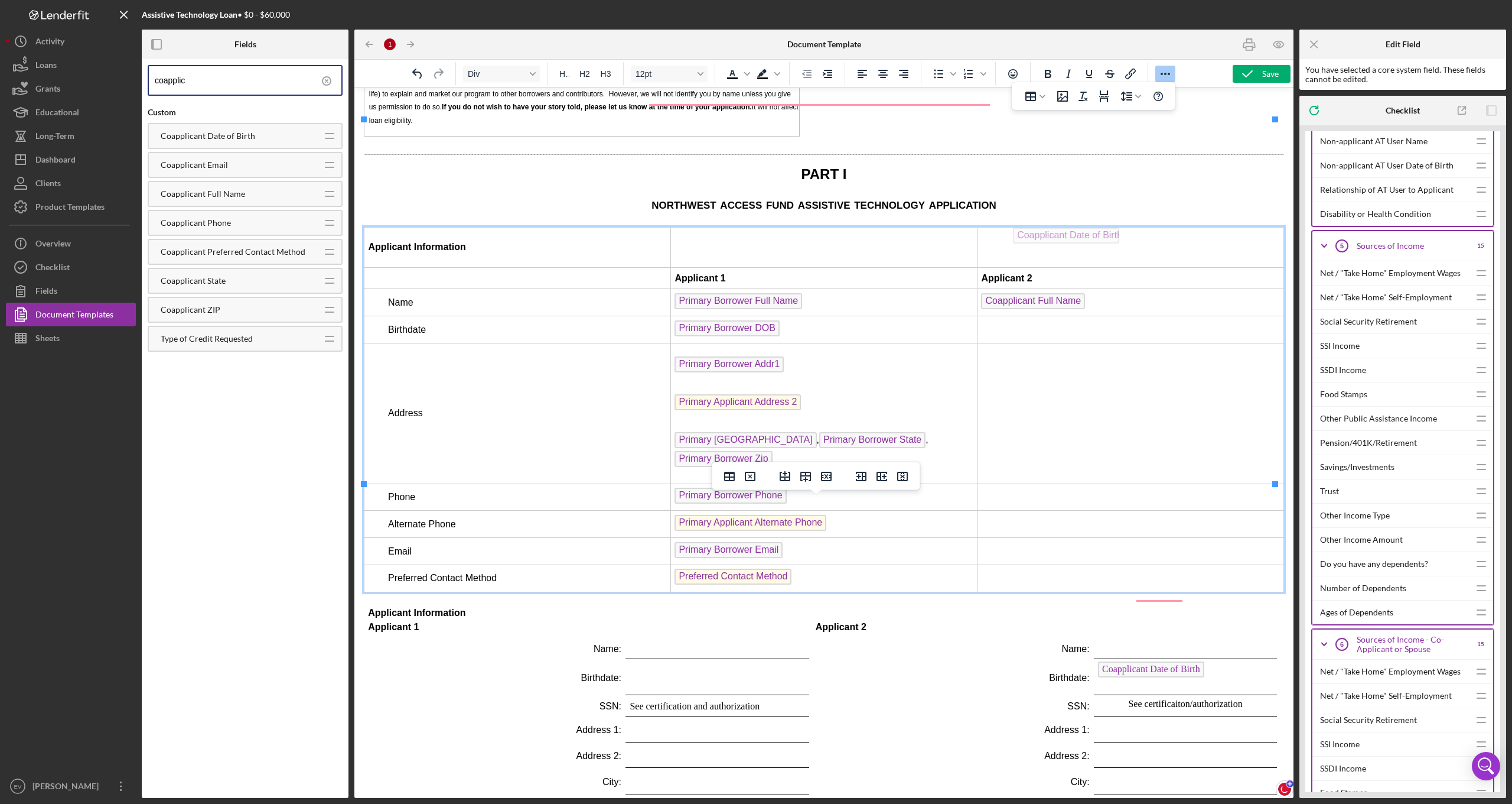
drag, startPoint x: 1148, startPoint y: 563, endPoint x: 1071, endPoint y: 225, distance: 346.7
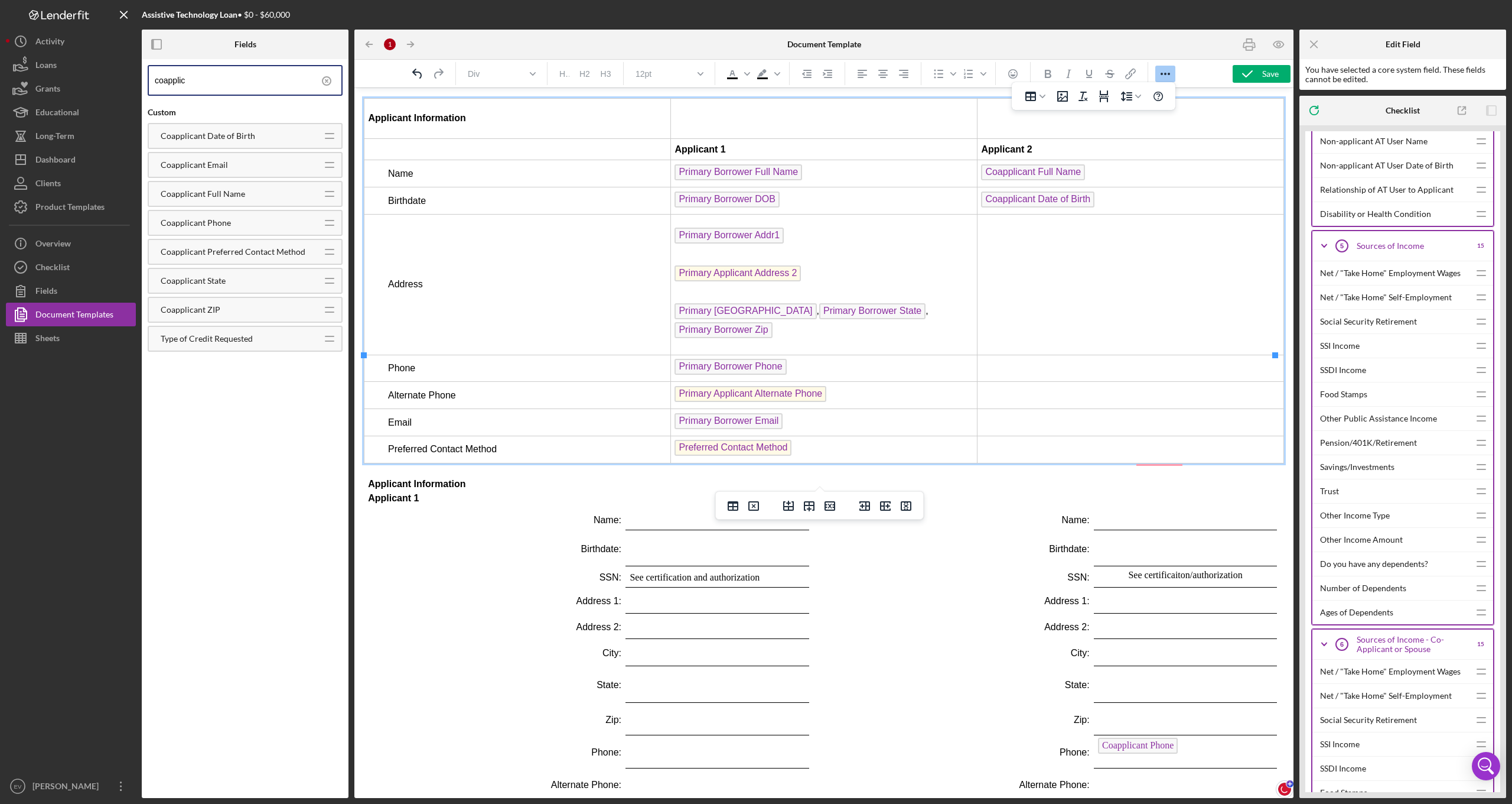
scroll to position [1753, 0]
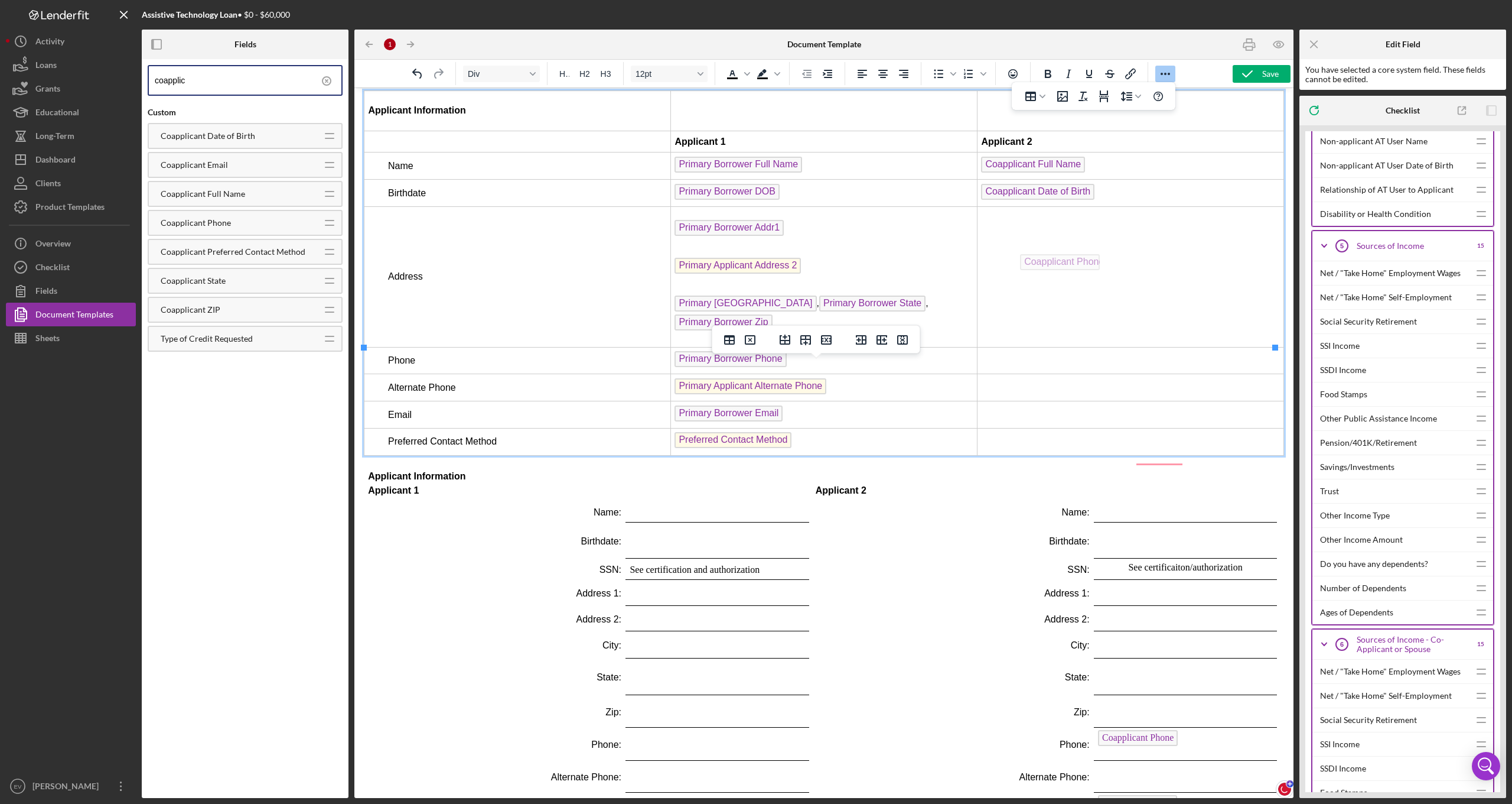
drag, startPoint x: 1124, startPoint y: 599, endPoint x: 1067, endPoint y: 251, distance: 352.6
drag, startPoint x: 1162, startPoint y: 728, endPoint x: 1081, endPoint y: 297, distance: 438.5
drag, startPoint x: 1132, startPoint y: 692, endPoint x: 974, endPoint y: 308, distance: 415.2
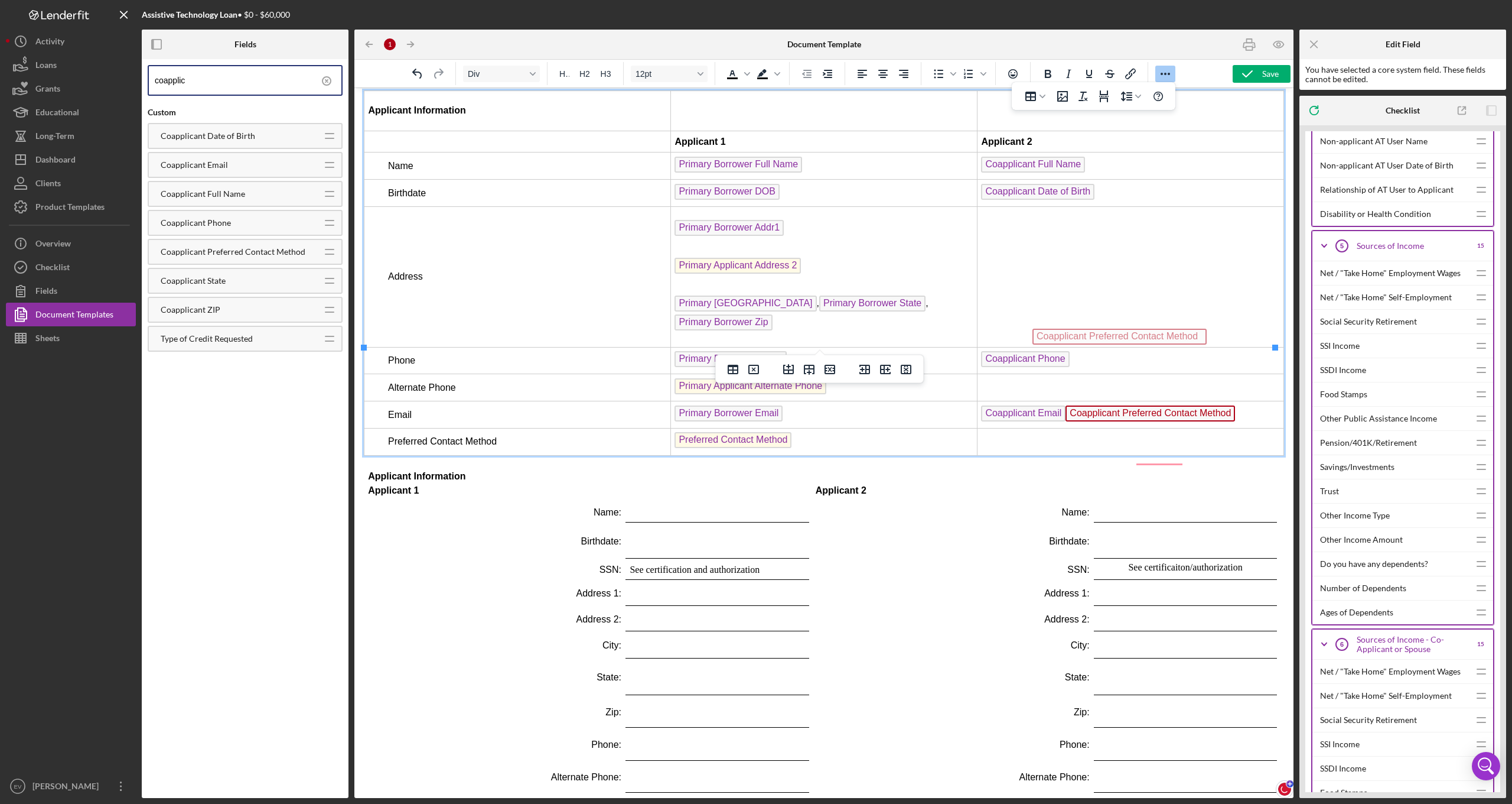
drag, startPoint x: 1166, startPoint y: 314, endPoint x: 1146, endPoint y: 326, distance: 23.3
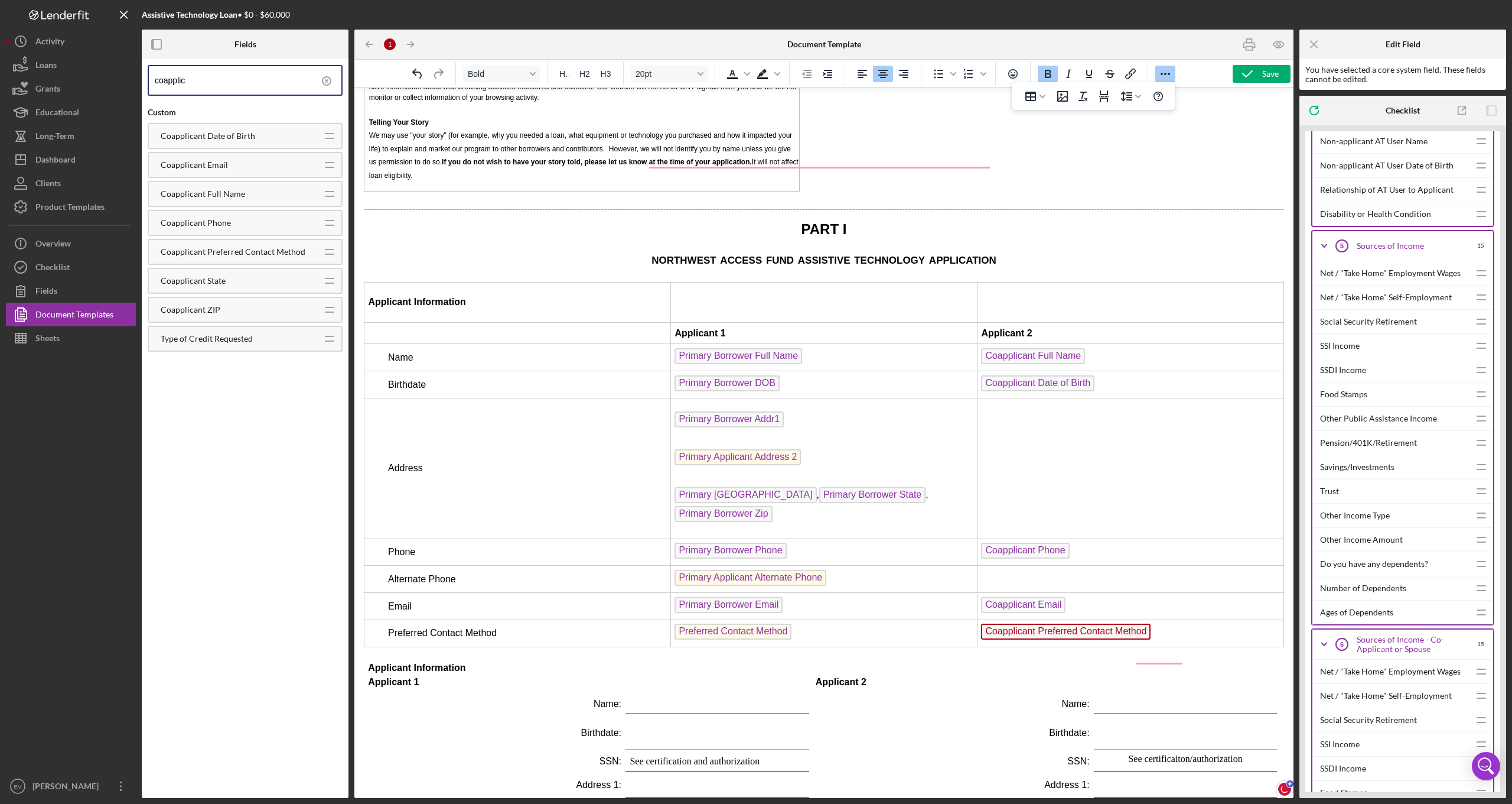
scroll to position [1554, 0]
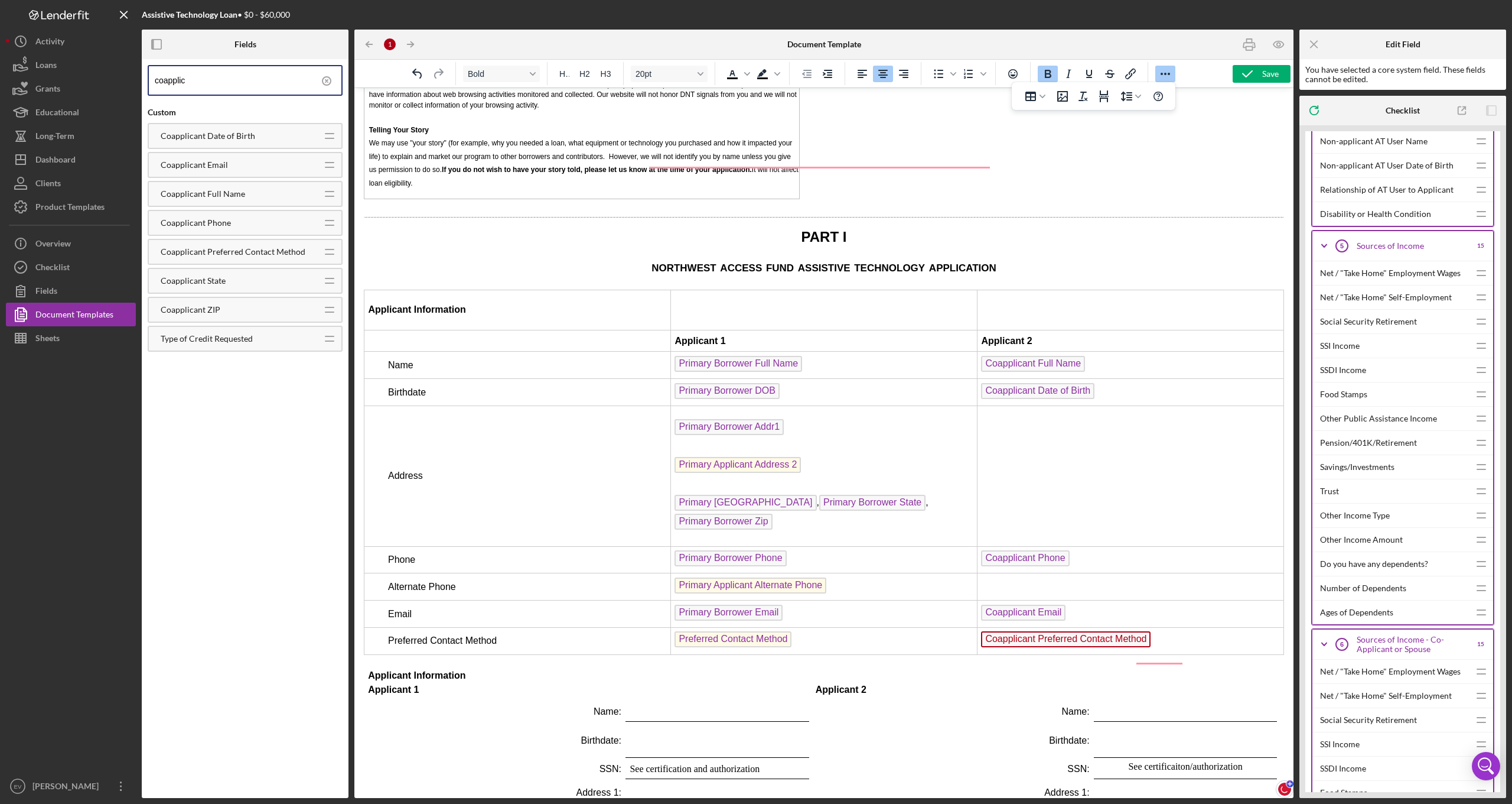
click at [1060, 330] on td "Applicant 2" at bounding box center [1131, 340] width 306 height 21
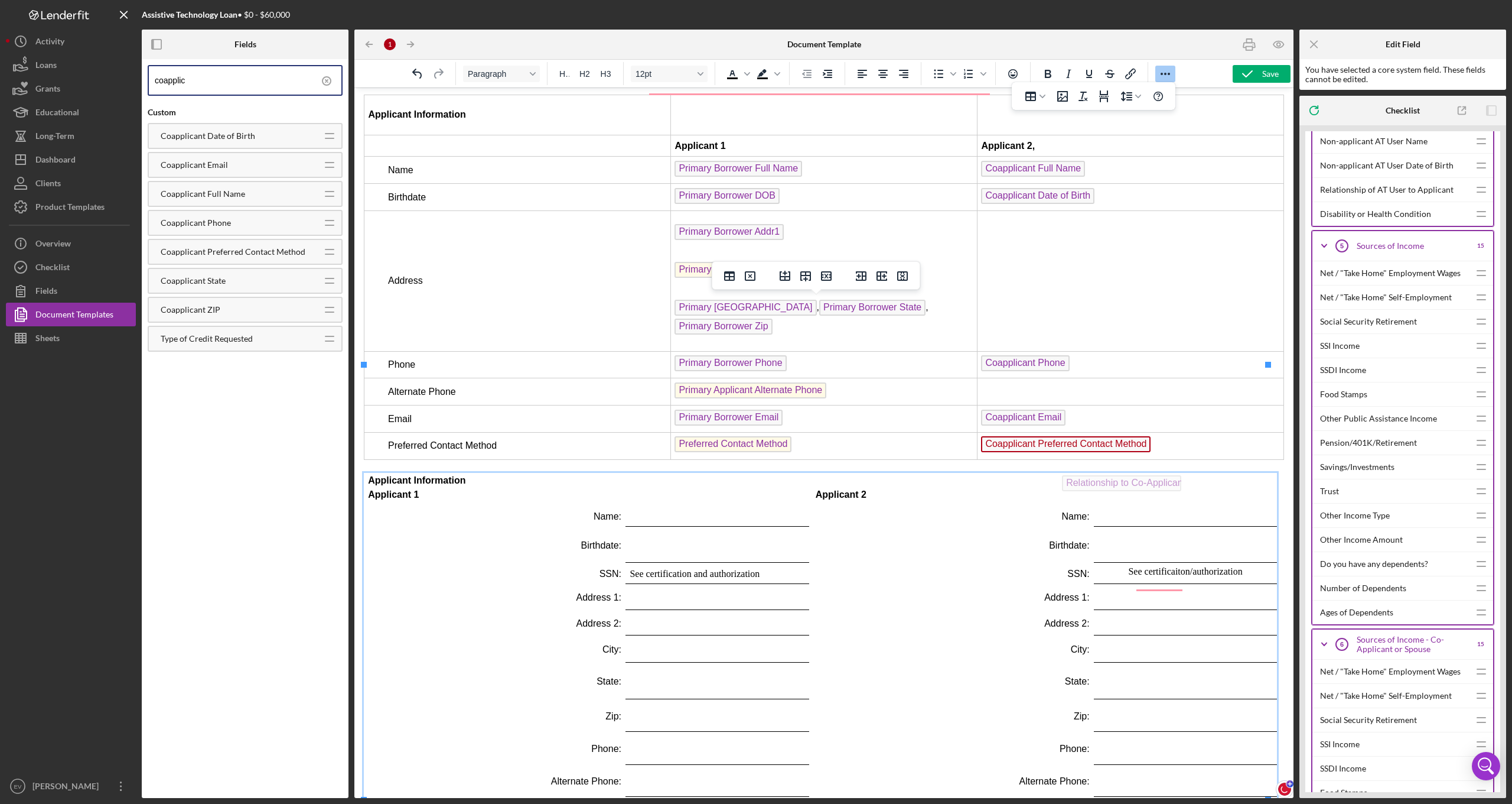
scroll to position [1627, 0]
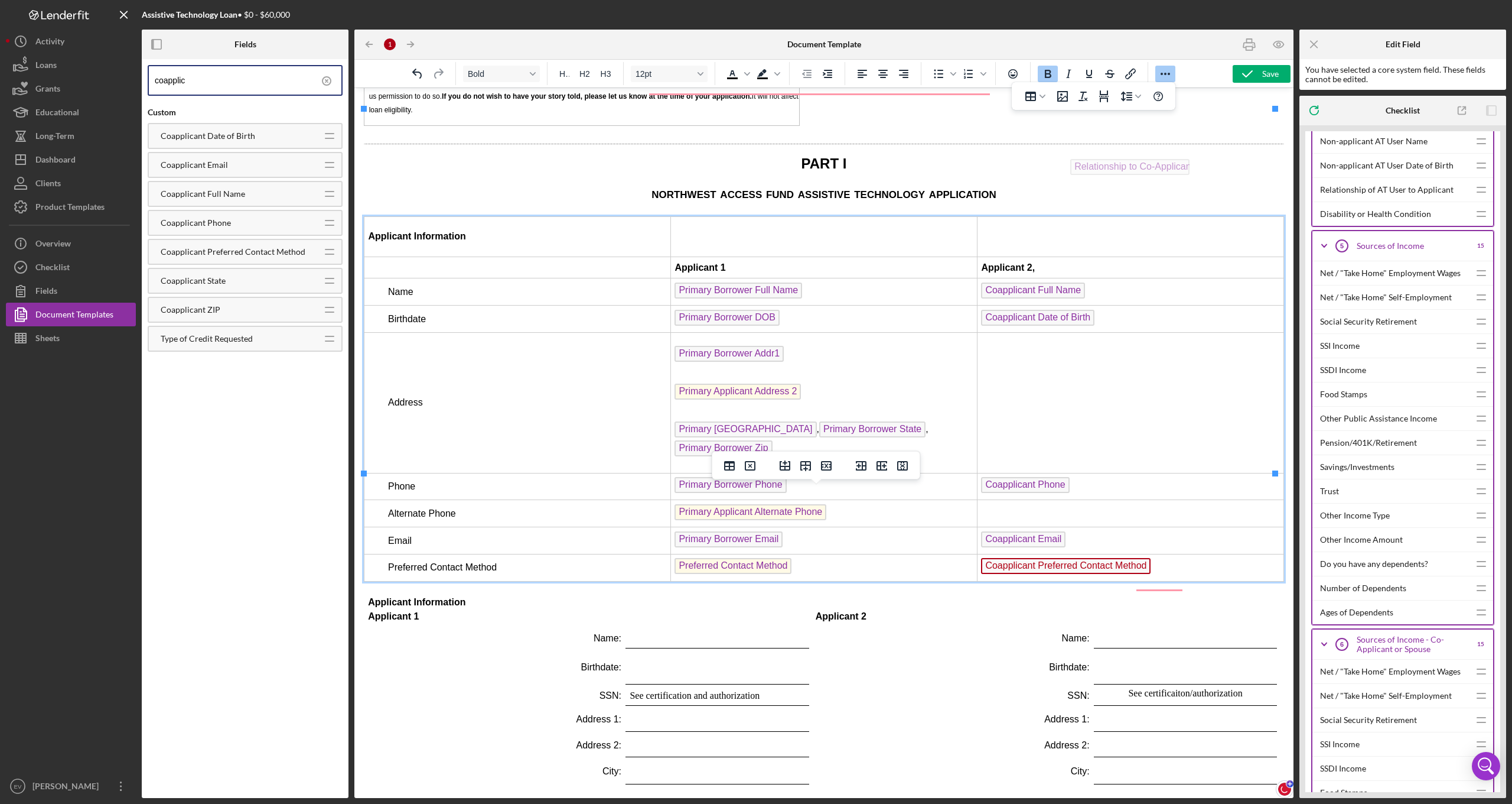
drag, startPoint x: 1157, startPoint y: 692, endPoint x: 1139, endPoint y: 156, distance: 536.3
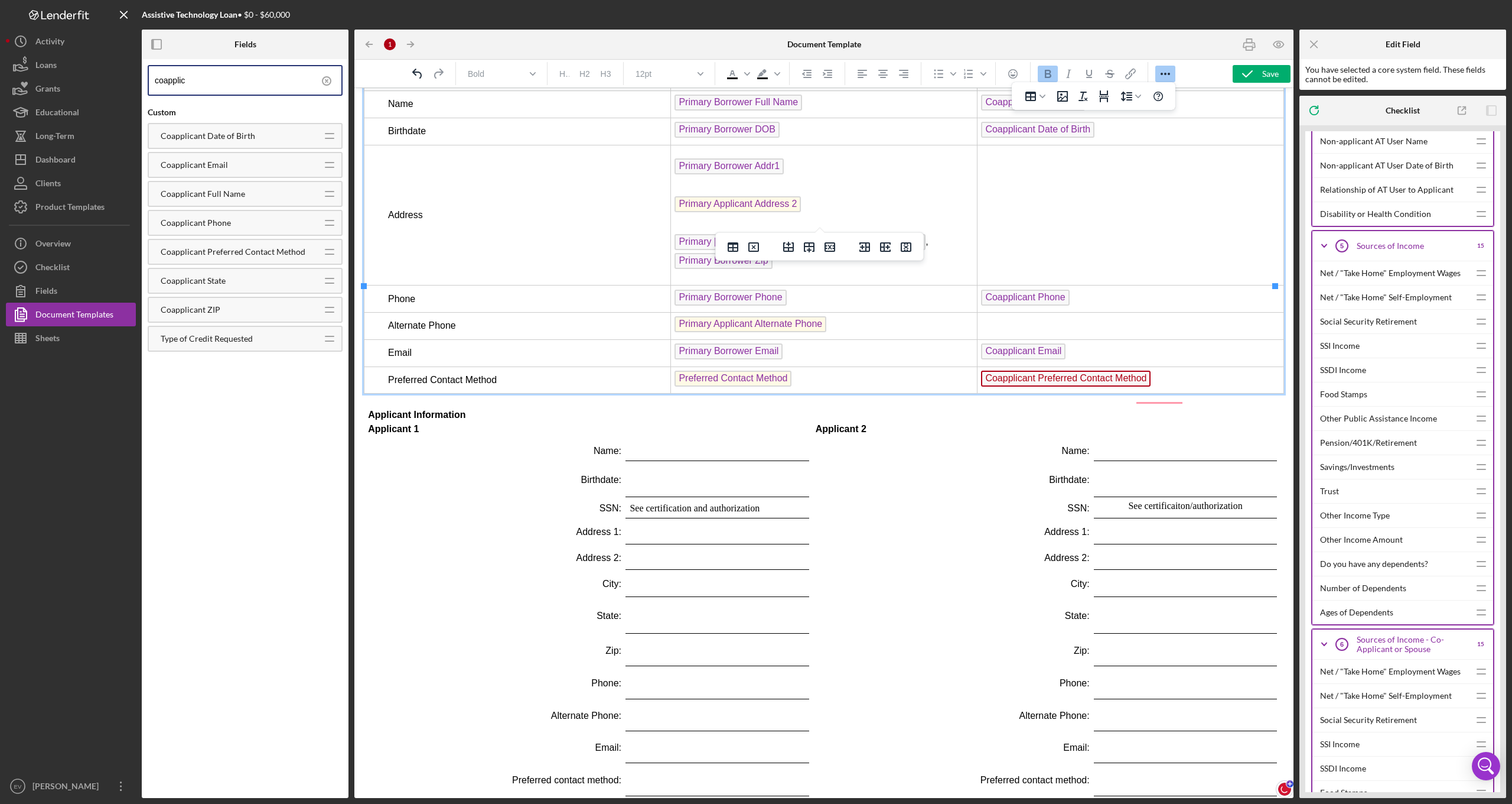
scroll to position [0, 0]
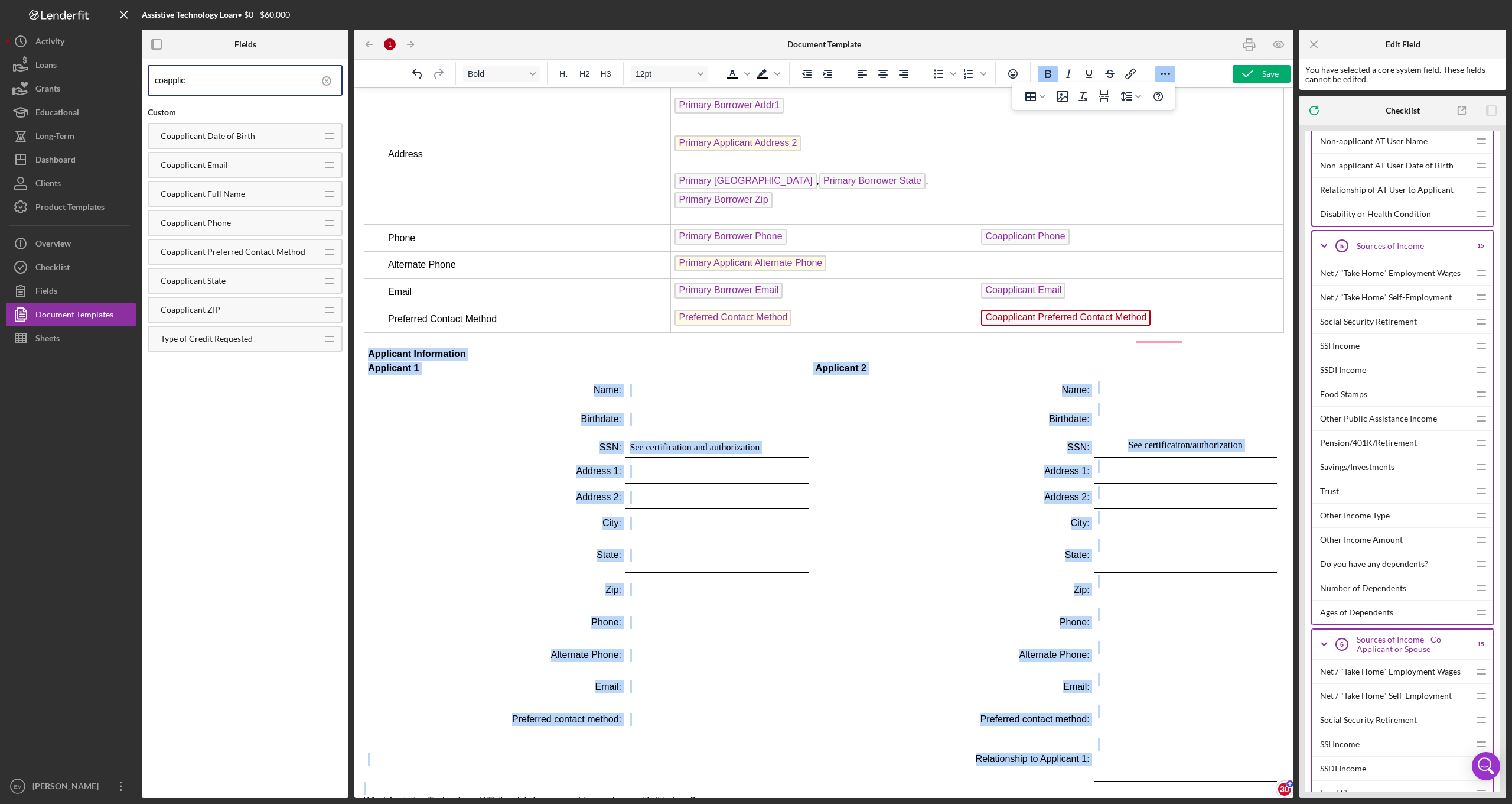
drag, startPoint x: 1171, startPoint y: 677, endPoint x: 390, endPoint y: 238, distance: 895.9
click at [390, 238] on div "northwest access fund assistive technology application Applicant Information Ap…" at bounding box center [823, 528] width 920 height 1199
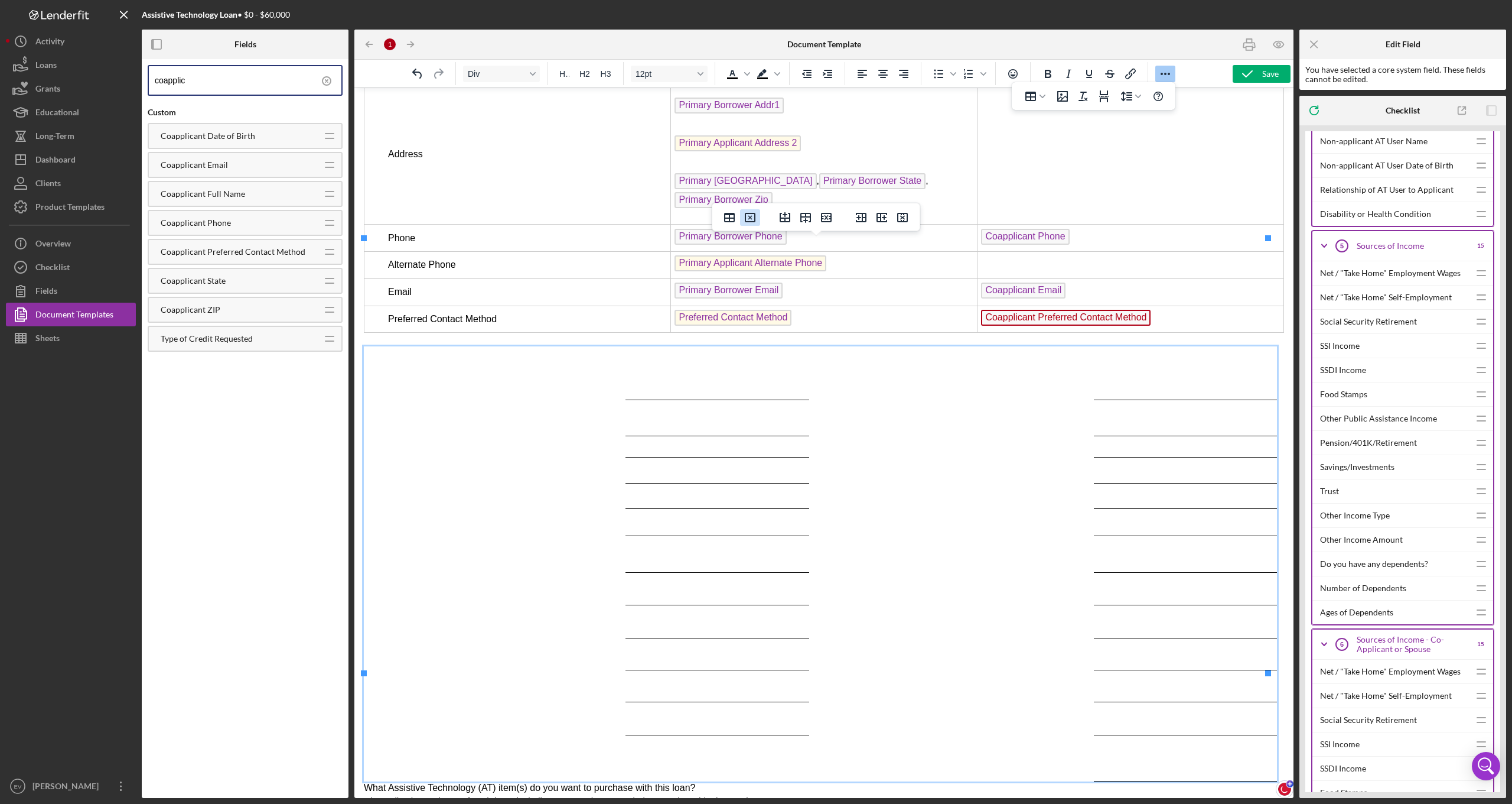
click at [750, 221] on icon "Delete table" at bounding box center [750, 217] width 14 height 14
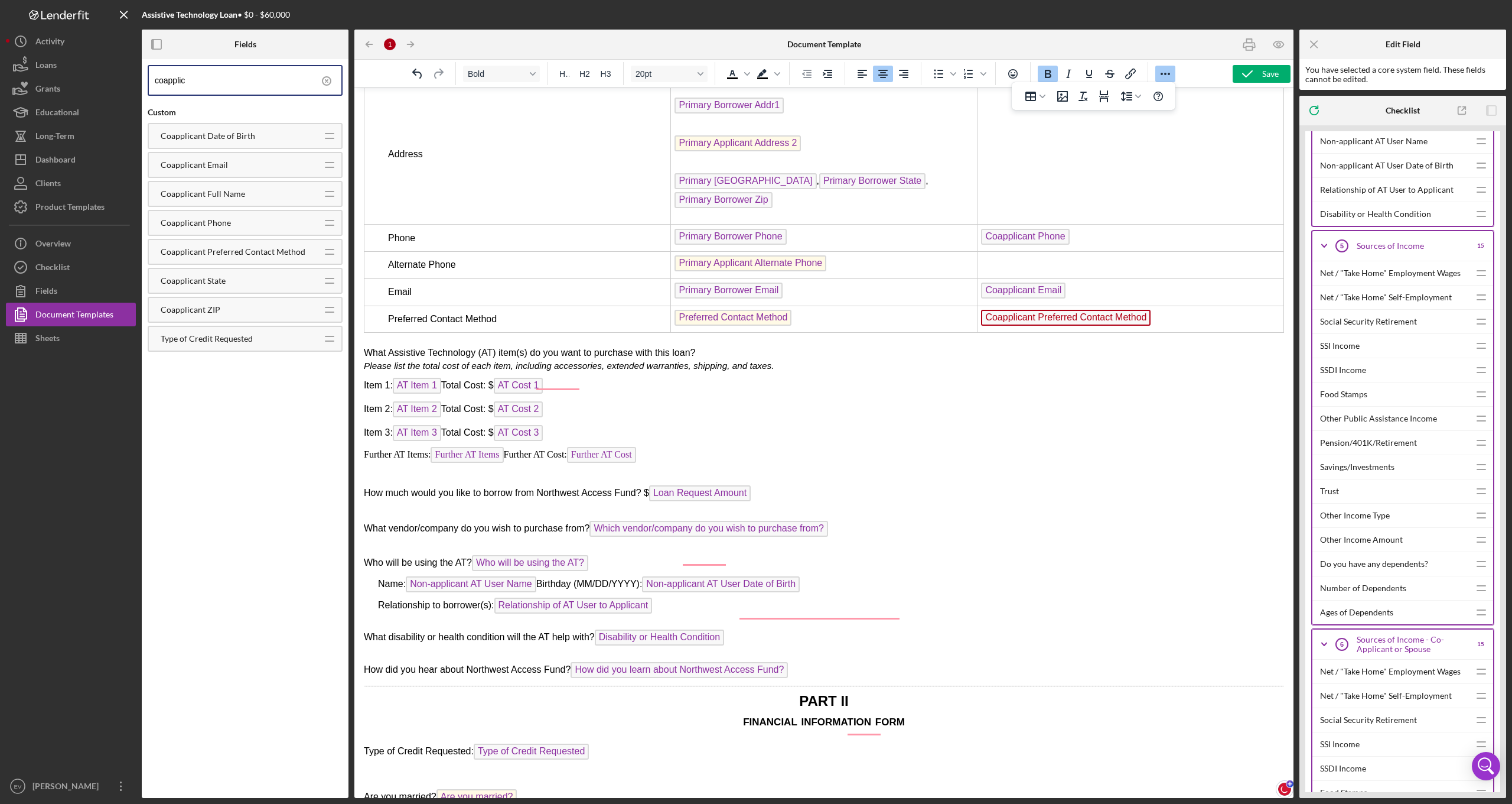
scroll to position [1831, 0]
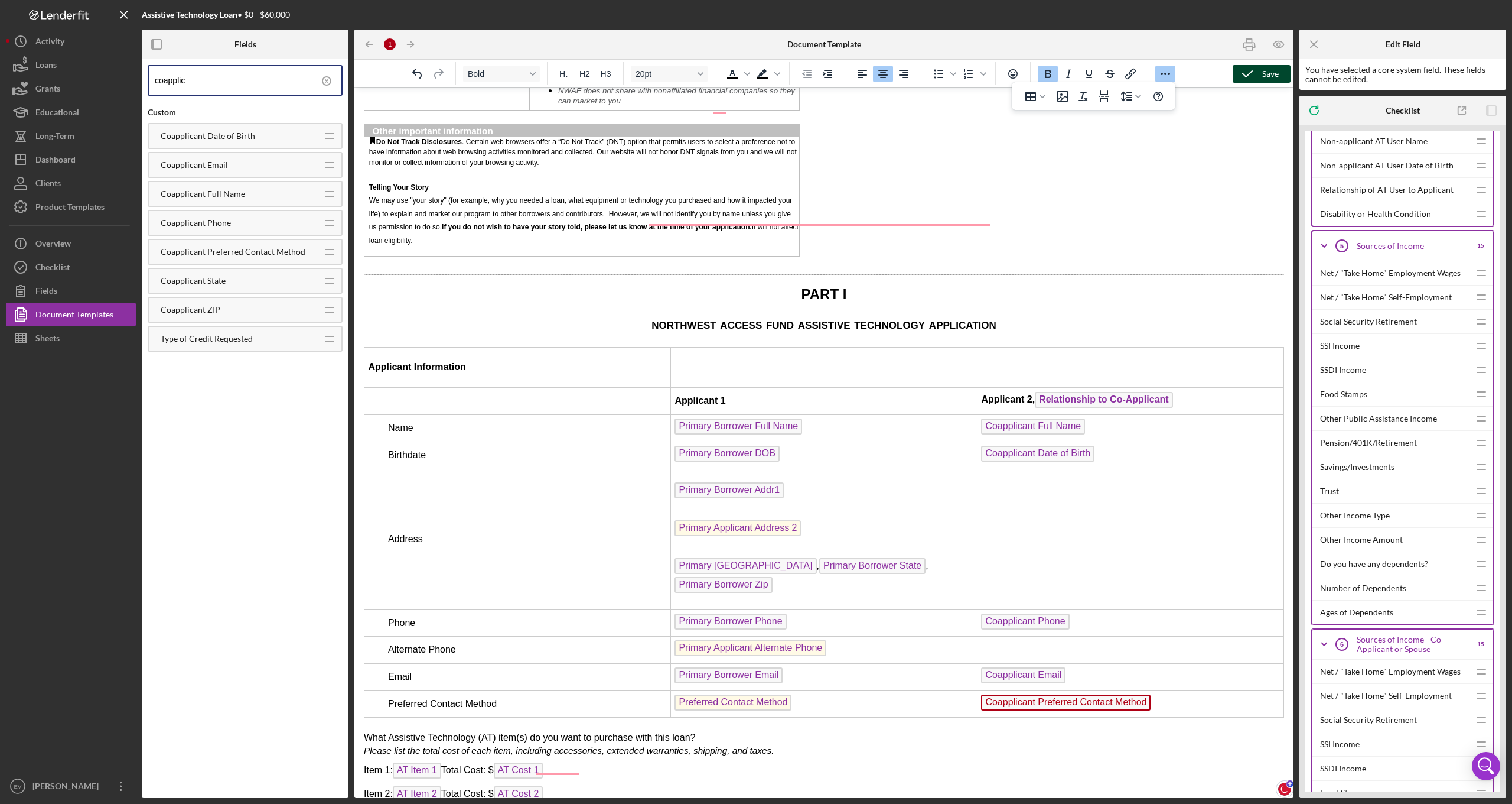
click at [1251, 72] on polyline "button" at bounding box center [1248, 74] width 10 height 6
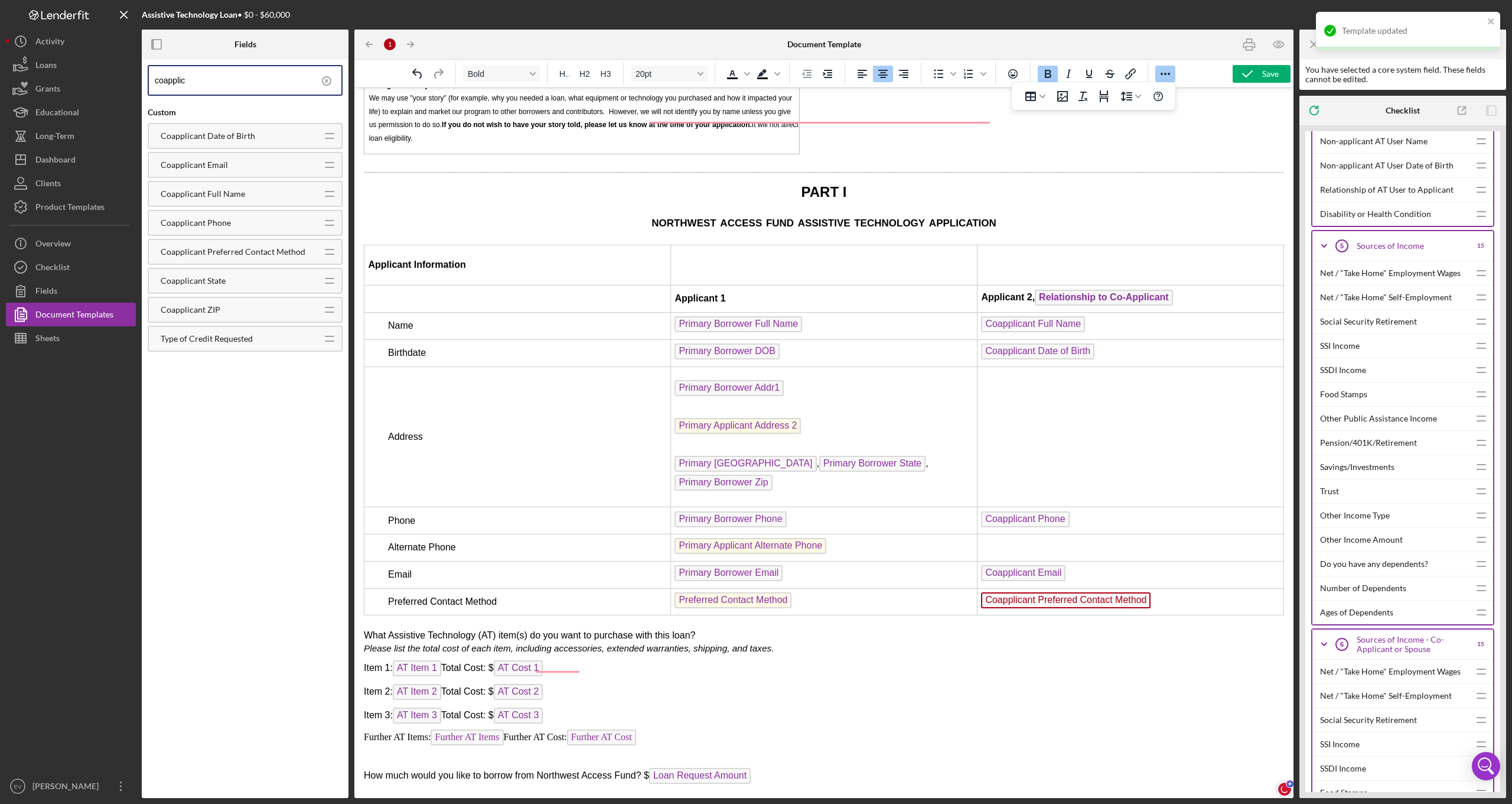
click at [1053, 367] on td "Rich Text Area. Press ALT-0 for help." at bounding box center [1131, 437] width 306 height 141
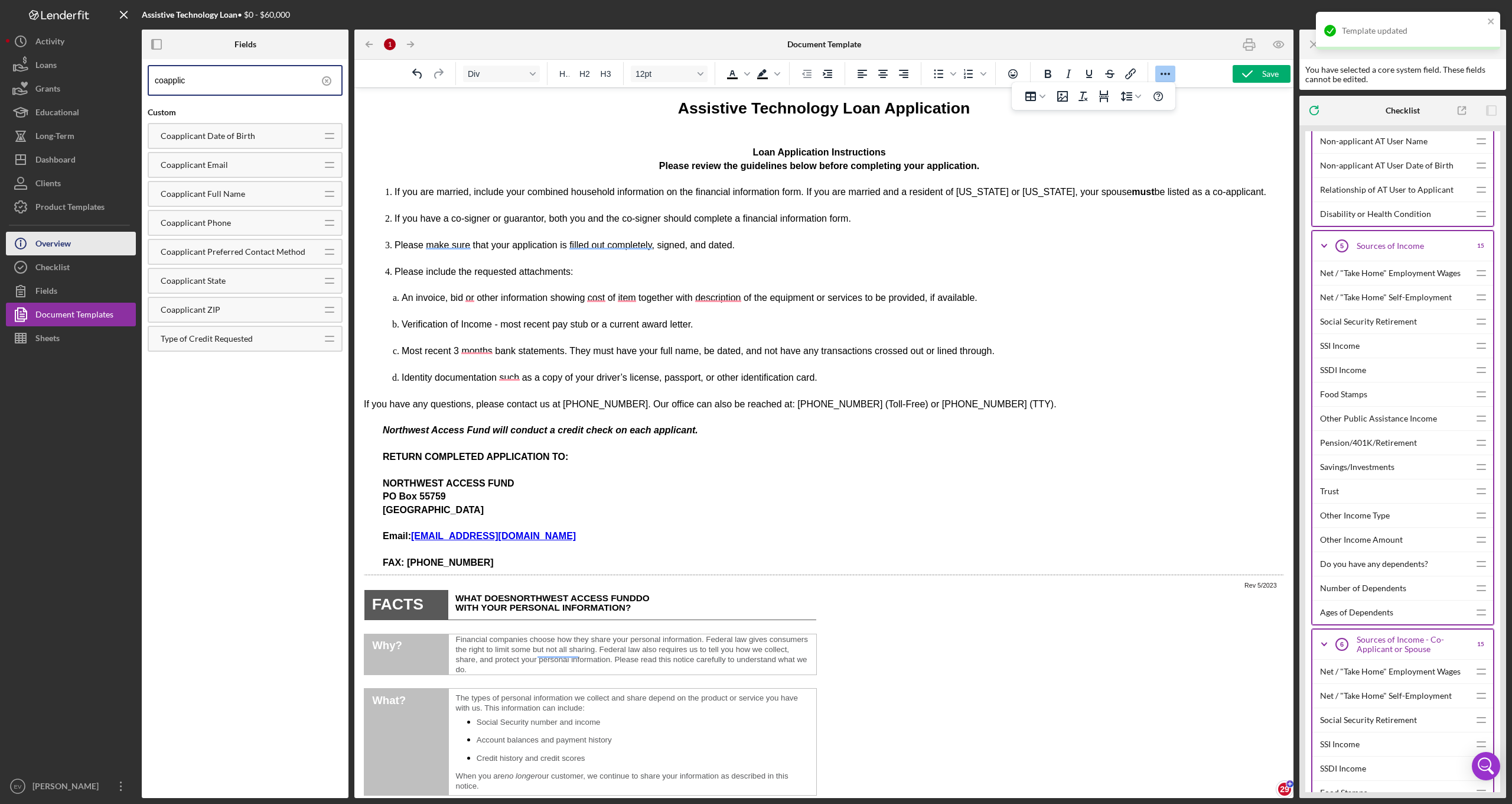
click at [26, 239] on icon "Icon/Info" at bounding box center [21, 243] width 30 height 30
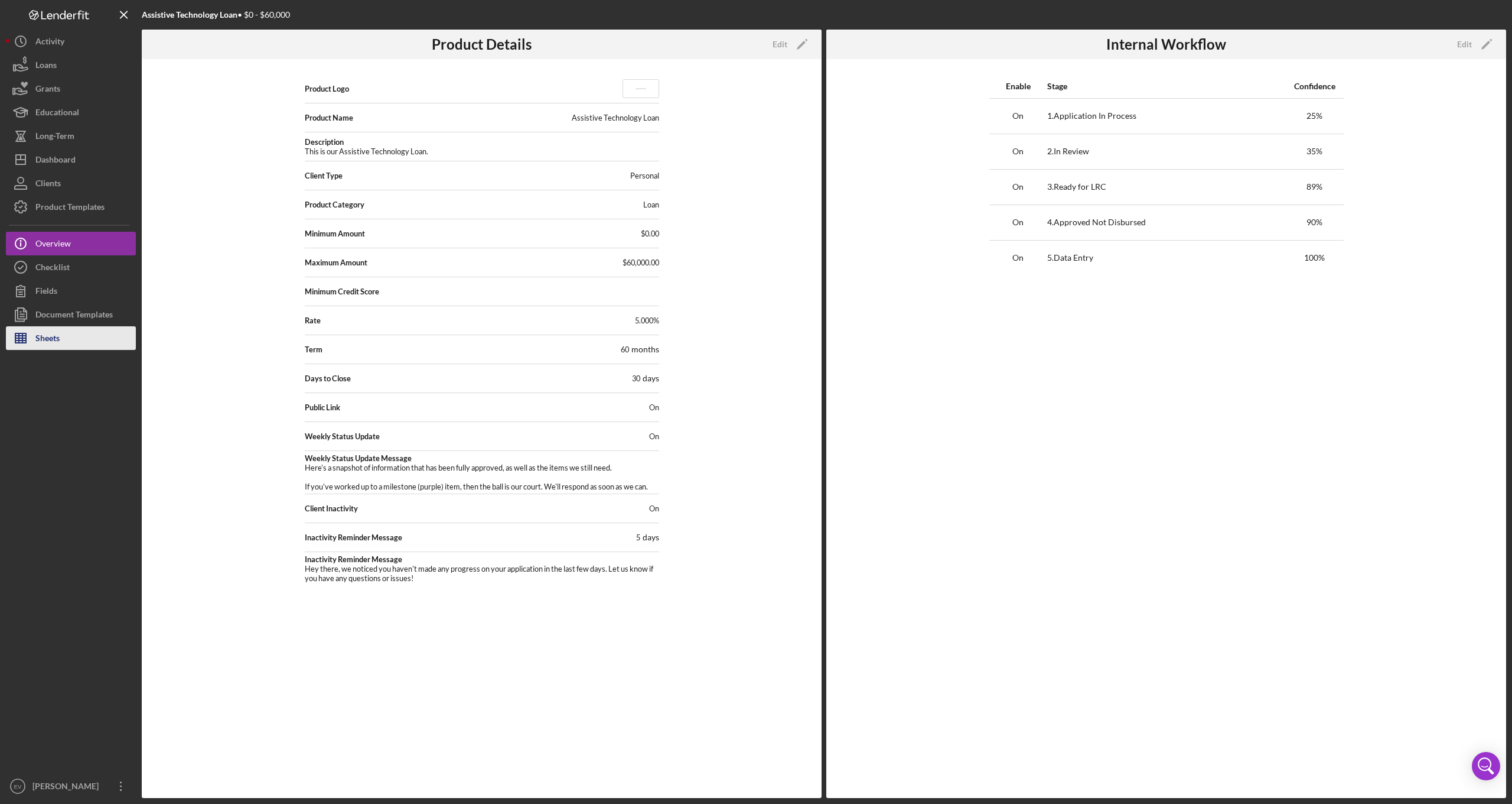
click at [38, 330] on div "Sheets" at bounding box center [47, 339] width 24 height 27
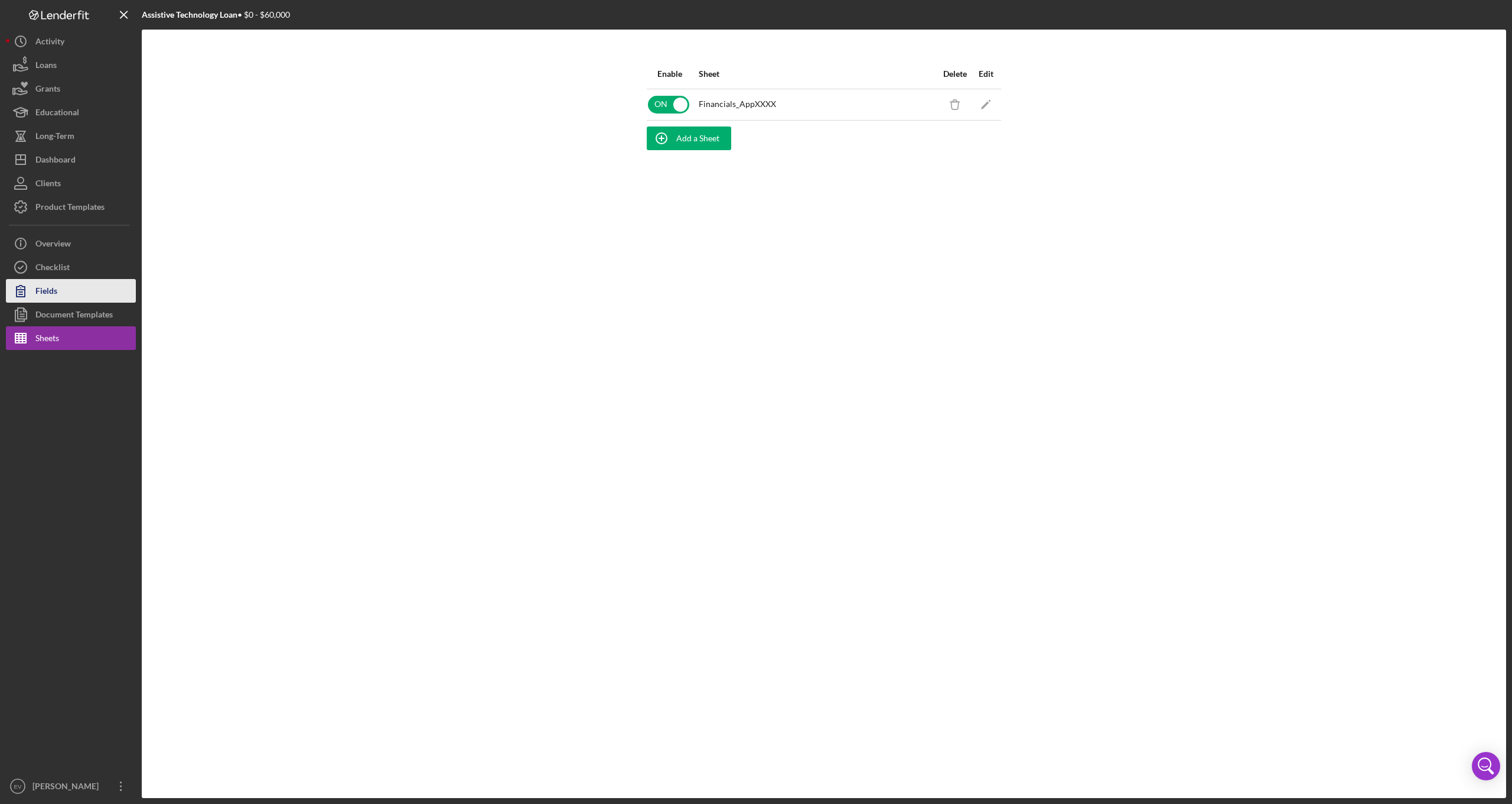
click at [19, 300] on icon "button" at bounding box center [21, 291] width 30 height 30
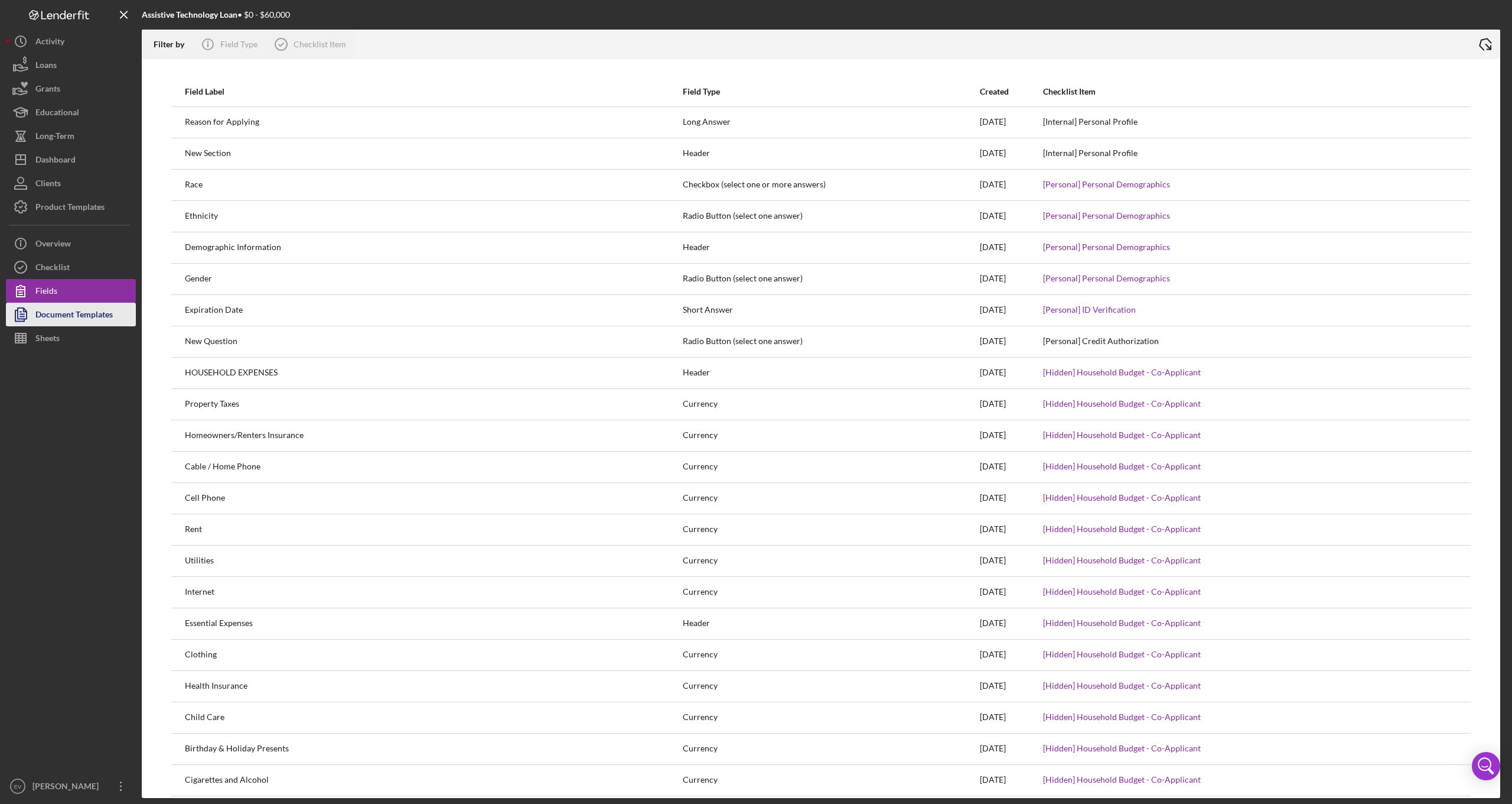
click at [59, 313] on div "Document Templates" at bounding box center [74, 316] width 77 height 27
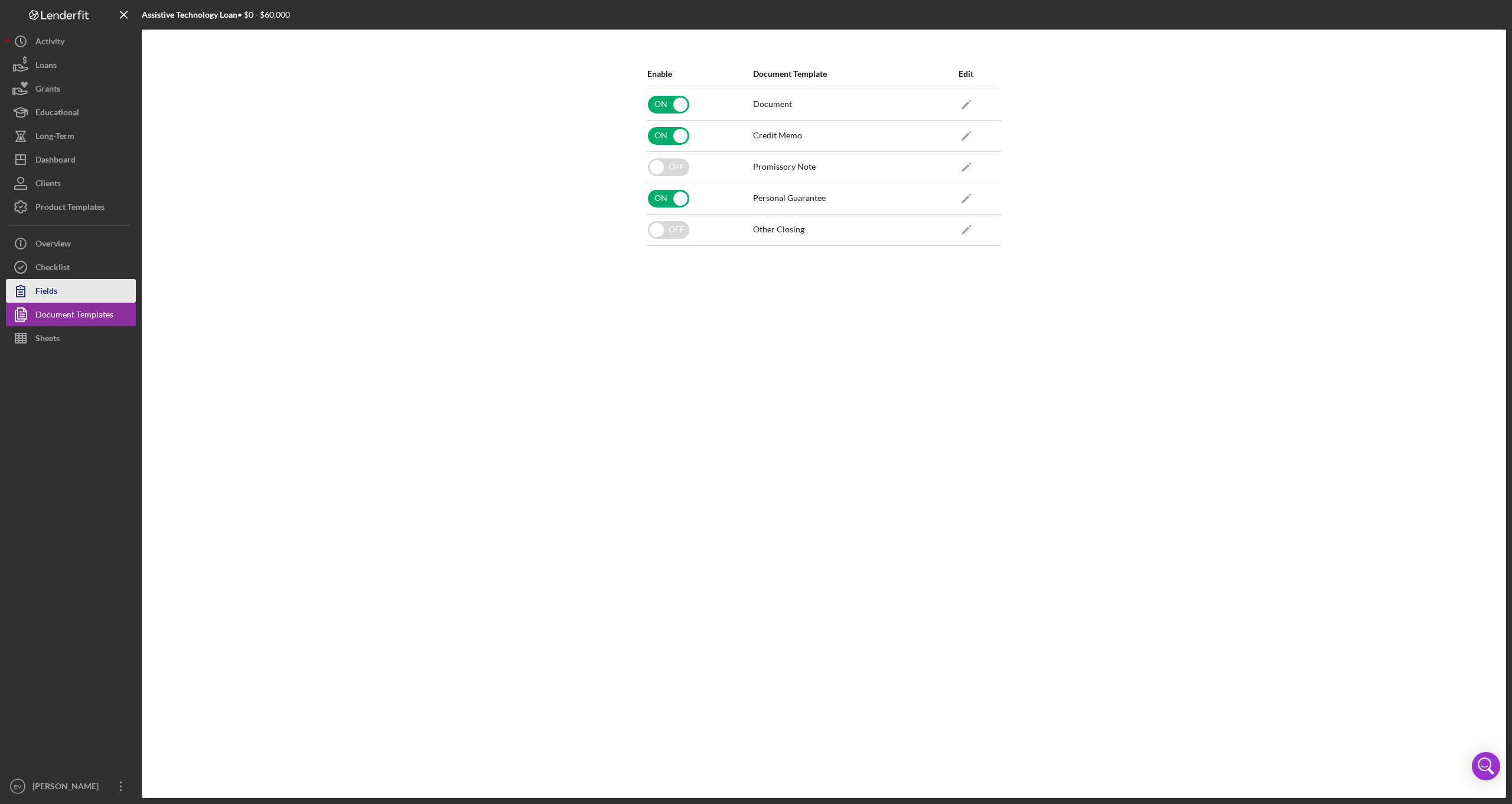
click at [70, 287] on button "Fields" at bounding box center [71, 291] width 130 height 23
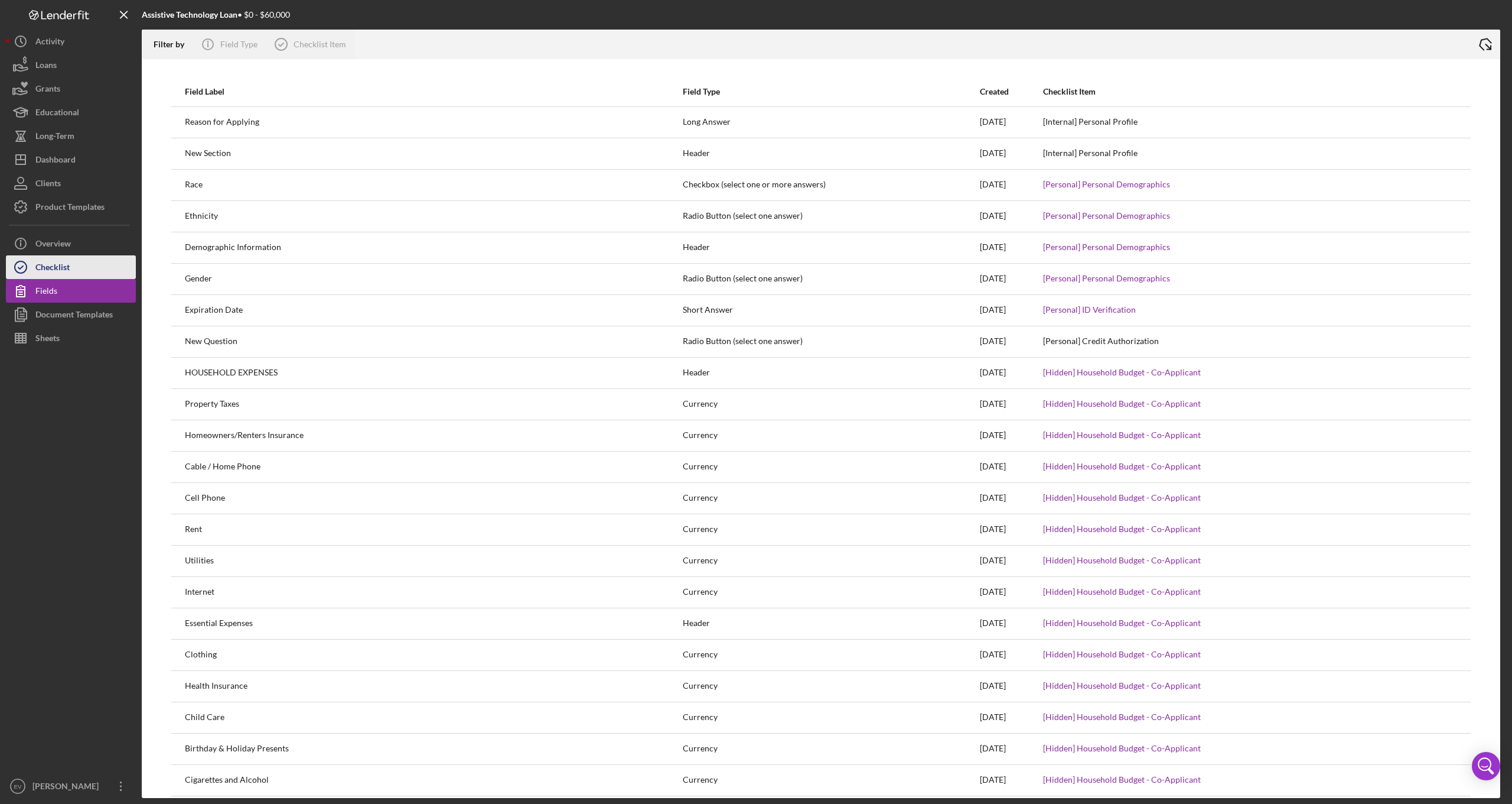
click at [66, 266] on div "Checklist" at bounding box center [52, 269] width 34 height 27
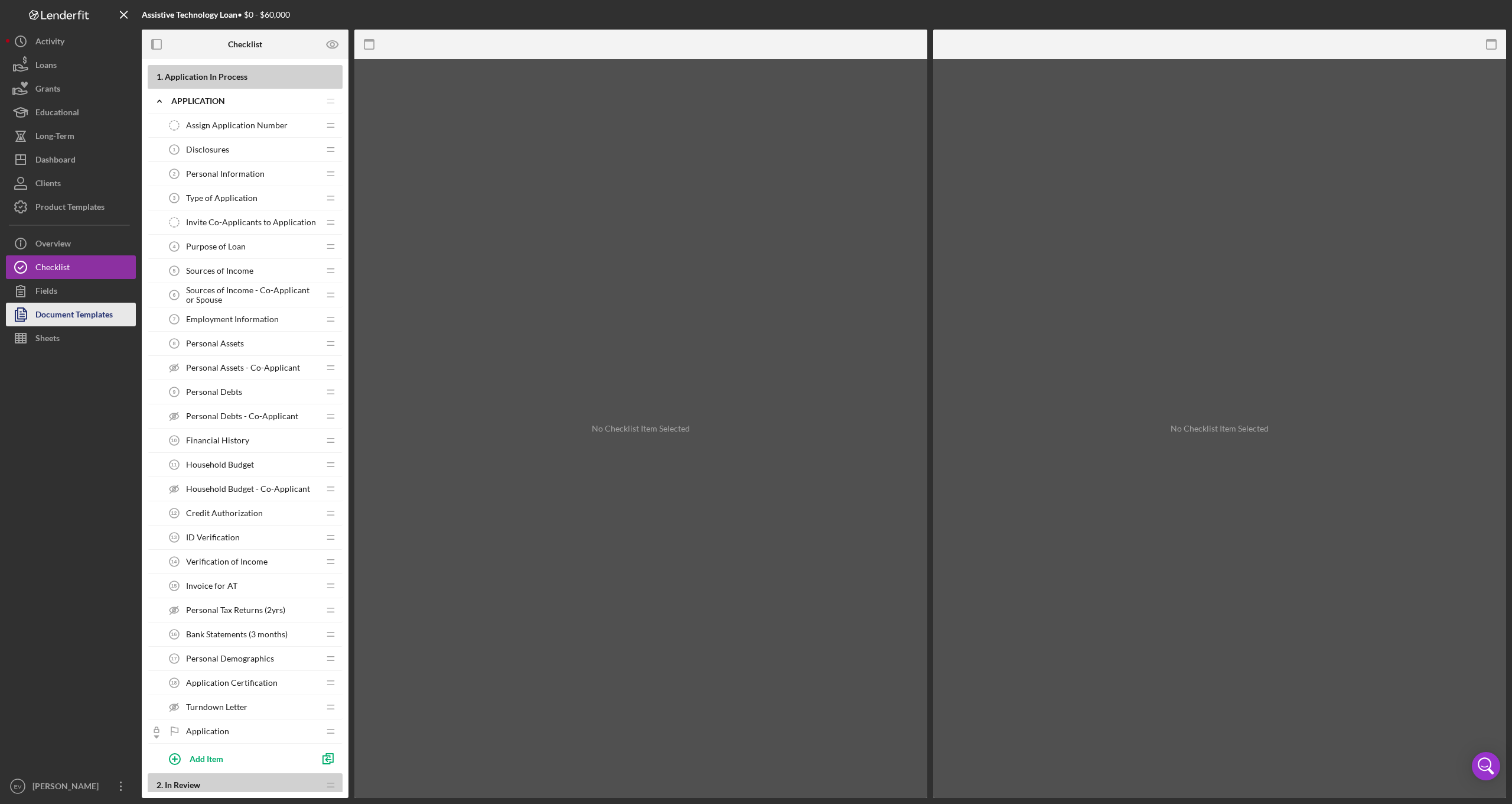
click at [87, 307] on div "Document Templates" at bounding box center [74, 316] width 77 height 27
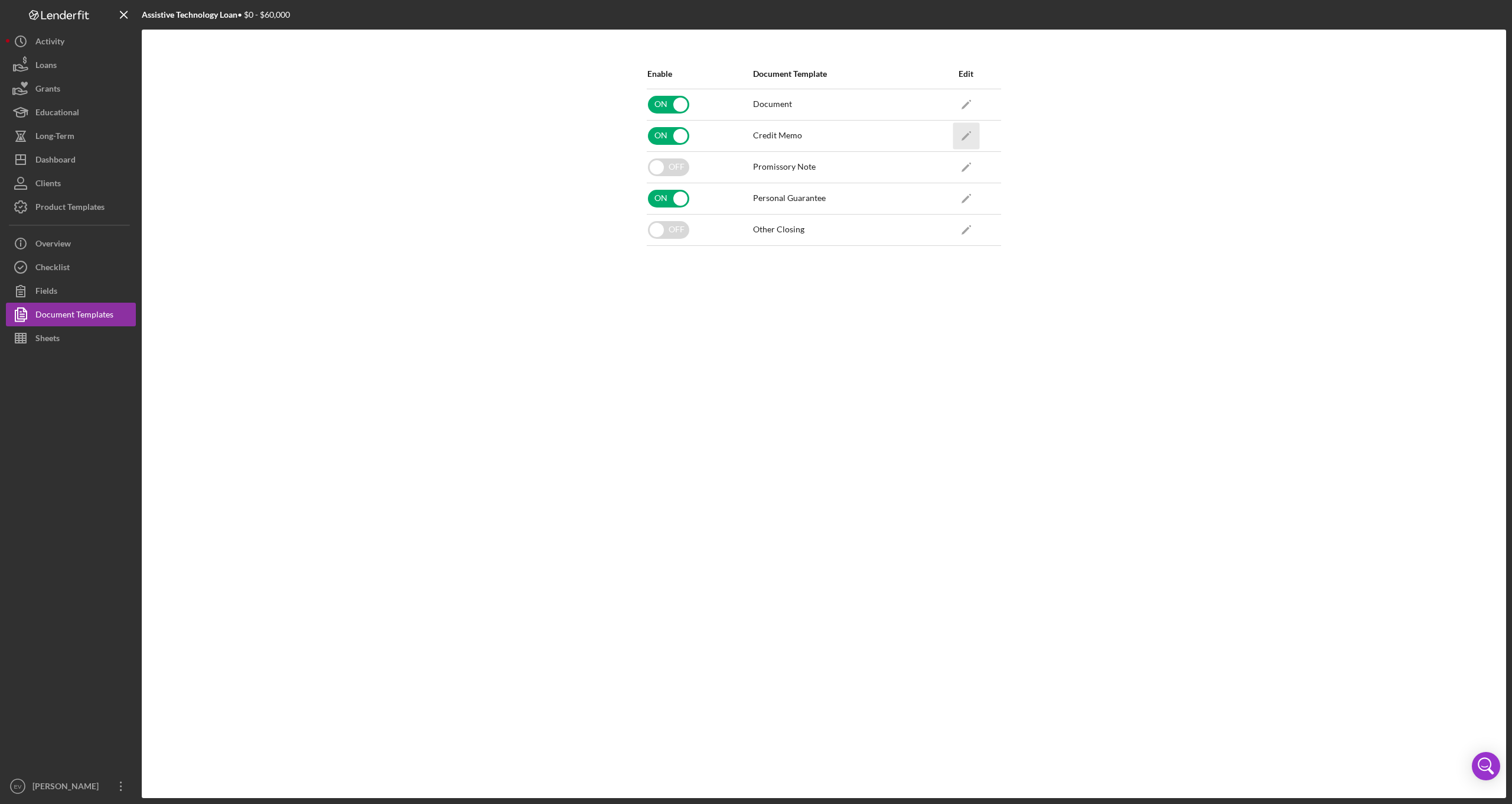
click at [967, 130] on icon "Icon/Edit" at bounding box center [966, 136] width 27 height 27
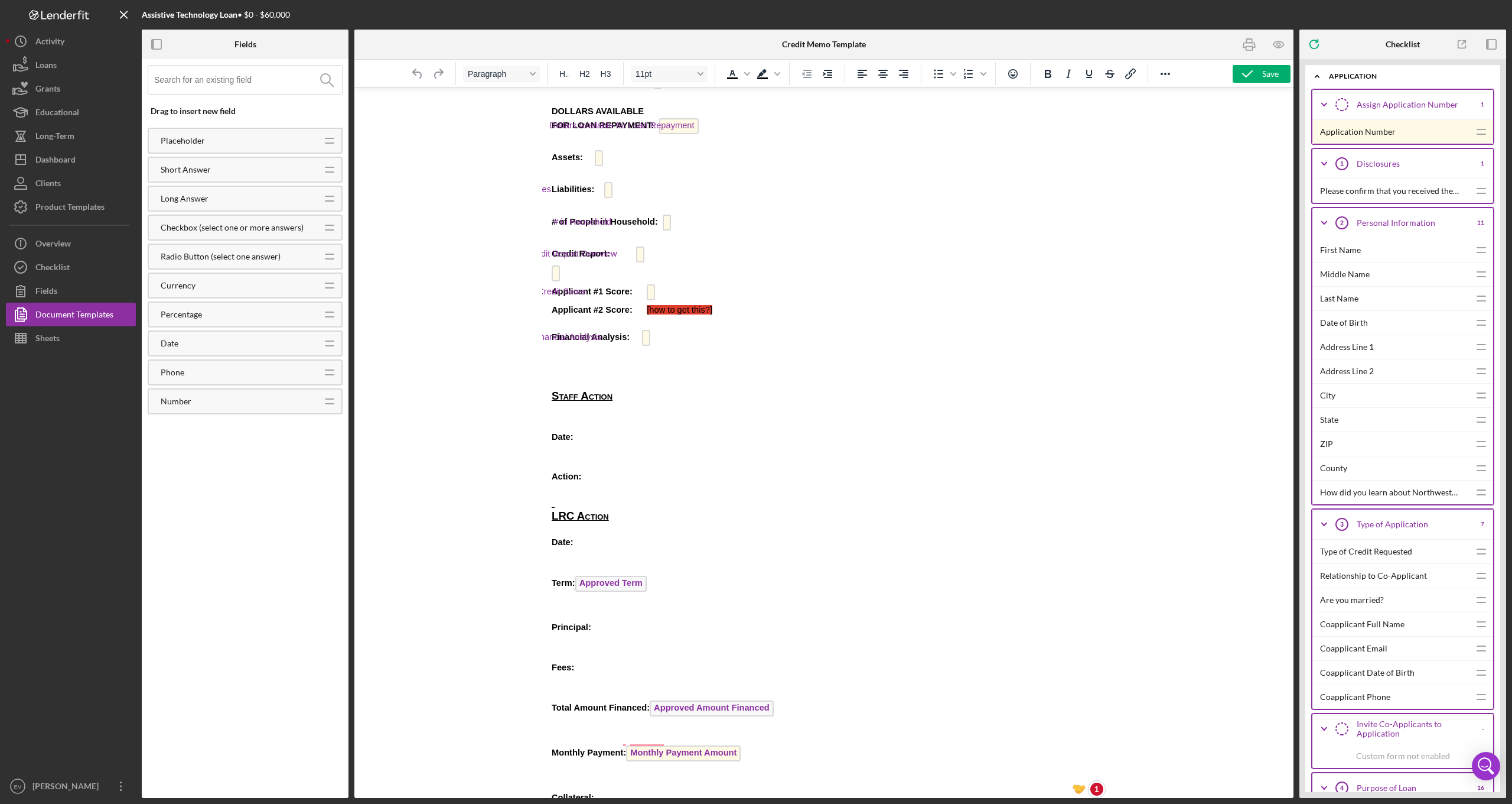
drag, startPoint x: 742, startPoint y: 301, endPoint x: 646, endPoint y: 305, distance: 96.1
click at [665, 305] on p "Applicant #2 Score: [how to get this?]" at bounding box center [881, 309] width 431 height 13
click at [641, 305] on span "[how to get this?]" at bounding box center [673, 310] width 80 height 10
drag, startPoint x: 730, startPoint y: 300, endPoint x: 646, endPoint y: 305, distance: 84.1
click at [646, 305] on span "[how to get this?]" at bounding box center [673, 310] width 80 height 10
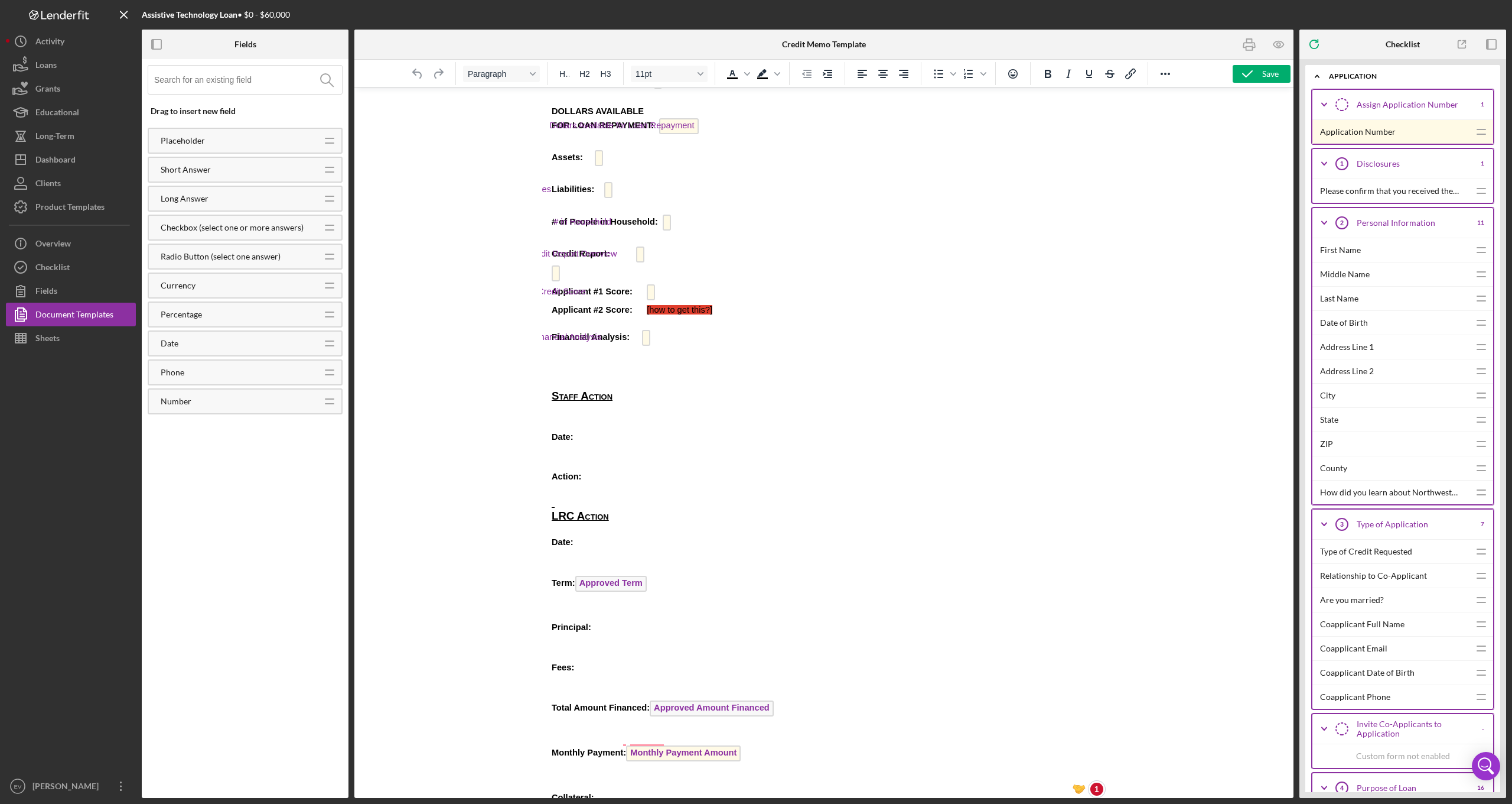
click at [754, 405] on p "Rich Text Area. Press ALT-0 for help." at bounding box center [881, 410] width 431 height 13
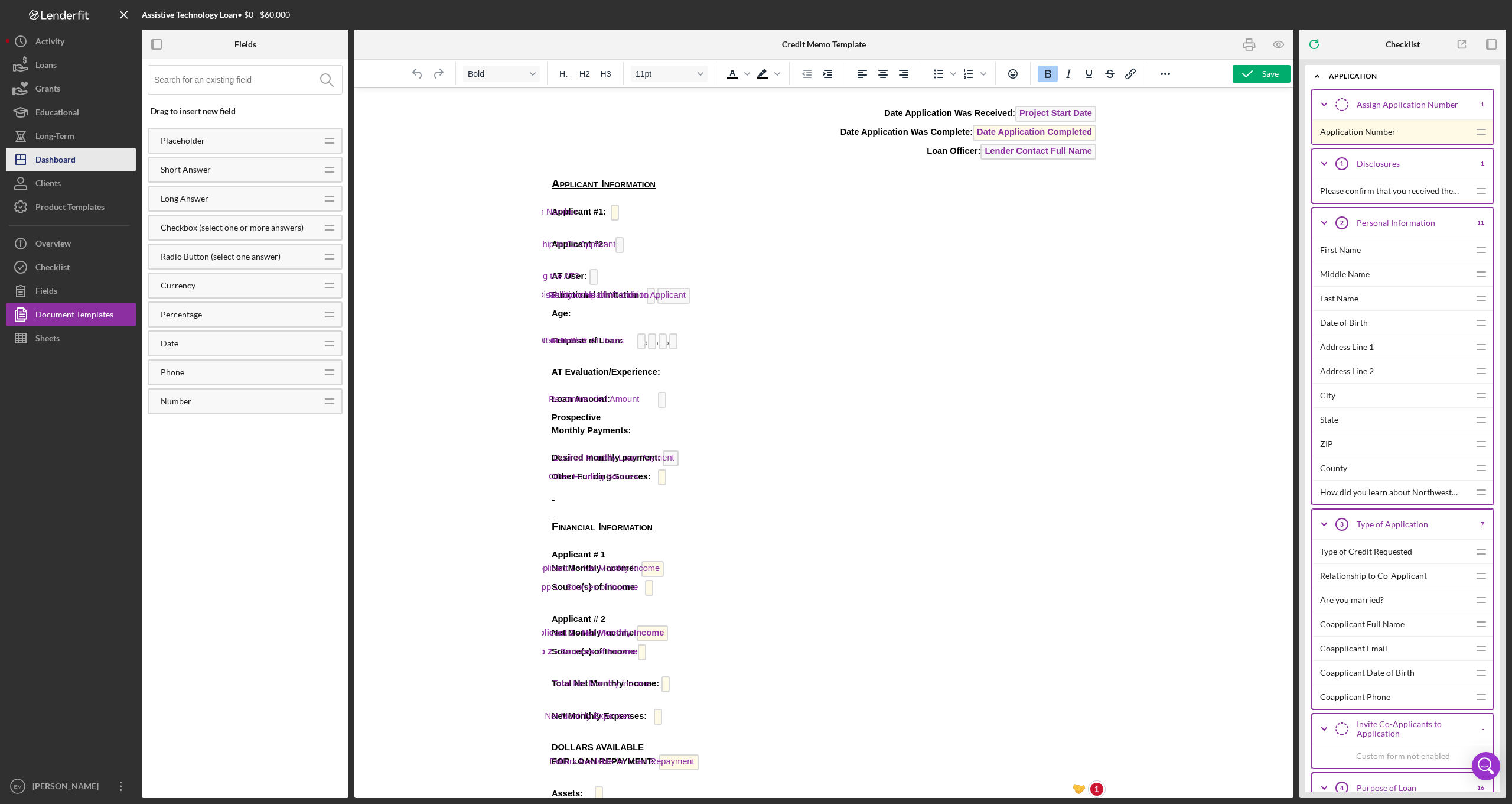
scroll to position [45, 0]
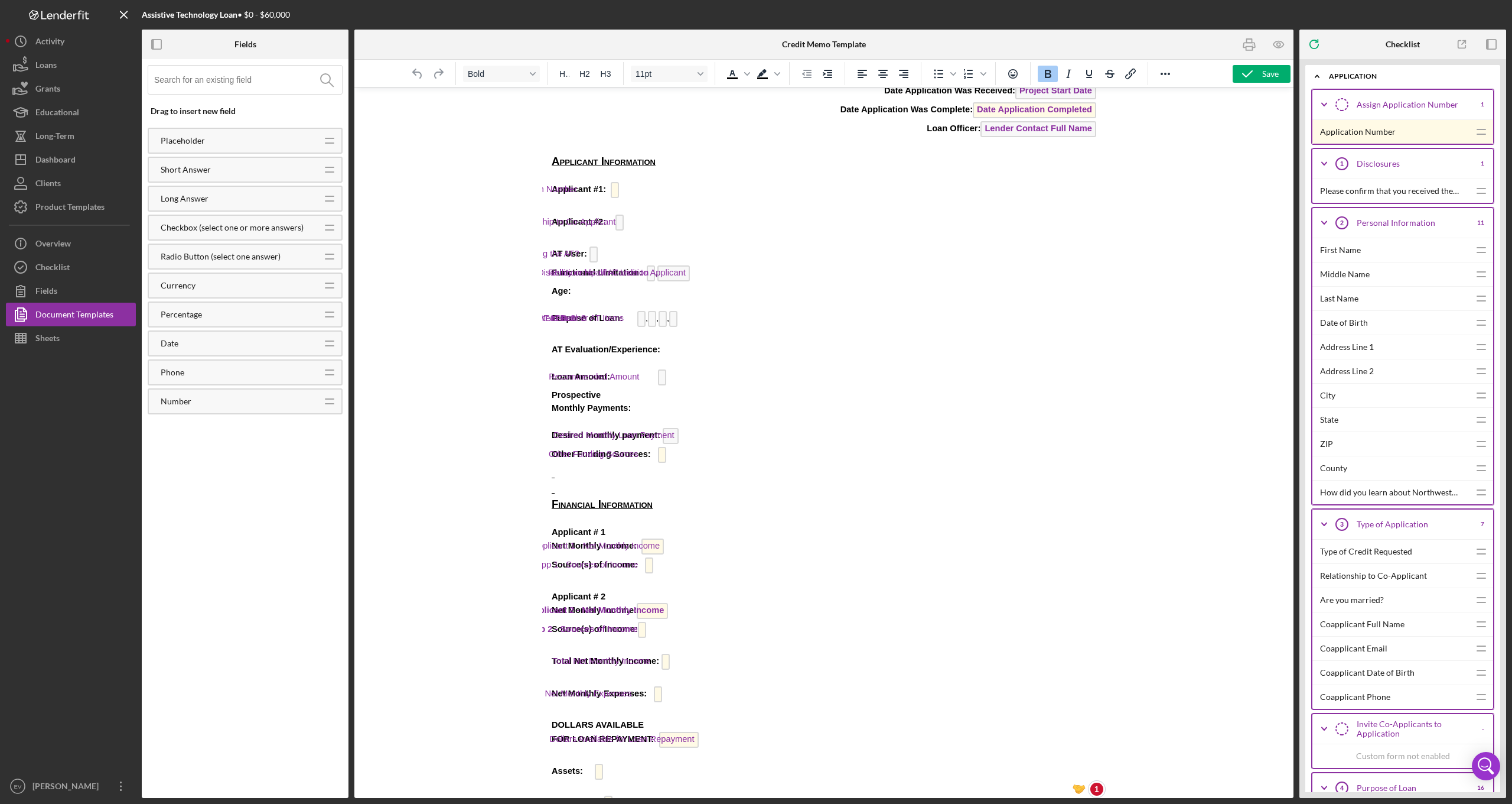
click at [680, 347] on p "AT Evaluation/Experience:" at bounding box center [881, 349] width 431 height 13
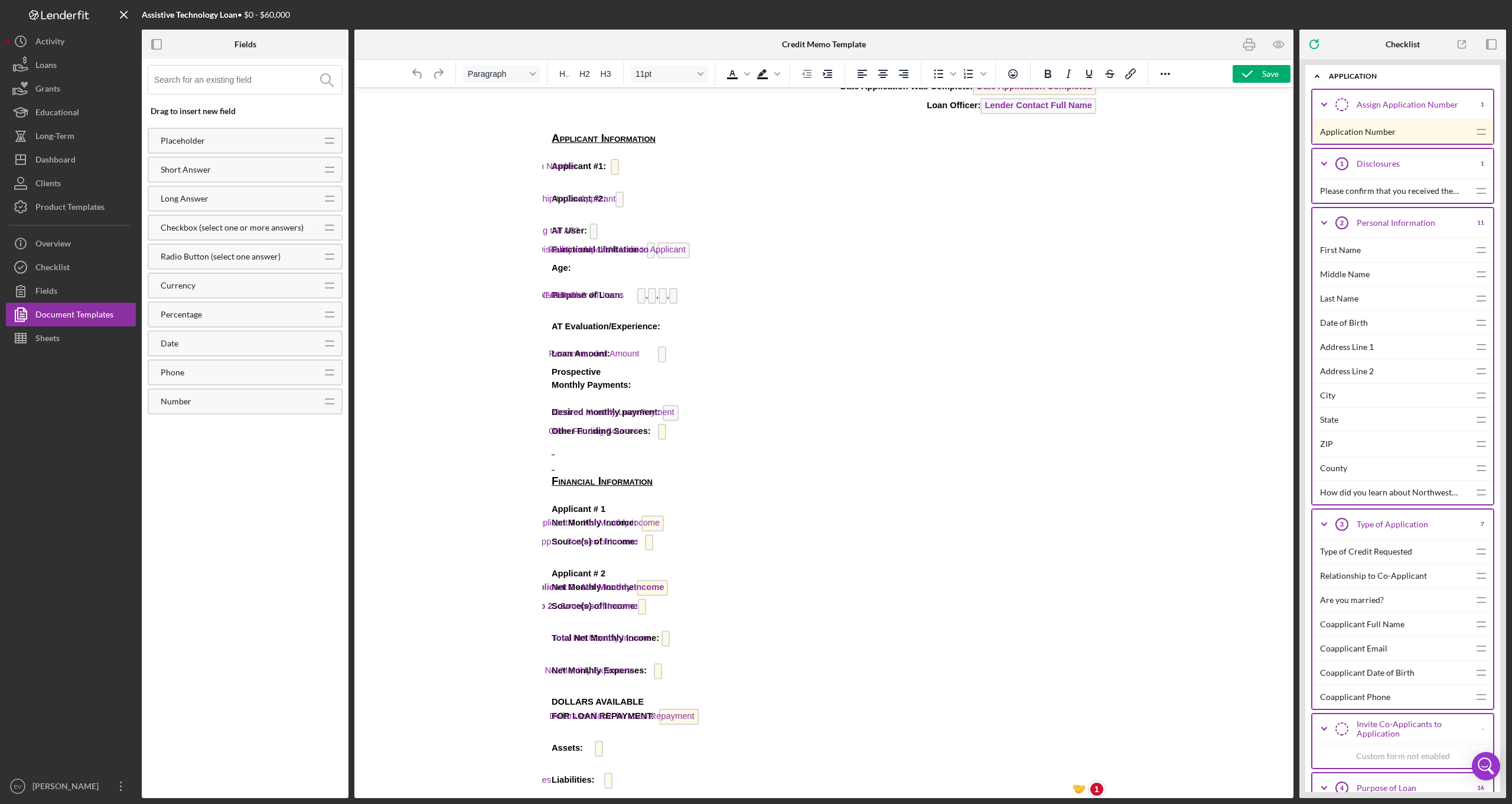
scroll to position [76, 0]
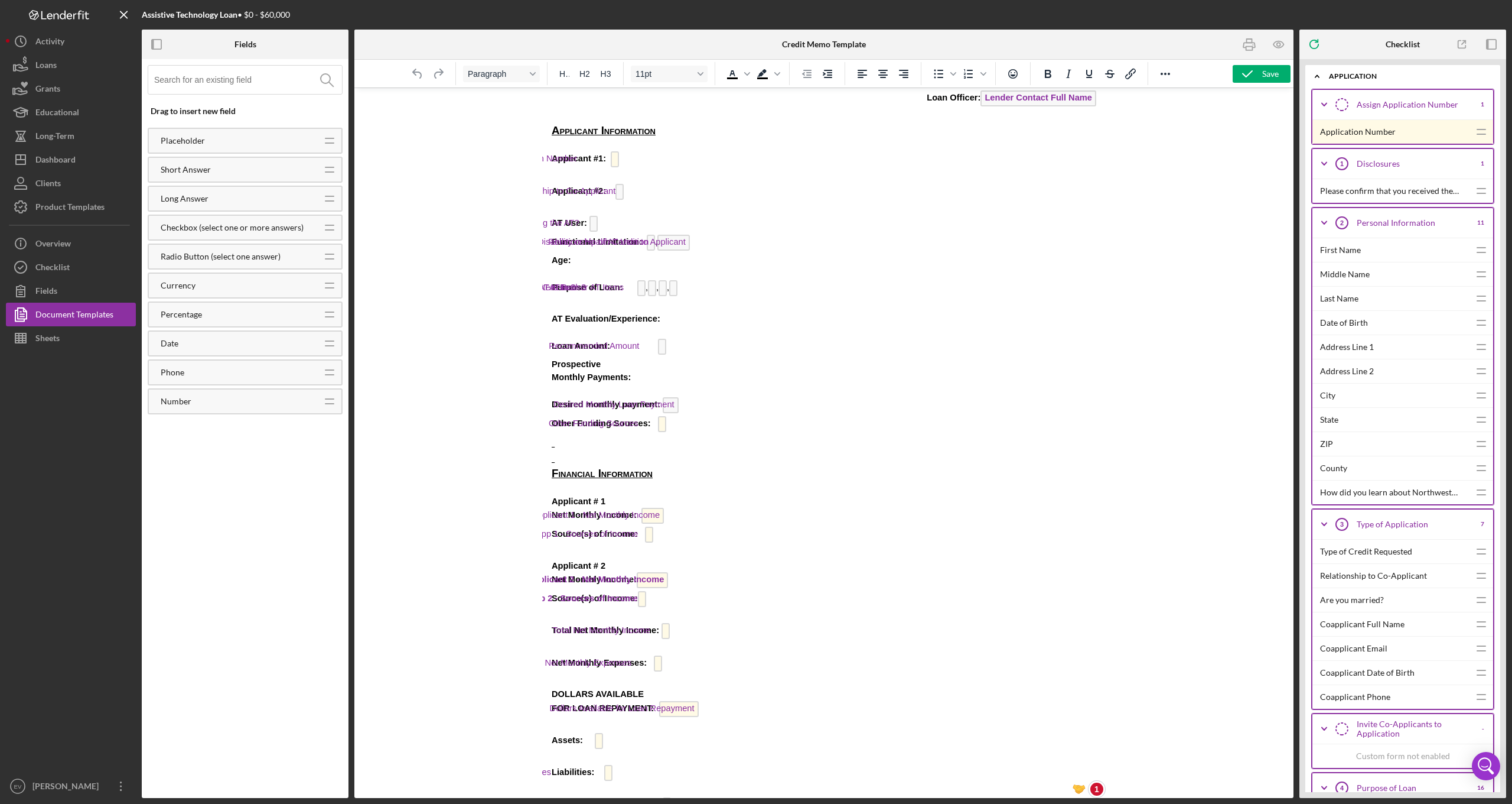
click at [681, 373] on p "Monthly Payments:" at bounding box center [881, 377] width 431 height 13
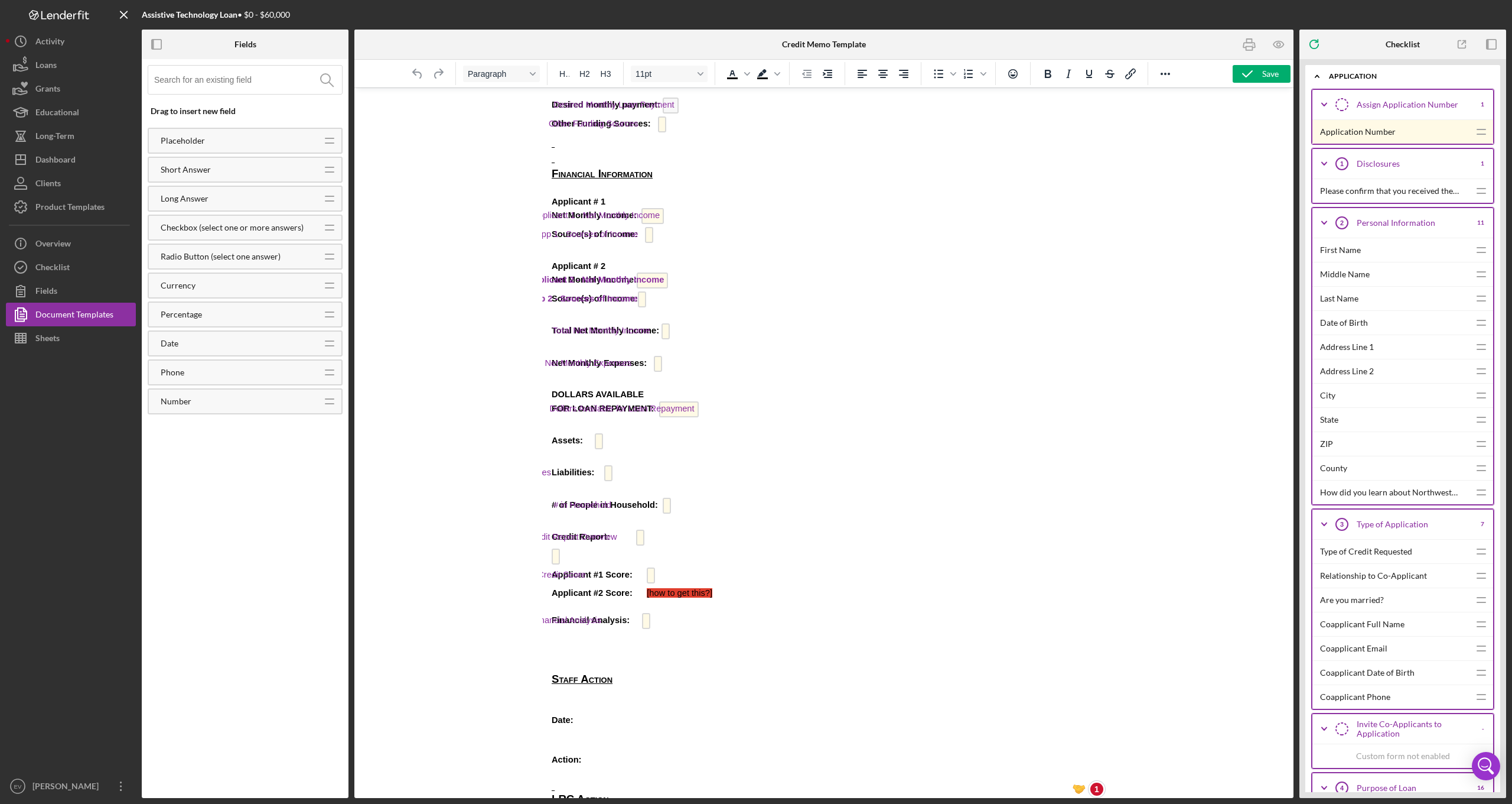
scroll to position [313, 0]
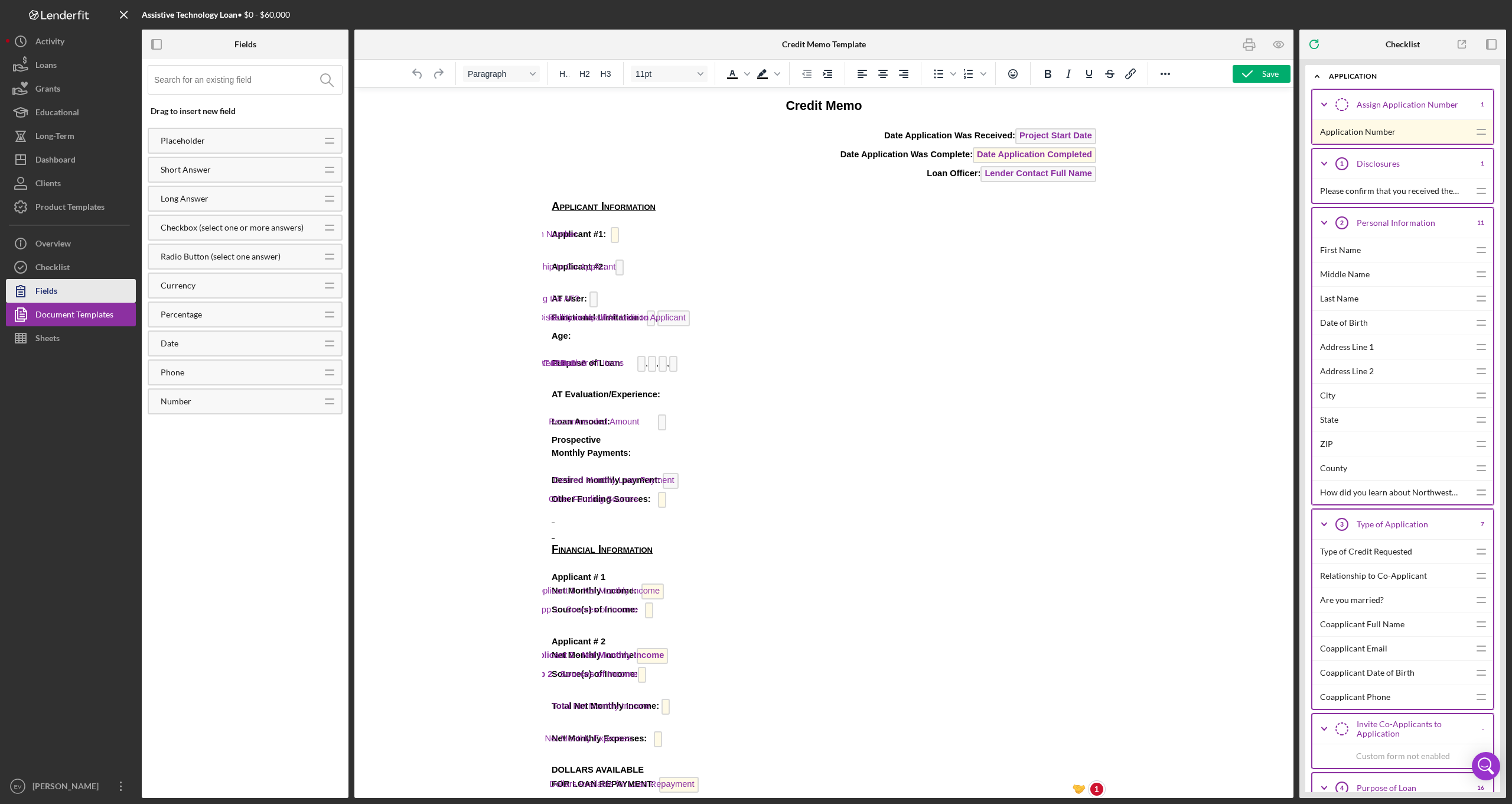
click at [84, 289] on button "Fields" at bounding box center [71, 291] width 130 height 23
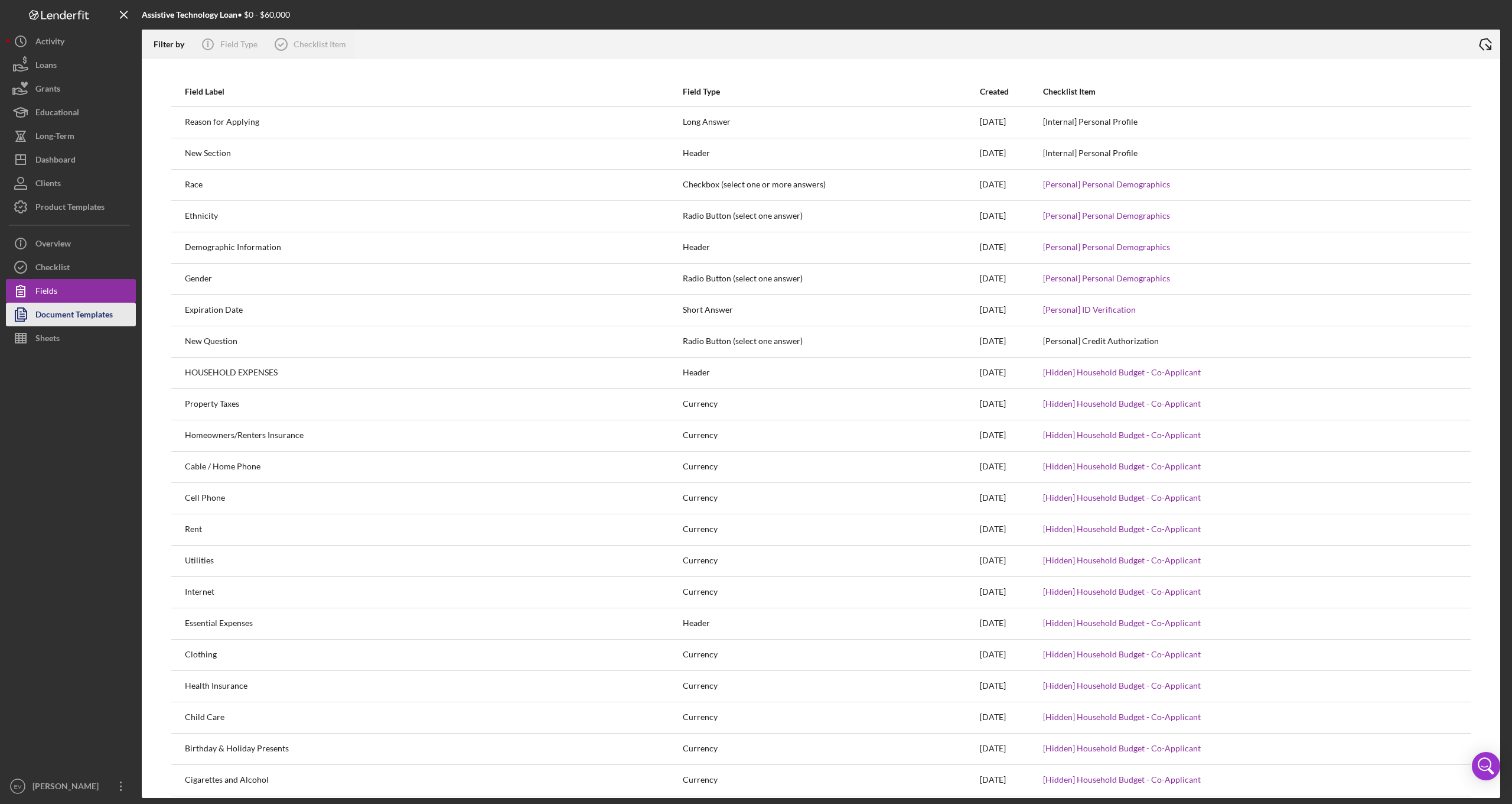
click at [69, 313] on div "Document Templates" at bounding box center [74, 316] width 77 height 27
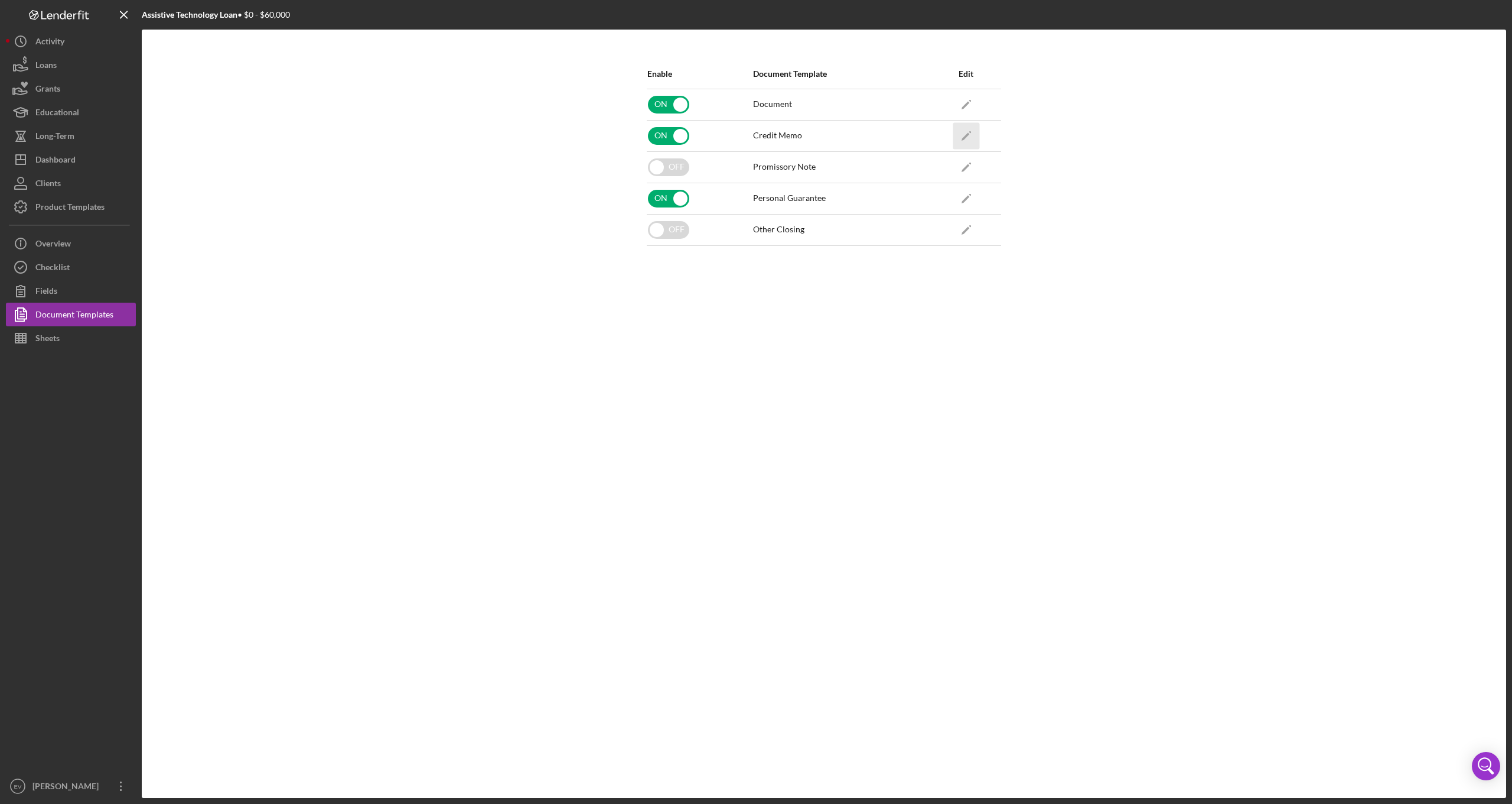
click at [966, 139] on icon "Icon/Edit" at bounding box center [966, 136] width 27 height 27
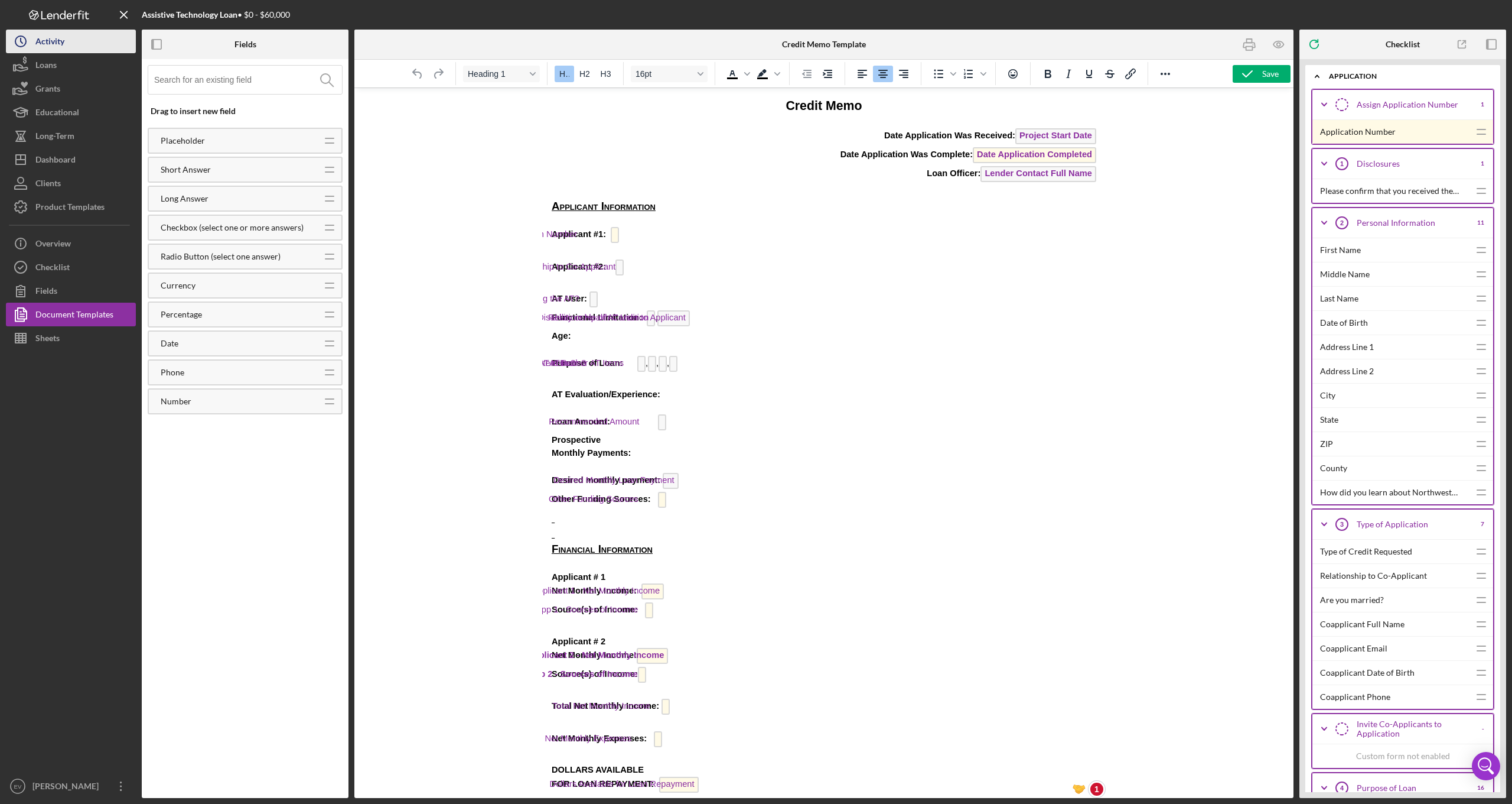
click at [85, 43] on button "Icon/History Activity" at bounding box center [71, 41] width 130 height 23
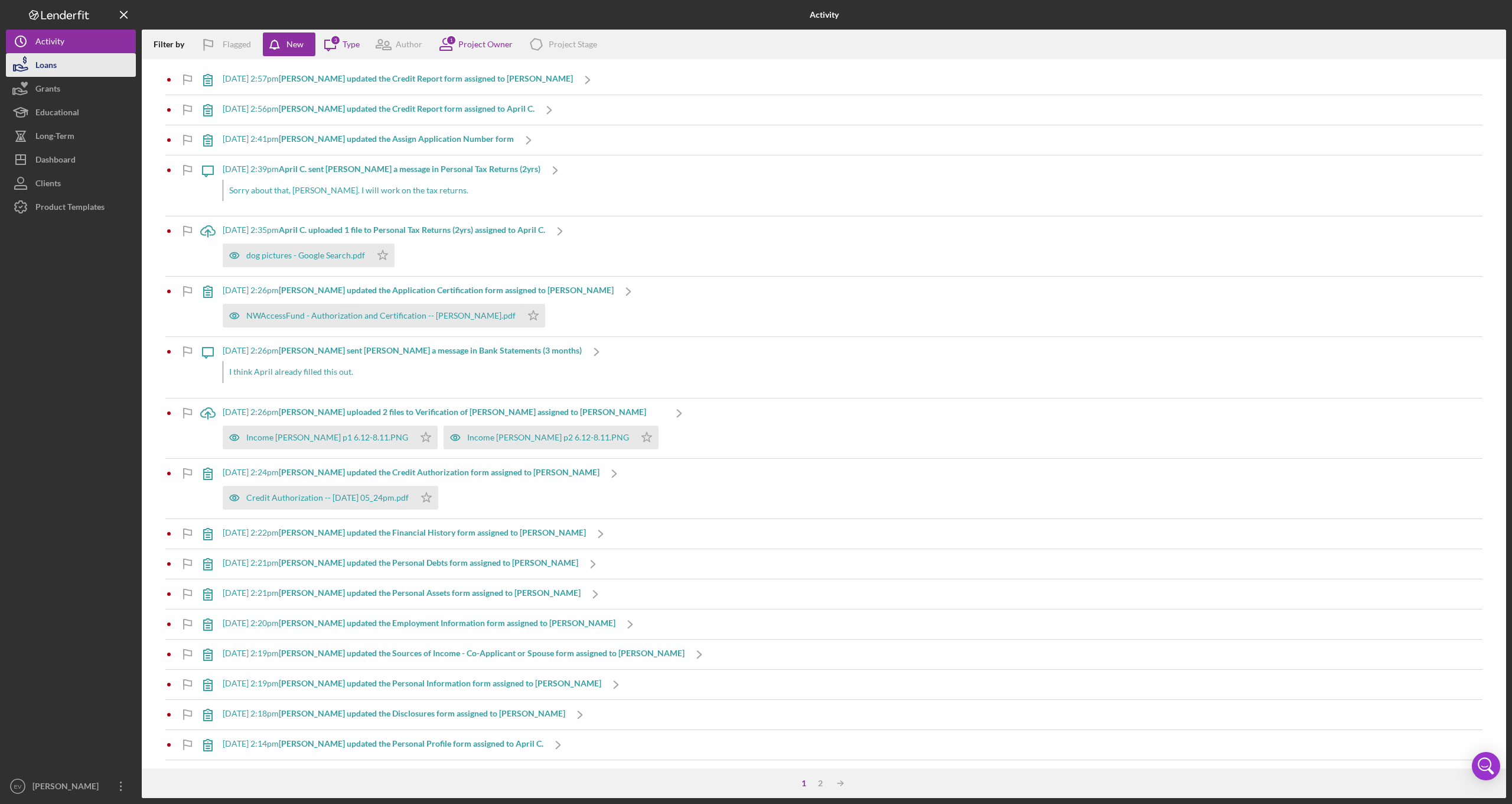
click at [69, 69] on button "Loans" at bounding box center [71, 65] width 130 height 23
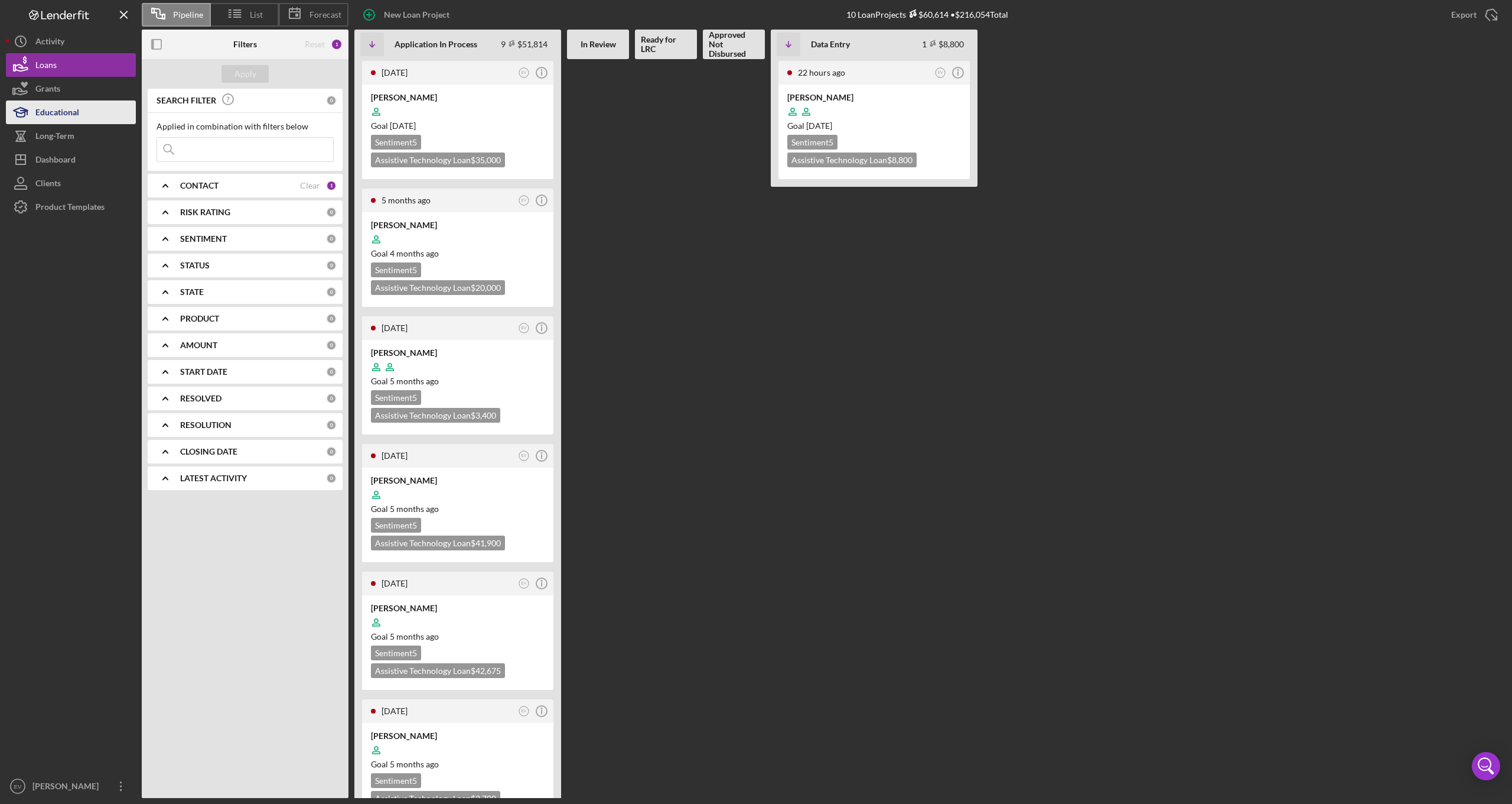
click at [74, 114] on div "Educational" at bounding box center [56, 114] width 43 height 27
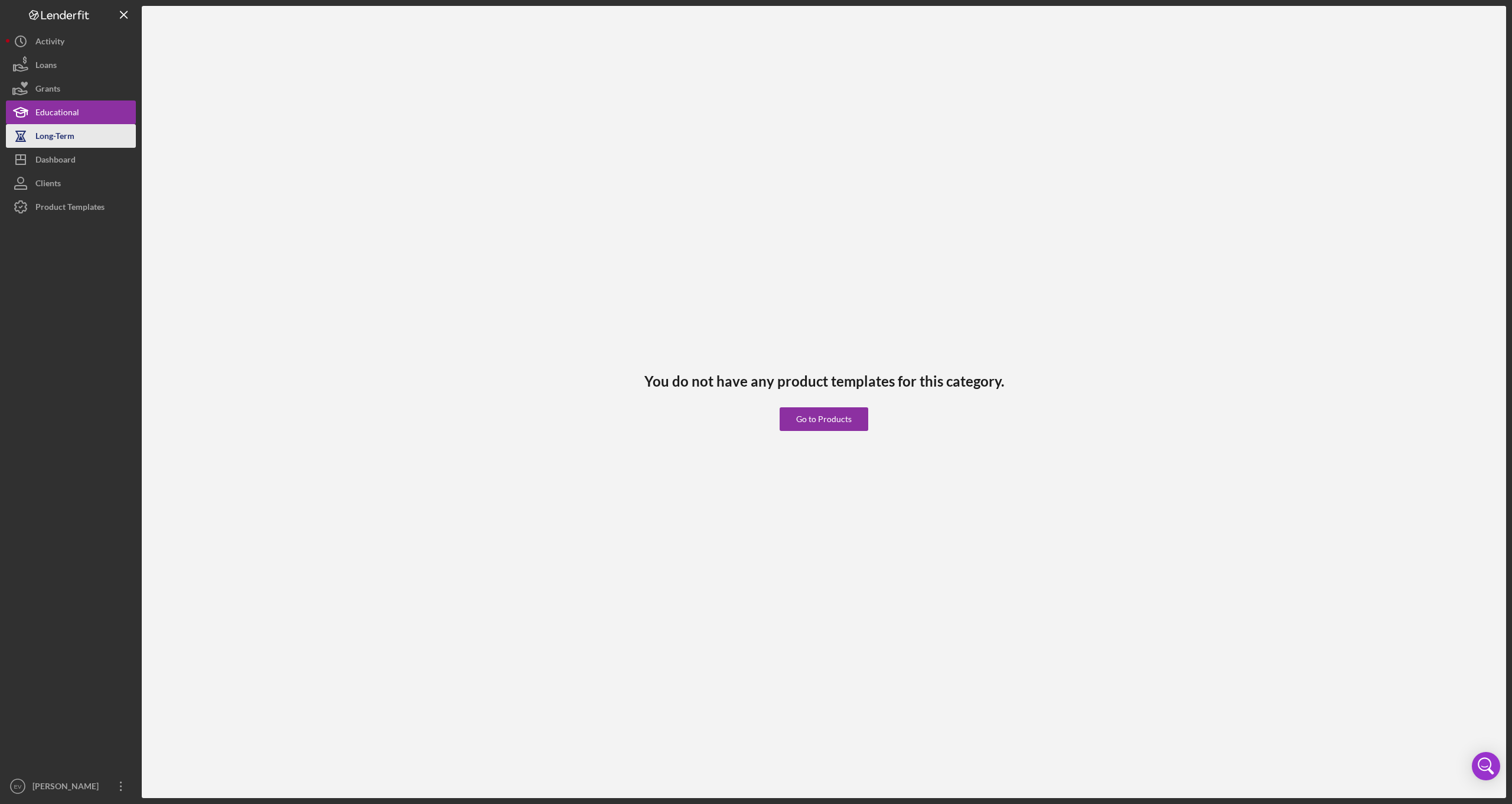
click at [74, 138] on div "Long-Term" at bounding box center [54, 137] width 39 height 27
click at [64, 156] on div "Dashboard" at bounding box center [55, 161] width 40 height 27
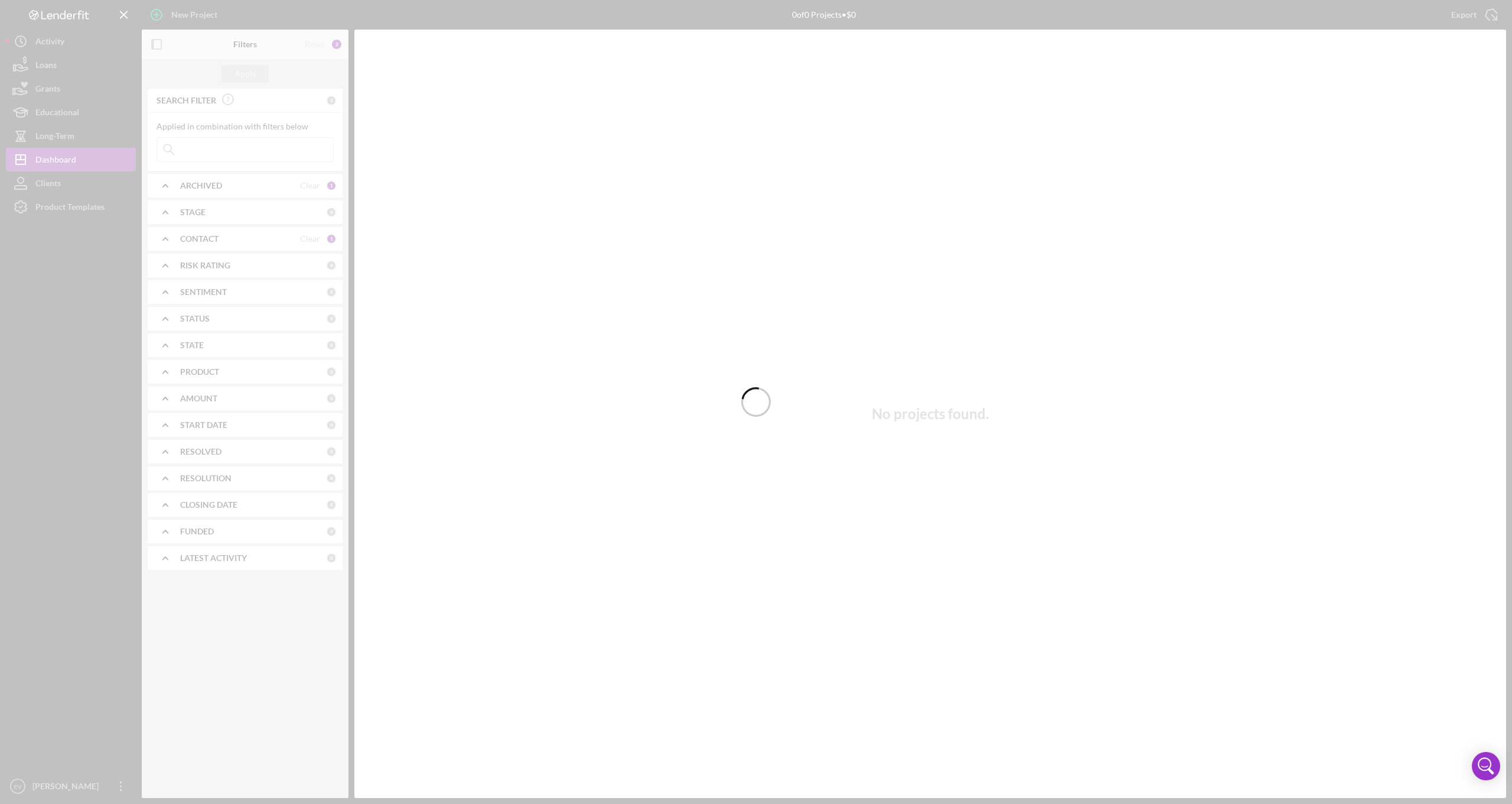
click at [124, 12] on div at bounding box center [756, 402] width 1512 height 804
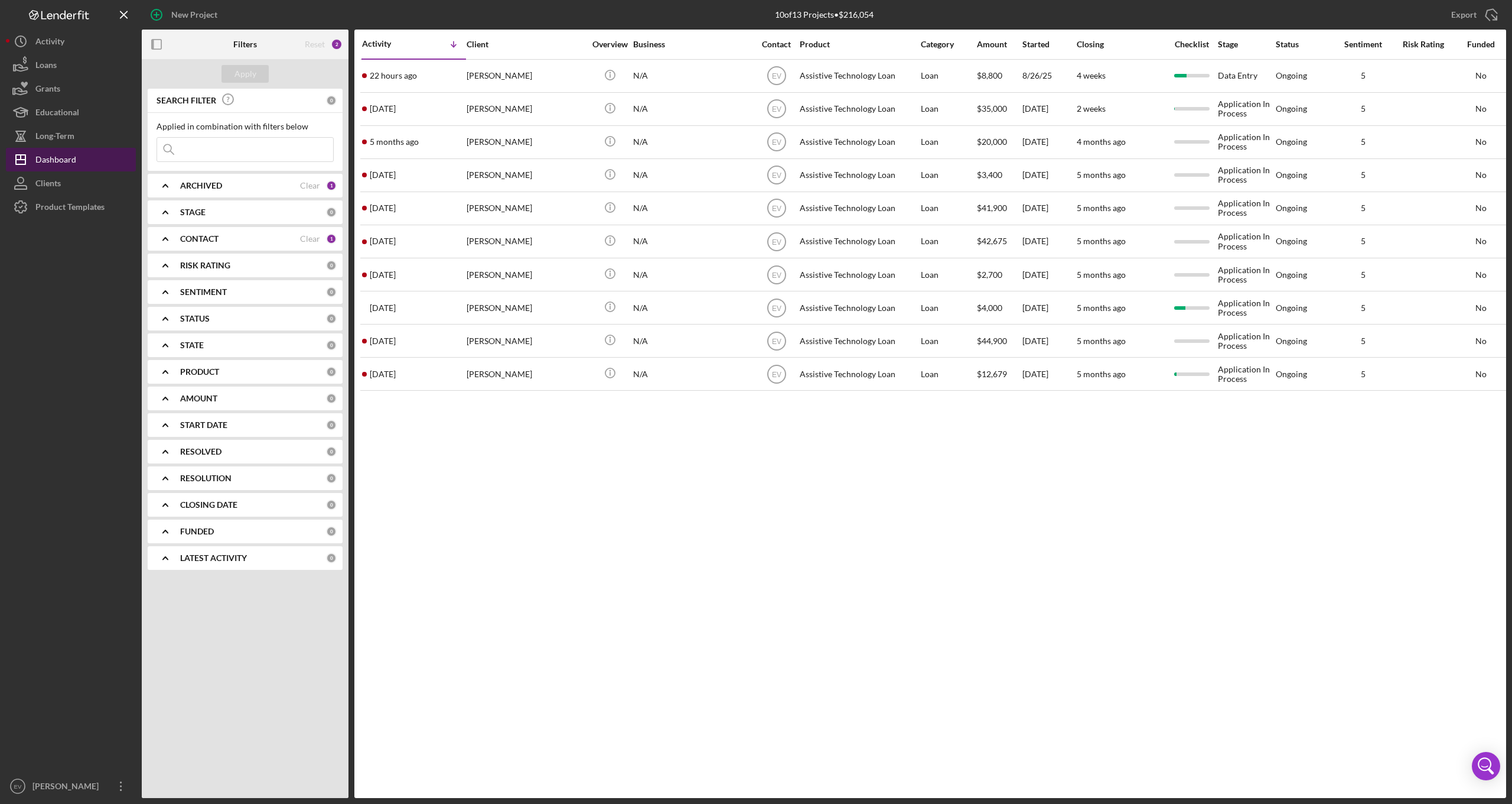
click at [69, 161] on div "Dashboard" at bounding box center [55, 161] width 41 height 27
click at [85, 48] on button "Icon/History Activity" at bounding box center [71, 41] width 130 height 23
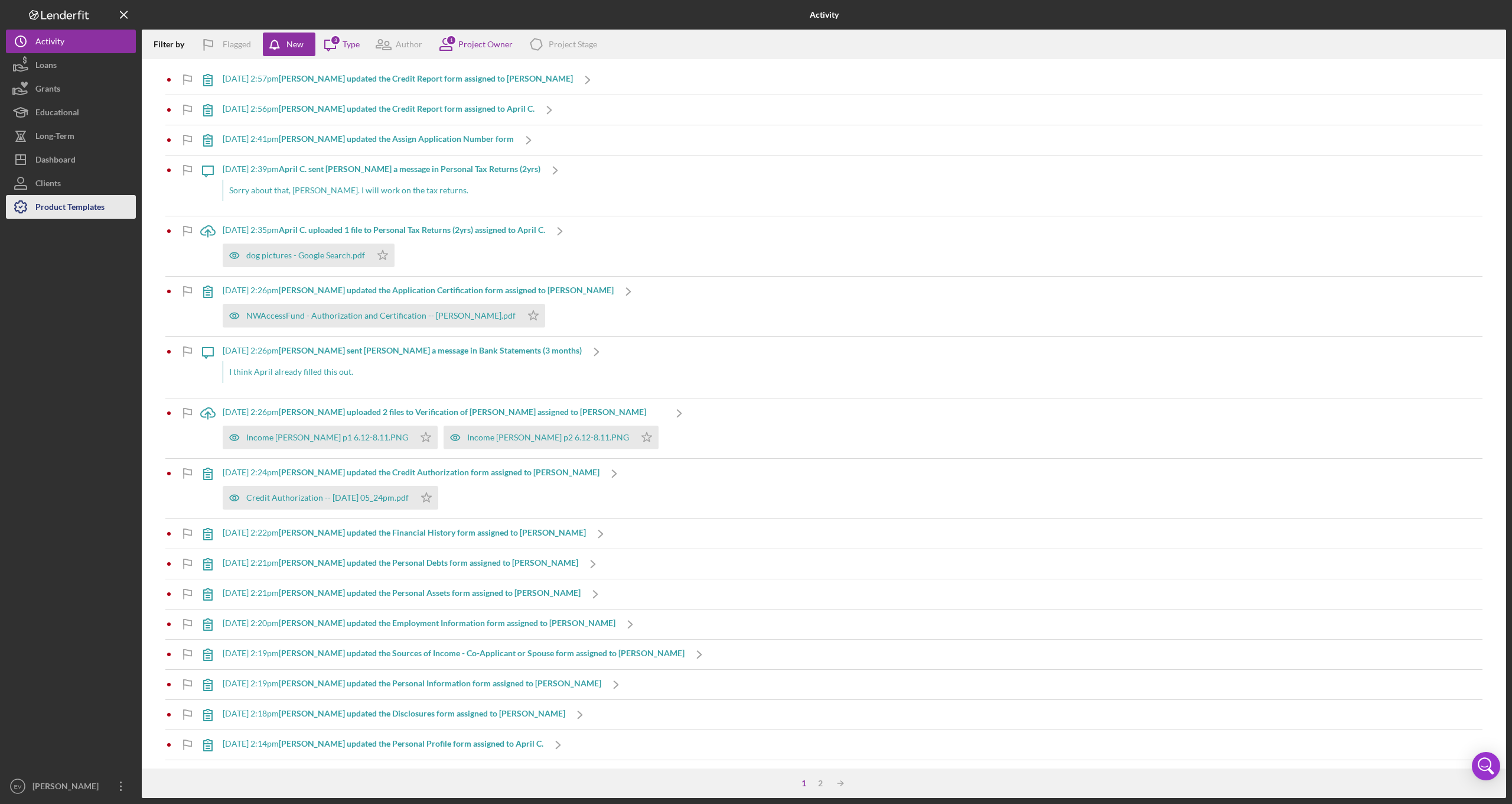
click at [68, 210] on div "Product Templates" at bounding box center [70, 208] width 69 height 27
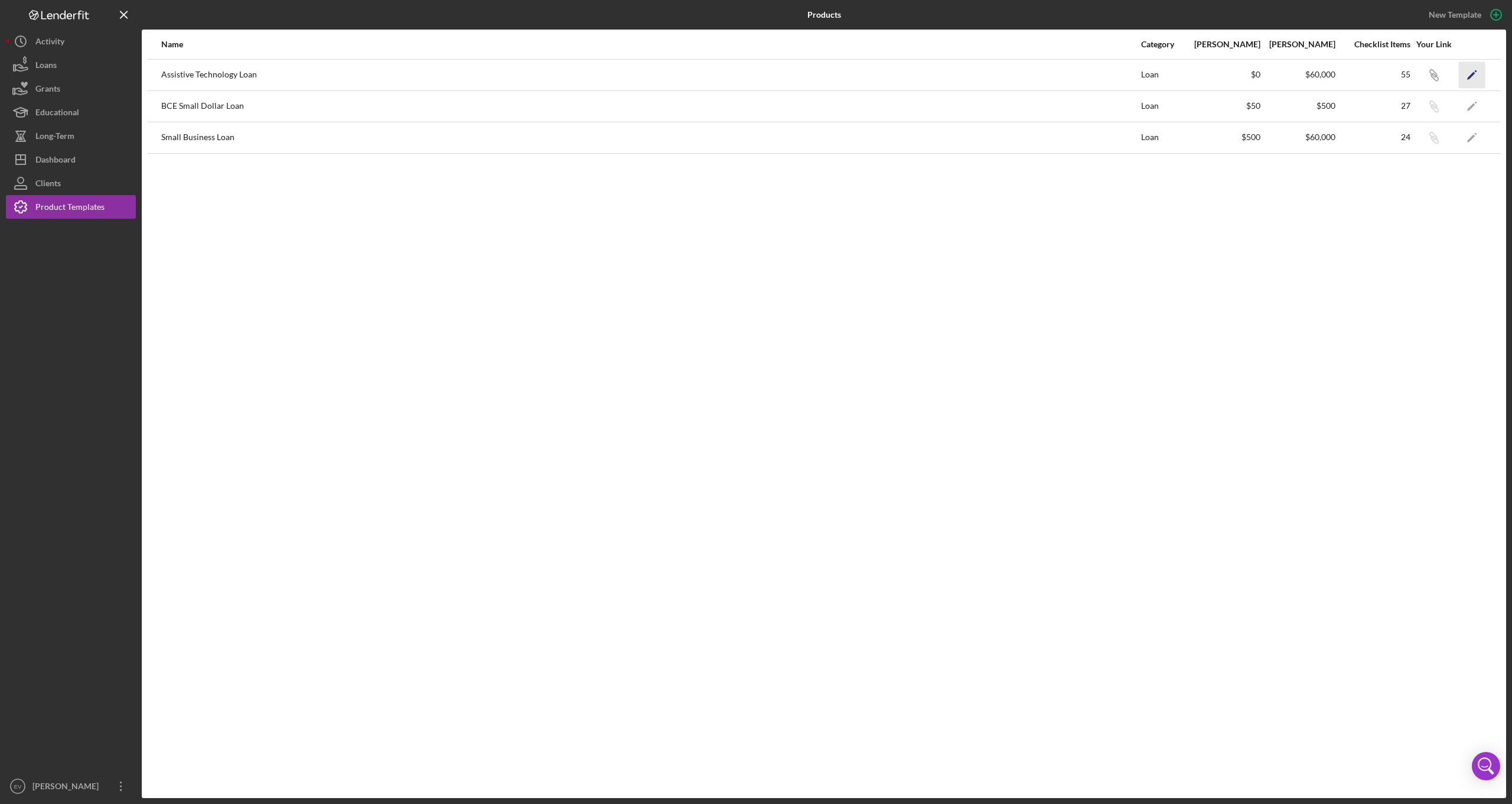
click at [1472, 70] on icon "Icon/Edit" at bounding box center [1472, 74] width 27 height 27
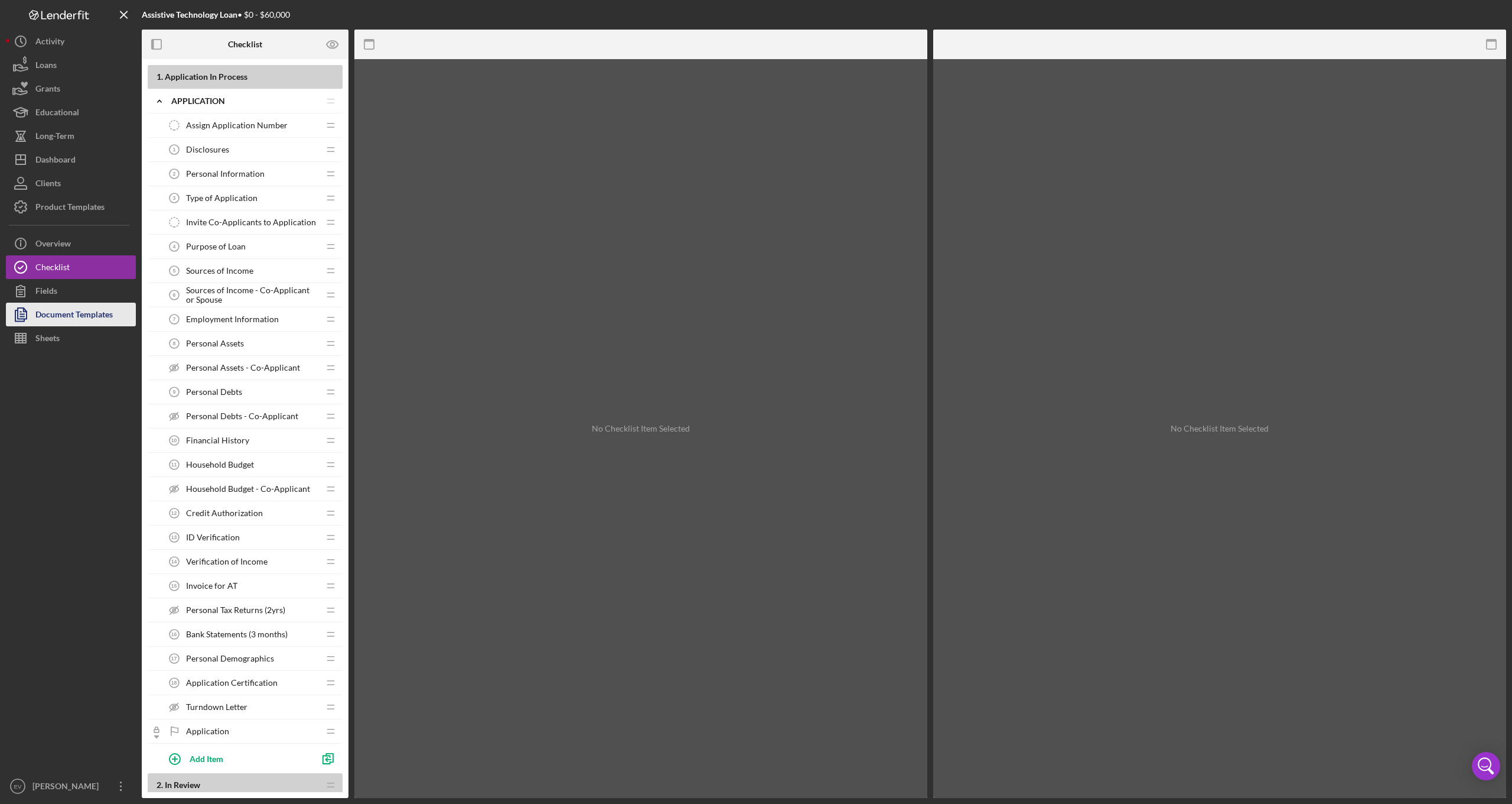
click at [69, 310] on div "Document Templates" at bounding box center [74, 316] width 77 height 27
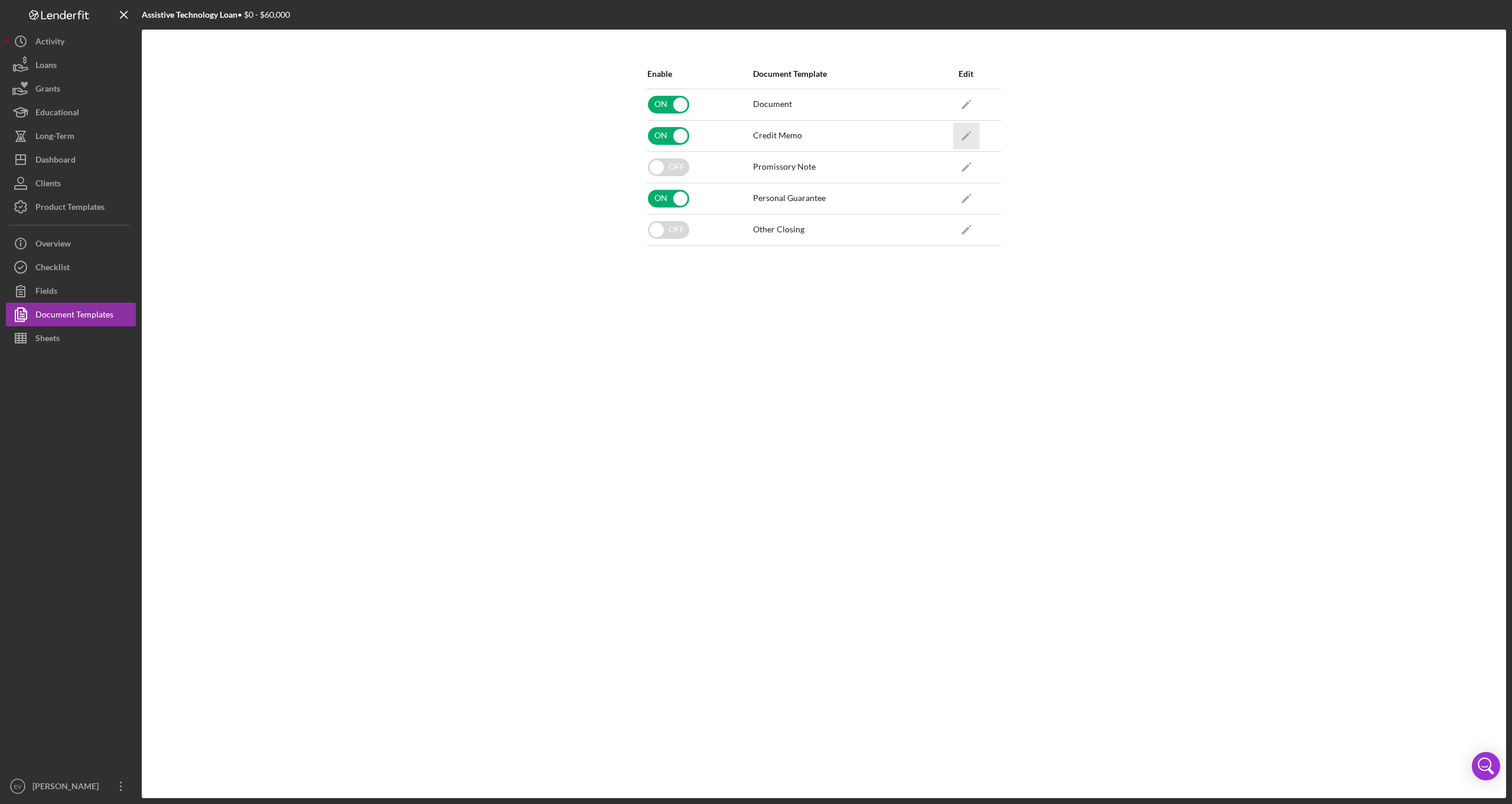
click at [967, 136] on polygon "button" at bounding box center [965, 136] width 8 height 8
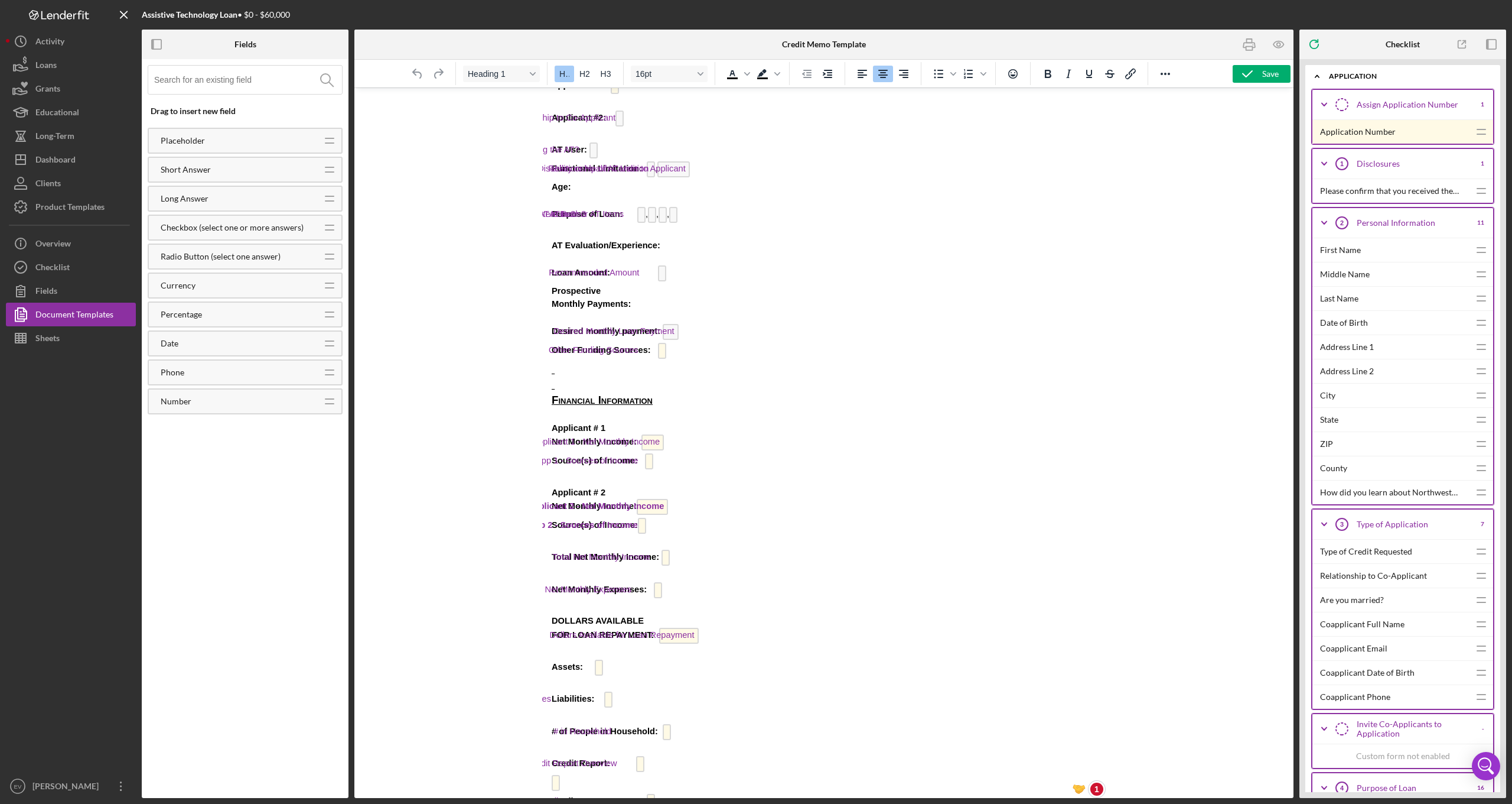
scroll to position [258, 0]
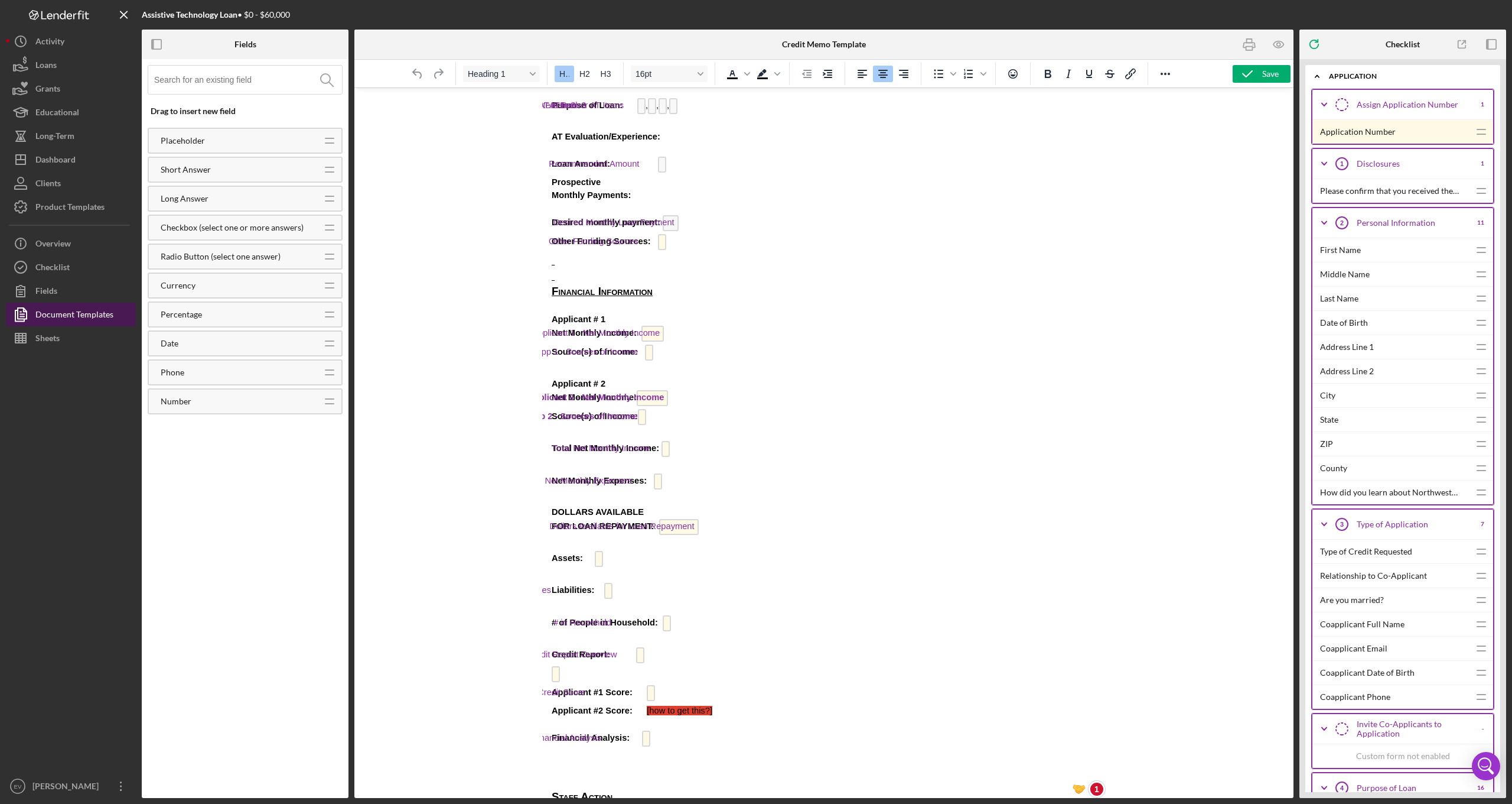
click at [66, 323] on div "Document Templates" at bounding box center [74, 316] width 78 height 27
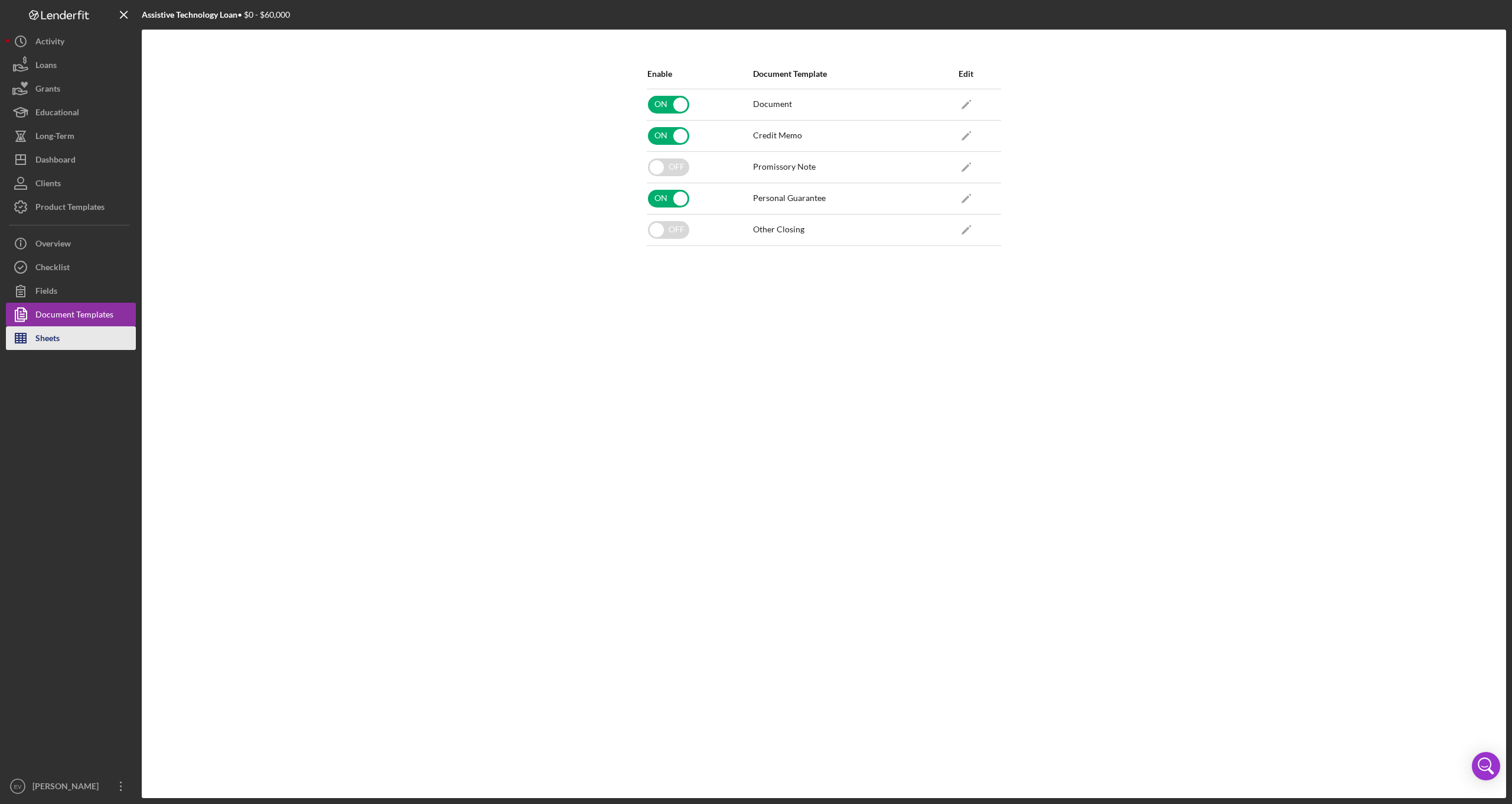
click at [66, 330] on button "Sheets" at bounding box center [71, 338] width 130 height 23
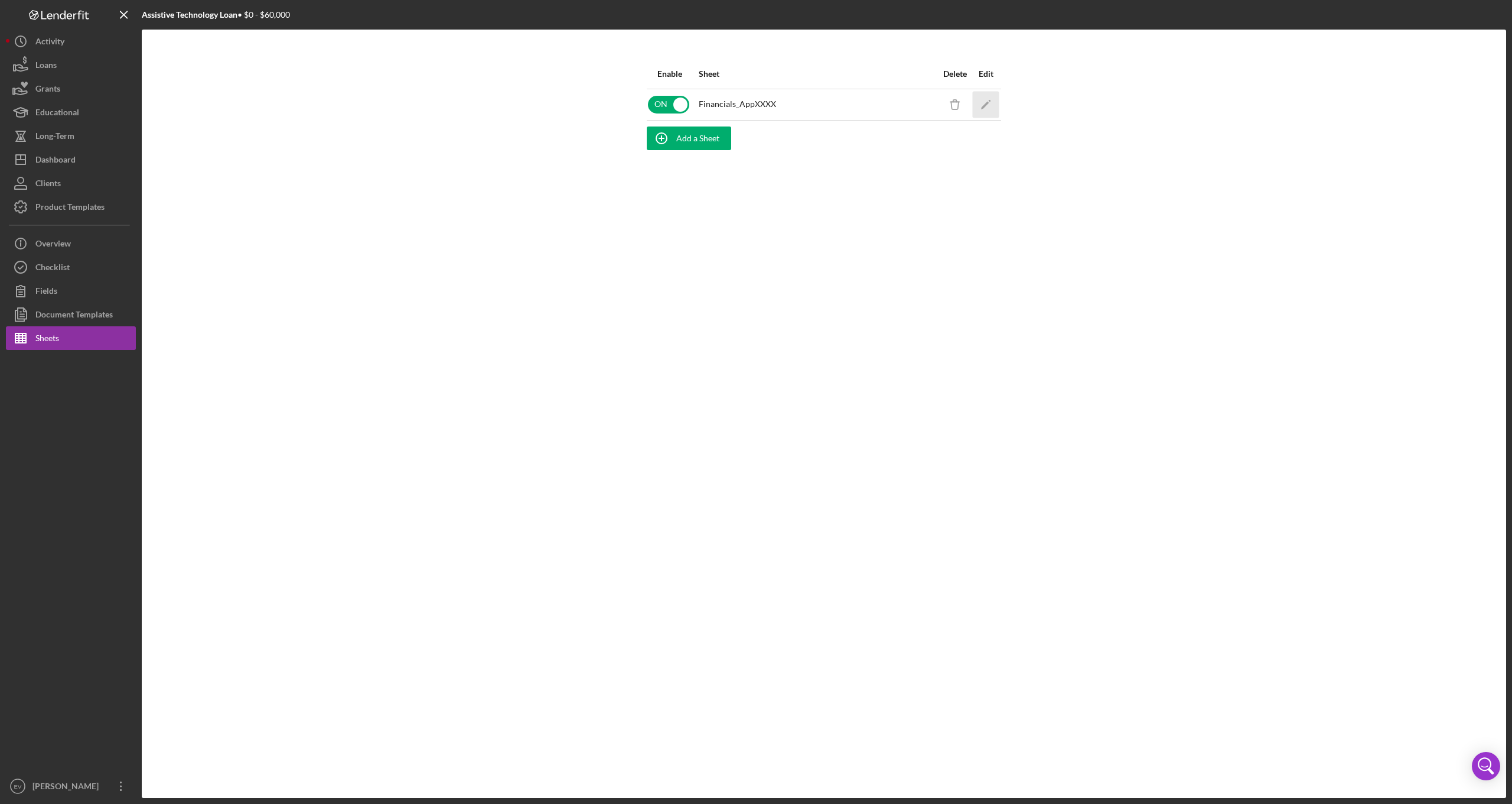
click at [994, 107] on icon "Icon/Edit" at bounding box center [986, 104] width 27 height 27
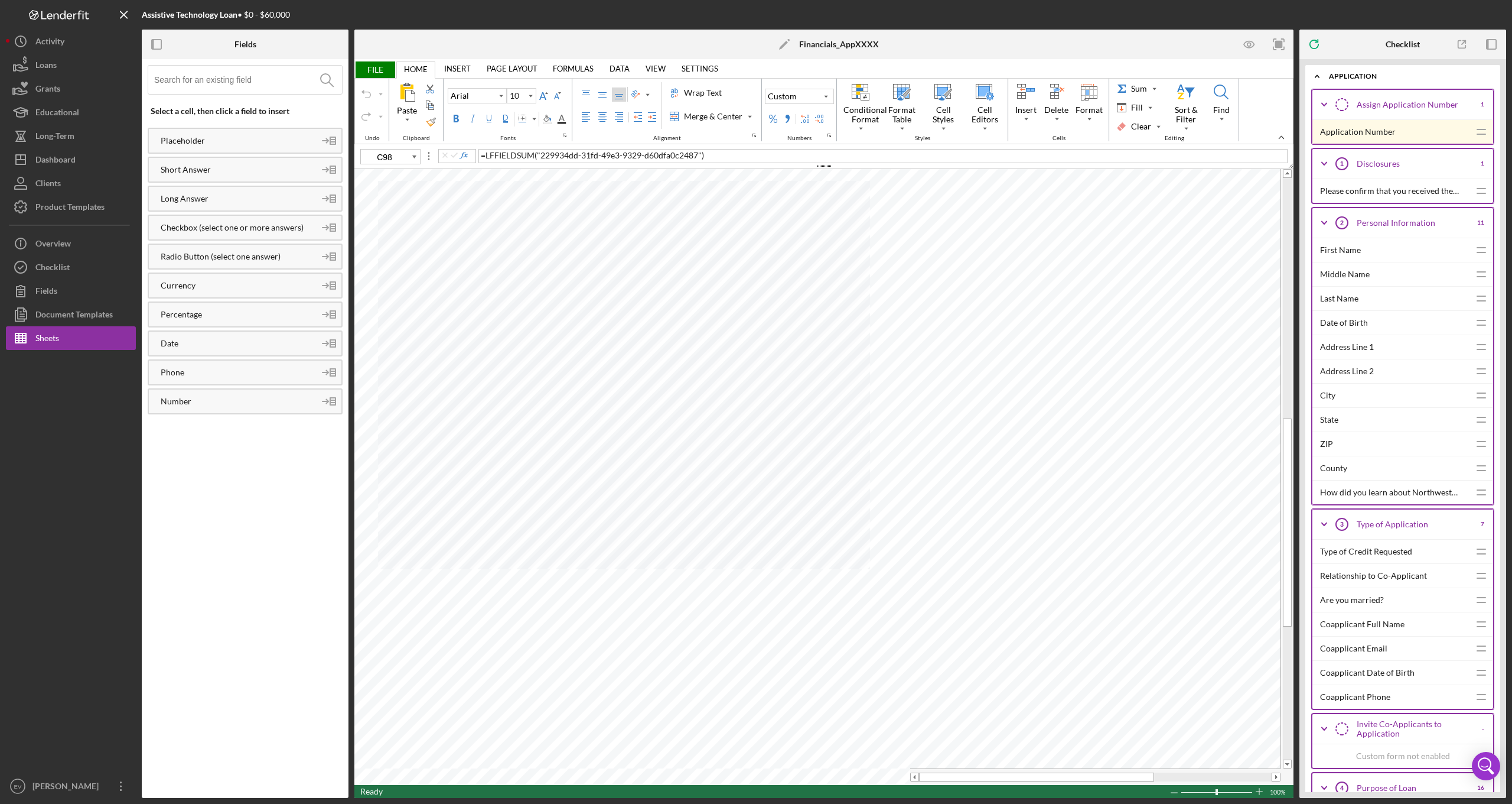
type input "B98"
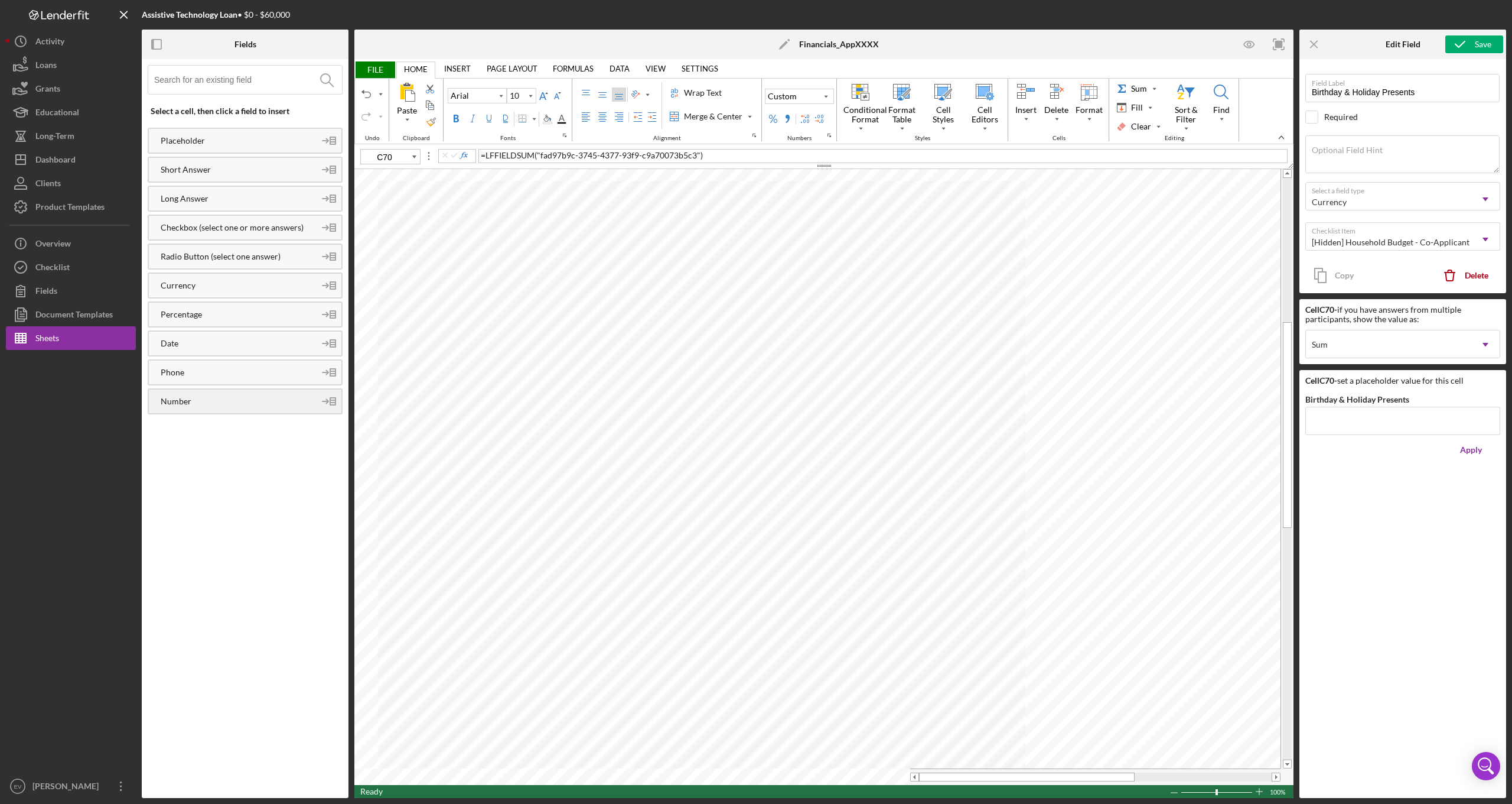
type input "C68"
type input "Monthly Credit Card Payment"
type input "B69"
type input "Monthly Student Loan Payment"
type input "C68"
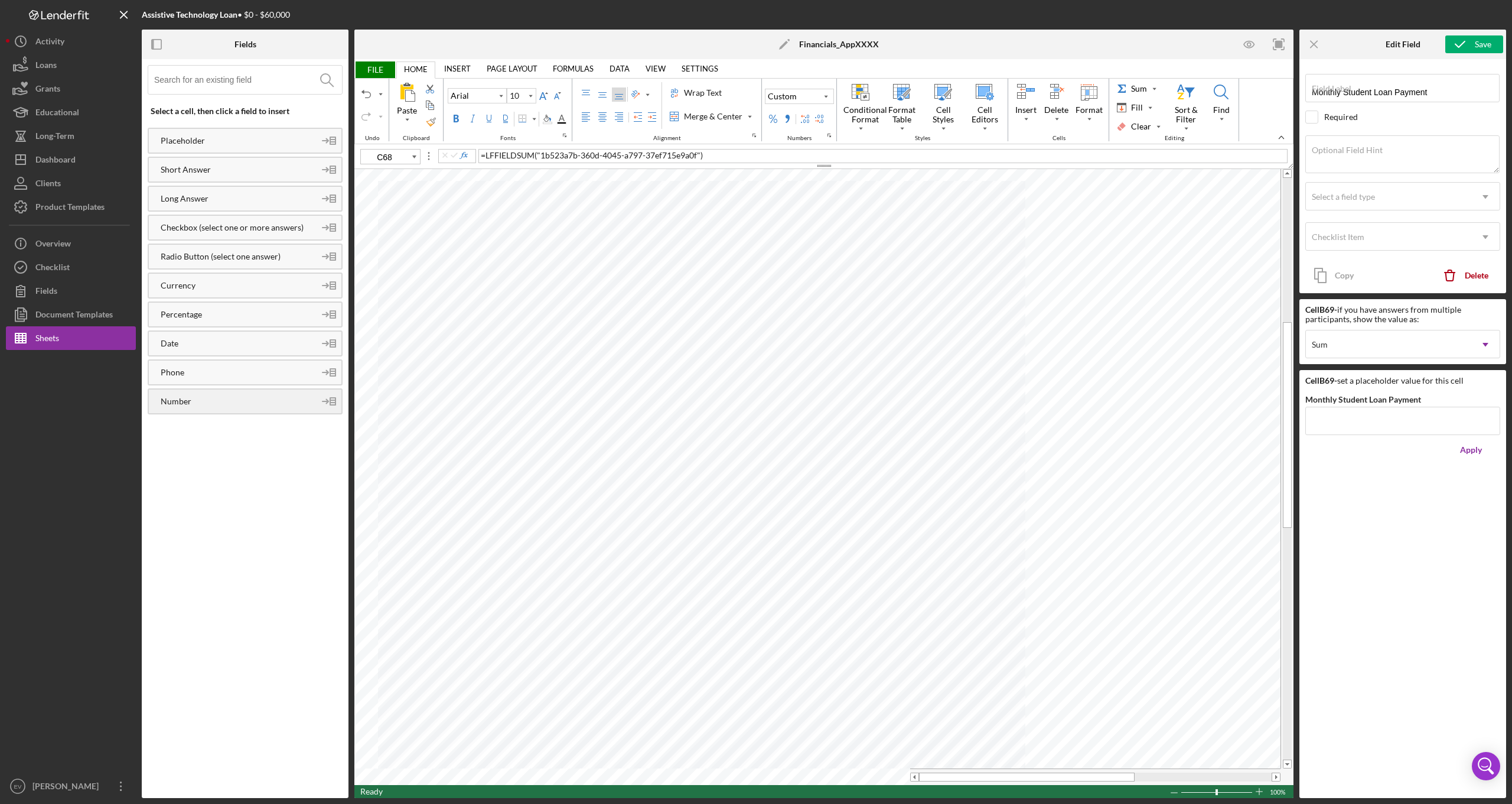
type input "Monthly Credit Card Payment"
type input "B68"
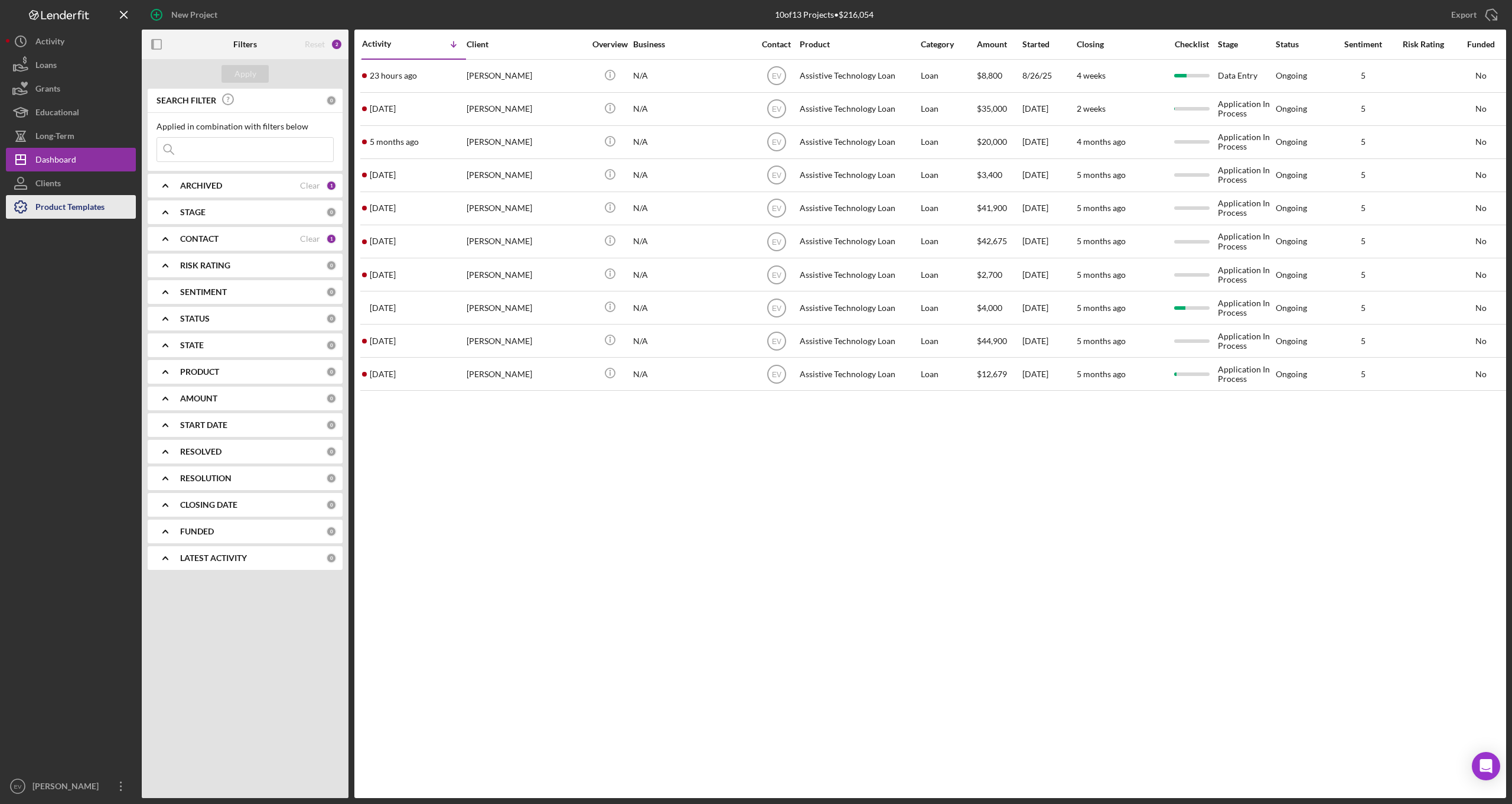
click at [56, 214] on div "Product Templates" at bounding box center [70, 208] width 69 height 27
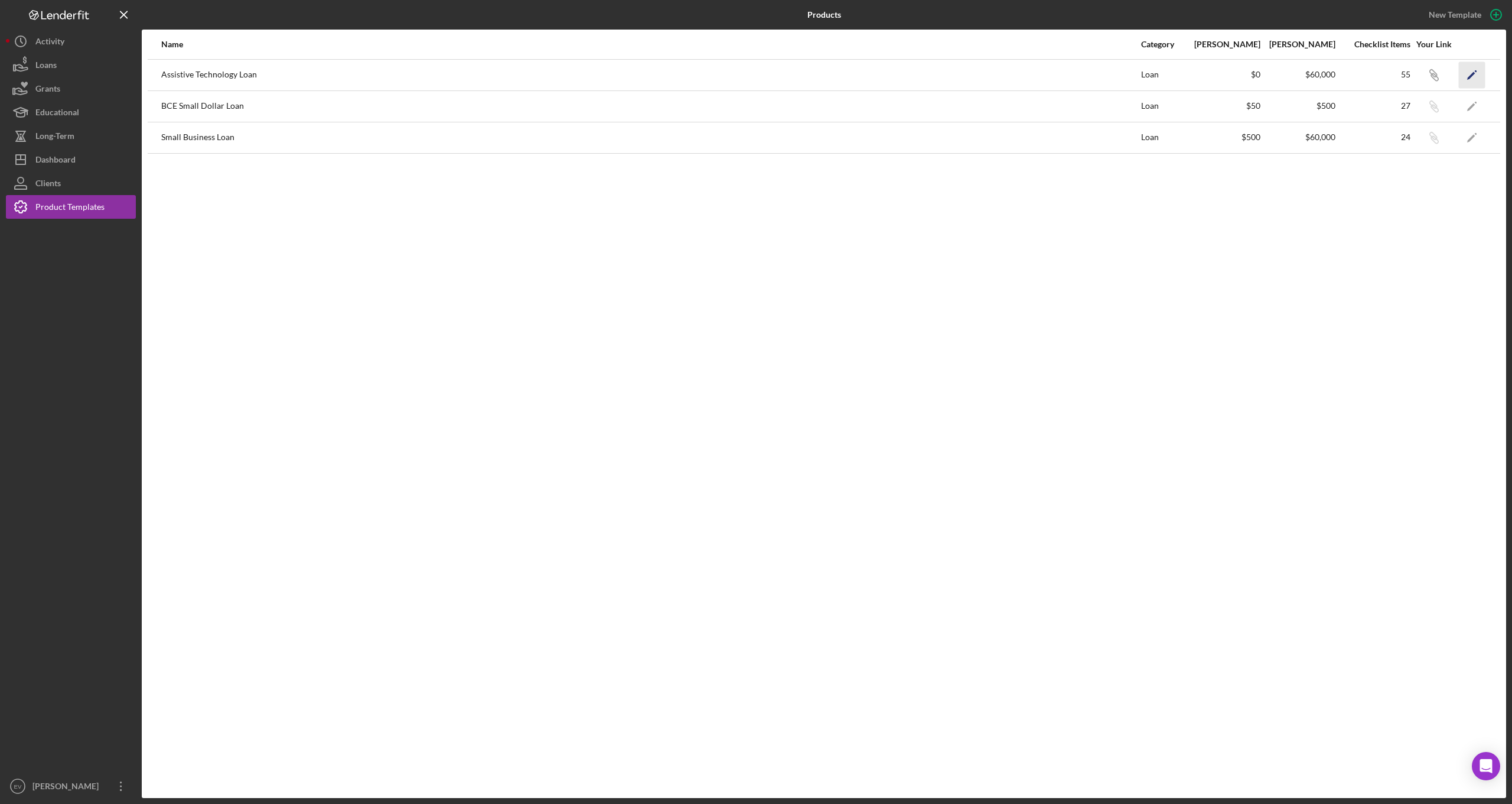
click at [1480, 76] on icon "Icon/Edit" at bounding box center [1472, 74] width 27 height 27
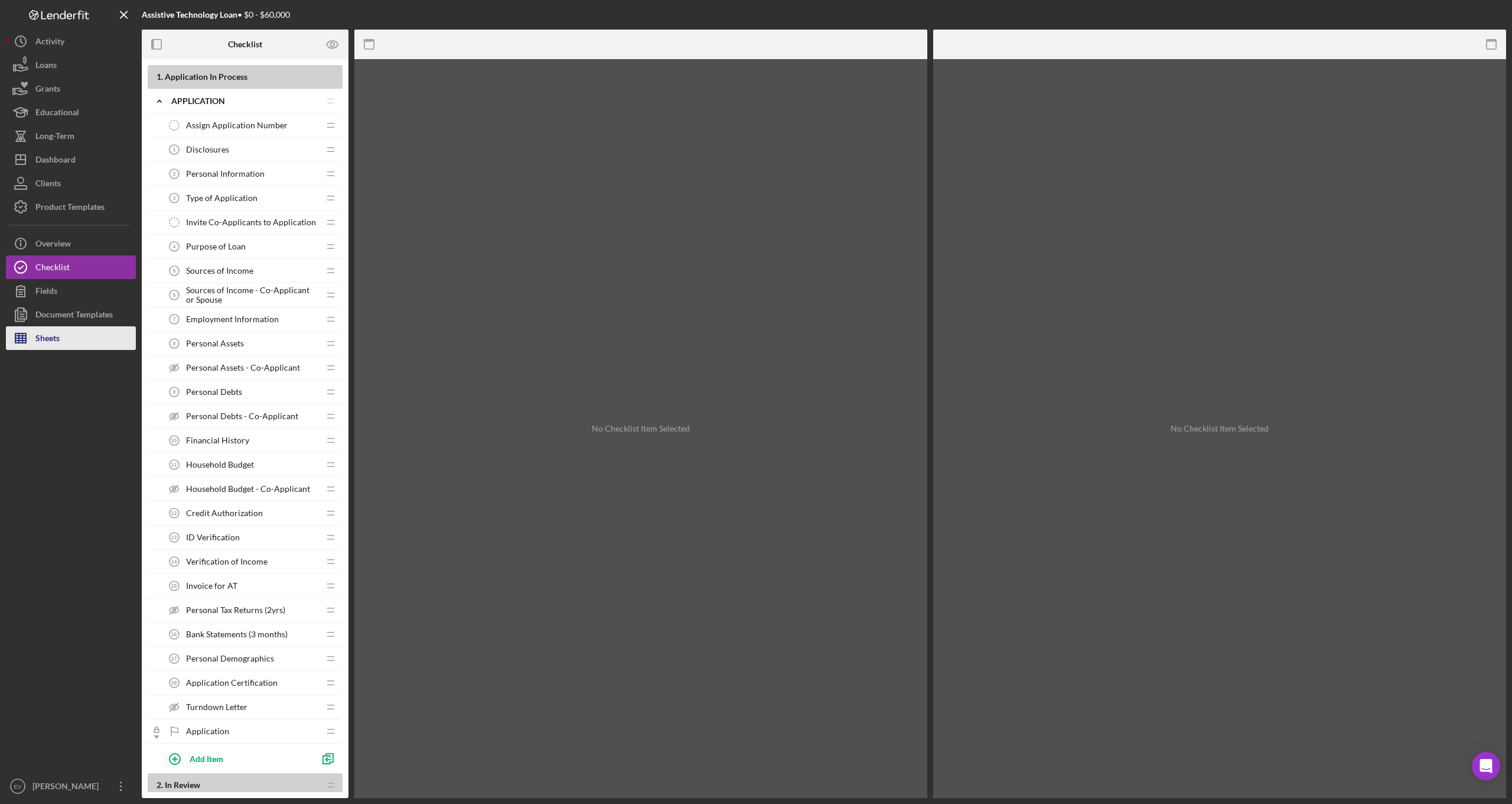
click at [79, 339] on button "Sheets" at bounding box center [71, 338] width 130 height 23
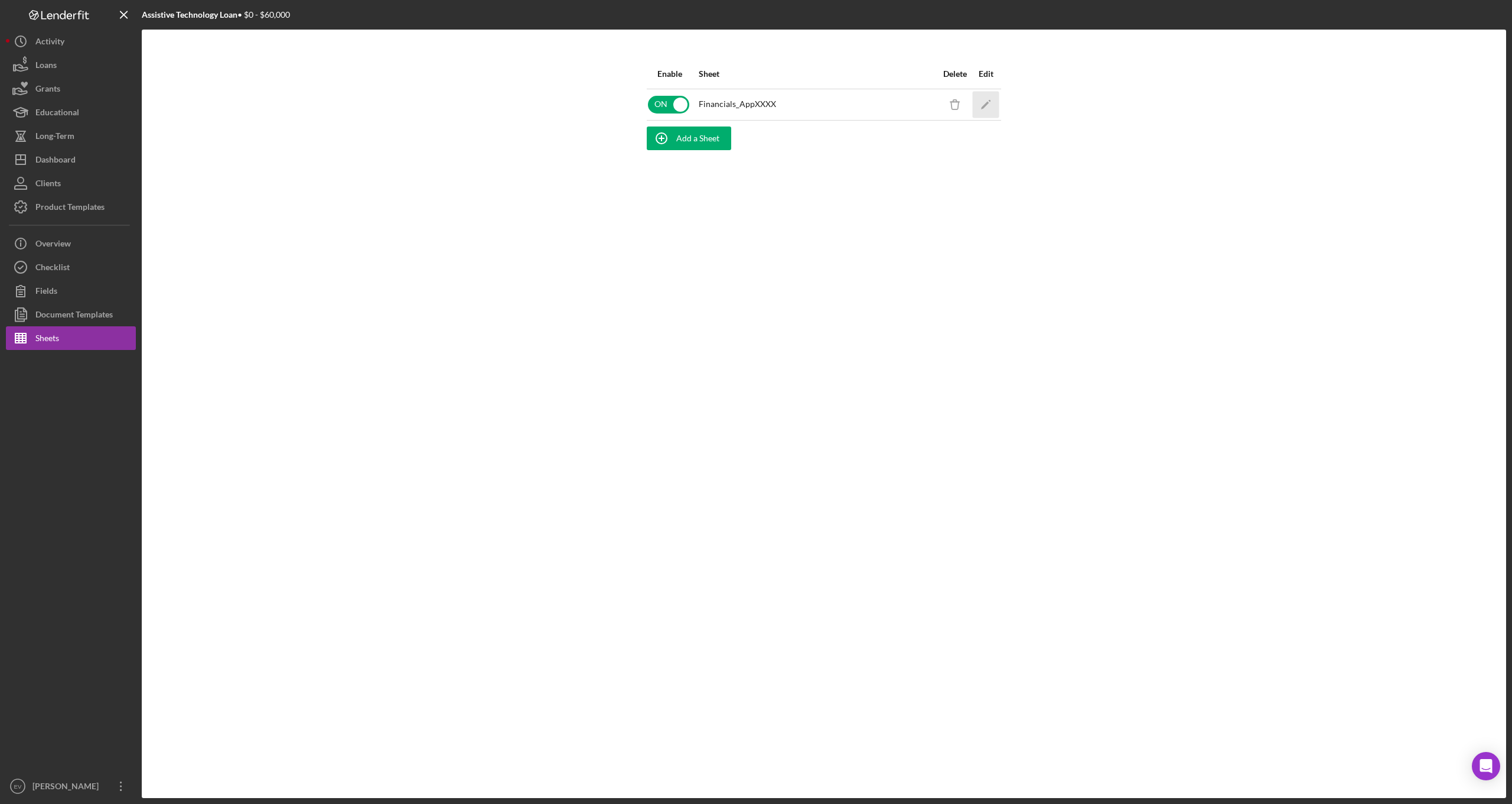
click at [980, 106] on icon "Icon/Edit" at bounding box center [986, 104] width 27 height 27
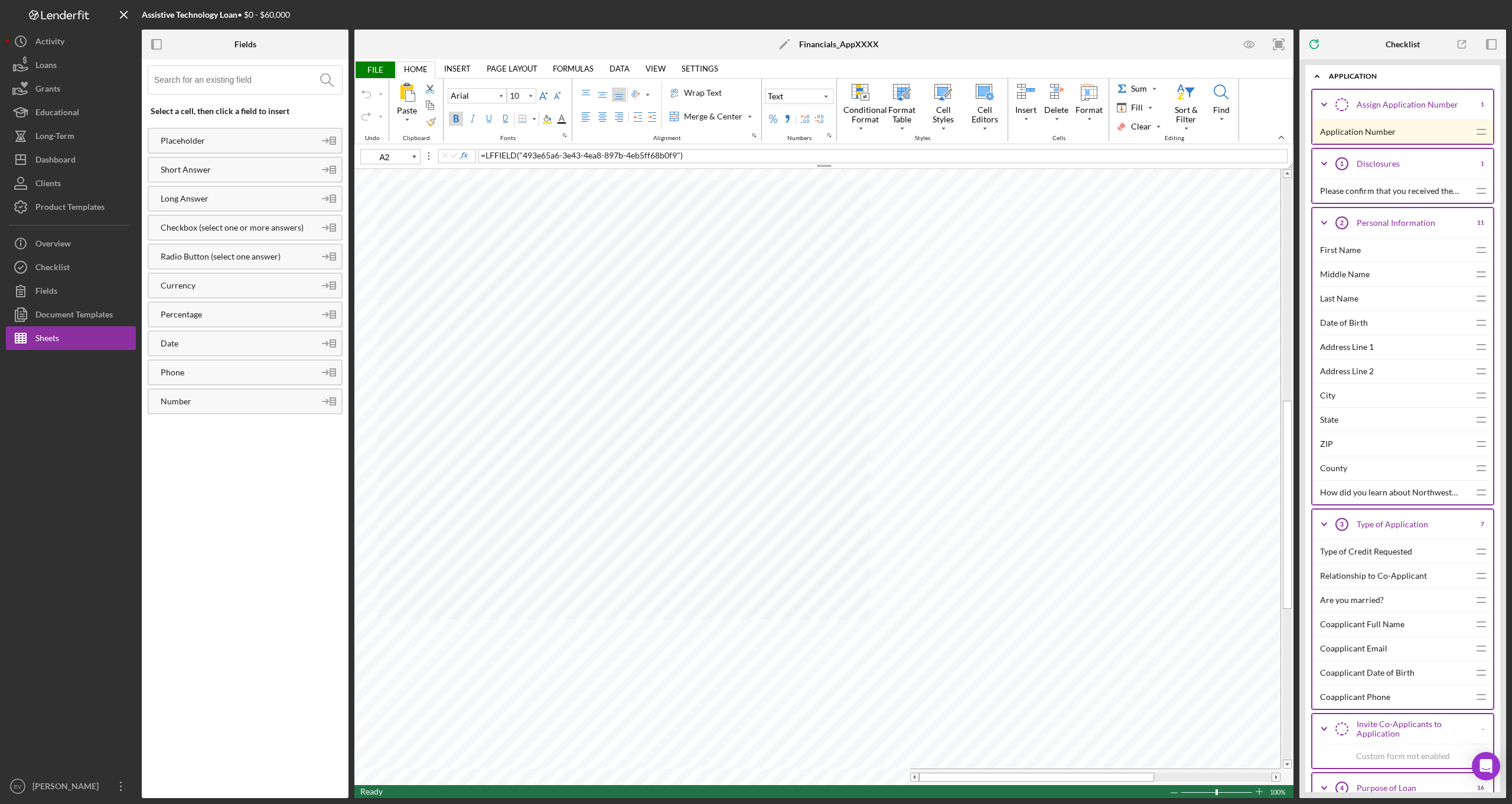
type input "C97"
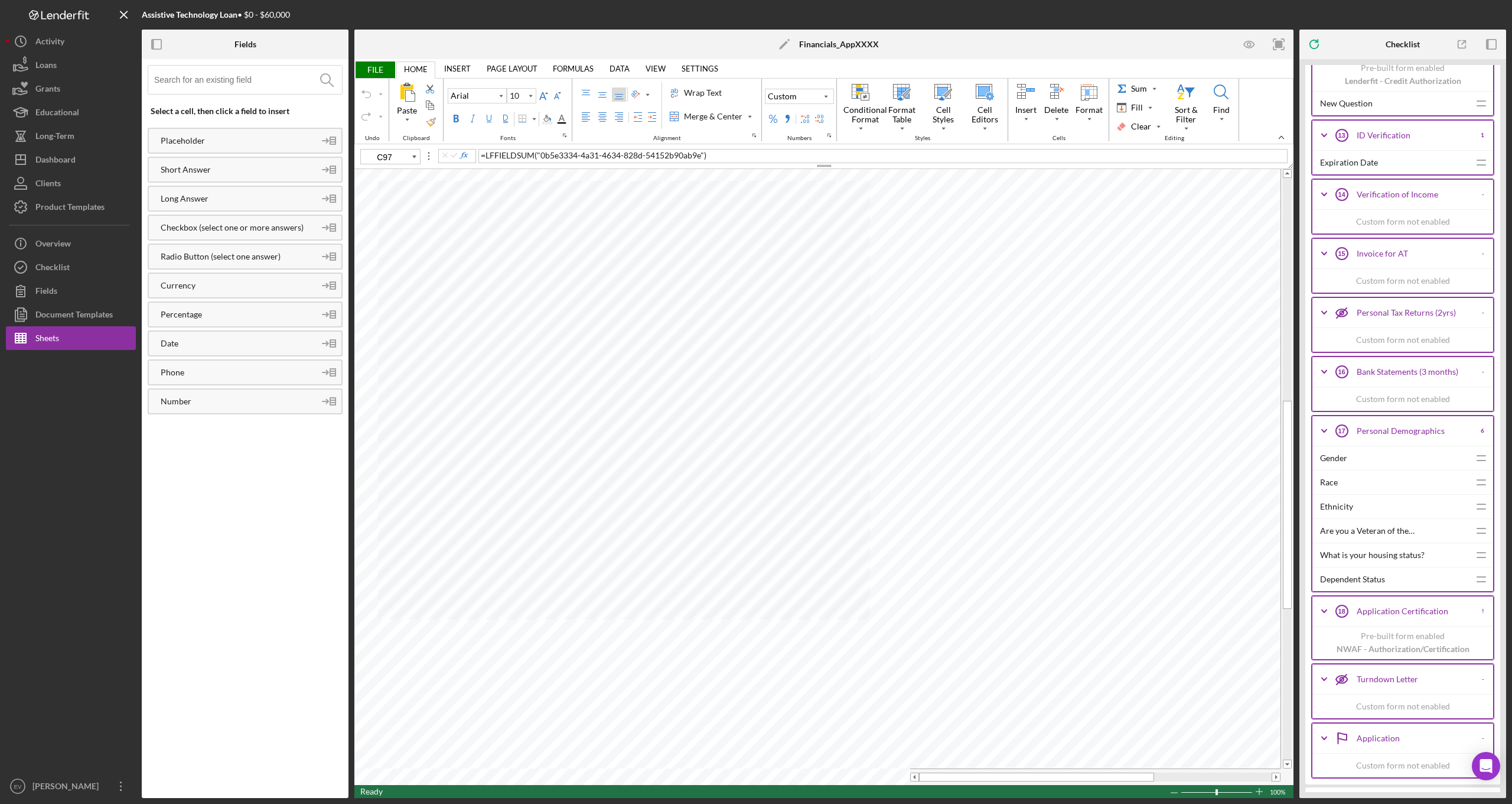
scroll to position [7410, 0]
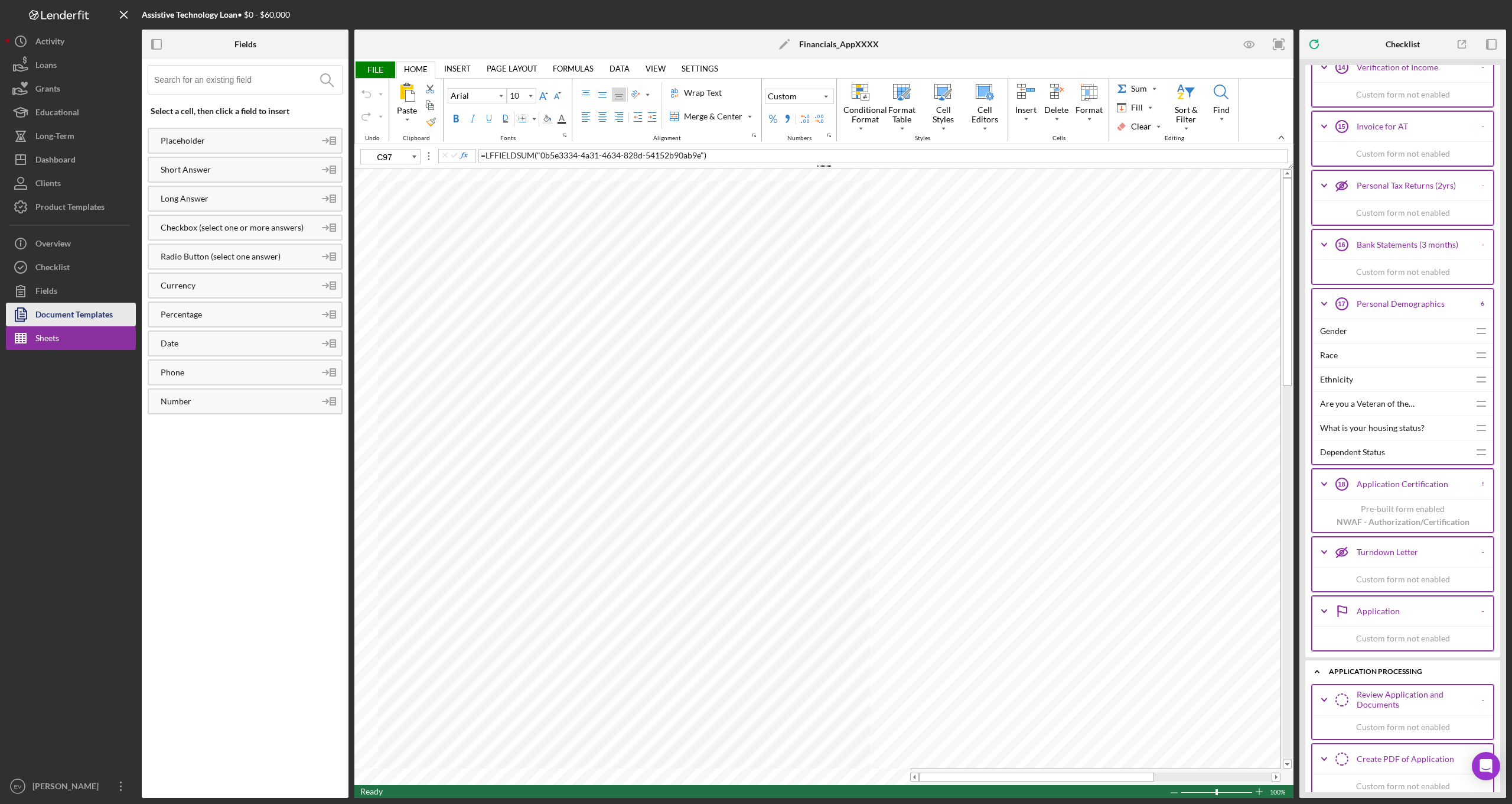
click at [71, 315] on div "Document Templates" at bounding box center [74, 316] width 77 height 27
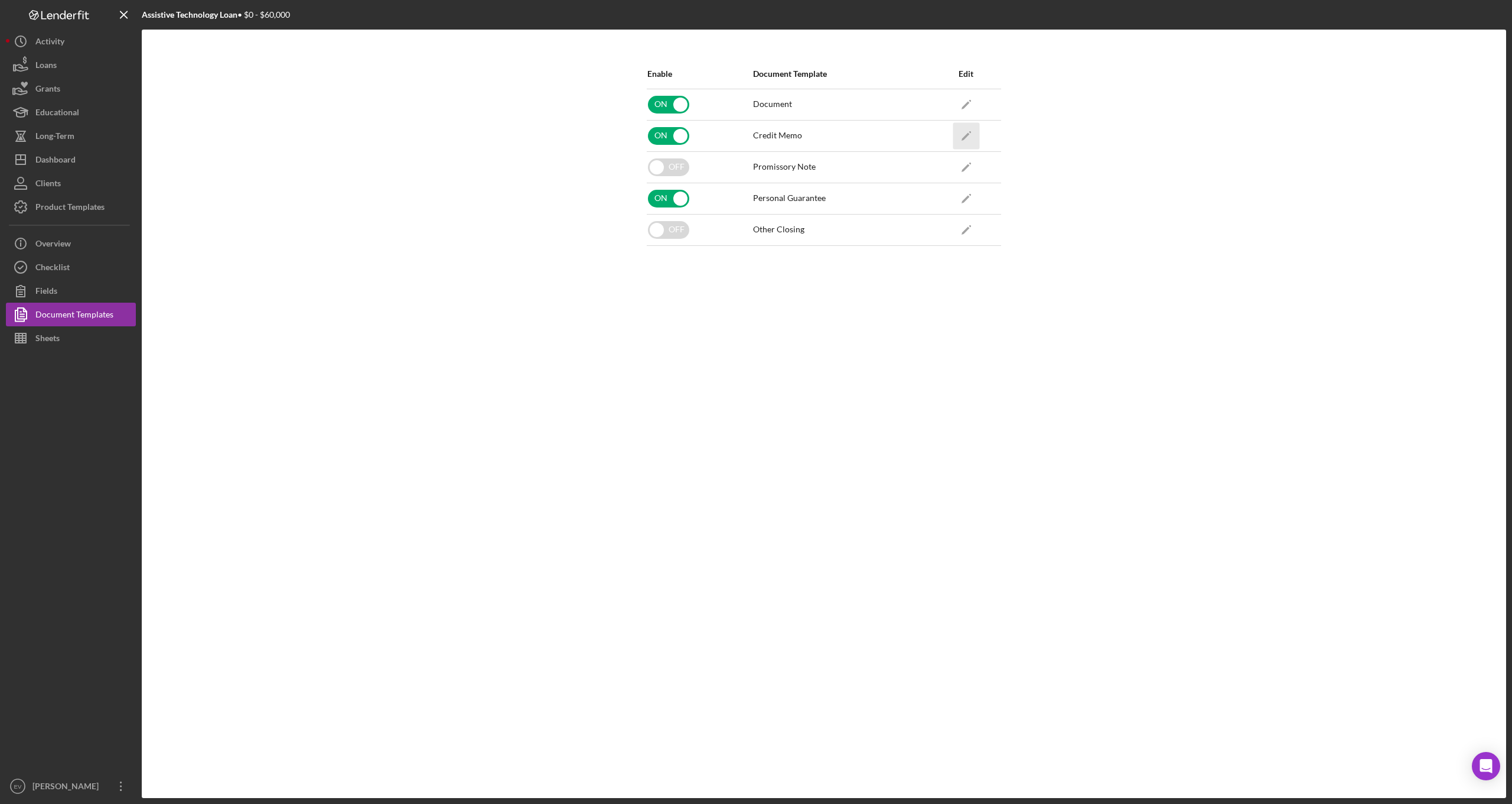
click at [965, 130] on icon "Icon/Edit" at bounding box center [966, 136] width 27 height 27
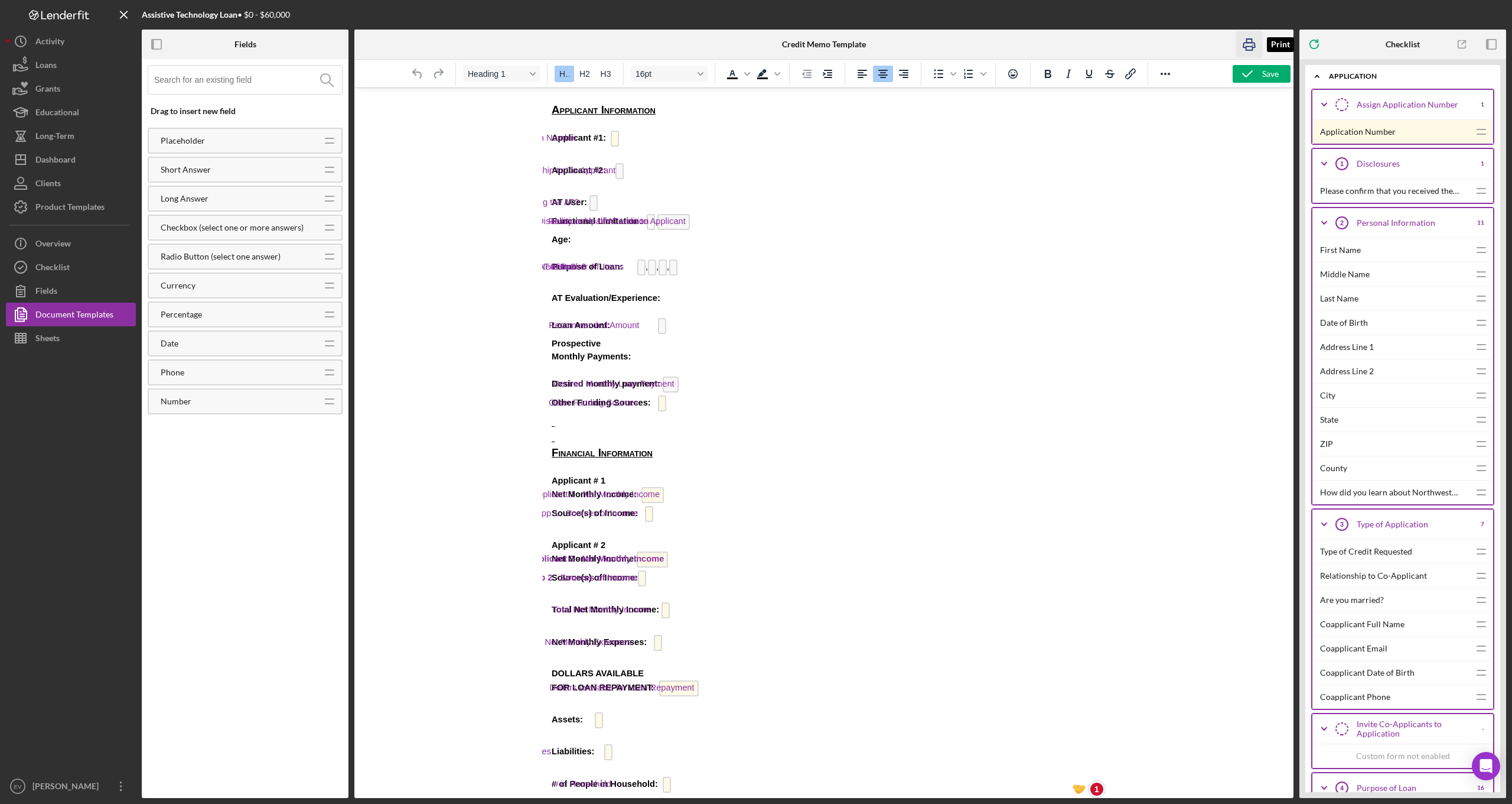
click at [1248, 42] on icon "button" at bounding box center [1249, 44] width 27 height 27
click at [1274, 47] on icon "button" at bounding box center [1278, 44] width 10 height 6
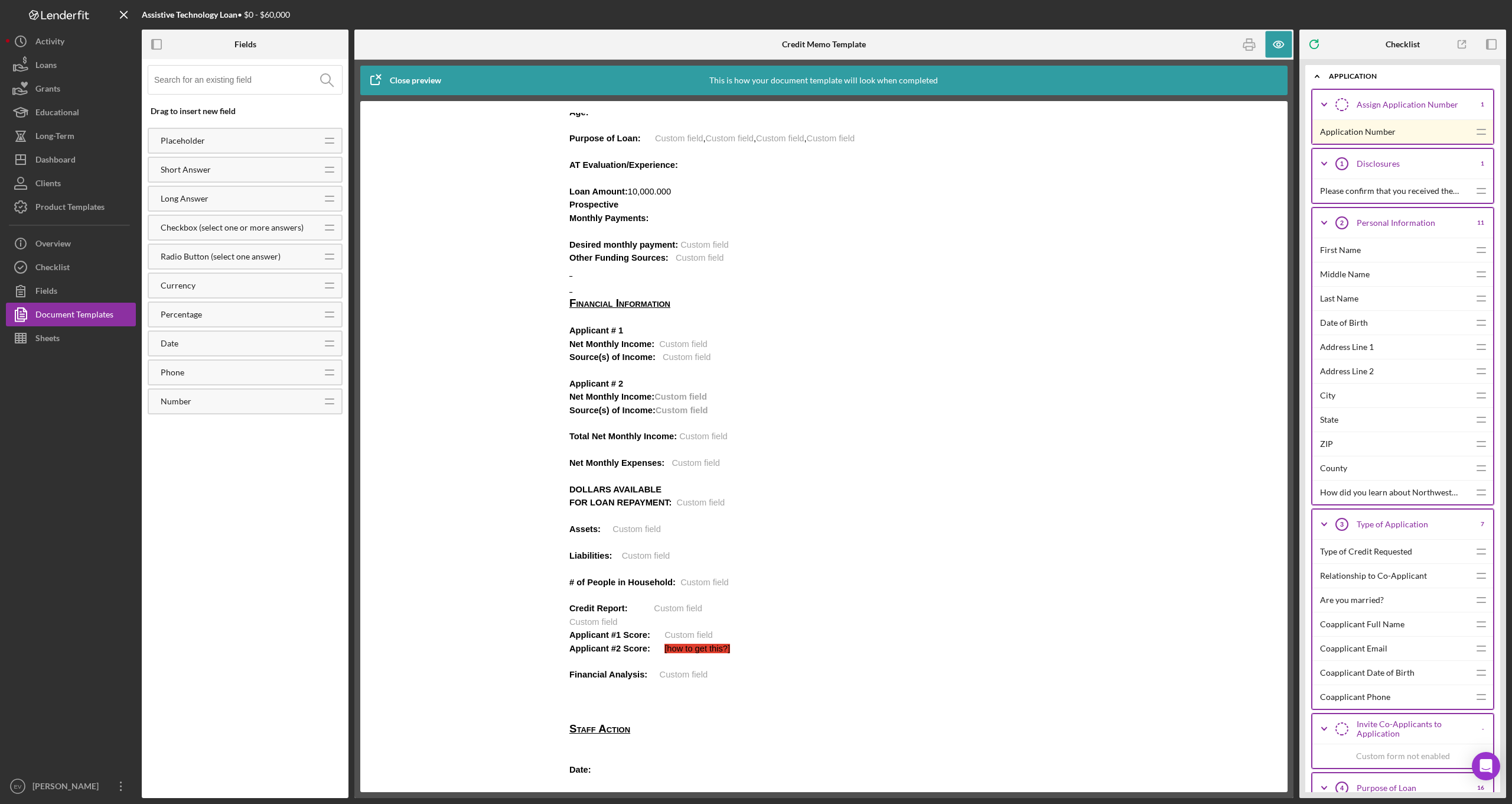
scroll to position [216, 0]
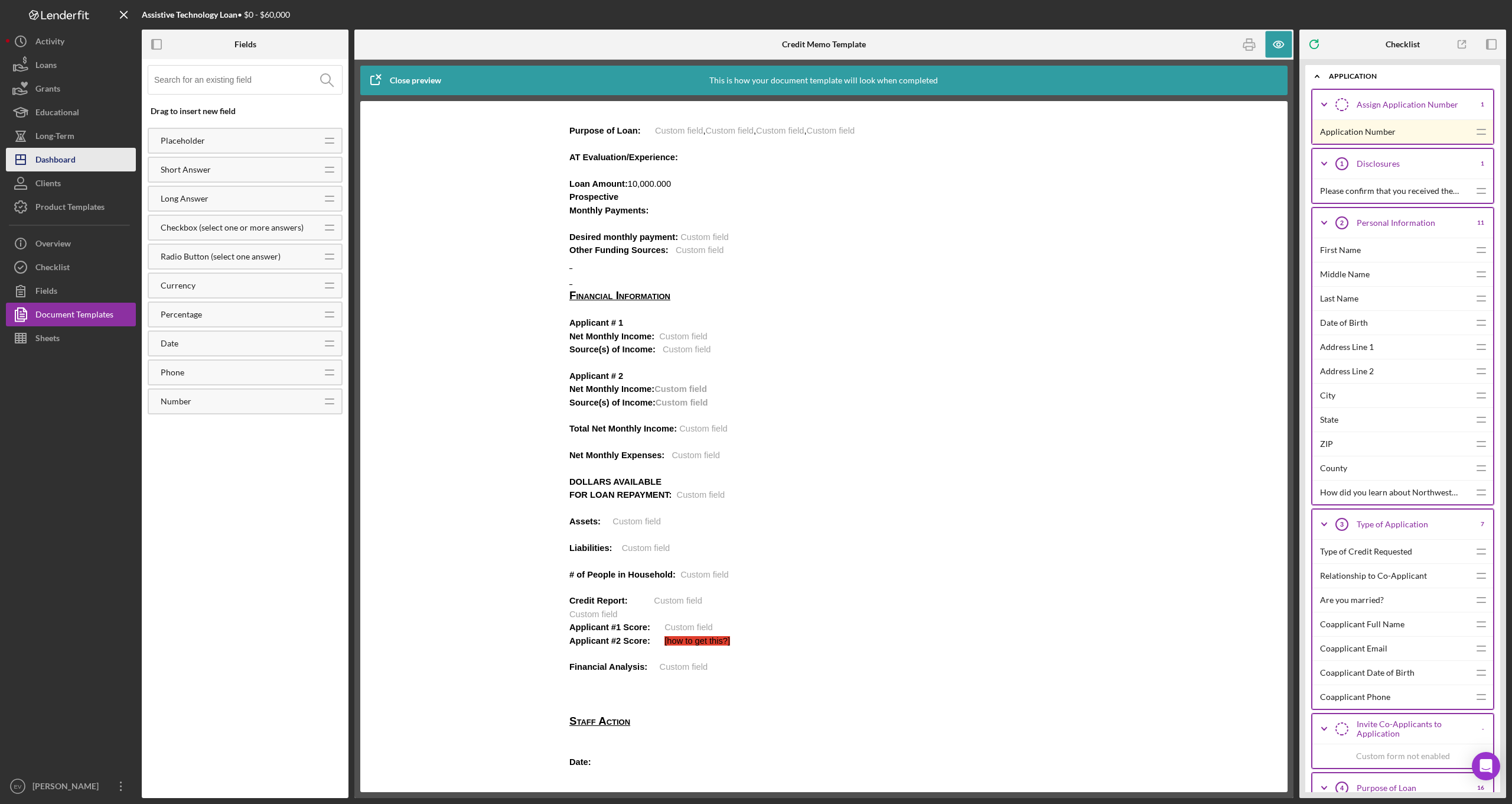
click at [73, 167] on div "Dashboard" at bounding box center [55, 161] width 40 height 27
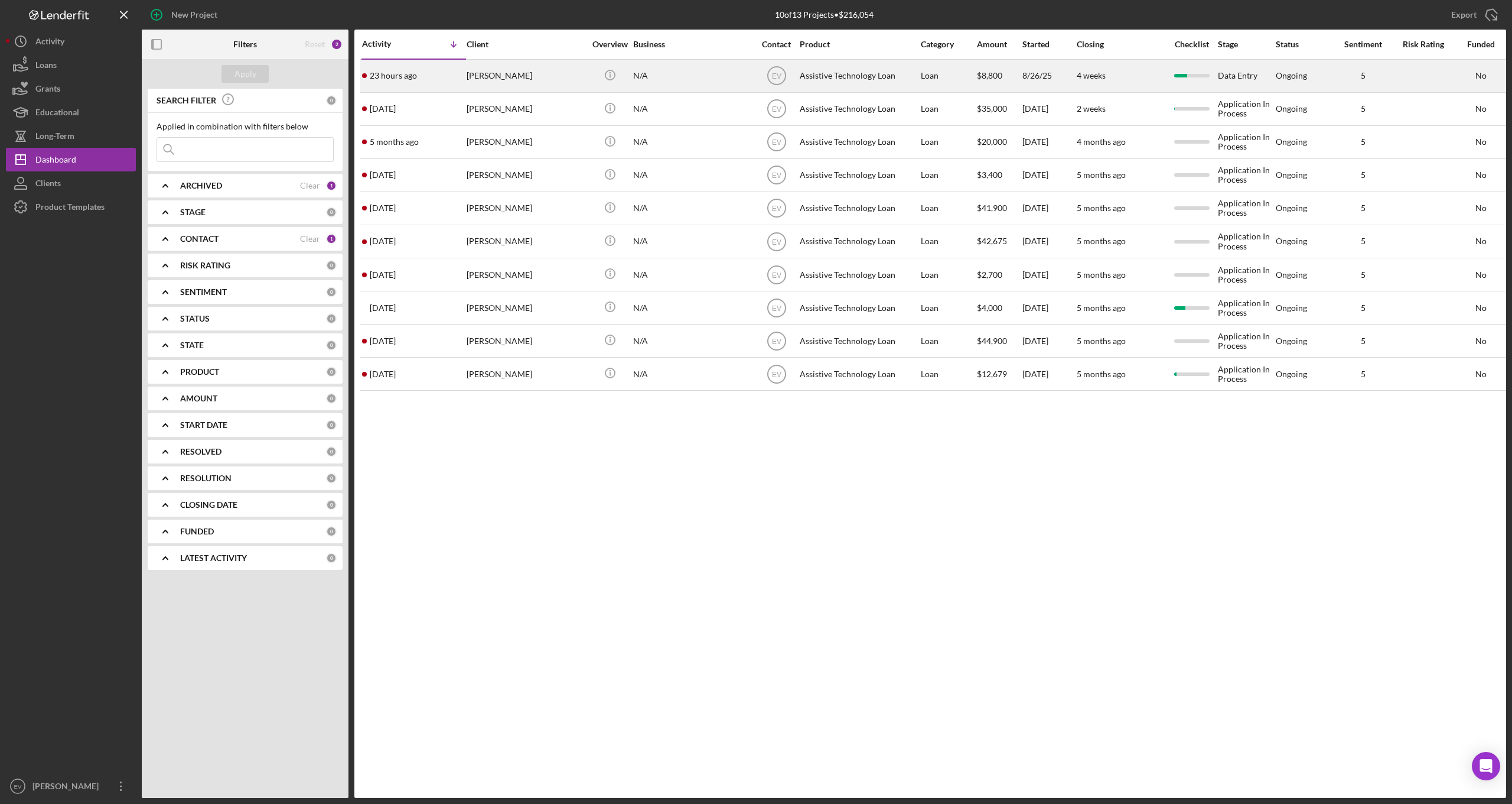
click at [563, 81] on div "[PERSON_NAME]" at bounding box center [526, 75] width 118 height 31
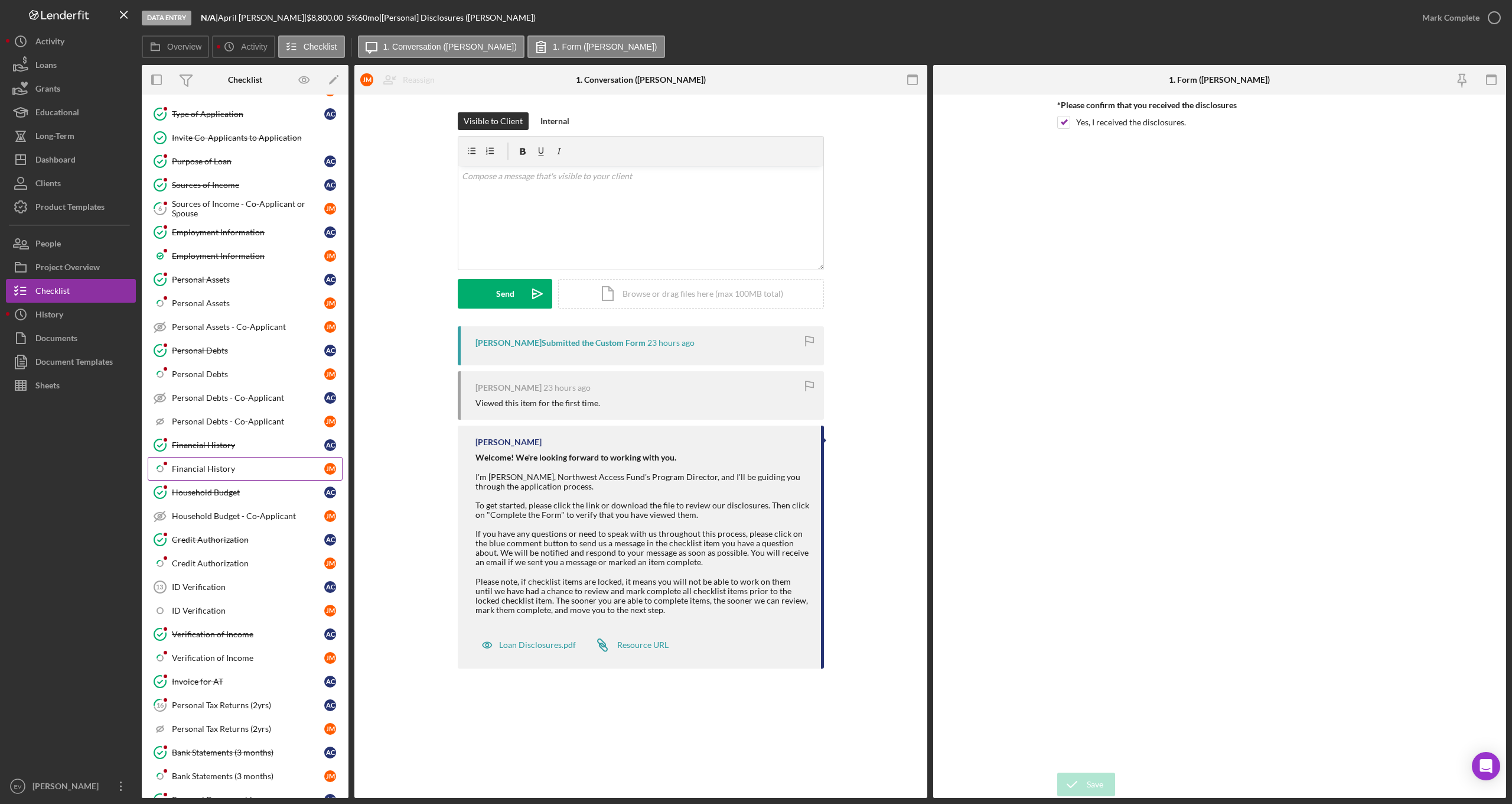
scroll to position [437, 0]
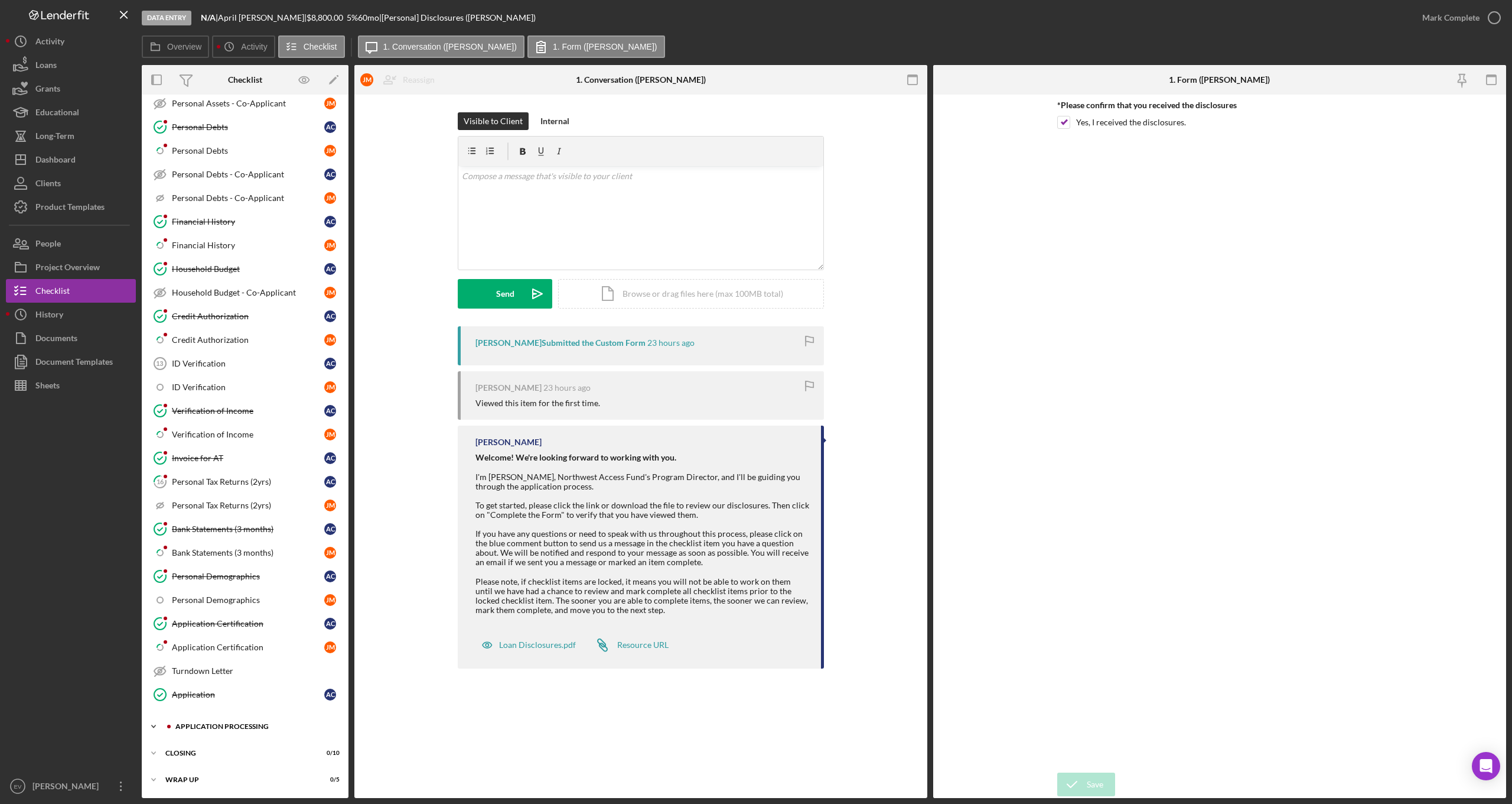
click at [269, 732] on div "Icon/Expander Application Processing 6 / 14" at bounding box center [245, 726] width 207 height 23
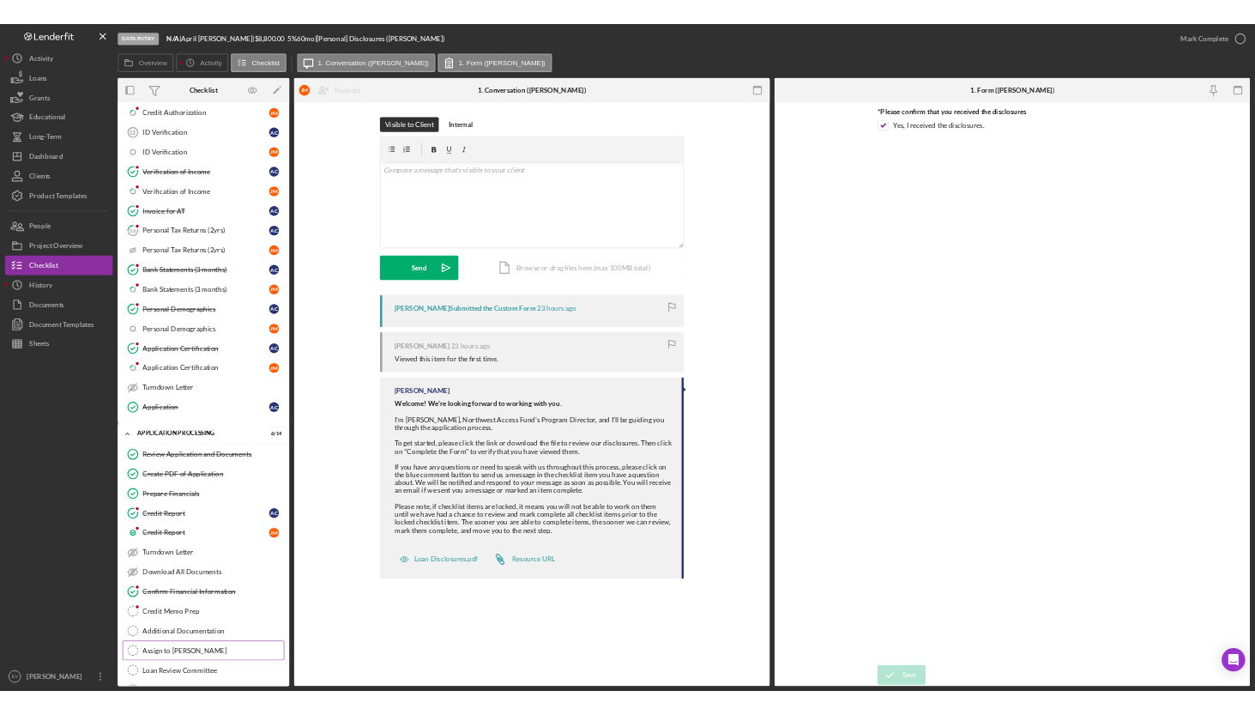
scroll to position [1060, 0]
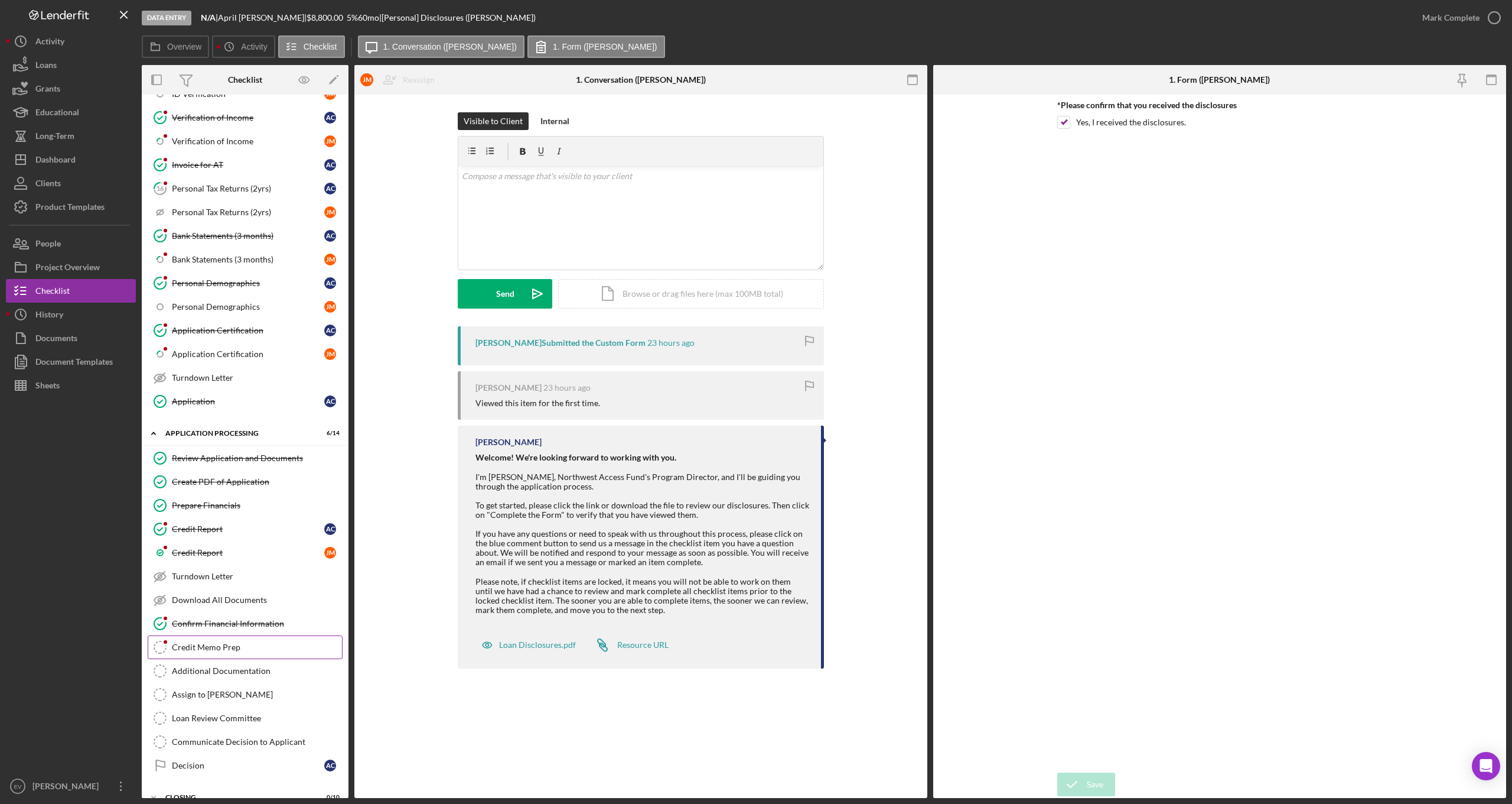
click at [243, 644] on div "Credit Memo Prep" at bounding box center [257, 647] width 170 height 10
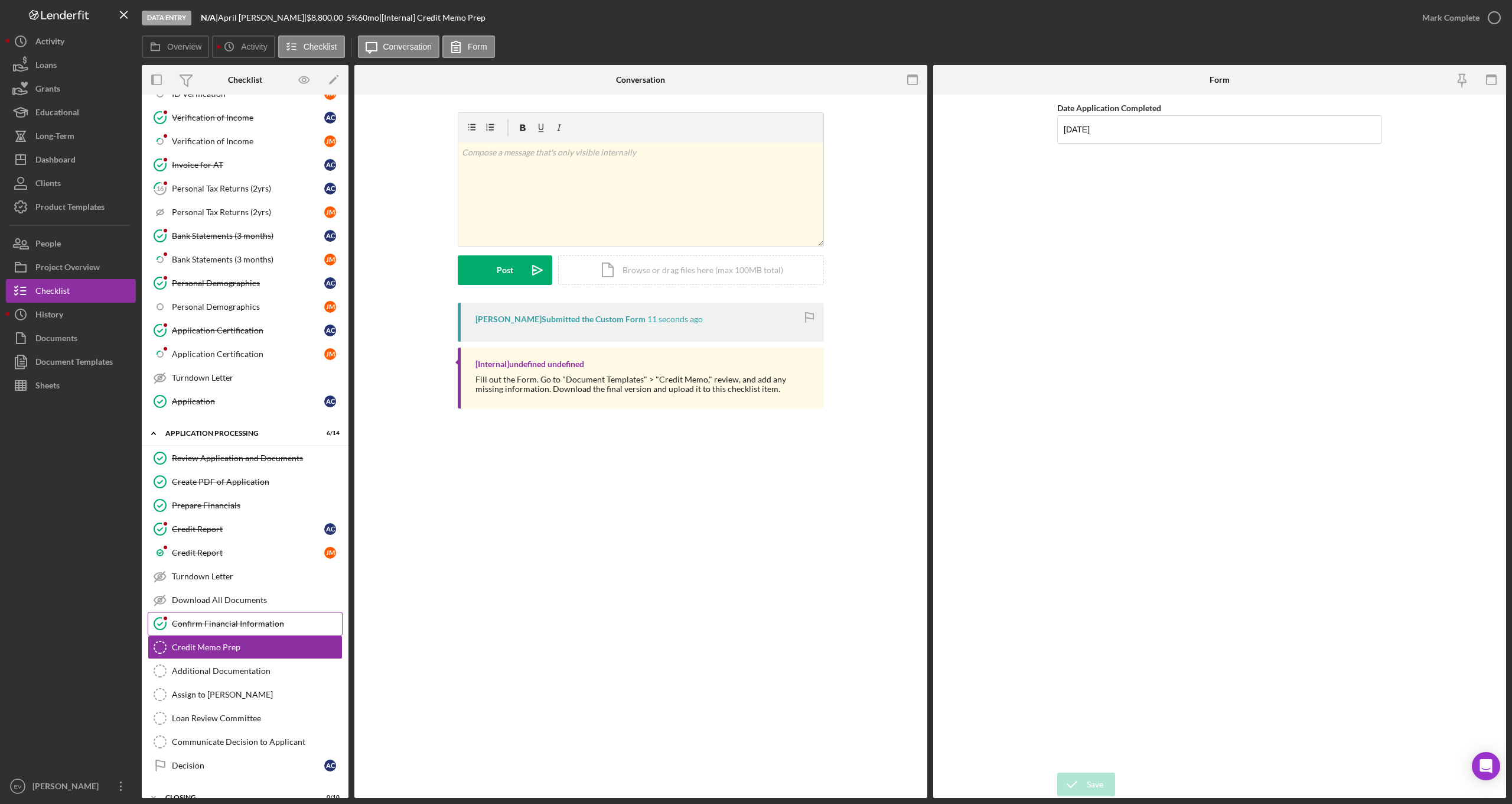
click at [239, 632] on link "Confirm Financial Information Confirm Financial Information" at bounding box center [244, 623] width 195 height 23
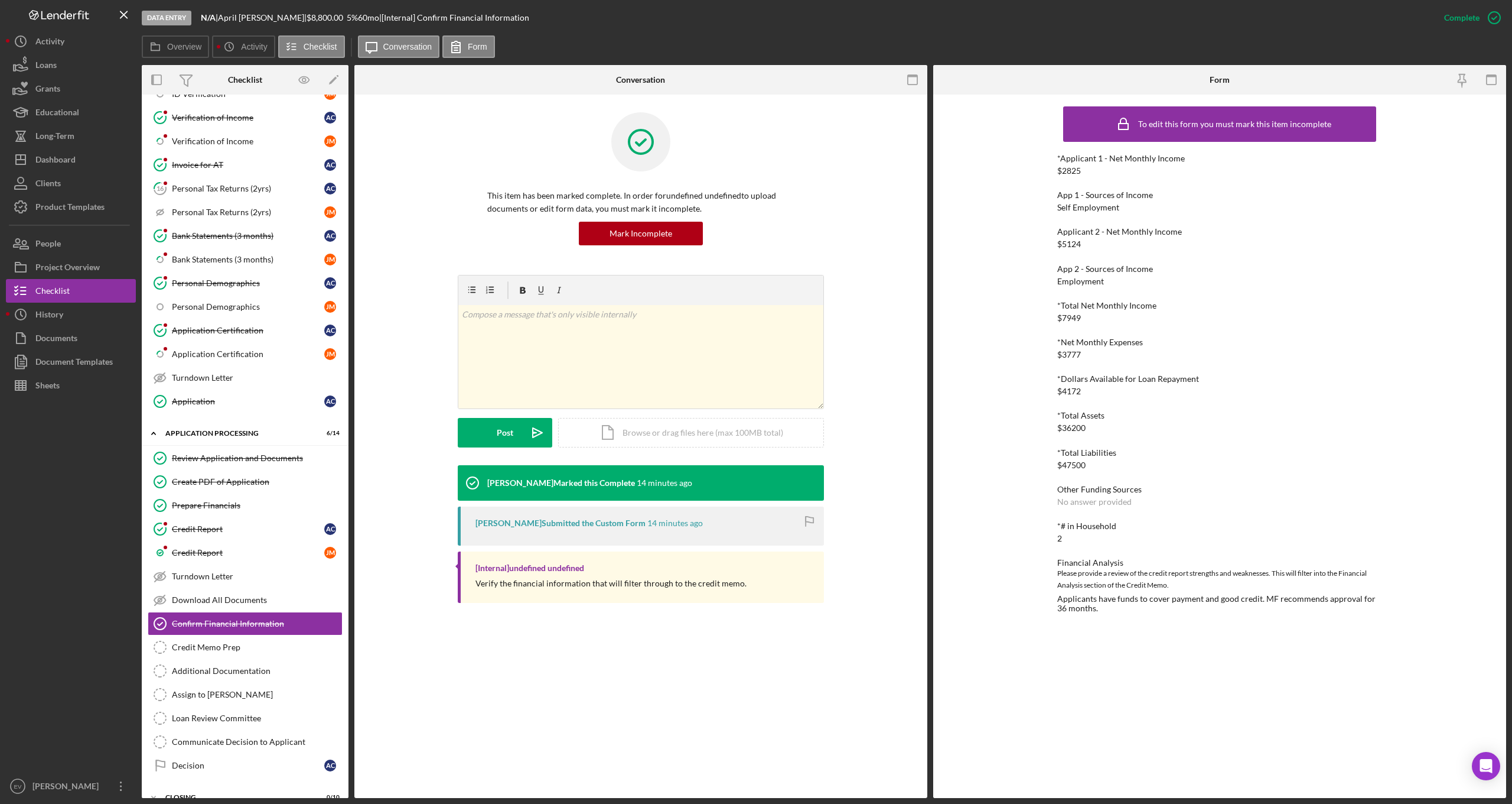
click at [88, 202] on div "Product Templates" at bounding box center [70, 208] width 69 height 27
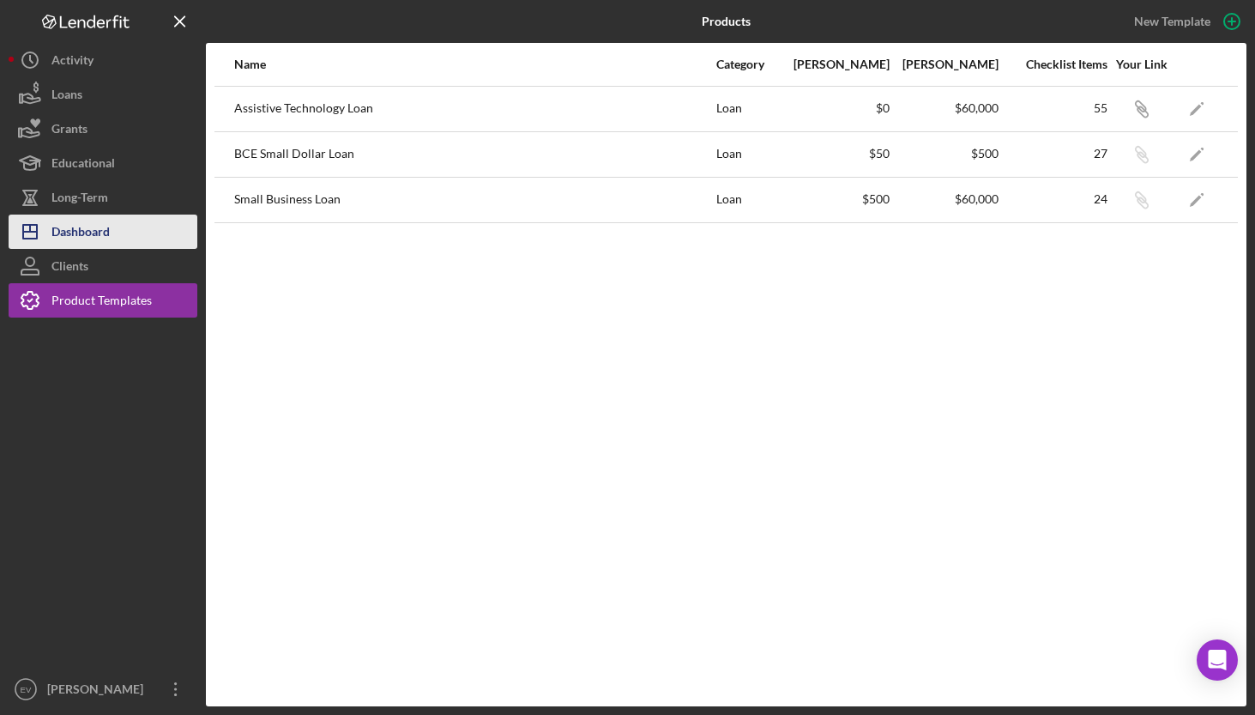
click at [101, 239] on div "Dashboard" at bounding box center [80, 233] width 58 height 39
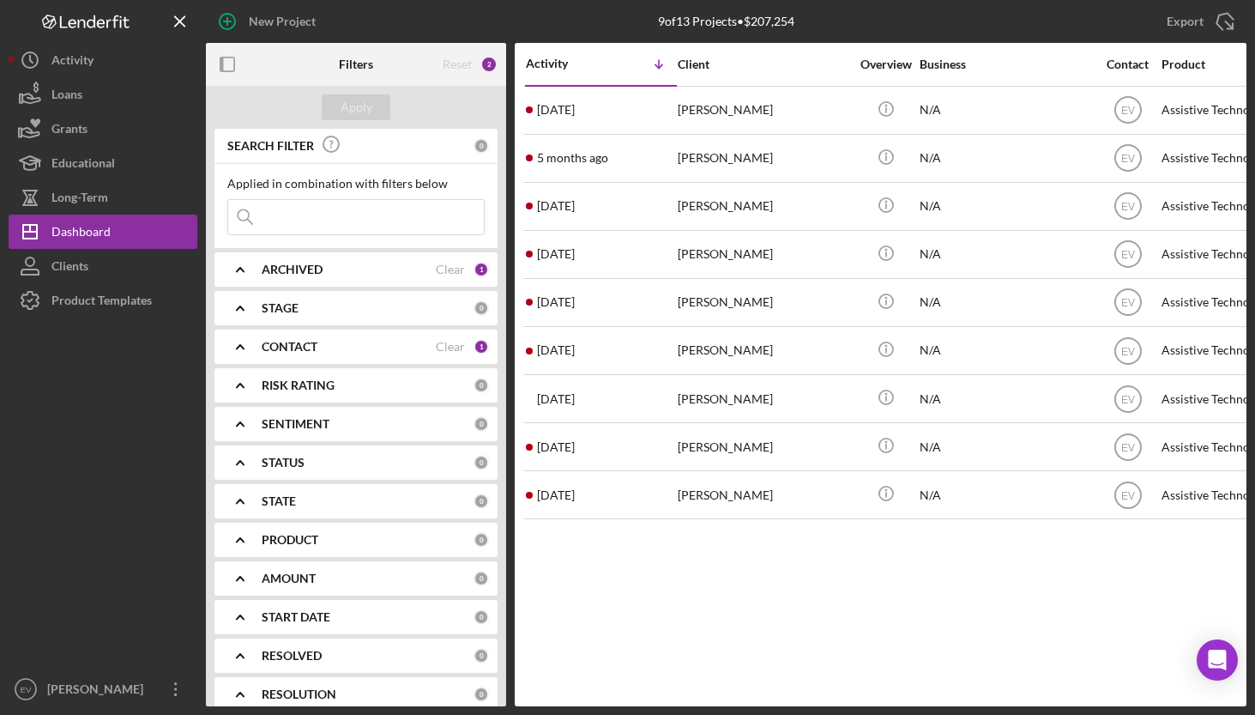
click at [297, 345] on b "CONTACT" at bounding box center [290, 347] width 56 height 14
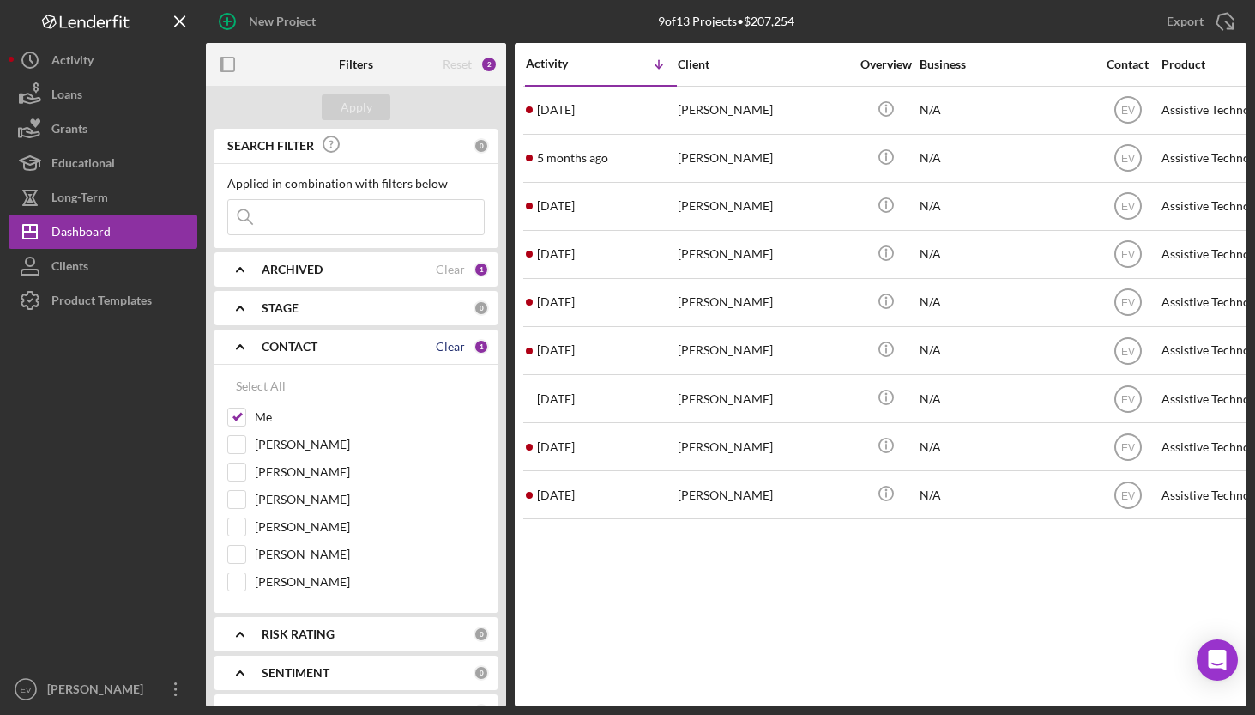
click at [447, 342] on div "Clear" at bounding box center [450, 347] width 29 height 14
checkbox input "false"
click at [383, 100] on button "Apply" at bounding box center [356, 107] width 69 height 26
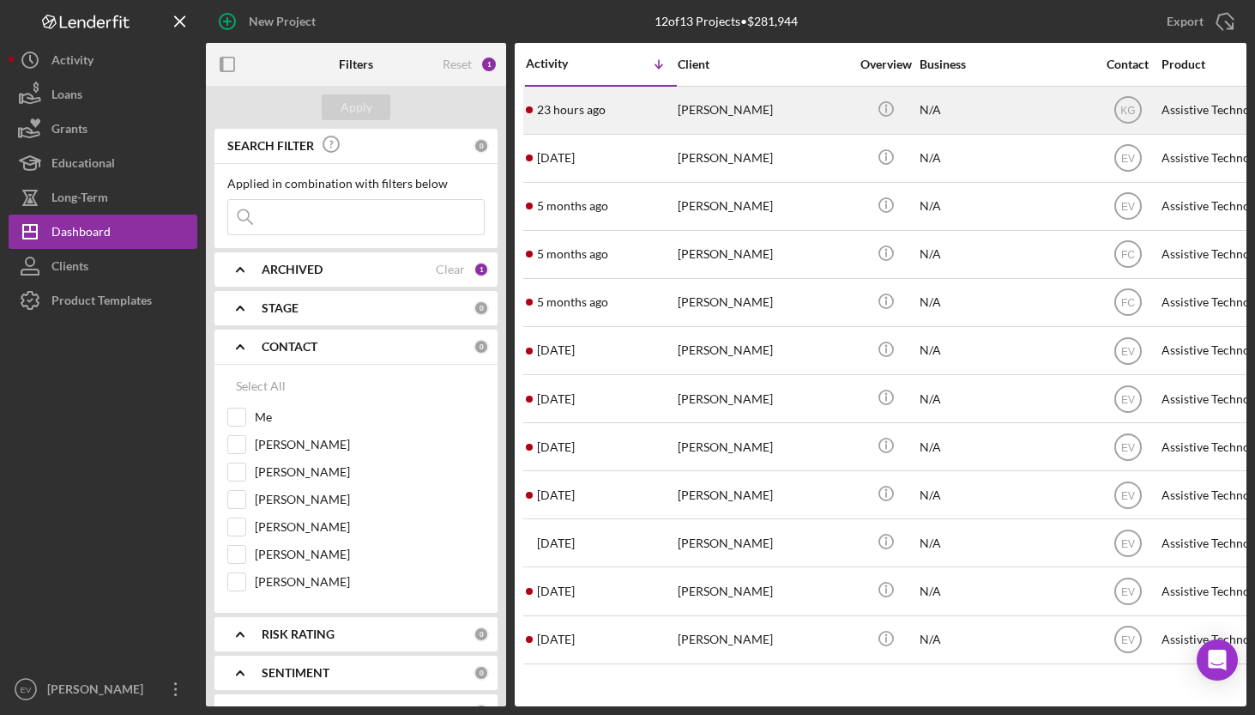
click at [727, 102] on div "[PERSON_NAME]" at bounding box center [764, 109] width 172 height 45
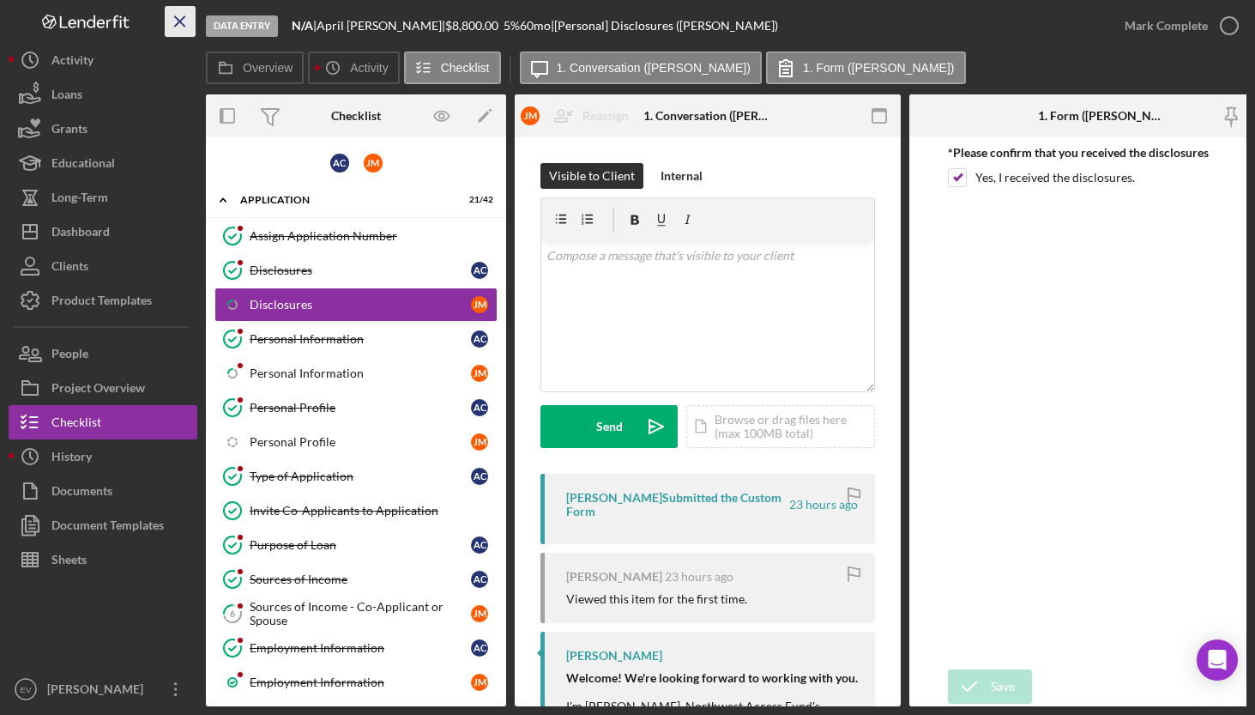
click at [181, 23] on line "button" at bounding box center [179, 20] width 9 height 9
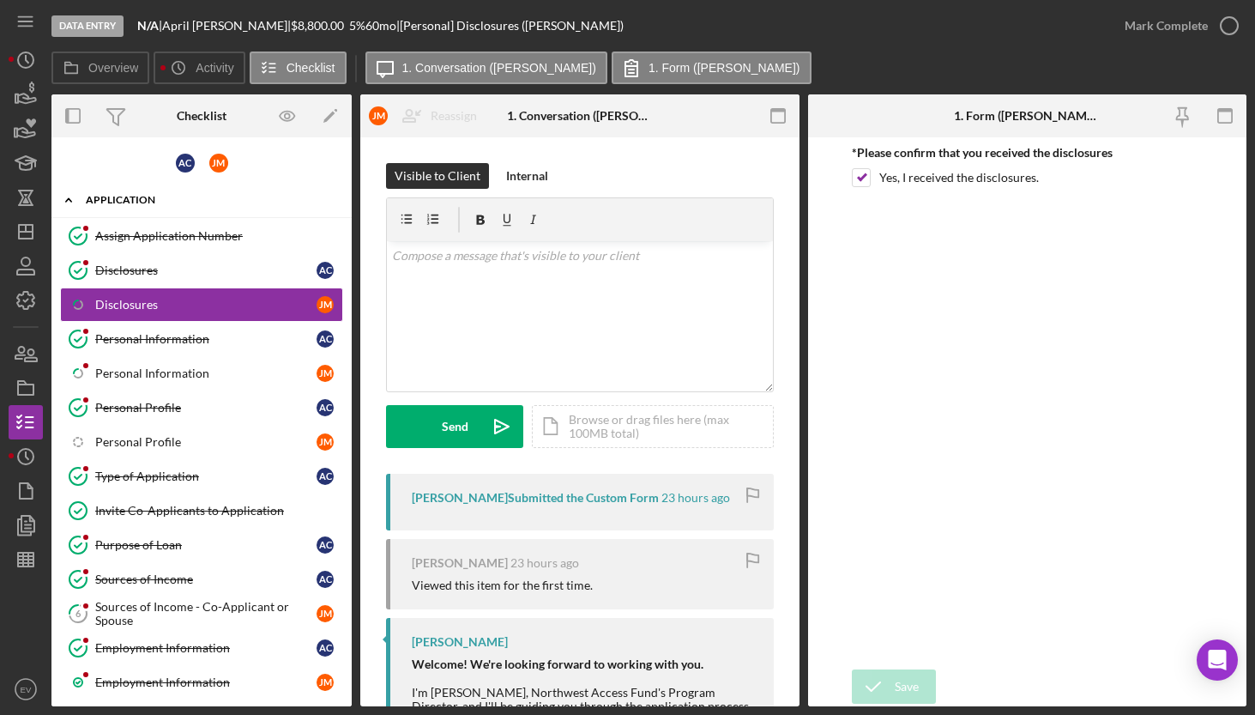
click at [67, 202] on icon "Icon/Expander" at bounding box center [68, 200] width 34 height 34
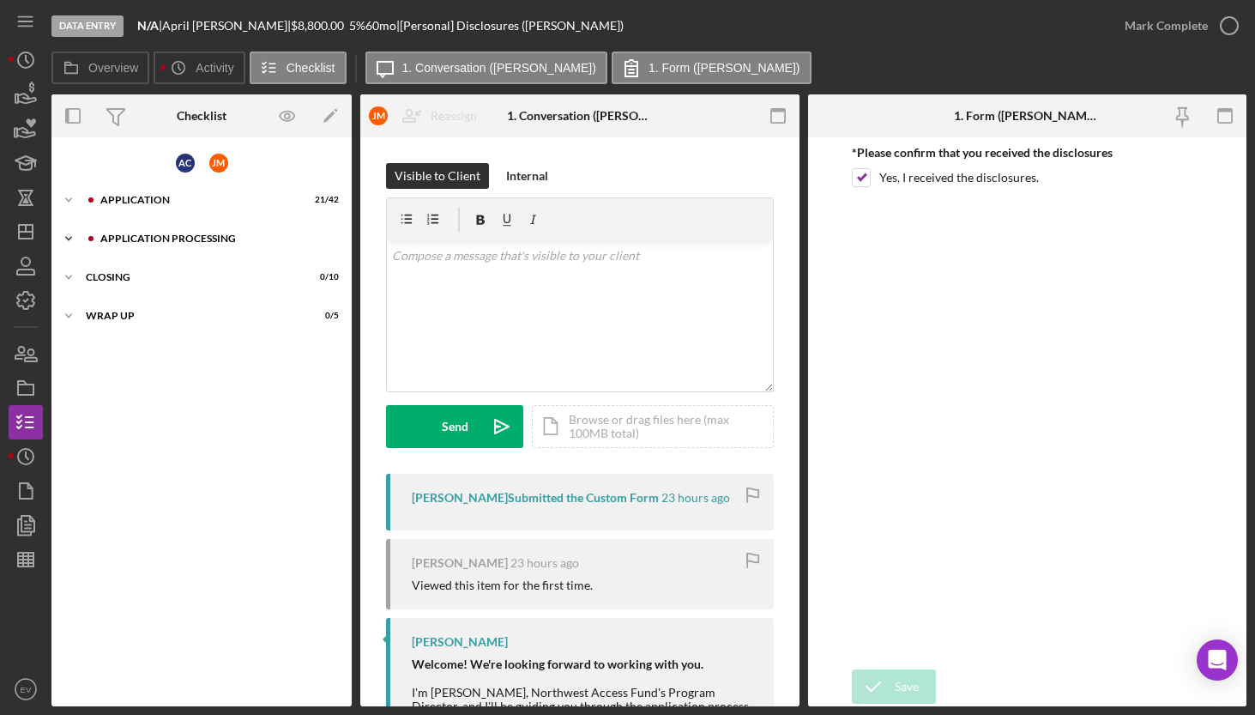
click at [68, 238] on icon "Icon/Expander" at bounding box center [68, 238] width 34 height 34
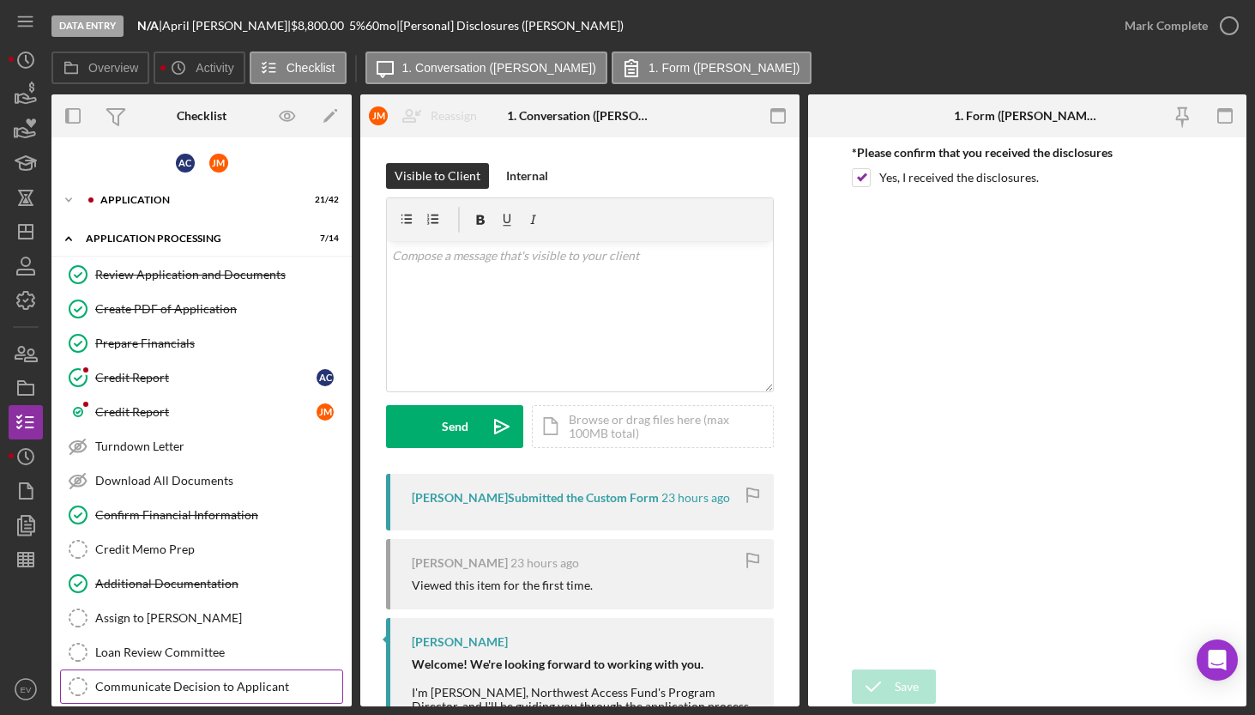
scroll to position [123, 0]
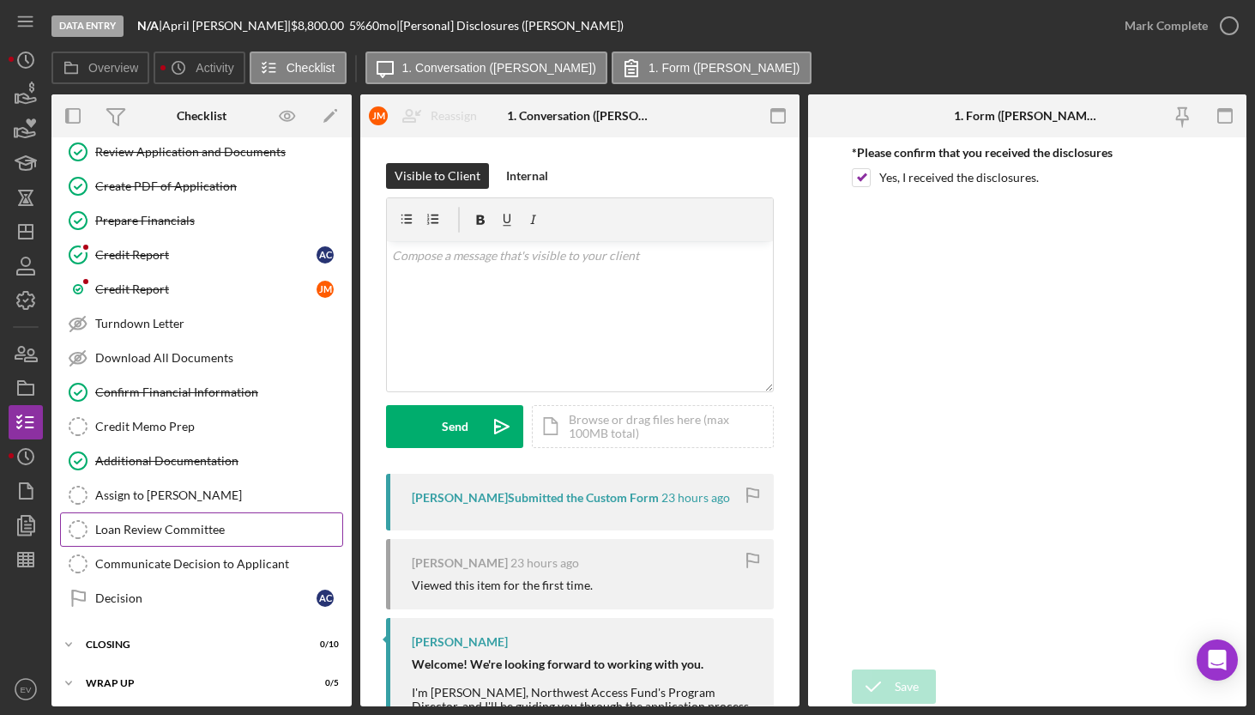
click at [148, 527] on div "Loan Review Committee" at bounding box center [218, 529] width 247 height 14
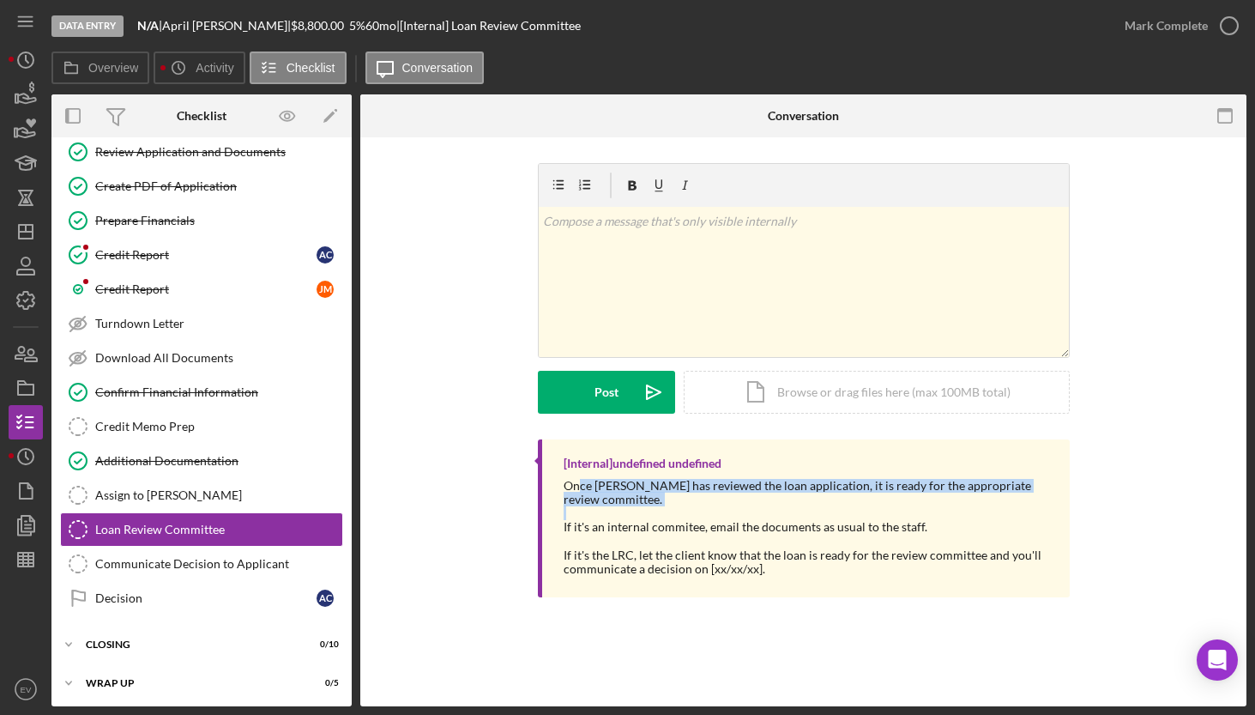
drag, startPoint x: 577, startPoint y: 484, endPoint x: 812, endPoint y: 508, distance: 236.3
click at [811, 507] on div "Once [PERSON_NAME] has reviewed the loan application, it is ready for the appro…" at bounding box center [808, 527] width 489 height 97
click at [812, 508] on div at bounding box center [808, 513] width 489 height 14
drag, startPoint x: 576, startPoint y: 488, endPoint x: 717, endPoint y: 524, distance: 146.0
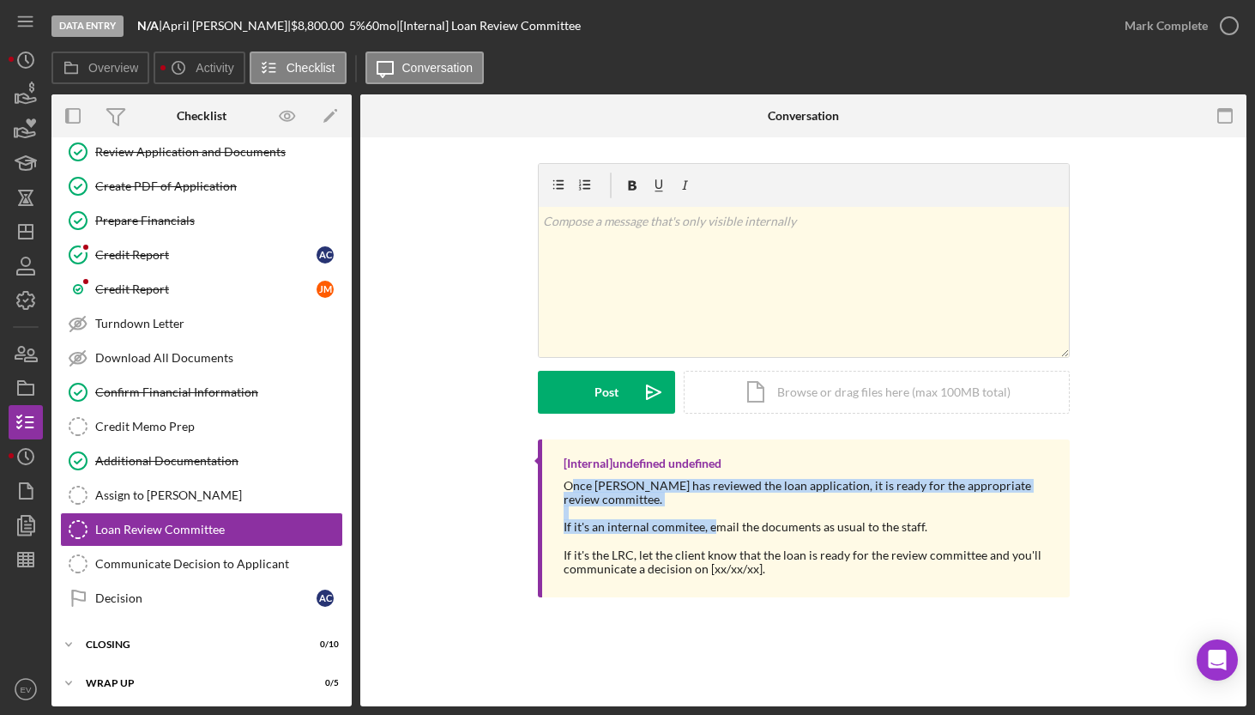
click at [717, 524] on div "Once [PERSON_NAME] has reviewed the loan application, it is ready for the appro…" at bounding box center [808, 527] width 489 height 97
click at [717, 524] on div "If it's an internal commitee, email the documents as usual to the staff." at bounding box center [808, 527] width 489 height 14
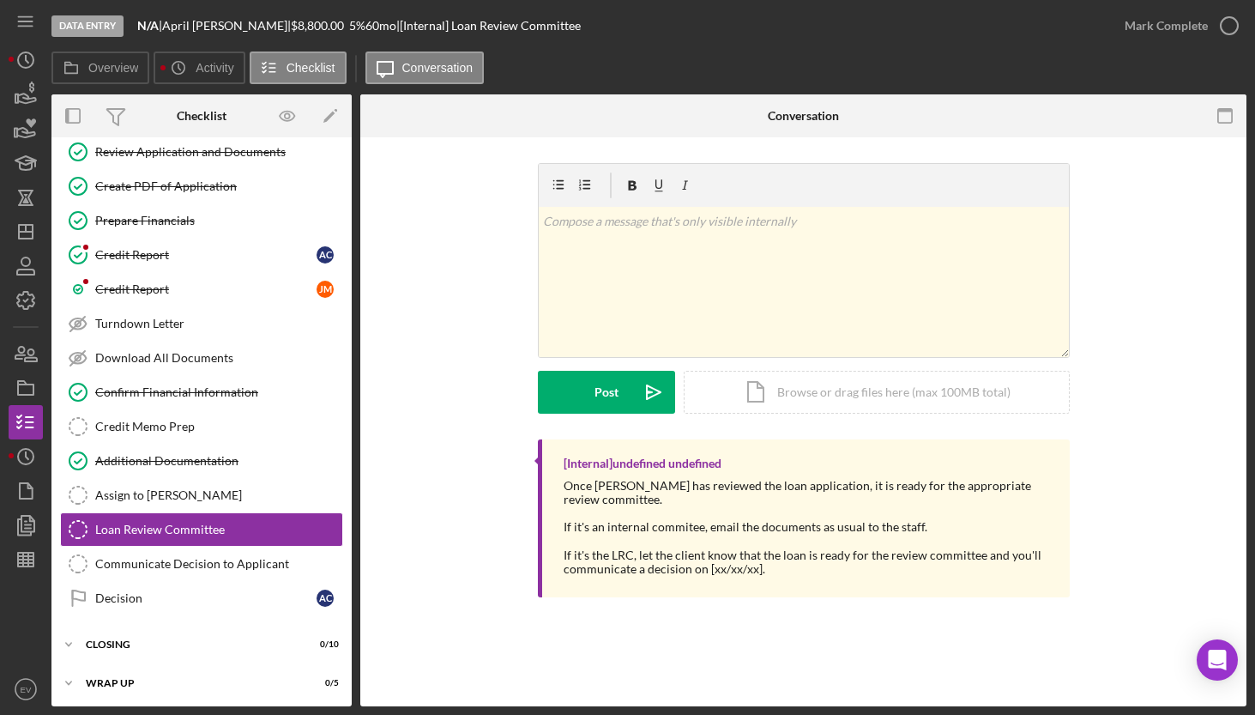
click at [716, 529] on div "If it's an internal commitee, email the documents as usual to the staff." at bounding box center [808, 527] width 489 height 14
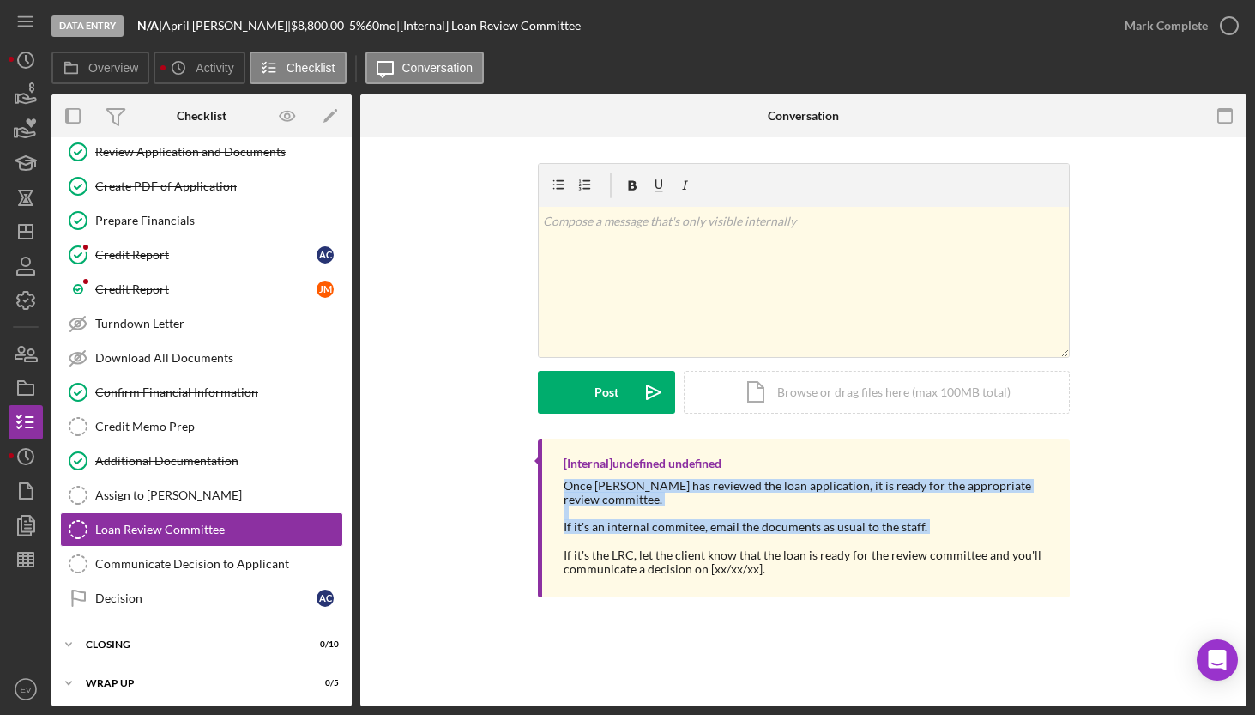
drag, startPoint x: 716, startPoint y: 529, endPoint x: 609, endPoint y: 495, distance: 112.6
click at [609, 495] on div "Once [PERSON_NAME] has reviewed the loan application, it is ready for the appro…" at bounding box center [808, 527] width 489 height 97
click at [609, 495] on div "Once [PERSON_NAME] has reviewed the loan application, it is ready for the appro…" at bounding box center [808, 492] width 489 height 27
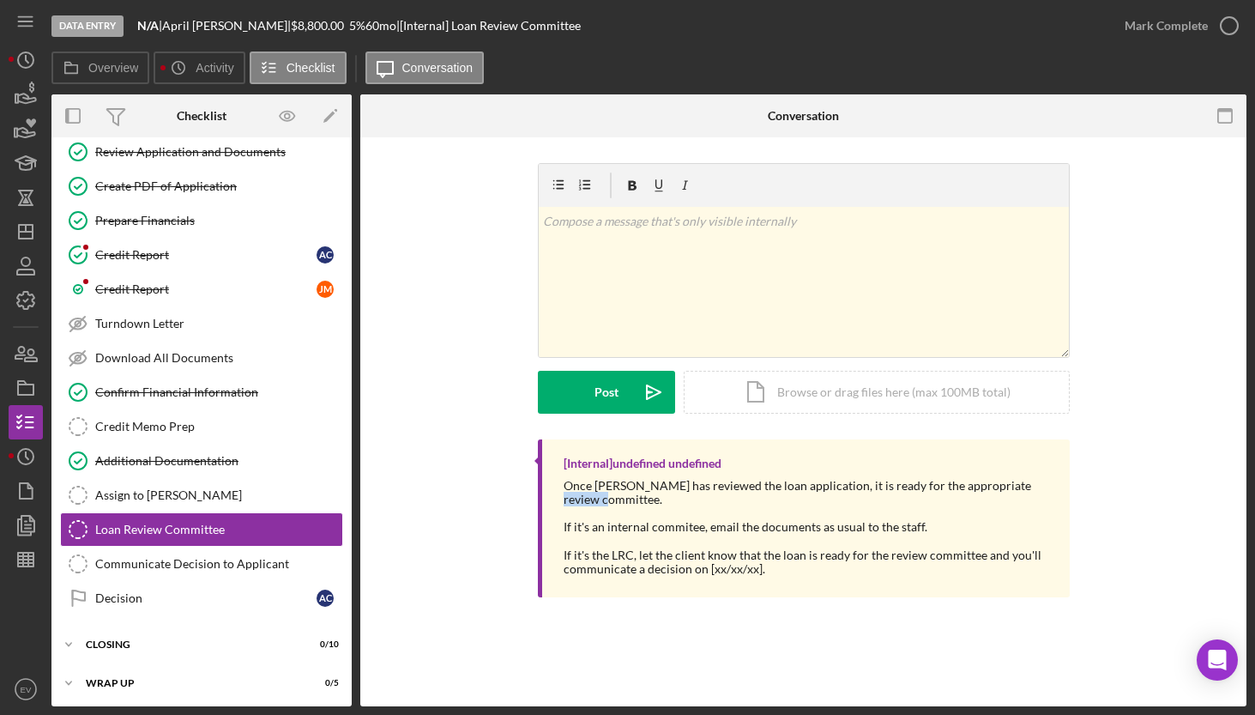
click at [609, 495] on div "Once [PERSON_NAME] has reviewed the loan application, it is ready for the appro…" at bounding box center [808, 492] width 489 height 27
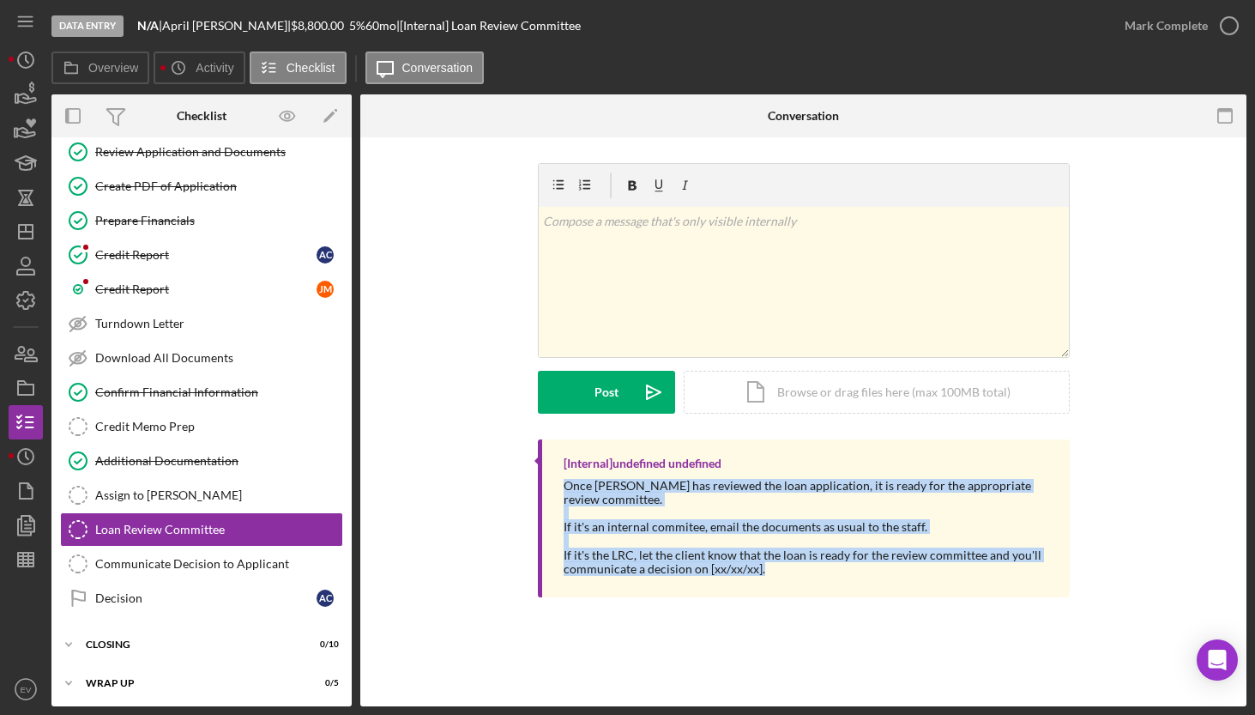
drag, startPoint x: 609, startPoint y: 495, endPoint x: 744, endPoint y: 560, distance: 149.6
click at [744, 560] on div "Once [PERSON_NAME] has reviewed the loan application, it is ready for the appro…" at bounding box center [808, 527] width 489 height 97
click at [744, 560] on div "If it's the LRC, let the client know that the loan is ready for the review comm…" at bounding box center [808, 561] width 489 height 27
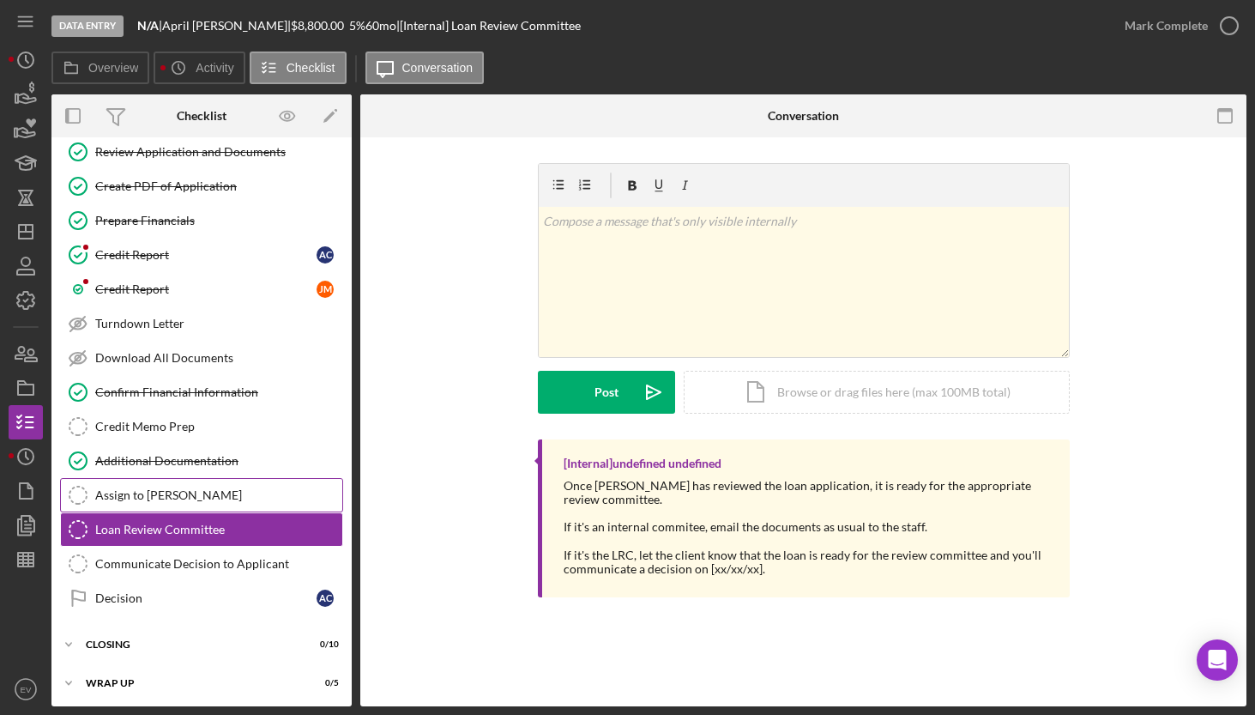
click at [199, 502] on link "Assign to [PERSON_NAME] to [PERSON_NAME]" at bounding box center [201, 495] width 283 height 34
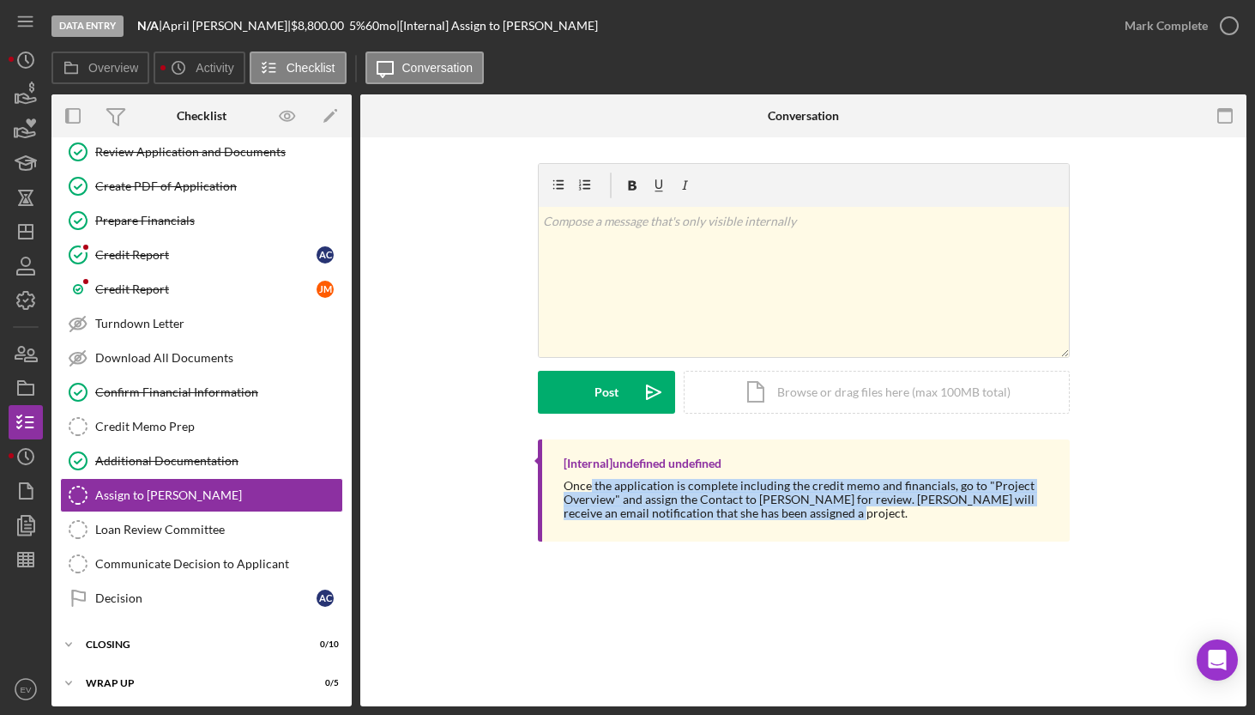
drag, startPoint x: 588, startPoint y: 489, endPoint x: 873, endPoint y: 529, distance: 287.6
click at [873, 529] on div "[Internal] undefined undefined Once the application is complete including the c…" at bounding box center [804, 490] width 532 height 102
click at [883, 530] on div "[Internal] undefined undefined Once the application is complete including the c…" at bounding box center [804, 490] width 532 height 102
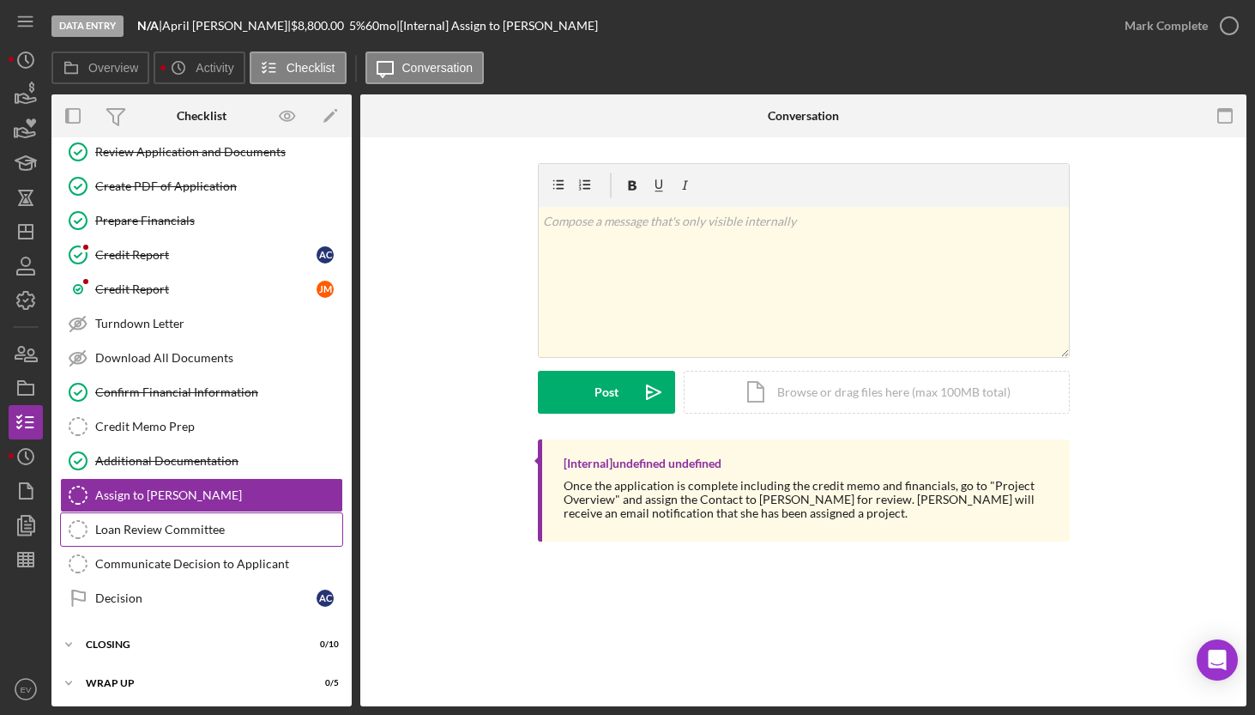
click at [234, 530] on div "Loan Review Committee" at bounding box center [218, 529] width 247 height 14
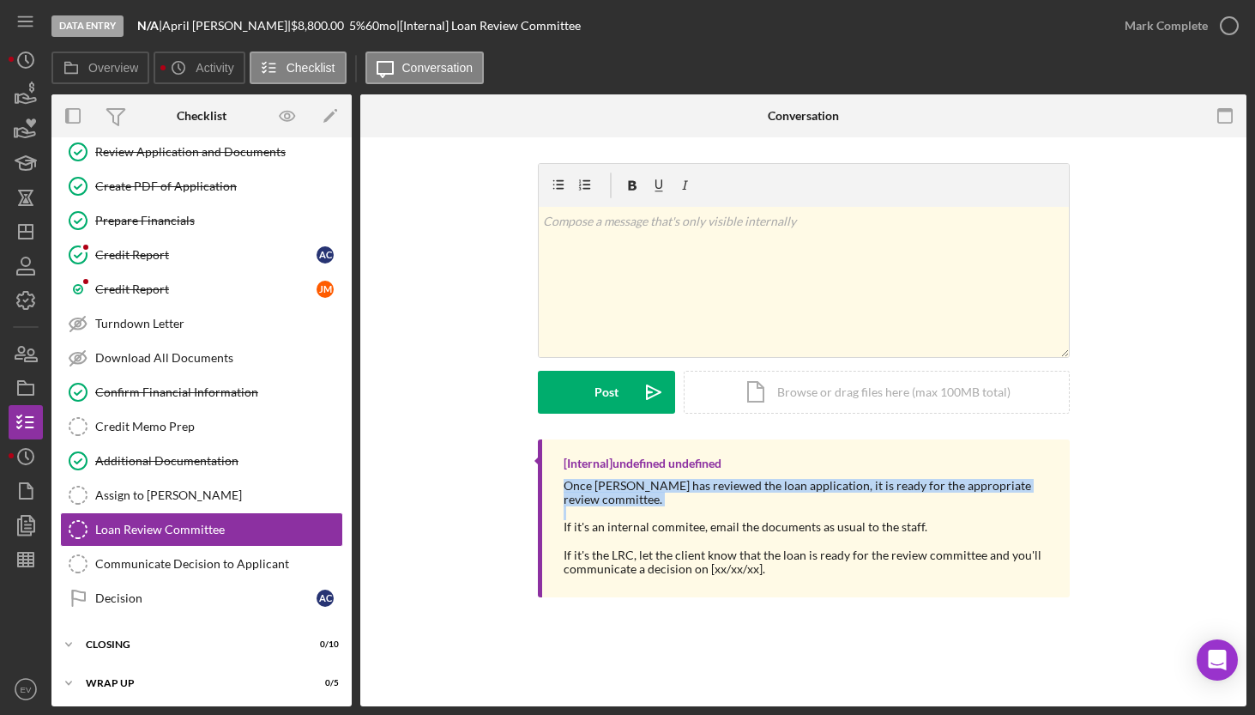
drag, startPoint x: 562, startPoint y: 485, endPoint x: 739, endPoint y: 520, distance: 180.2
click at [722, 514] on div "[Internal] undefined undefined Once [PERSON_NAME] has reviewed the loan applica…" at bounding box center [804, 518] width 532 height 158
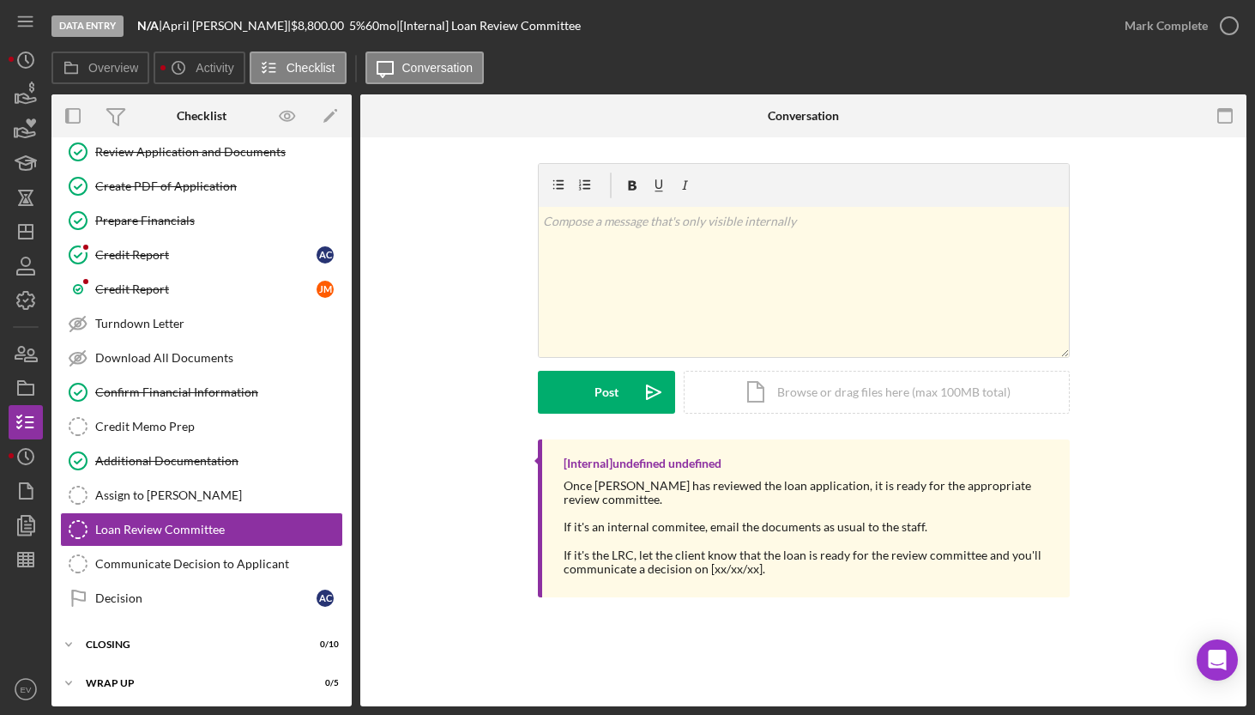
click at [748, 523] on div "If it's an internal commitee, email the documents as usual to the staff." at bounding box center [808, 527] width 489 height 14
drag, startPoint x: 748, startPoint y: 523, endPoint x: 759, endPoint y: 552, distance: 31.2
click at [759, 552] on div "Once [PERSON_NAME] has reviewed the loan application, it is ready for the appro…" at bounding box center [808, 527] width 489 height 97
click at [759, 552] on div "If it's the LRC, let the client know that the loan is ready for the review comm…" at bounding box center [808, 561] width 489 height 27
click at [759, 554] on div "If it's the LRC, let the client know that the loan is ready for the review comm…" at bounding box center [808, 561] width 489 height 27
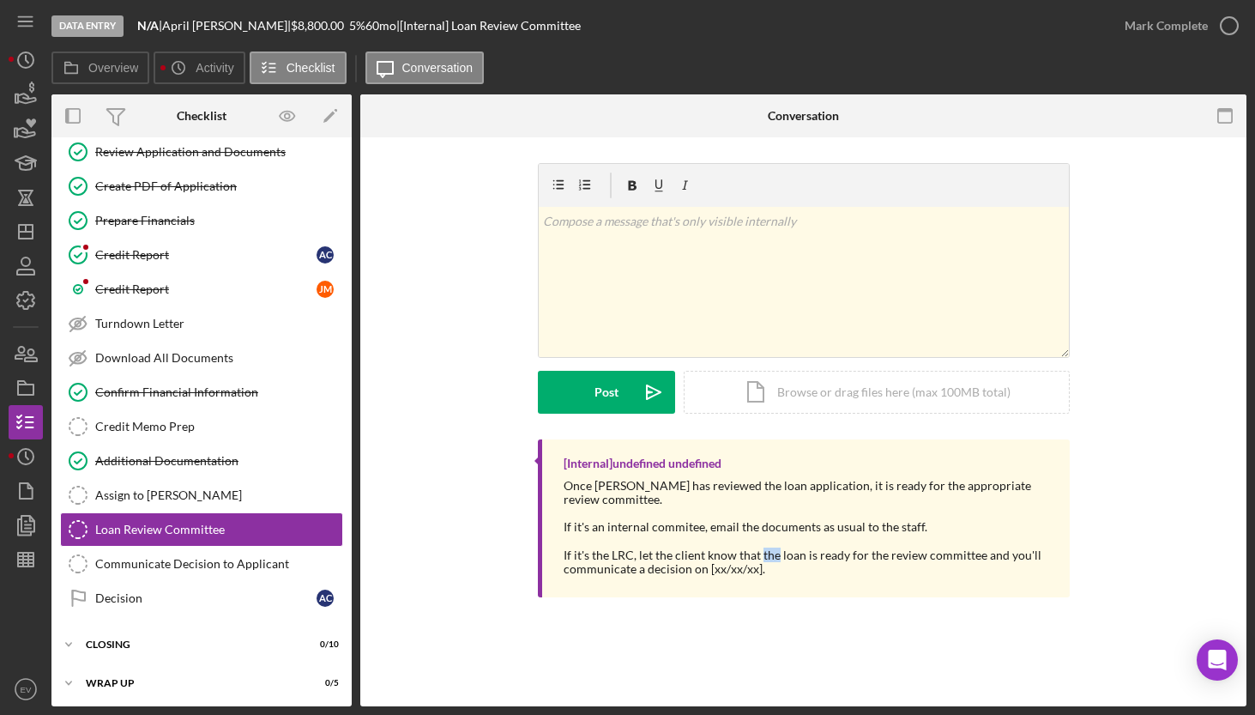
click at [759, 554] on div "If it's the LRC, let the client know that the loan is ready for the review comm…" at bounding box center [808, 561] width 489 height 27
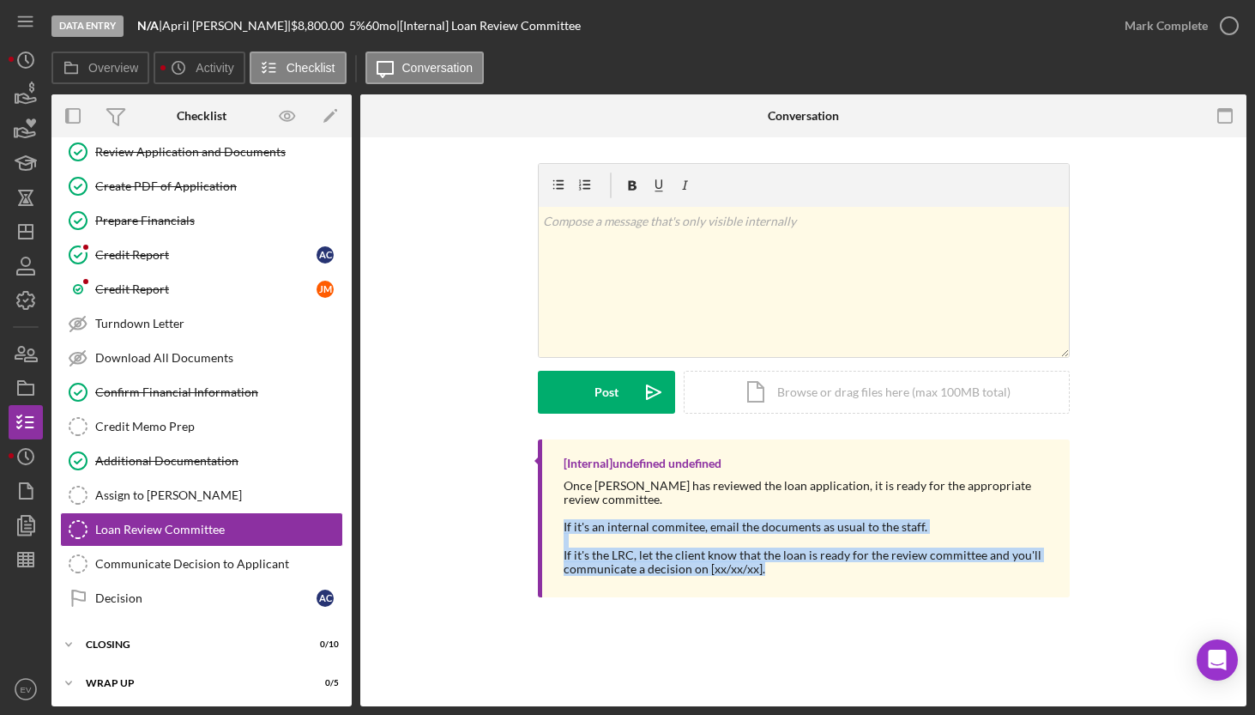
drag, startPoint x: 759, startPoint y: 554, endPoint x: 760, endPoint y: 523, distance: 30.9
click at [760, 528] on div "Once [PERSON_NAME] has reviewed the loan application, it is ready for the appro…" at bounding box center [808, 527] width 489 height 97
click at [760, 523] on div "If it's an internal commitee, email the documents as usual to the staff." at bounding box center [808, 527] width 489 height 14
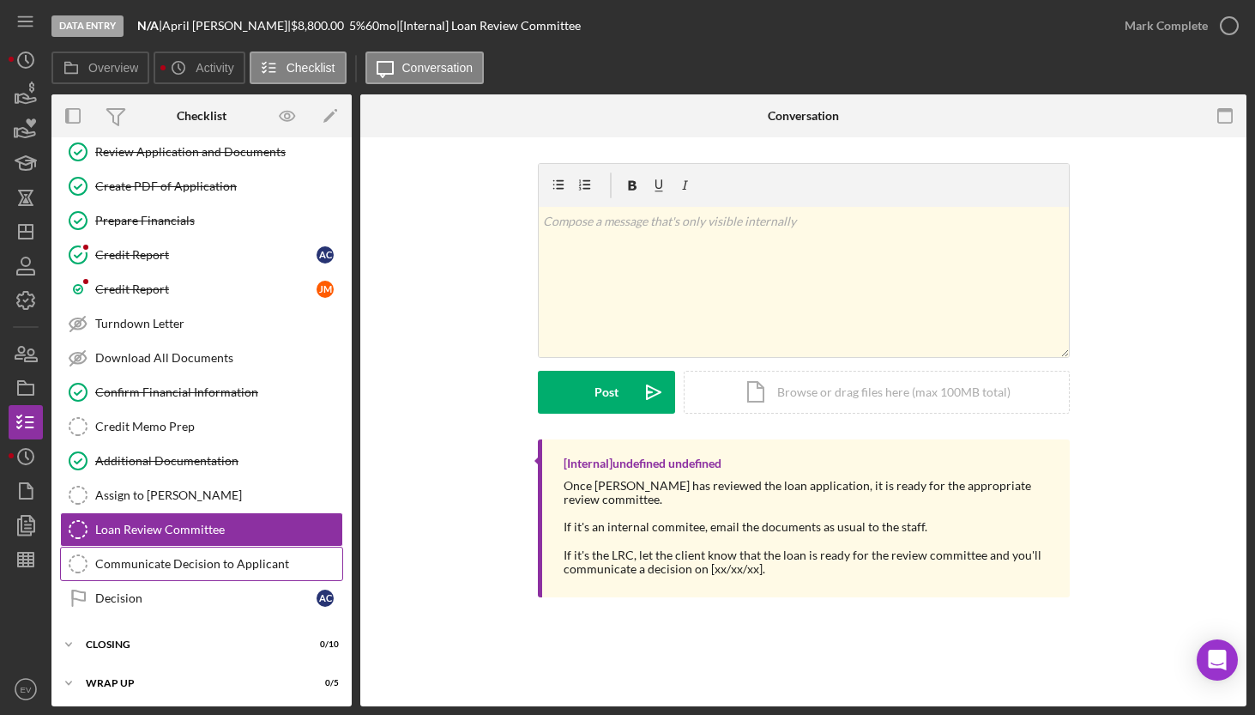
click at [167, 557] on div "Communicate Decision to Applicant" at bounding box center [218, 564] width 247 height 14
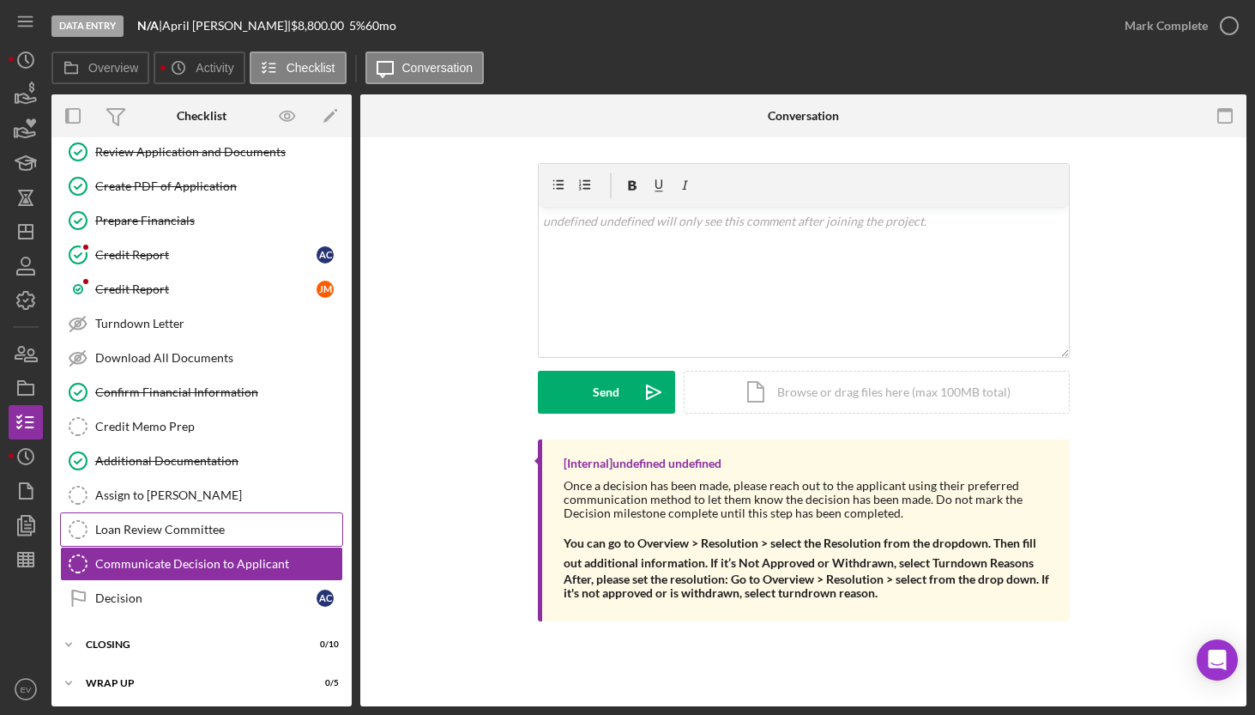
click at [170, 533] on div "Loan Review Committee" at bounding box center [218, 529] width 247 height 14
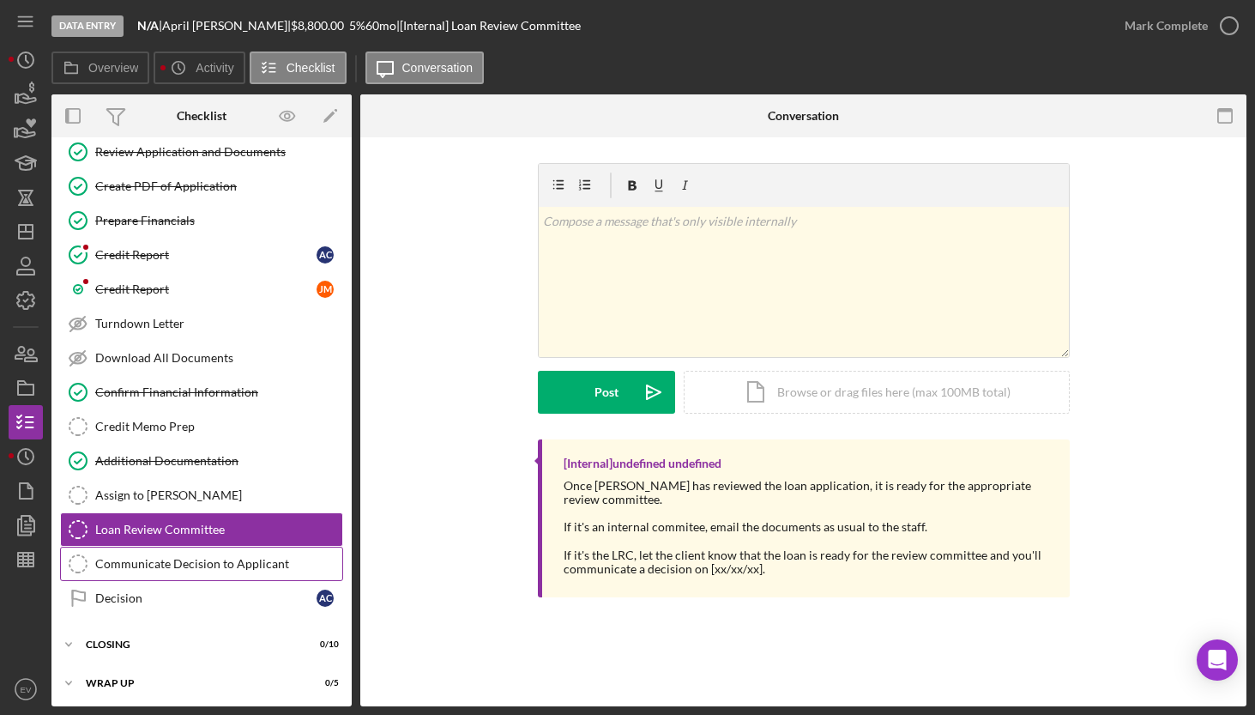
click at [165, 573] on link "Communicate Decision to Applicant Communicate Decision to Applicant" at bounding box center [201, 563] width 283 height 34
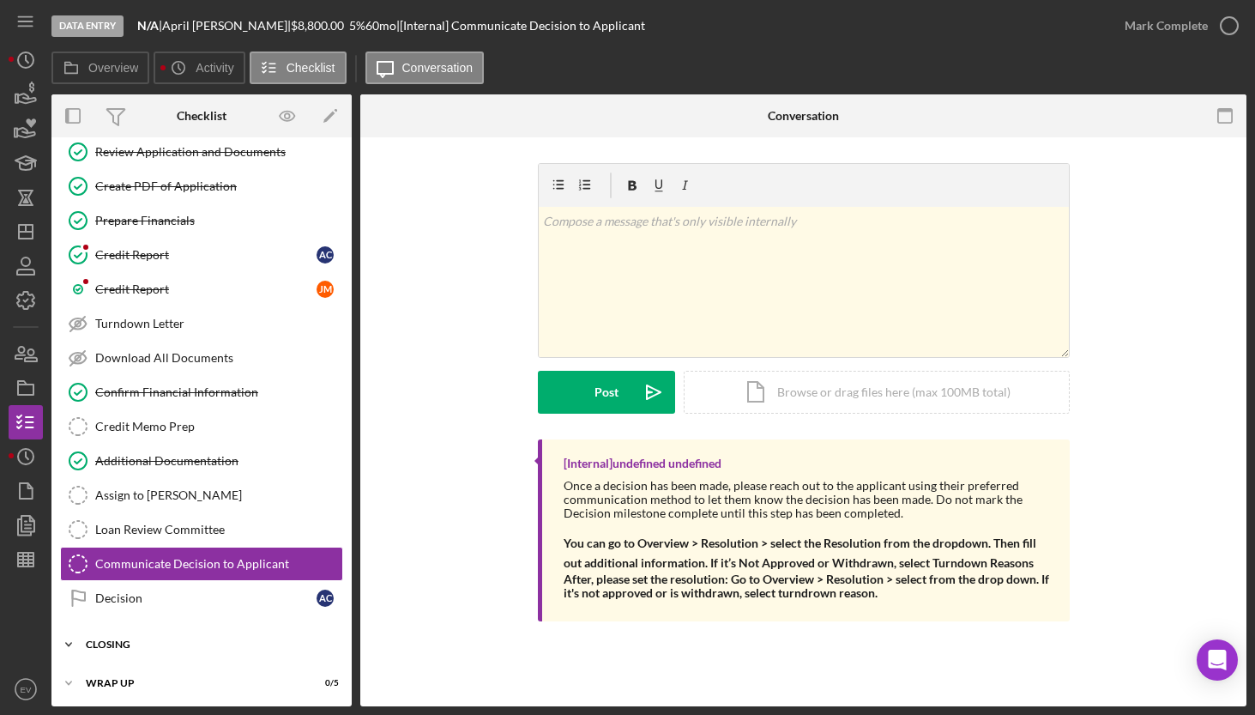
click at [94, 642] on div "Closing" at bounding box center [208, 644] width 244 height 10
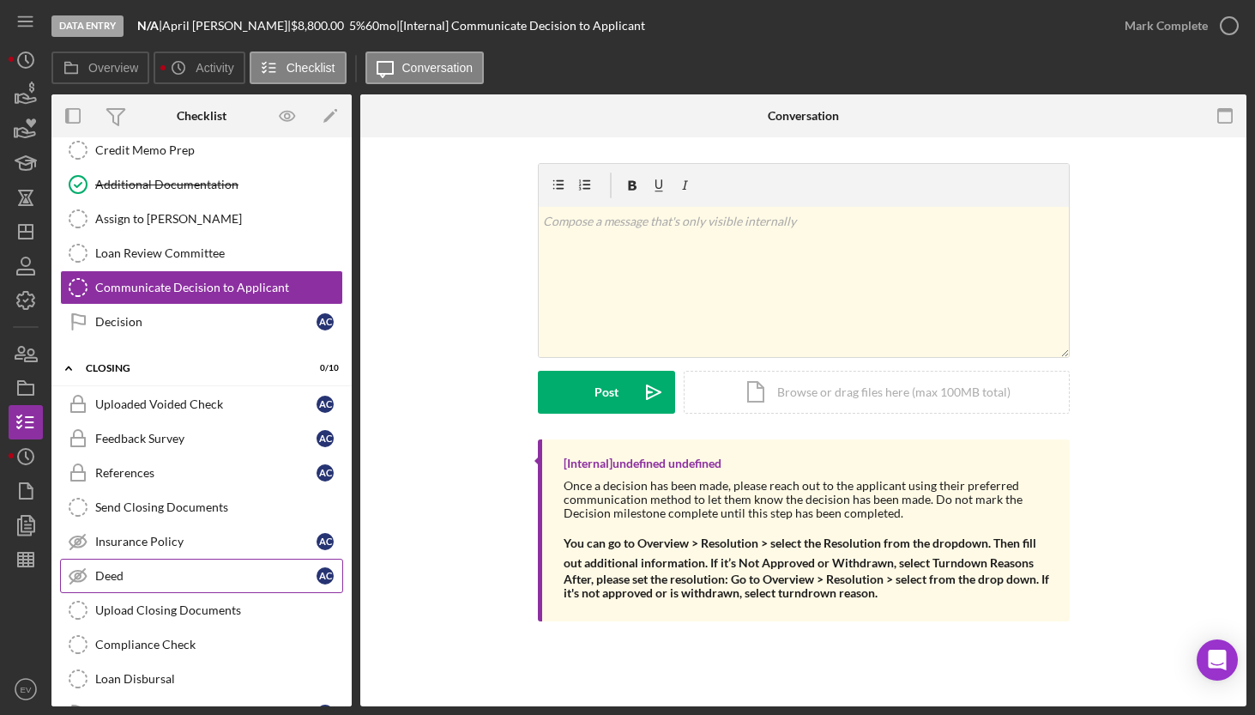
scroll to position [479, 0]
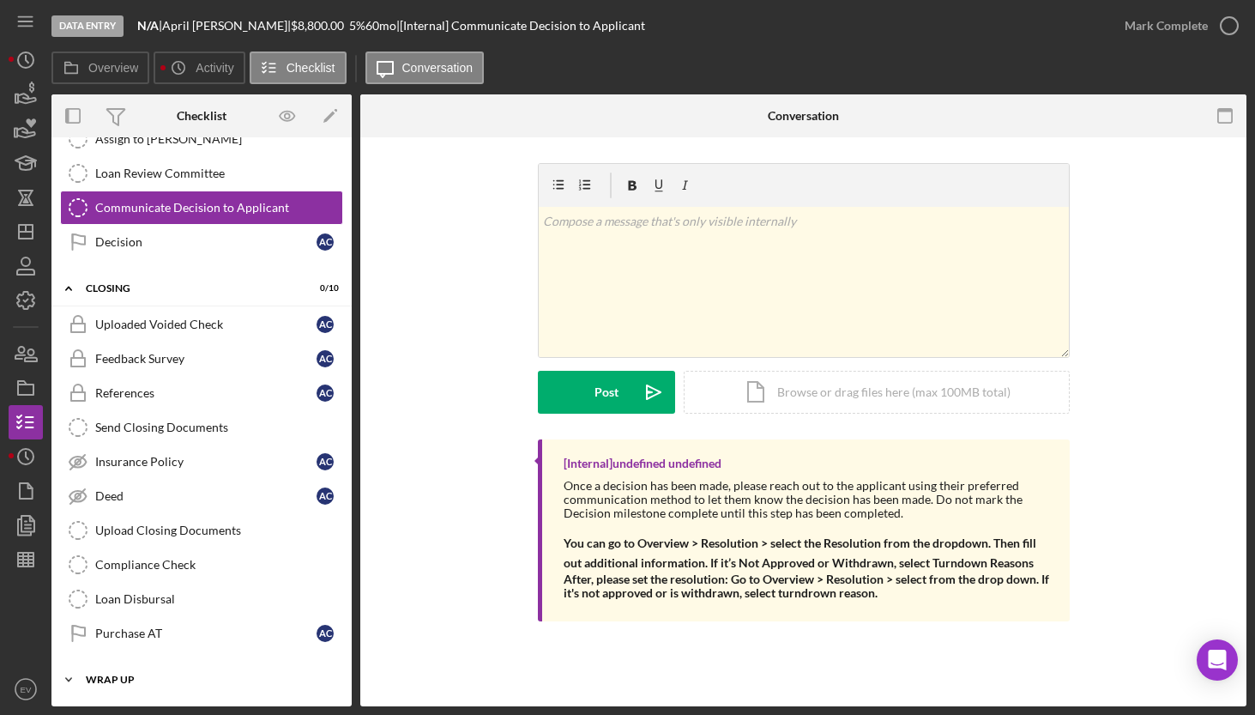
click at [88, 679] on div "Icon/Expander Wrap up 0 / 5" at bounding box center [201, 679] width 300 height 34
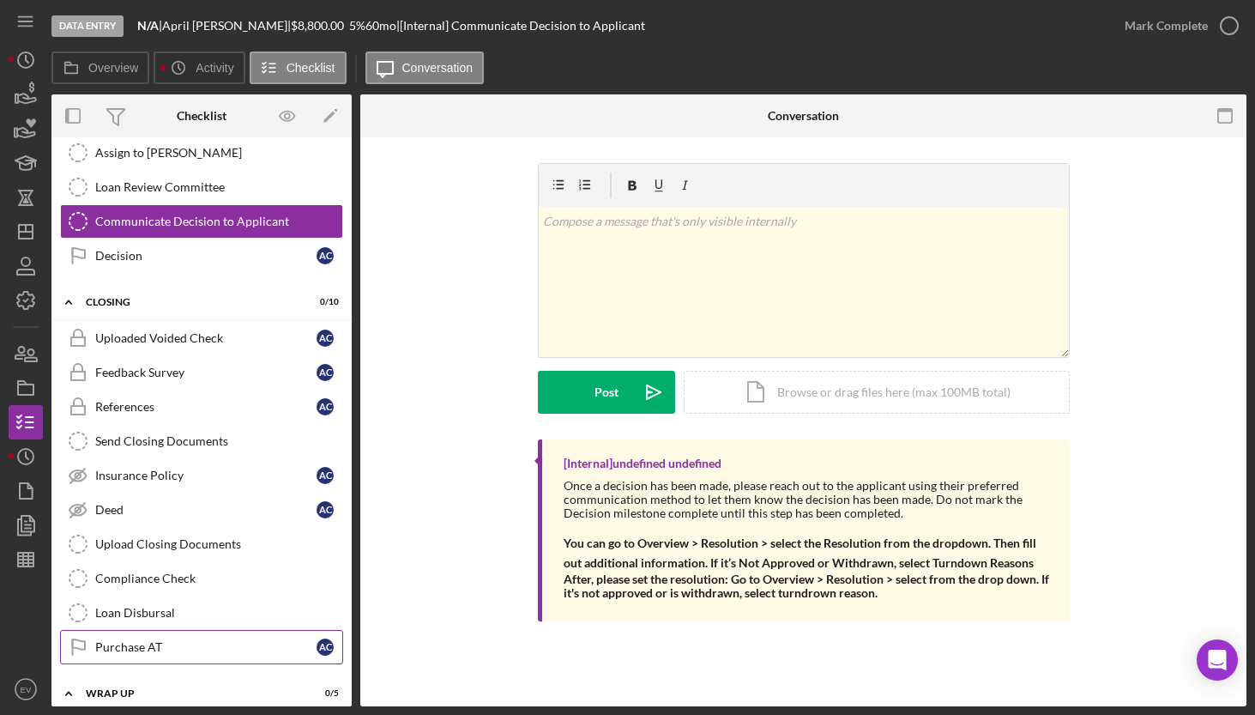
scroll to position [308, 0]
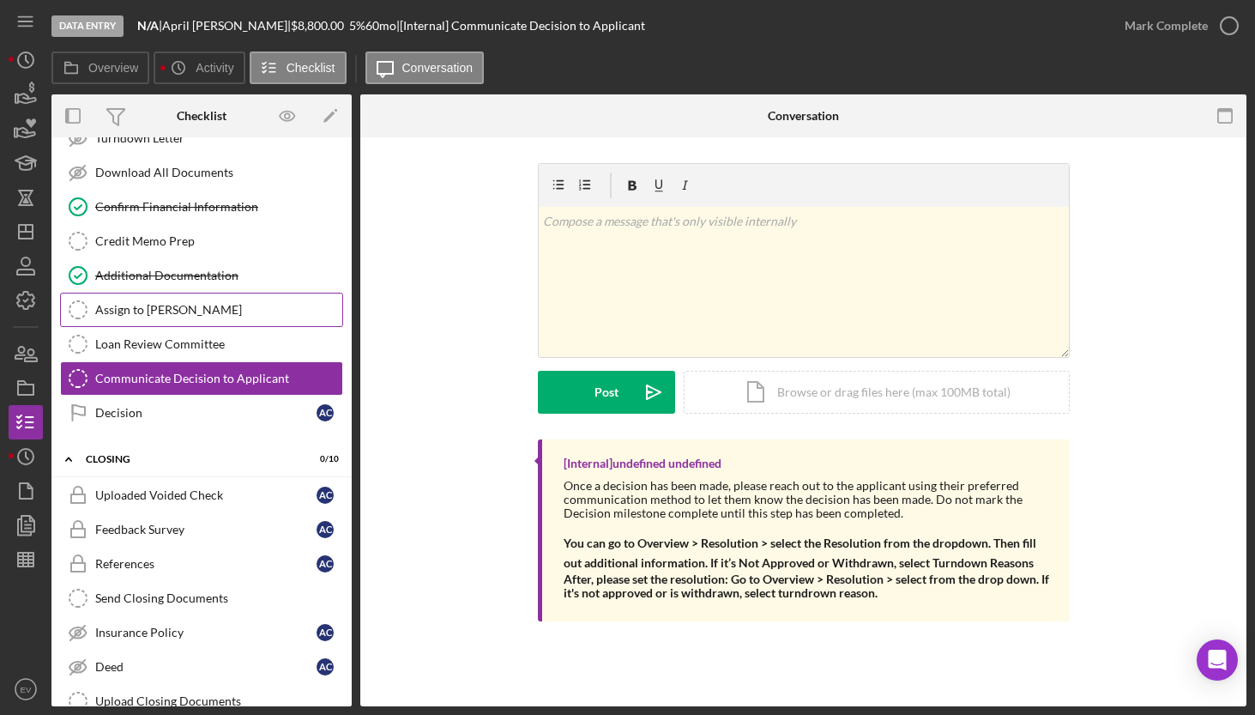
click at [149, 311] on div "Assign to [PERSON_NAME]" at bounding box center [218, 310] width 247 height 14
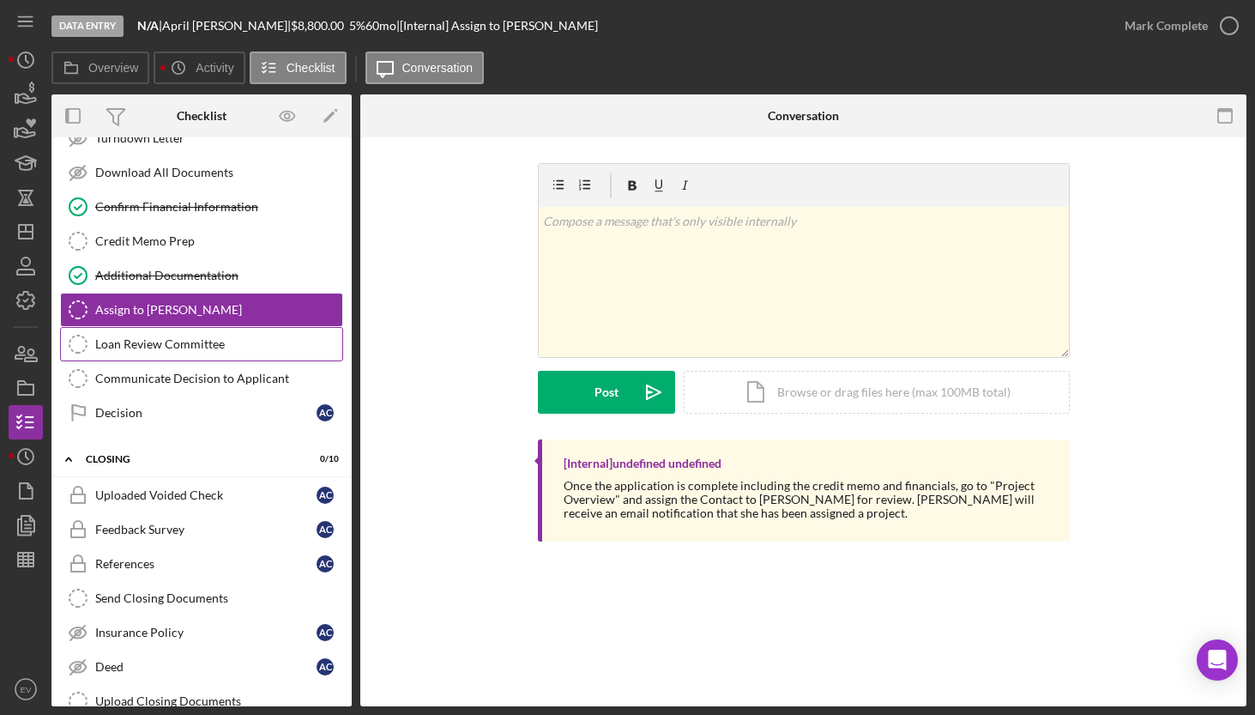
click at [162, 346] on div "Loan Review Committee" at bounding box center [218, 344] width 247 height 14
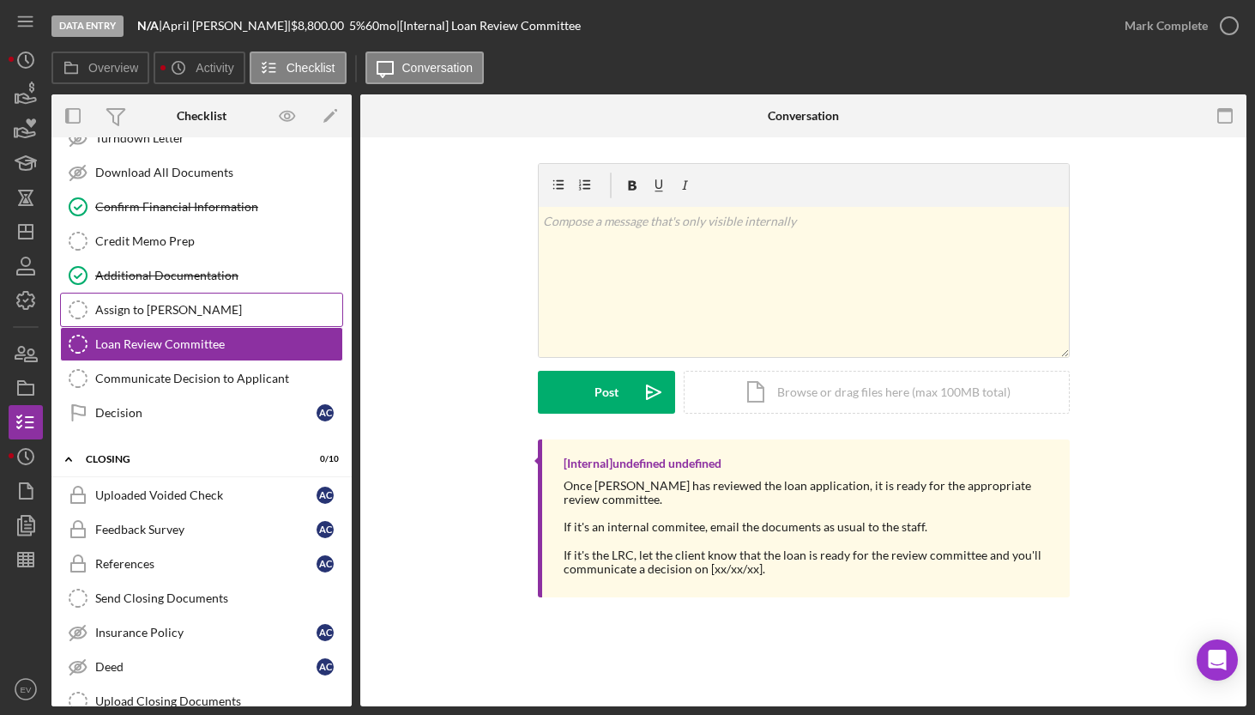
click at [157, 317] on link "Assign to [PERSON_NAME] to [PERSON_NAME]" at bounding box center [201, 310] width 283 height 34
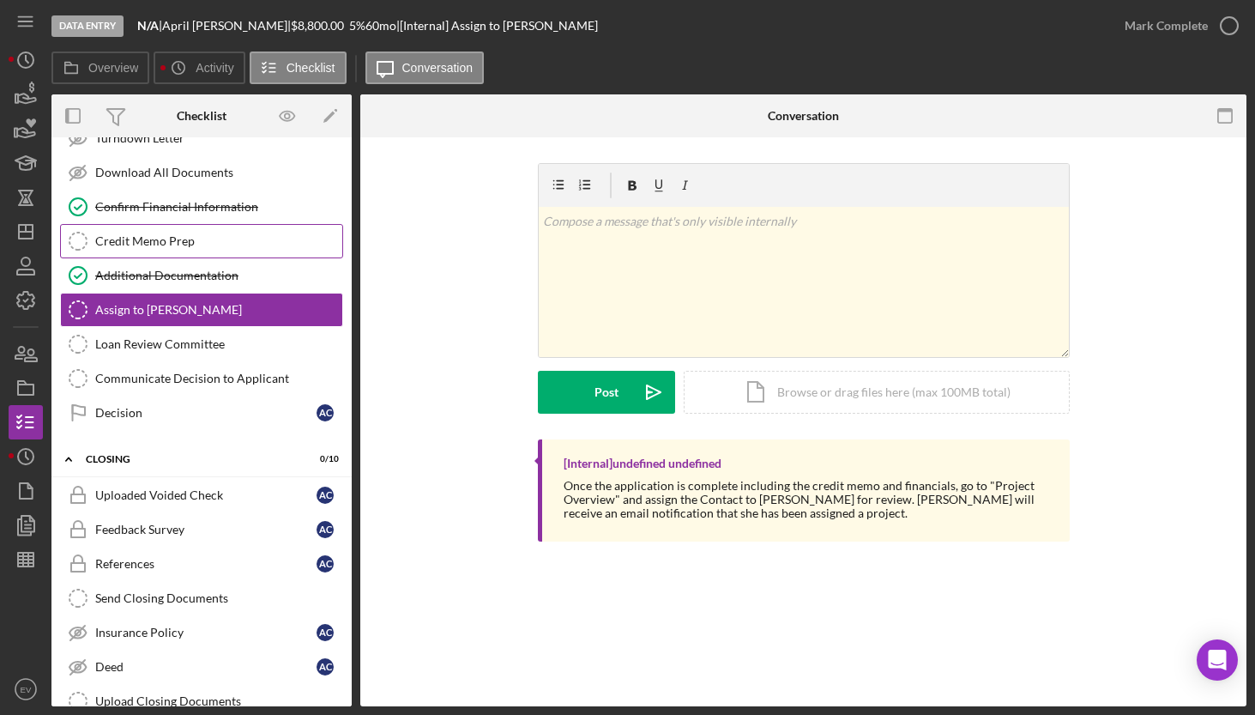
click at [124, 242] on div "Credit Memo Prep" at bounding box center [218, 241] width 247 height 14
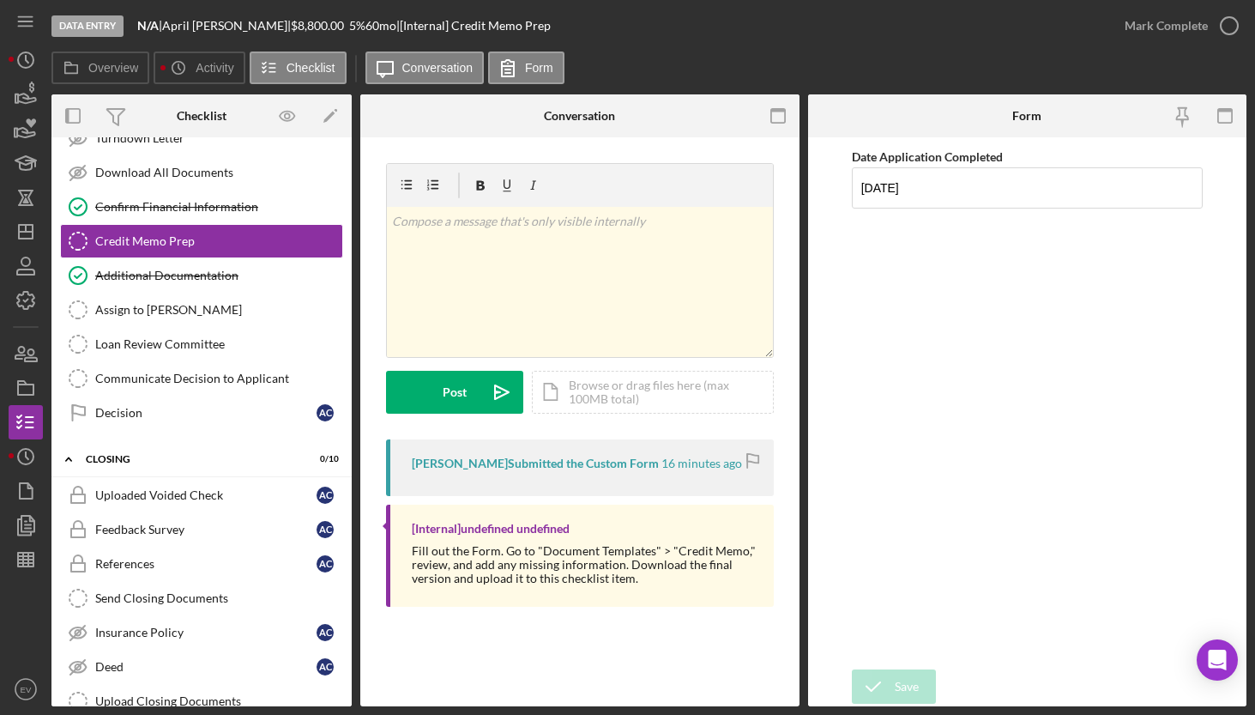
drag, startPoint x: 462, startPoint y: 550, endPoint x: 692, endPoint y: 576, distance: 231.4
click at [692, 576] on div "Fill out the Form. Go to "Document Templates" > "Credit Memo," review, and add …" at bounding box center [584, 564] width 345 height 41
click at [1181, 33] on div "Mark Complete" at bounding box center [1166, 26] width 83 height 34
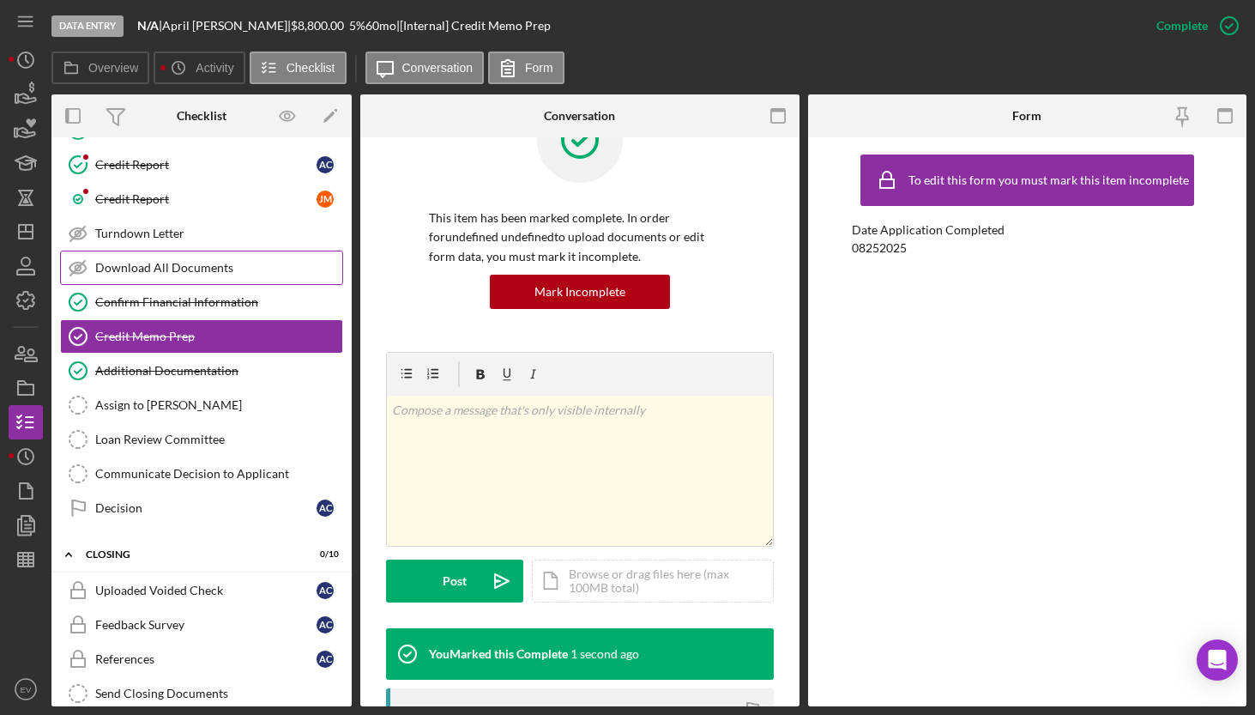
scroll to position [262, 0]
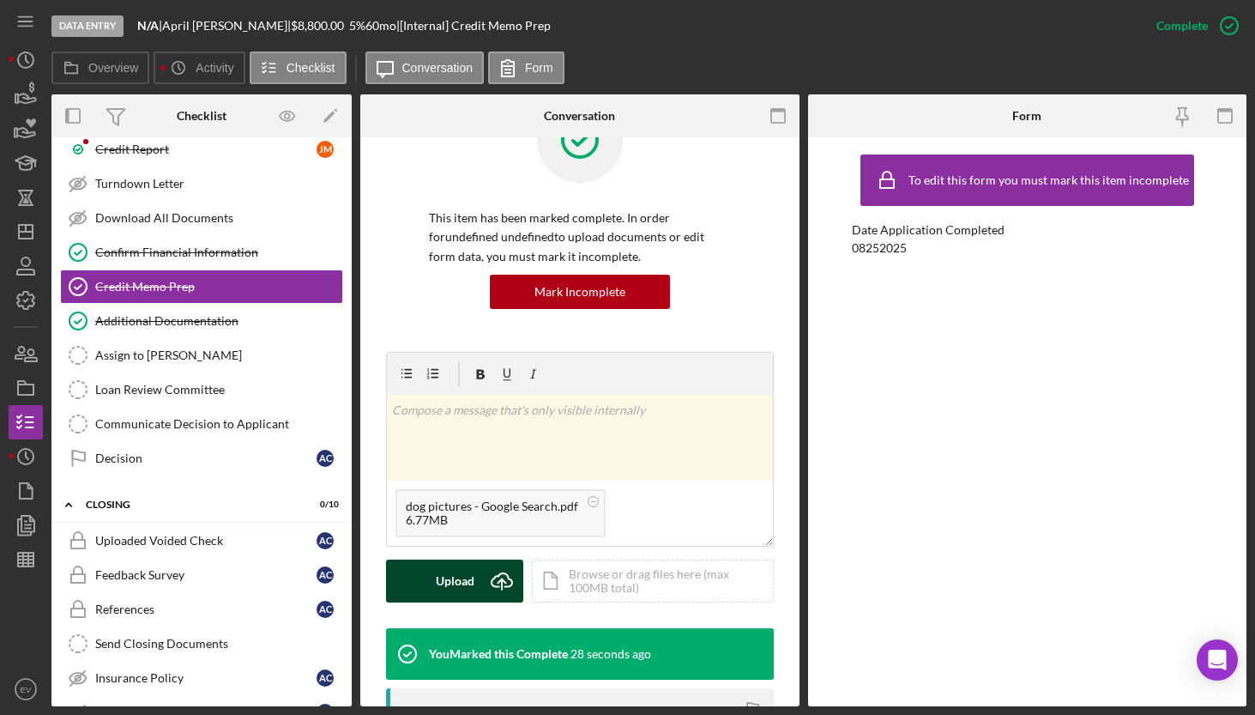
click at [452, 582] on div "Upload" at bounding box center [455, 580] width 39 height 43
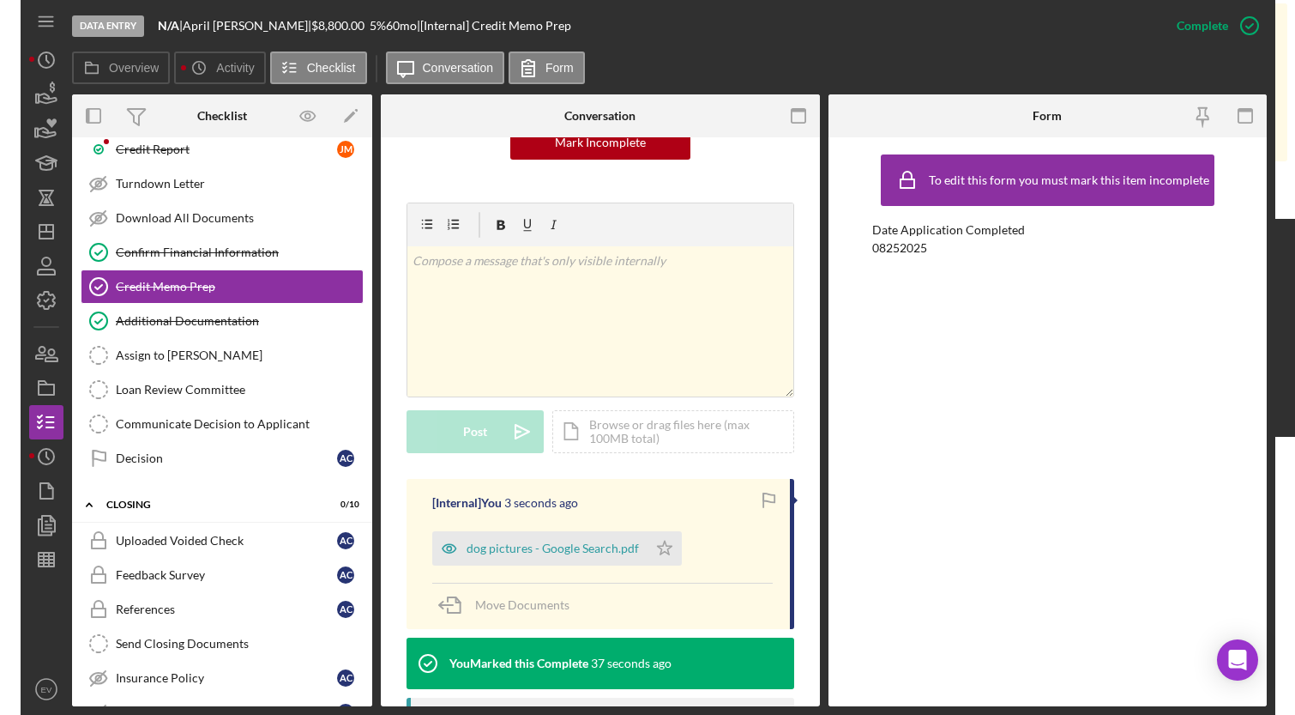
scroll to position [259, 0]
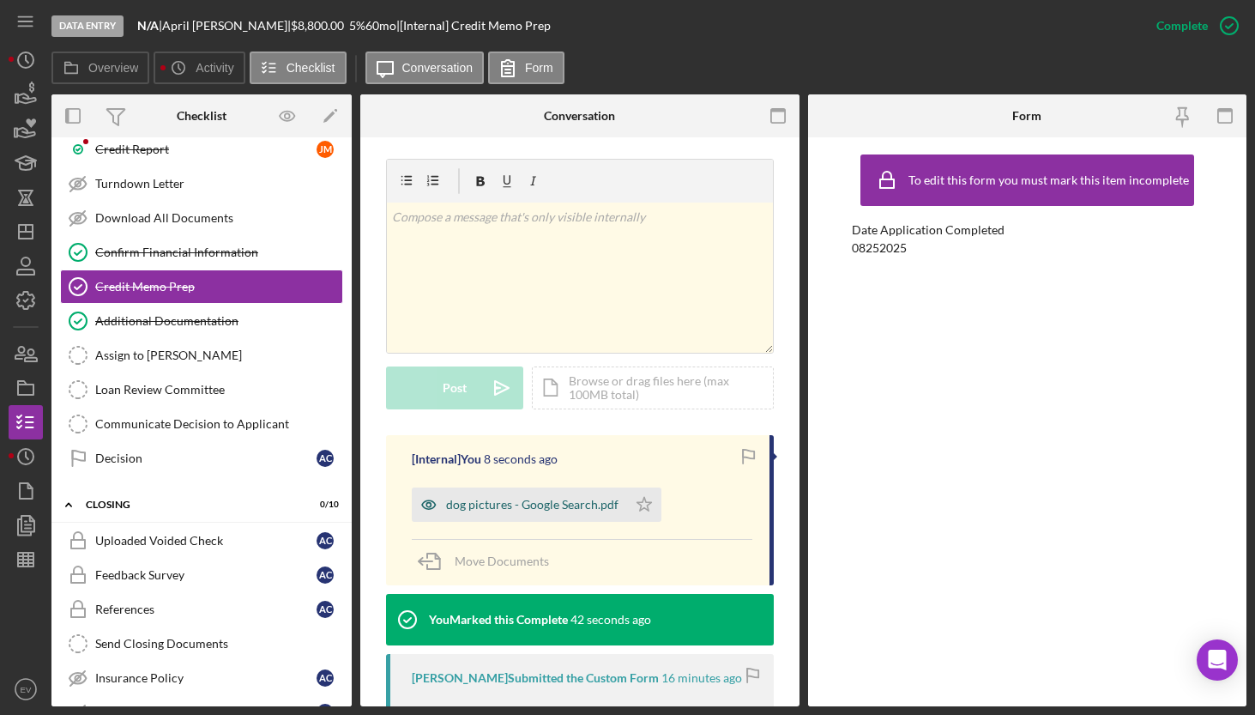
click at [522, 501] on div "dog pictures - Google Search.pdf" at bounding box center [532, 505] width 172 height 14
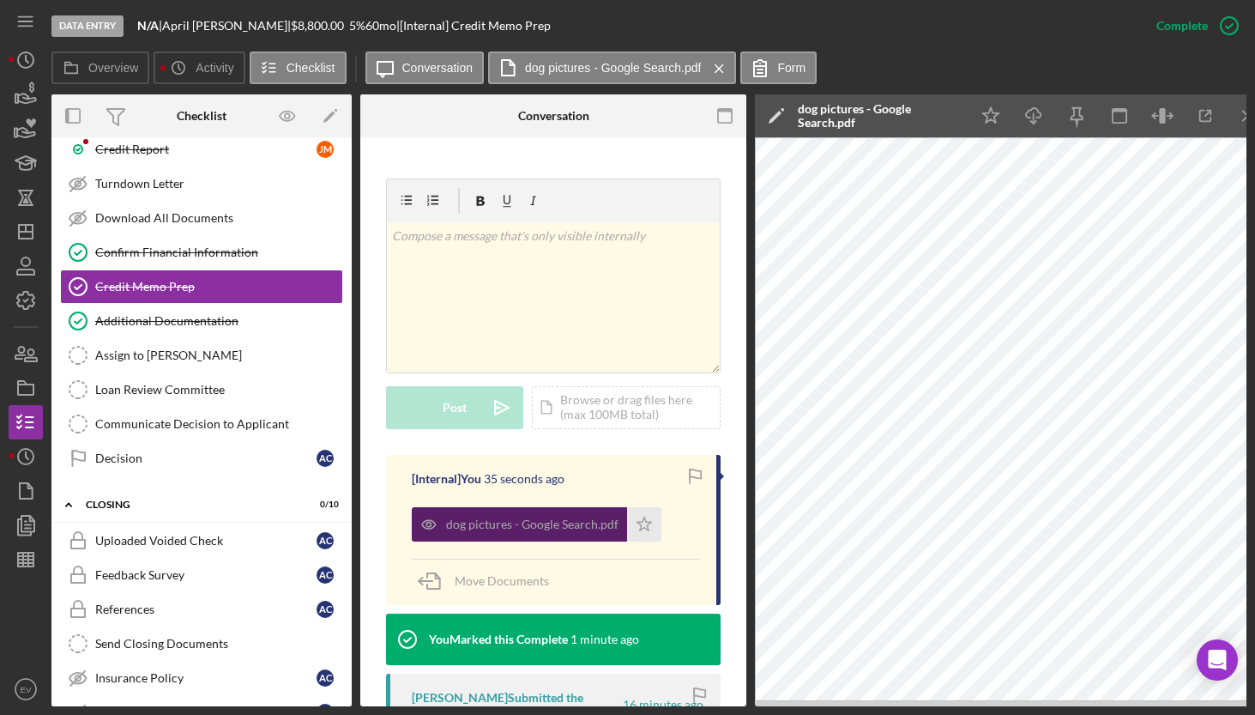
click at [527, 517] on div "dog pictures - Google Search.pdf" at bounding box center [532, 524] width 172 height 14
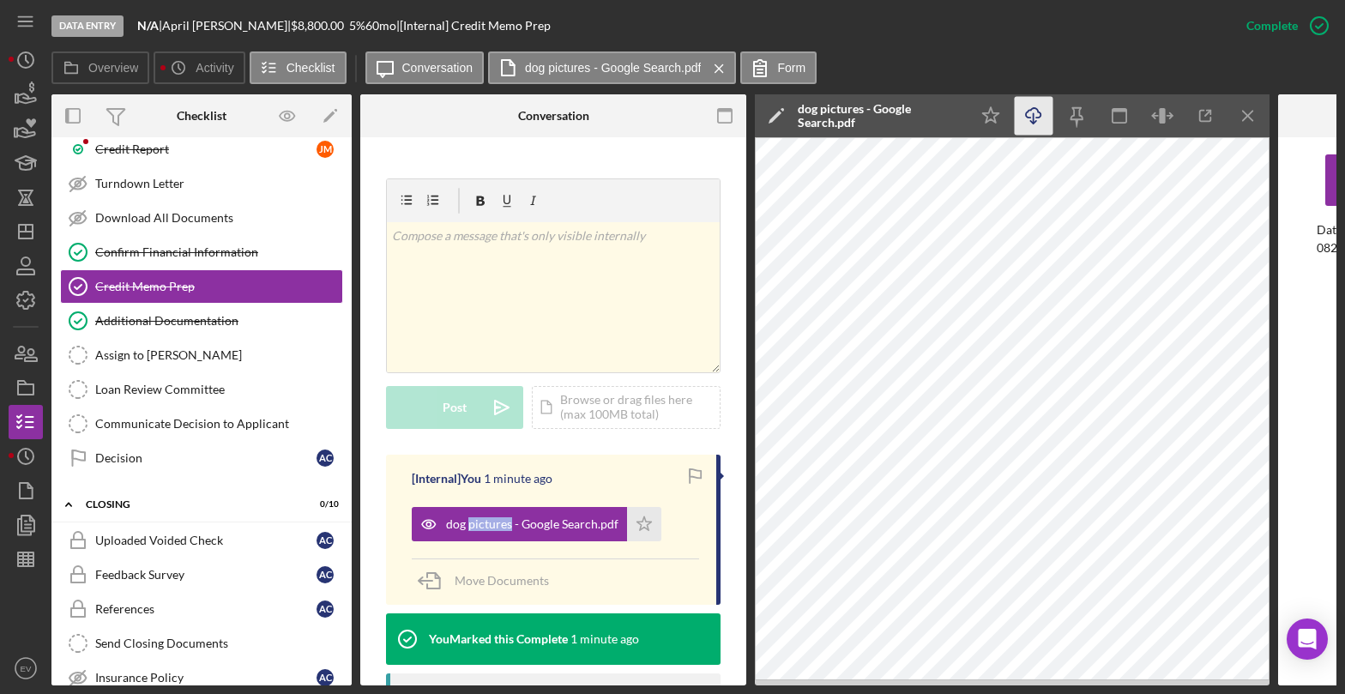
click at [1036, 123] on icon "Icon/Download" at bounding box center [1034, 116] width 39 height 39
click at [162, 355] on div "Assign to [PERSON_NAME]" at bounding box center [218, 355] width 247 height 14
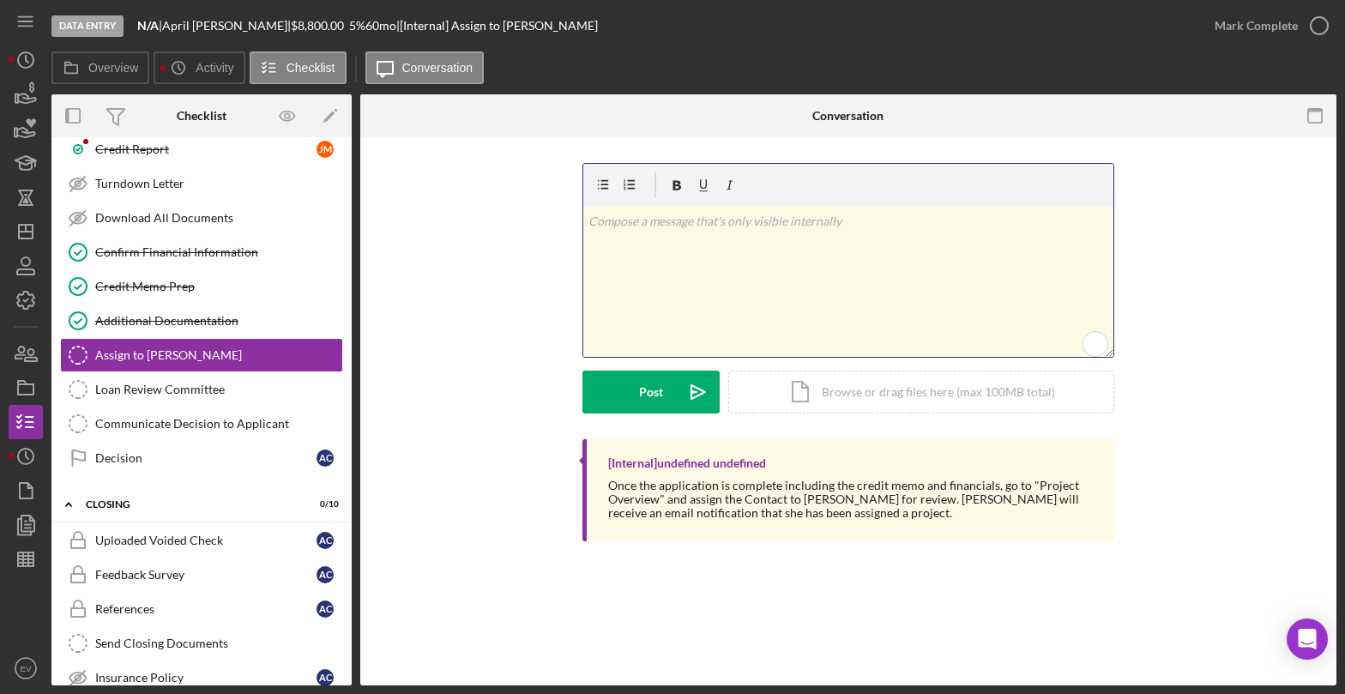
click at [704, 272] on div "v Color teal Color pink Remove color Add row above Add row below Add column bef…" at bounding box center [848, 282] width 530 height 150
click at [661, 252] on div "v Color teal Color pink Remove color Add row above Add row below Add column bef…" at bounding box center [848, 282] width 530 height 150
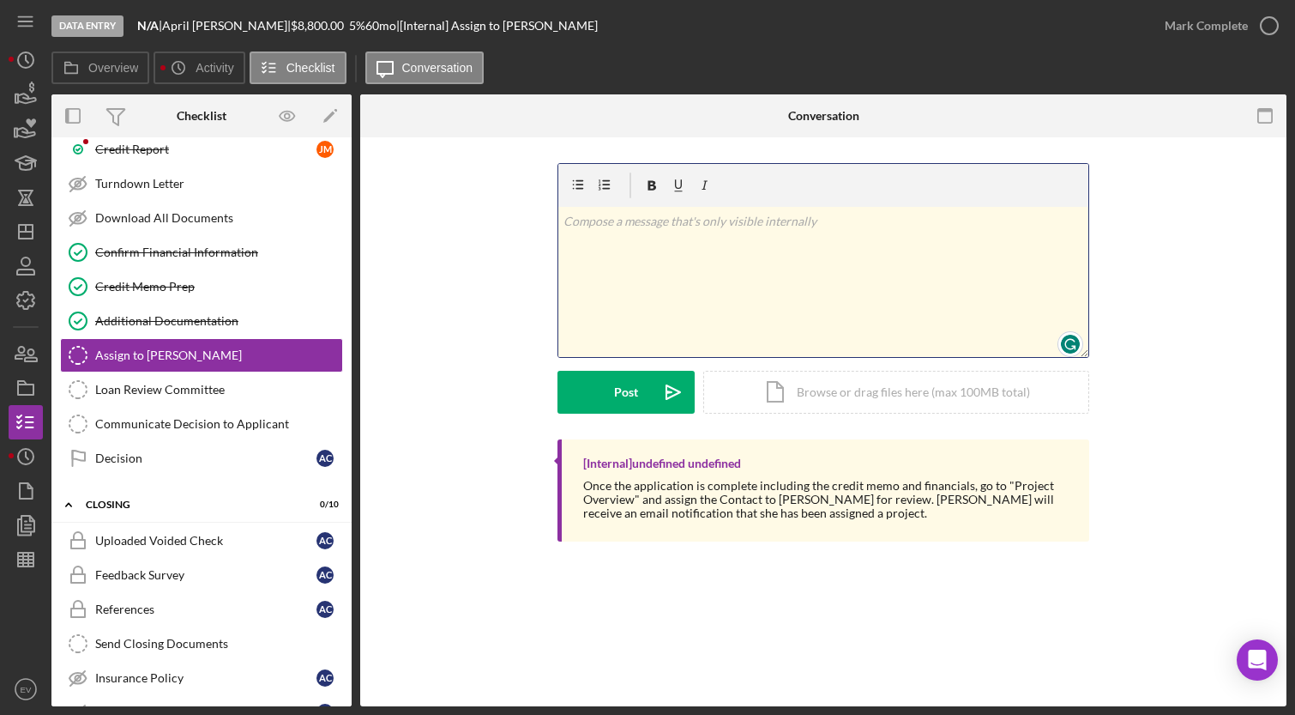
click at [727, 282] on div "v Color teal Color pink Remove color Add row above Add row below Add column bef…" at bounding box center [823, 282] width 530 height 150
click at [639, 381] on button "Post Icon/icon-invite-send" at bounding box center [626, 392] width 137 height 43
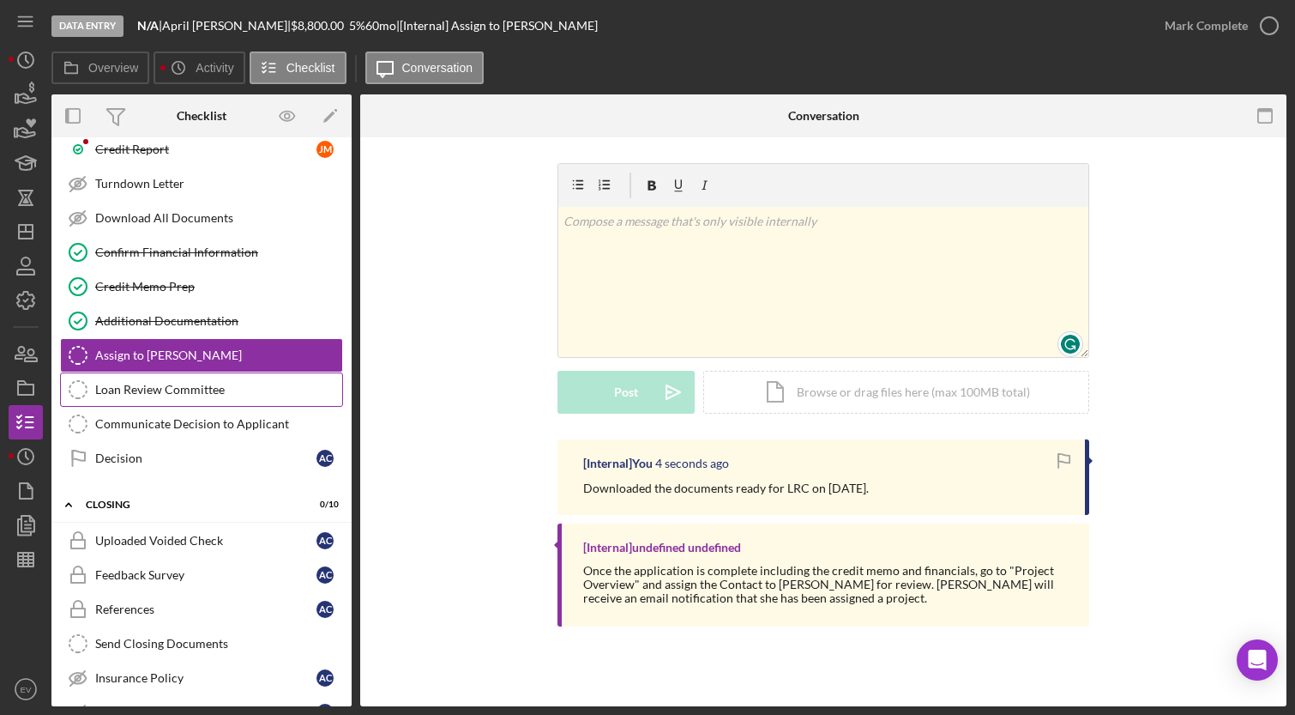
click at [143, 395] on div "Loan Review Committee" at bounding box center [218, 390] width 247 height 14
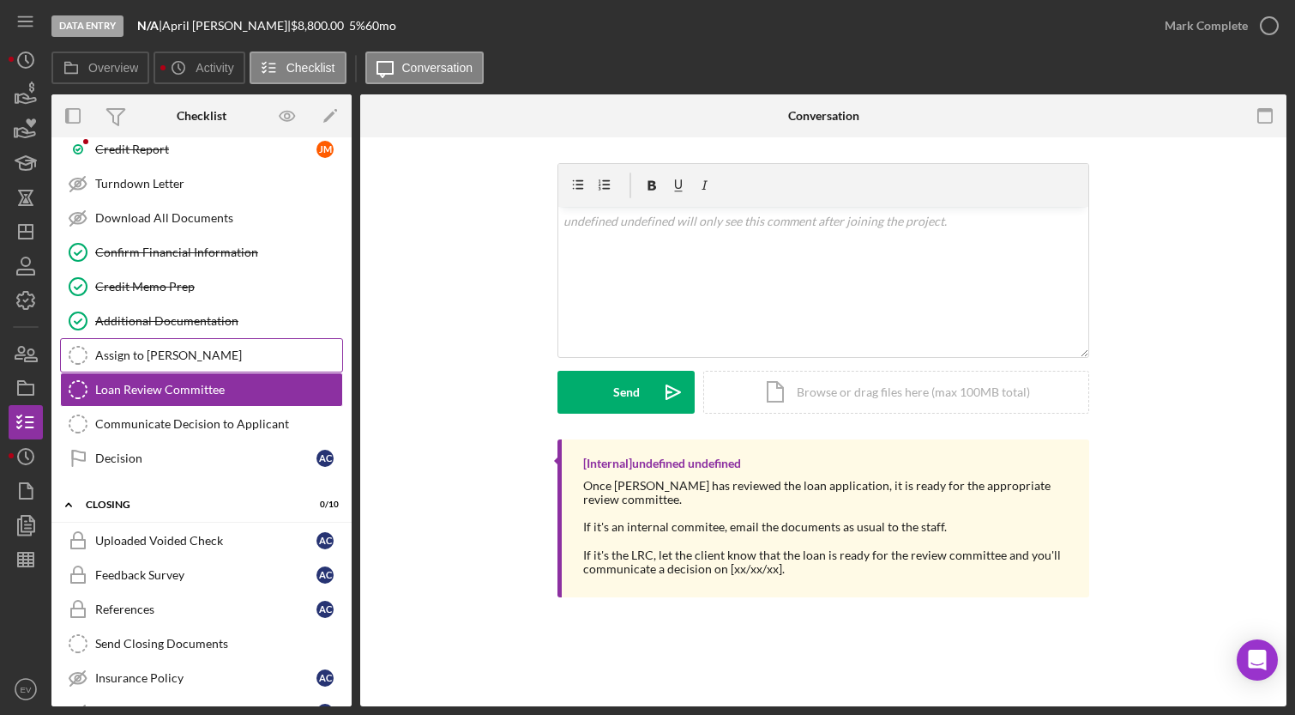
click at [148, 351] on div "Assign to [PERSON_NAME]" at bounding box center [218, 355] width 247 height 14
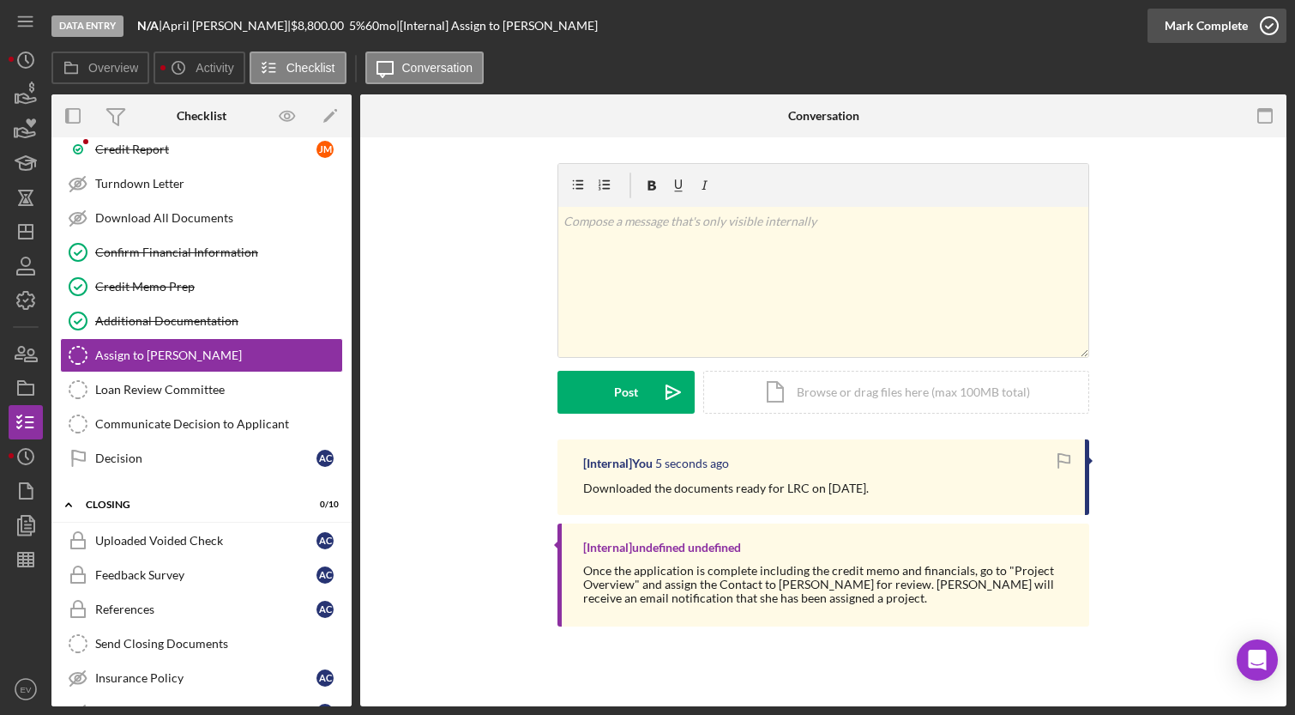
click at [1208, 25] on div "Mark Complete" at bounding box center [1206, 26] width 83 height 34
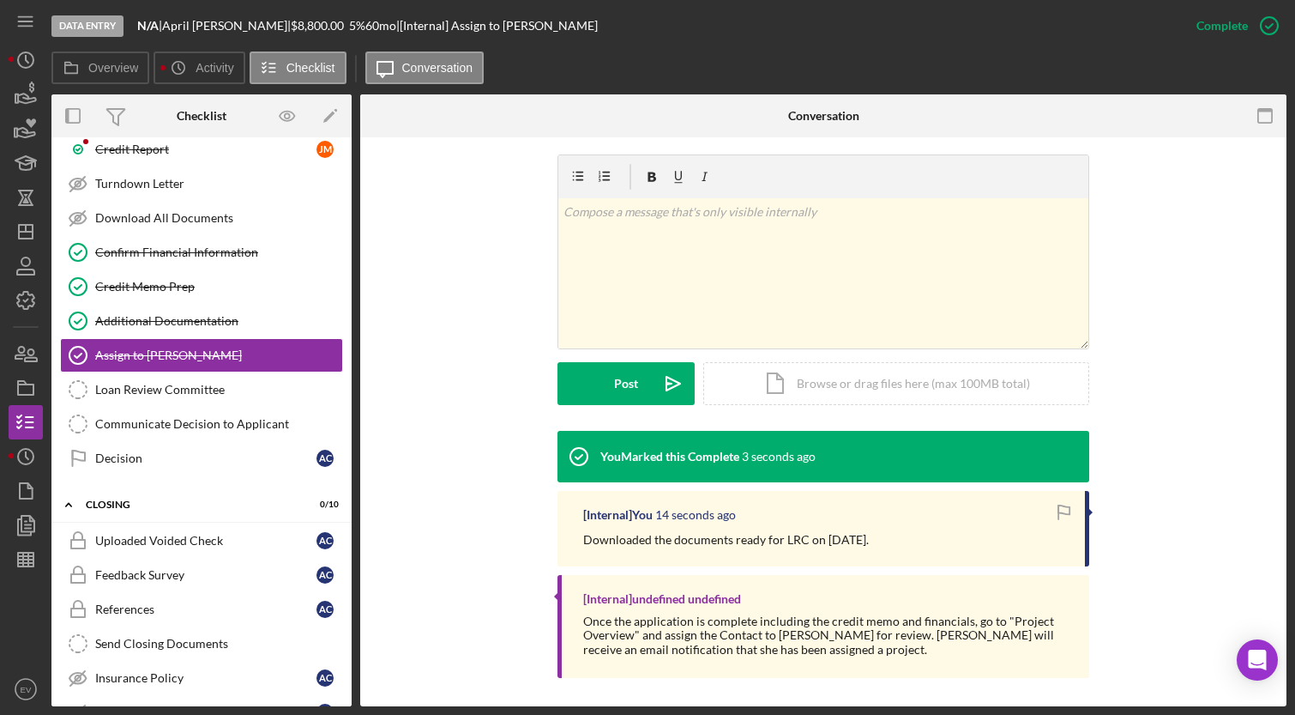
scroll to position [249, 0]
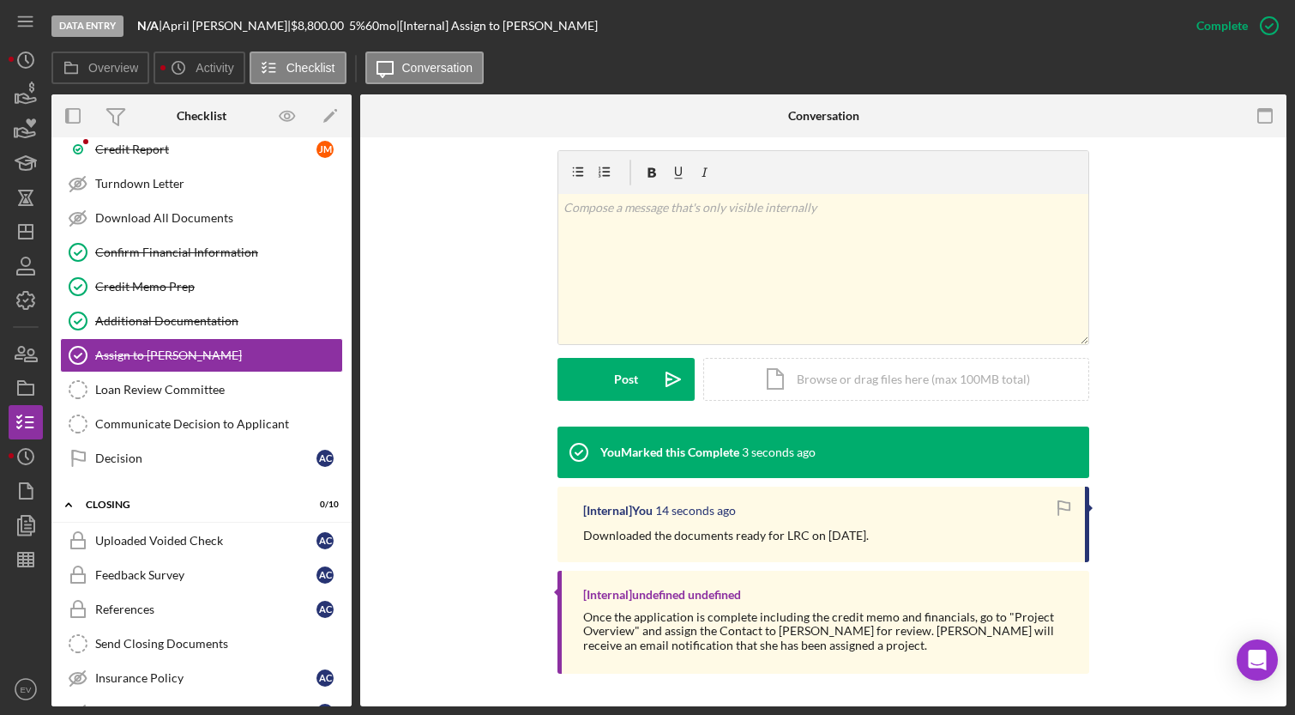
click at [878, 642] on div "Once the application is complete including the credit memo and financials, go t…" at bounding box center [827, 630] width 489 height 41
click at [108, 76] on button "Overview" at bounding box center [100, 67] width 98 height 33
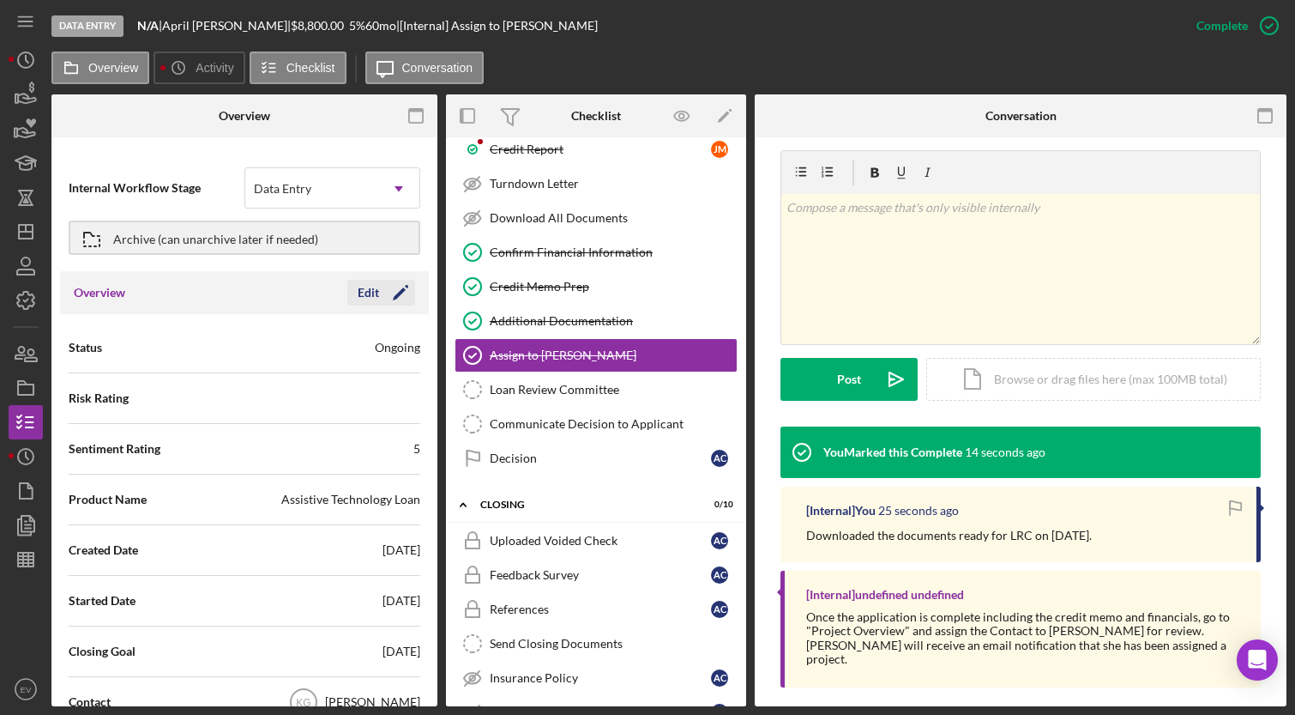
click at [365, 293] on div "Edit" at bounding box center [368, 293] width 21 height 26
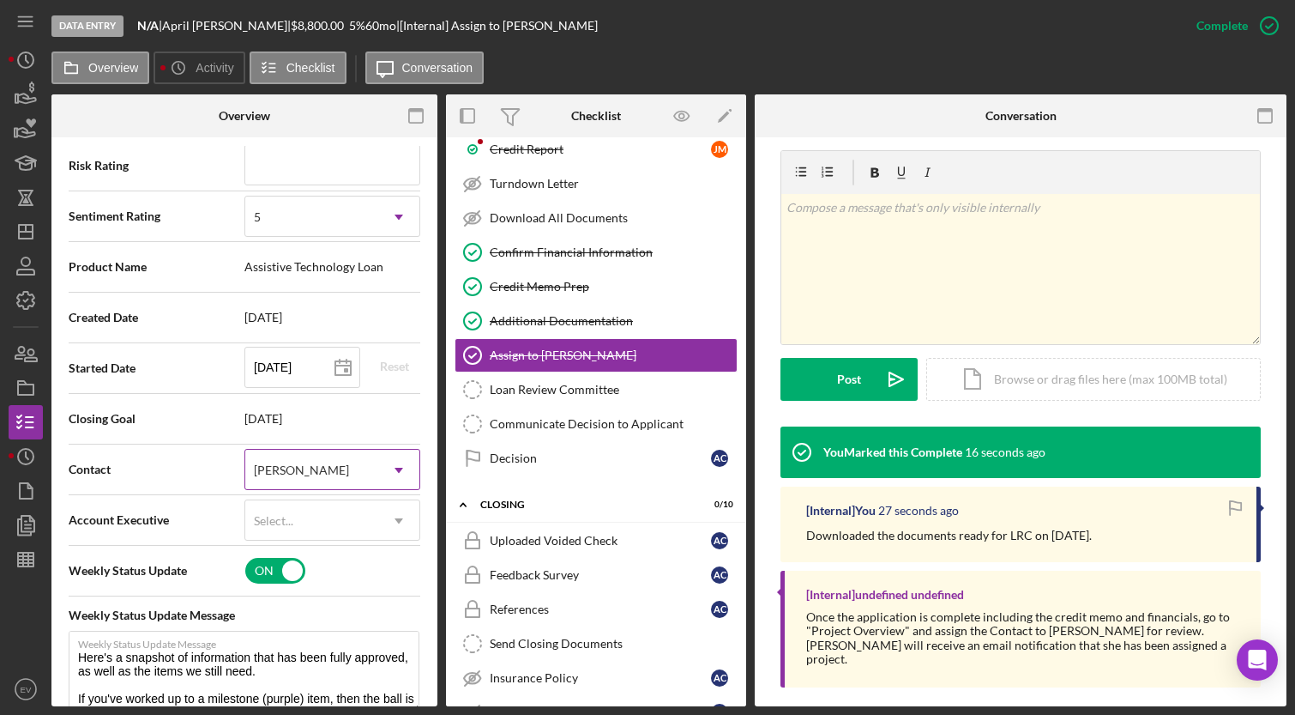
scroll to position [255, 0]
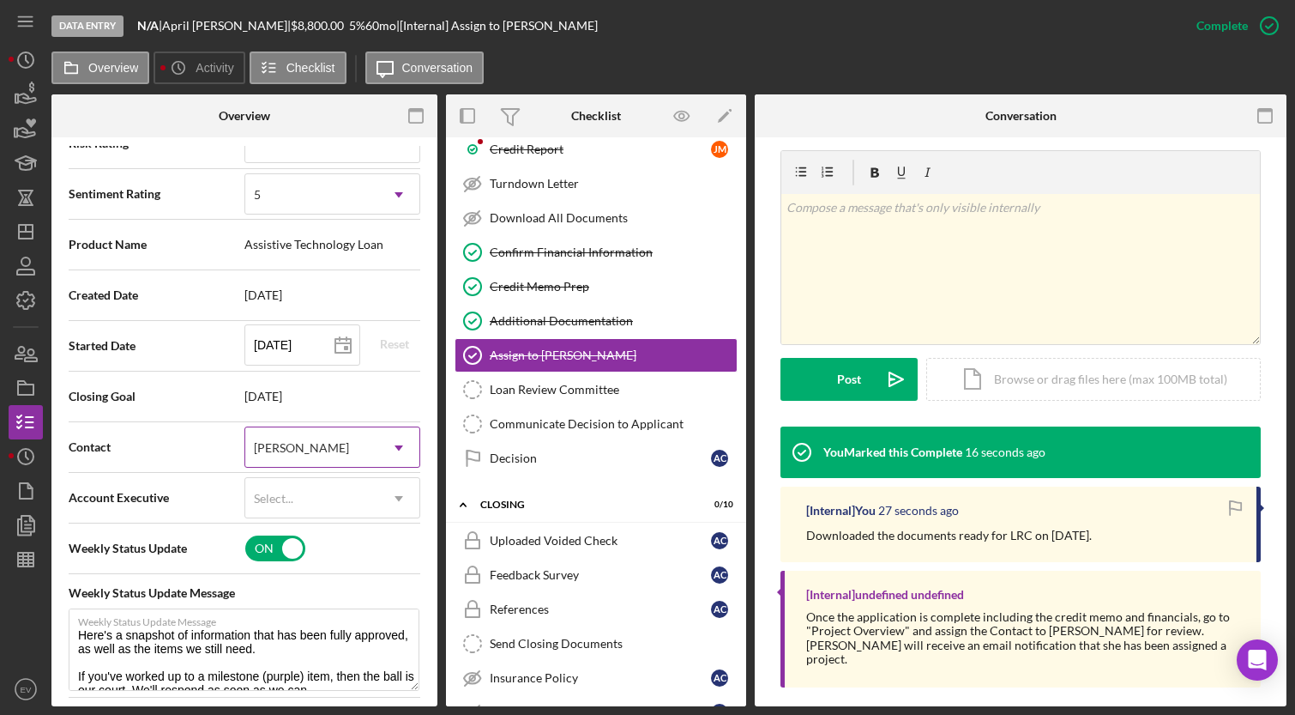
click at [305, 449] on div "[PERSON_NAME]" at bounding box center [301, 448] width 95 height 14
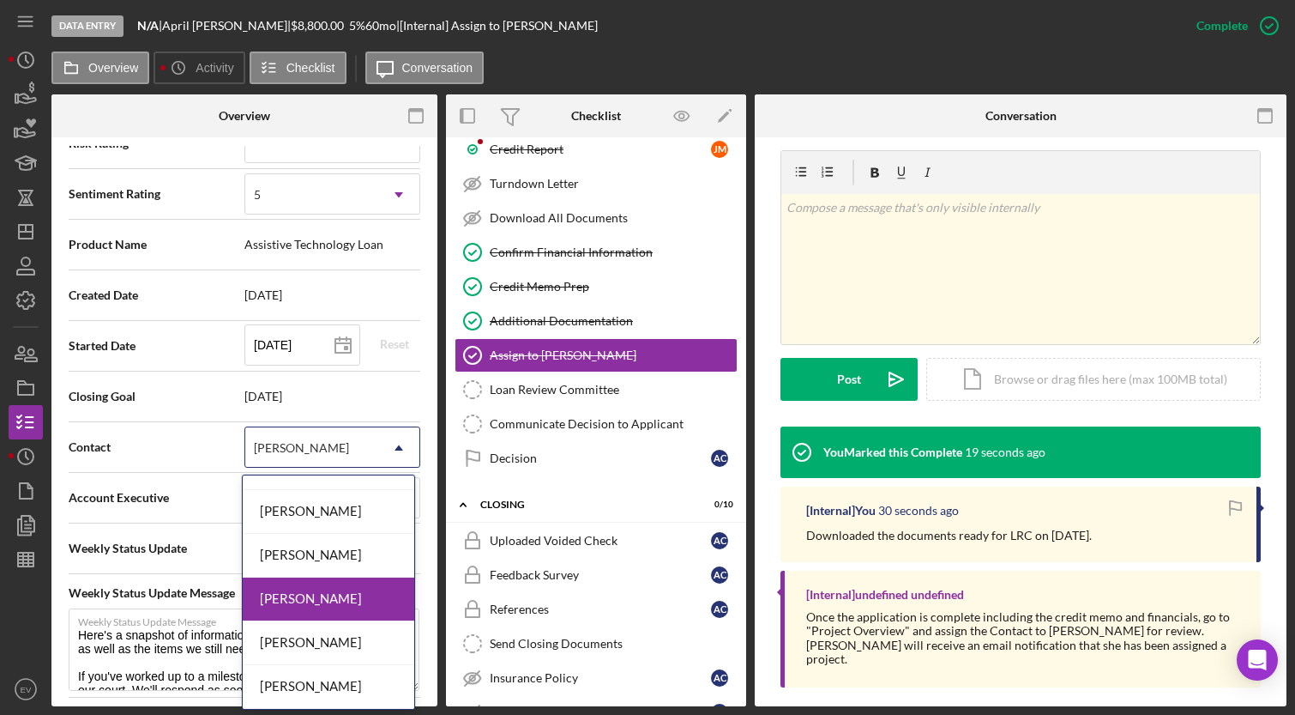
scroll to position [36, 0]
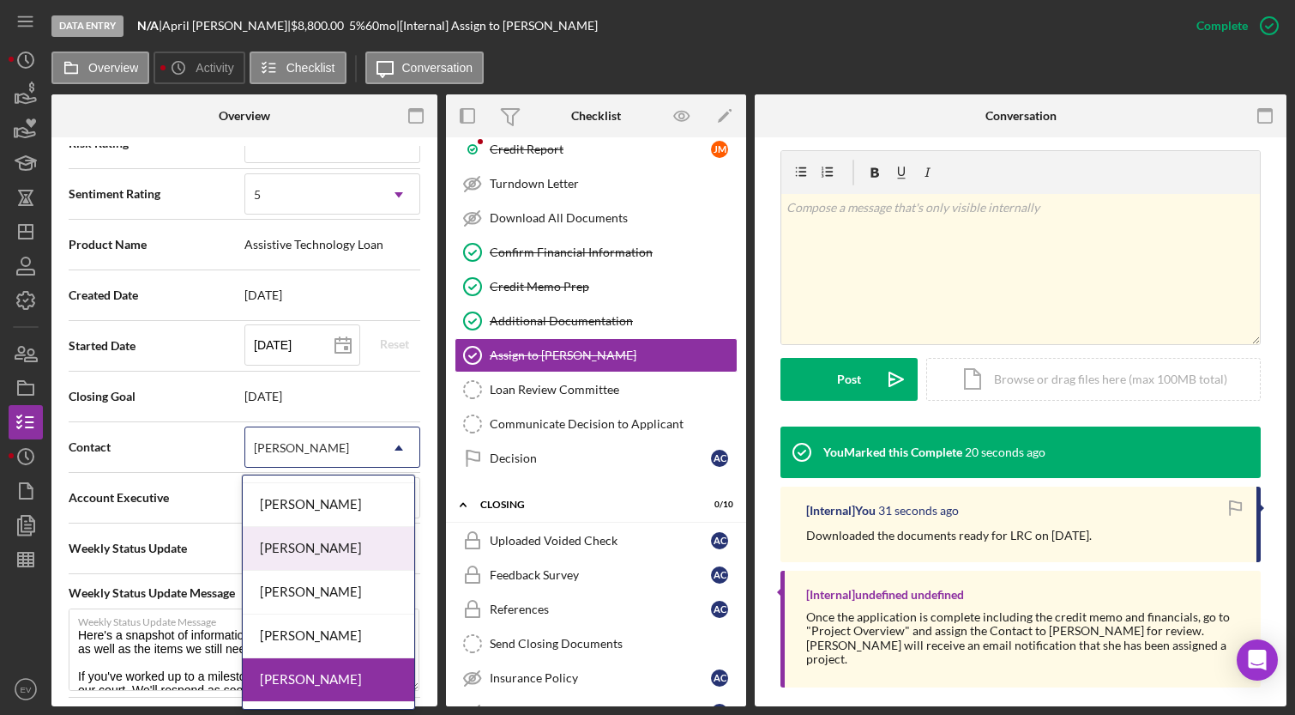
click at [317, 546] on div "[PERSON_NAME]" at bounding box center [329, 549] width 172 height 44
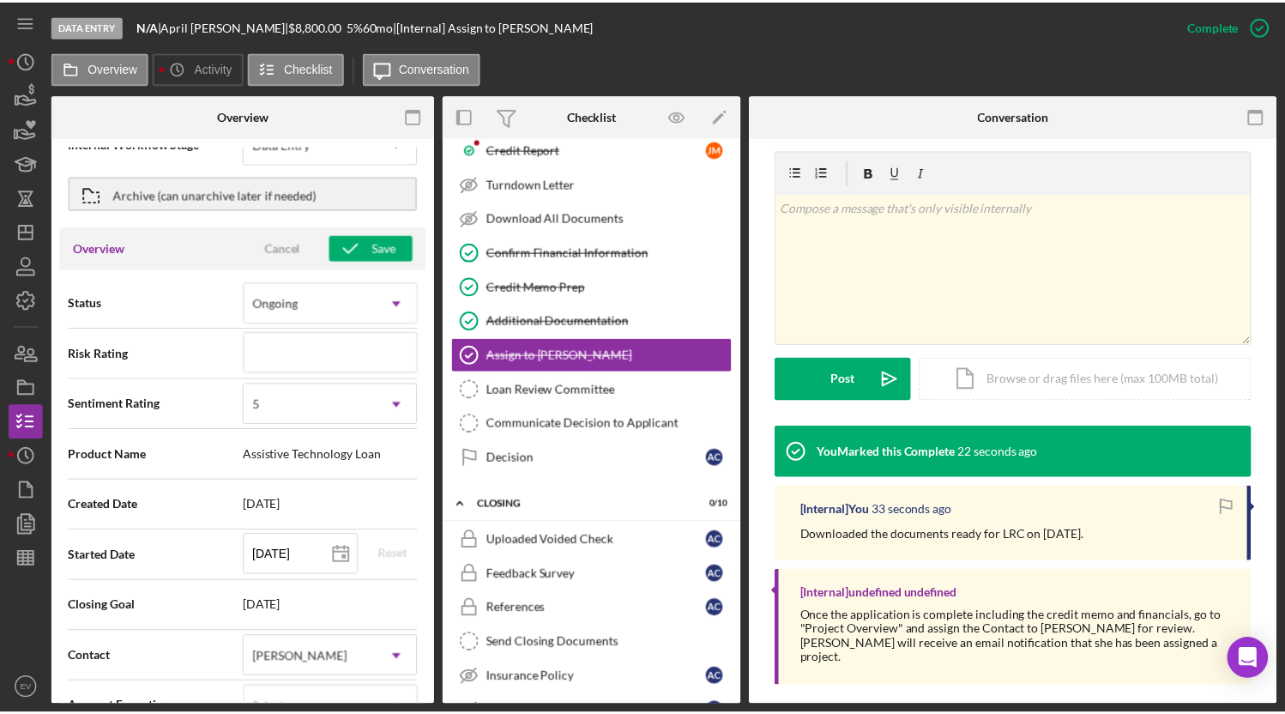
scroll to position [22, 0]
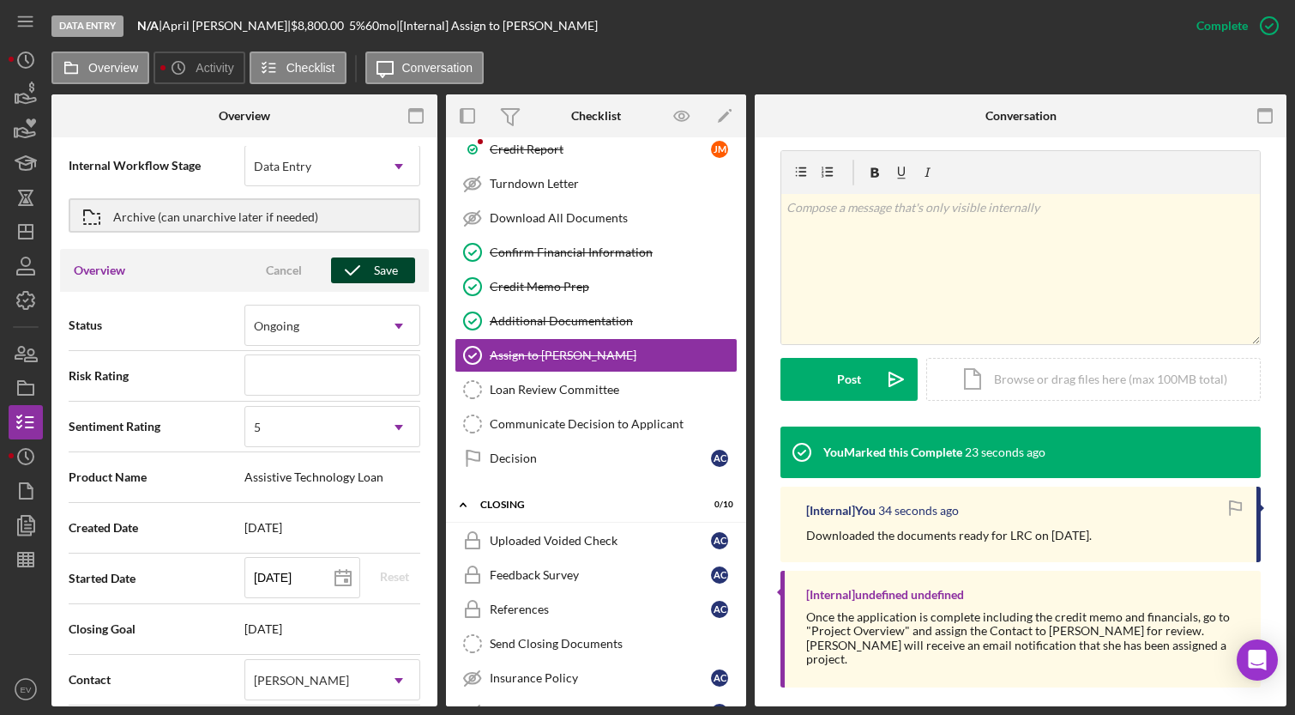
click at [345, 275] on icon "button" at bounding box center [352, 270] width 43 height 43
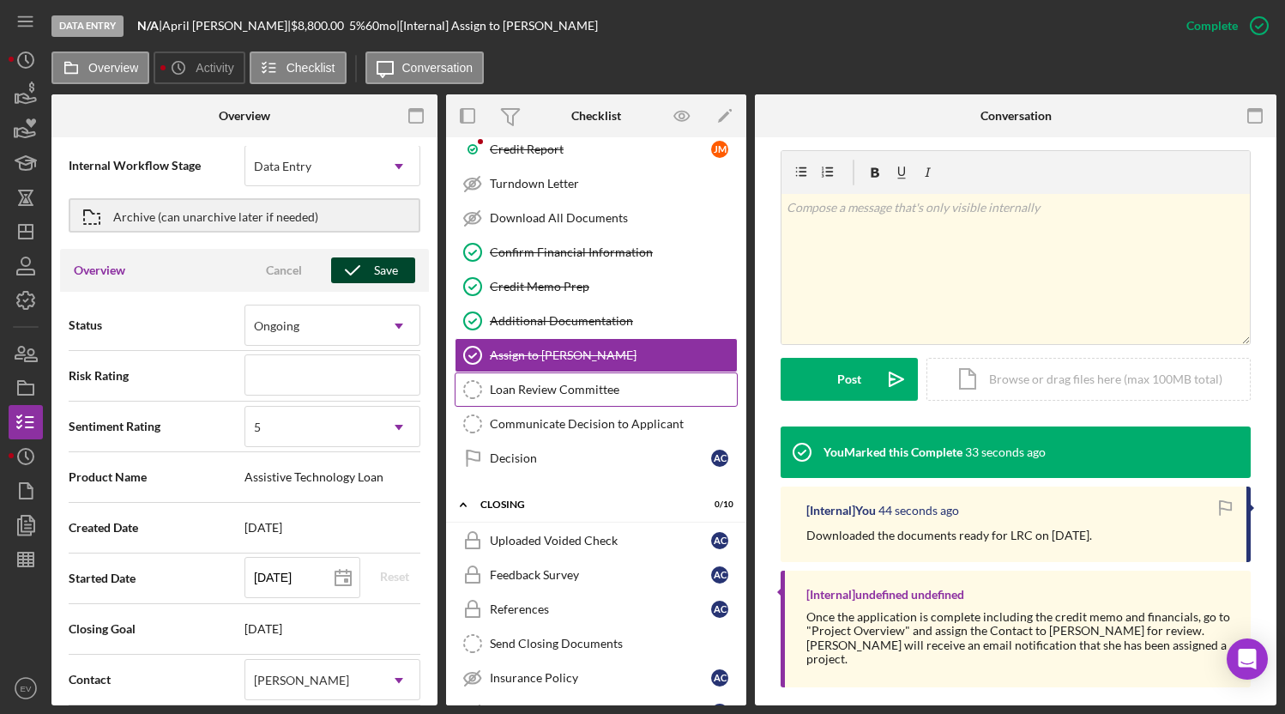
click at [552, 380] on link "Loan Review Committee Loan Review Committee" at bounding box center [596, 389] width 283 height 34
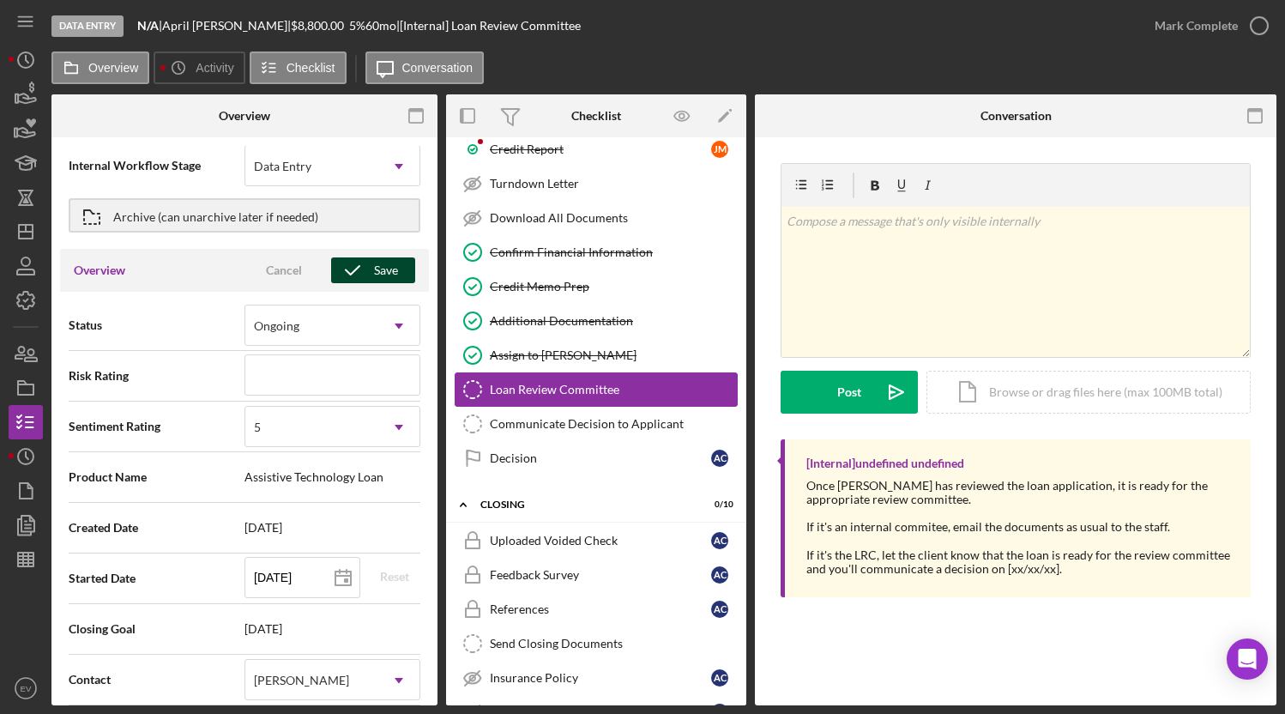
click at [539, 386] on div "Loan Review Committee" at bounding box center [613, 390] width 247 height 14
click at [818, 492] on div "Once [PERSON_NAME] has reviewed the loan application, it is ready for the appro…" at bounding box center [1019, 492] width 427 height 27
drag, startPoint x: 818, startPoint y: 492, endPoint x: 1016, endPoint y: 527, distance: 200.4
click at [1016, 527] on div "Once [PERSON_NAME] has reviewed the loan application, it is ready for the appro…" at bounding box center [1019, 527] width 427 height 97
click at [1016, 527] on div "If it's an internal commitee, email the documents as usual to the staff." at bounding box center [1019, 527] width 427 height 14
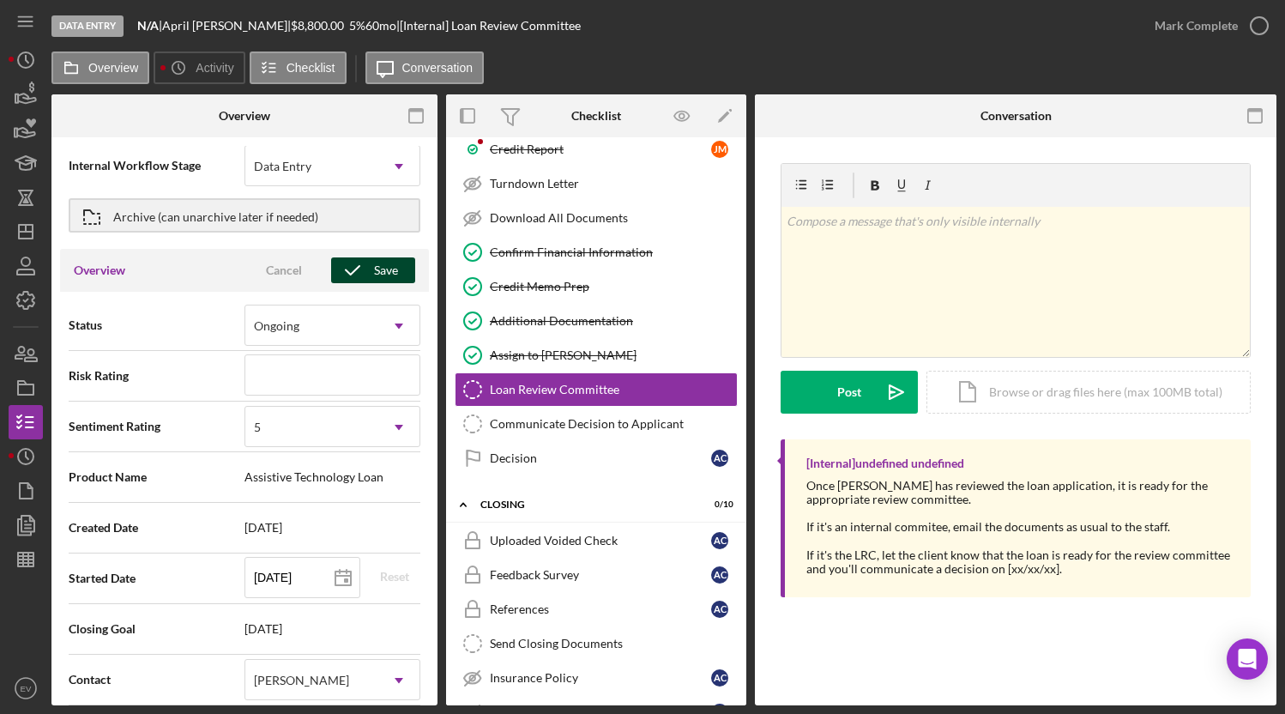
drag, startPoint x: 805, startPoint y: 531, endPoint x: 1193, endPoint y: 527, distance: 387.7
click at [1193, 527] on div "[Internal] undefined undefined Once [PERSON_NAME] has reviewed the loan applica…" at bounding box center [1016, 518] width 470 height 158
click at [1193, 527] on div "If it's an internal commitee, email the documents as usual to the staff." at bounding box center [1019, 527] width 427 height 14
click at [566, 357] on div "Assign to [PERSON_NAME]" at bounding box center [613, 355] width 247 height 14
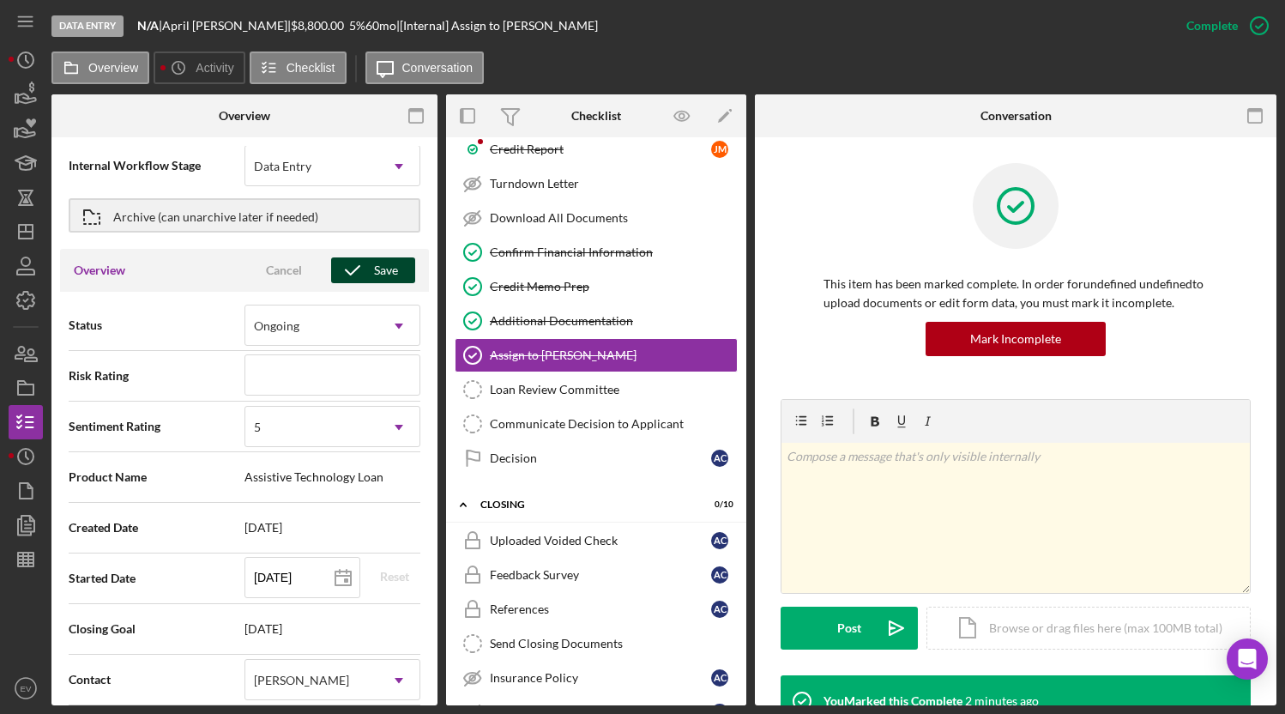
scroll to position [241, 0]
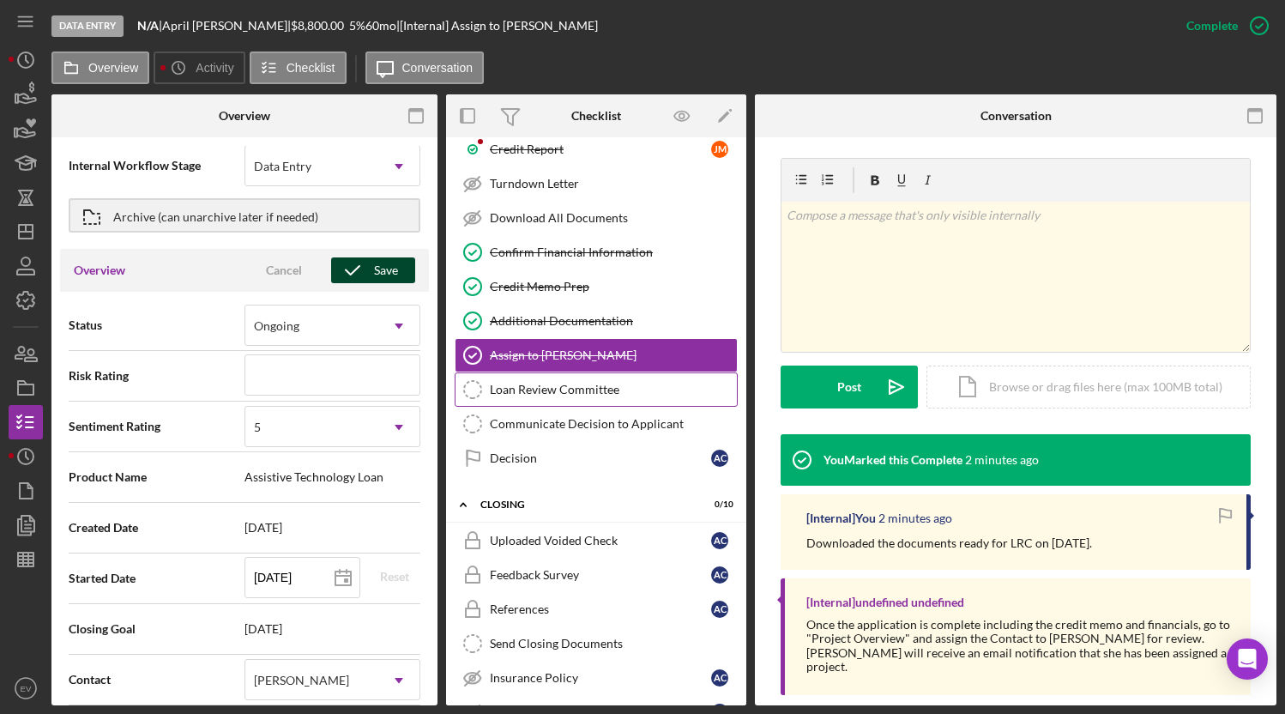
click at [556, 394] on div "Loan Review Committee" at bounding box center [613, 390] width 247 height 14
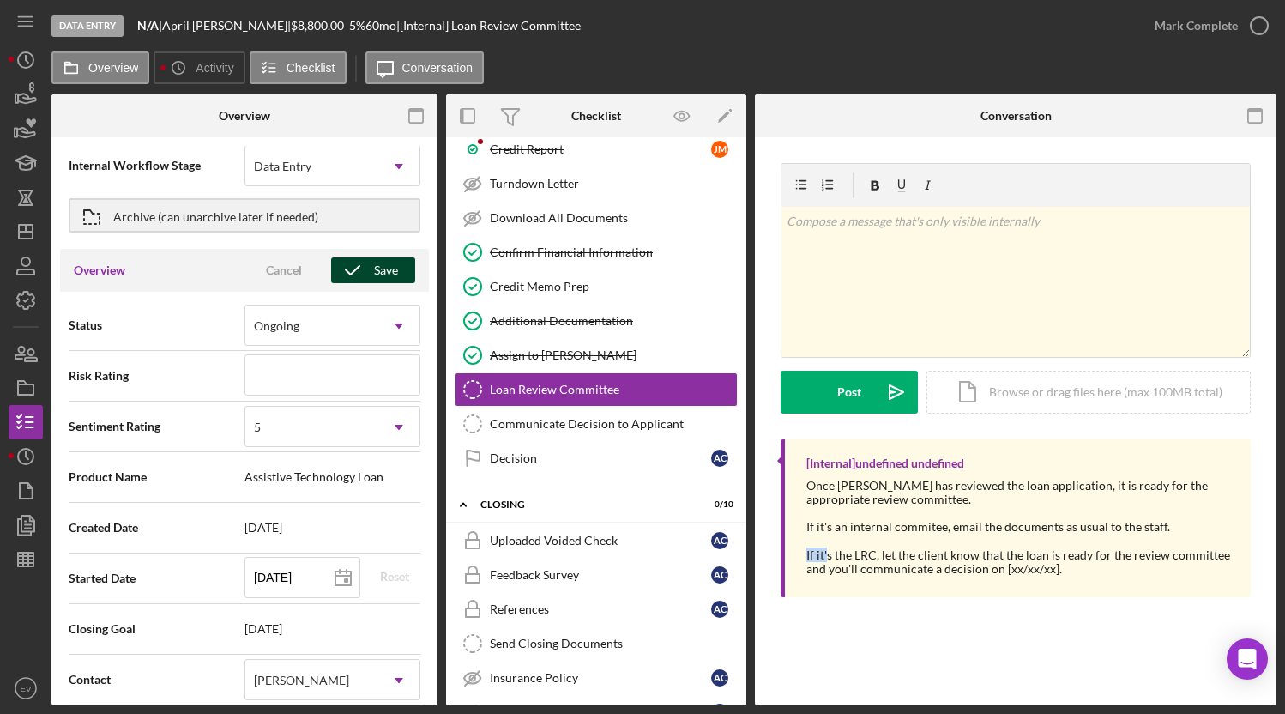
drag, startPoint x: 804, startPoint y: 555, endPoint x: 931, endPoint y: 569, distance: 127.7
click at [931, 569] on div "[Internal] undefined undefined Once [PERSON_NAME] has reviewed the loan applica…" at bounding box center [1016, 518] width 470 height 158
click at [986, 578] on div "[Internal] undefined undefined Once [PERSON_NAME] has reviewed the loan applica…" at bounding box center [1016, 518] width 470 height 158
click at [938, 289] on div "v Color teal Color pink Remove color Add row above Add row below Add column bef…" at bounding box center [1015, 282] width 468 height 150
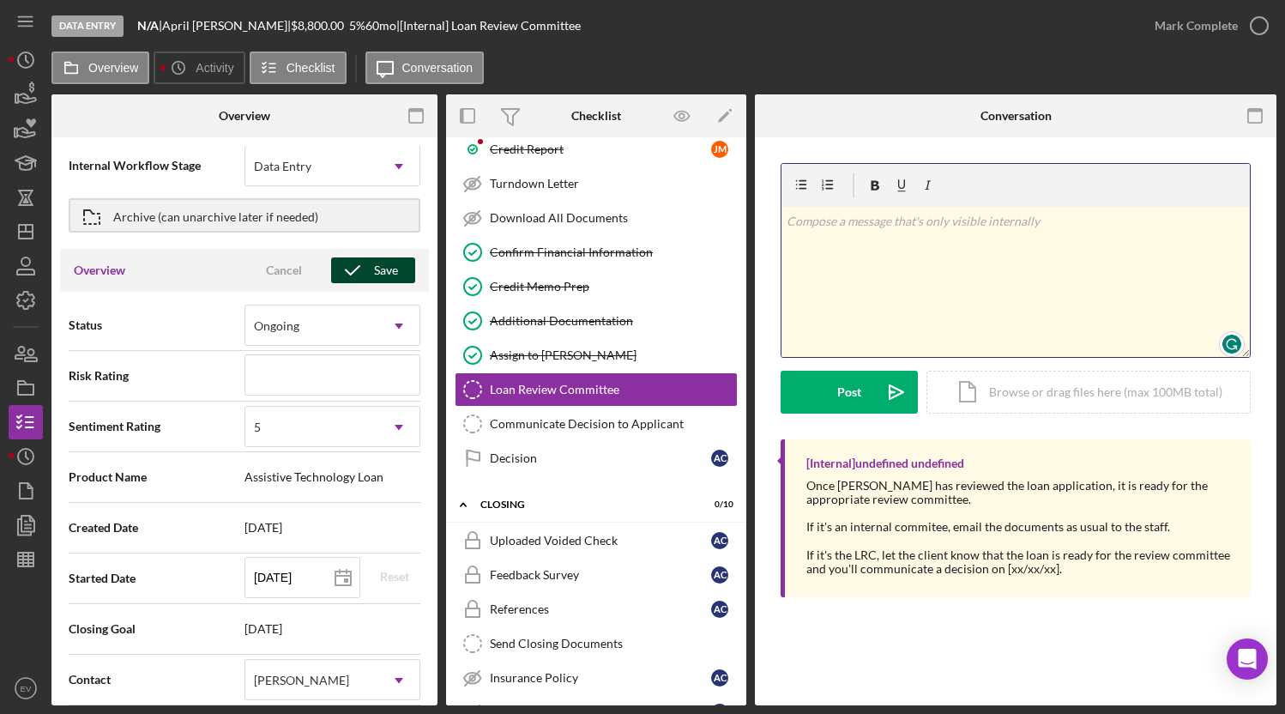
click at [903, 256] on div "v Color teal Color pink Remove color Add row above Add row below Add column bef…" at bounding box center [1015, 282] width 468 height 150
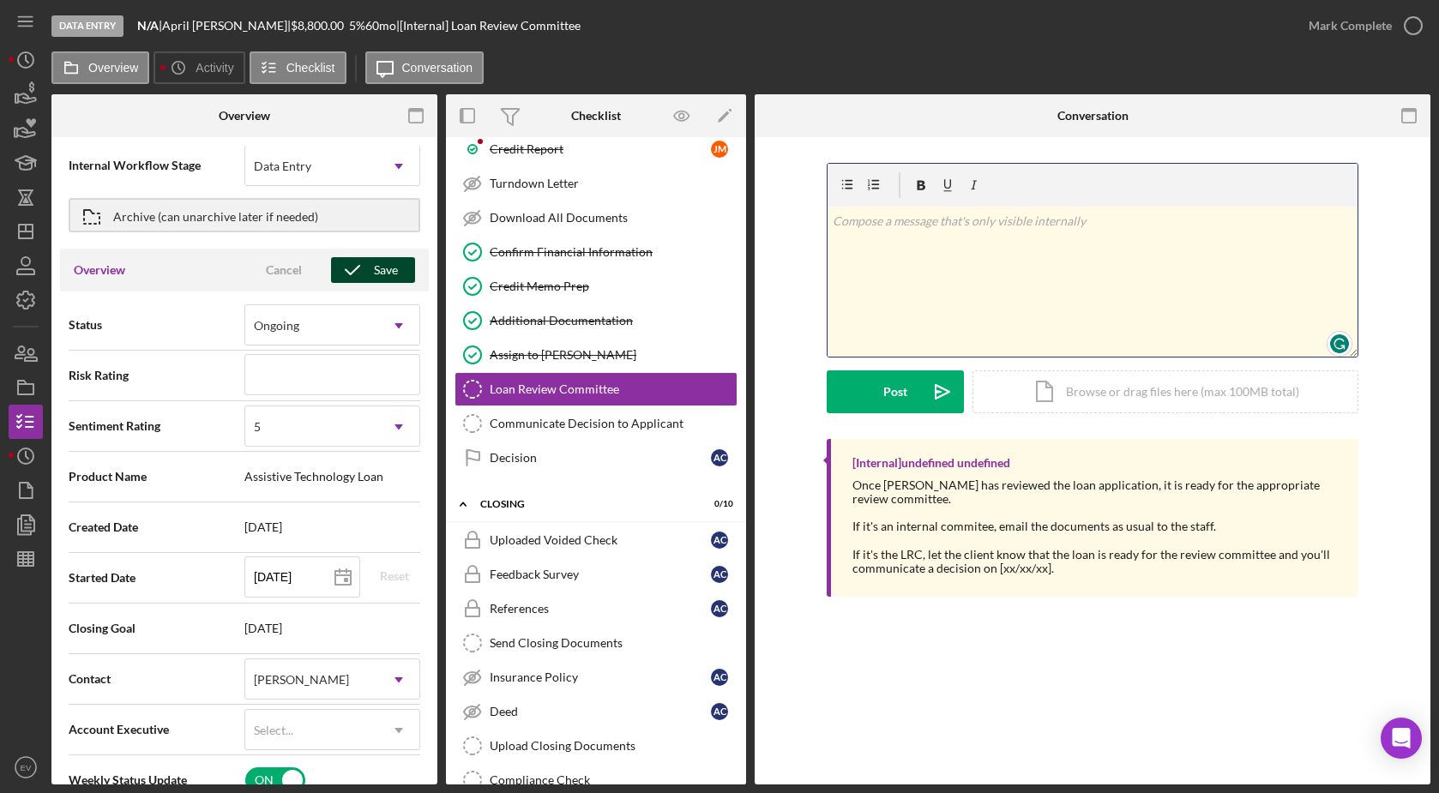
click at [926, 318] on div "v Color teal Color pink Remove color Add row above Add row below Add column bef…" at bounding box center [1093, 282] width 530 height 150
click at [792, 353] on div "v Color teal Color pink Remove color Add row above Add row below Add column bef…" at bounding box center [1093, 301] width 624 height 276
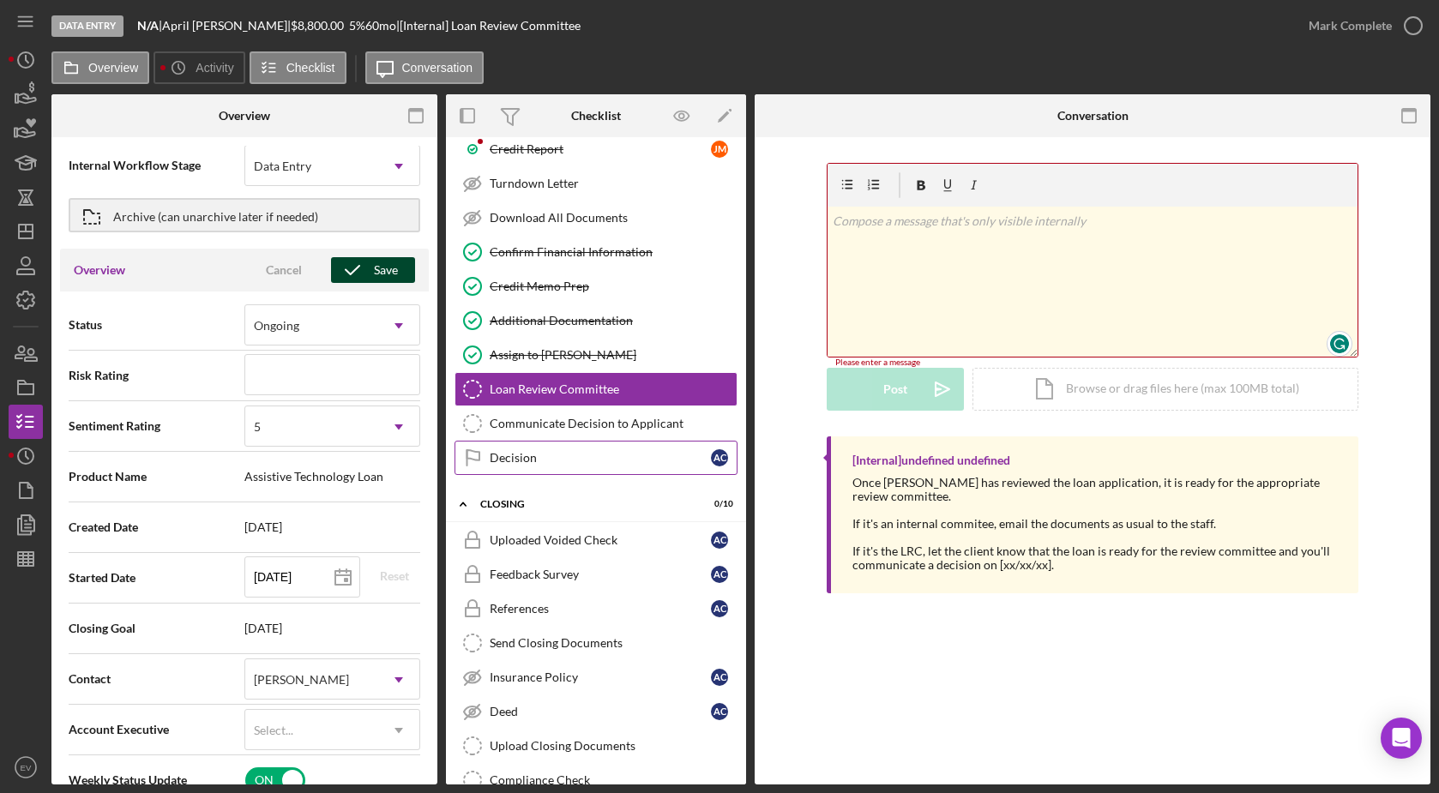
click at [523, 461] on div "Decision" at bounding box center [600, 458] width 221 height 14
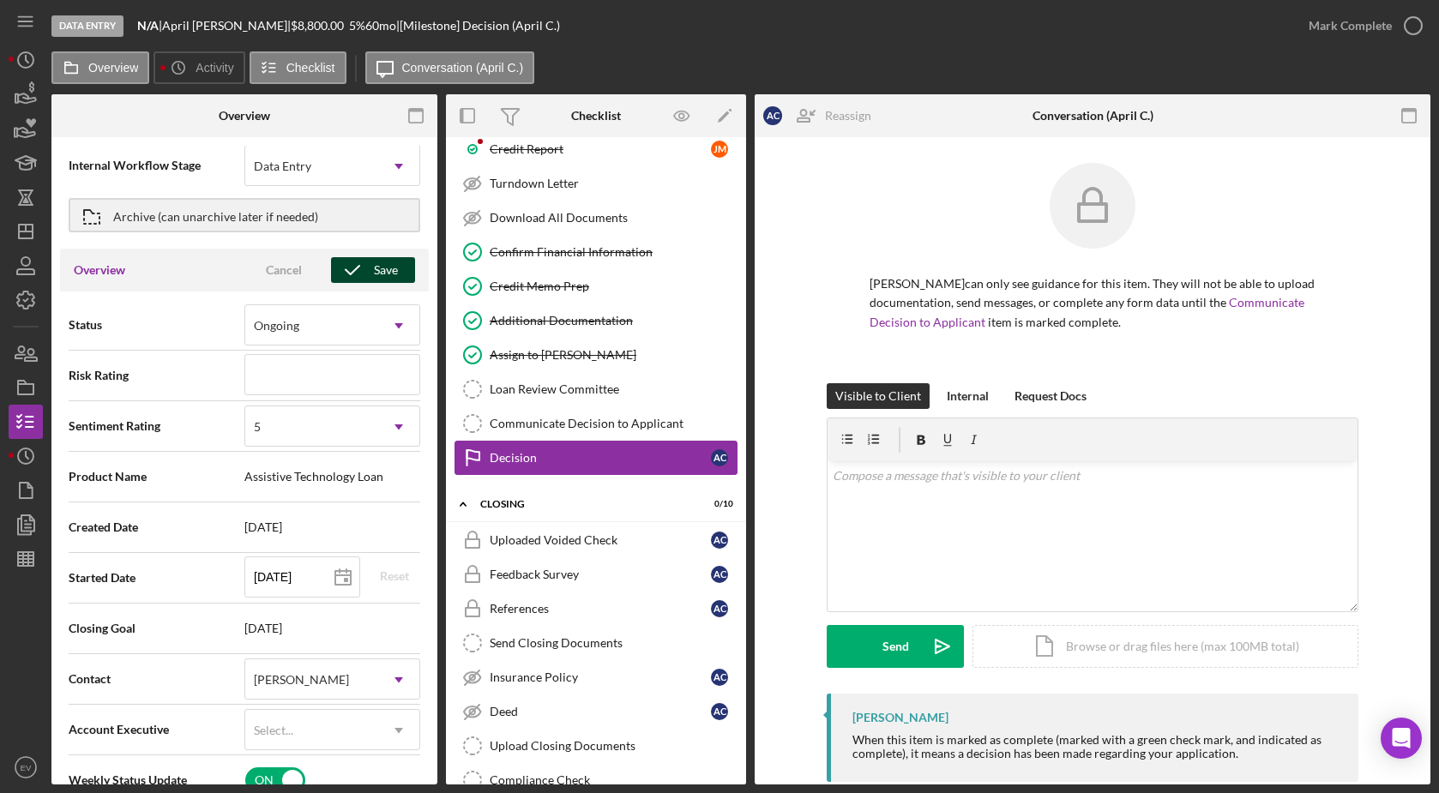
type textarea "Here's a snapshot of information that has been fully approved, as well as the i…"
click at [923, 503] on div "v Color teal Color pink Remove color Add row above Add row below Add column bef…" at bounding box center [1093, 536] width 530 height 150
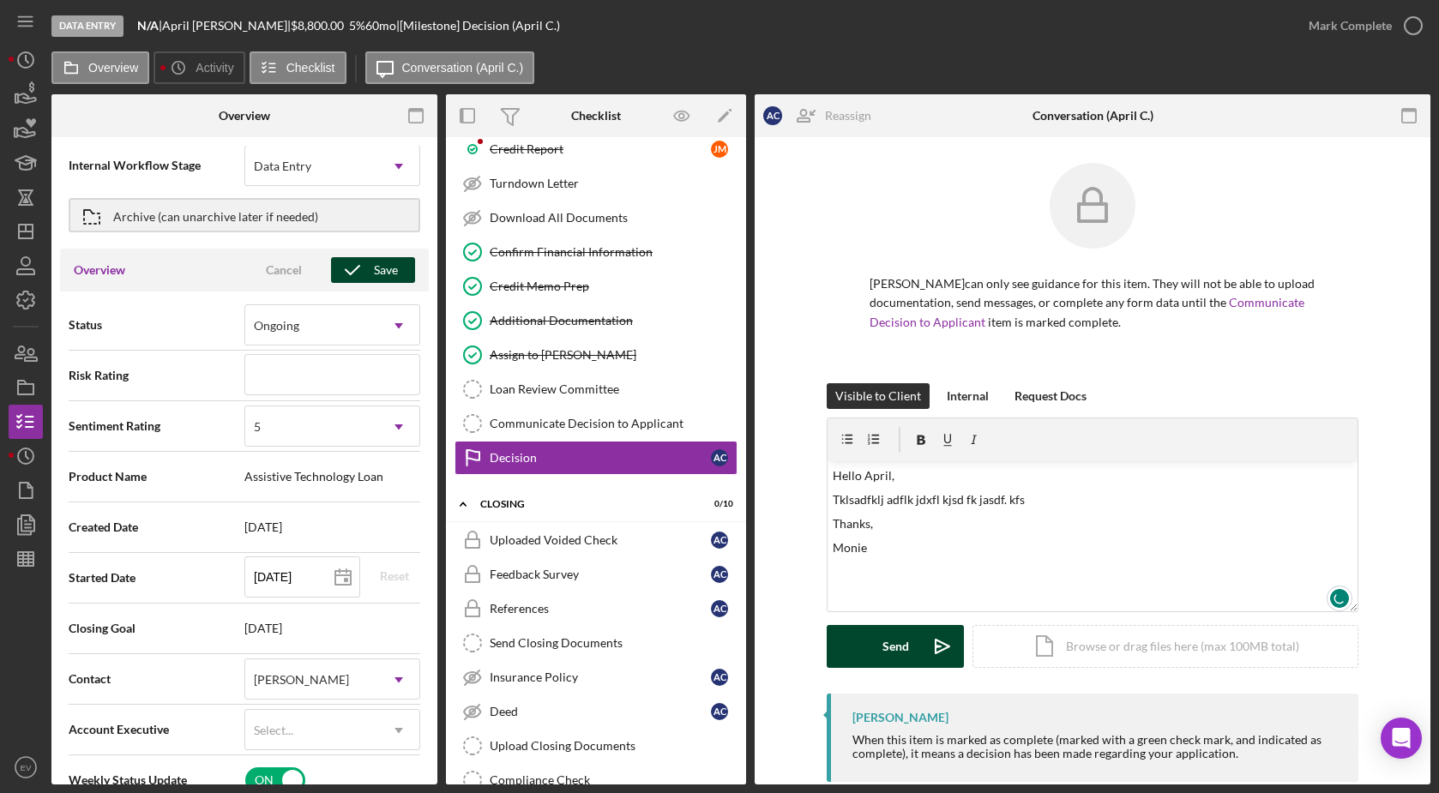
click at [878, 643] on button "Send Icon/icon-invite-send" at bounding box center [895, 646] width 137 height 43
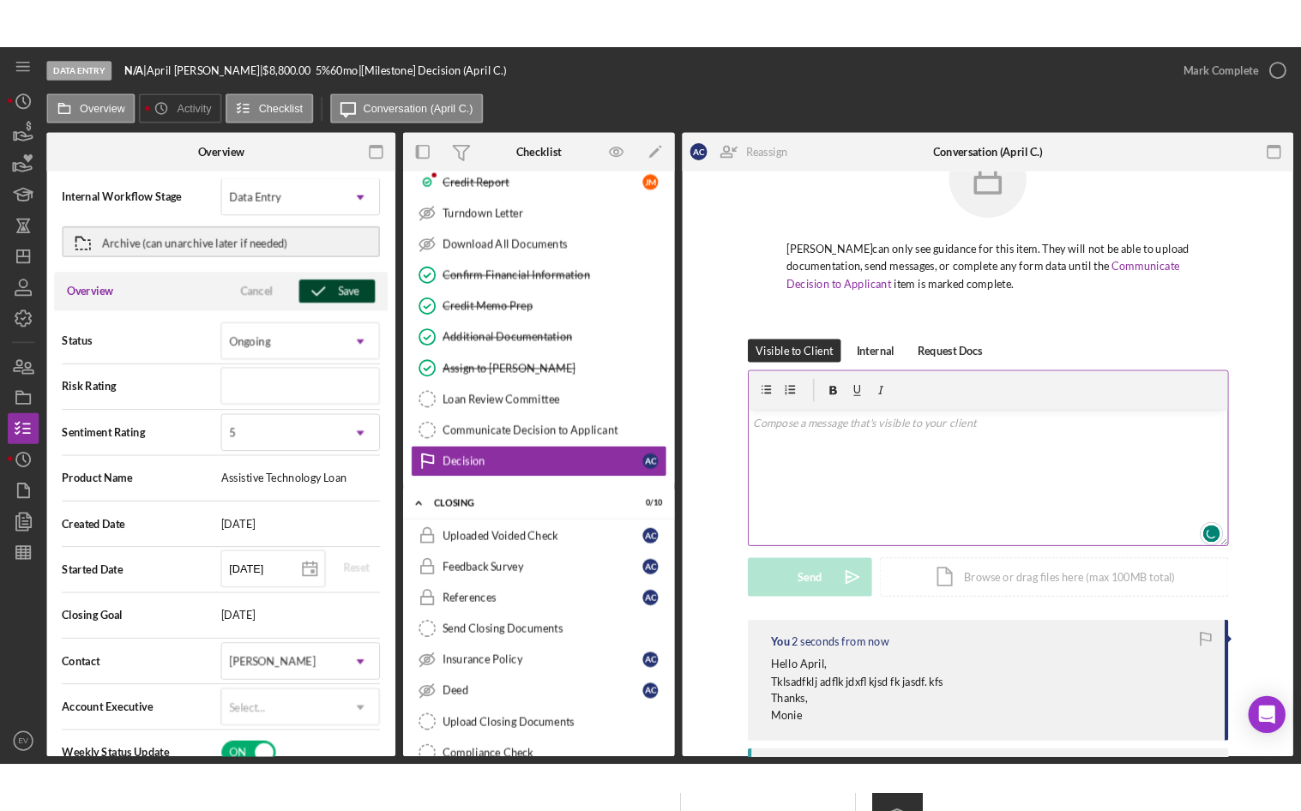
scroll to position [93, 0]
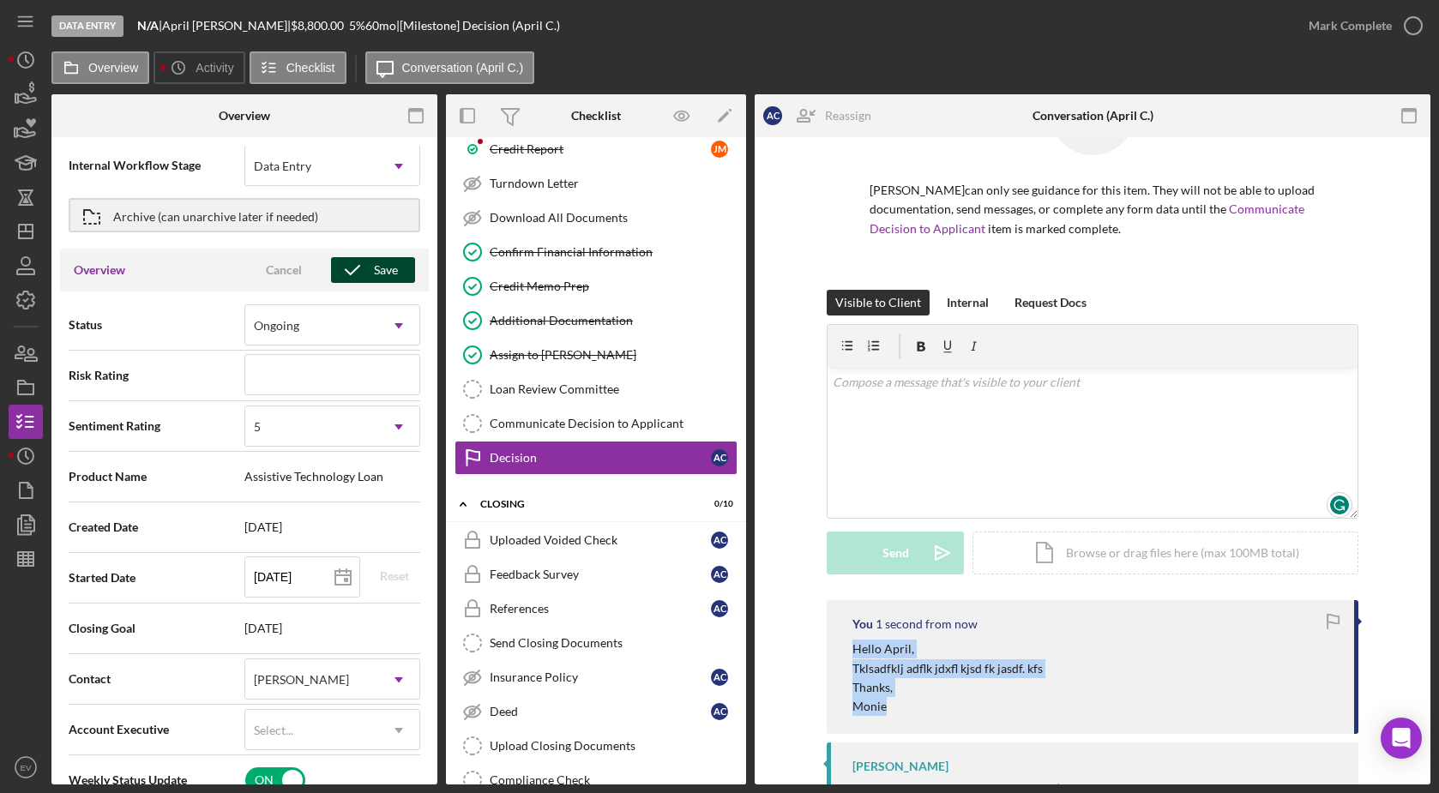
drag, startPoint x: 847, startPoint y: 644, endPoint x: 996, endPoint y: 707, distance: 161.9
click at [996, 707] on div "You 1 second from now Hello April, Tklsadfklj adflk jdxfl kjsd fk jasdf. kfs Th…" at bounding box center [1093, 667] width 532 height 134
click at [995, 707] on p "Monie" at bounding box center [948, 706] width 190 height 19
click at [603, 455] on div "Decision" at bounding box center [600, 458] width 221 height 14
type textarea "Here's a snapshot of information that has been fully approved, as well as the i…"
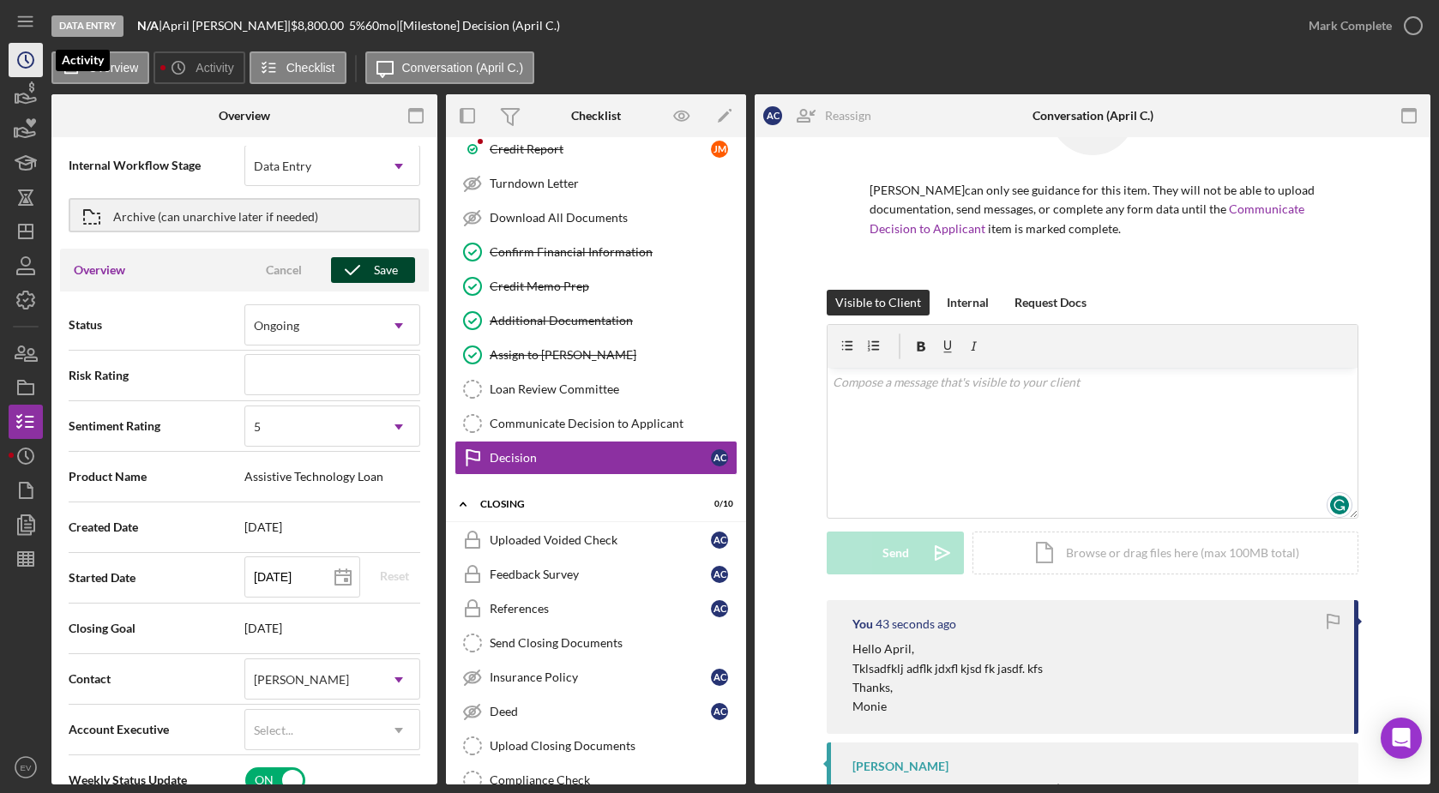
click at [21, 63] on icon "Icon/History" at bounding box center [25, 60] width 43 height 43
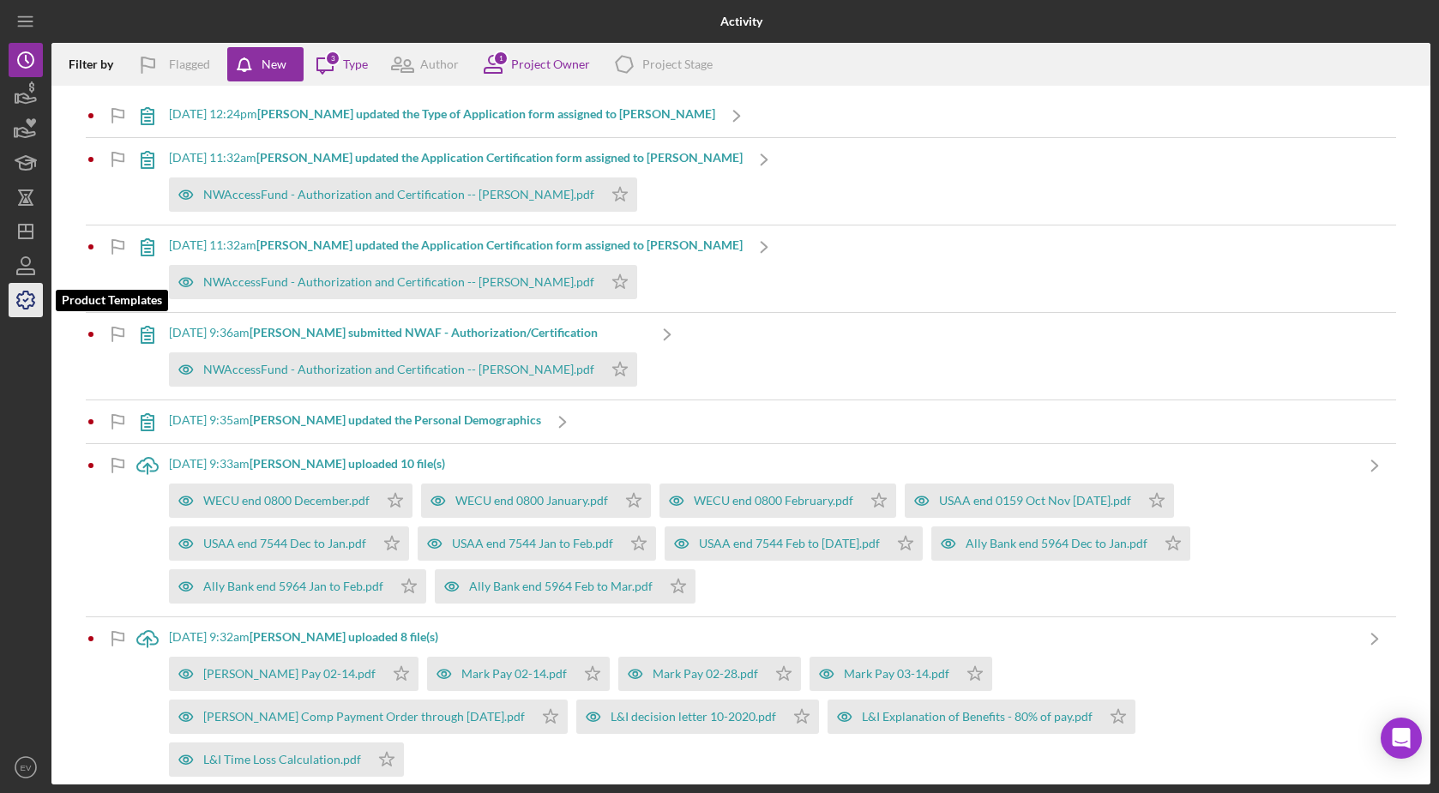
click at [24, 302] on icon "button" at bounding box center [25, 300] width 43 height 43
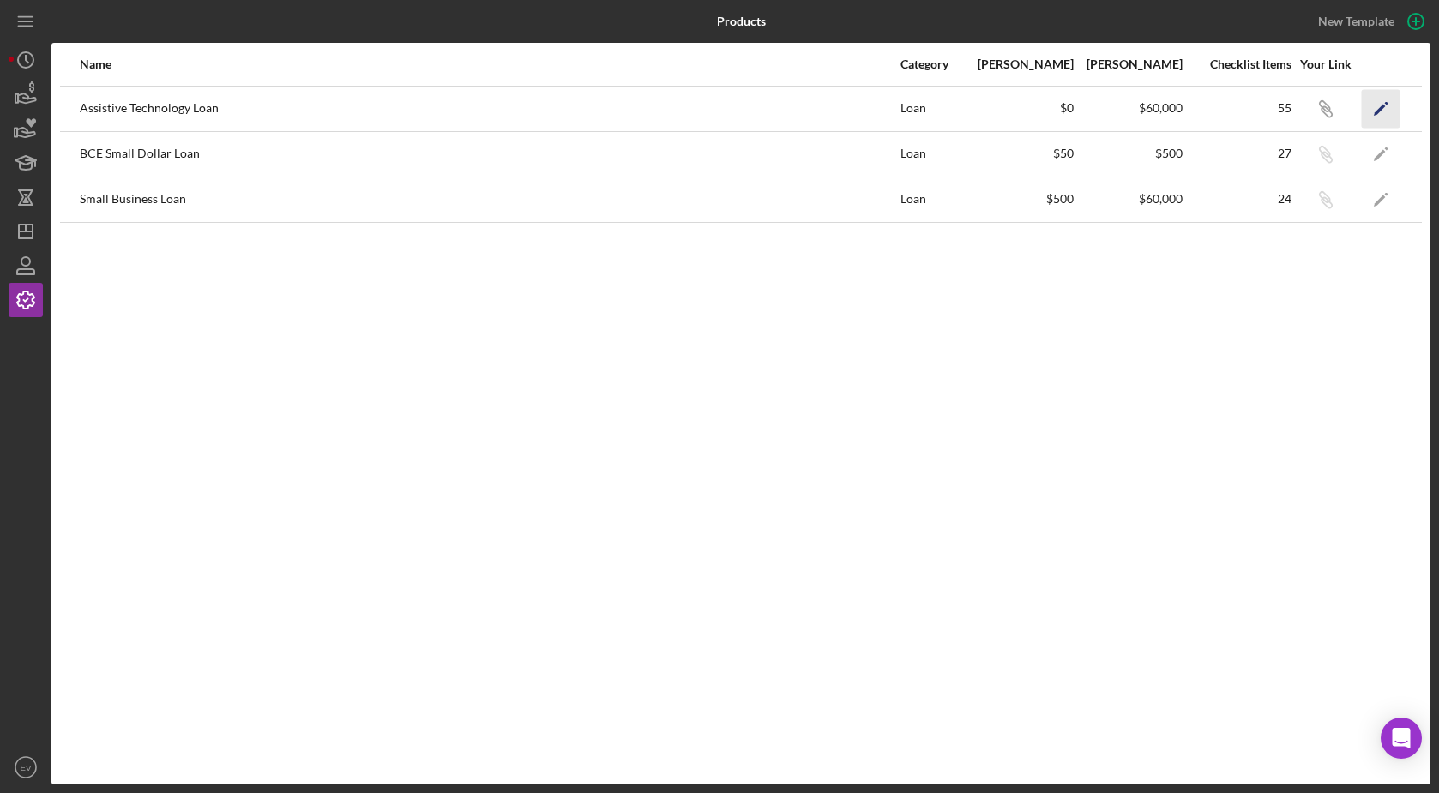
click at [1373, 107] on icon "Icon/Edit" at bounding box center [1381, 108] width 39 height 39
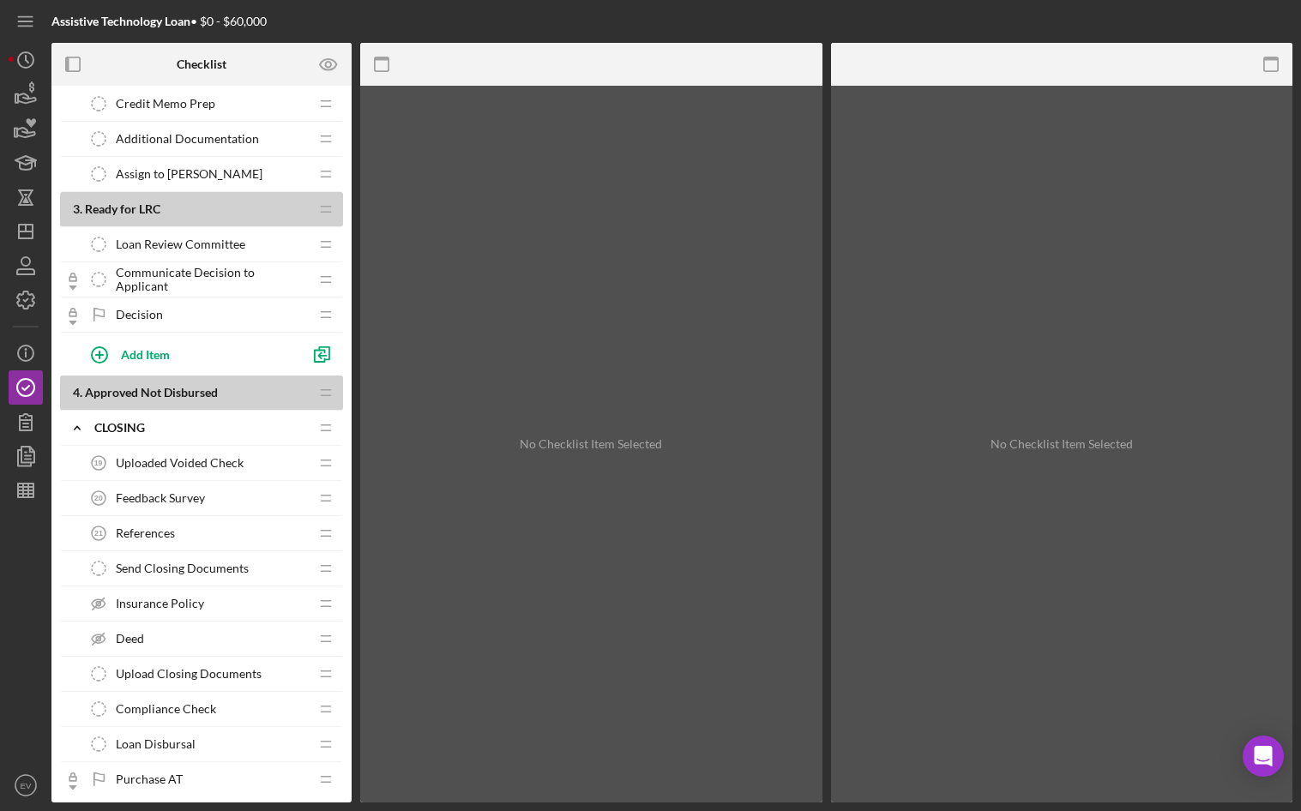
scroll to position [1245, 0]
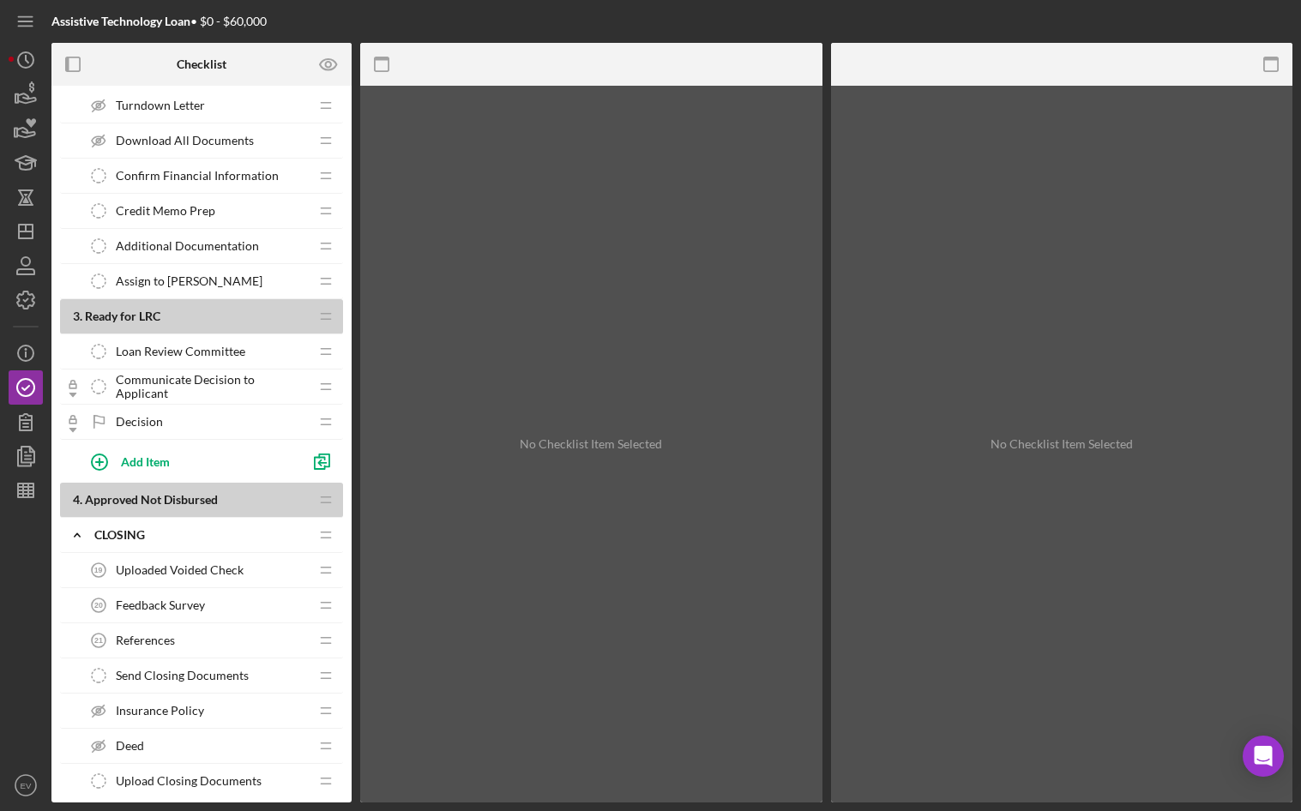
click at [180, 327] on div "3 . Ready for LRC Icon/Drag" at bounding box center [201, 316] width 283 height 35
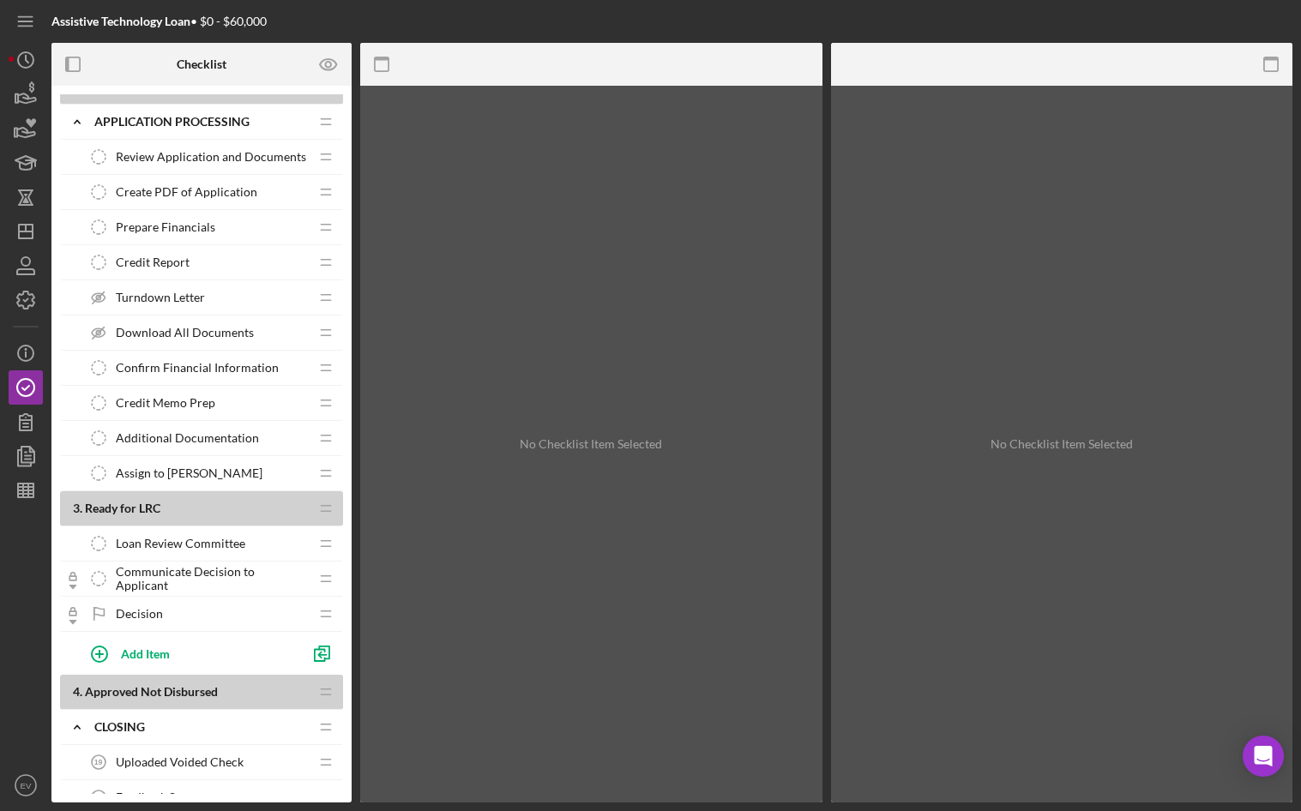
scroll to position [1041, 0]
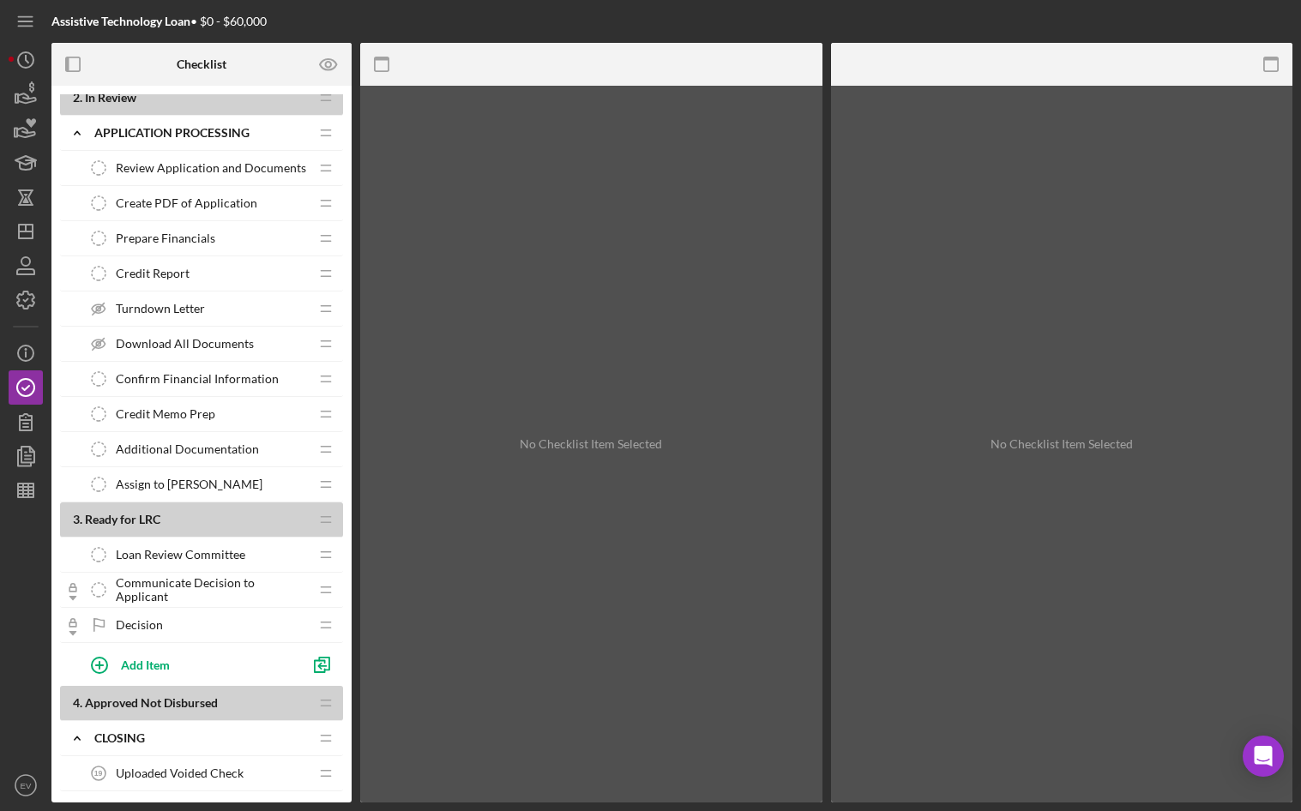
click at [112, 516] on span "Ready for LRC" at bounding box center [122, 519] width 75 height 15
drag, startPoint x: 91, startPoint y: 512, endPoint x: 199, endPoint y: 522, distance: 108.6
click at [199, 522] on b "3 . Ready for LRC" at bounding box center [191, 520] width 236 height 14
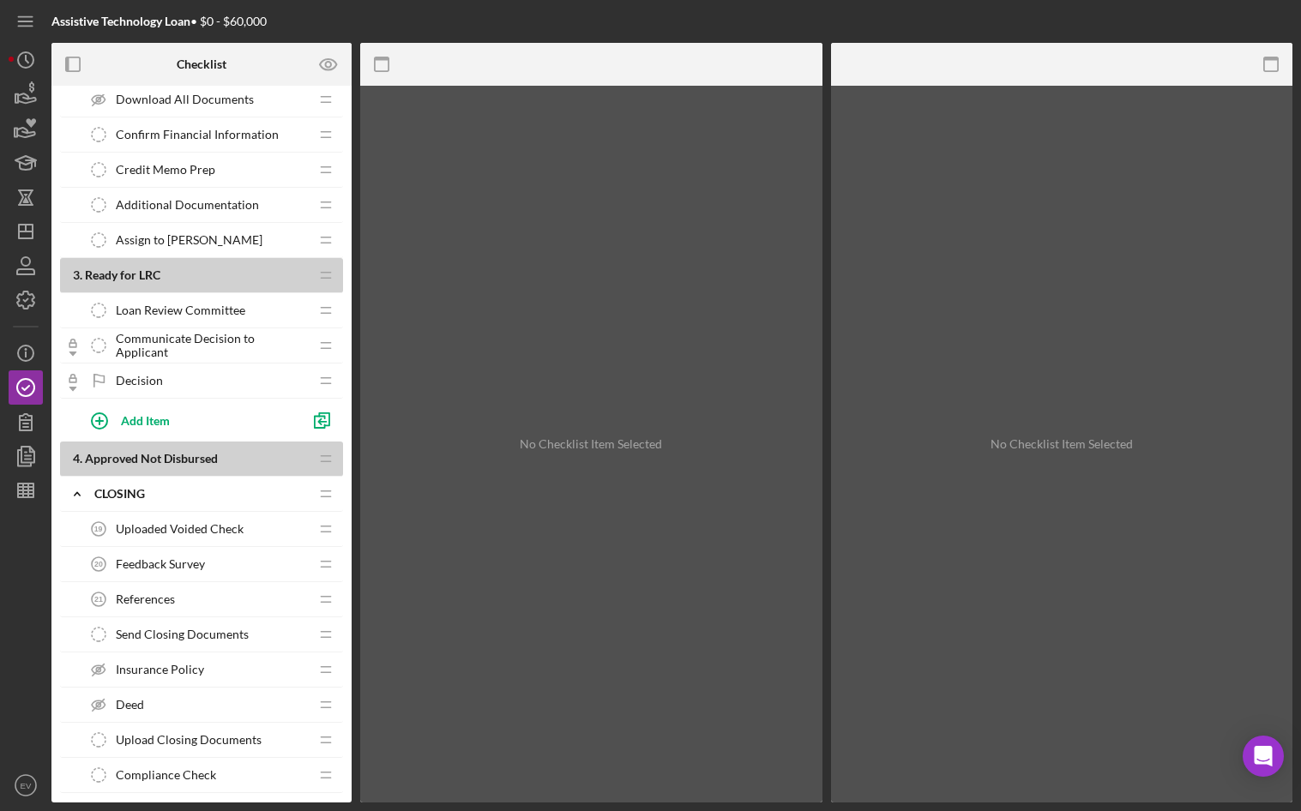
scroll to position [1275, 0]
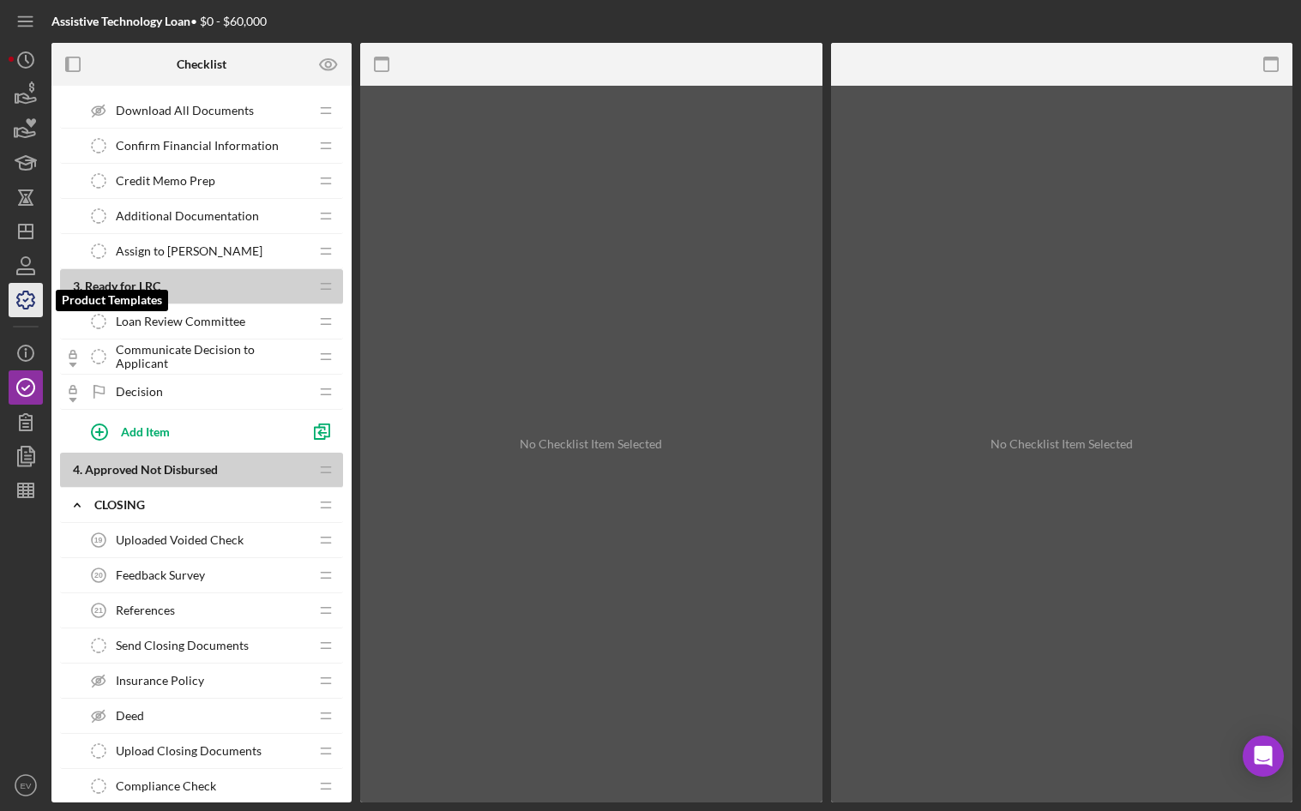
click at [20, 305] on icon "button" at bounding box center [25, 300] width 43 height 43
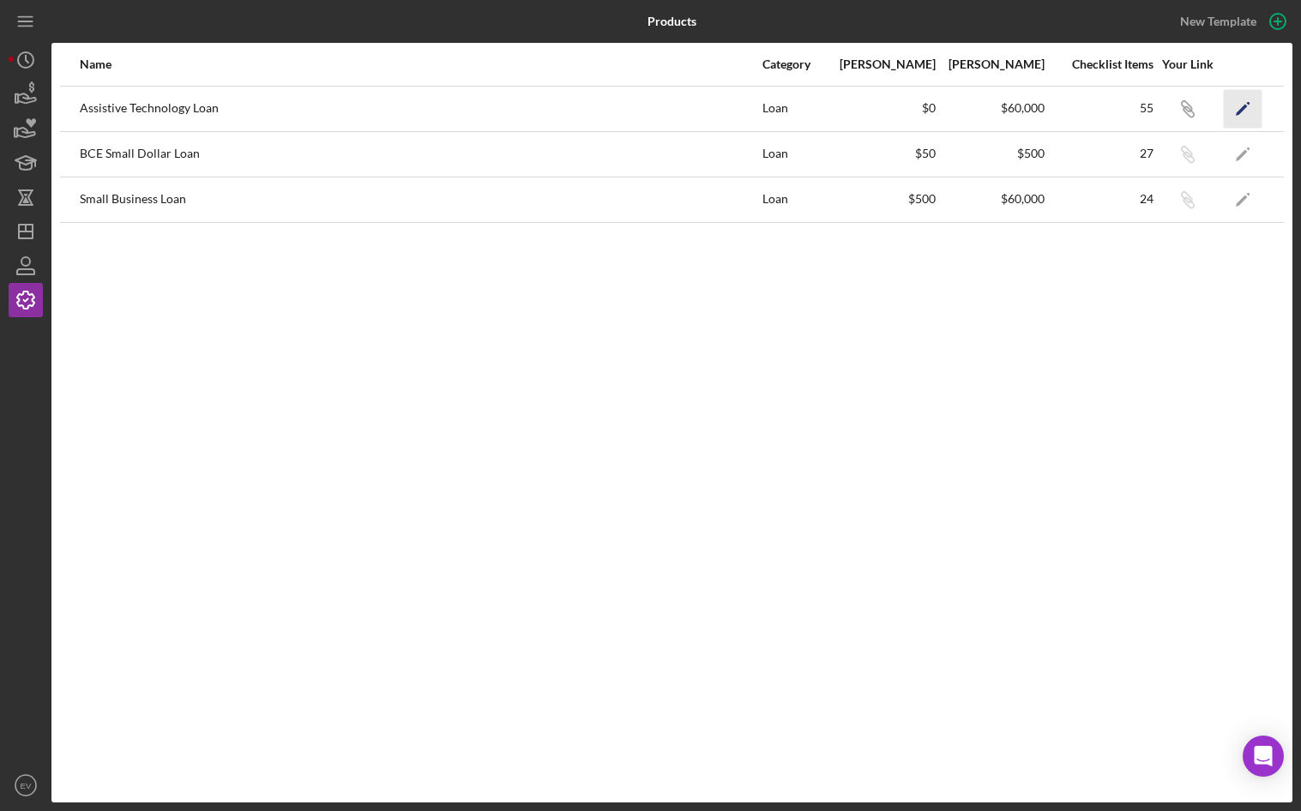
click at [1238, 109] on icon "Icon/Edit" at bounding box center [1243, 108] width 39 height 39
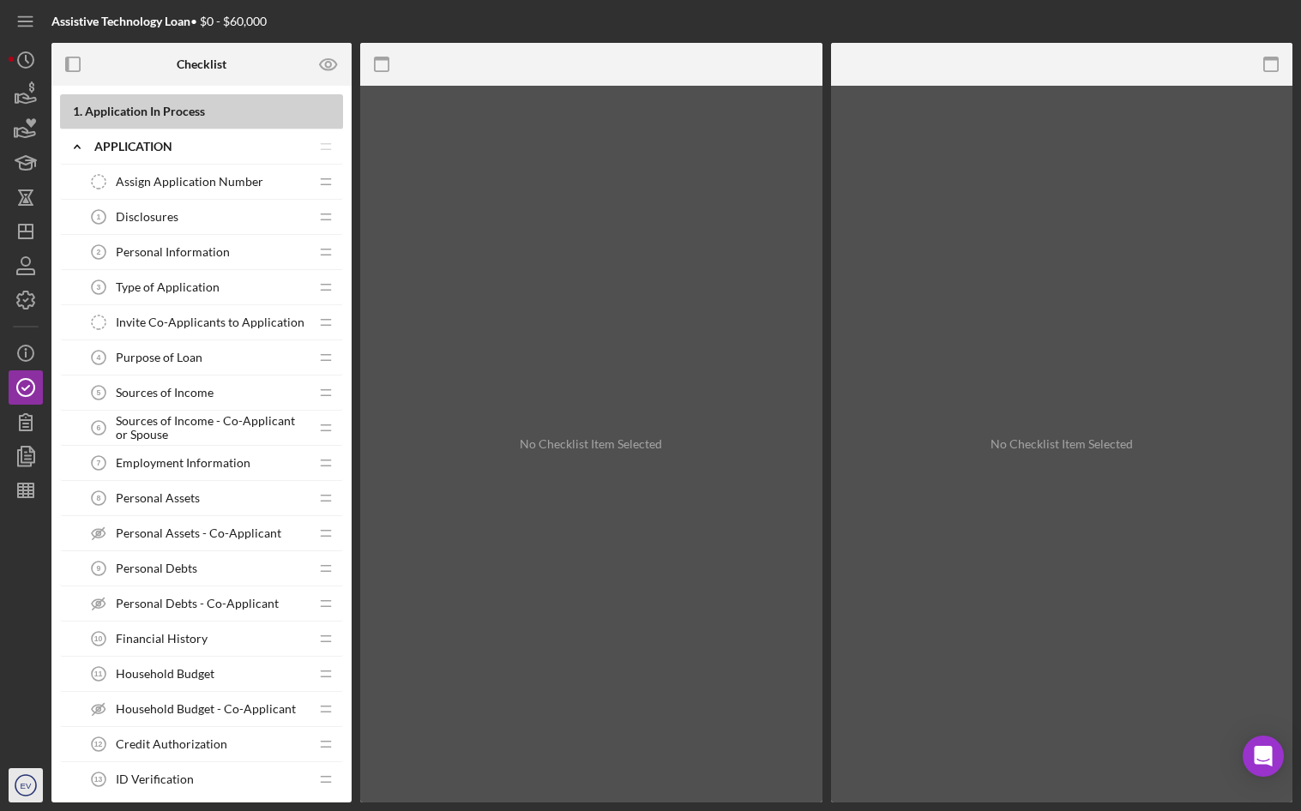
click at [11, 801] on icon "EV" at bounding box center [26, 785] width 34 height 43
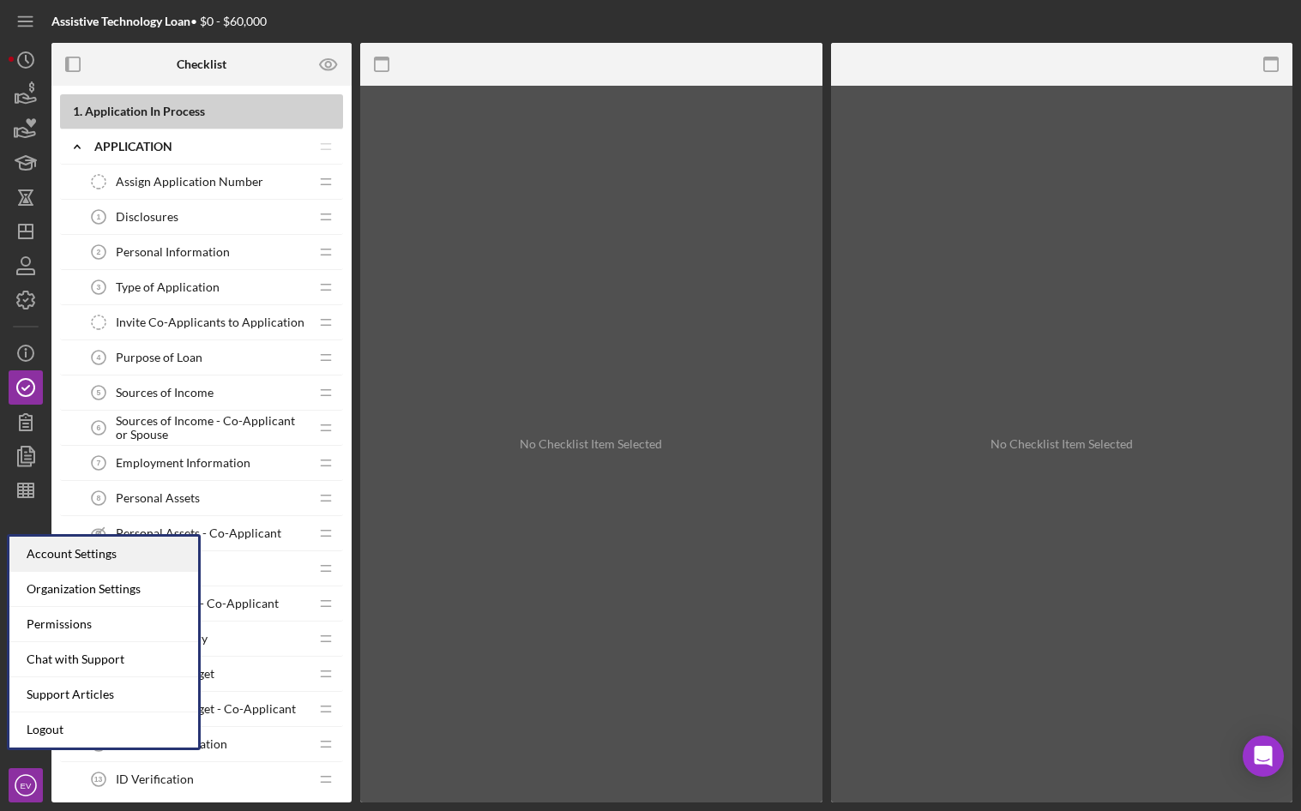
click at [122, 552] on div "Account Settings" at bounding box center [103, 554] width 189 height 35
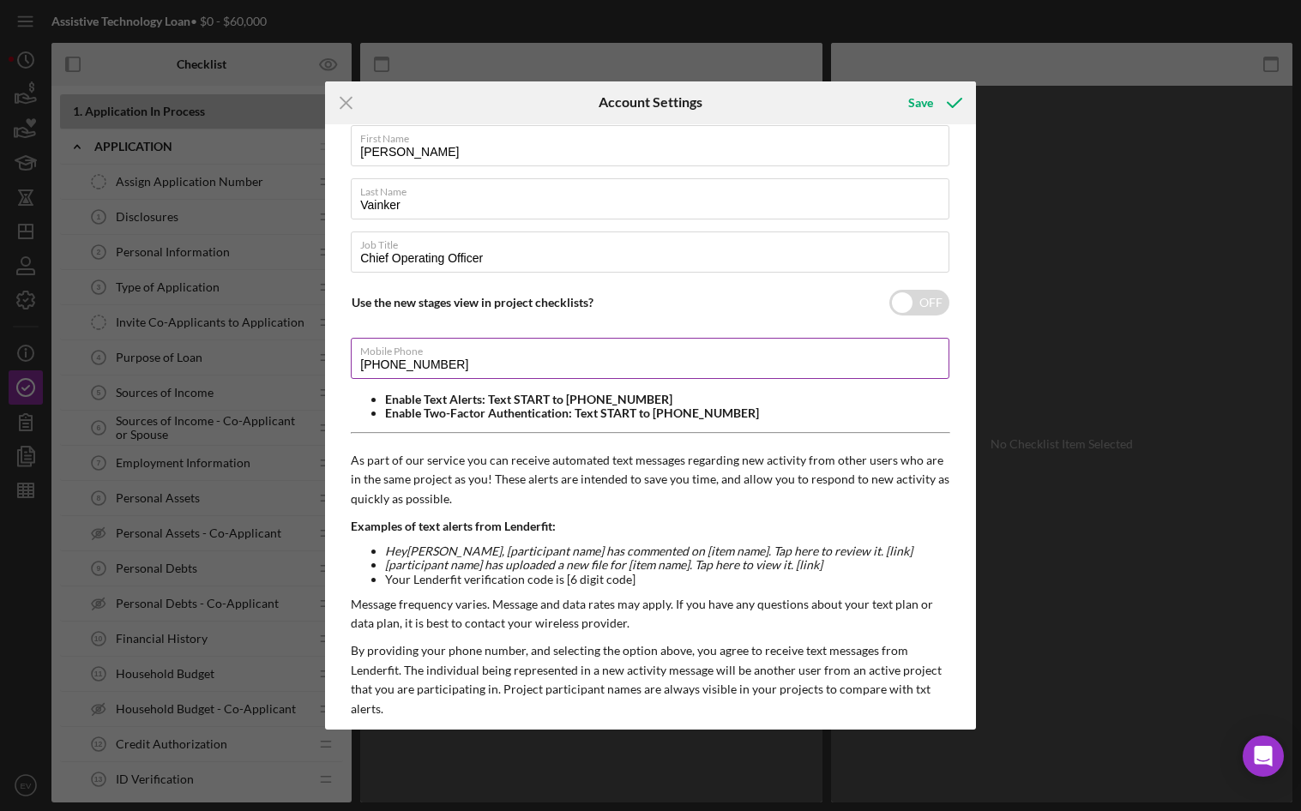
scroll to position [110, 0]
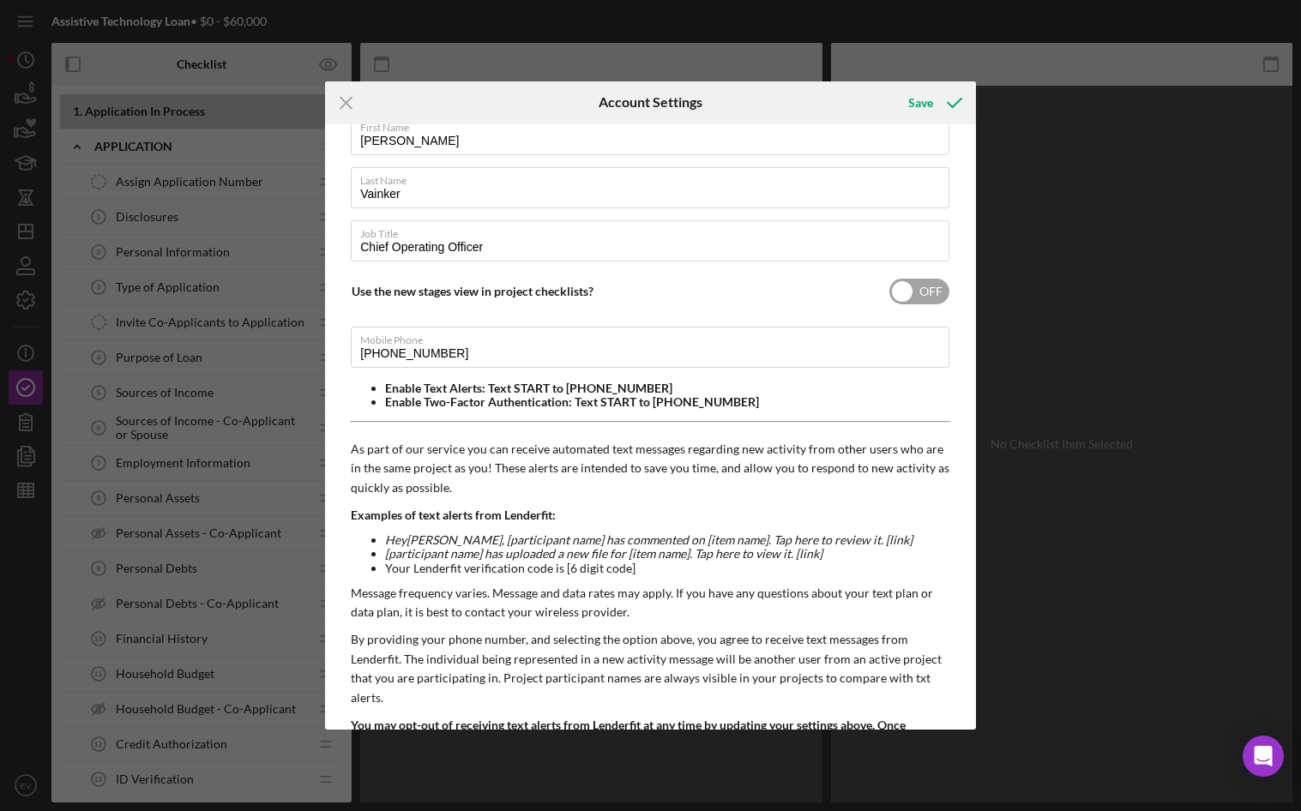
click at [907, 295] on input "checkbox" at bounding box center [920, 292] width 60 height 26
checkbox input "true"
click at [928, 106] on div "Save" at bounding box center [920, 103] width 25 height 34
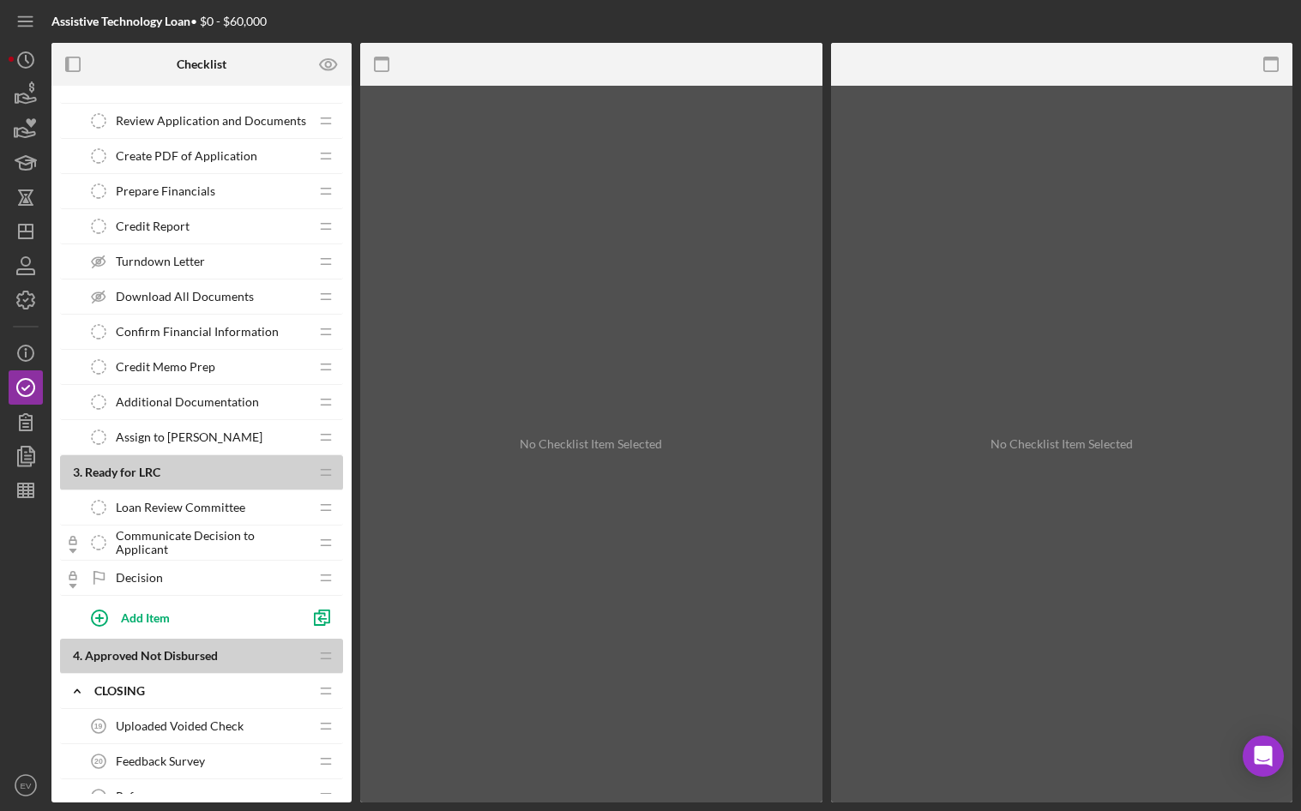
scroll to position [1078, 0]
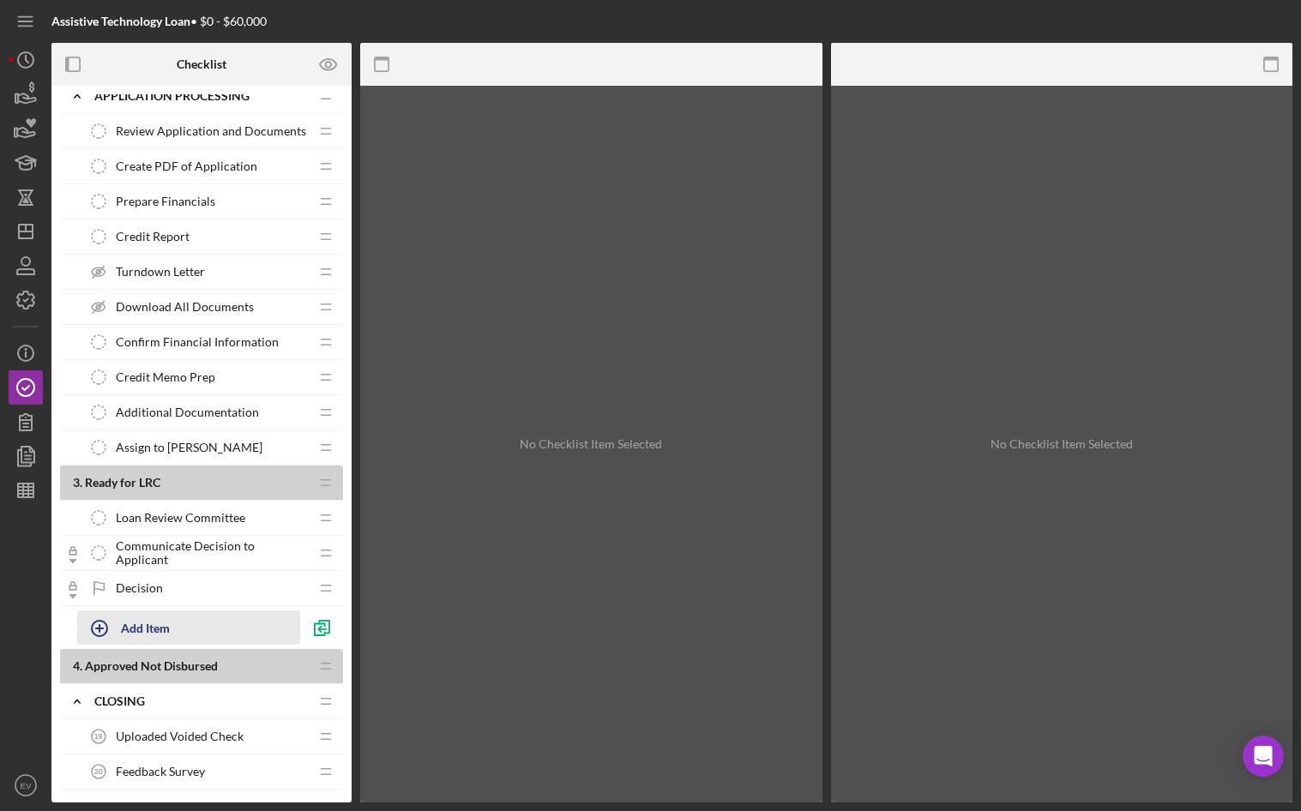
click at [91, 629] on icon "button" at bounding box center [99, 628] width 43 height 43
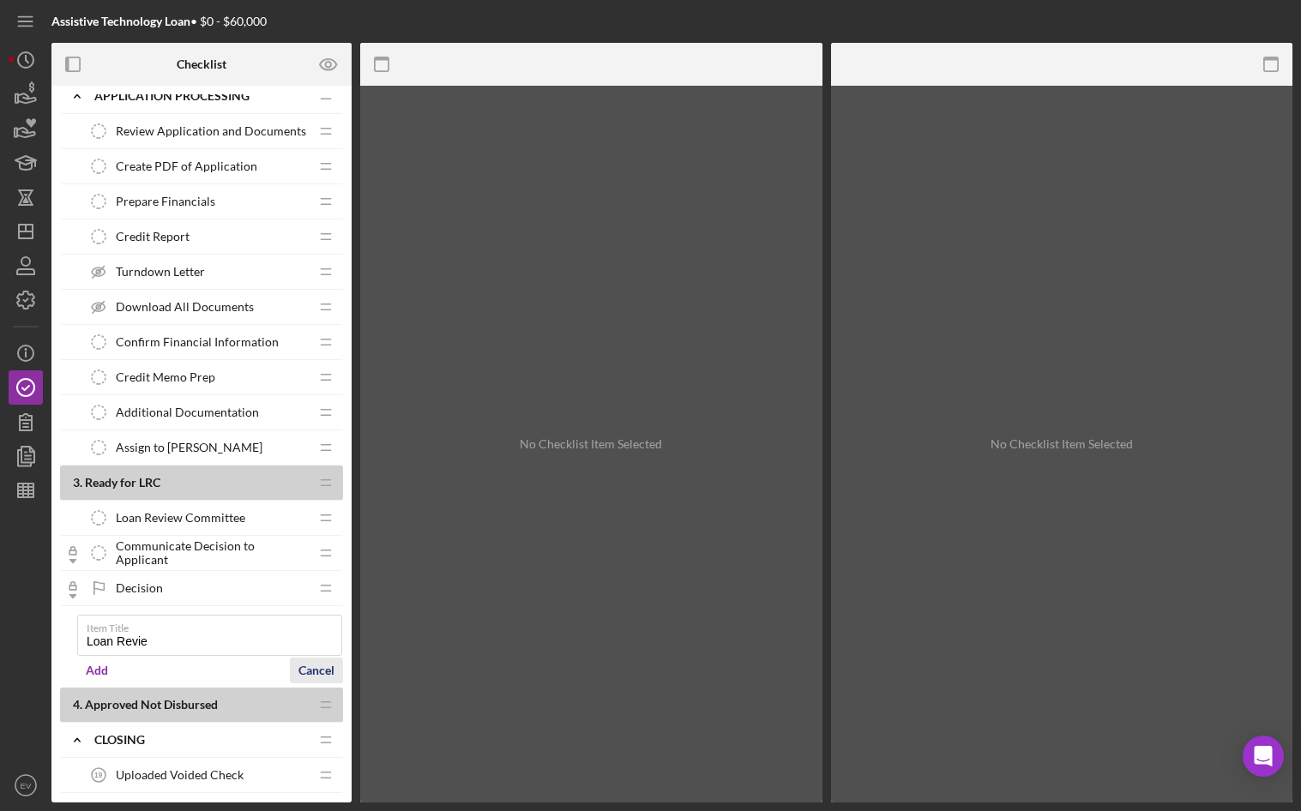
type input "Loan Revie"
click at [322, 673] on div "Cancel" at bounding box center [317, 671] width 36 height 26
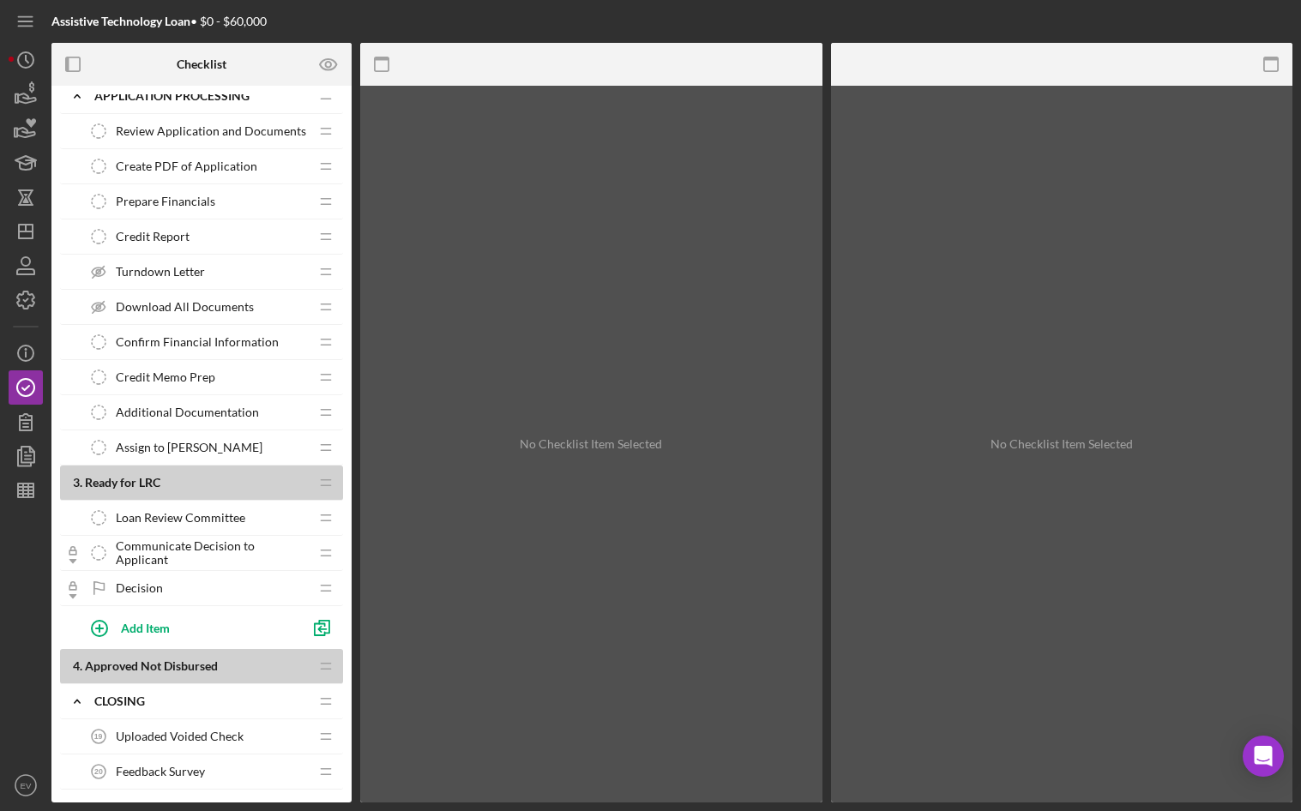
click at [148, 524] on span "Loan Review Committee" at bounding box center [181, 518] width 130 height 14
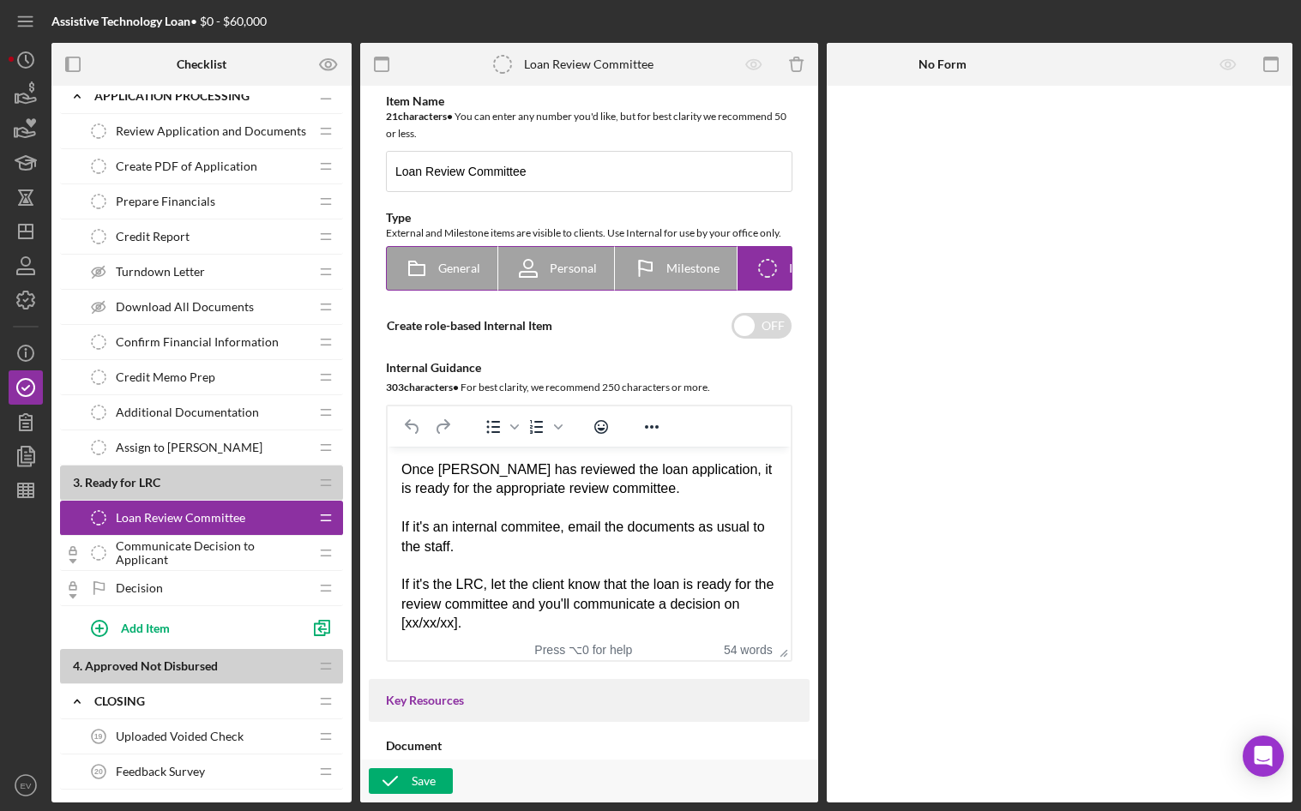
click at [452, 278] on div "General" at bounding box center [442, 268] width 76 height 43
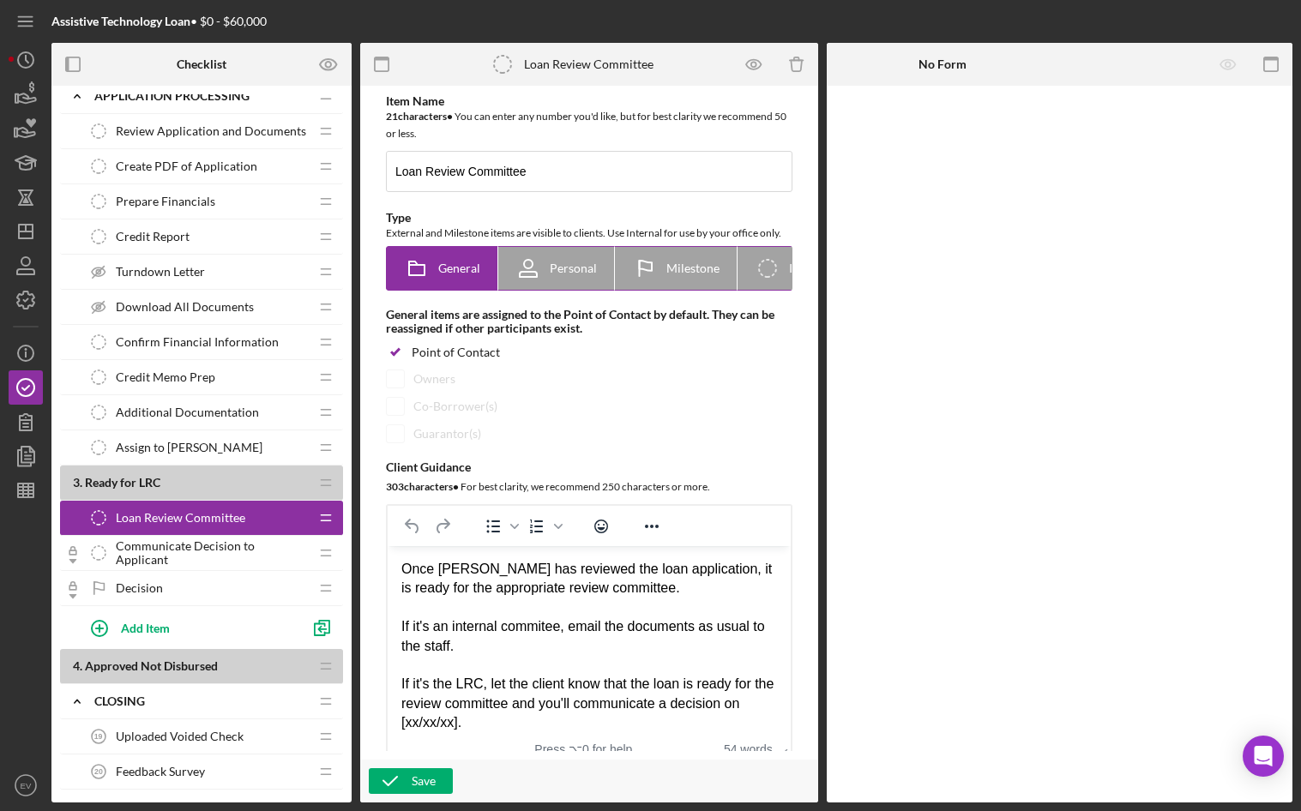
radio input "true"
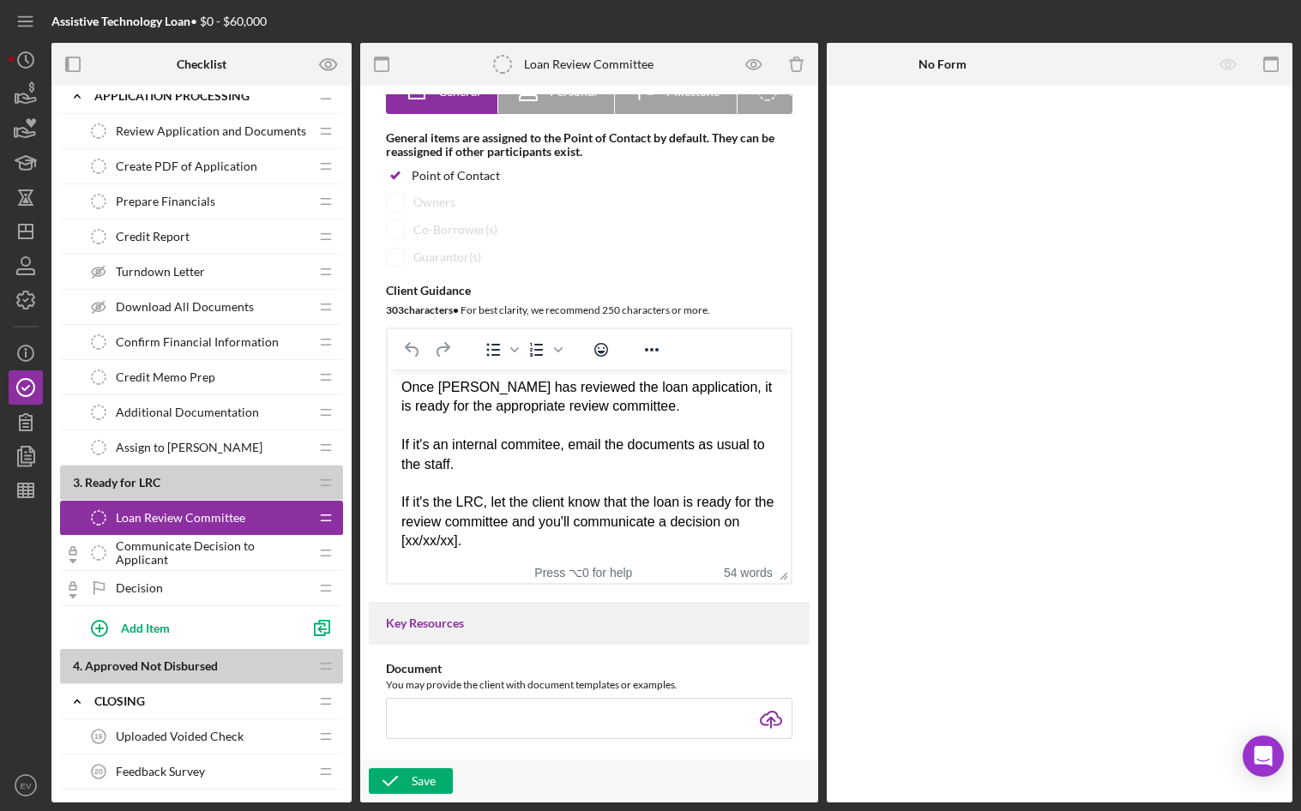
scroll to position [188, 0]
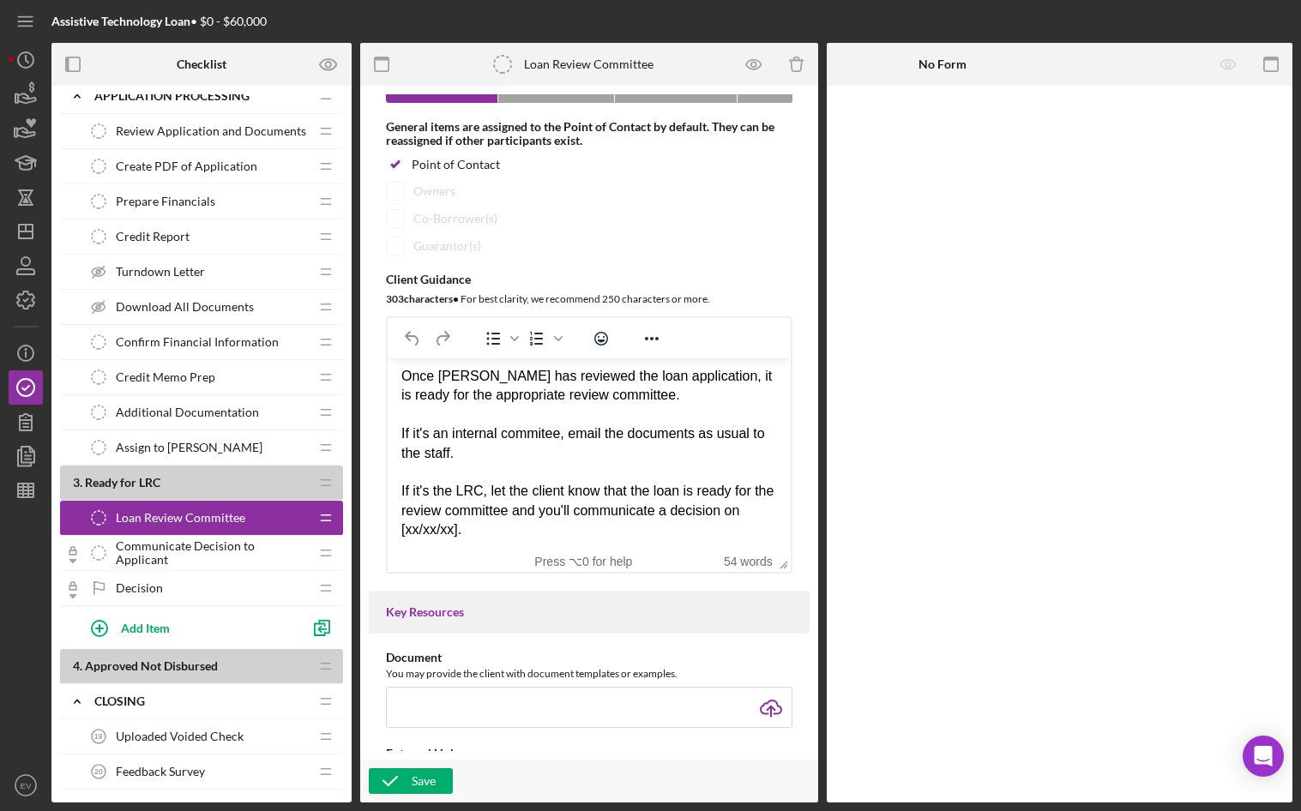
click at [575, 521] on div "If it's the LRC, let the client know that the loan is ready for the review comm…" at bounding box center [589, 510] width 376 height 57
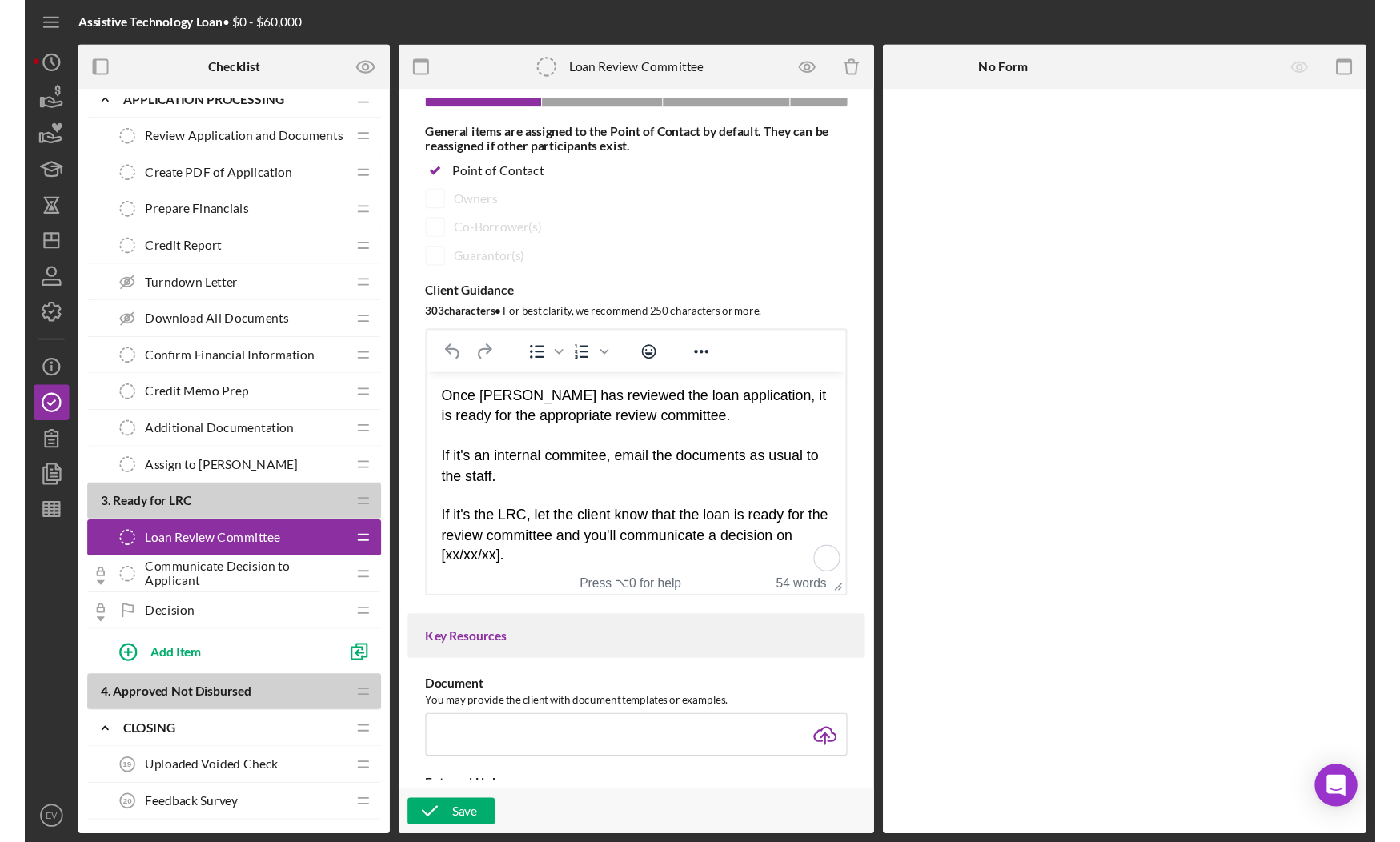
scroll to position [0, 0]
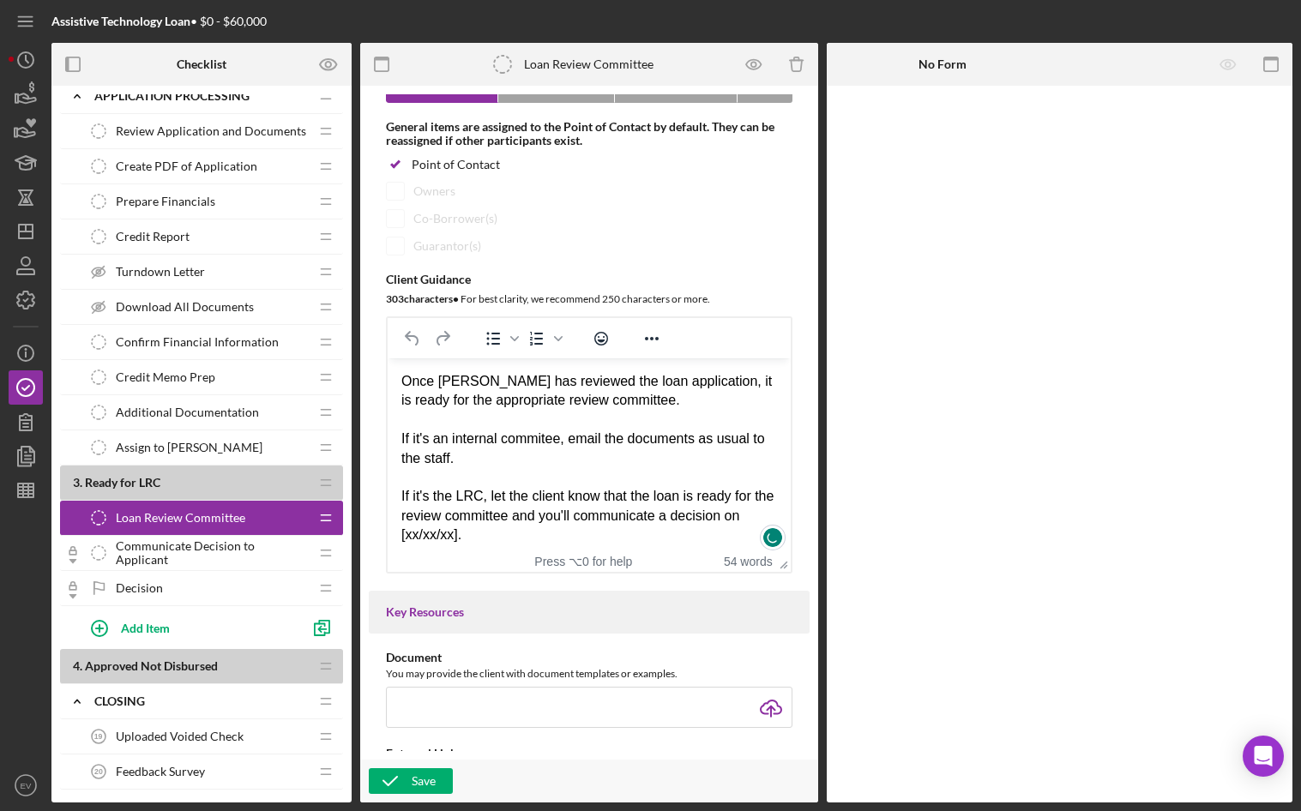
drag, startPoint x: 570, startPoint y: 529, endPoint x: 377, endPoint y: 347, distance: 264.6
click at [388, 359] on html "Once [PERSON_NAME] has reviewed the loan application, it is ready for the appro…" at bounding box center [589, 459] width 403 height 201
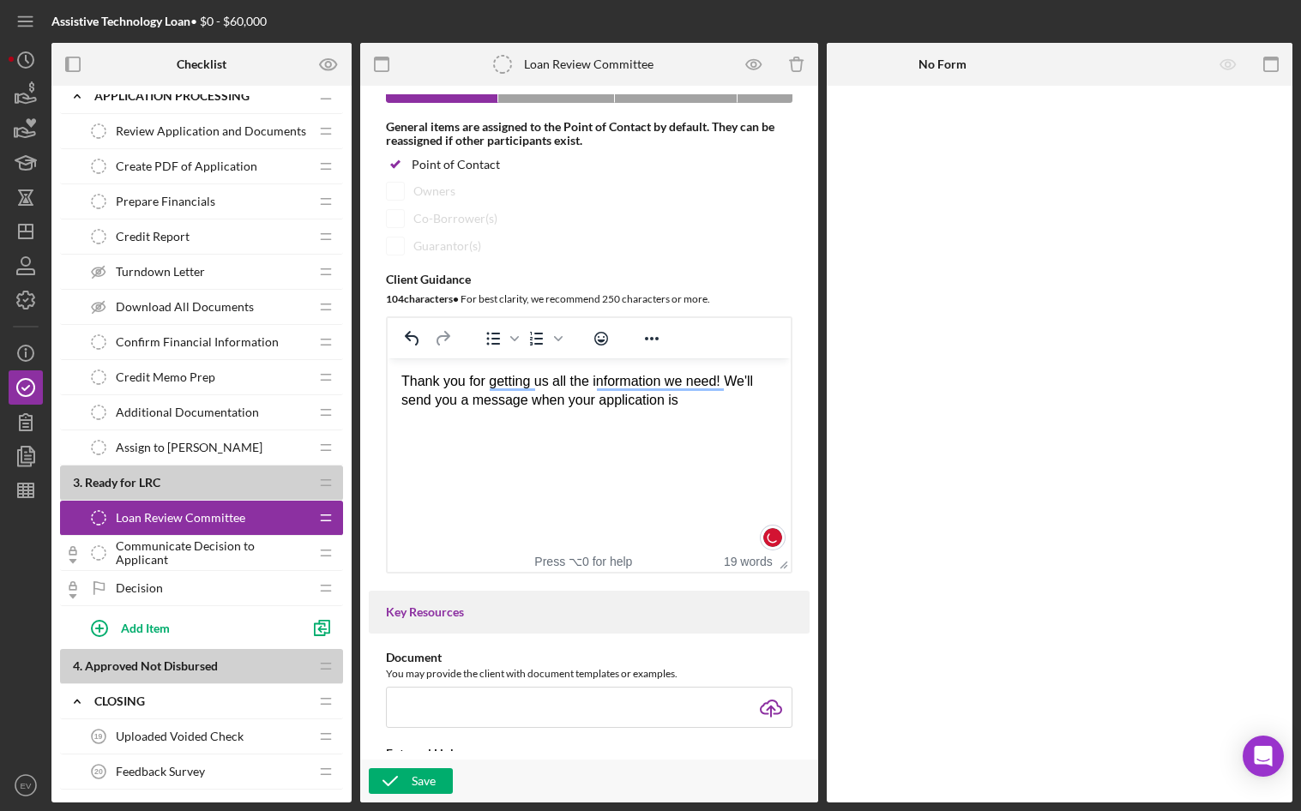
click at [534, 398] on div "Thank you for getting us all the information we need! We'll send you a message …" at bounding box center [589, 391] width 376 height 39
drag, startPoint x: 744, startPoint y: 394, endPoint x: 422, endPoint y: 373, distance: 322.3
click at [422, 373] on div "Thank you for getting us all the information we need! We'll send you a message …" at bounding box center [589, 391] width 376 height 39
click at [425, 383] on div "Thank you for getting us all the information we need! We'll send you a message …" at bounding box center [589, 391] width 376 height 39
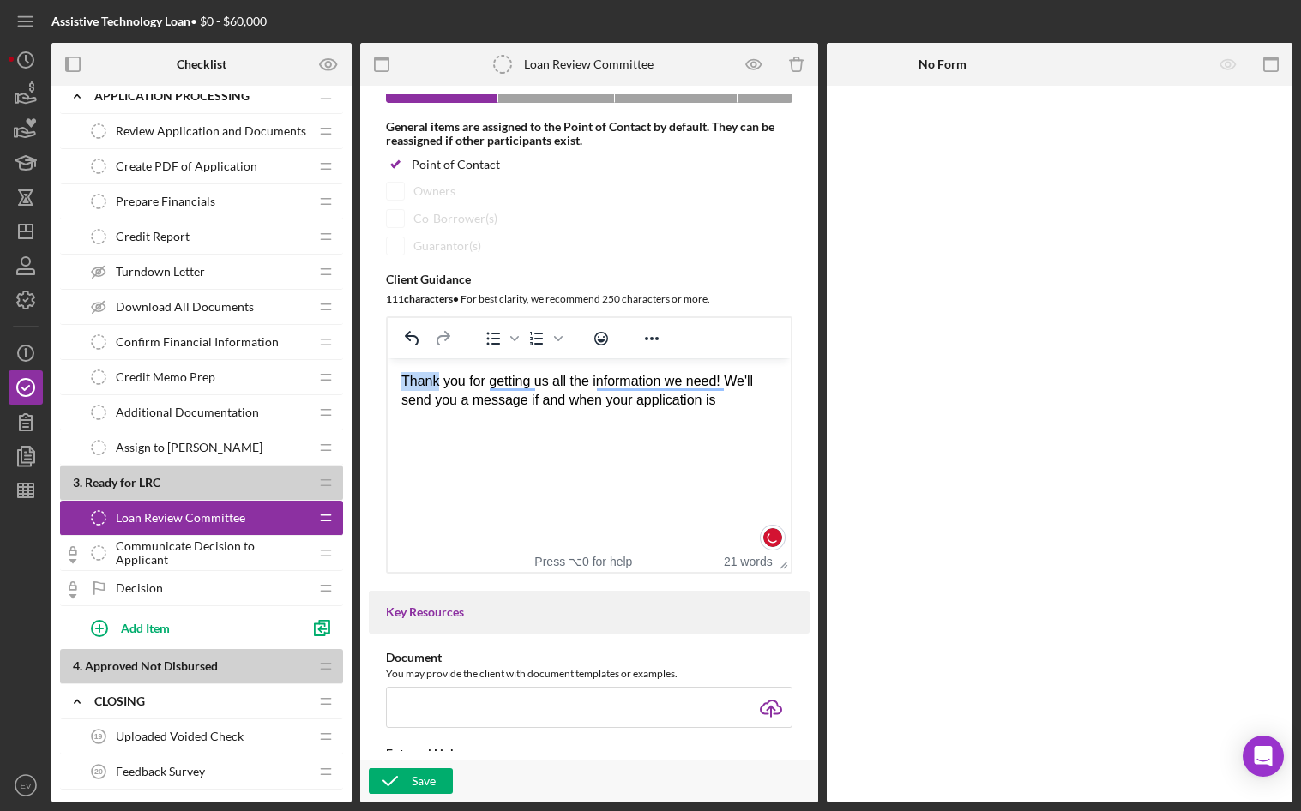
drag, startPoint x: 425, startPoint y: 383, endPoint x: 464, endPoint y: 392, distance: 39.5
click at [464, 392] on div "Thank you for getting us all the information we need! We'll send you a message …" at bounding box center [589, 391] width 376 height 39
click at [153, 450] on span "Assign to [PERSON_NAME]" at bounding box center [189, 448] width 147 height 14
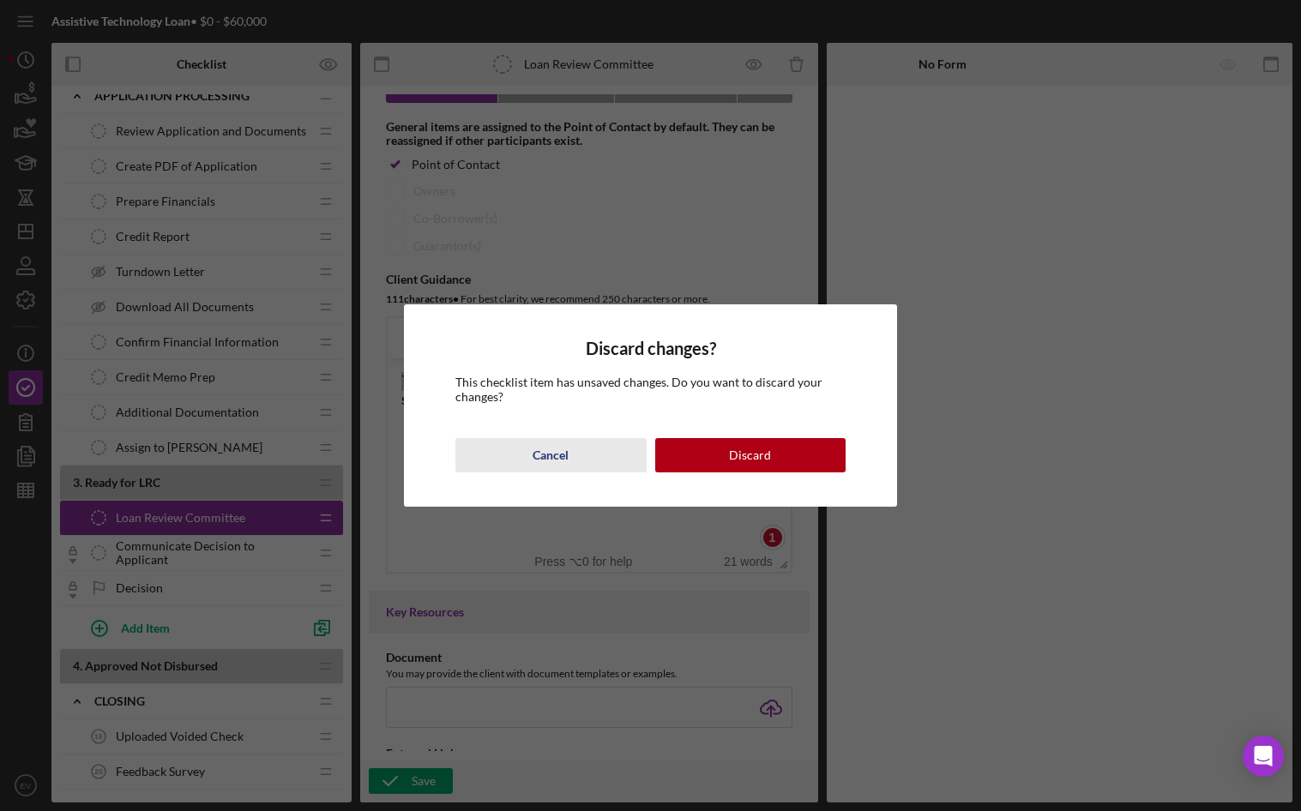
click at [560, 462] on div "Cancel" at bounding box center [551, 455] width 36 height 34
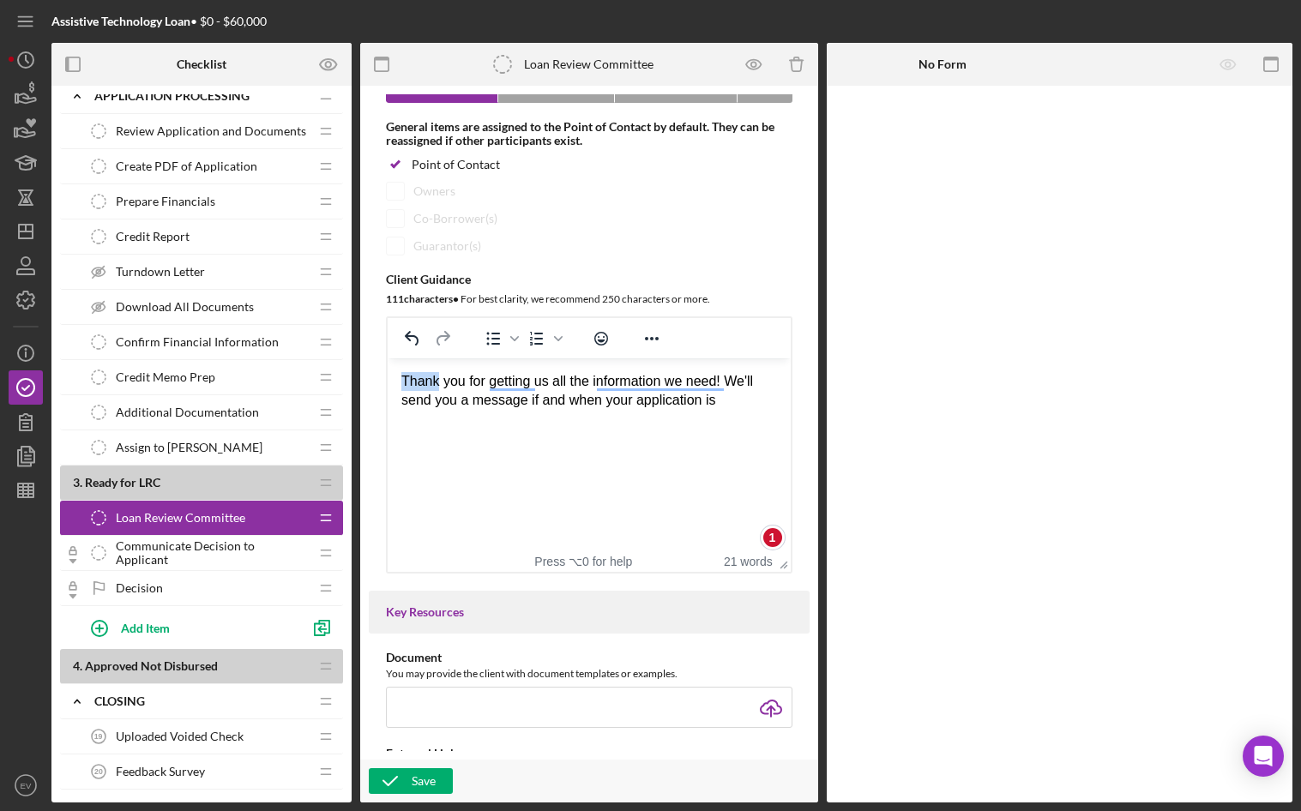
click at [491, 425] on html "Thank you for getting us all the information we need! We'll send you a message …" at bounding box center [589, 392] width 403 height 66
click at [501, 416] on html "Thank you for getting us all the information we need! We'll send you a message …" at bounding box center [589, 392] width 403 height 66
click at [489, 395] on div "Thank you for getting us all the information we need! We'll send you a message …" at bounding box center [589, 391] width 376 height 39
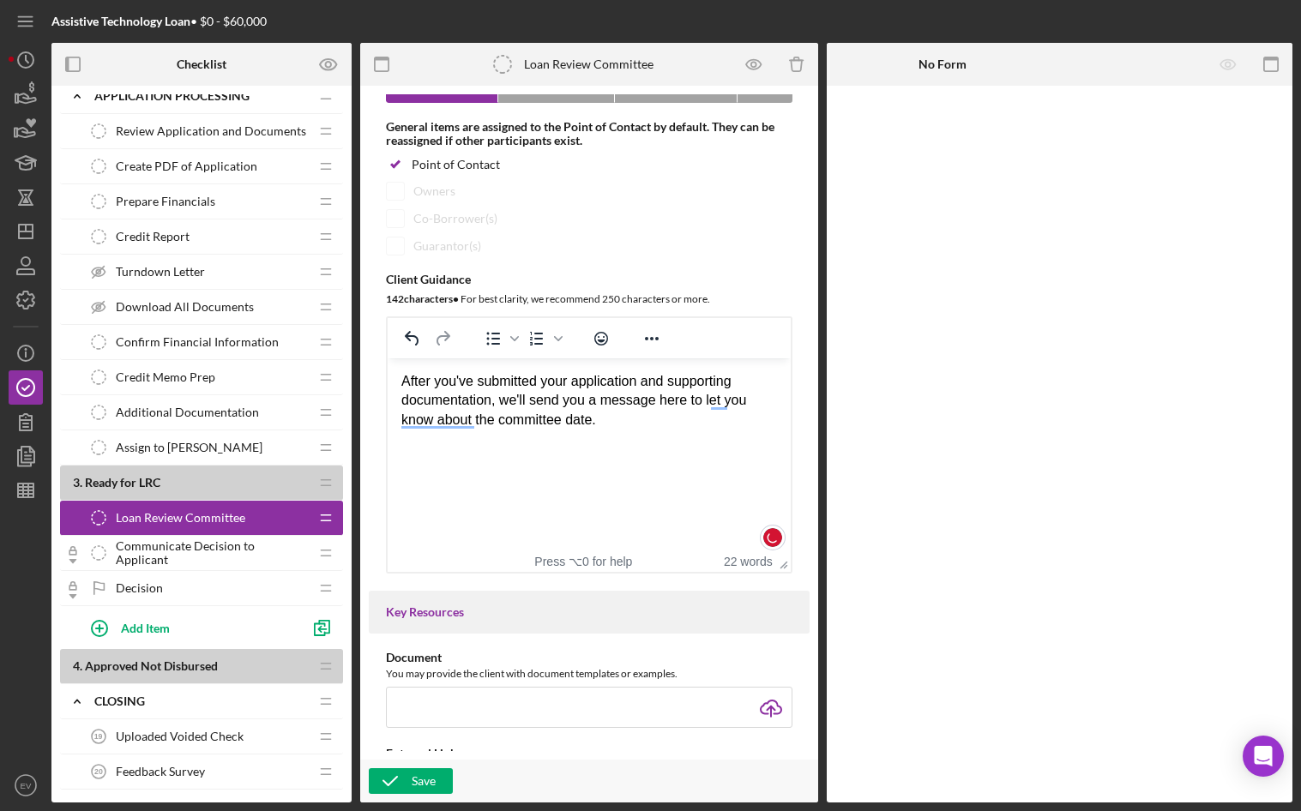
click at [520, 420] on div "After you've submitted your application and supporting documentation, we'll sen…" at bounding box center [589, 400] width 376 height 57
drag, startPoint x: 520, startPoint y: 420, endPoint x: 586, endPoint y: 421, distance: 66.1
click at [586, 421] on div "After you've submitted your application and supporting documentation, we'll sen…" at bounding box center [589, 400] width 376 height 57
click at [396, 779] on polyline "button" at bounding box center [390, 781] width 14 height 9
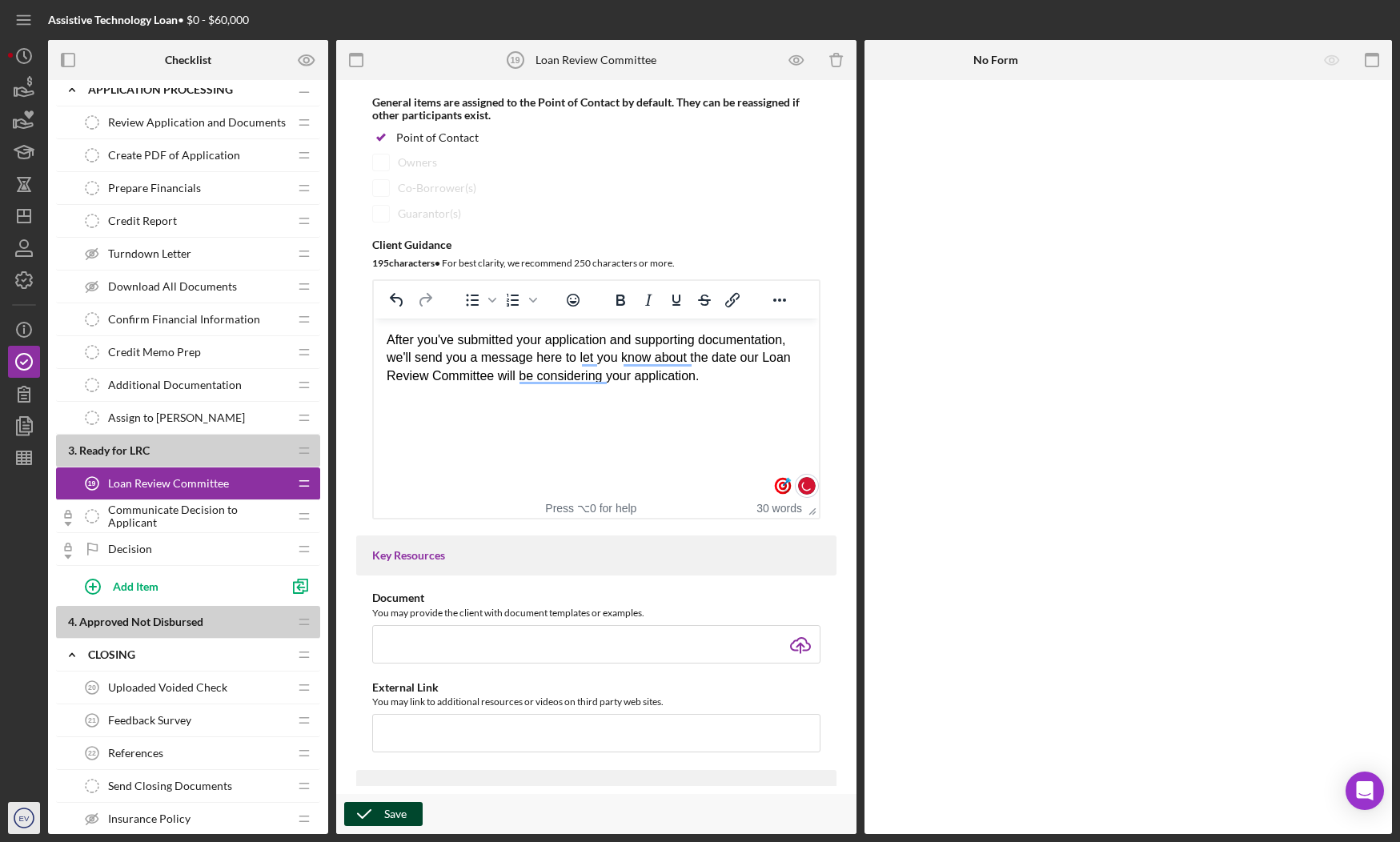
click at [14, 828] on icon "EV" at bounding box center [24, 818] width 32 height 40
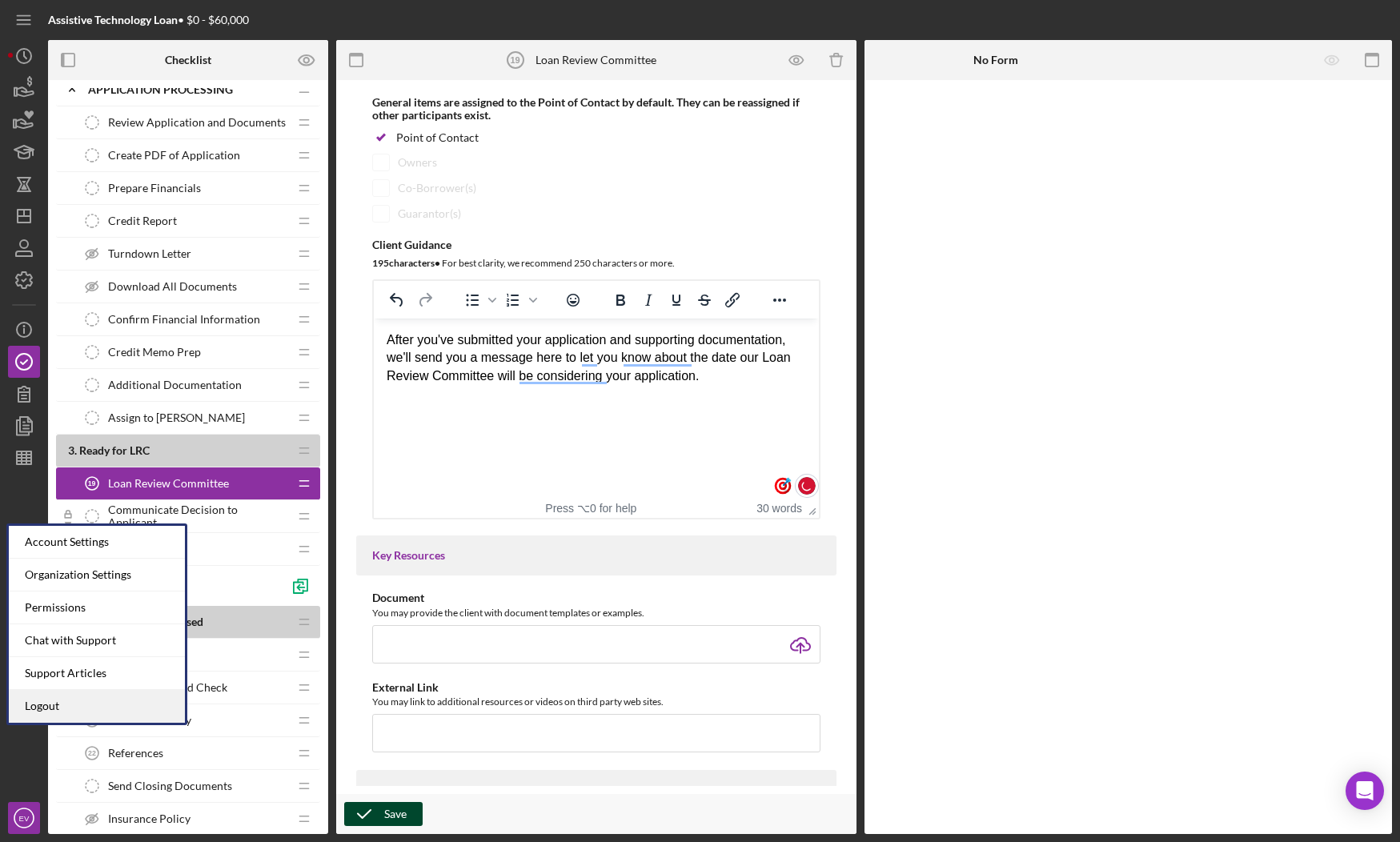
click at [42, 701] on link "Logout" at bounding box center [96, 706] width 176 height 33
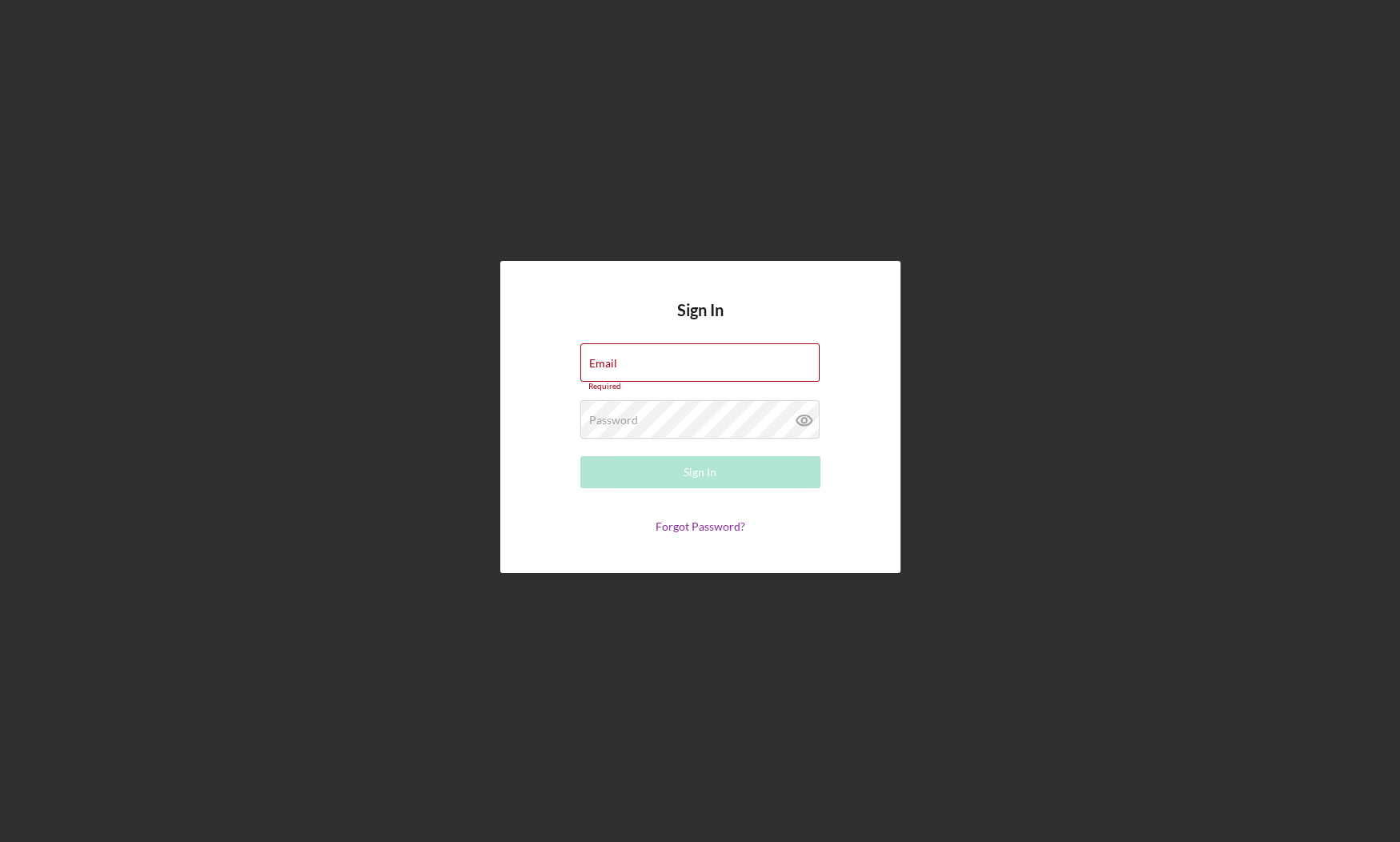
click at [954, 447] on div "Sign In Email Required Password Required Sign In Forgot Password?" at bounding box center [700, 417] width 1384 height 835
click at [619, 364] on div "Email Required" at bounding box center [700, 367] width 240 height 48
type input "[PERSON_NAME][EMAIL_ADDRESS][DOMAIN_NAME]"
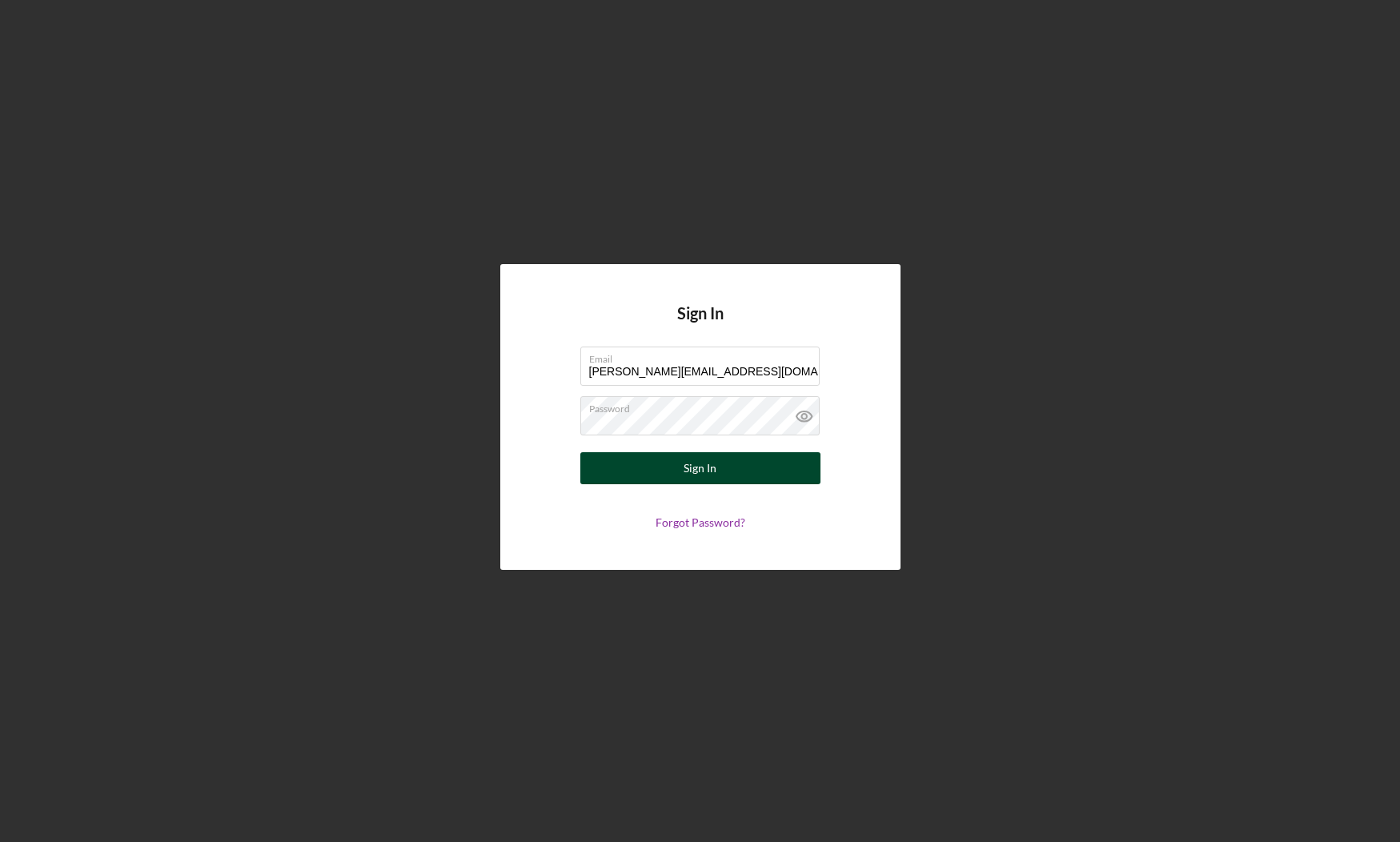
click at [710, 466] on div "Sign In" at bounding box center [700, 469] width 33 height 32
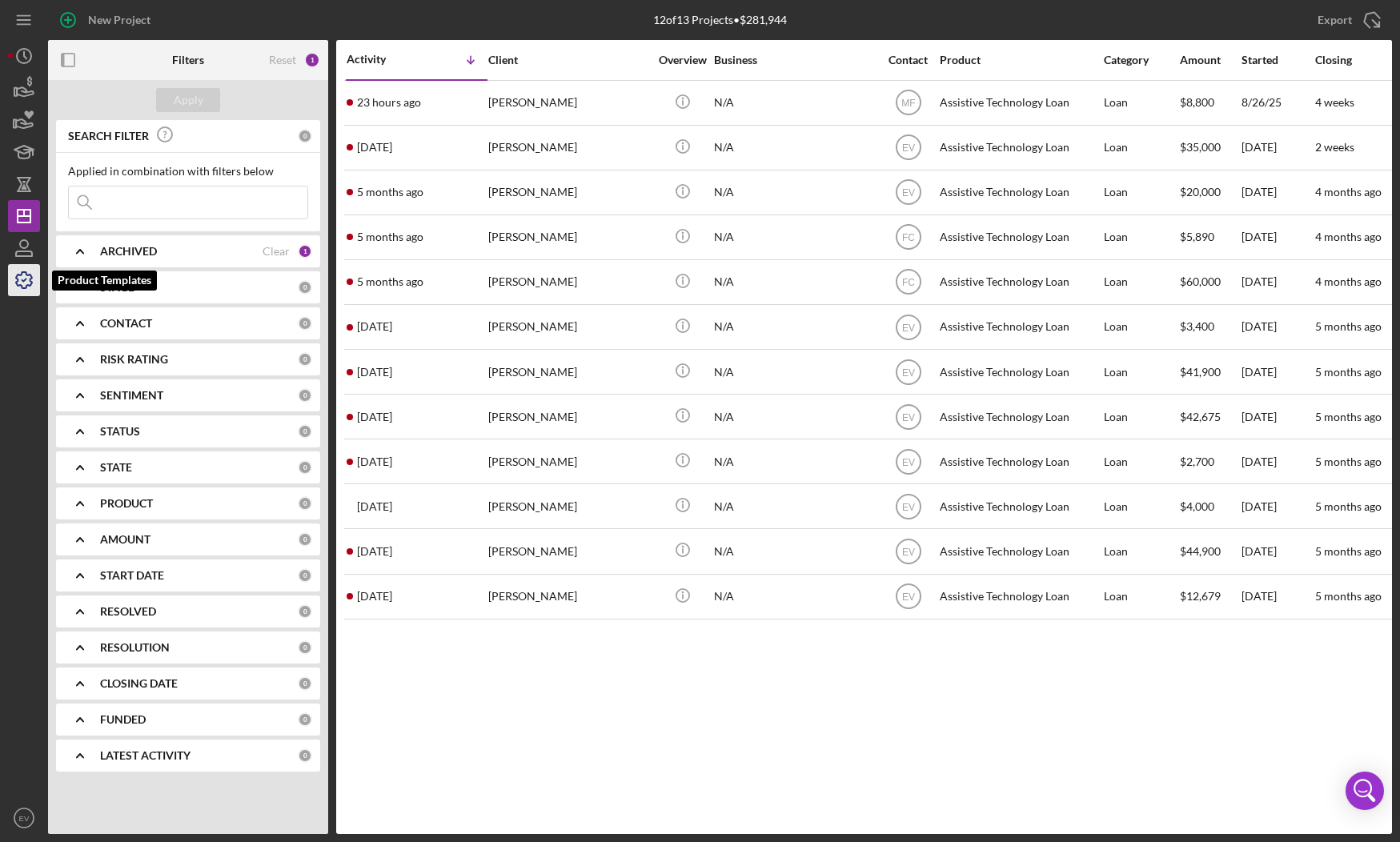
click at [24, 283] on icon "button" at bounding box center [23, 280] width 40 height 40
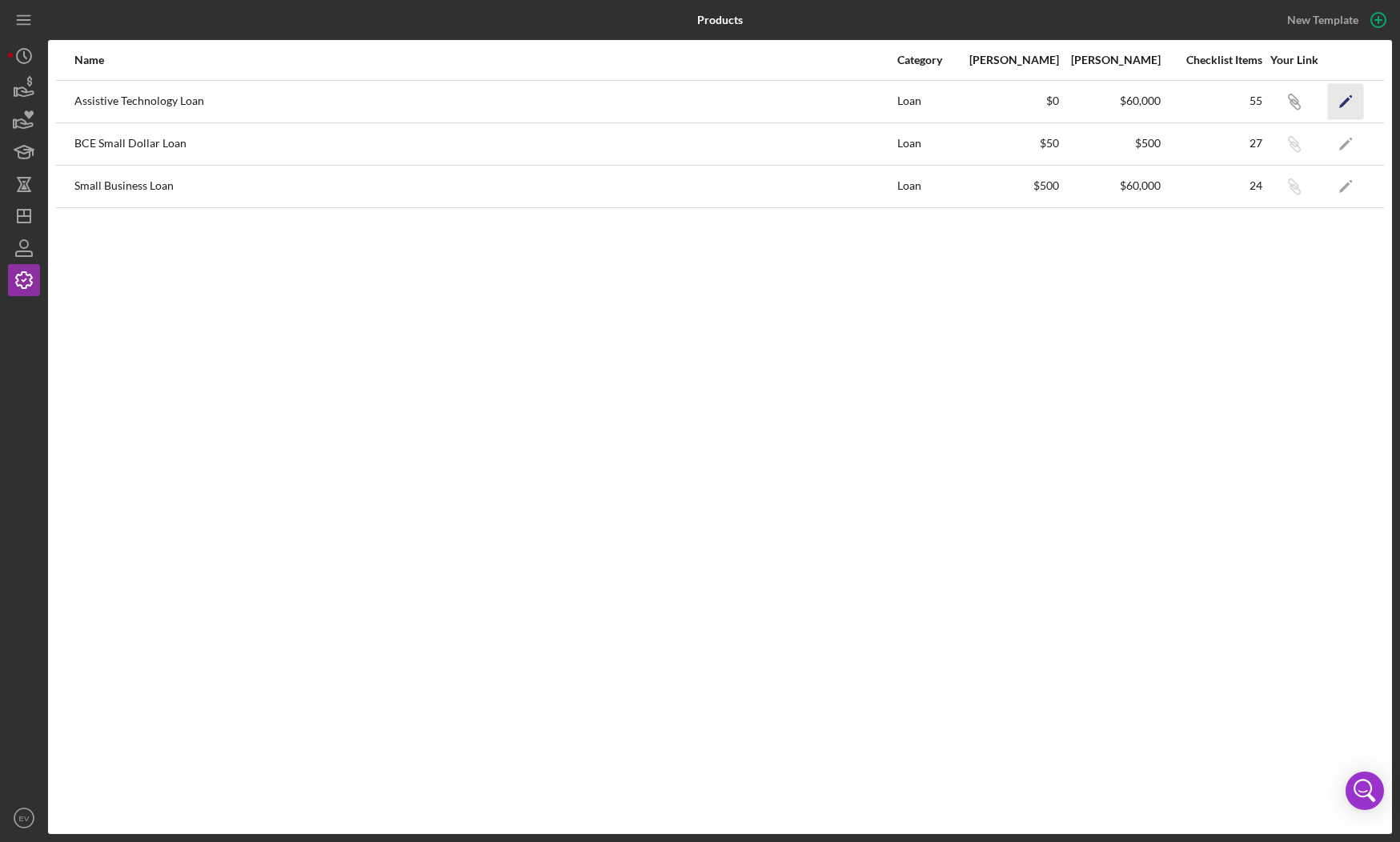
click at [1339, 103] on icon "Icon/Edit" at bounding box center [1346, 101] width 36 height 36
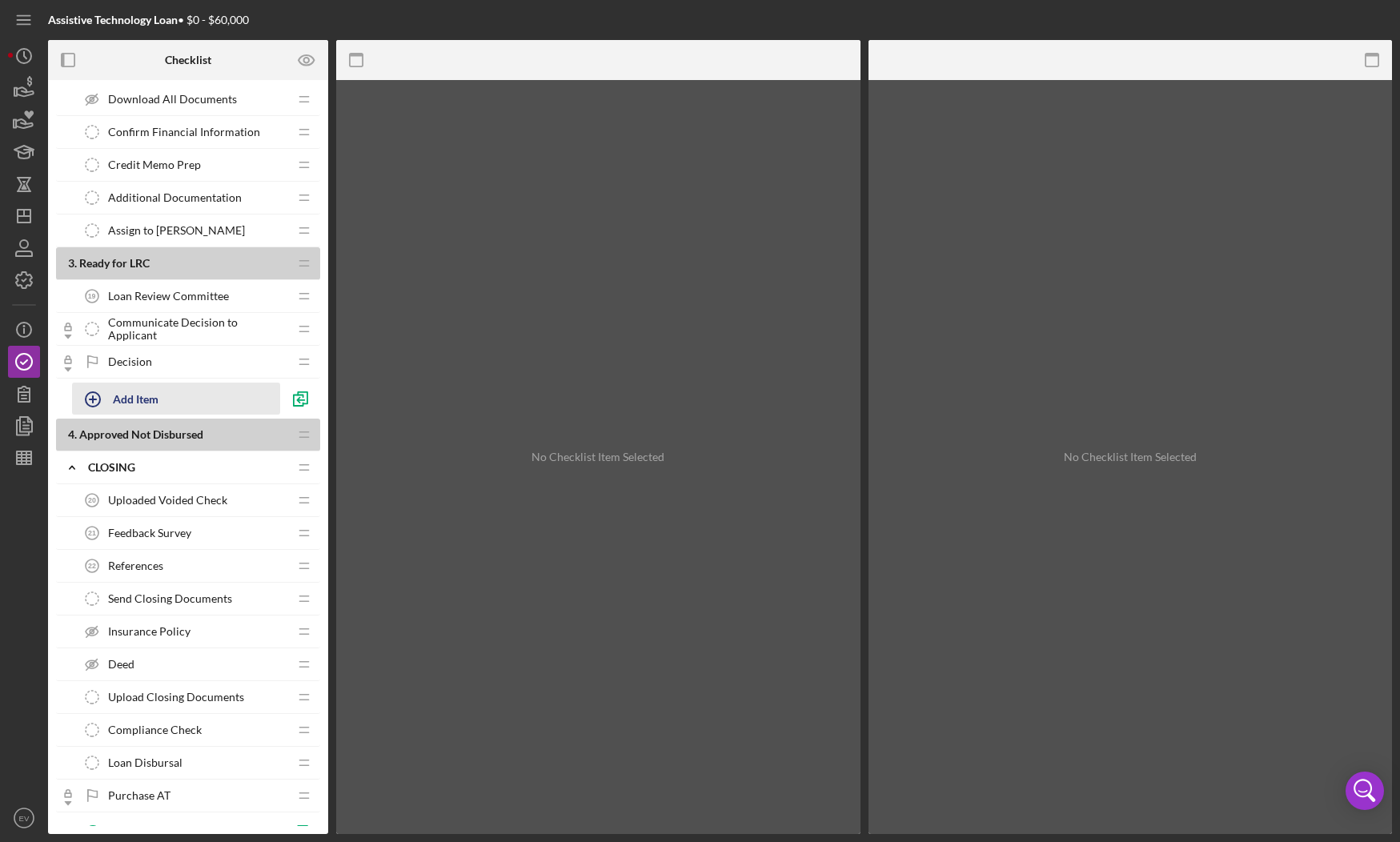
scroll to position [1184, 0]
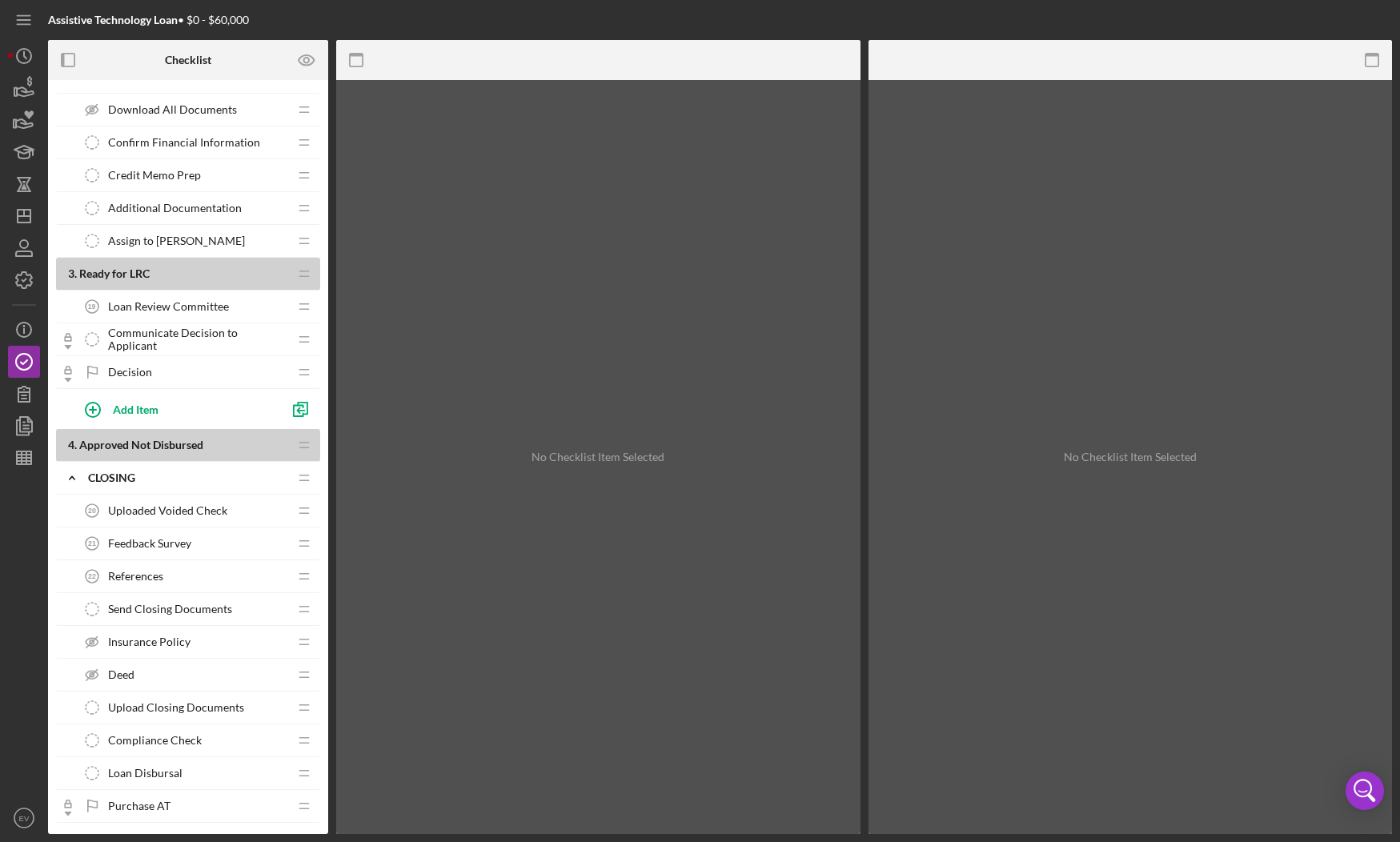
click at [187, 311] on span "Loan Review Committee" at bounding box center [169, 307] width 121 height 13
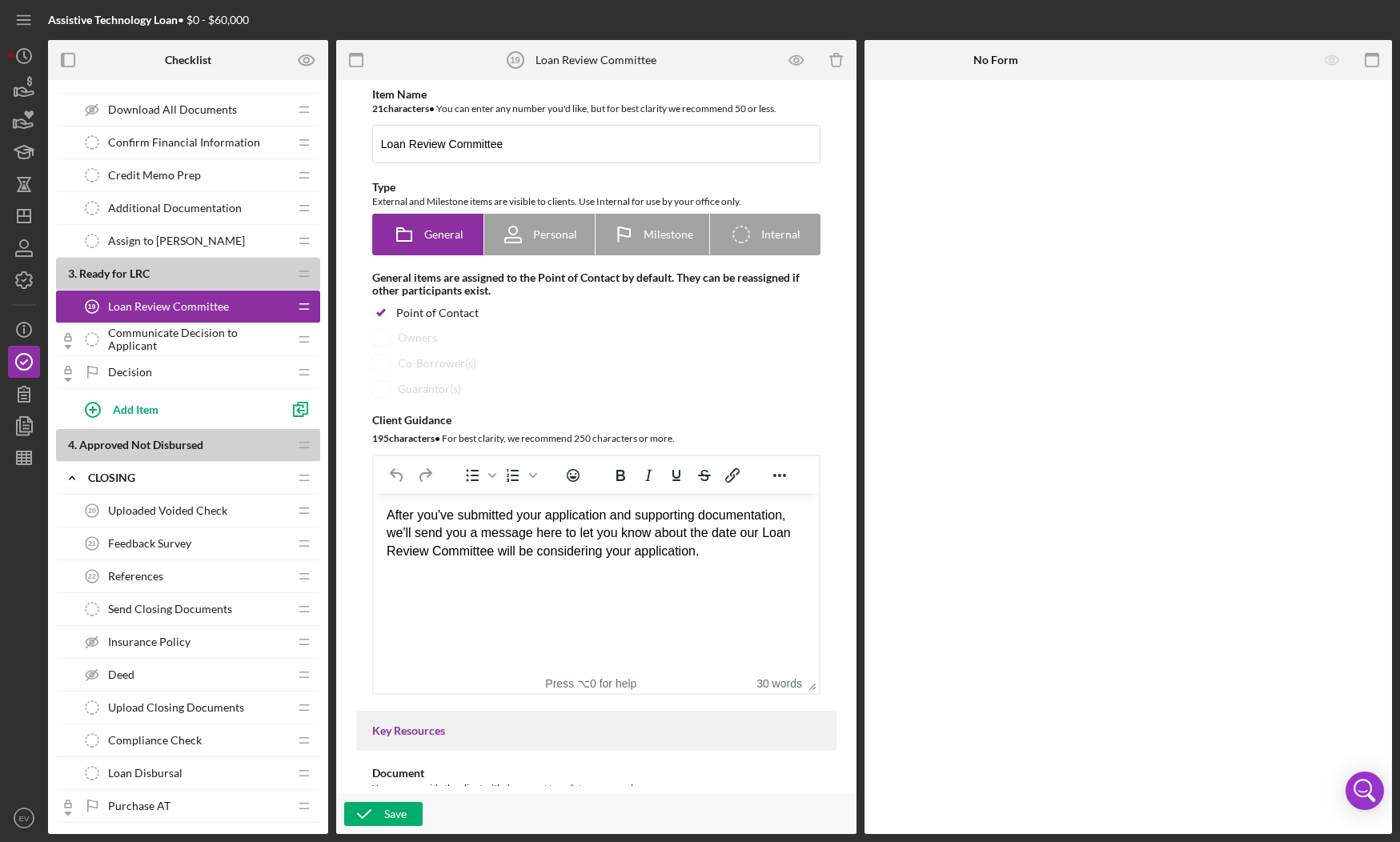
scroll to position [779, 0]
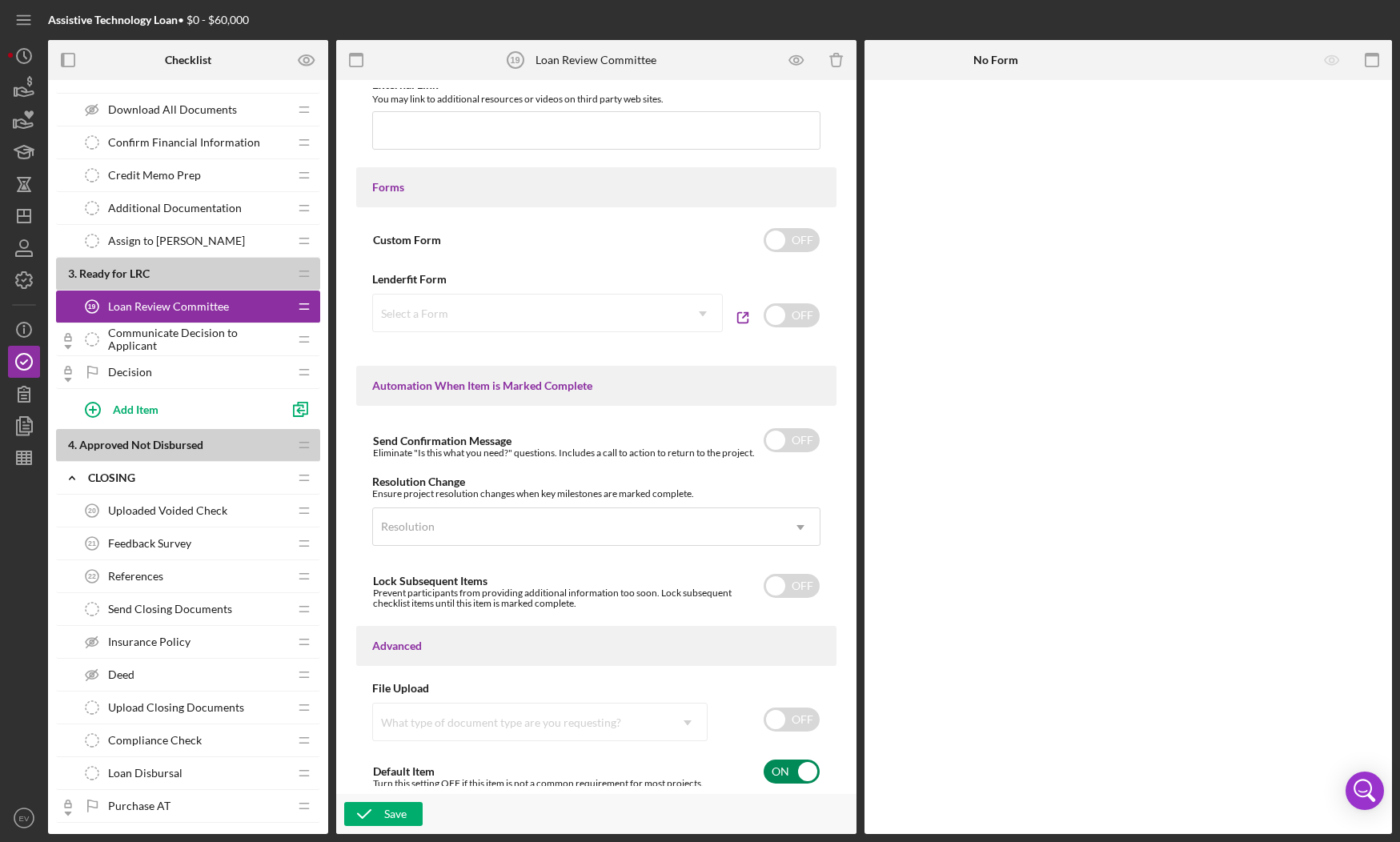
click at [793, 769] on input "checkbox" at bounding box center [791, 772] width 56 height 24
checkbox input "false"
click at [384, 808] on icon "button" at bounding box center [364, 814] width 40 height 40
click at [8, 820] on icon "EV" at bounding box center [24, 818] width 32 height 40
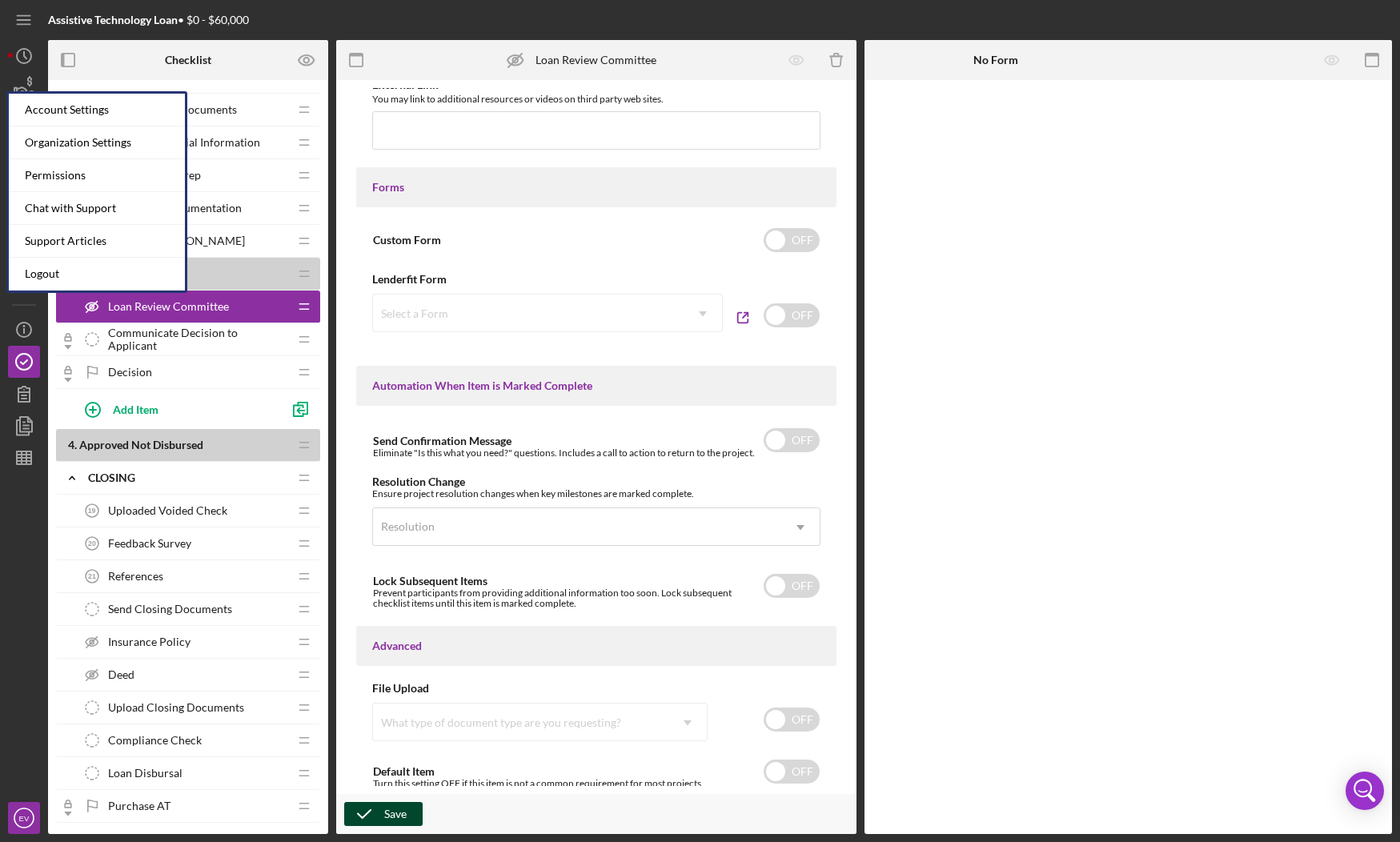
click at [33, 581] on div at bounding box center [24, 639] width 32 height 329
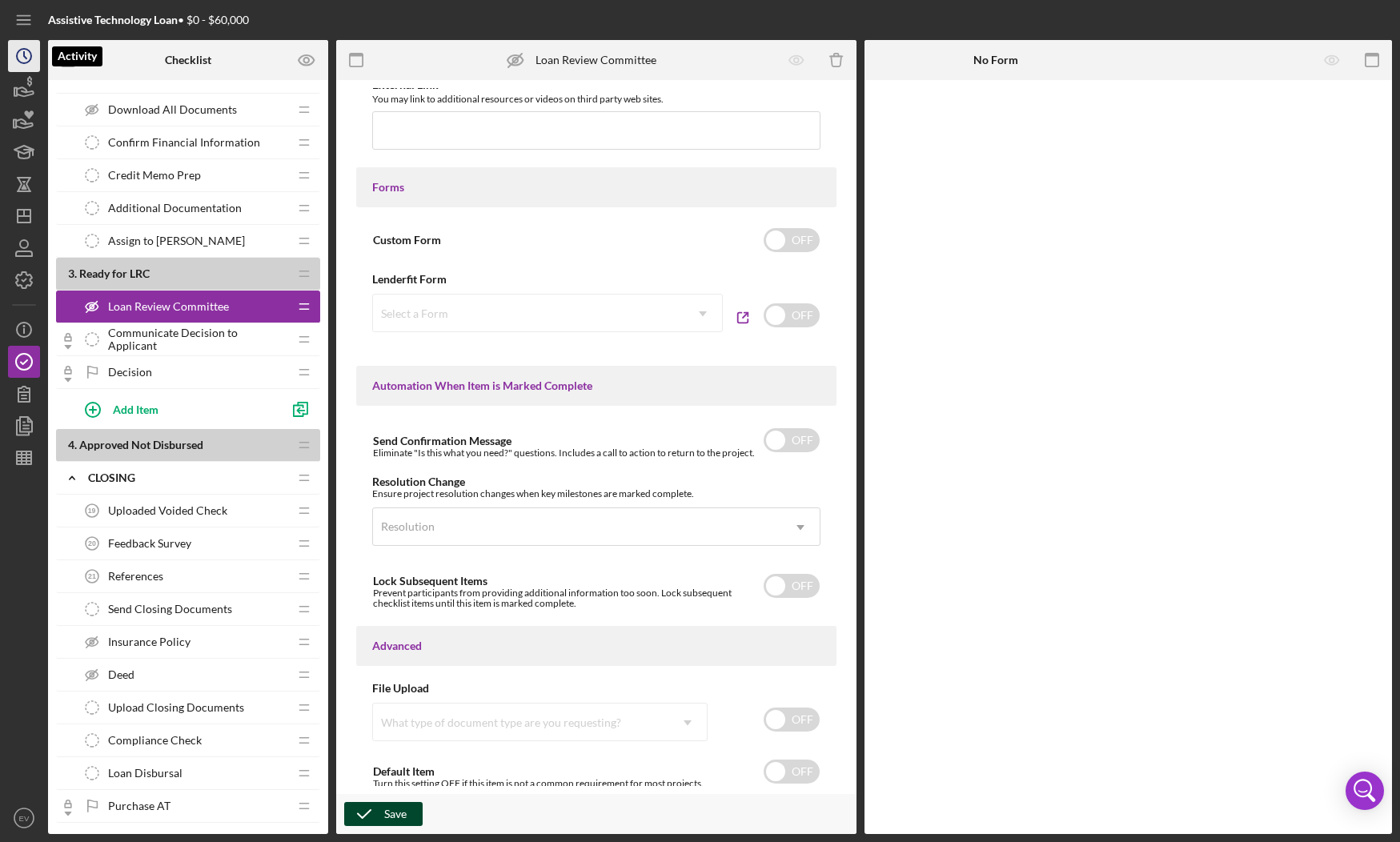
click at [20, 59] on icon "Icon/History" at bounding box center [23, 56] width 40 height 40
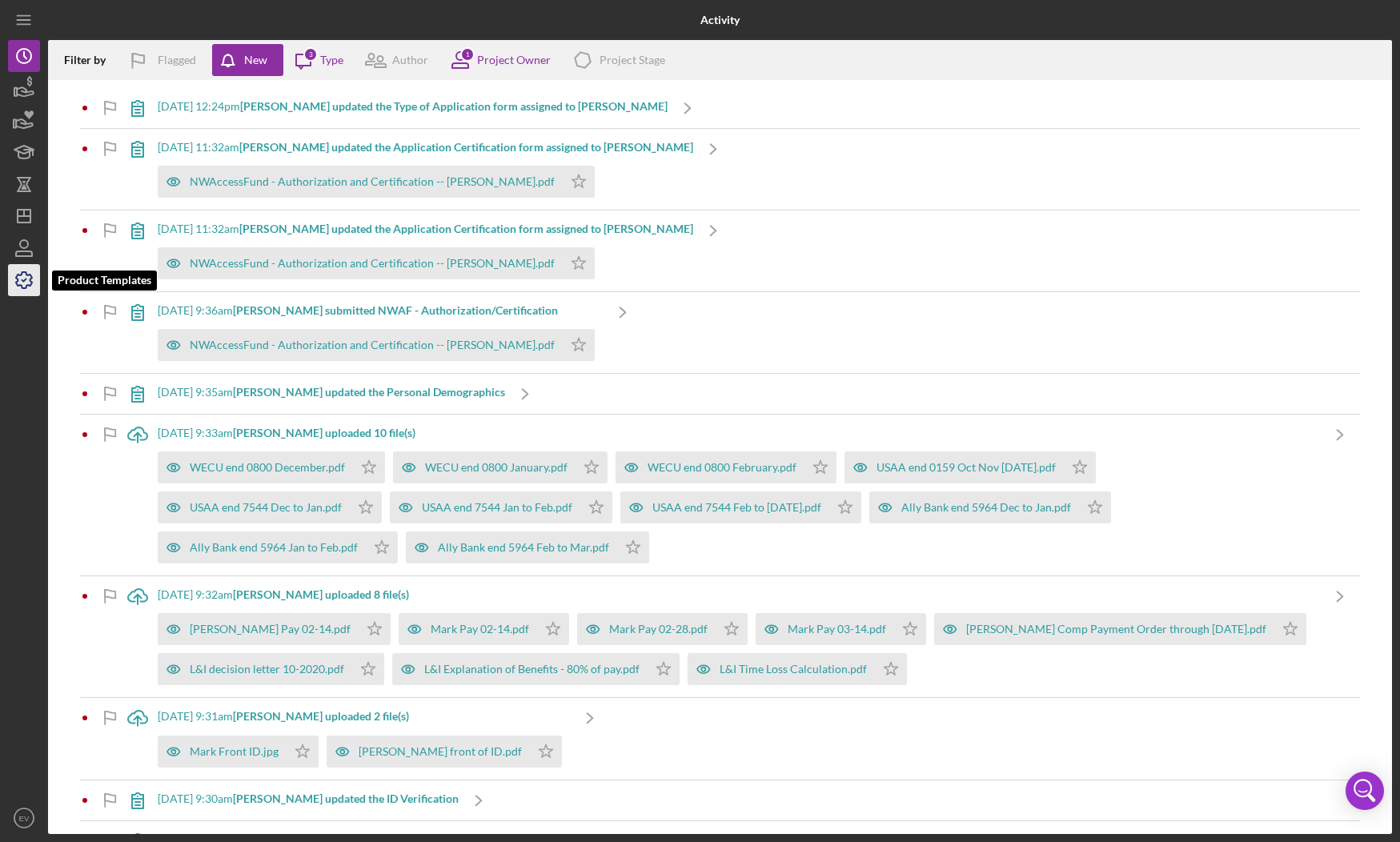
click at [27, 285] on icon "button" at bounding box center [23, 280] width 16 height 16
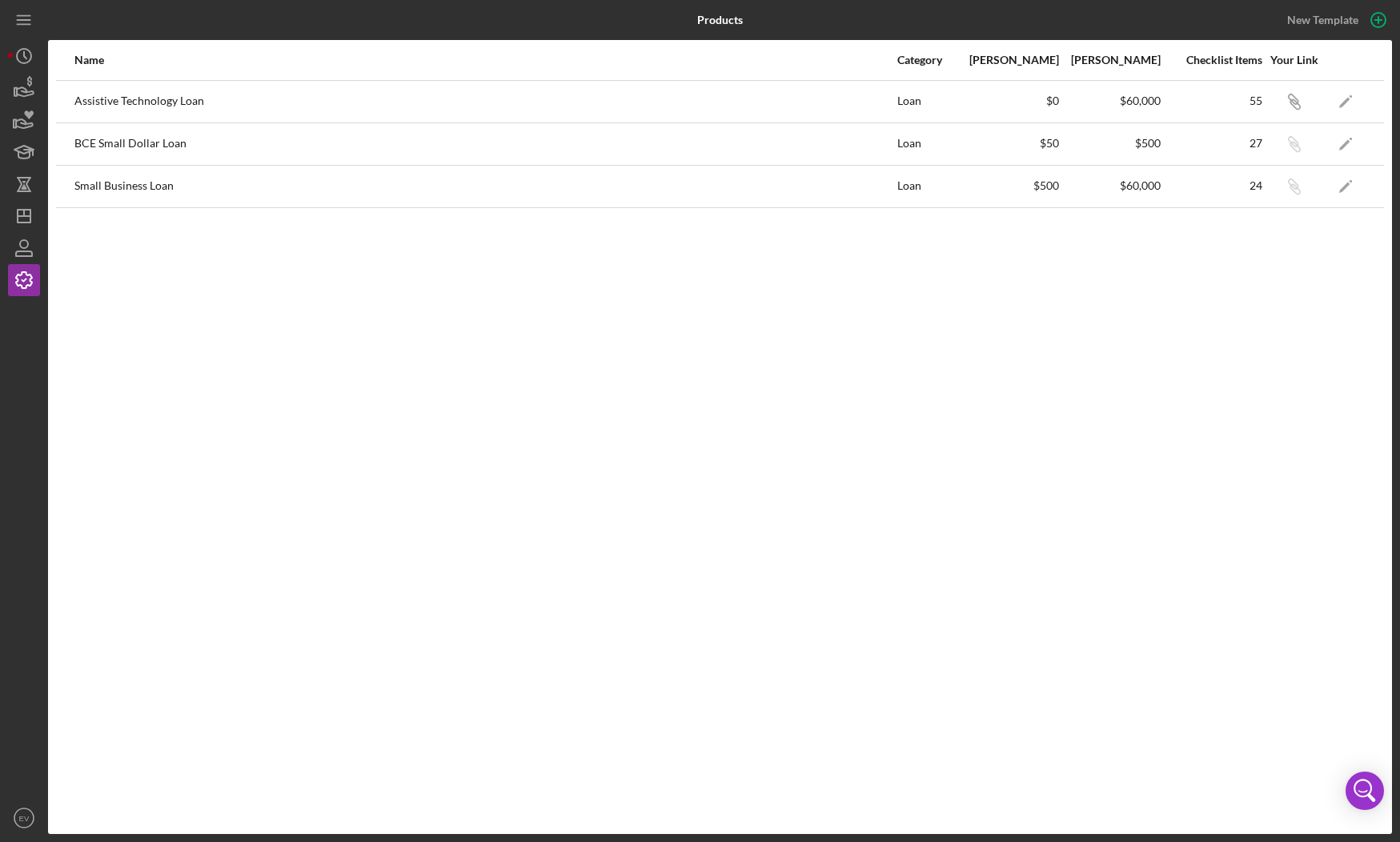
click at [460, 109] on div "Assistive Technology Loan" at bounding box center [485, 101] width 821 height 40
click at [1350, 103] on icon "Icon/Edit" at bounding box center [1346, 101] width 36 height 36
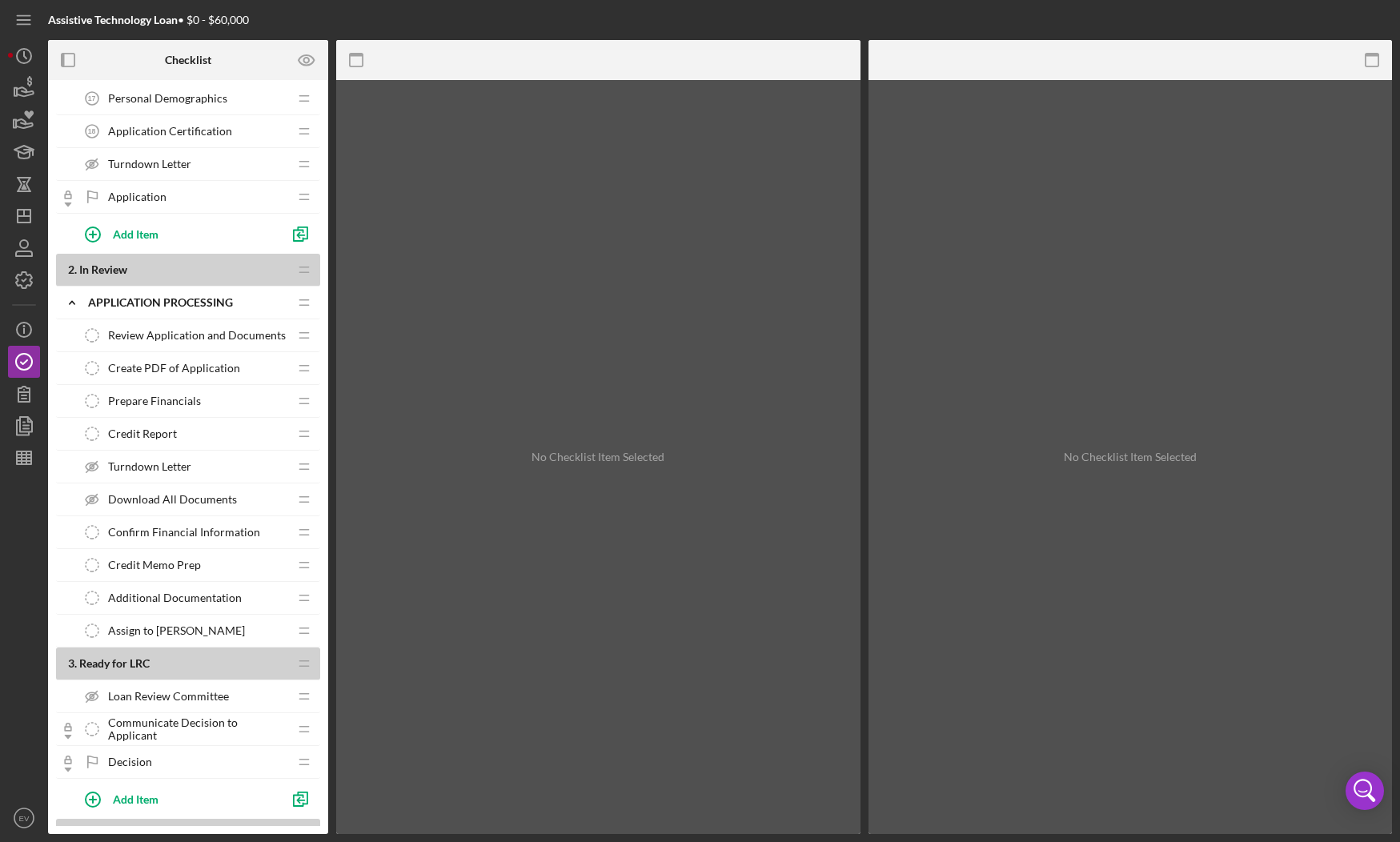
scroll to position [881, 0]
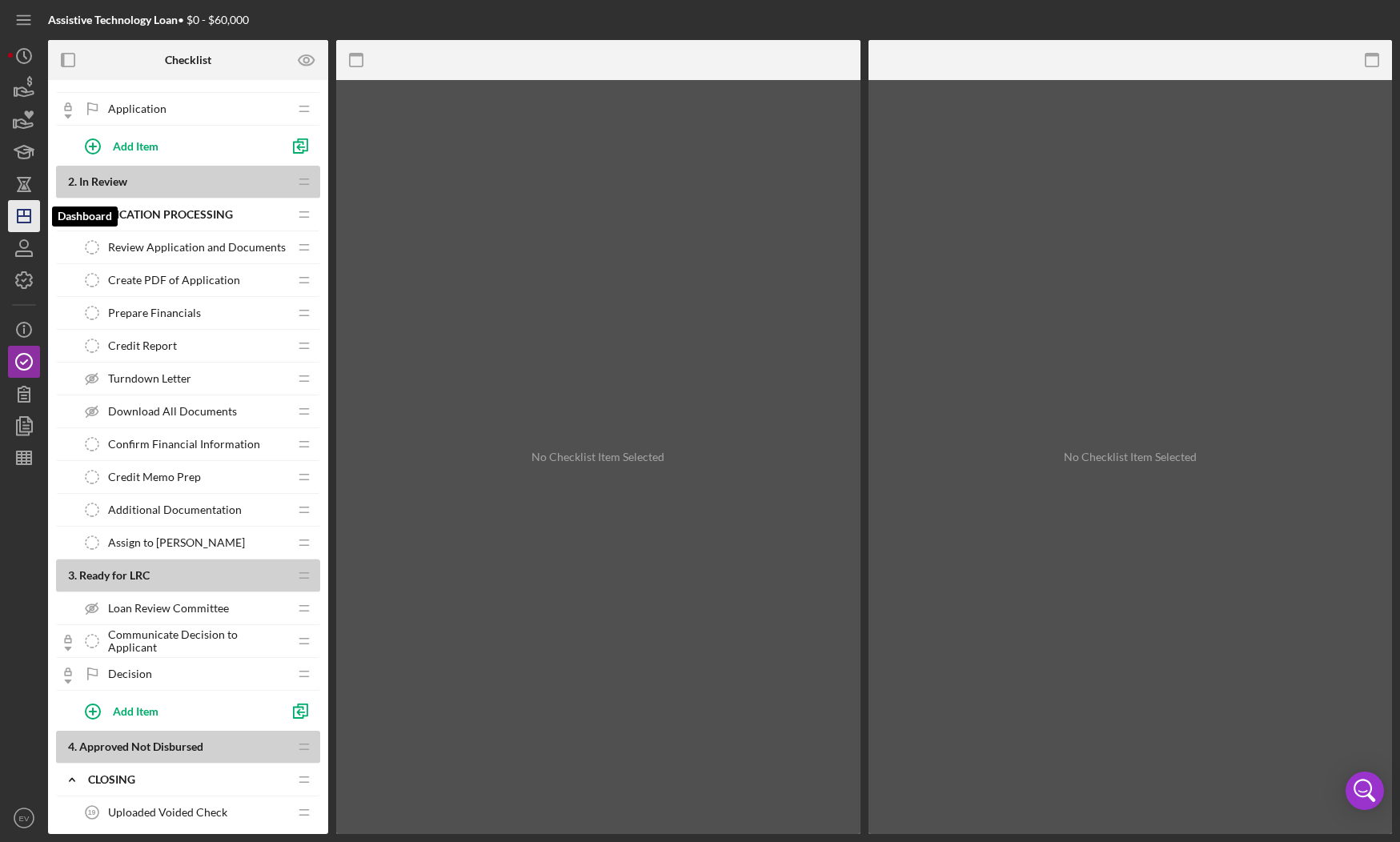
click at [22, 221] on icon "Icon/Dashboard" at bounding box center [23, 216] width 40 height 40
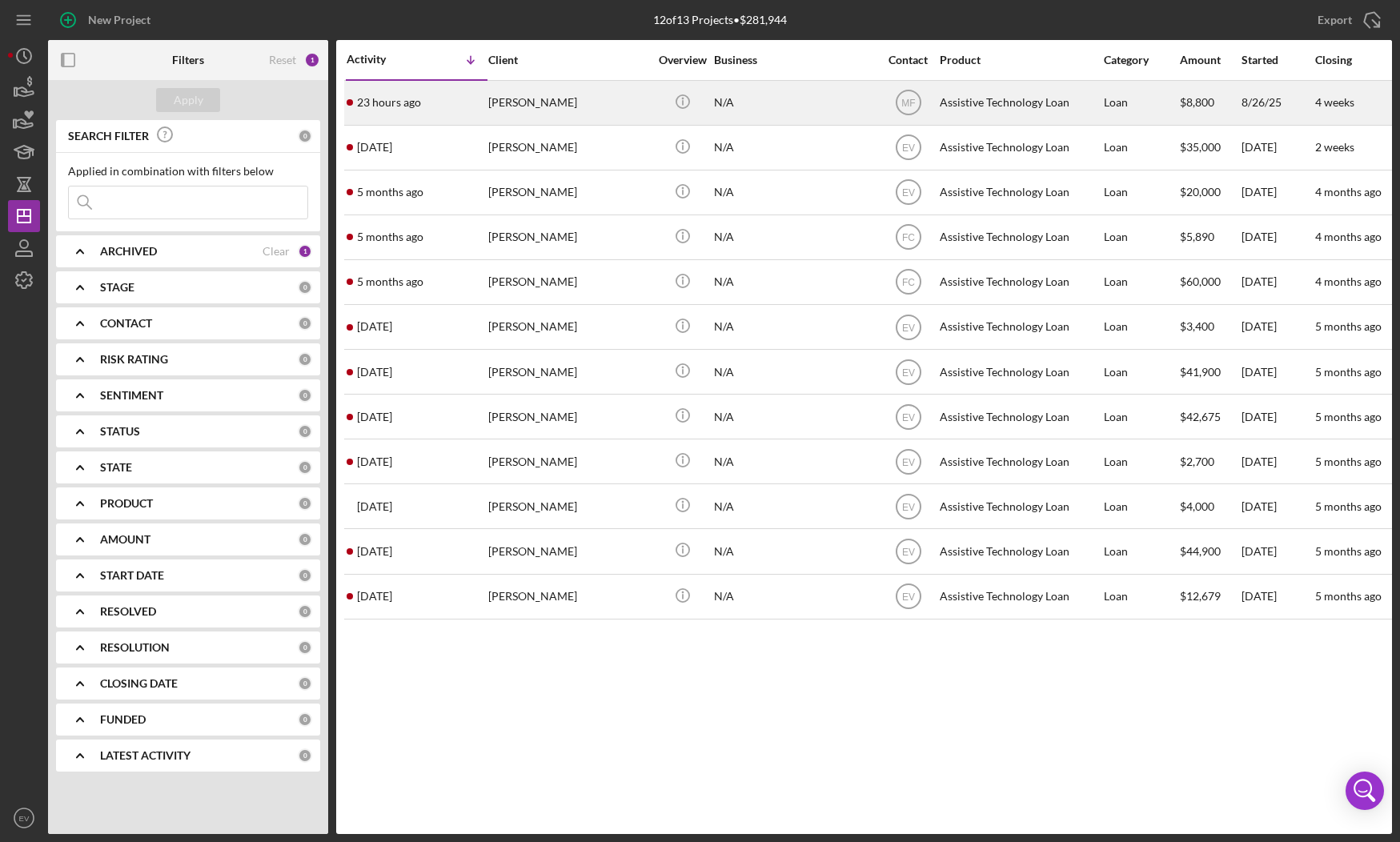
click at [489, 109] on div "[PERSON_NAME]" at bounding box center [568, 102] width 161 height 42
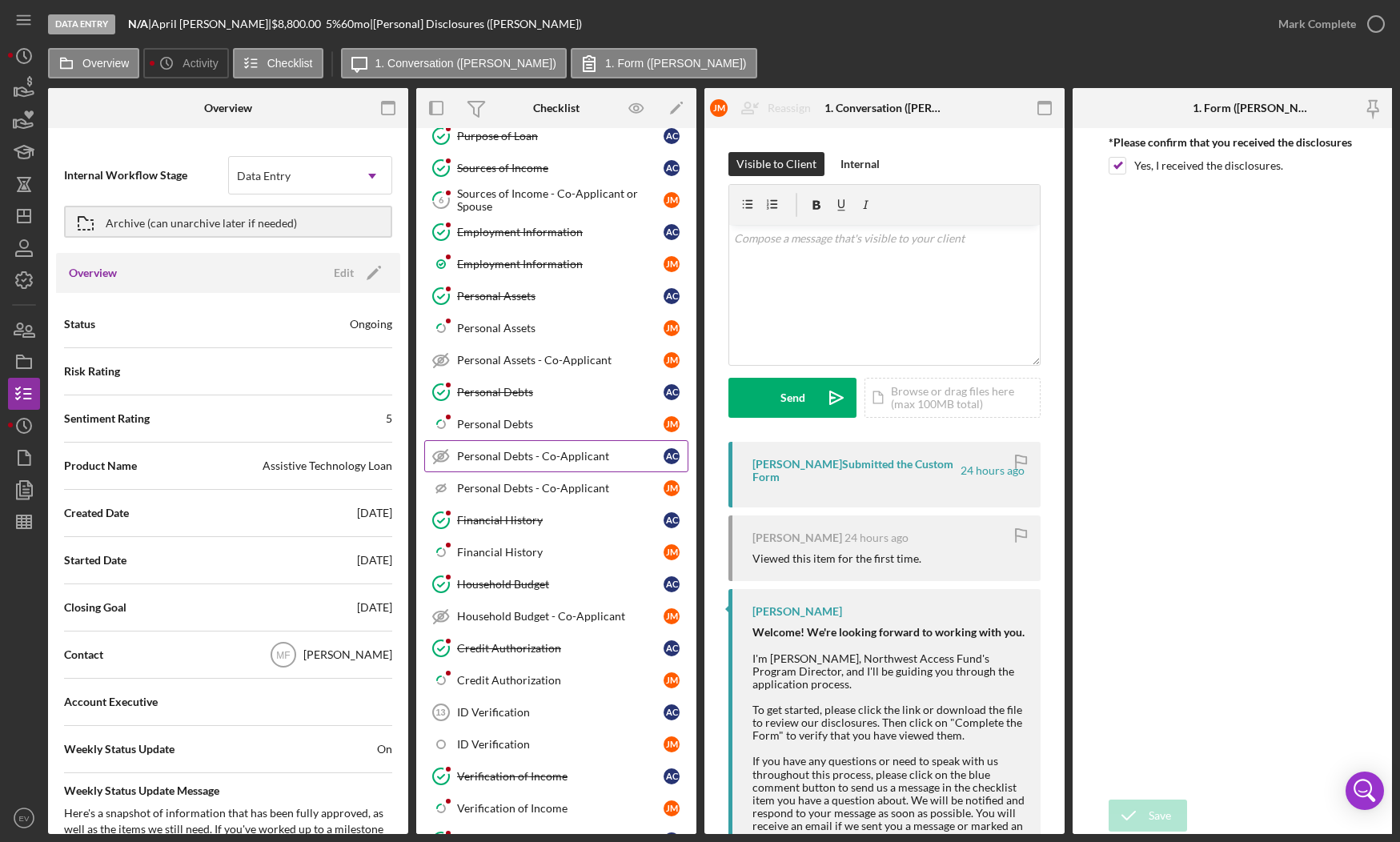
scroll to position [341, 0]
click at [489, 454] on div "Personal Debts - Co-Applicant" at bounding box center [560, 456] width 206 height 13
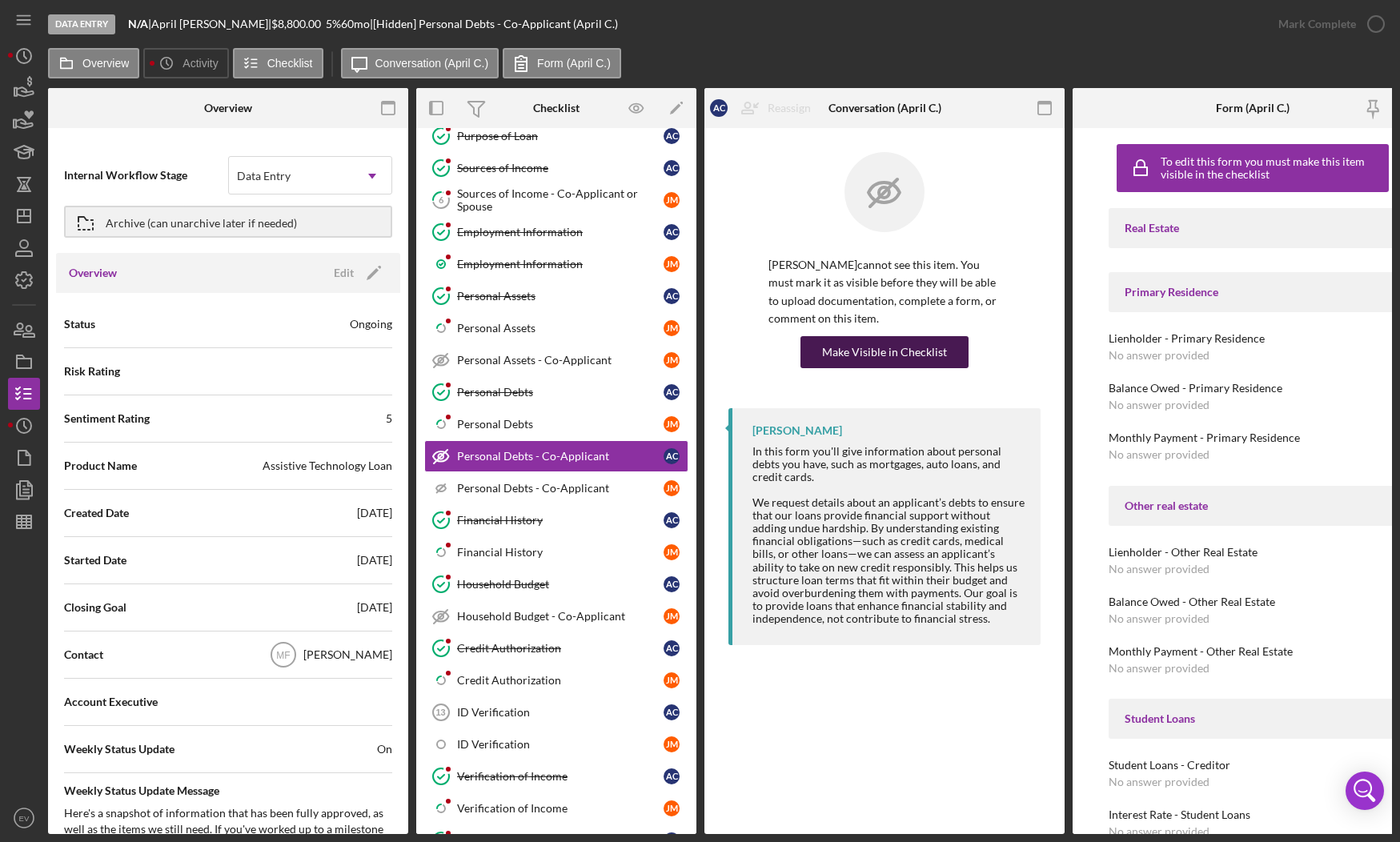
click at [856, 347] on div "Make Visible in Checklist" at bounding box center [885, 352] width 125 height 32
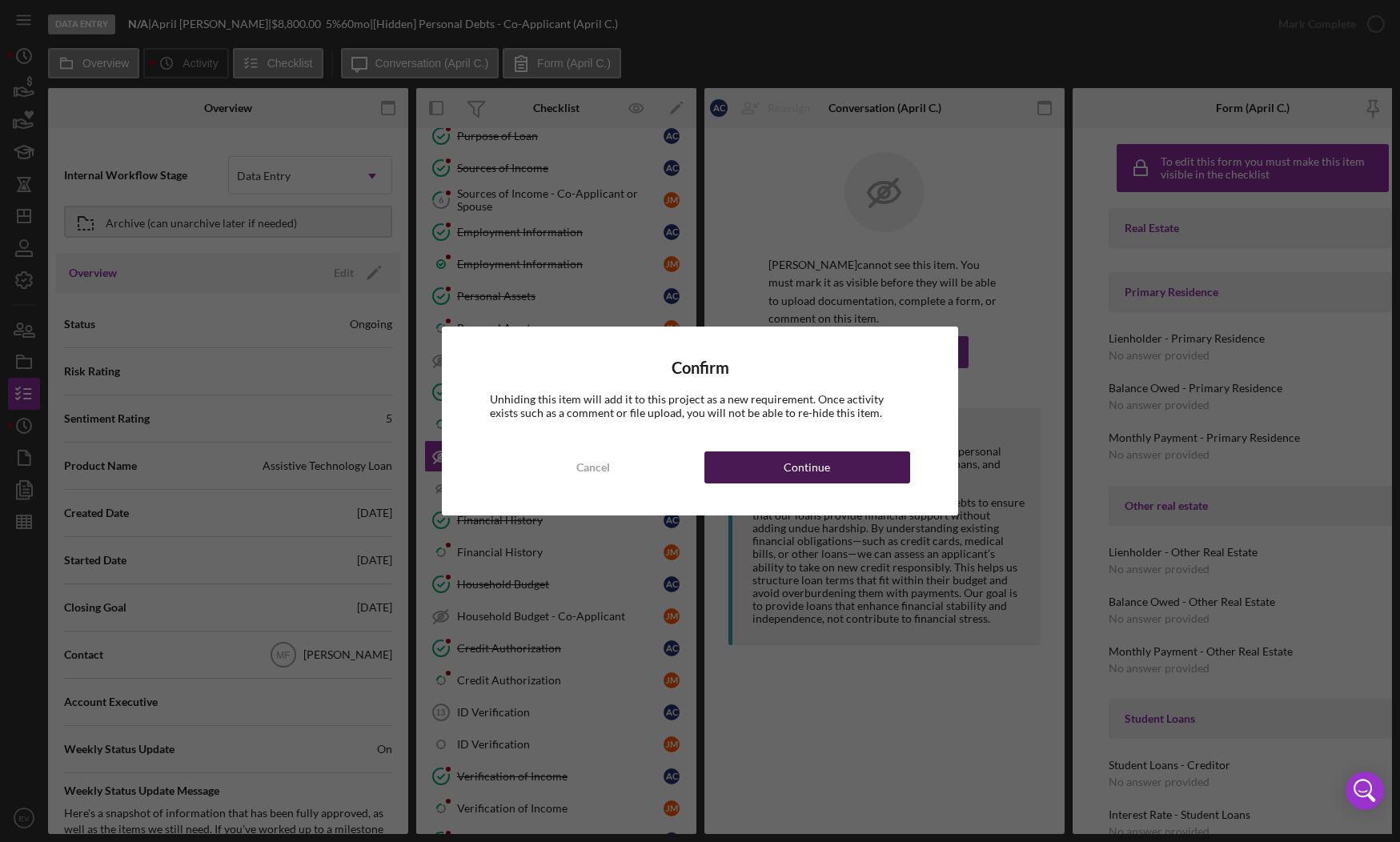
click at [817, 465] on div "Continue" at bounding box center [807, 468] width 47 height 32
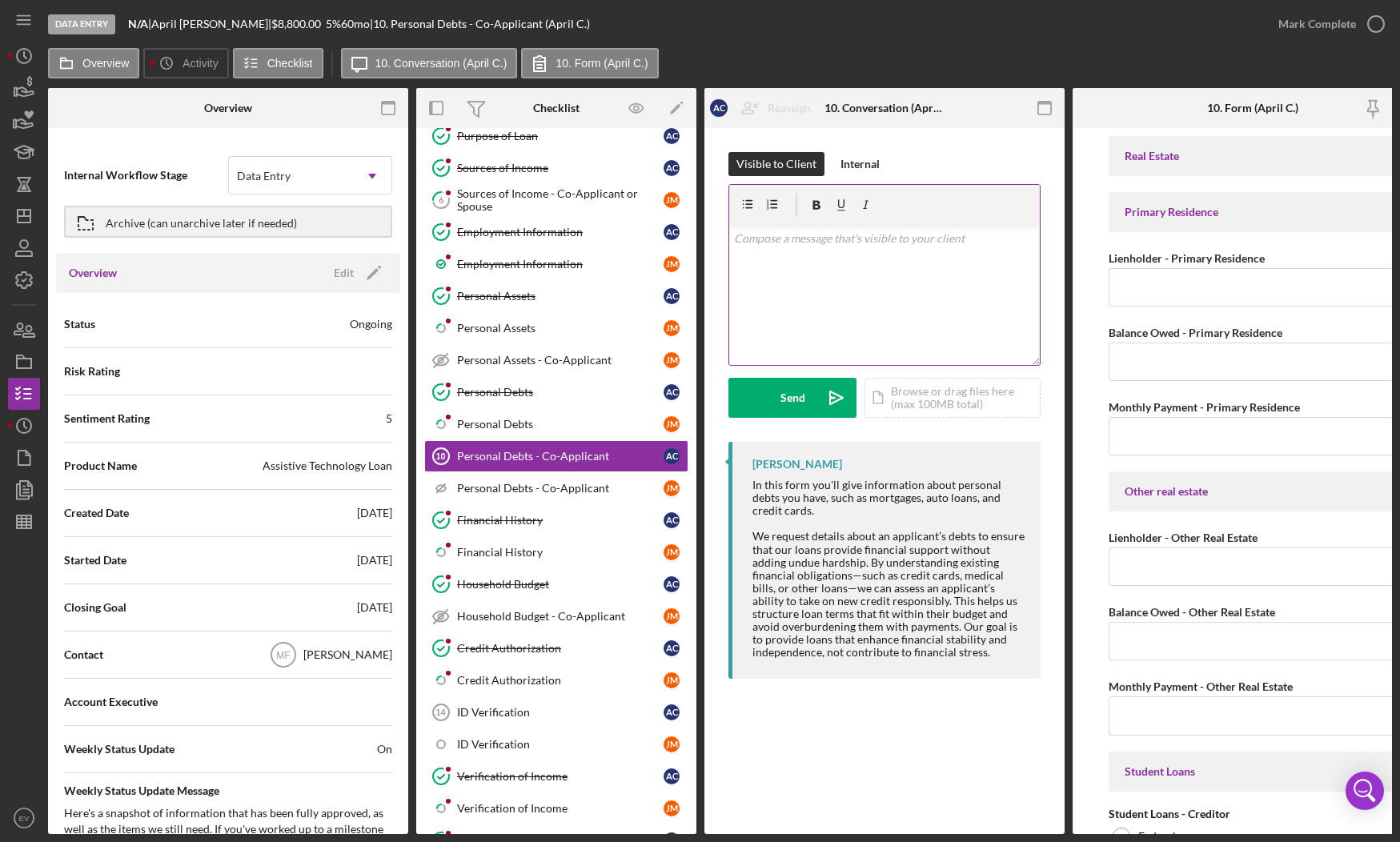
click at [841, 298] on div "v Color teal Color pink Remove color Add row above Add row below Add column bef…" at bounding box center [884, 295] width 311 height 140
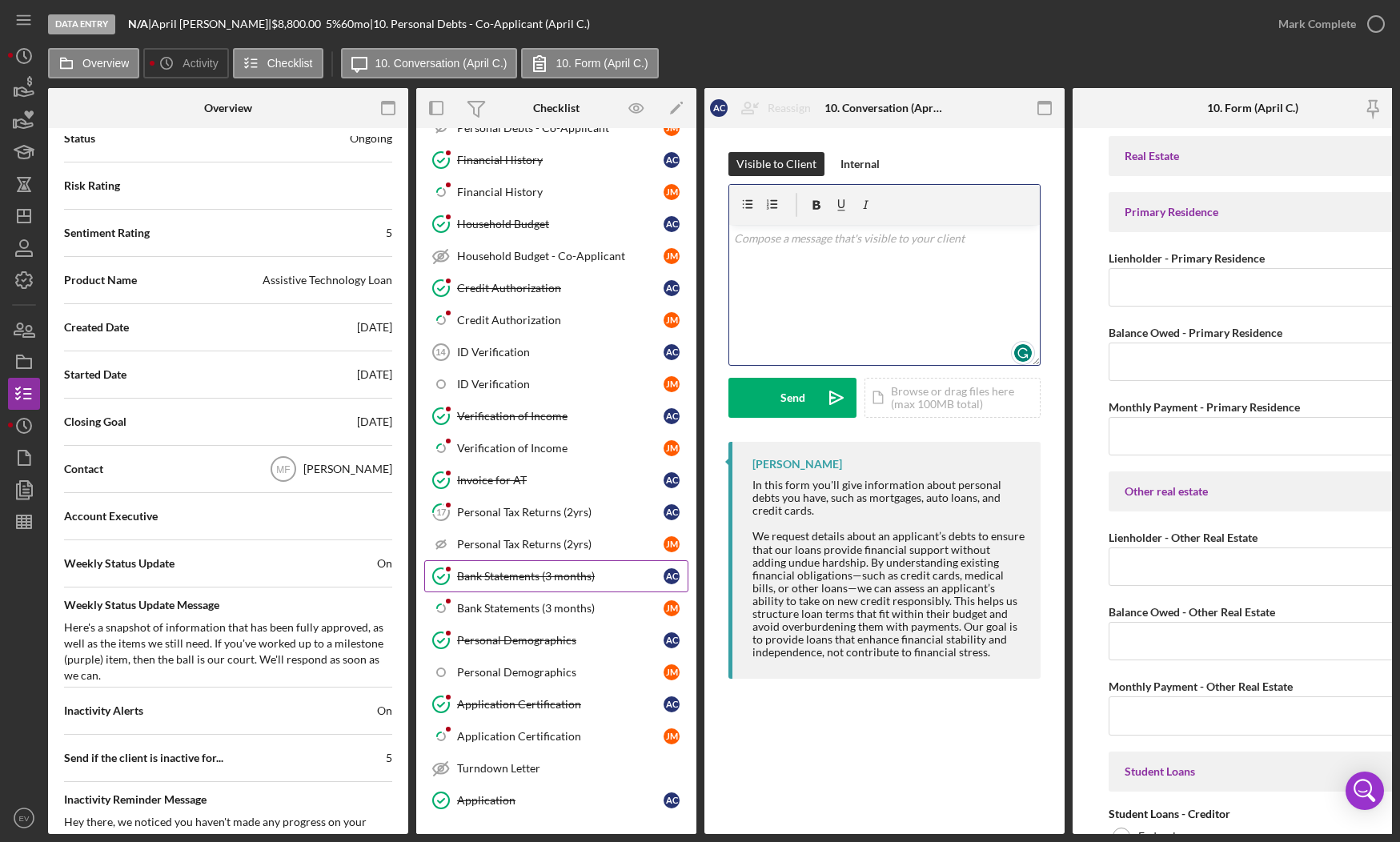
scroll to position [848, 0]
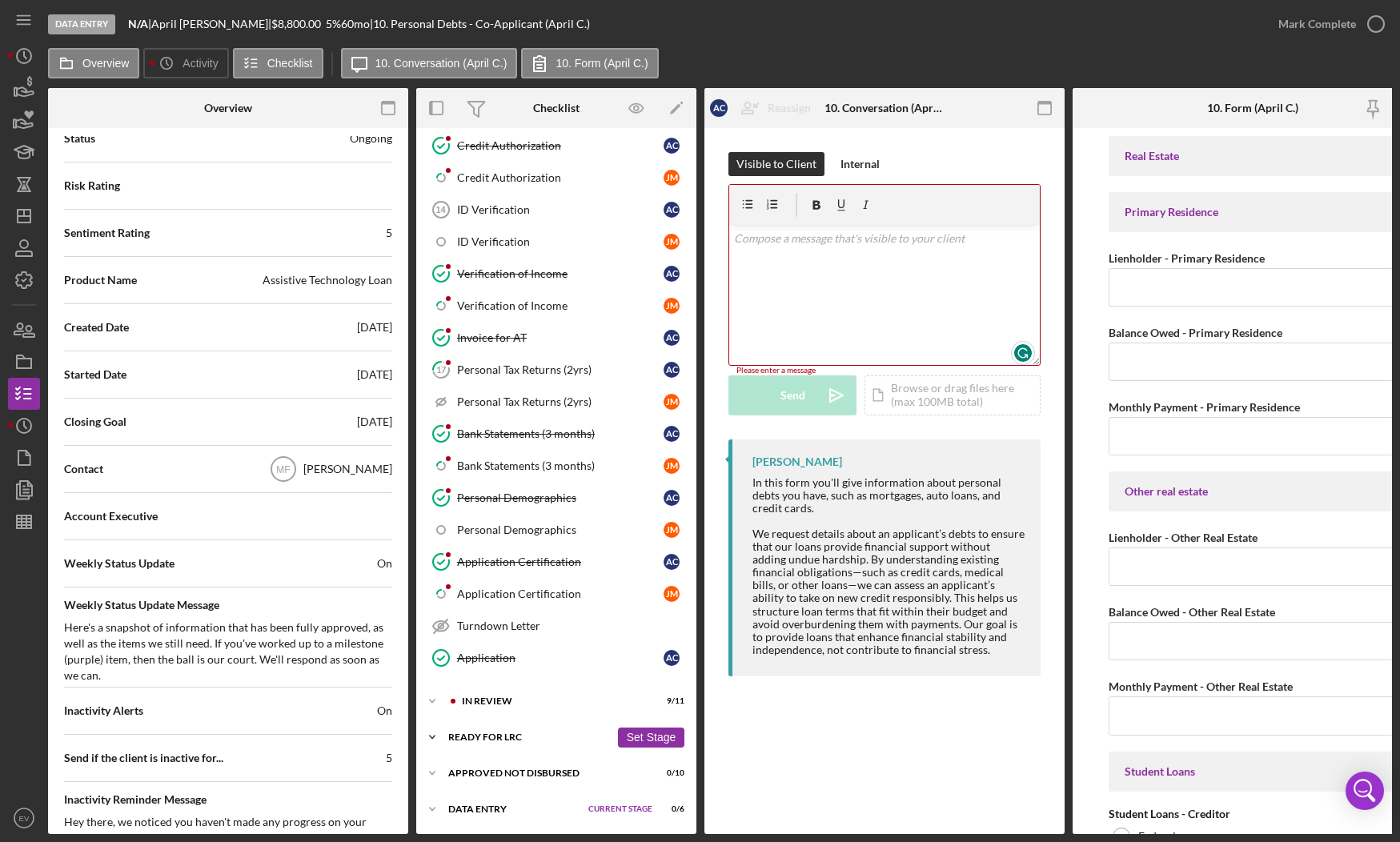
click at [428, 731] on icon "Icon/Expander" at bounding box center [432, 737] width 32 height 32
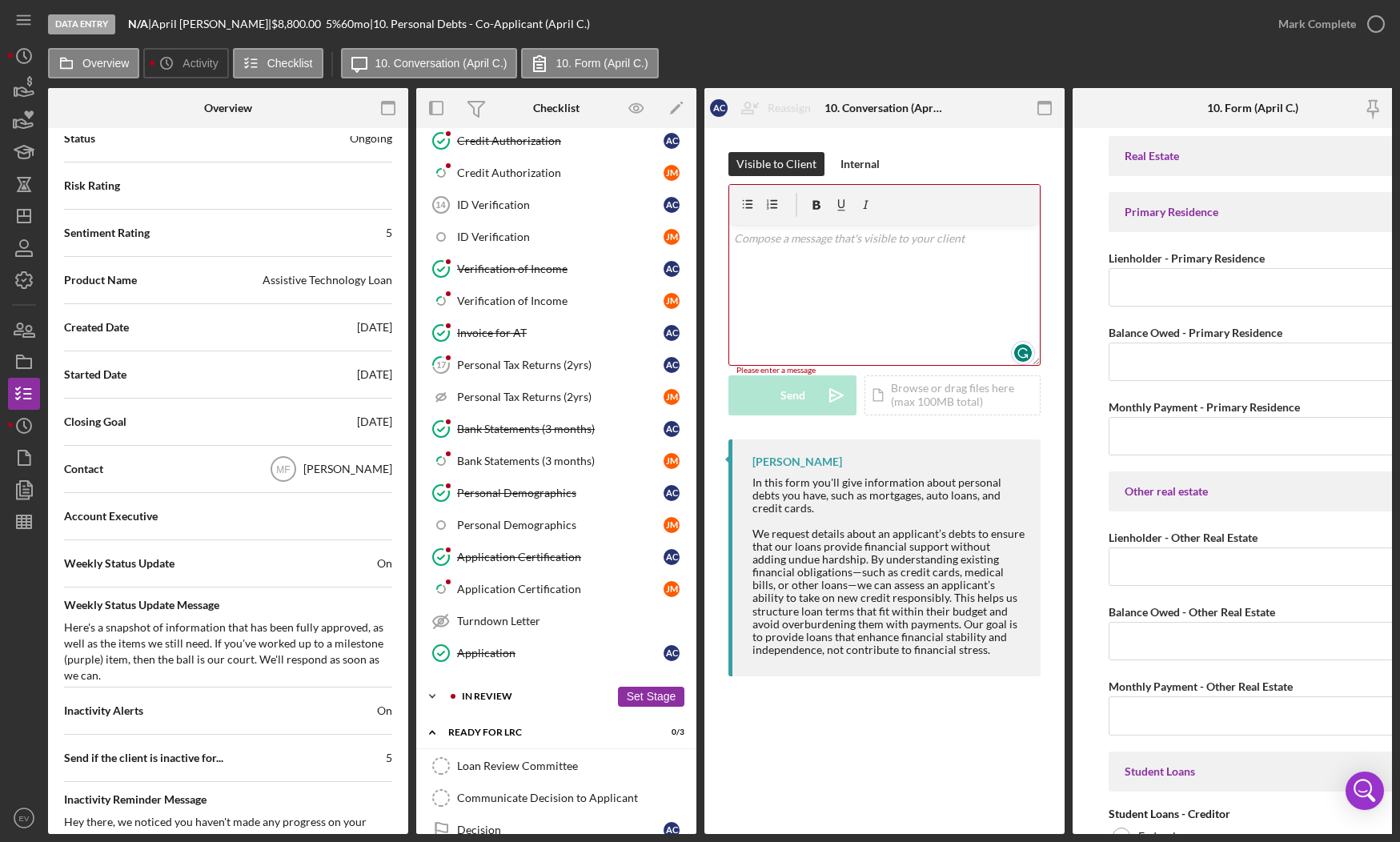
click at [436, 697] on icon "Icon/Expander" at bounding box center [432, 696] width 32 height 32
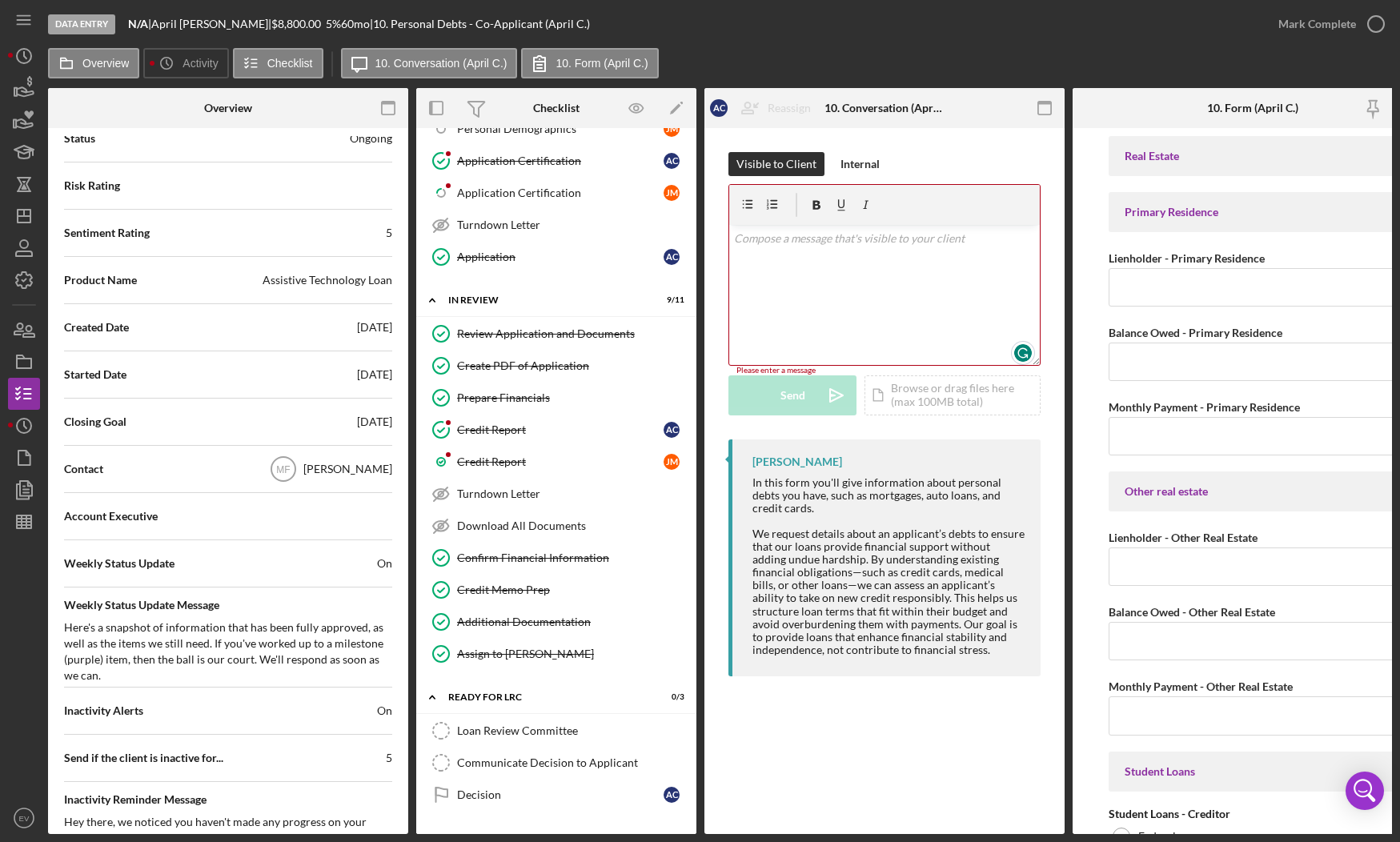
scroll to position [1265, 0]
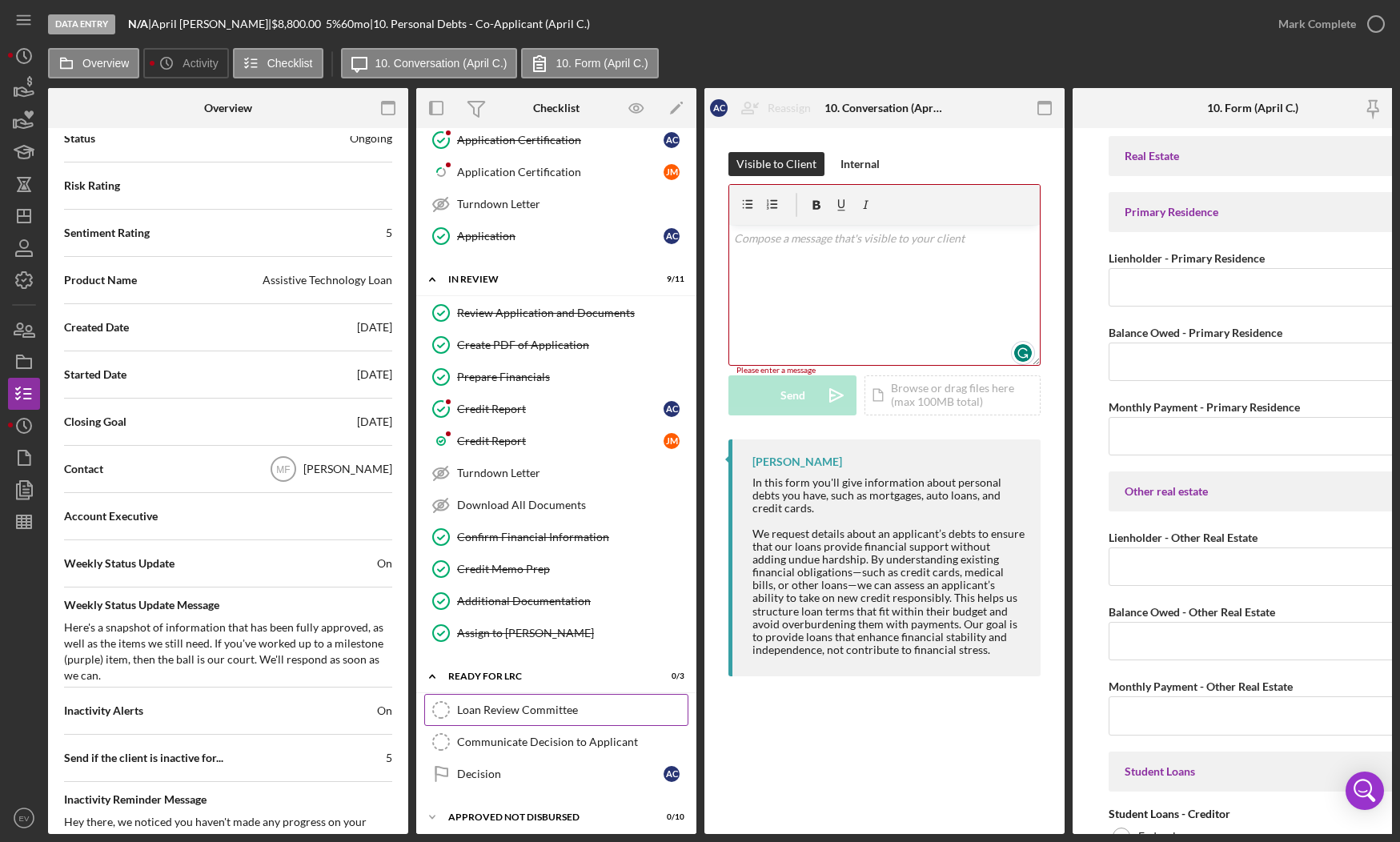
click at [507, 707] on div "Loan Review Committee" at bounding box center [572, 710] width 231 height 13
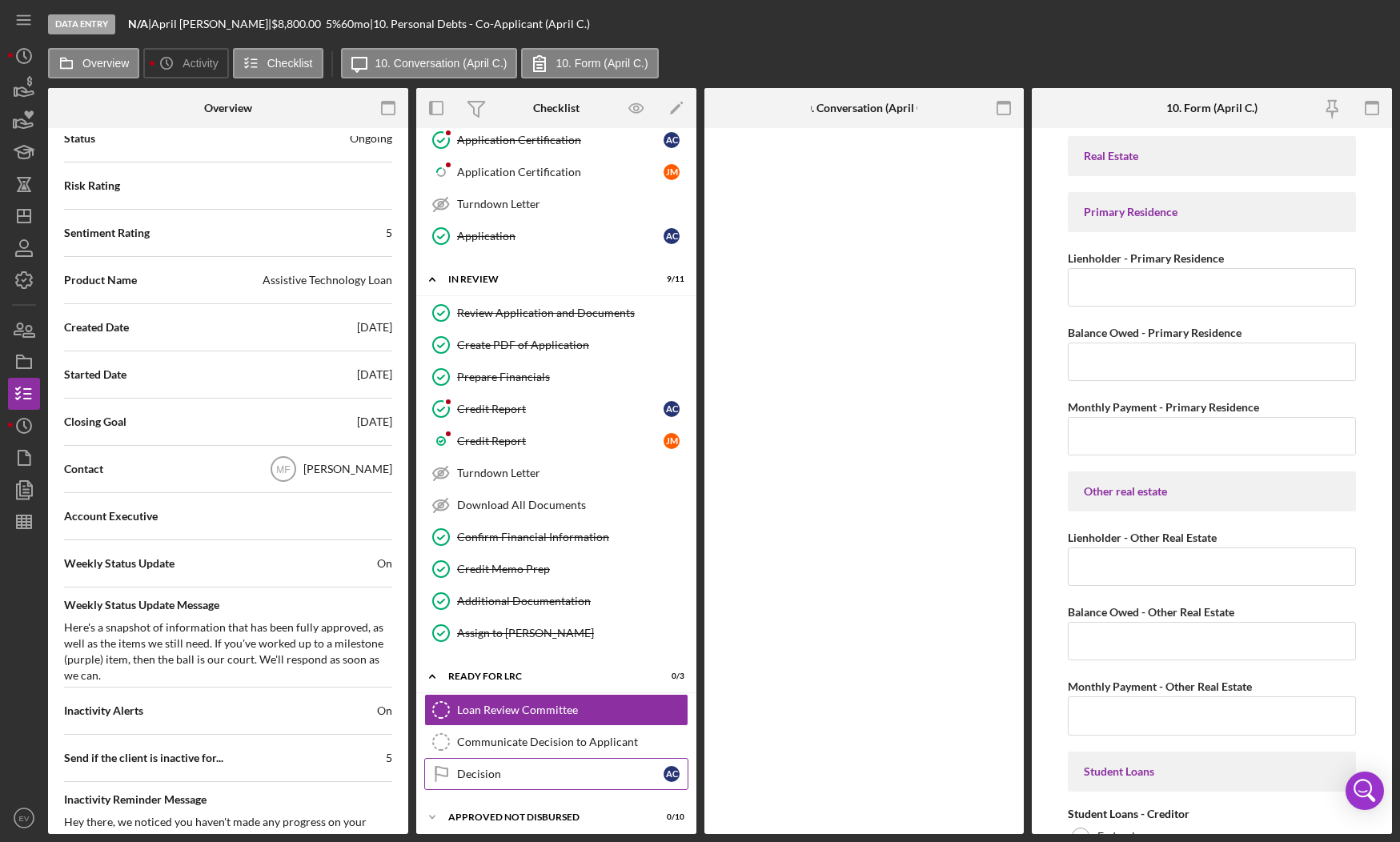
click at [521, 741] on link "Communicate Decision to Applicant Communicate Decision to Applicant" at bounding box center [556, 742] width 264 height 32
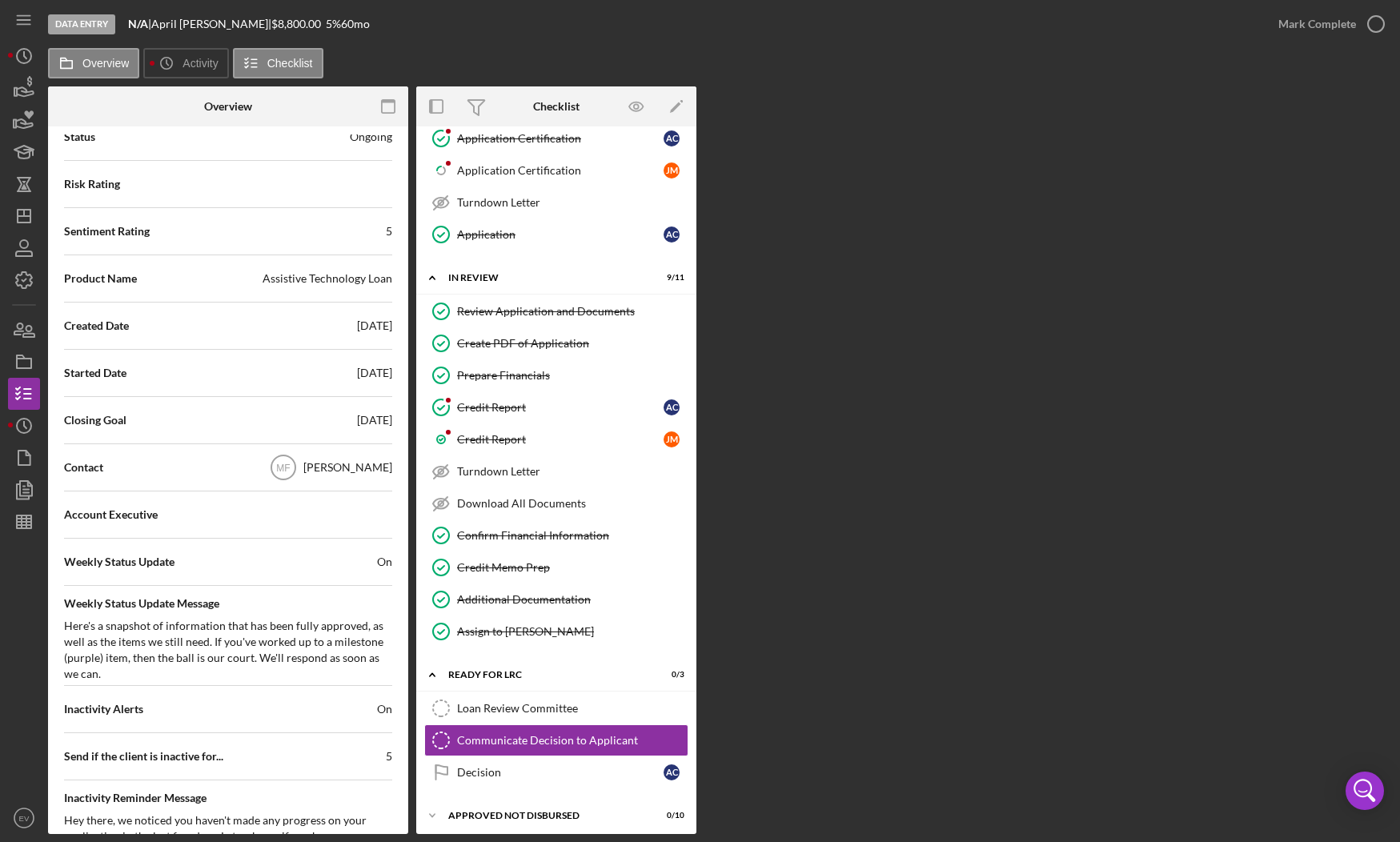
scroll to position [1308, 0]
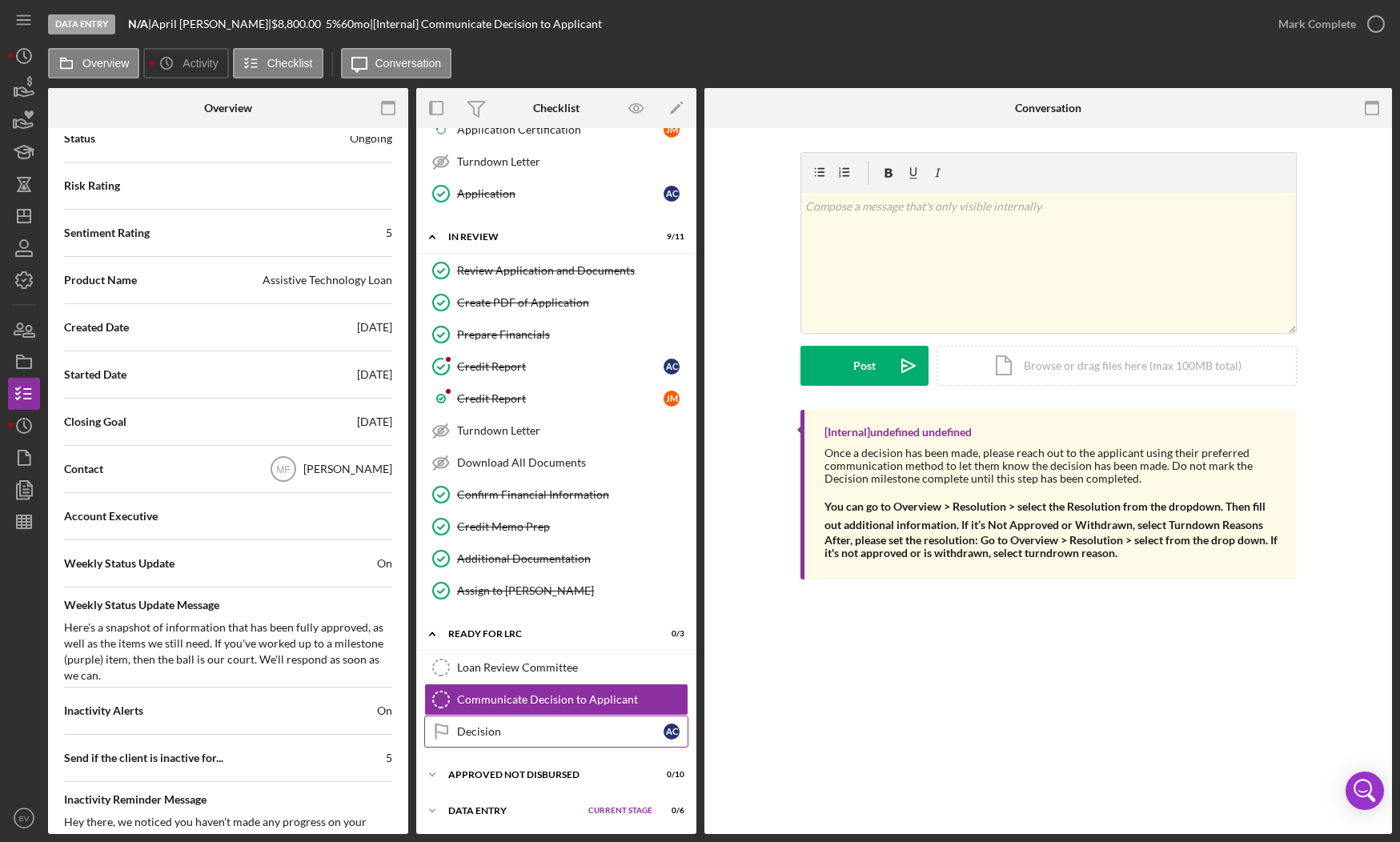
click at [510, 729] on div "Decision" at bounding box center [560, 732] width 206 height 13
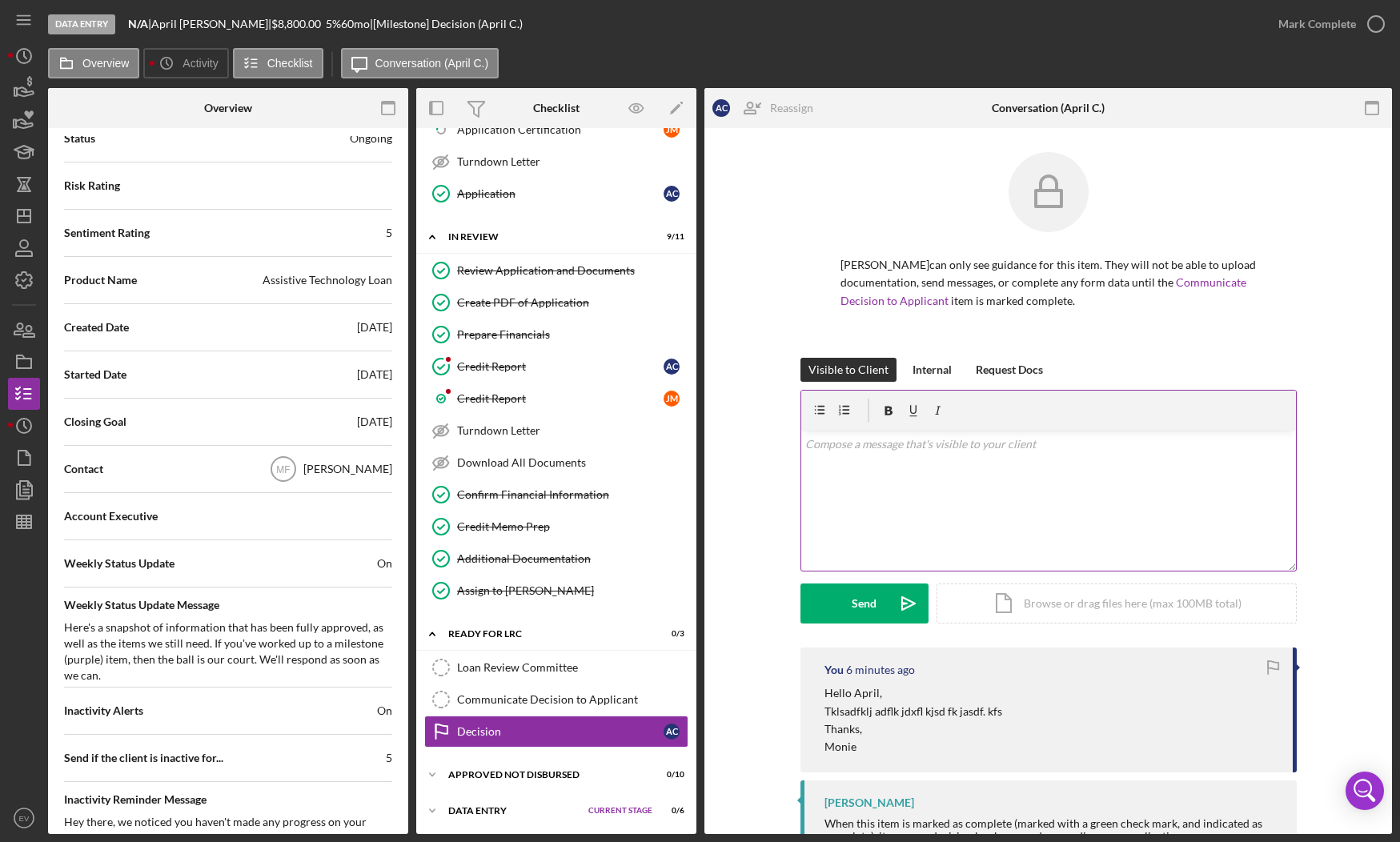
click at [814, 500] on div "v Color teal Color pink Remove color Add row above Add row below Add column bef…" at bounding box center [1049, 500] width 495 height 140
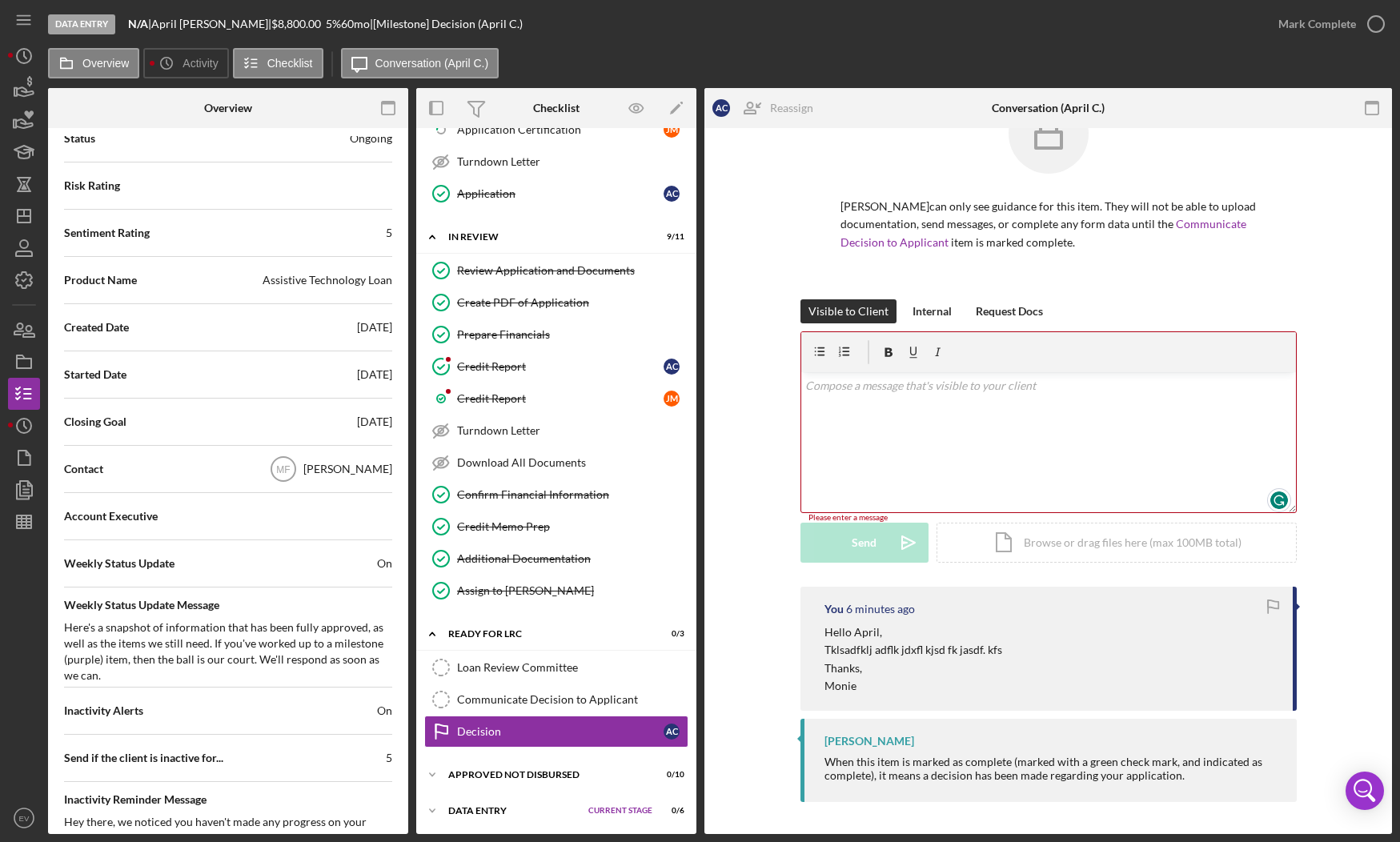
scroll to position [55, 0]
